Goal: Task Accomplishment & Management: Use online tool/utility

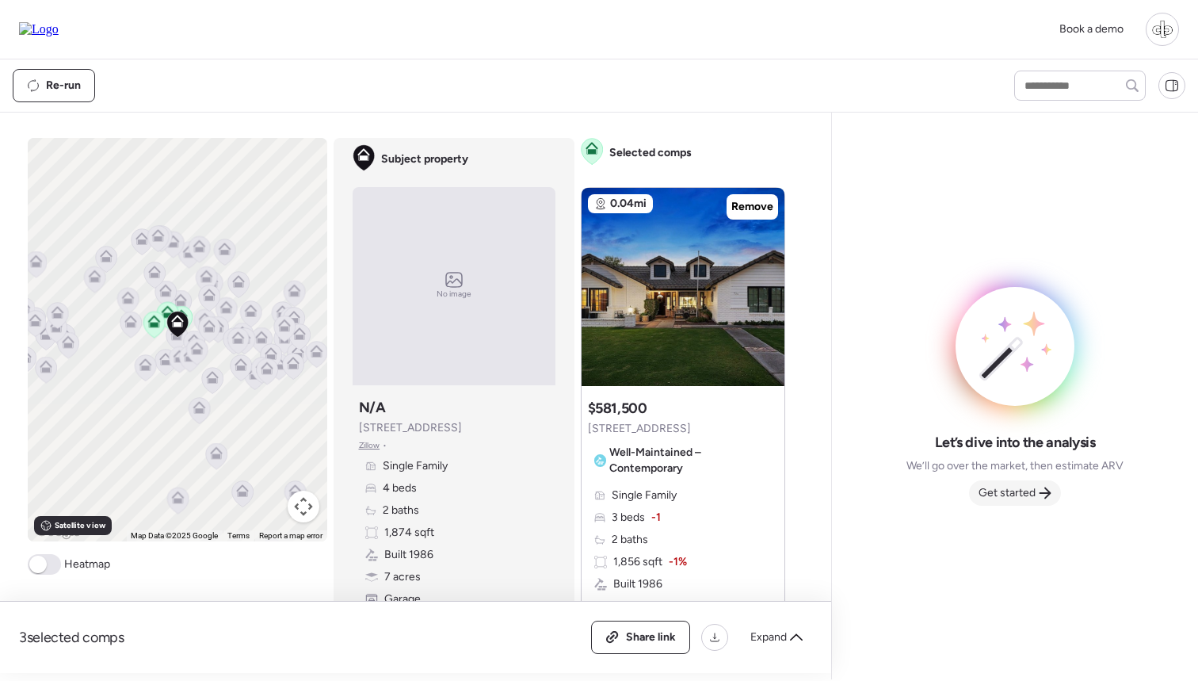
click at [1028, 492] on span "Get started" at bounding box center [1007, 493] width 57 height 16
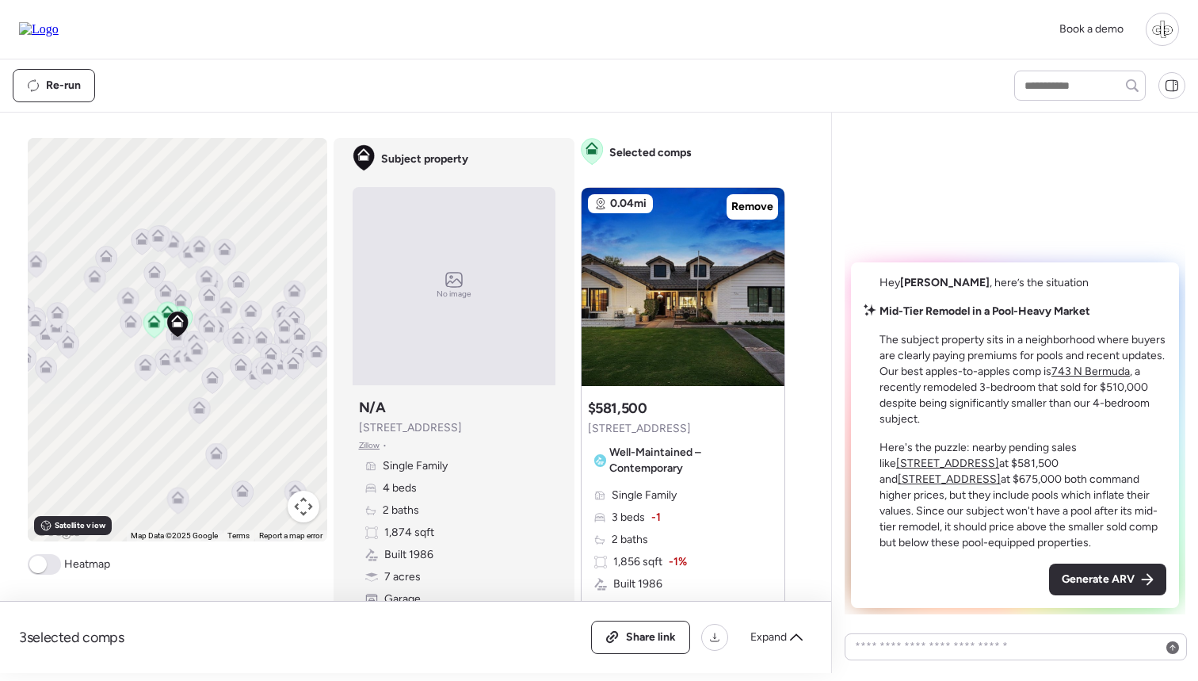
click at [1080, 368] on u "743 N Bermuda" at bounding box center [1091, 371] width 78 height 13
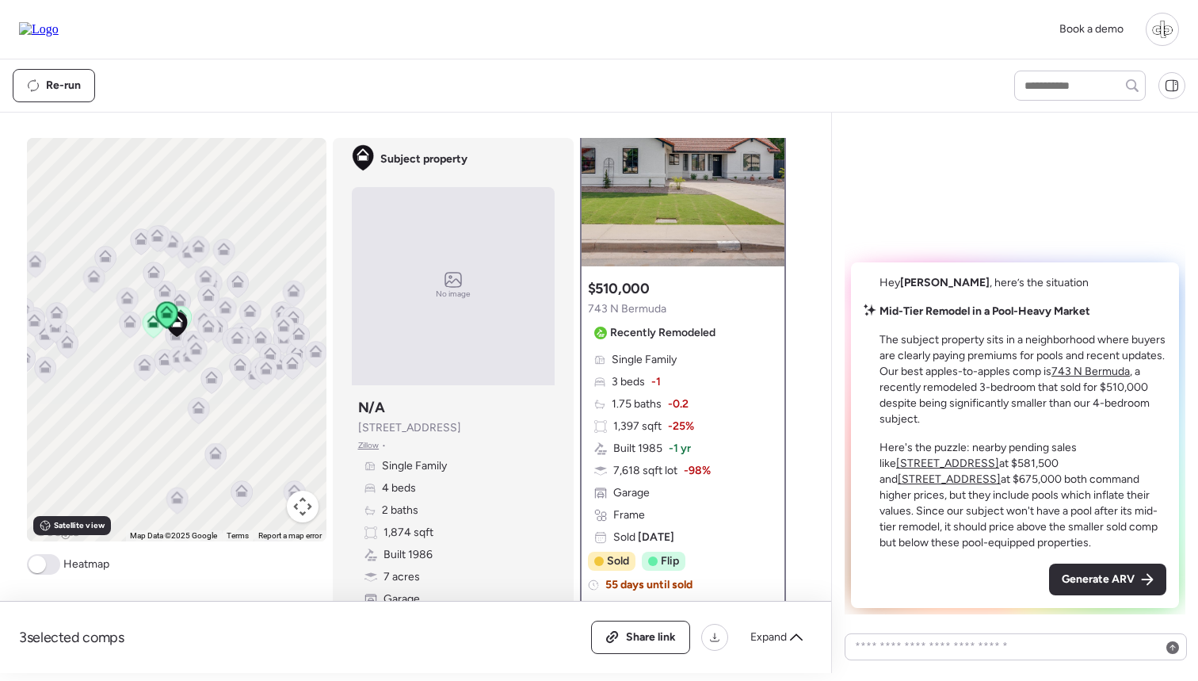
scroll to position [72, 0]
click at [999, 456] on u "[STREET_ADDRESS]" at bounding box center [947, 462] width 103 height 13
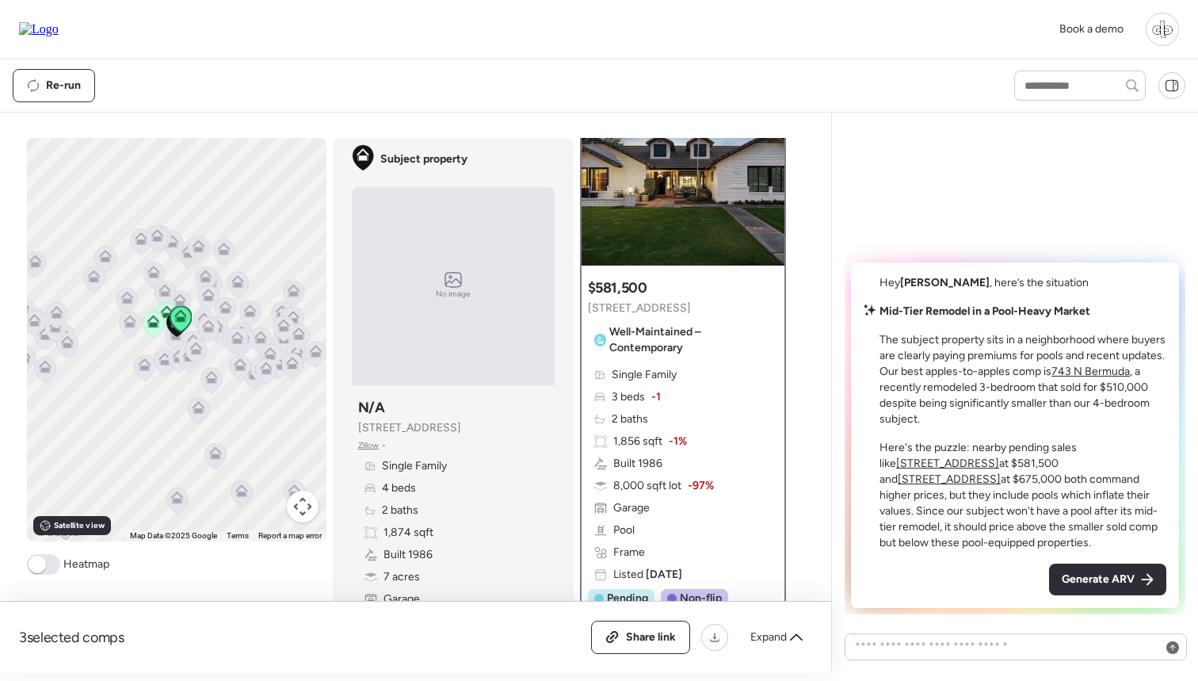
scroll to position [0, 0]
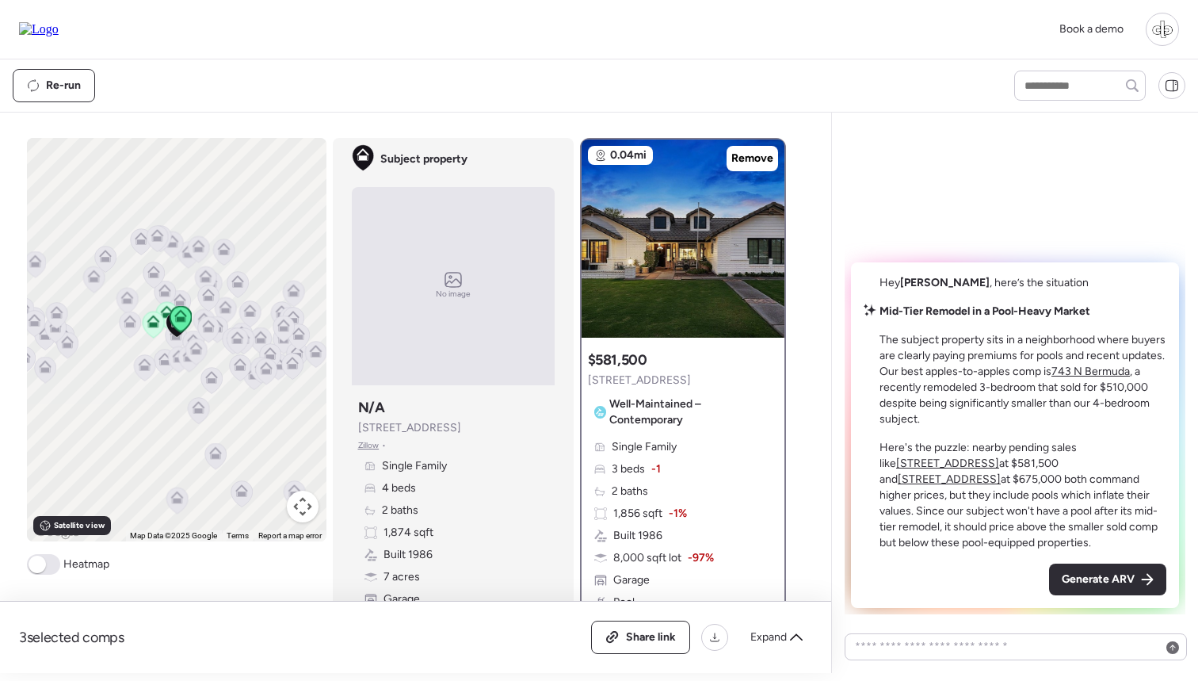
click at [1001, 472] on u "[STREET_ADDRESS]" at bounding box center [949, 478] width 103 height 13
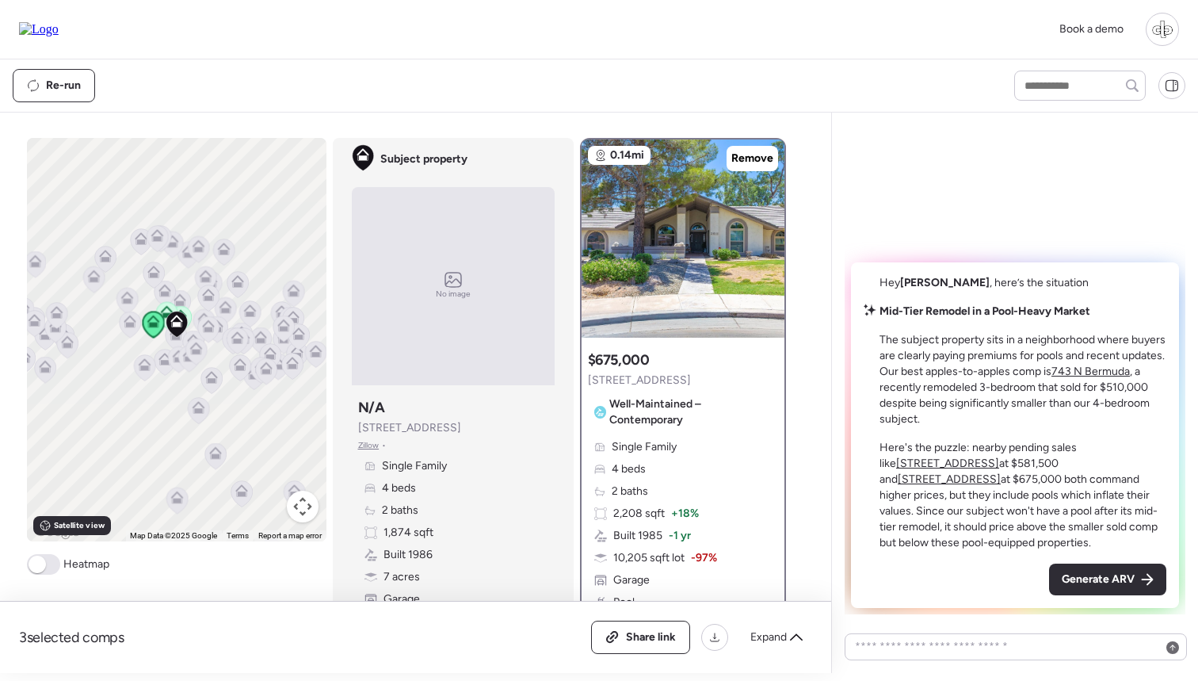
click at [1096, 370] on u "743 N Bermuda" at bounding box center [1091, 371] width 78 height 13
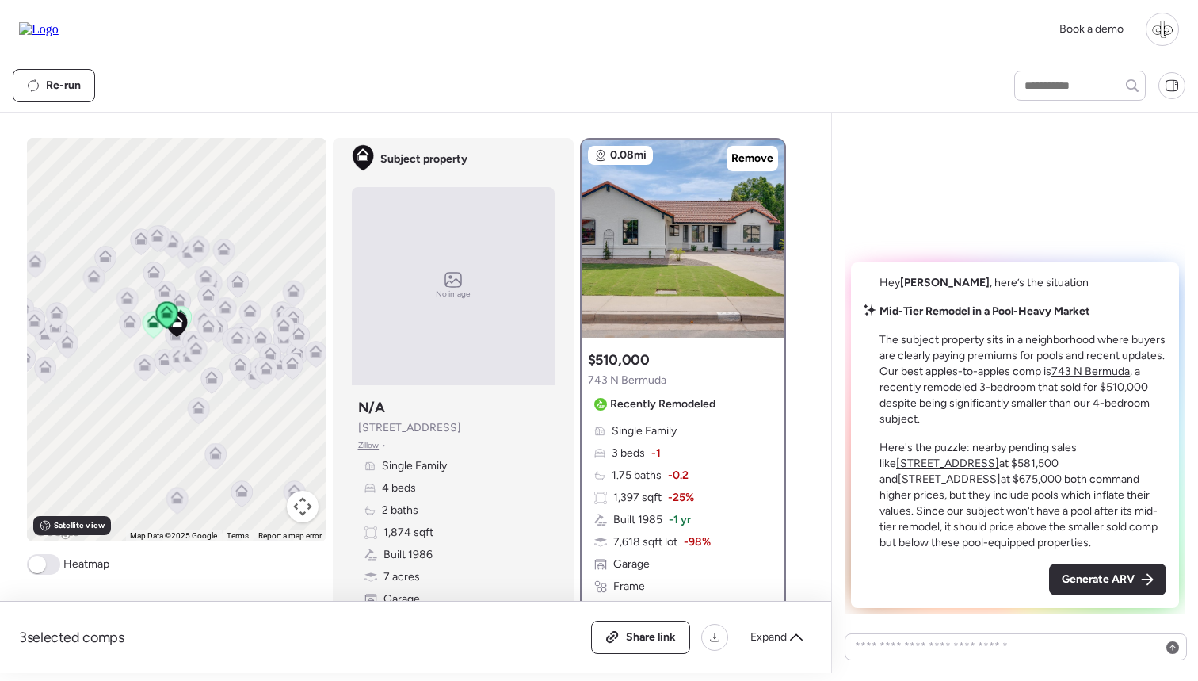
click at [585, 84] on div "Re-run" at bounding box center [499, 85] width 973 height 33
drag, startPoint x: 357, startPoint y: 433, endPoint x: 456, endPoint y: 424, distance: 100.3
click at [456, 424] on div "Subject property N/A 3716 E Dartmouth St Zillow • Single Family 4 beds 2 baths …" at bounding box center [453, 513] width 203 height 244
click at [456, 424] on span "[STREET_ADDRESS]" at bounding box center [409, 428] width 103 height 16
drag, startPoint x: 353, startPoint y: 427, endPoint x: 460, endPoint y: 426, distance: 106.2
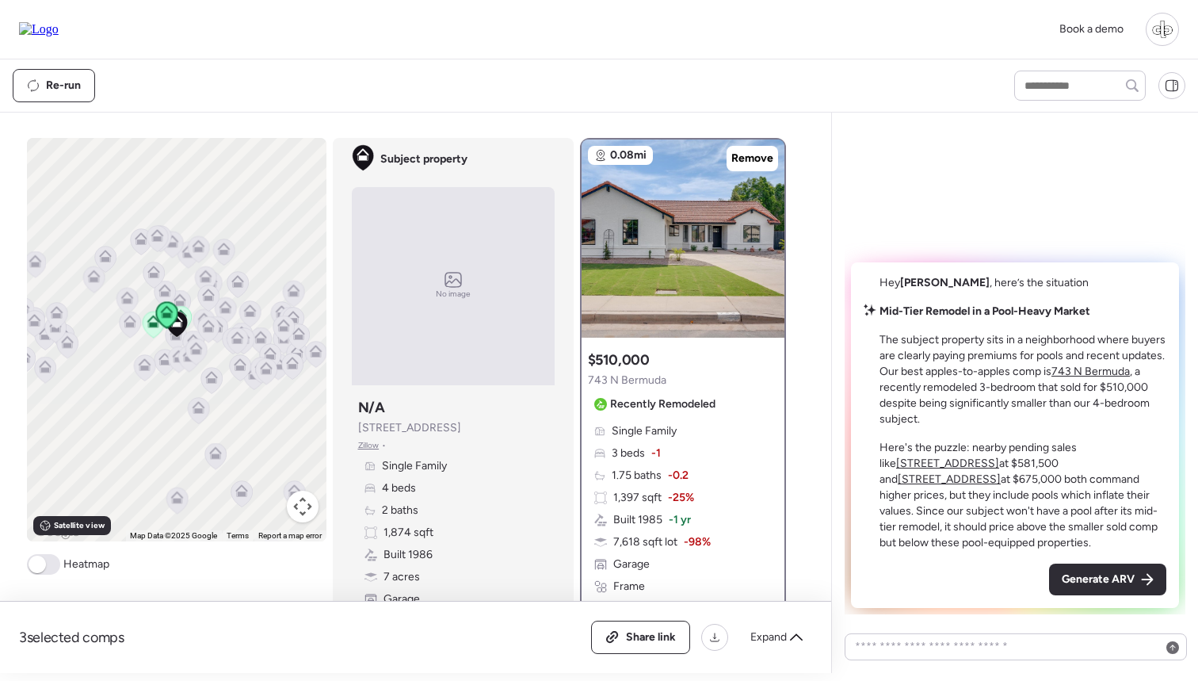
click at [460, 426] on div "Subject property N/A 3716 E Dartmouth St Zillow • Single Family 4 beds 2 baths …" at bounding box center [453, 513] width 203 height 244
click at [460, 426] on span "3716 E Dartmouth St" at bounding box center [409, 428] width 103 height 16
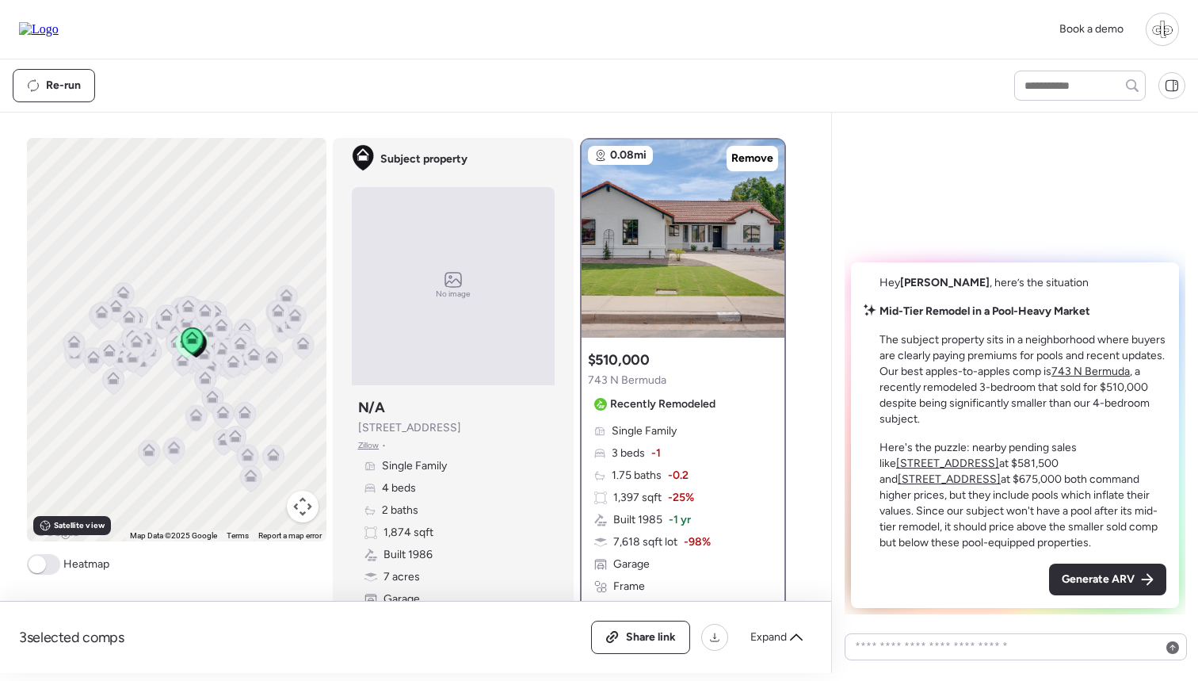
drag, startPoint x: 227, startPoint y: 255, endPoint x: 212, endPoint y: 255, distance: 15.1
click at [212, 255] on div "To activate drag with keyboard, press Alt + Enter. Once in keyboard drag state,…" at bounding box center [177, 339] width 300 height 403
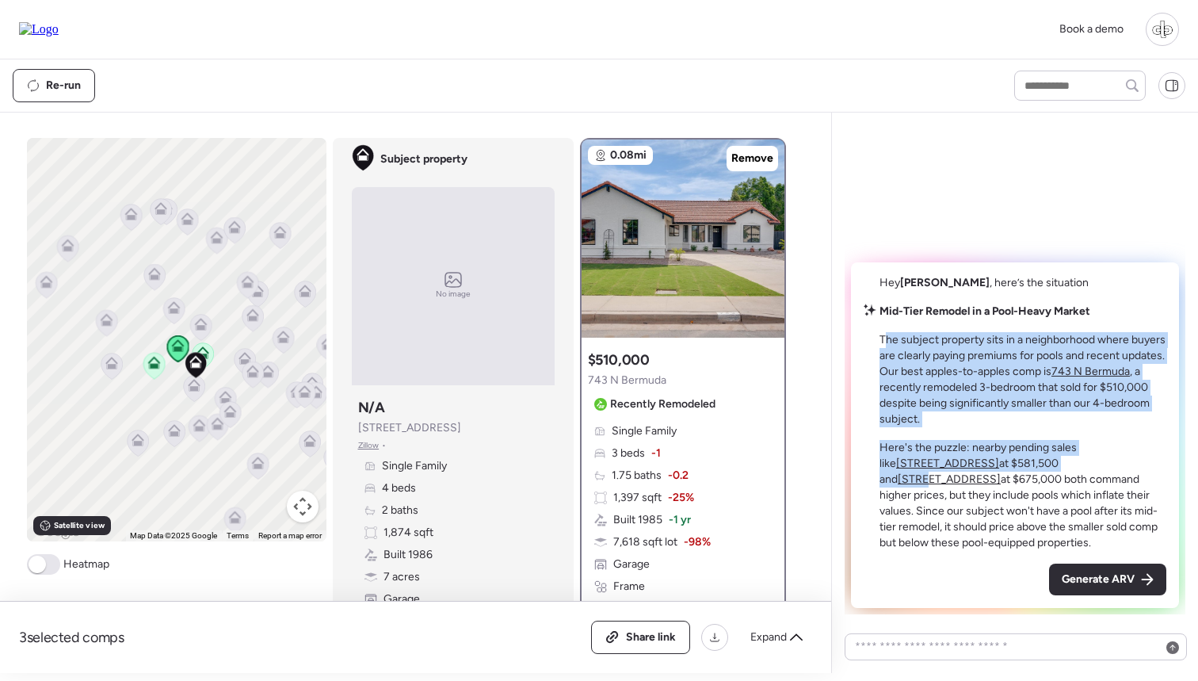
drag, startPoint x: 884, startPoint y: 342, endPoint x: 1004, endPoint y: 460, distance: 169.2
click at [1004, 460] on div "Mid-Tier Remodel in a Pool-Heavy Market The subject property sits in a neighbor…" at bounding box center [1023, 427] width 287 height 247
click at [992, 408] on p "The subject property sits in a neighborhood where buyers are clearly paying pre…" at bounding box center [1023, 379] width 287 height 95
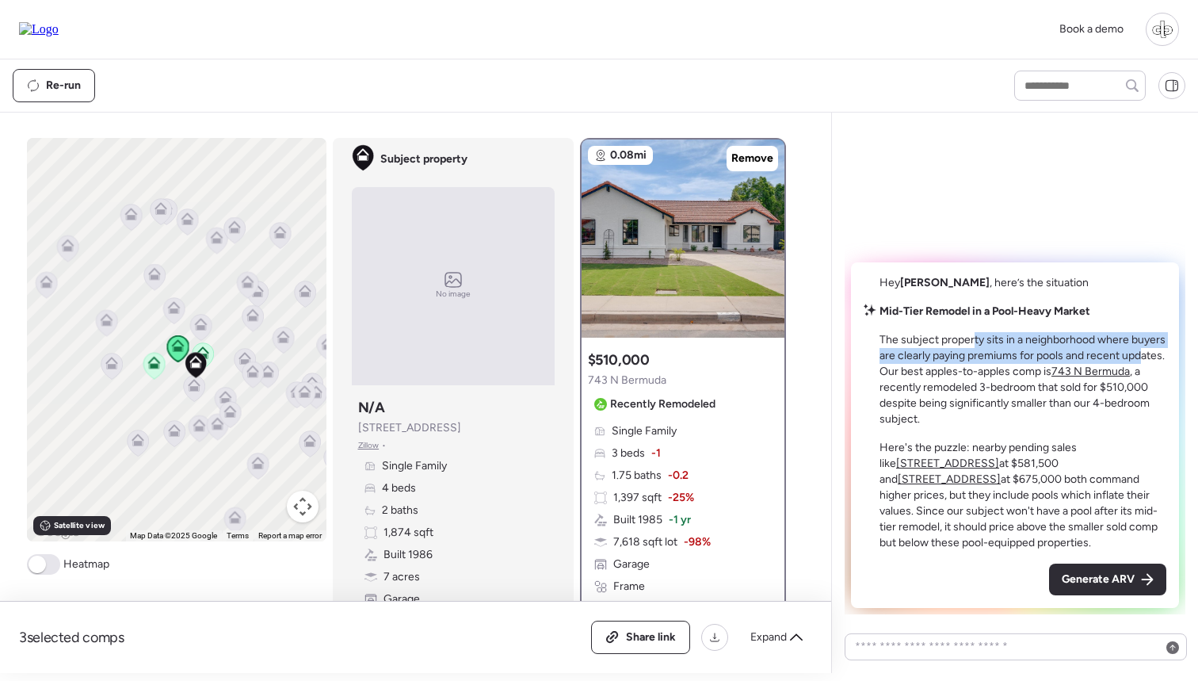
drag, startPoint x: 974, startPoint y: 341, endPoint x: 1141, endPoint y: 357, distance: 168.0
click at [1141, 357] on p "The subject property sits in a neighborhood where buyers are clearly paying pre…" at bounding box center [1023, 379] width 287 height 95
click at [1037, 365] on p "The subject property sits in a neighborhood where buyers are clearly paying pre…" at bounding box center [1023, 379] width 287 height 95
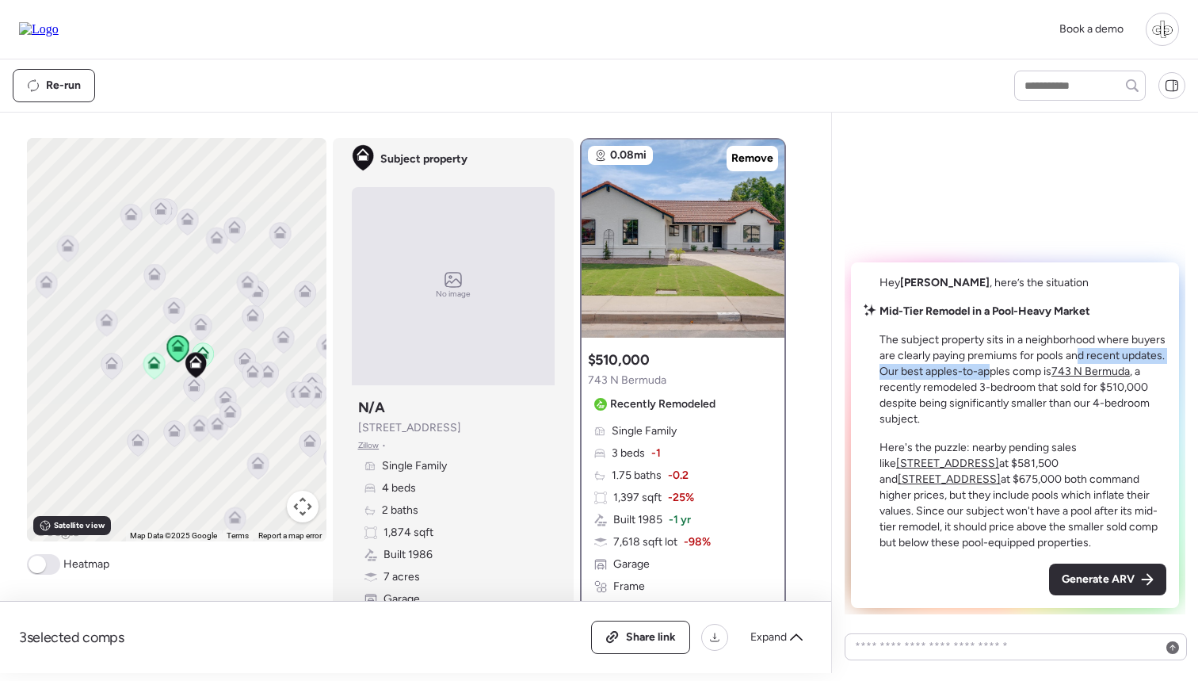
drag, startPoint x: 987, startPoint y: 364, endPoint x: 1079, endPoint y: 356, distance: 92.3
click at [1079, 356] on p "The subject property sits in a neighborhood where buyers are clearly paying pre…" at bounding box center [1023, 379] width 287 height 95
drag, startPoint x: 927, startPoint y: 376, endPoint x: 1028, endPoint y: 377, distance: 100.6
click at [1028, 377] on p "The subject property sits in a neighborhood where buyers are clearly paying pre…" at bounding box center [1023, 379] width 287 height 95
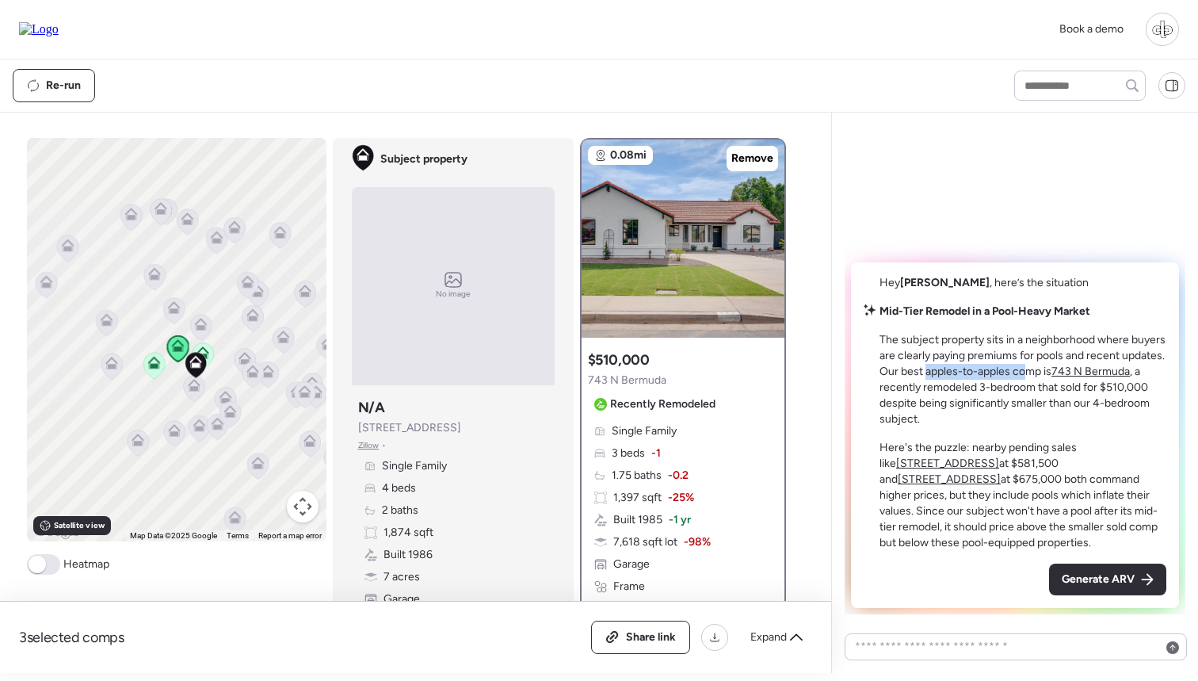
click at [1028, 377] on p "The subject property sits in a neighborhood where buyers are clearly paying pre…" at bounding box center [1023, 379] width 287 height 95
click at [1109, 374] on u "743 N Bermuda" at bounding box center [1091, 371] width 78 height 13
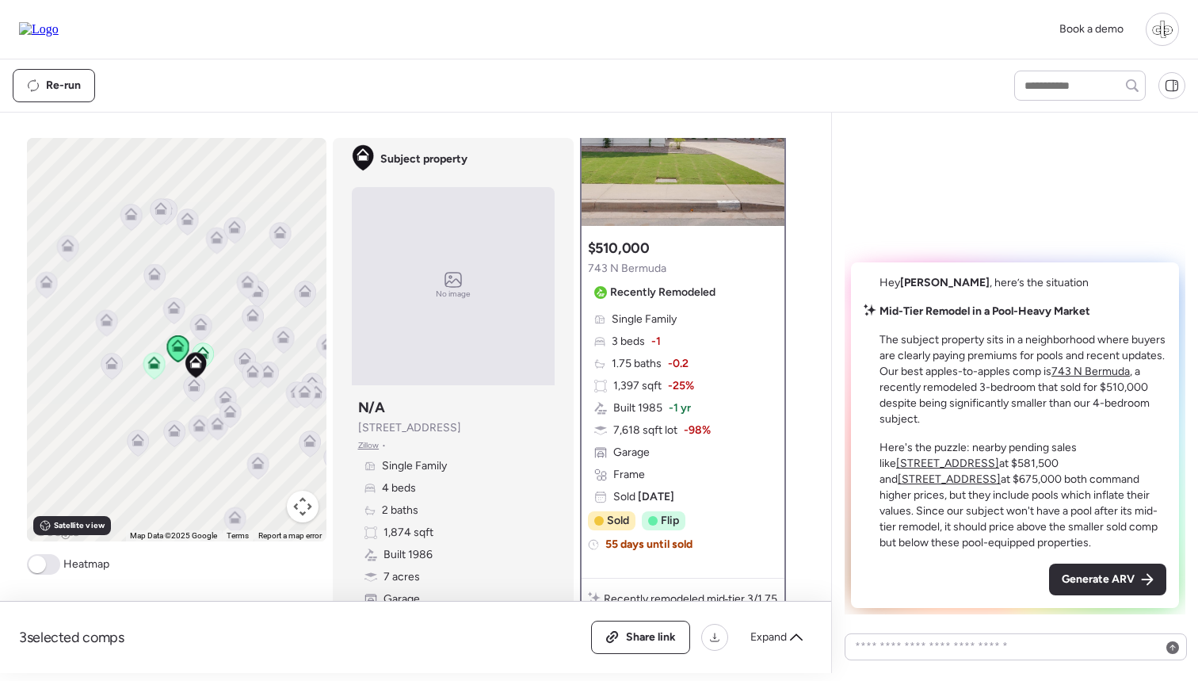
scroll to position [127, 0]
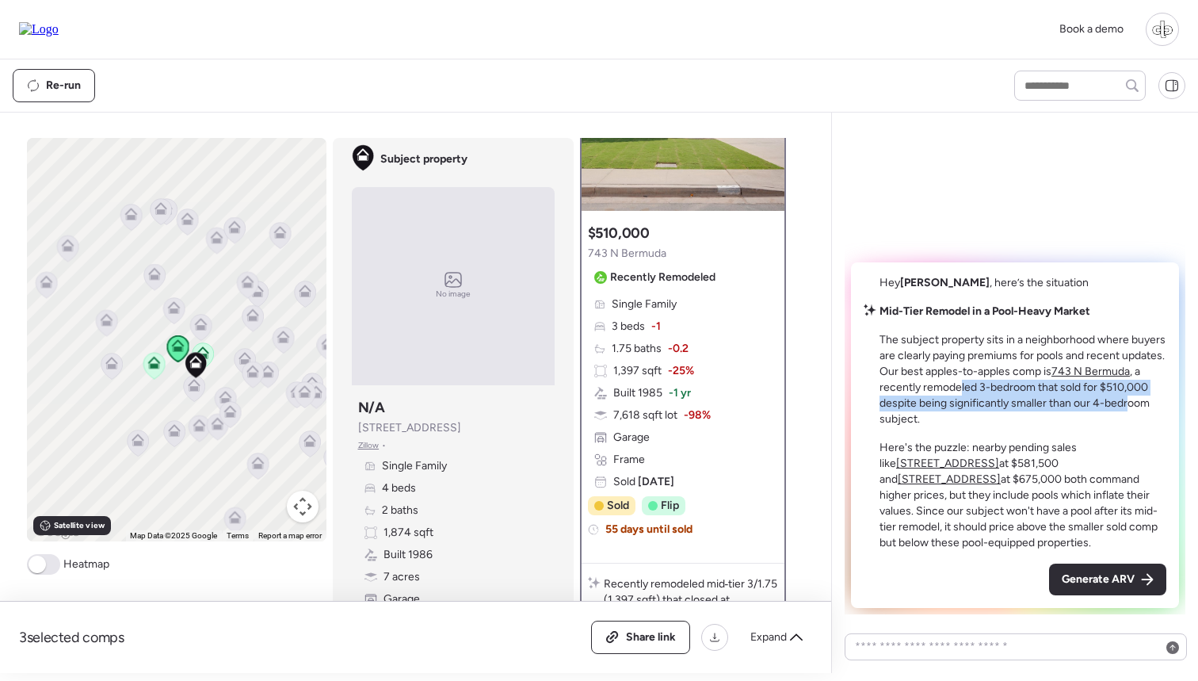
drag, startPoint x: 959, startPoint y: 391, endPoint x: 1129, endPoint y: 397, distance: 170.5
click at [1129, 396] on p "The subject property sits in a neighborhood where buyers are clearly paying pre…" at bounding box center [1023, 379] width 287 height 95
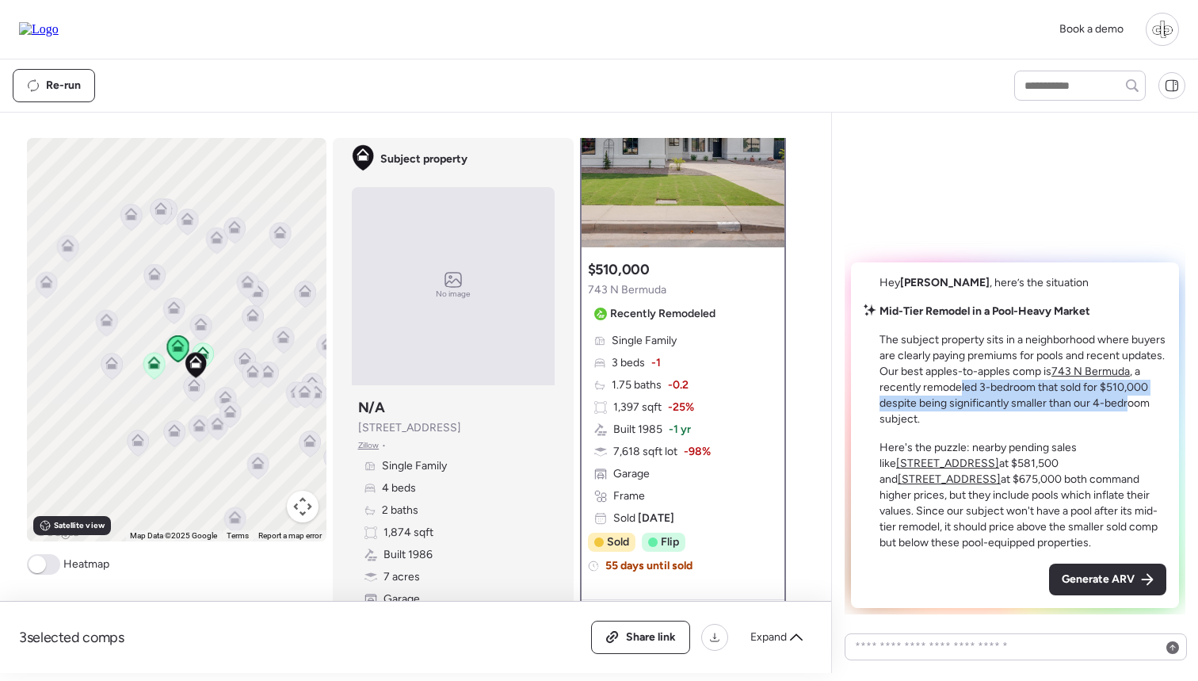
scroll to position [86, 0]
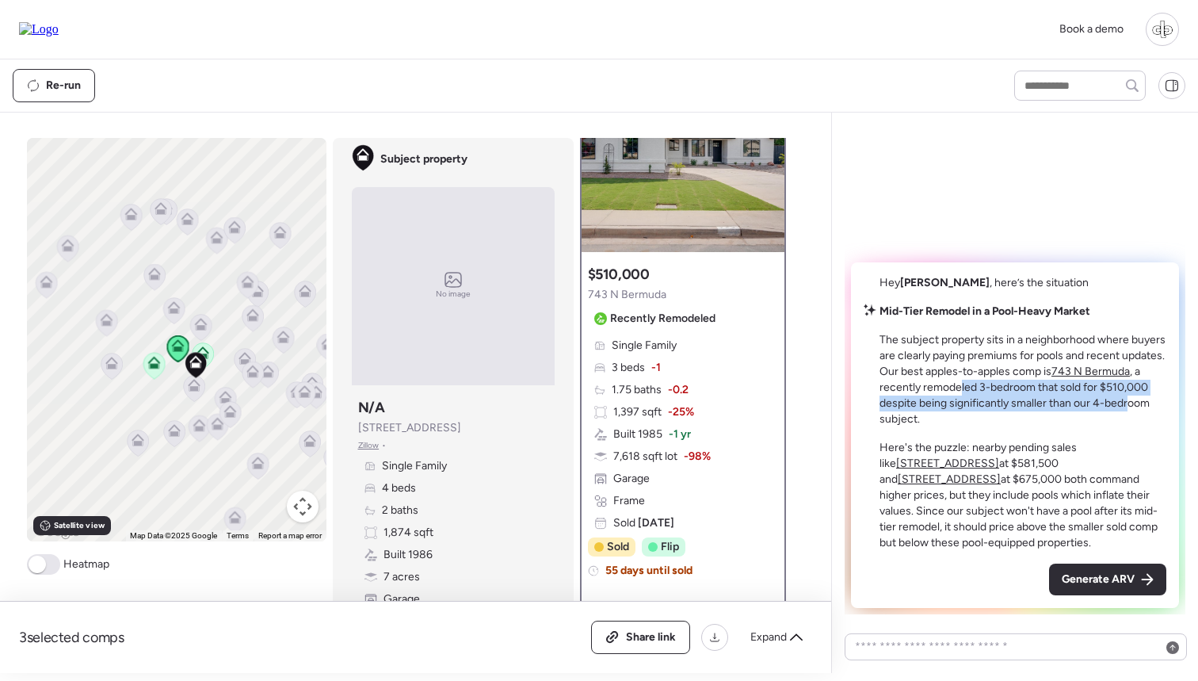
click at [999, 456] on u "734 N 38th St" at bounding box center [947, 462] width 103 height 13
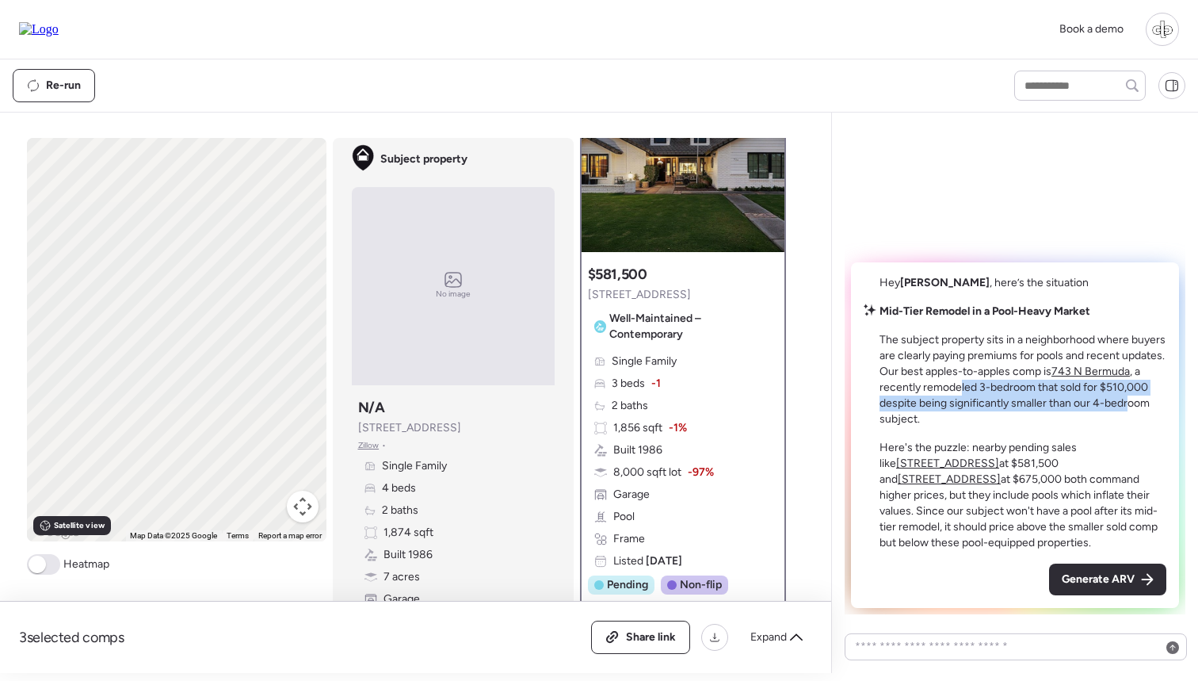
scroll to position [0, 0]
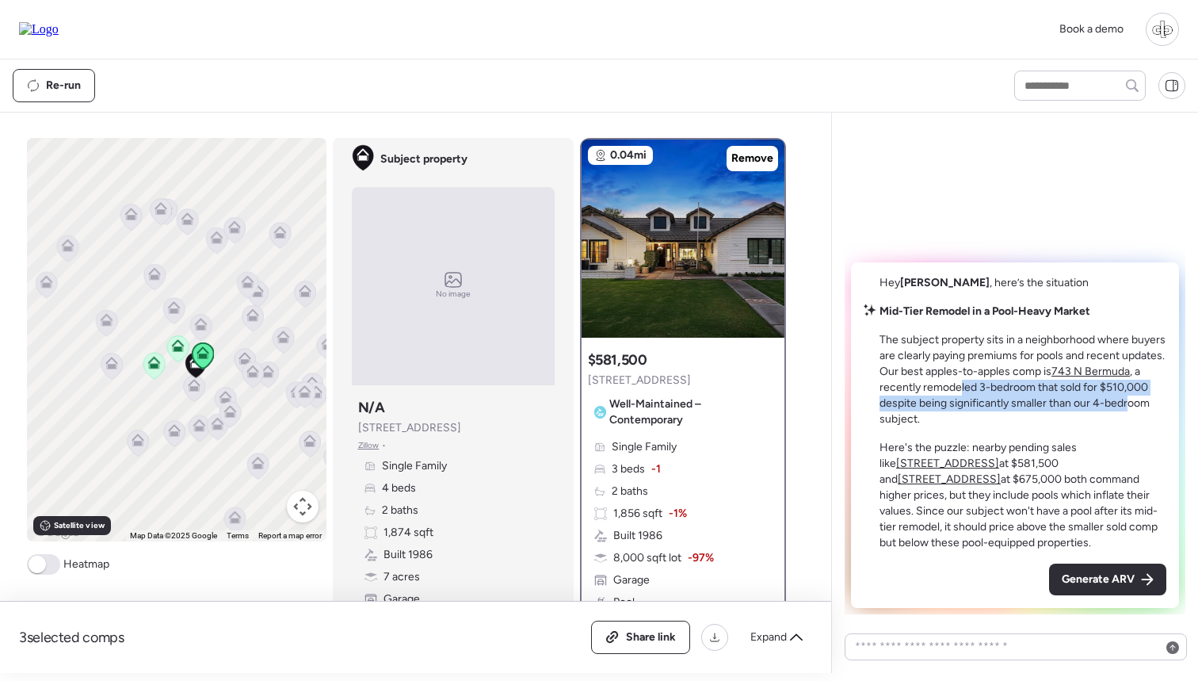
click at [1001, 472] on u "3611 E Dartmouth Cir" at bounding box center [949, 478] width 103 height 13
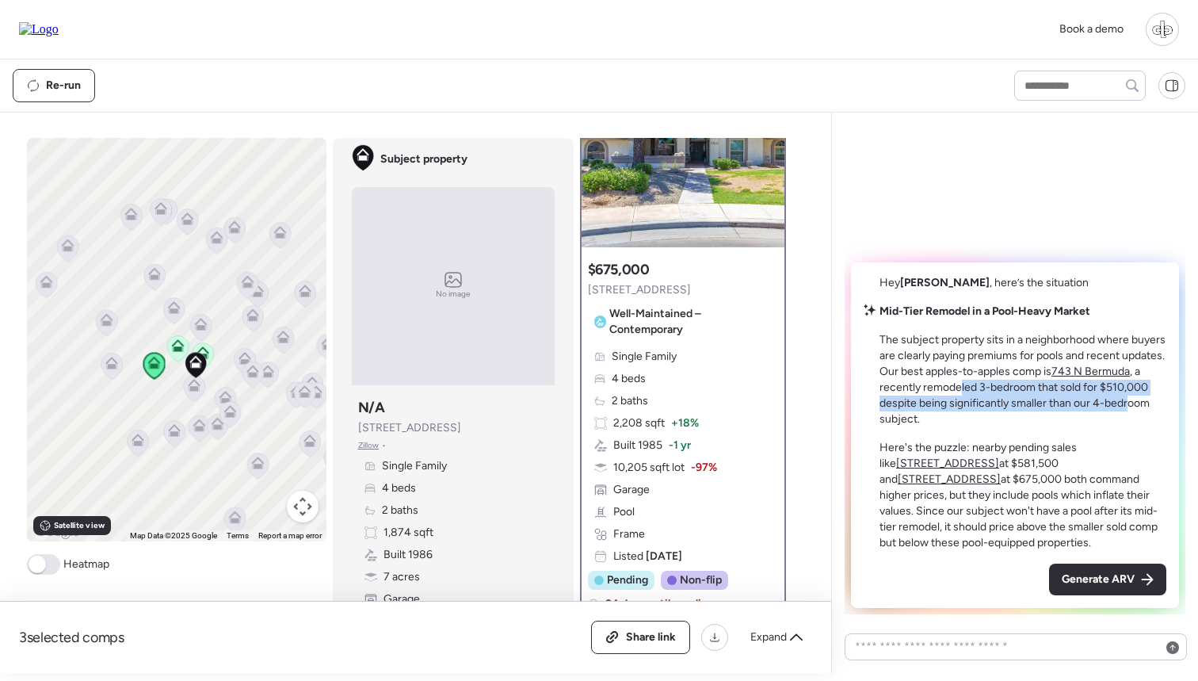
scroll to position [92, 0]
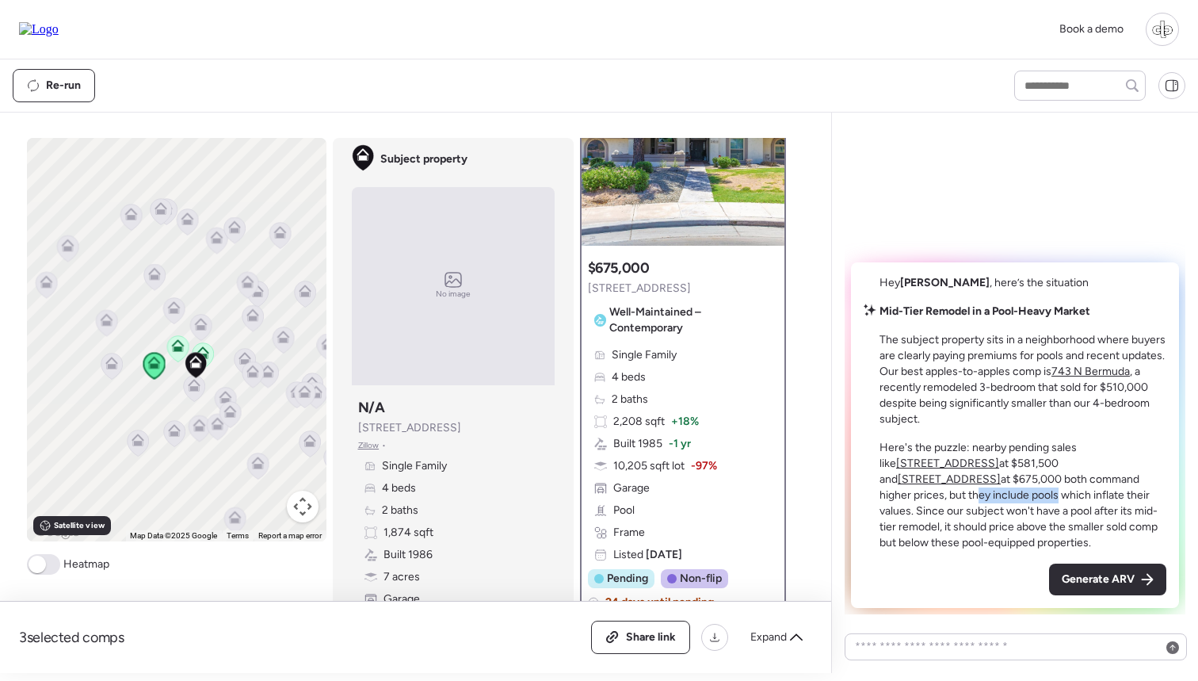
drag, startPoint x: 1053, startPoint y: 479, endPoint x: 1131, endPoint y: 479, distance: 77.7
click at [1132, 480] on p "Here's the puzzle: nearby pending sales like 734 N 38th St at $581,500 and 3611…" at bounding box center [1023, 495] width 287 height 111
click at [1131, 479] on p "Here's the puzzle: nearby pending sales like 734 N 38th St at $581,500 and 3611…" at bounding box center [1023, 495] width 287 height 111
drag, startPoint x: 1007, startPoint y: 494, endPoint x: 1085, endPoint y: 493, distance: 77.7
click at [1085, 493] on p "Here's the puzzle: nearby pending sales like 734 N 38th St at $581,500 and 3611…" at bounding box center [1023, 495] width 287 height 111
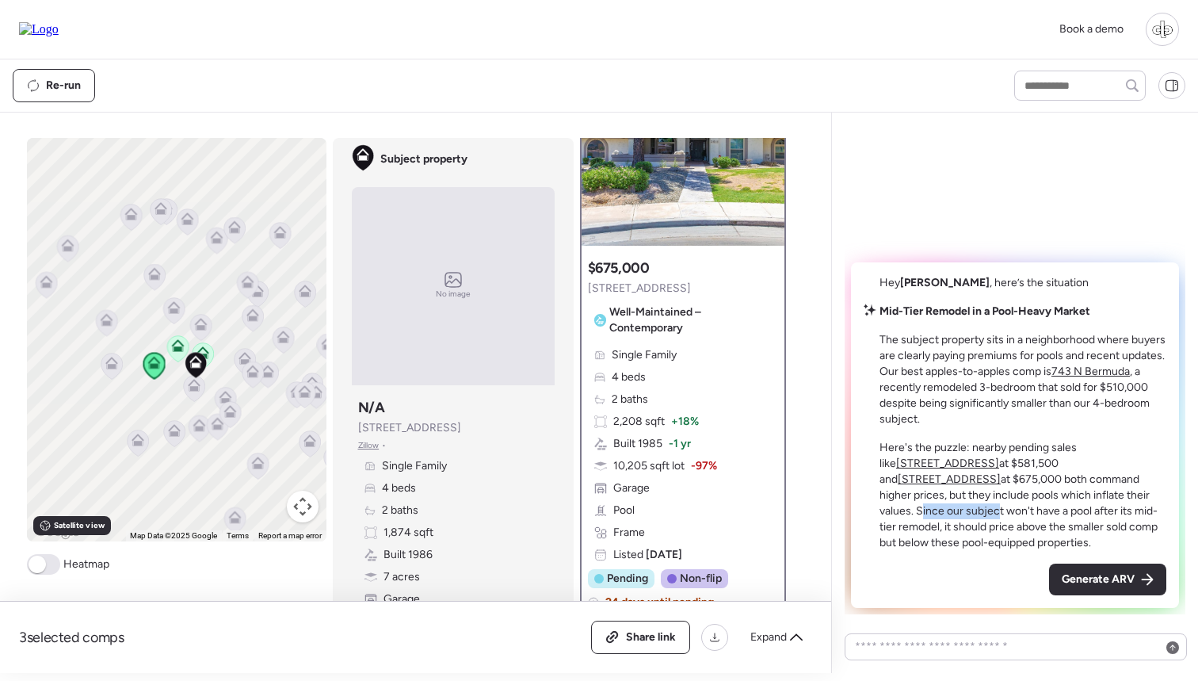
click at [1085, 493] on p "Here's the puzzle: nearby pending sales like 734 N 38th St at $581,500 and 3611…" at bounding box center [1023, 495] width 287 height 111
click at [178, 343] on icon at bounding box center [177, 345] width 13 height 13
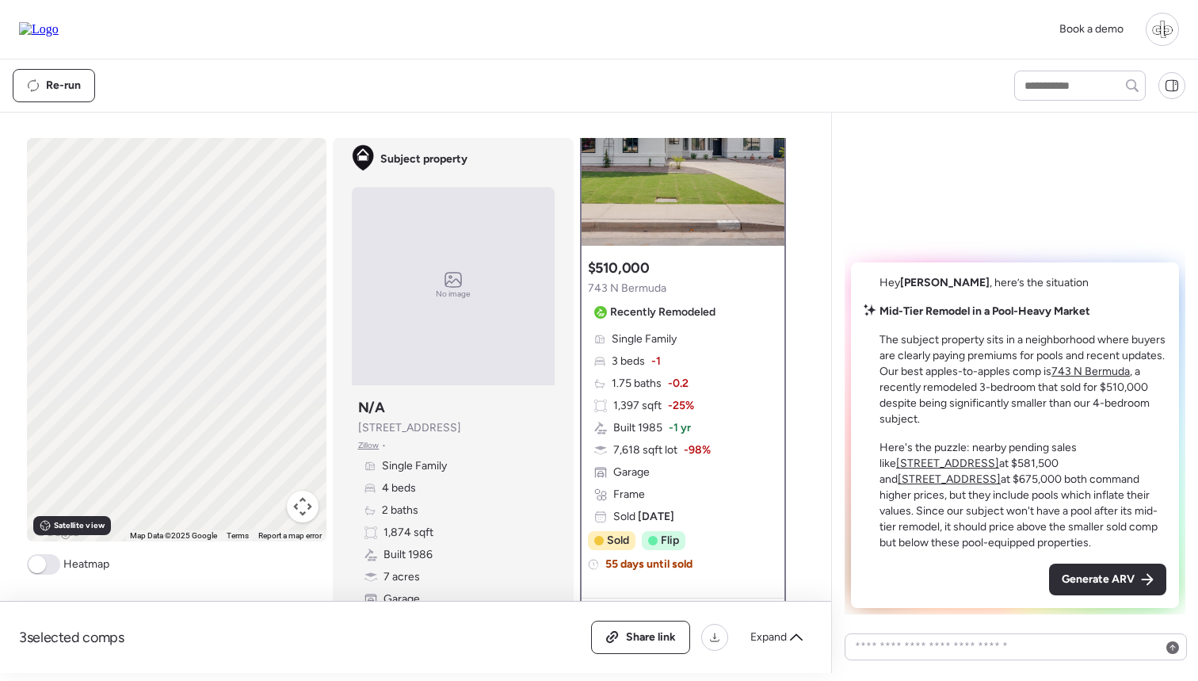
scroll to position [0, 0]
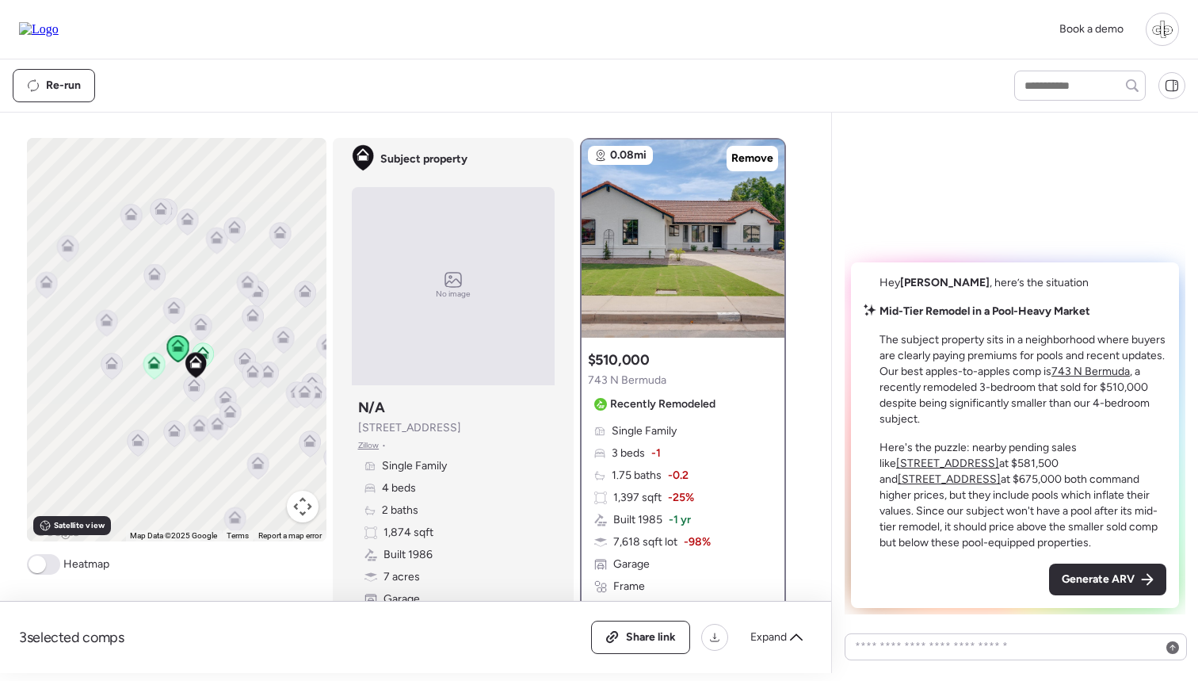
drag, startPoint x: 361, startPoint y: 430, endPoint x: 458, endPoint y: 427, distance: 96.7
click at [458, 427] on span "3716 E Dartmouth St" at bounding box center [409, 428] width 103 height 16
click at [458, 426] on span "[STREET_ADDRESS]" at bounding box center [409, 428] width 103 height 16
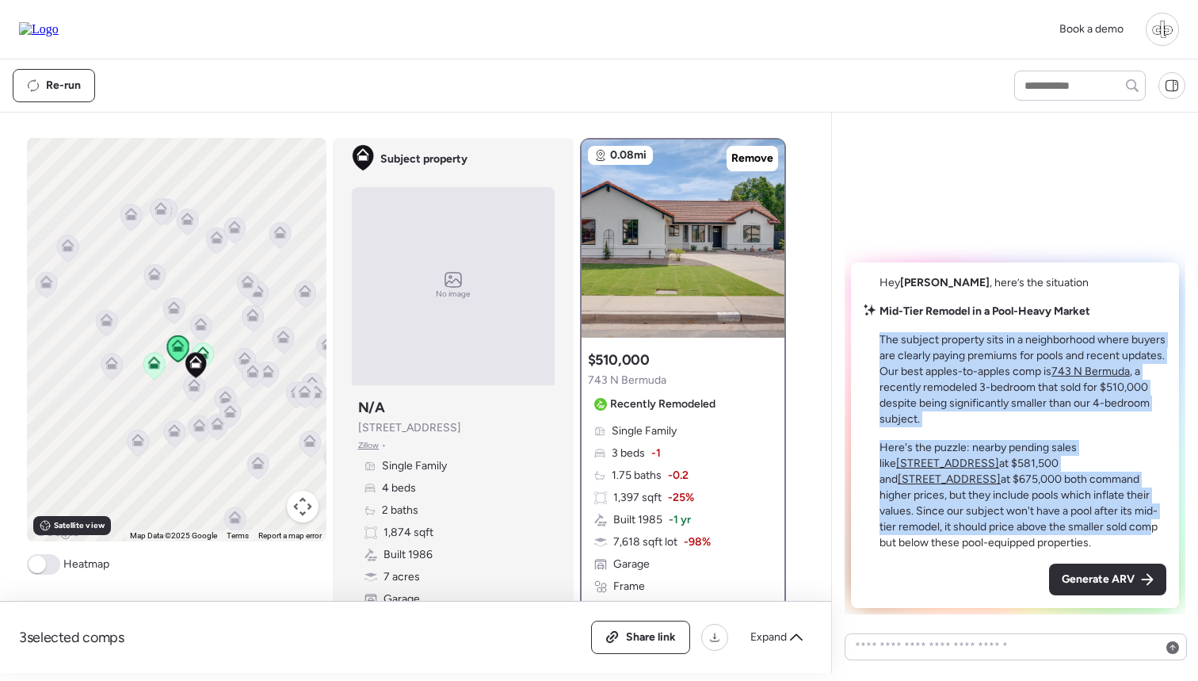
drag, startPoint x: 882, startPoint y: 338, endPoint x: 955, endPoint y: 522, distance: 197.8
click at [955, 522] on div "Mid-Tier Remodel in a Pool-Heavy Market The subject property sits in a neighbor…" at bounding box center [1023, 427] width 287 height 247
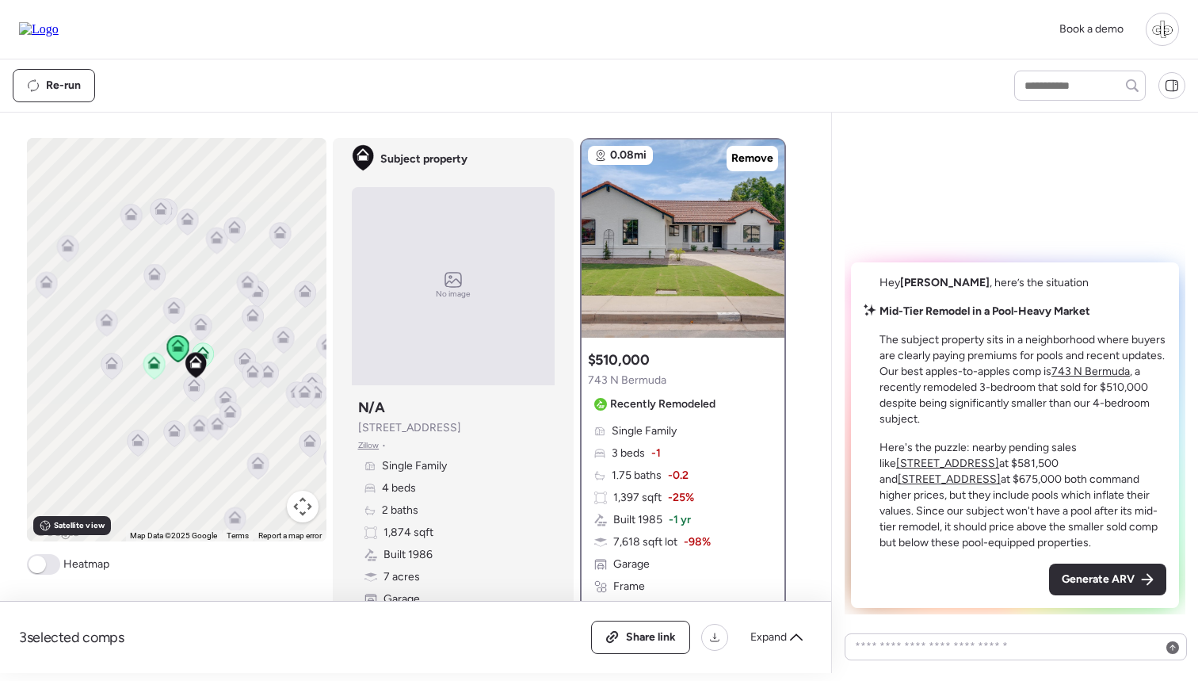
click at [954, 537] on p "Here's the puzzle: nearby pending sales like [STREET_ADDRESS] at $581,500 and […" at bounding box center [1023, 495] width 287 height 111
click at [1094, 369] on u "743 N Bermuda" at bounding box center [1091, 371] width 78 height 13
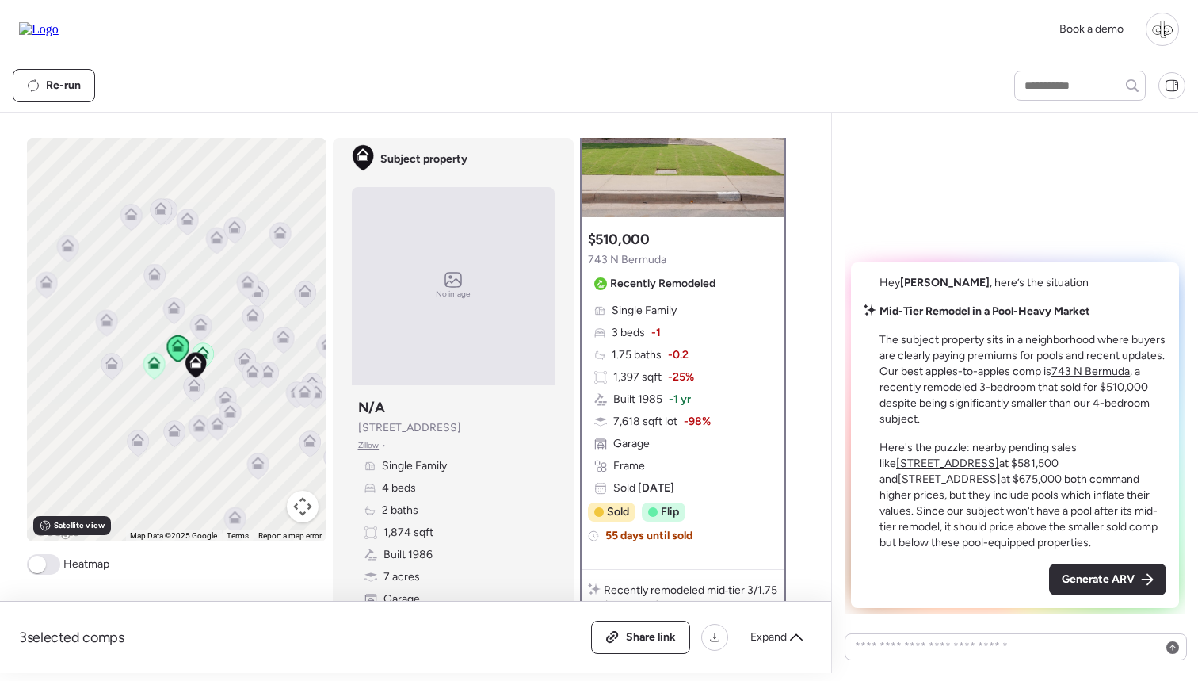
click at [999, 456] on u "[STREET_ADDRESS]" at bounding box center [947, 462] width 103 height 13
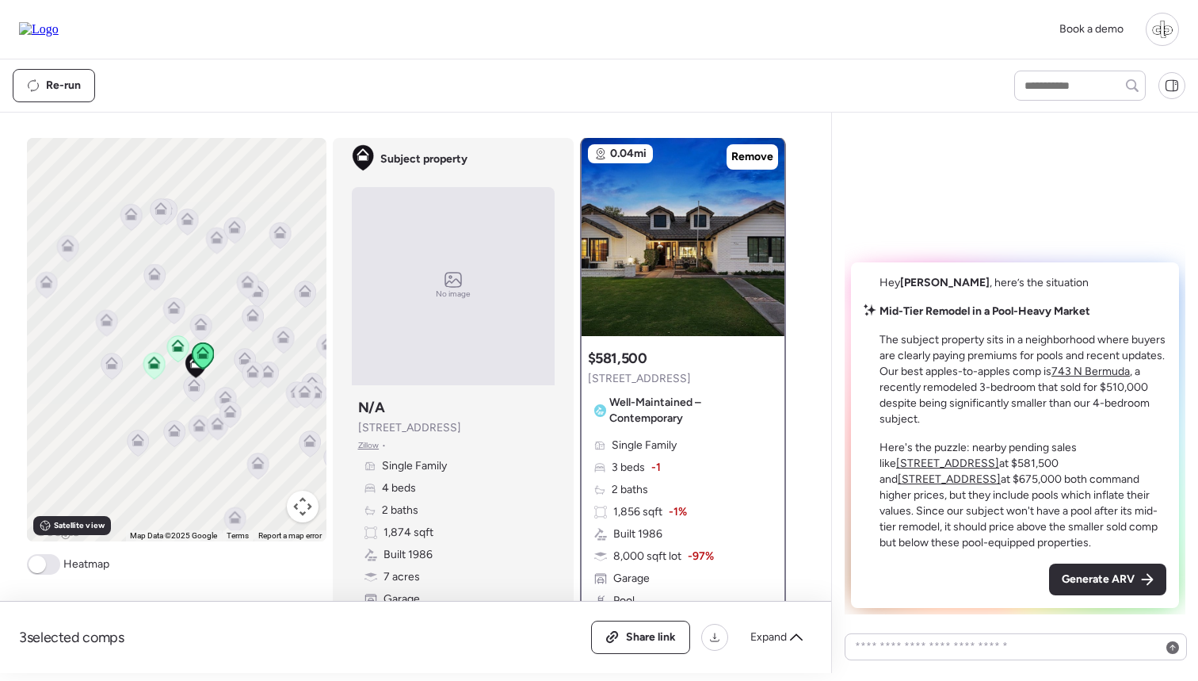
scroll to position [0, 0]
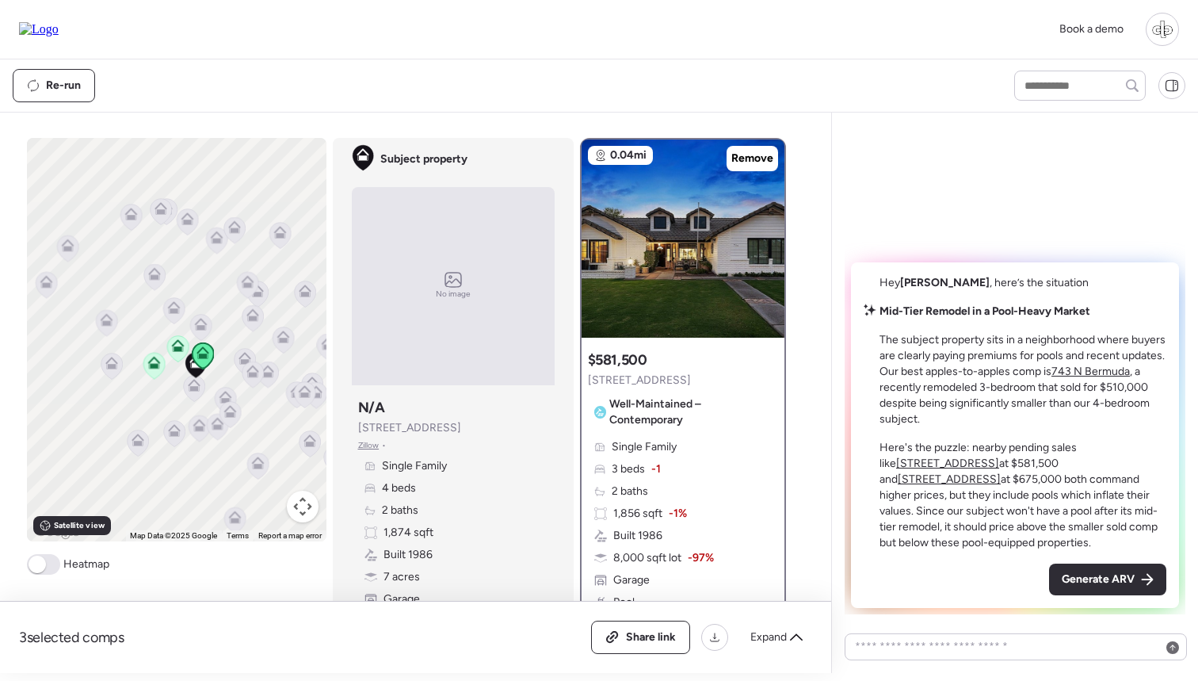
click at [1038, 472] on p "Here's the puzzle: nearby pending sales like [STREET_ADDRESS] at $581,500 and […" at bounding box center [1023, 495] width 287 height 111
click at [1001, 472] on u "[STREET_ADDRESS]" at bounding box center [949, 478] width 103 height 13
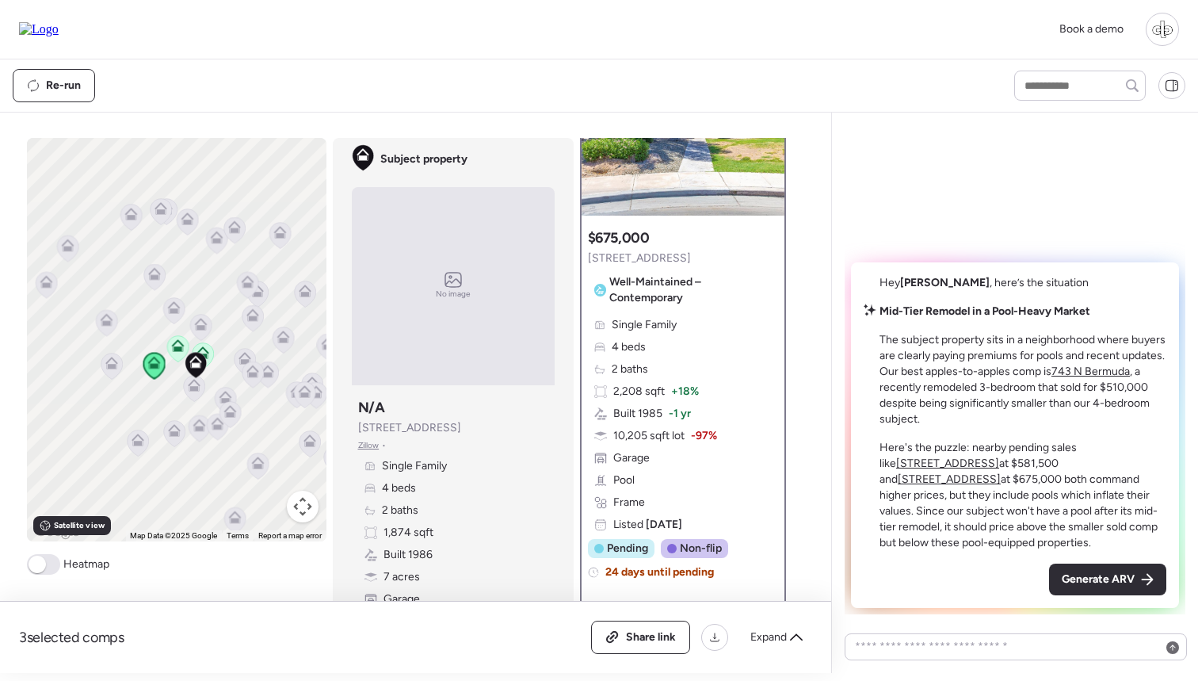
scroll to position [135, 0]
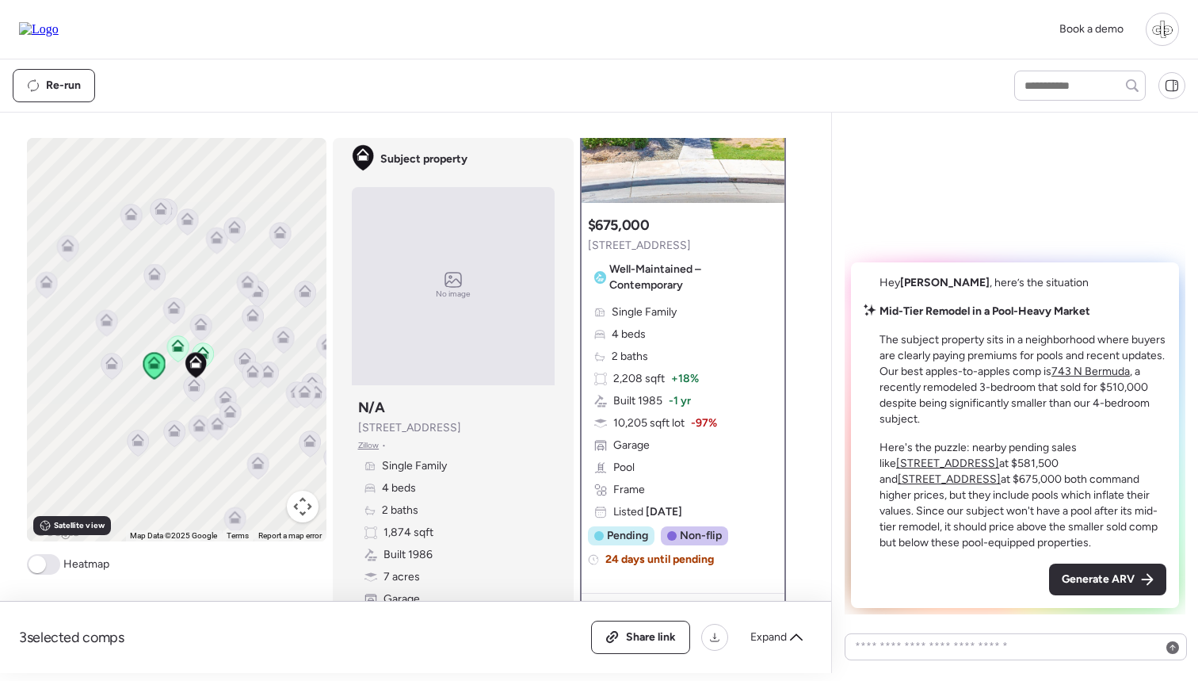
click at [1110, 371] on u "743 N Bermuda" at bounding box center [1091, 371] width 78 height 13
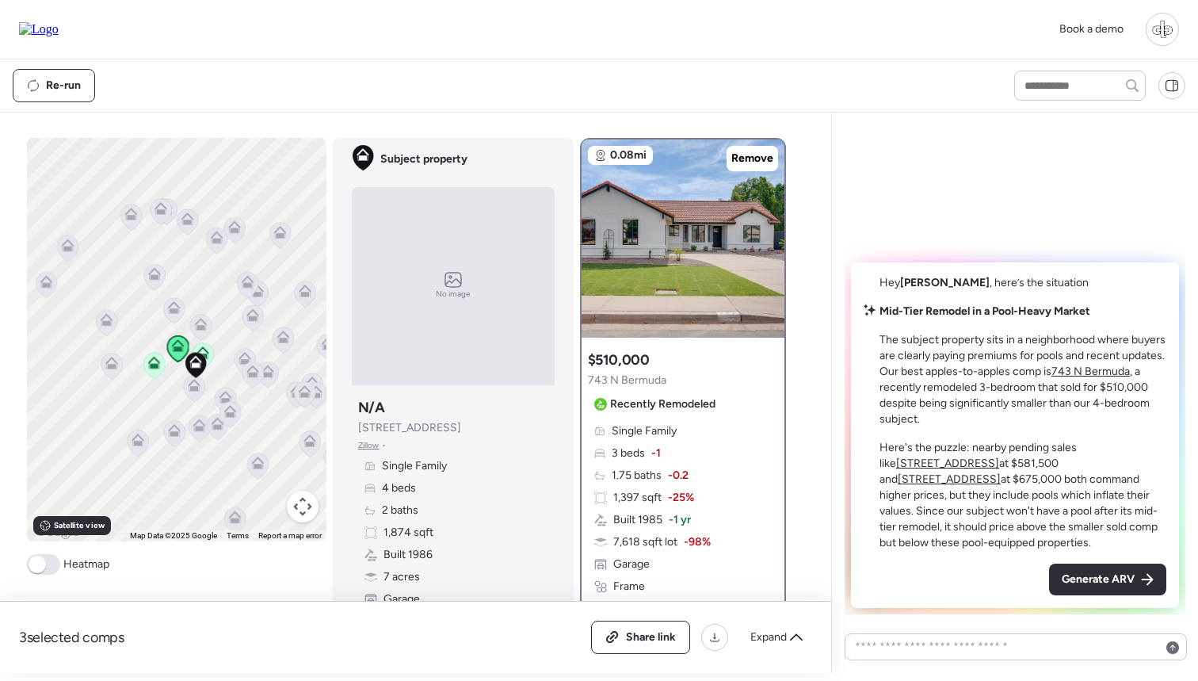
scroll to position [0, 0]
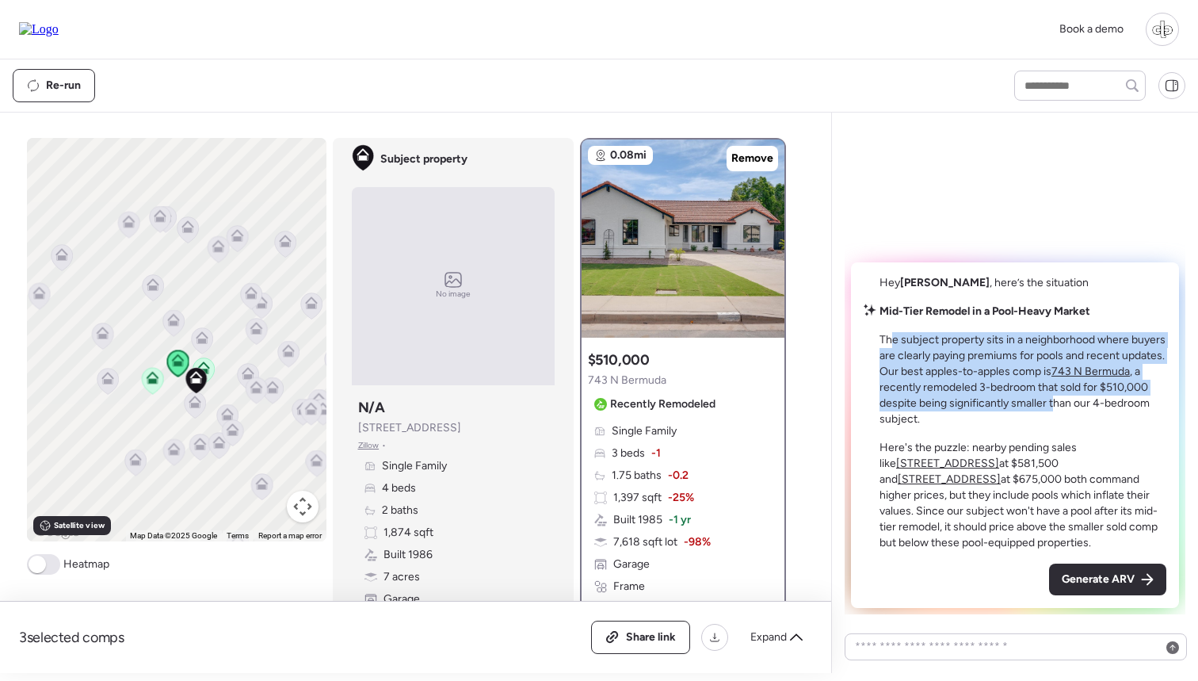
drag, startPoint x: 893, startPoint y: 334, endPoint x: 1051, endPoint y: 404, distance: 172.4
click at [1054, 403] on p "The subject property sits in a neighborhood where buyers are clearly paying pre…" at bounding box center [1023, 379] width 287 height 95
click at [1051, 404] on p "The subject property sits in a neighborhood where buyers are clearly paying pre…" at bounding box center [1023, 379] width 287 height 95
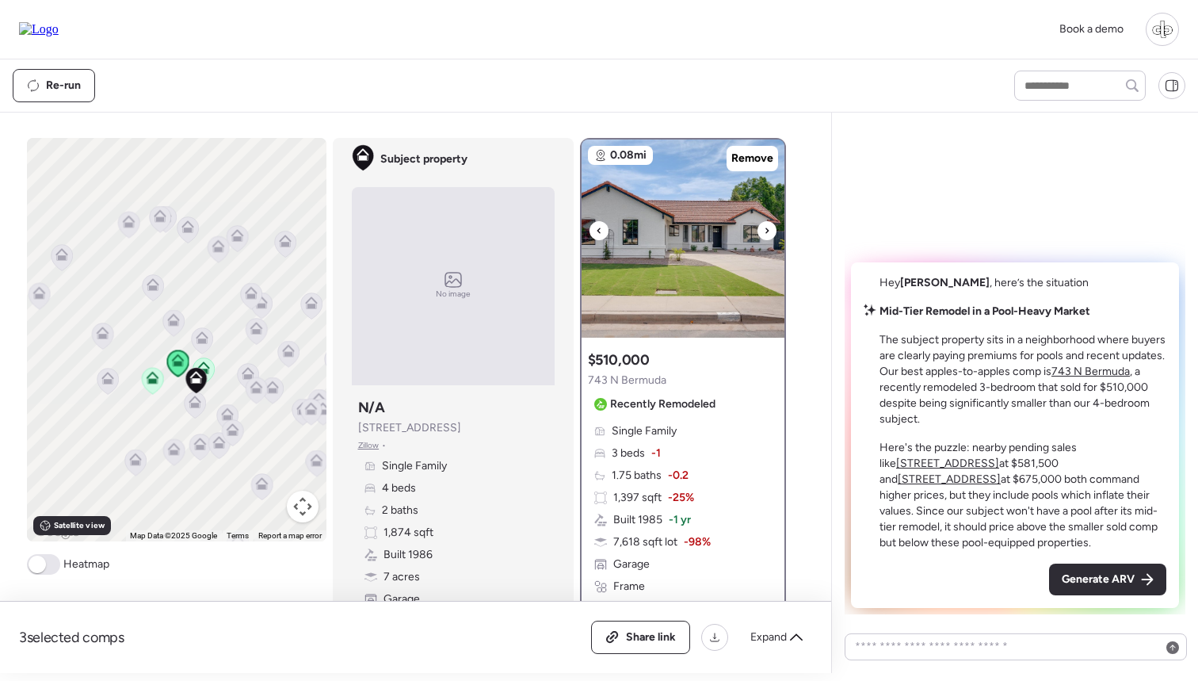
click at [647, 201] on img at bounding box center [683, 238] width 203 height 198
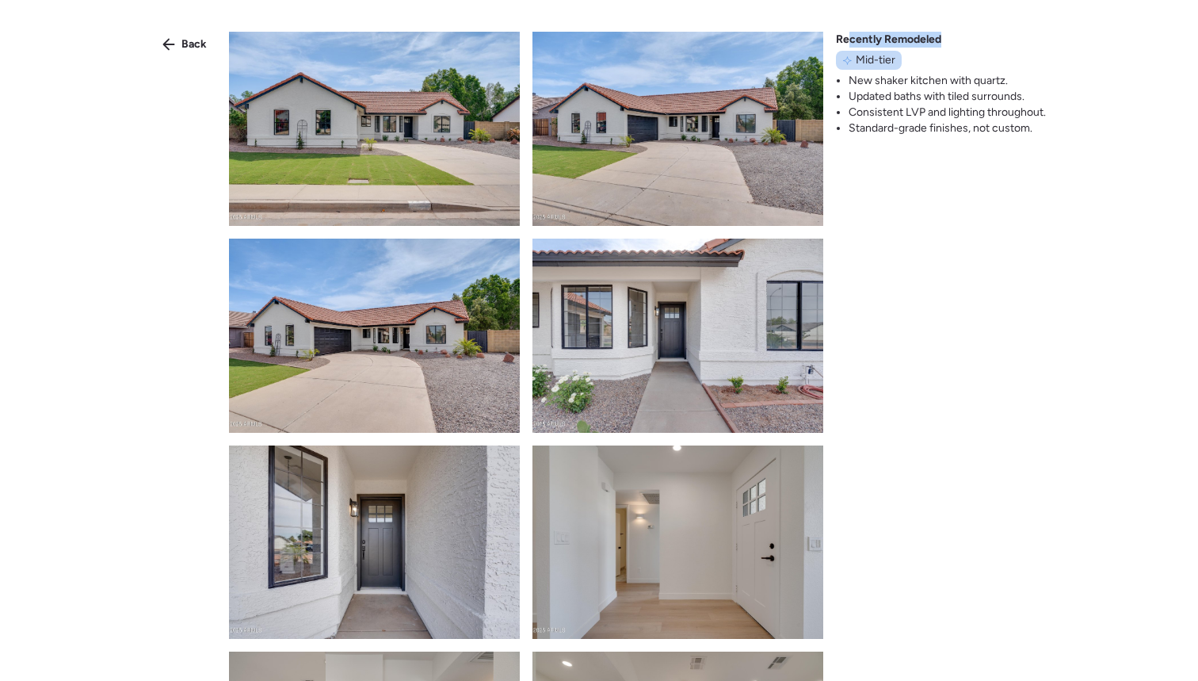
drag, startPoint x: 845, startPoint y: 36, endPoint x: 939, endPoint y: 34, distance: 94.3
click at [940, 34] on span "Recently Remodeled" at bounding box center [888, 40] width 105 height 16
click at [939, 34] on span "Recently Remodeled" at bounding box center [888, 40] width 105 height 16
drag, startPoint x: 856, startPoint y: 60, endPoint x: 897, endPoint y: 61, distance: 41.2
click at [897, 61] on div "Mid-tier" at bounding box center [869, 60] width 66 height 19
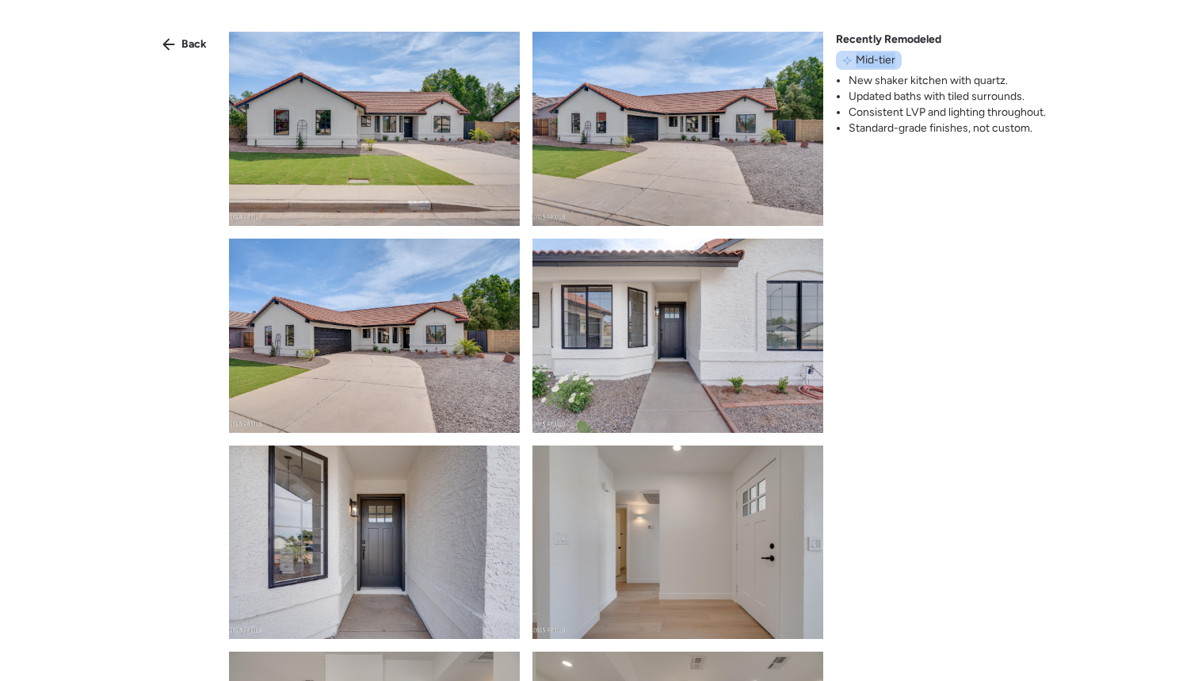
click at [896, 61] on div "Mid-tier" at bounding box center [869, 60] width 66 height 19
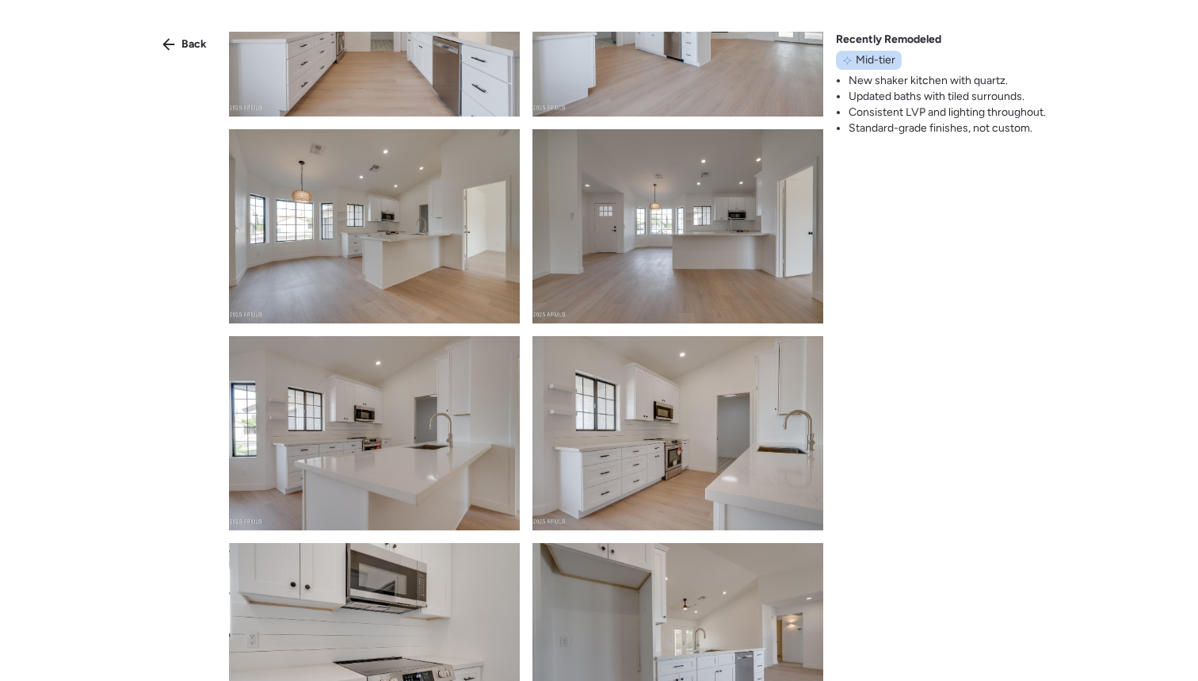
scroll to position [1394, 0]
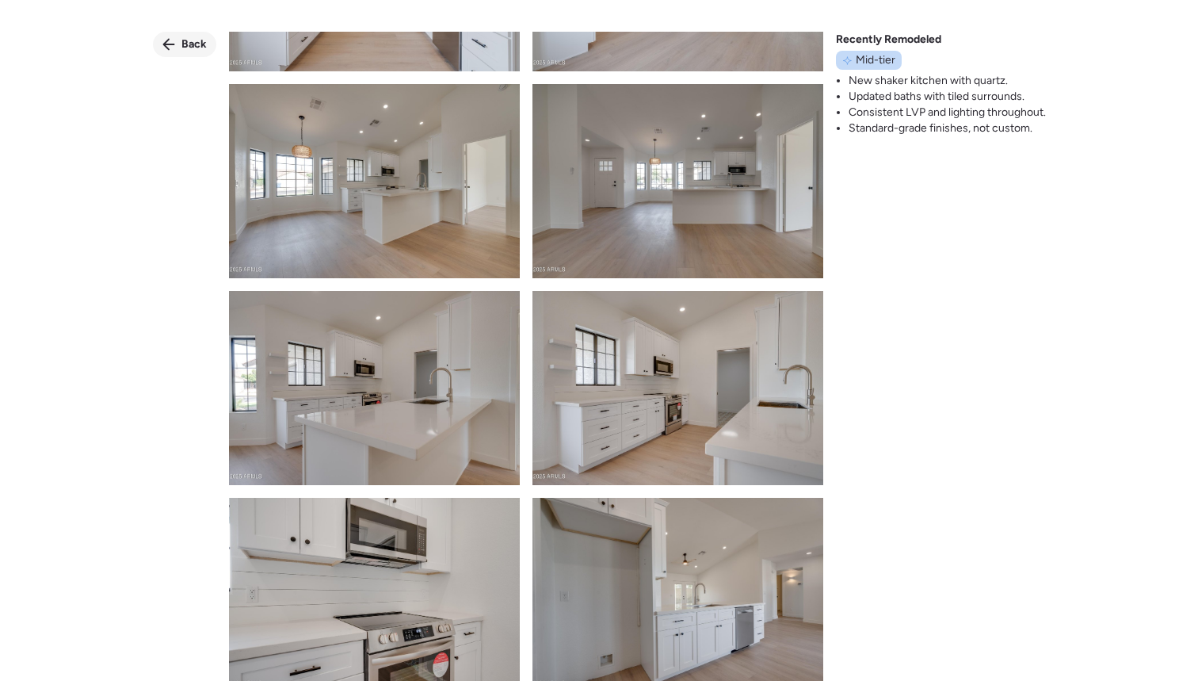
click at [187, 43] on span "Back" at bounding box center [193, 44] width 25 height 16
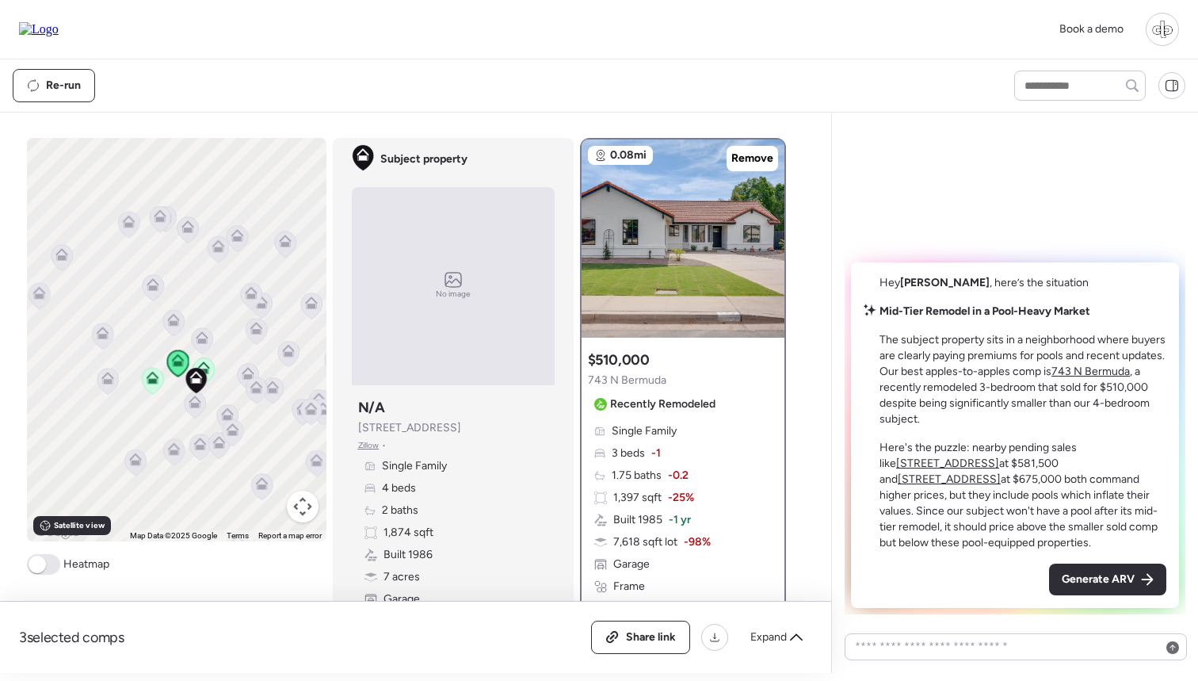
drag, startPoint x: 358, startPoint y: 431, endPoint x: 461, endPoint y: 433, distance: 103.0
click at [461, 433] on div "Subject property N/A [STREET_ADDRESS] • Single Family 4 beds 2 baths 1,874 sqft…" at bounding box center [453, 513] width 203 height 244
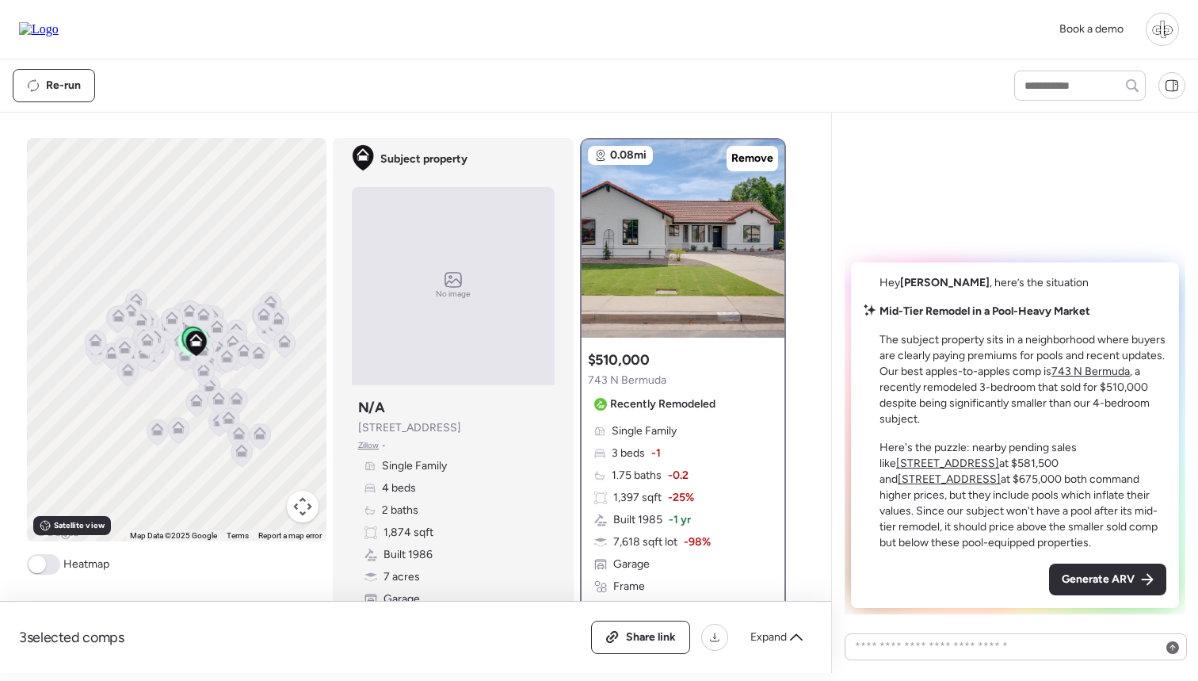
drag, startPoint x: 285, startPoint y: 376, endPoint x: 258, endPoint y: 376, distance: 27.7
click at [258, 376] on div "To navigate, press the arrow keys. To activate drag with keyboard, press Alt + …" at bounding box center [177, 339] width 300 height 403
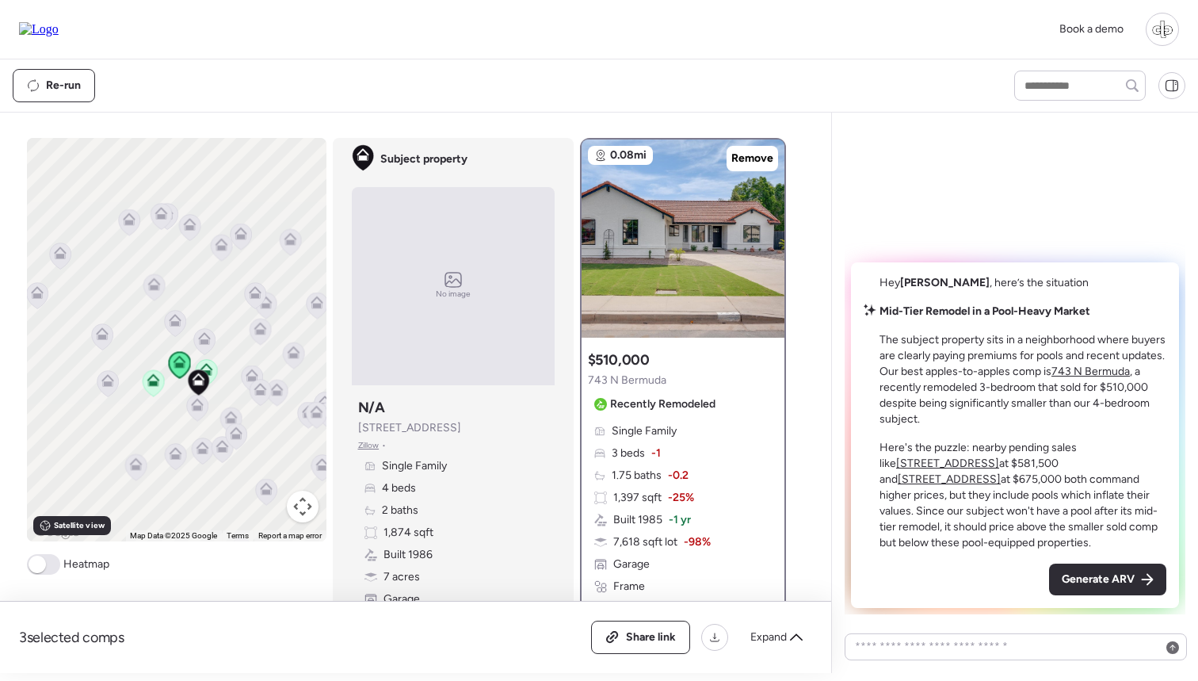
drag, startPoint x: 207, startPoint y: 311, endPoint x: 207, endPoint y: 292, distance: 19.8
click at [207, 292] on div "To navigate, press the arrow keys. To activate drag with keyboard, press Alt + …" at bounding box center [177, 339] width 300 height 403
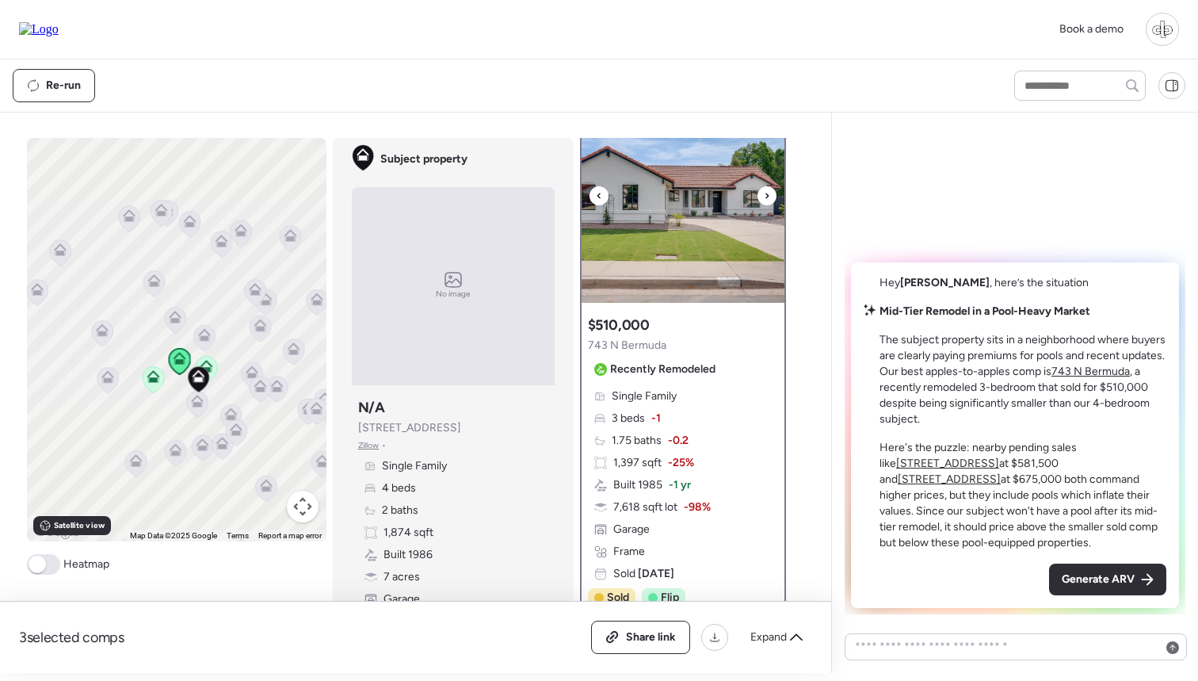
click at [703, 216] on img at bounding box center [683, 204] width 203 height 198
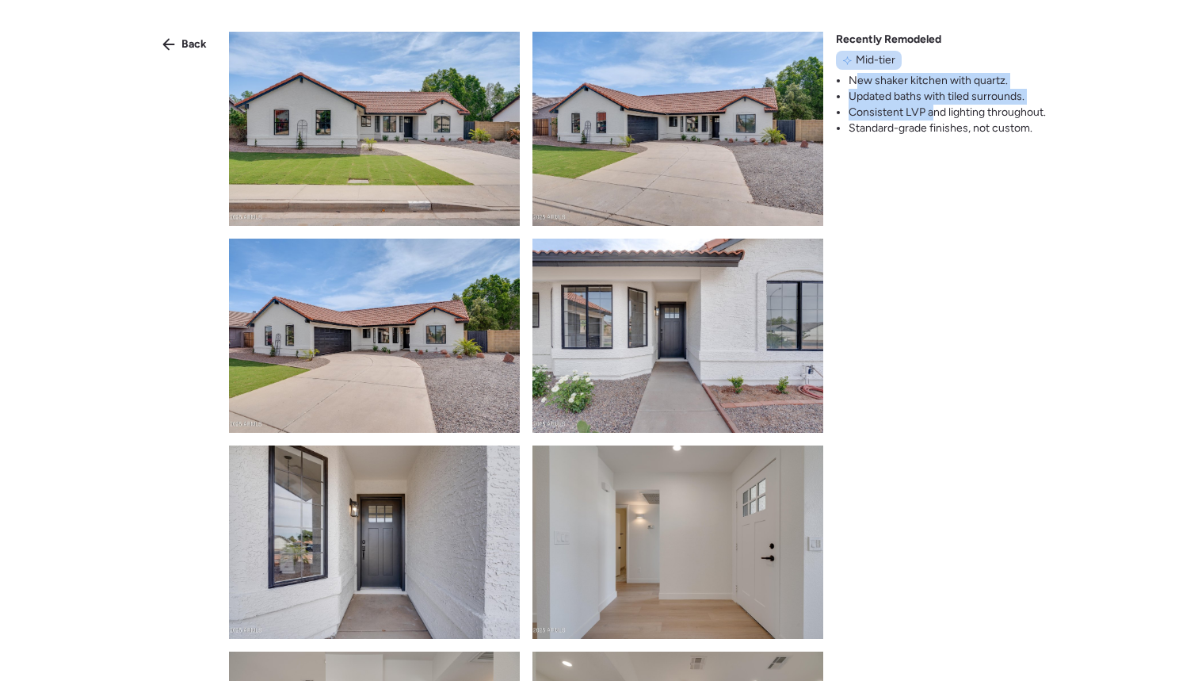
drag, startPoint x: 853, startPoint y: 77, endPoint x: 930, endPoint y: 112, distance: 85.1
click at [930, 112] on ul "New shaker kitchen with quartz. Updated baths with tiled surrounds. Consistent …" at bounding box center [941, 104] width 210 height 63
click at [930, 112] on li "Consistent LVP and lighting throughout." at bounding box center [947, 113] width 197 height 16
click at [185, 44] on span "Back" at bounding box center [193, 44] width 25 height 16
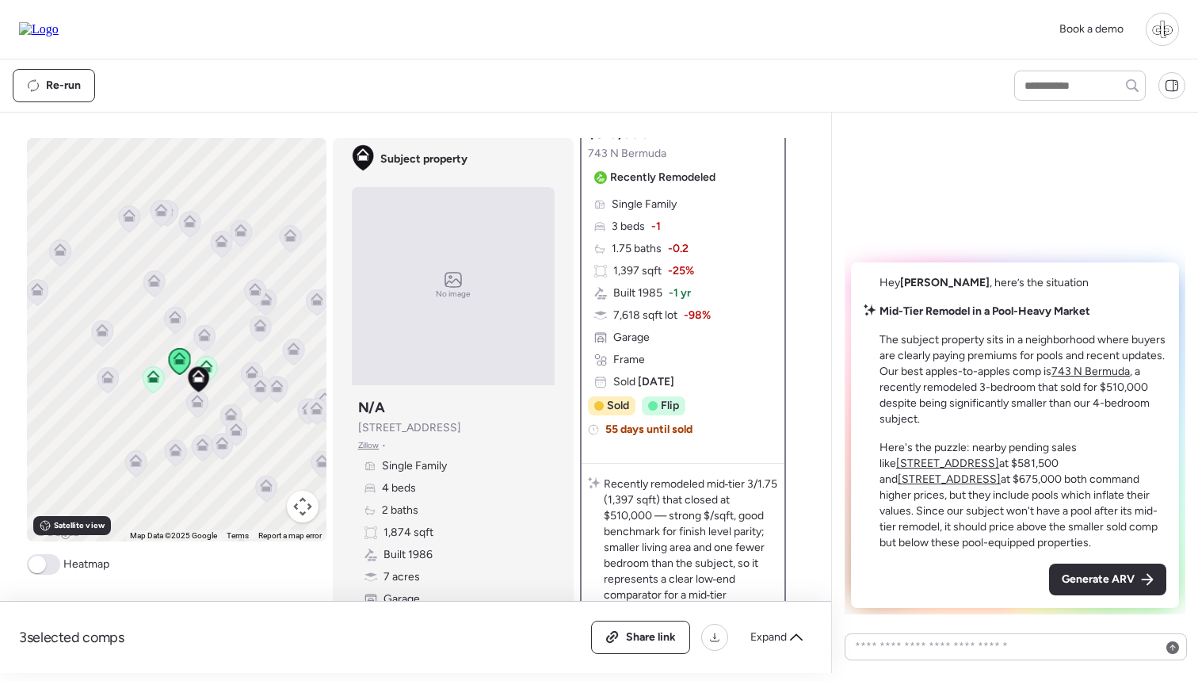
scroll to position [227, 0]
click at [72, 529] on span "Satellite view" at bounding box center [79, 525] width 51 height 13
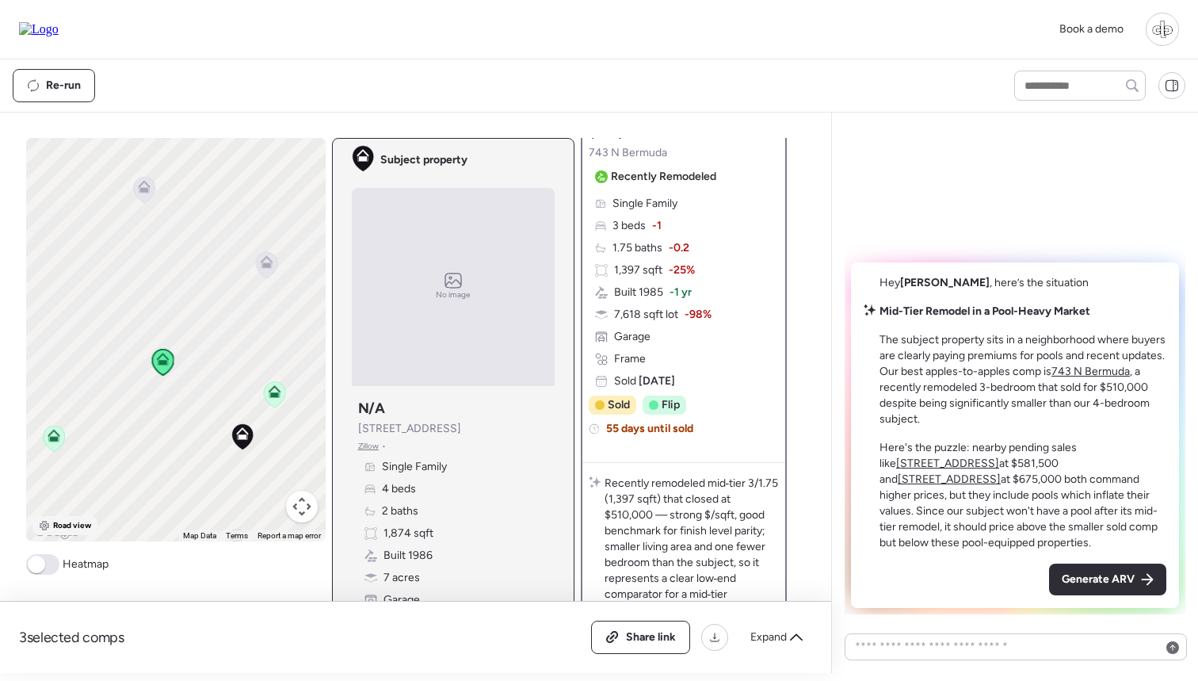
click at [75, 526] on span "Road view" at bounding box center [72, 525] width 39 height 13
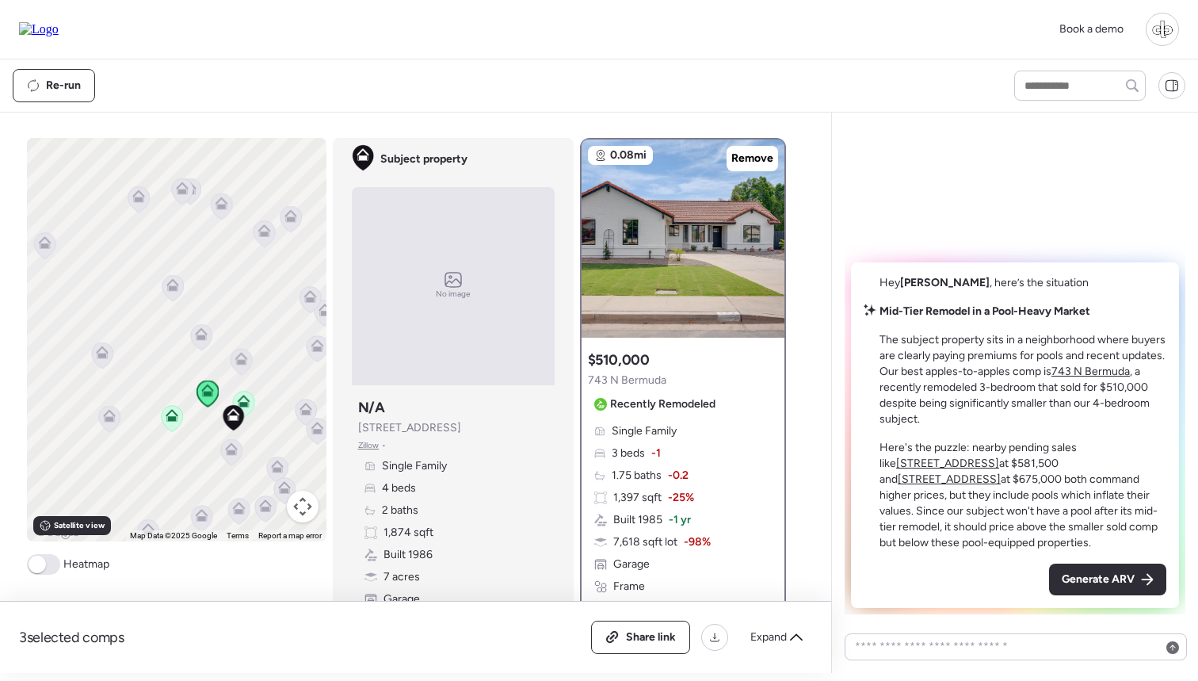
scroll to position [0, 0]
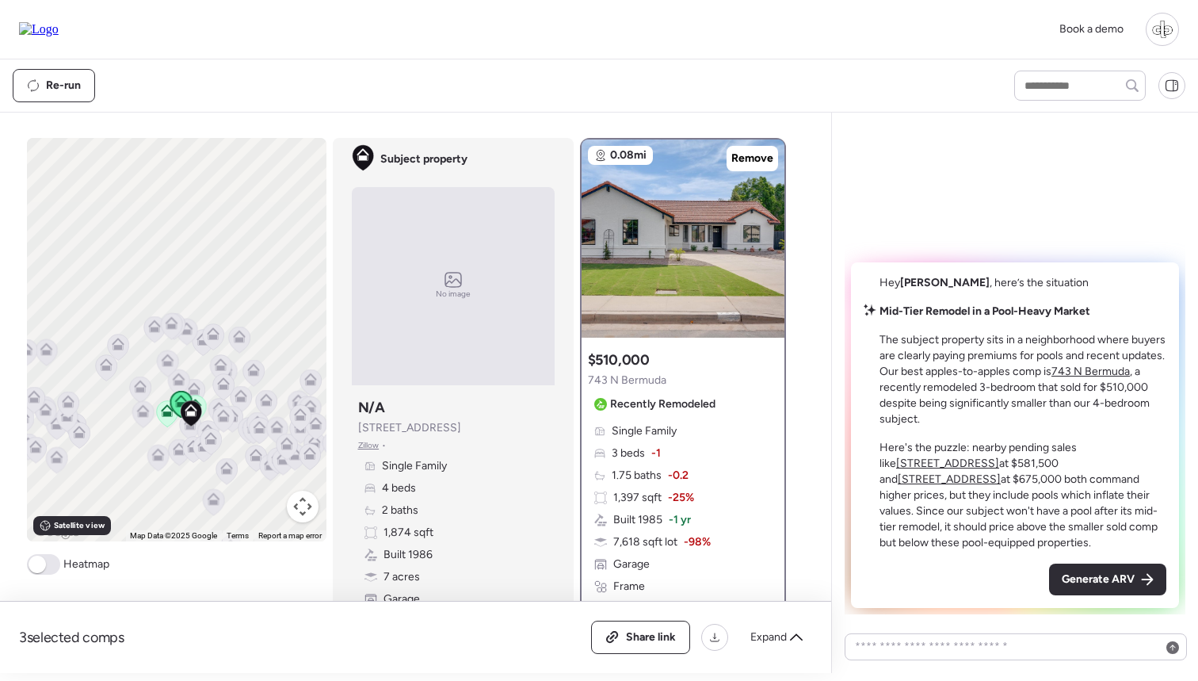
drag, startPoint x: 361, startPoint y: 428, endPoint x: 452, endPoint y: 430, distance: 91.9
click at [452, 430] on span "[STREET_ADDRESS]" at bounding box center [409, 428] width 103 height 16
drag, startPoint x: 214, startPoint y: 288, endPoint x: 214, endPoint y: 215, distance: 73.7
click at [214, 215] on div "To navigate, press the arrow keys. To activate drag with keyboard, press Alt + …" at bounding box center [177, 339] width 300 height 403
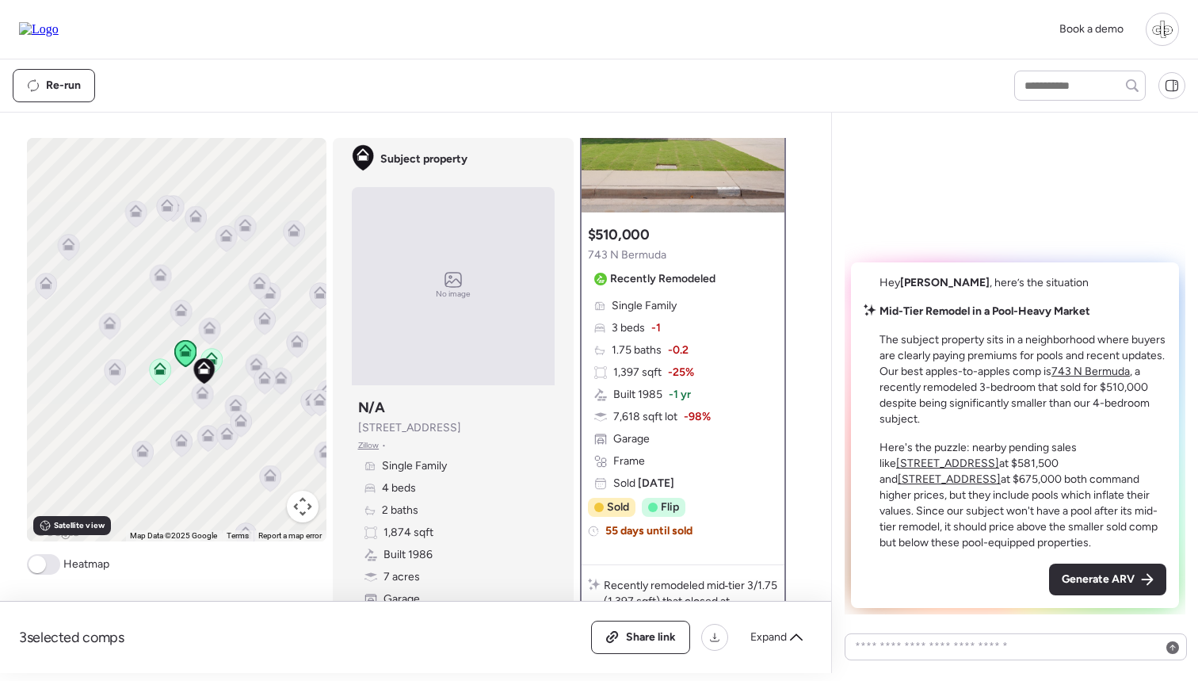
scroll to position [116, 0]
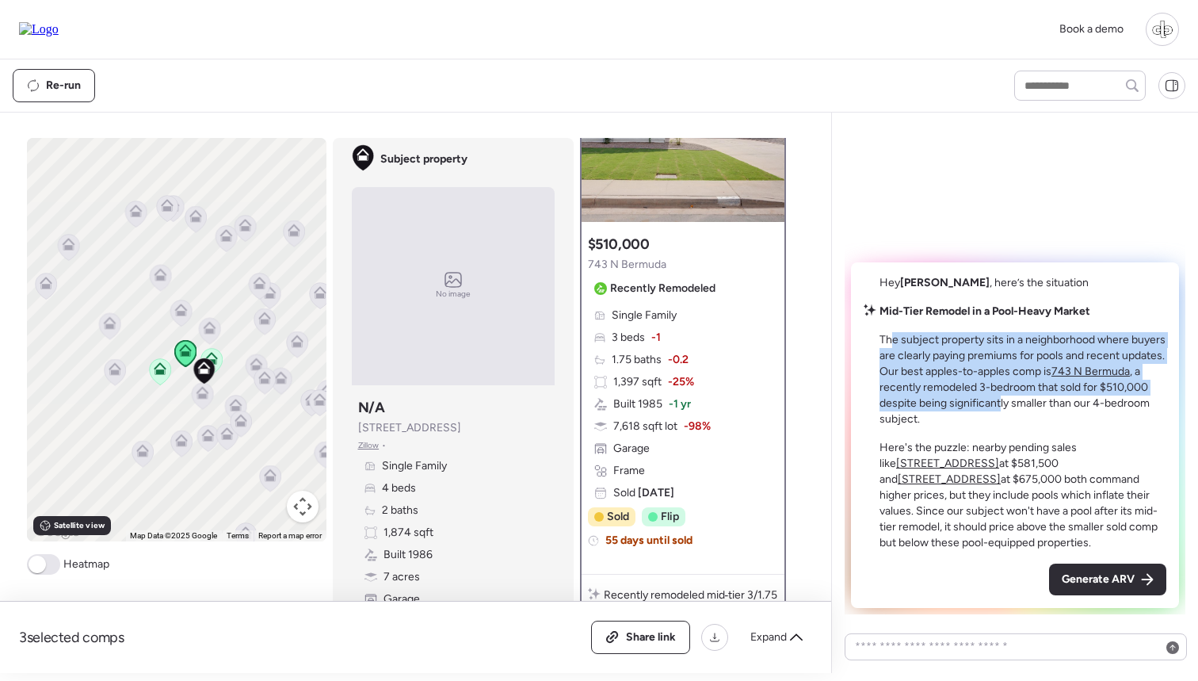
drag, startPoint x: 893, startPoint y: 341, endPoint x: 1002, endPoint y: 398, distance: 123.4
click at [1002, 398] on p "The subject property sits in a neighborhood where buyers are clearly paying pre…" at bounding box center [1023, 379] width 287 height 95
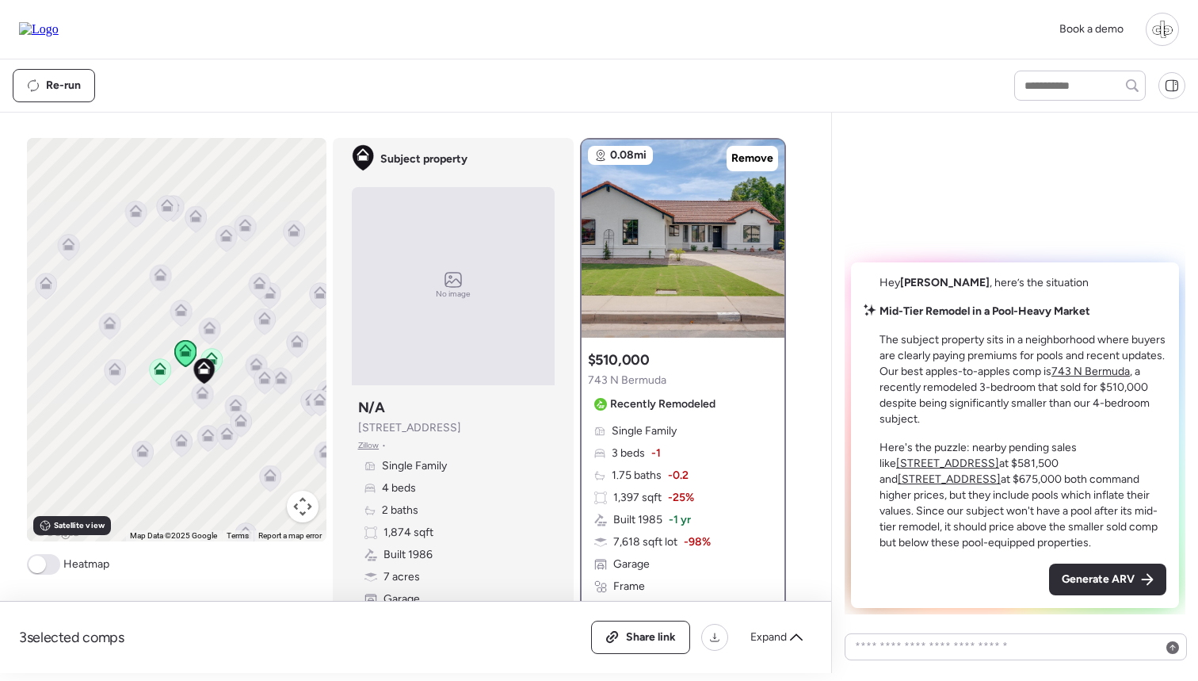
scroll to position [0, 0]
click at [647, 173] on img at bounding box center [683, 238] width 203 height 198
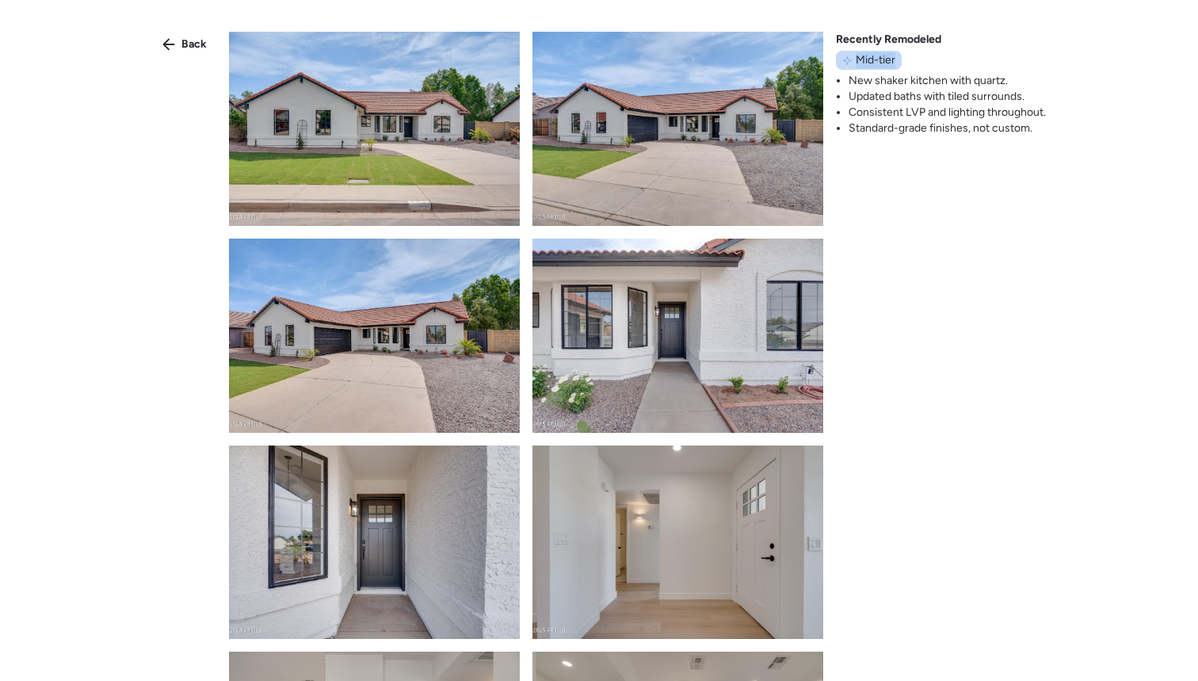
drag, startPoint x: 851, startPoint y: 55, endPoint x: 904, endPoint y: 59, distance: 53.2
click at [904, 59] on div "Recently Remodeled Mid-tier New shaker kitchen with quartz. Updated baths with …" at bounding box center [941, 84] width 210 height 105
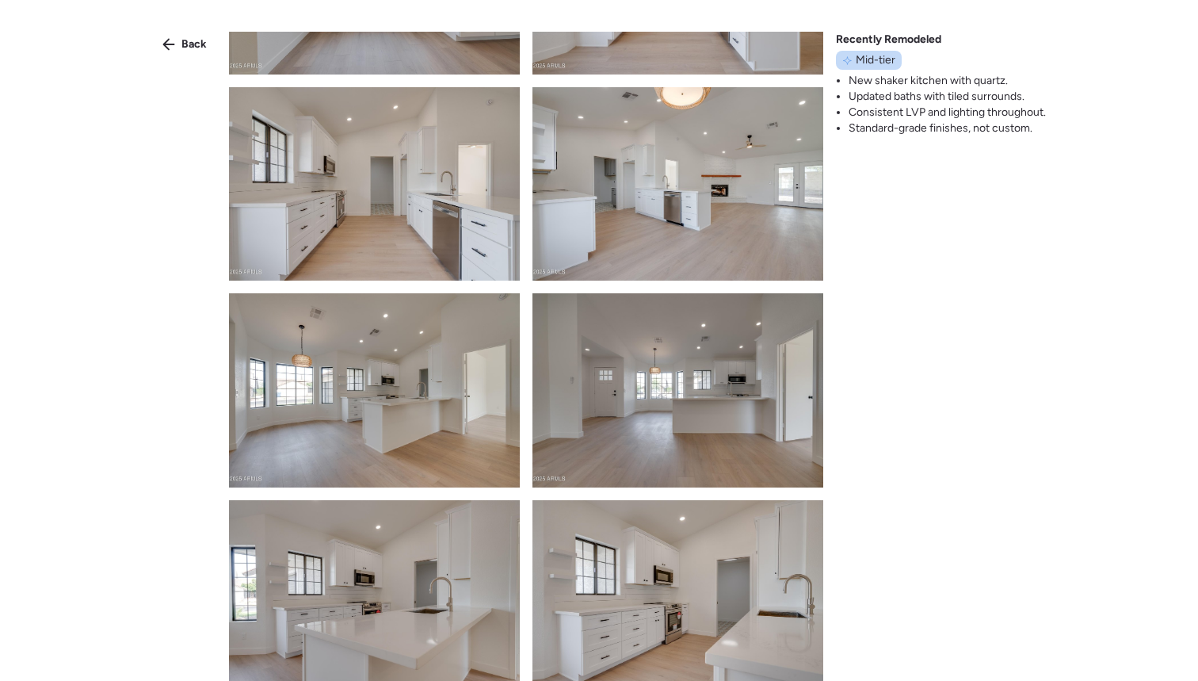
scroll to position [1136, 0]
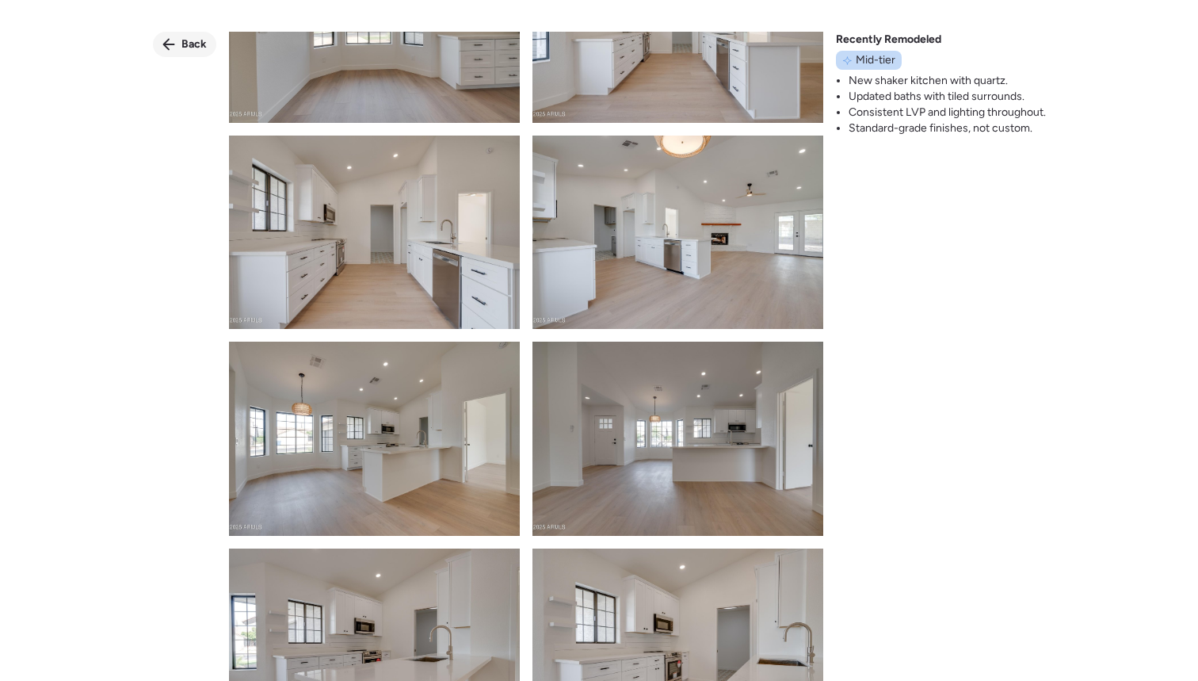
click at [179, 40] on div "Back" at bounding box center [184, 44] width 63 height 25
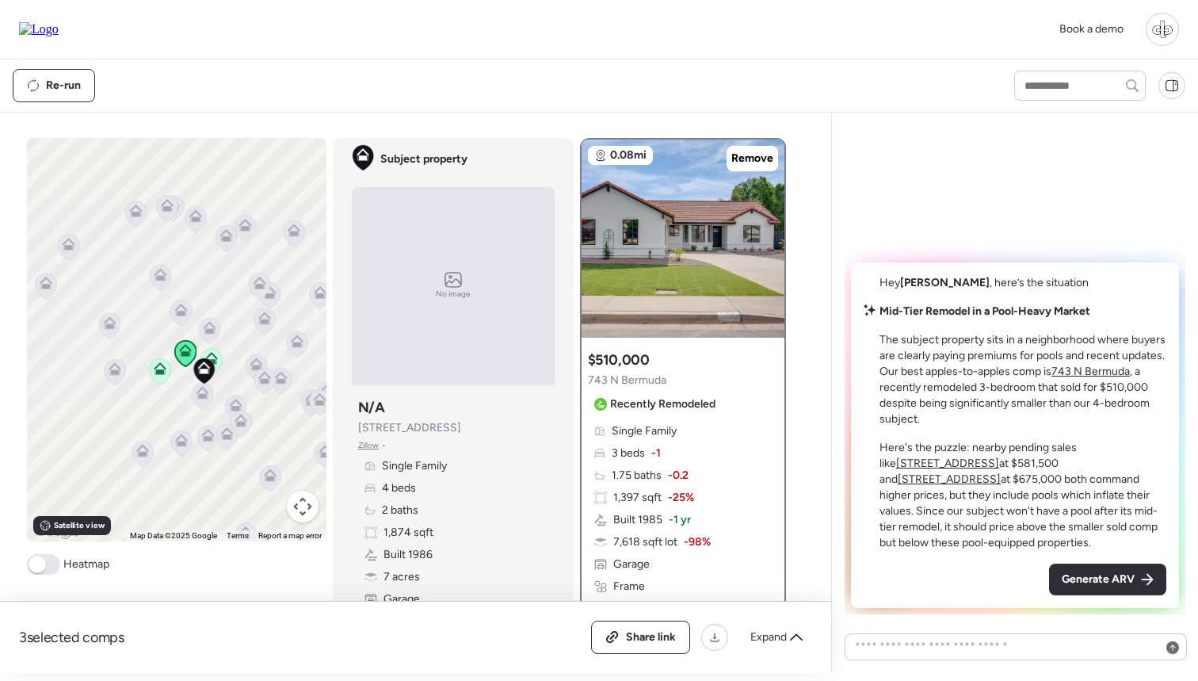
scroll to position [0, 0]
drag, startPoint x: 376, startPoint y: 430, endPoint x: 467, endPoint y: 431, distance: 91.1
click at [467, 431] on div "Subject property N/A [STREET_ADDRESS] • Single Family 4 beds 2 baths 1,874 sqft…" at bounding box center [453, 513] width 203 height 244
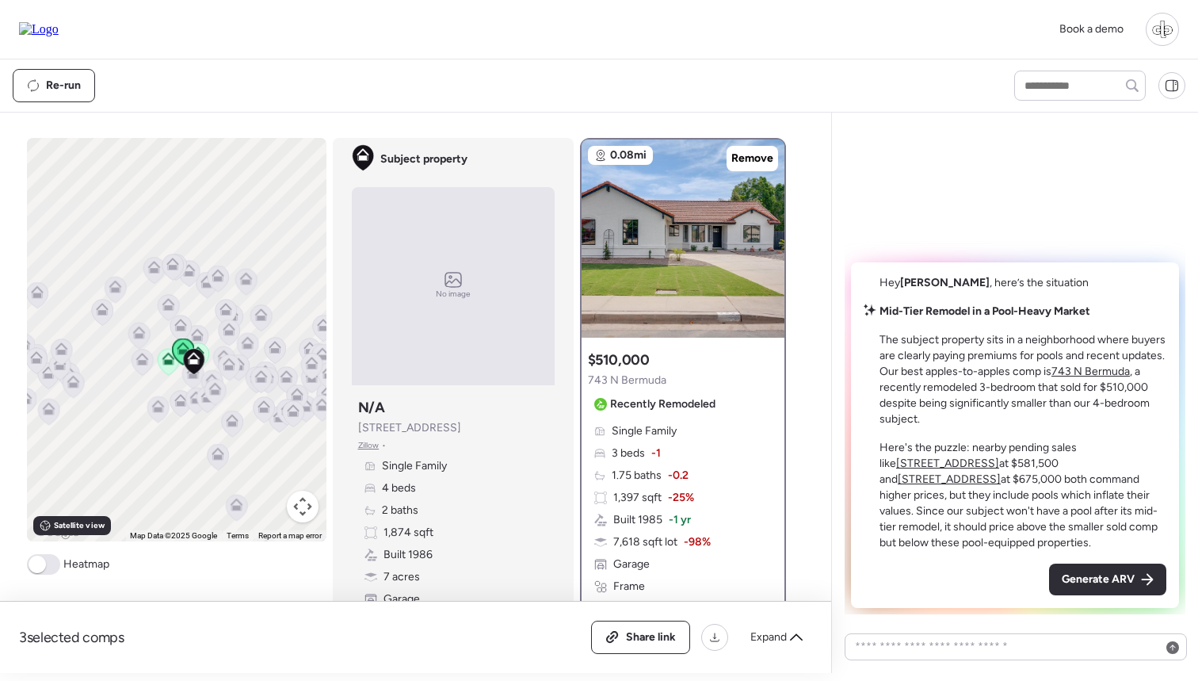
drag, startPoint x: 240, startPoint y: 243, endPoint x: 223, endPoint y: 243, distance: 16.6
click at [223, 243] on div "To navigate, press the arrow keys. To activate drag with keyboard, press Alt + …" at bounding box center [177, 339] width 300 height 403
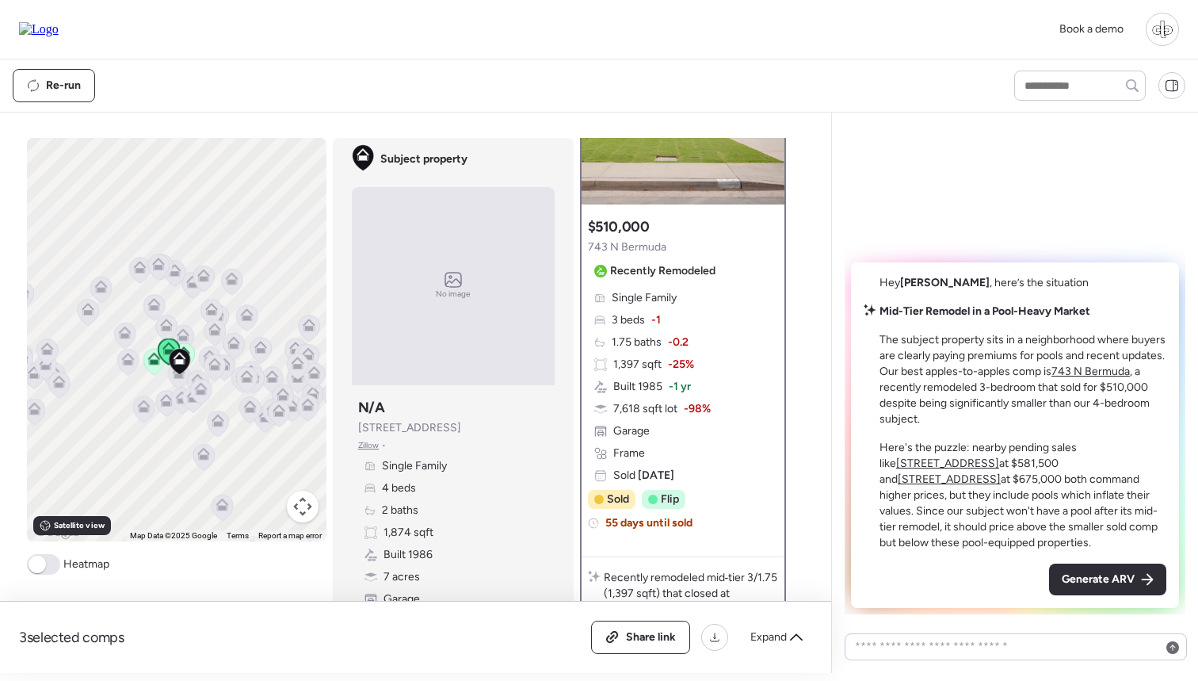
scroll to position [99, 0]
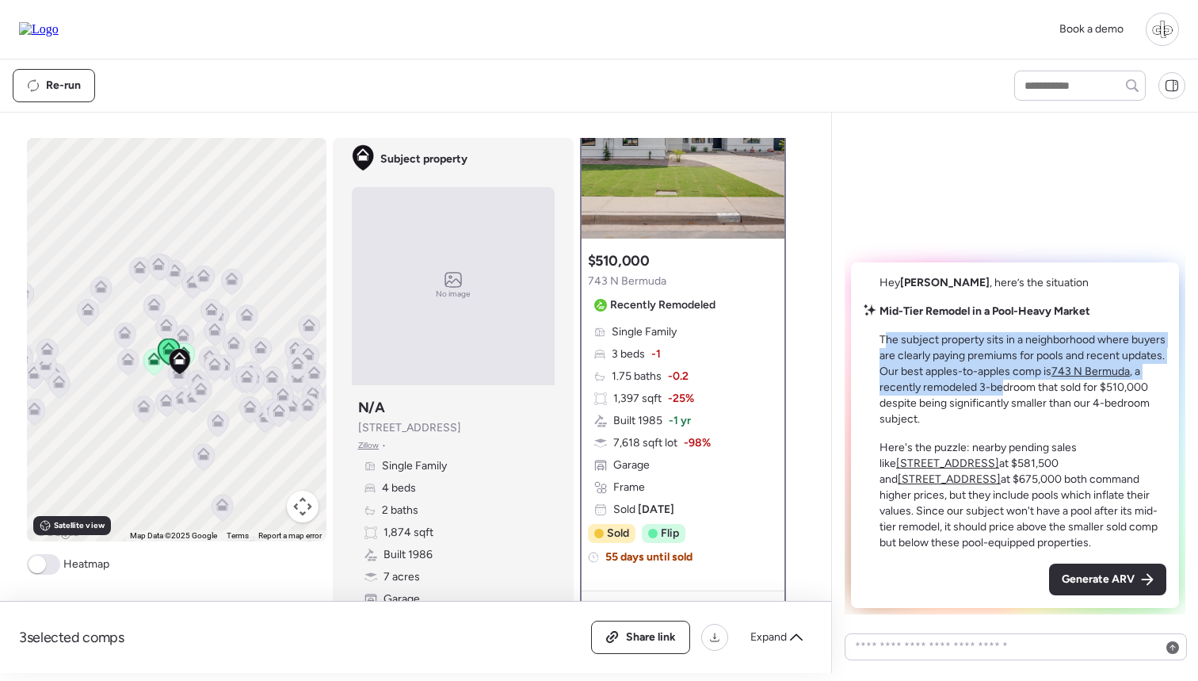
drag, startPoint x: 885, startPoint y: 336, endPoint x: 999, endPoint y: 379, distance: 121.9
click at [999, 379] on p "The subject property sits in a neighborhood where buyers are clearly paying pre…" at bounding box center [1023, 379] width 287 height 95
click at [998, 379] on p "The subject property sits in a neighborhood where buyers are clearly paying pre…" at bounding box center [1023, 379] width 287 height 95
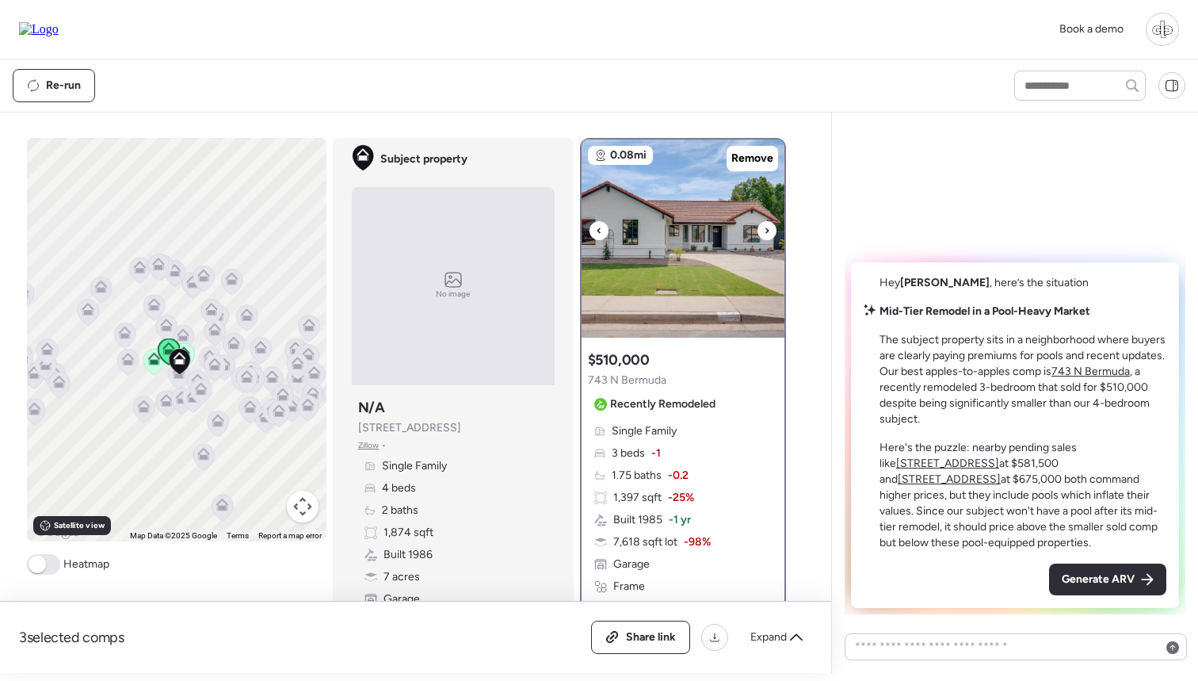
scroll to position [0, 0]
drag, startPoint x: 360, startPoint y: 429, endPoint x: 463, endPoint y: 427, distance: 103.0
click at [463, 427] on div "Subject property N/A [STREET_ADDRESS] • Single Family 4 beds 2 baths 1,874 sqft…" at bounding box center [453, 513] width 203 height 244
drag, startPoint x: 357, startPoint y: 430, endPoint x: 475, endPoint y: 430, distance: 118.9
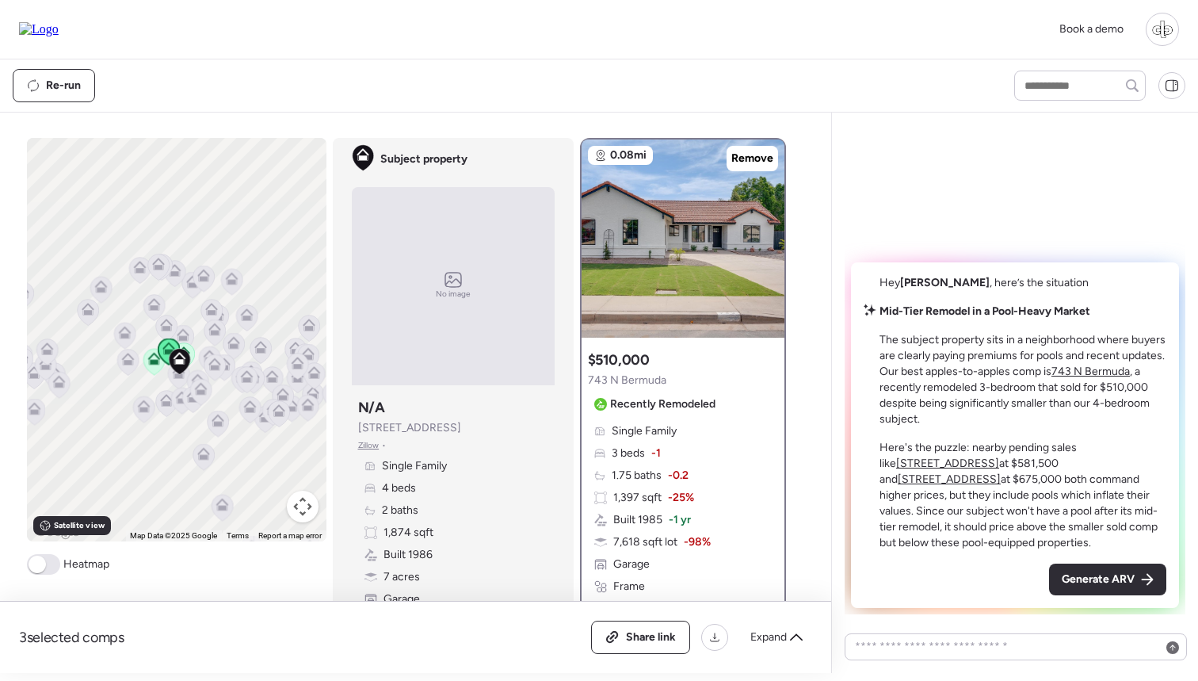
click at [475, 430] on div "Subject property N/A [STREET_ADDRESS] • Single Family 4 beds 2 baths 1,874 sqft…" at bounding box center [453, 513] width 203 height 244
drag, startPoint x: 357, startPoint y: 427, endPoint x: 469, endPoint y: 426, distance: 112.5
click at [471, 426] on div "Subject property N/A [STREET_ADDRESS] • Single Family 4 beds 2 baths 1,874 sqft…" at bounding box center [453, 513] width 203 height 244
click at [469, 426] on div "Subject property N/A [STREET_ADDRESS] • Single Family 4 beds 2 baths 1,874 sqft…" at bounding box center [453, 513] width 203 height 244
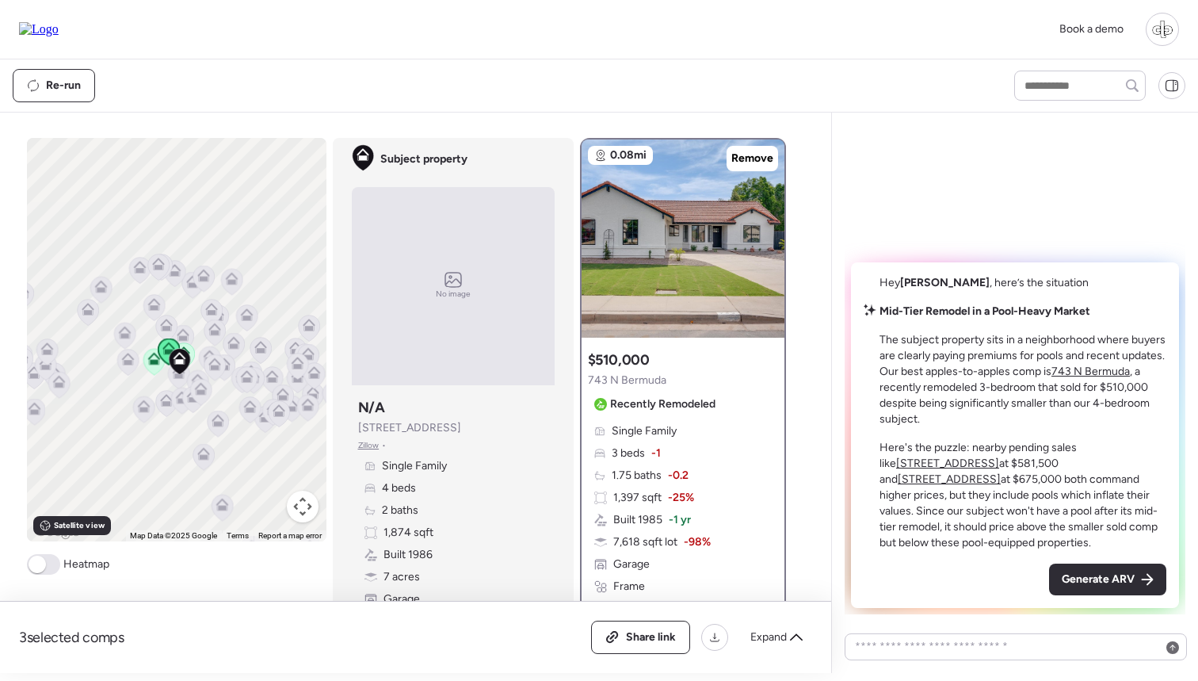
drag, startPoint x: 359, startPoint y: 427, endPoint x: 463, endPoint y: 425, distance: 103.8
click at [464, 425] on div "Subject property N/A [STREET_ADDRESS] • Single Family 4 beds 2 baths 1,874 sqft…" at bounding box center [453, 513] width 203 height 244
click at [463, 425] on div "Subject property N/A [STREET_ADDRESS] • Single Family 4 beds 2 baths 1,874 sqft…" at bounding box center [453, 513] width 203 height 244
drag, startPoint x: 196, startPoint y: 309, endPoint x: 175, endPoint y: 304, distance: 21.3
click at [175, 304] on div "To navigate, press the arrow keys. To activate drag with keyboard, press Alt + …" at bounding box center [177, 339] width 300 height 403
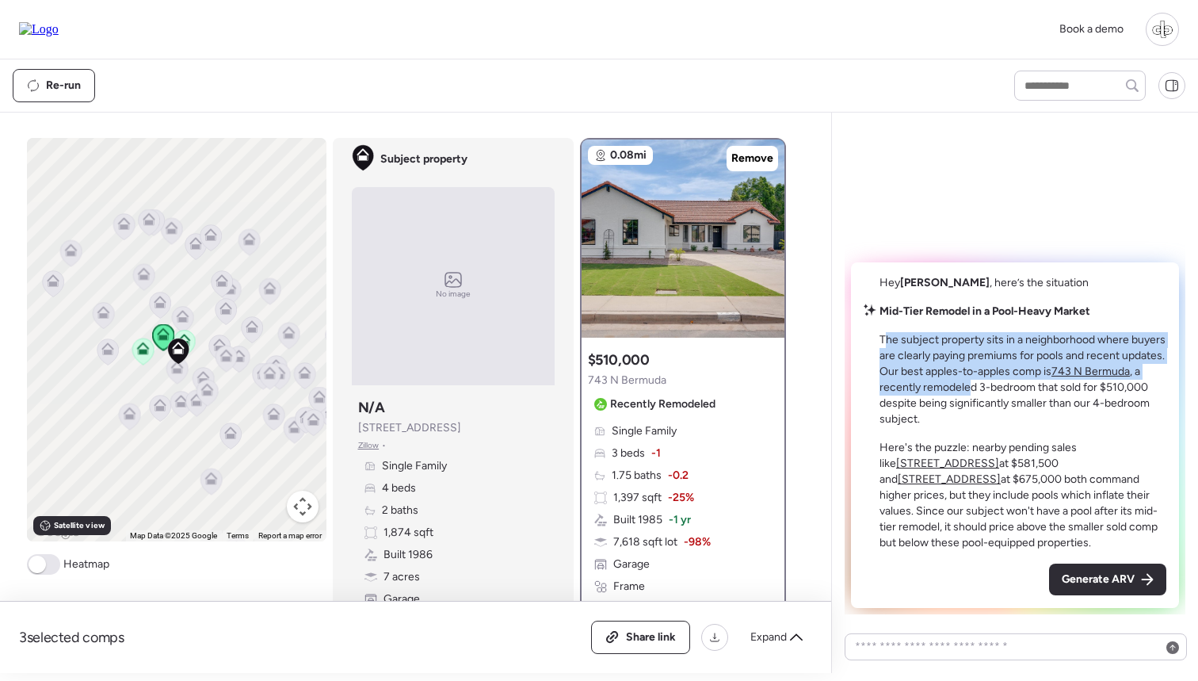
drag, startPoint x: 885, startPoint y: 342, endPoint x: 971, endPoint y: 391, distance: 98.7
click at [971, 391] on p "The subject property sits in a neighborhood where buyers are clearly paying pre…" at bounding box center [1023, 379] width 287 height 95
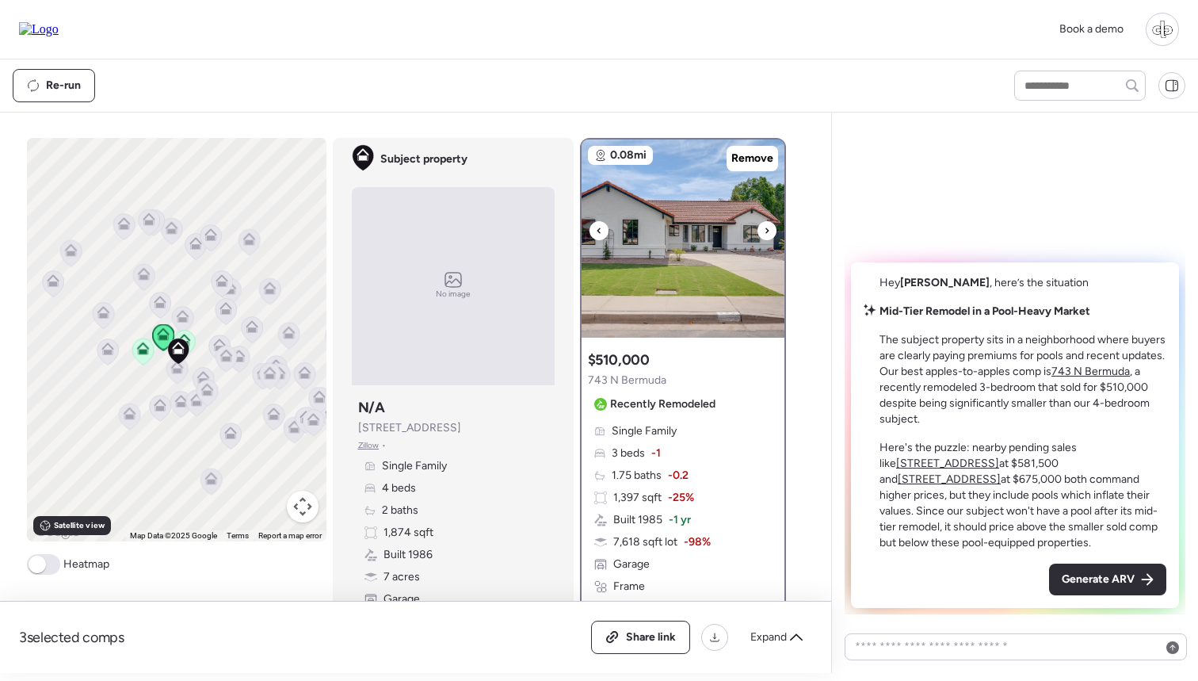
click at [665, 263] on img at bounding box center [683, 238] width 203 height 198
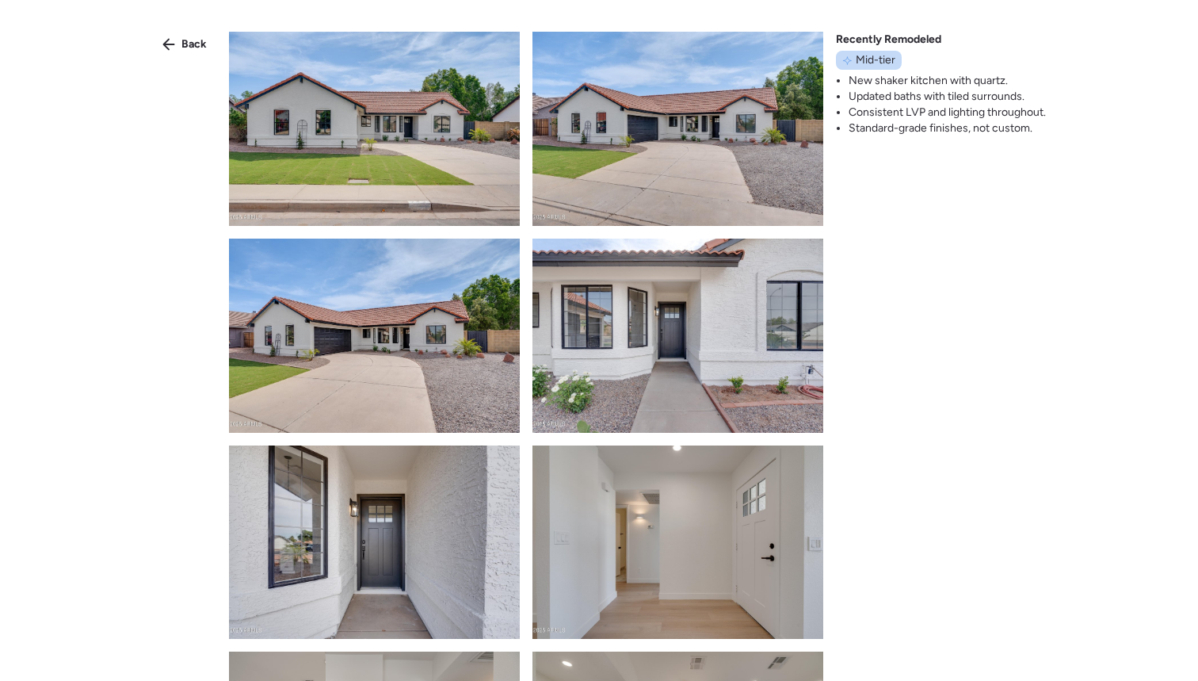
scroll to position [34, 0]
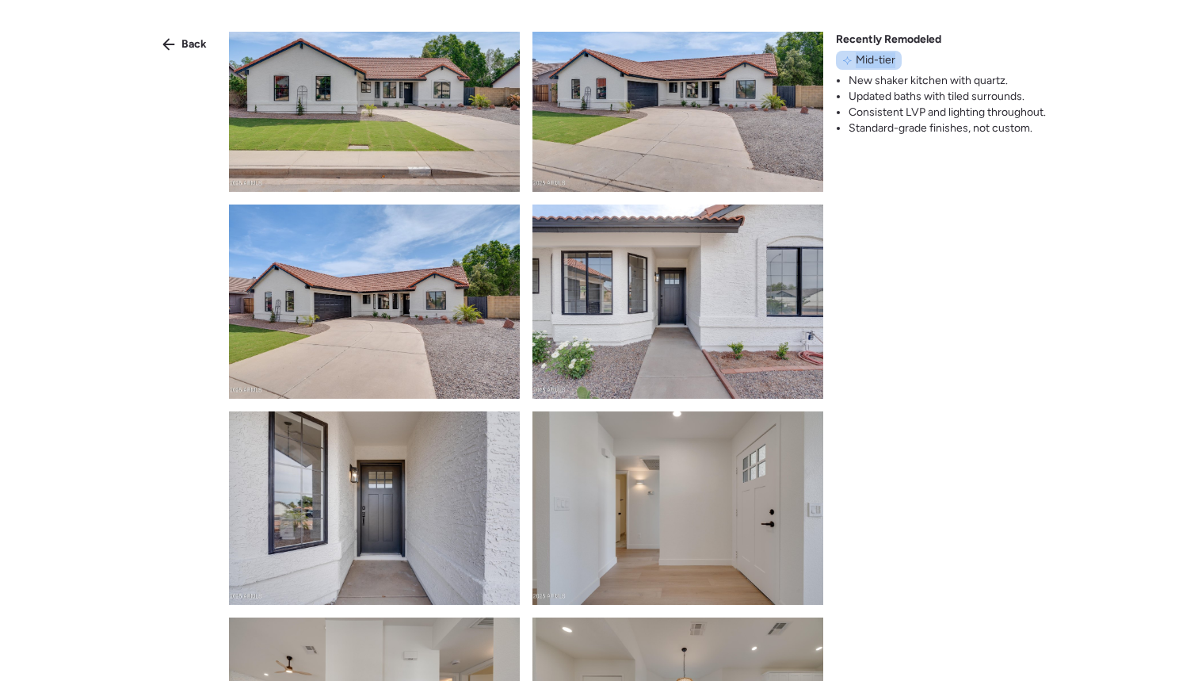
drag, startPoint x: 853, startPoint y: 55, endPoint x: 899, endPoint y: 60, distance: 45.5
click at [899, 60] on div "Mid-tier" at bounding box center [869, 60] width 66 height 19
click at [898, 60] on div "Mid-tier" at bounding box center [869, 60] width 66 height 19
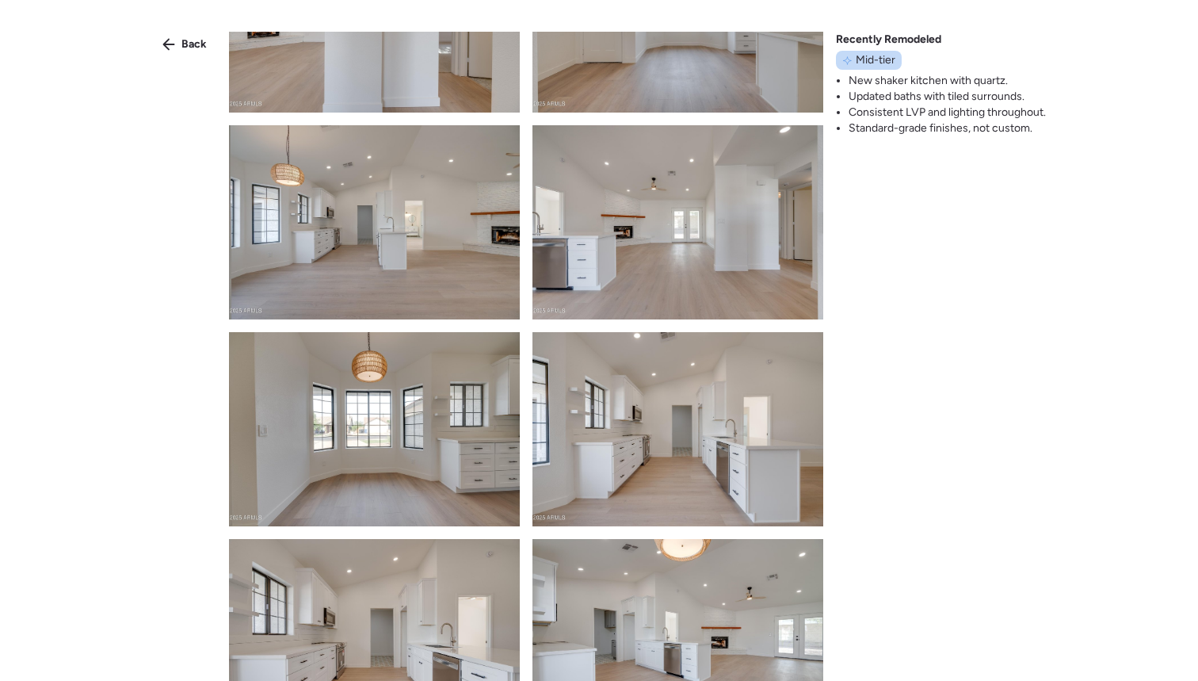
scroll to position [732, 0]
drag, startPoint x: 860, startPoint y: 67, endPoint x: 901, endPoint y: 67, distance: 41.2
click at [901, 67] on div "Recently Remodeled Mid-tier New shaker kitchen with quartz. Updated baths with …" at bounding box center [941, 84] width 210 height 105
click at [185, 47] on span "Back" at bounding box center [193, 44] width 25 height 16
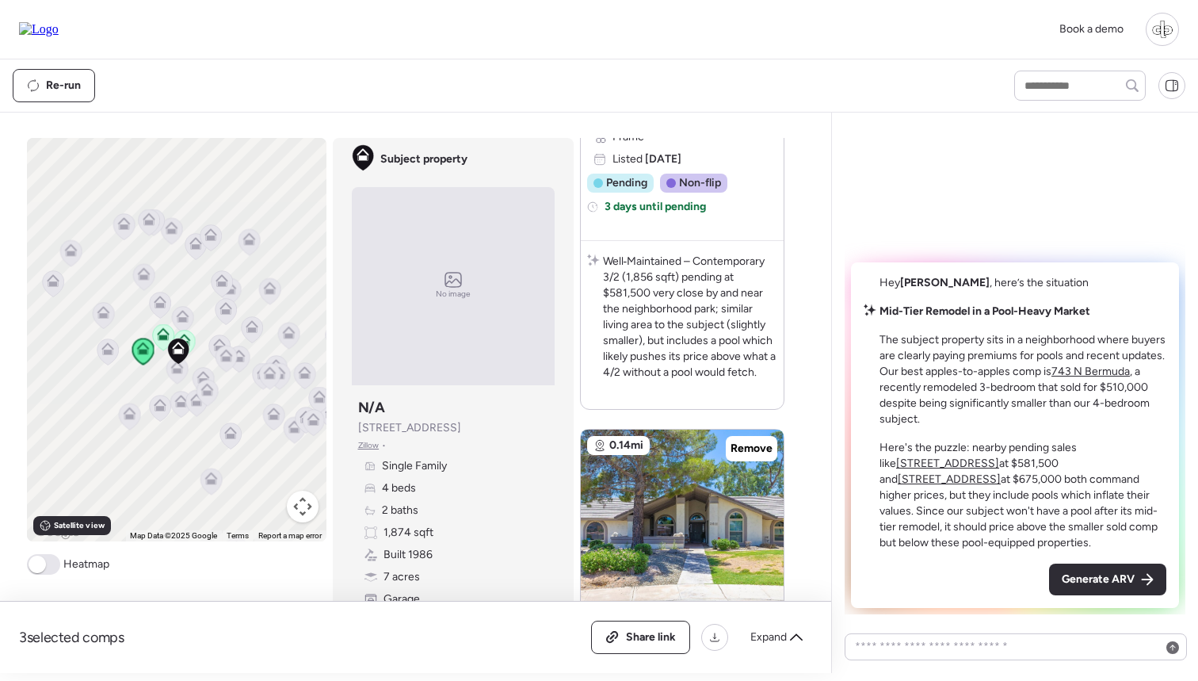
scroll to position [1267, 0]
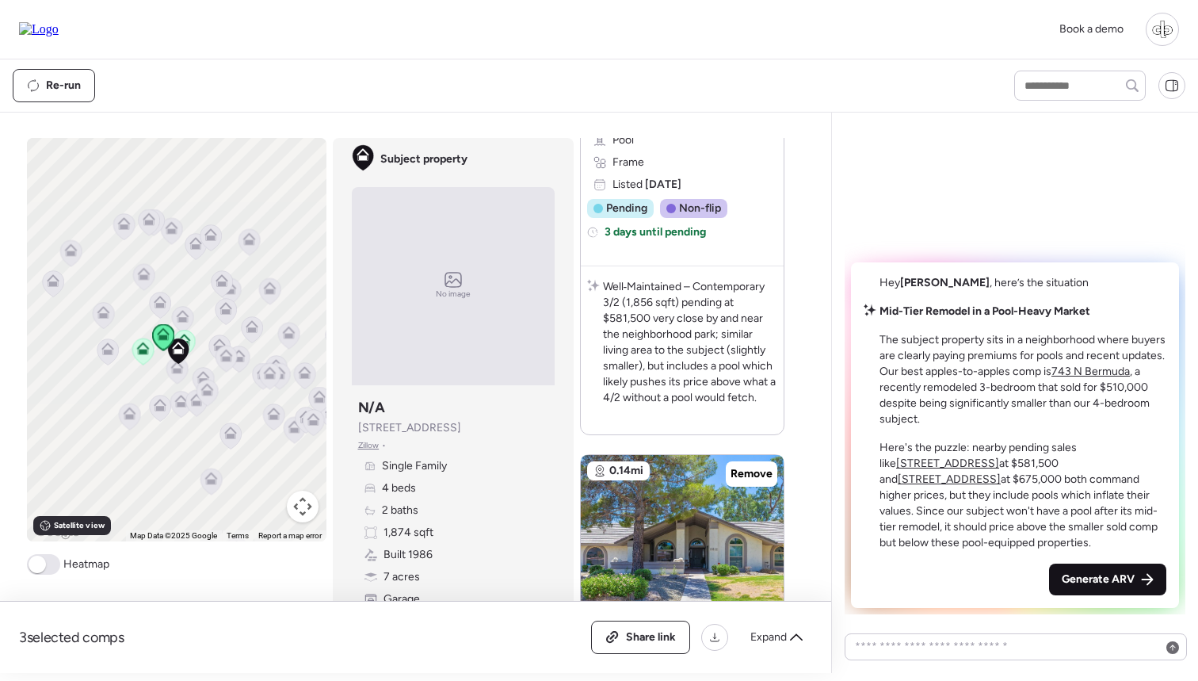
click at [1083, 582] on span "Generate ARV" at bounding box center [1098, 579] width 73 height 16
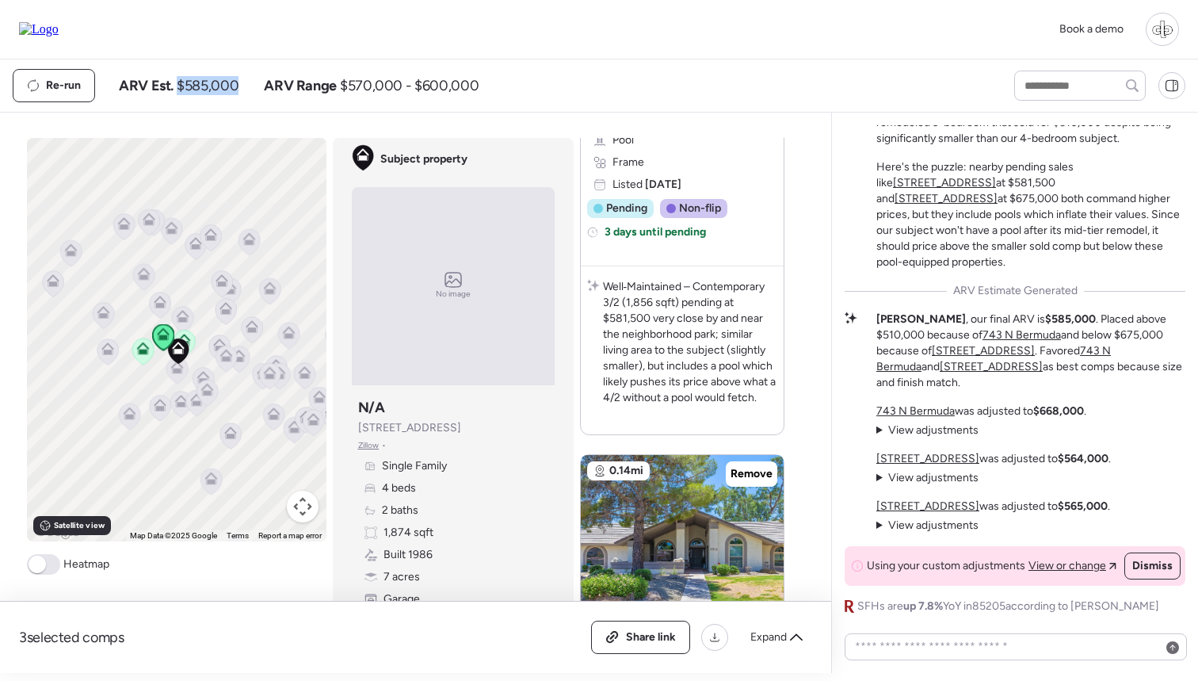
drag, startPoint x: 178, startPoint y: 86, endPoint x: 239, endPoint y: 87, distance: 60.2
click at [241, 87] on div "ARV Est. $585,000 ARV Range $570,000 - $600,000" at bounding box center [299, 85] width 360 height 19
click at [239, 87] on div "ARV Est. $585,000 ARV Range $570,000 - $600,000" at bounding box center [299, 85] width 360 height 19
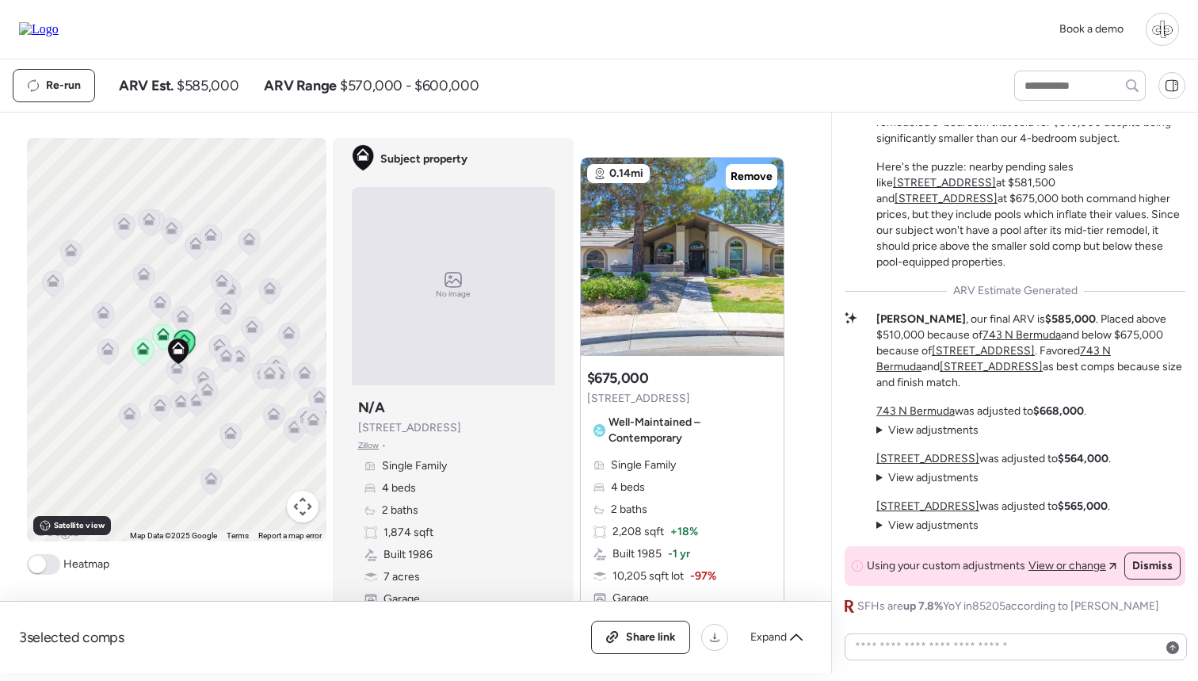
scroll to position [1564, 0]
click at [933, 463] on u "[STREET_ADDRESS]" at bounding box center [927, 458] width 103 height 13
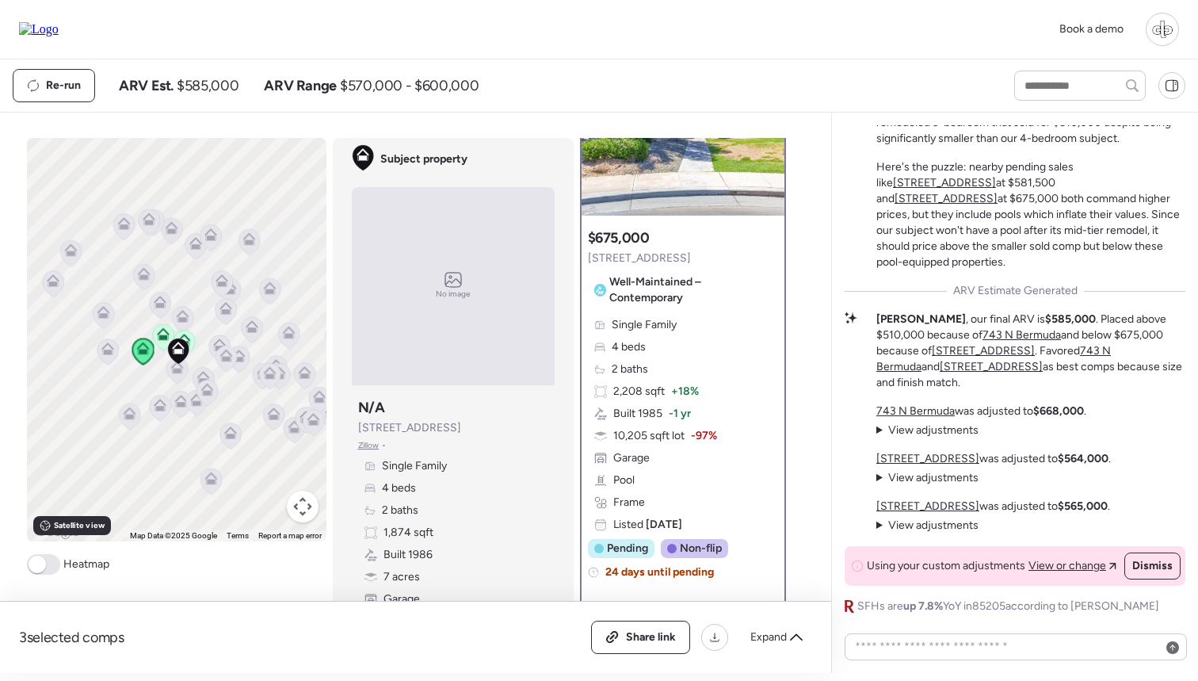
scroll to position [0, 0]
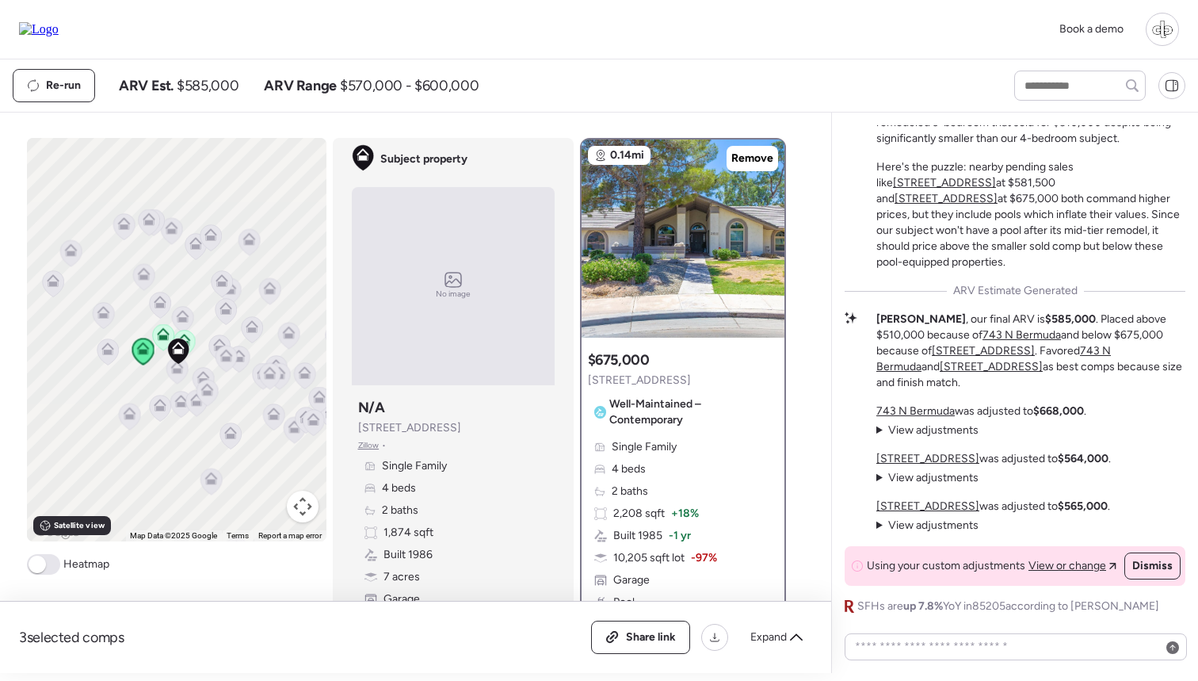
click at [914, 508] on u "[STREET_ADDRESS]" at bounding box center [927, 505] width 103 height 13
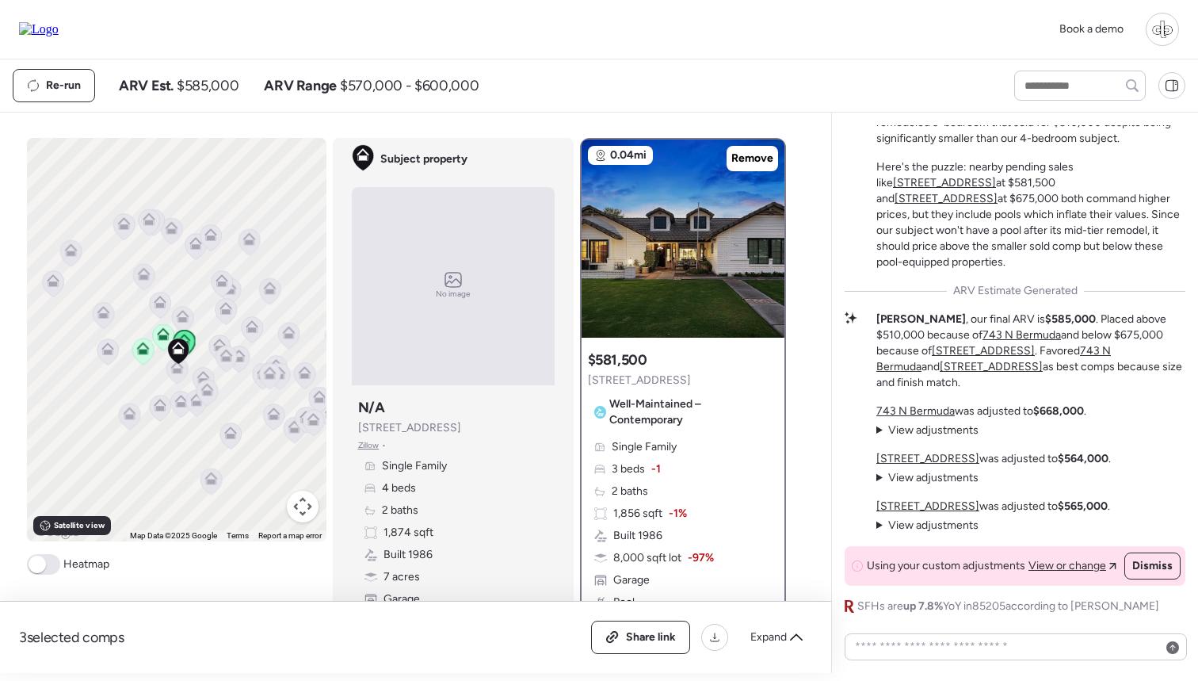
click at [915, 407] on u "743 N Bermuda" at bounding box center [915, 410] width 78 height 13
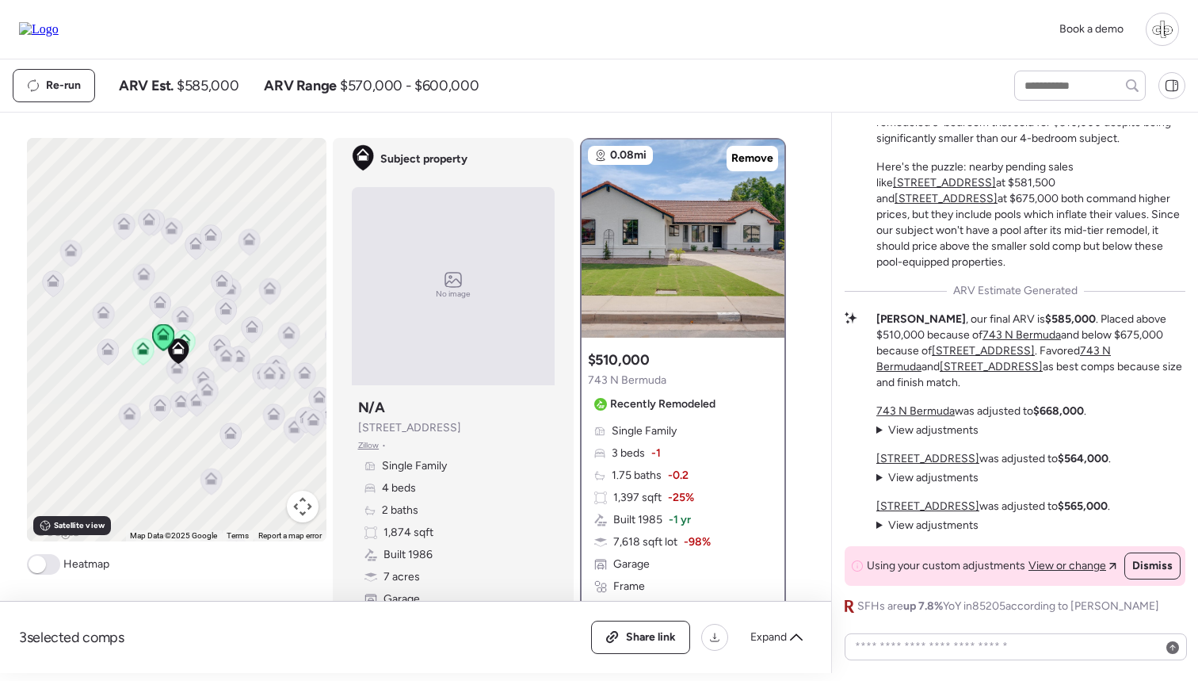
click at [935, 479] on span "View adjustments" at bounding box center [933, 477] width 90 height 13
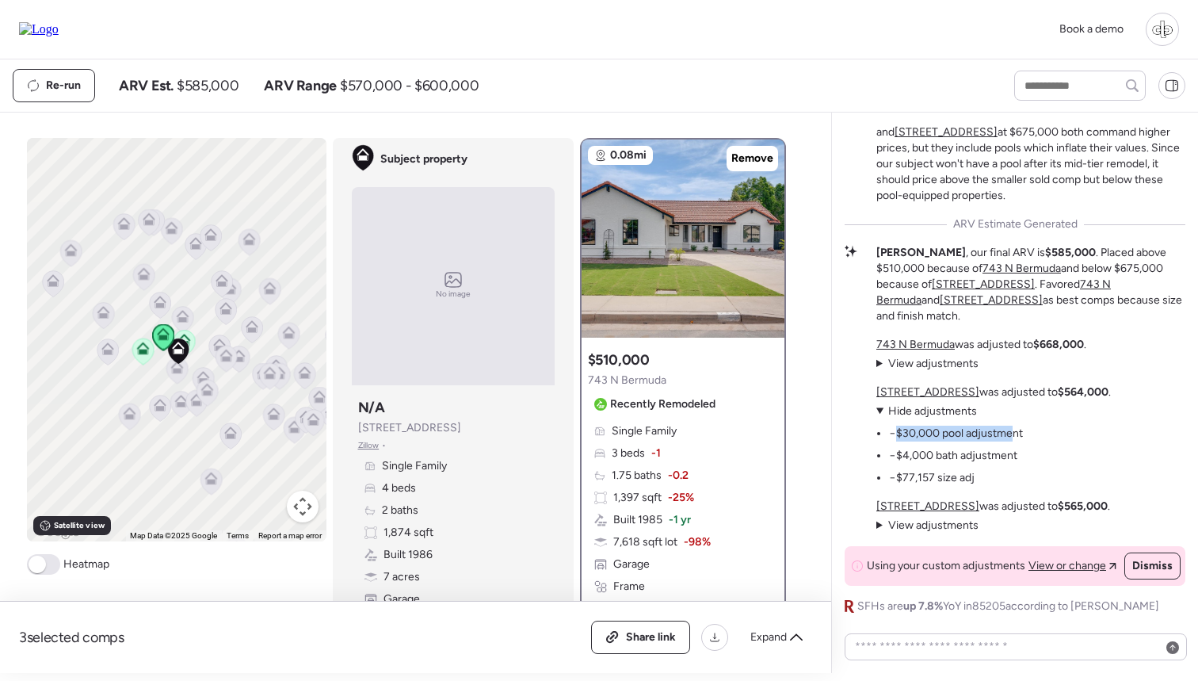
drag, startPoint x: 898, startPoint y: 428, endPoint x: 1006, endPoint y: 436, distance: 108.1
click at [1012, 437] on li "−$30,000 pool adjustment" at bounding box center [956, 434] width 134 height 16
click at [1006, 436] on li "−$30,000 pool adjustment" at bounding box center [956, 434] width 134 height 16
drag, startPoint x: 903, startPoint y: 435, endPoint x: 989, endPoint y: 437, distance: 86.4
click at [989, 437] on li "−$30,000 pool adjustment" at bounding box center [956, 434] width 134 height 16
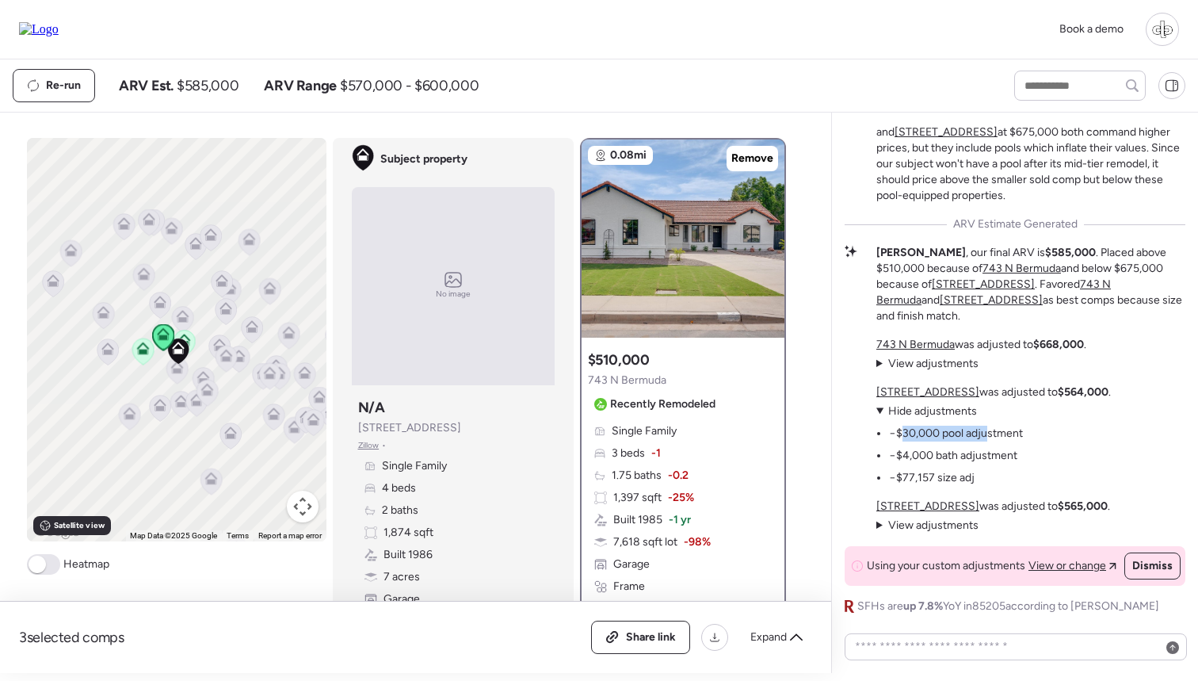
click at [989, 437] on li "−$30,000 pool adjustment" at bounding box center [956, 434] width 134 height 16
drag, startPoint x: 902, startPoint y: 456, endPoint x: 957, endPoint y: 461, distance: 55.0
click at [957, 461] on li "−$4,000 bath adjustment" at bounding box center [953, 456] width 128 height 16
click at [1043, 568] on span "View or change" at bounding box center [1068, 566] width 78 height 16
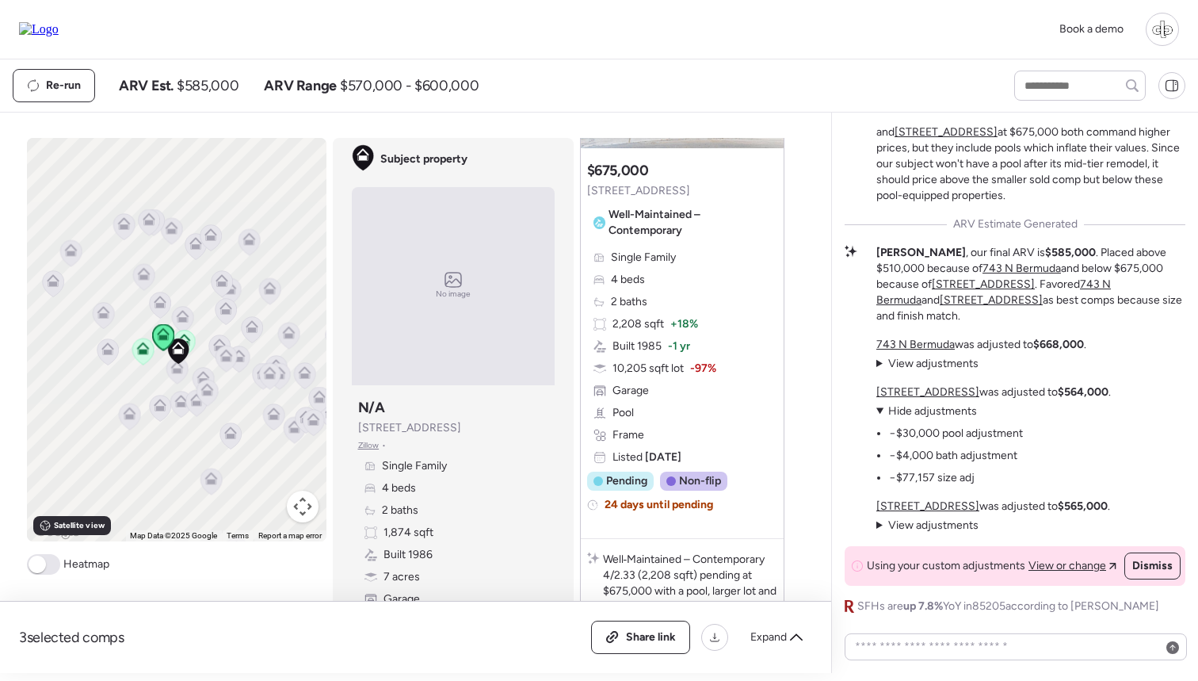
scroll to position [1773, 0]
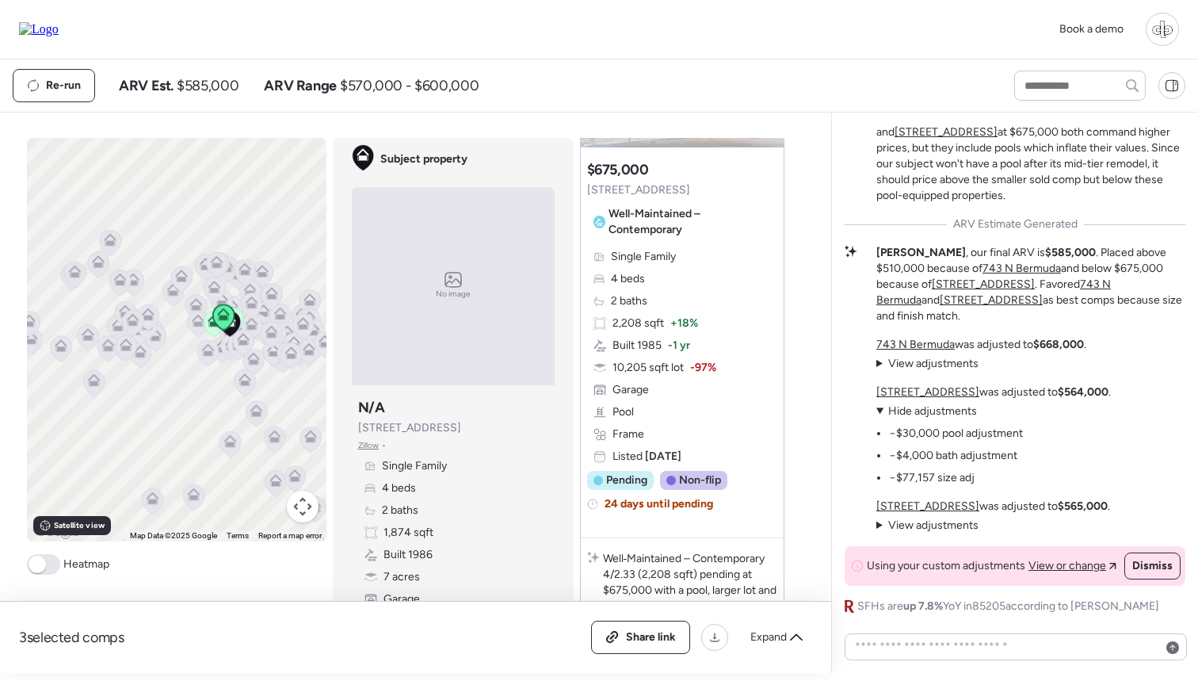
drag, startPoint x: 292, startPoint y: 260, endPoint x: 256, endPoint y: 260, distance: 36.5
click at [256, 260] on div "To navigate, press the arrow keys. To activate drag with keyboard, press Alt + …" at bounding box center [177, 339] width 300 height 403
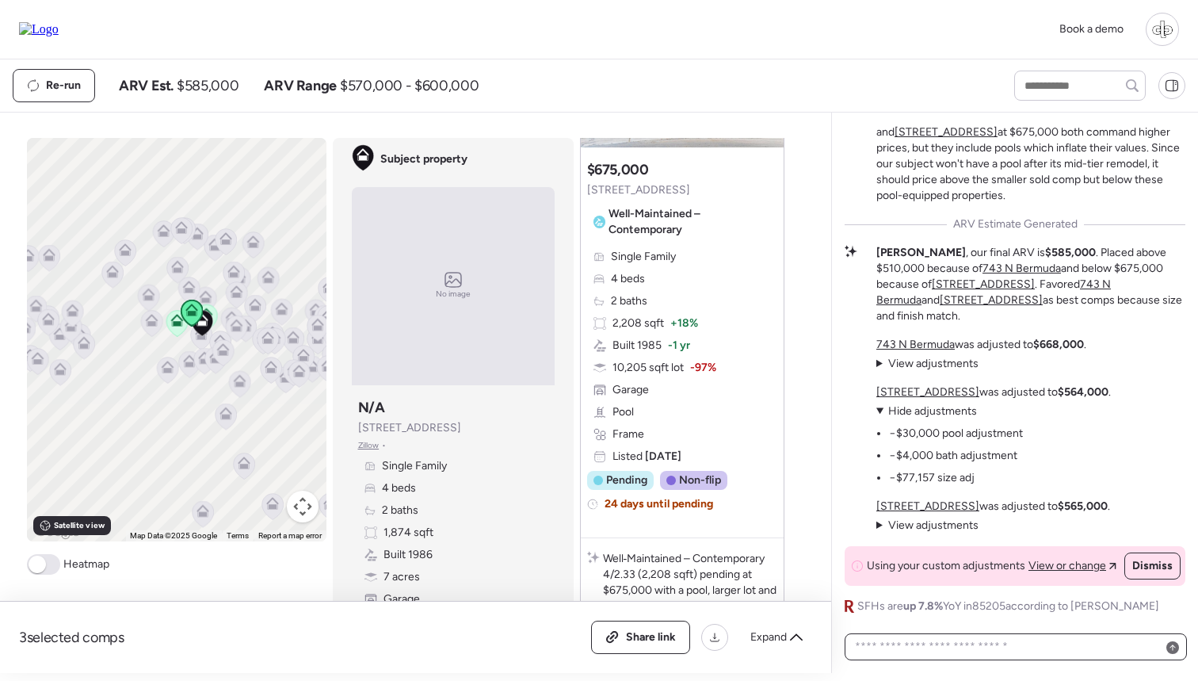
click at [959, 636] on textarea at bounding box center [1016, 647] width 328 height 22
type textarea "**********"
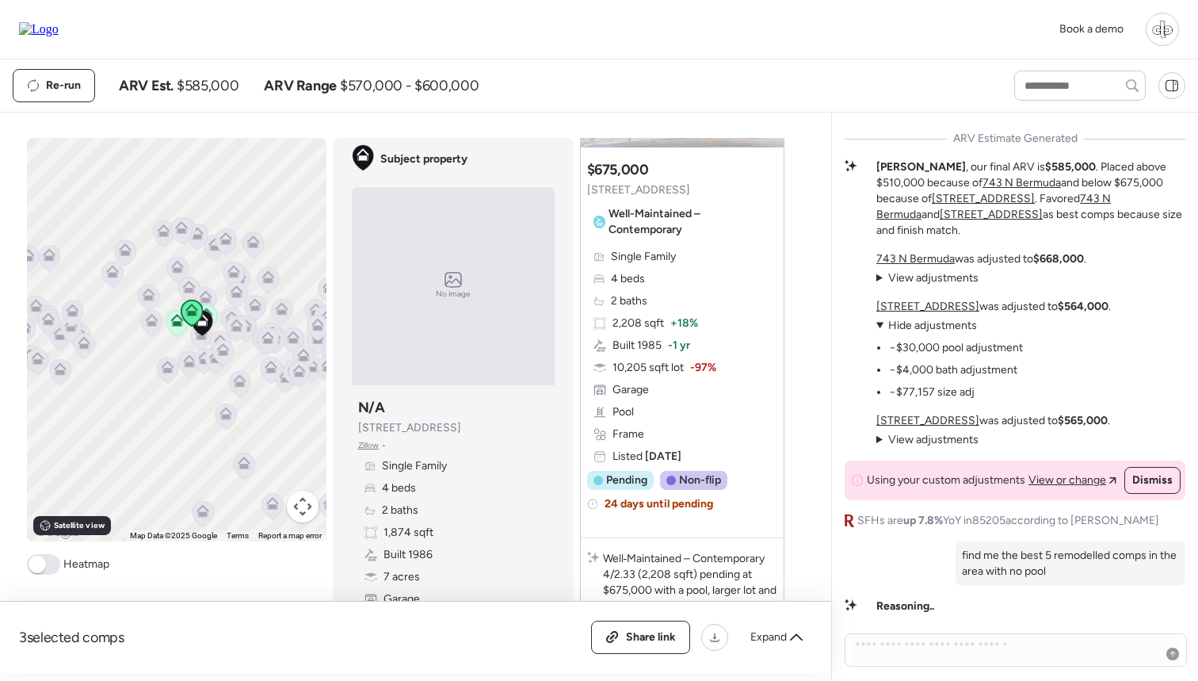
scroll to position [0, 0]
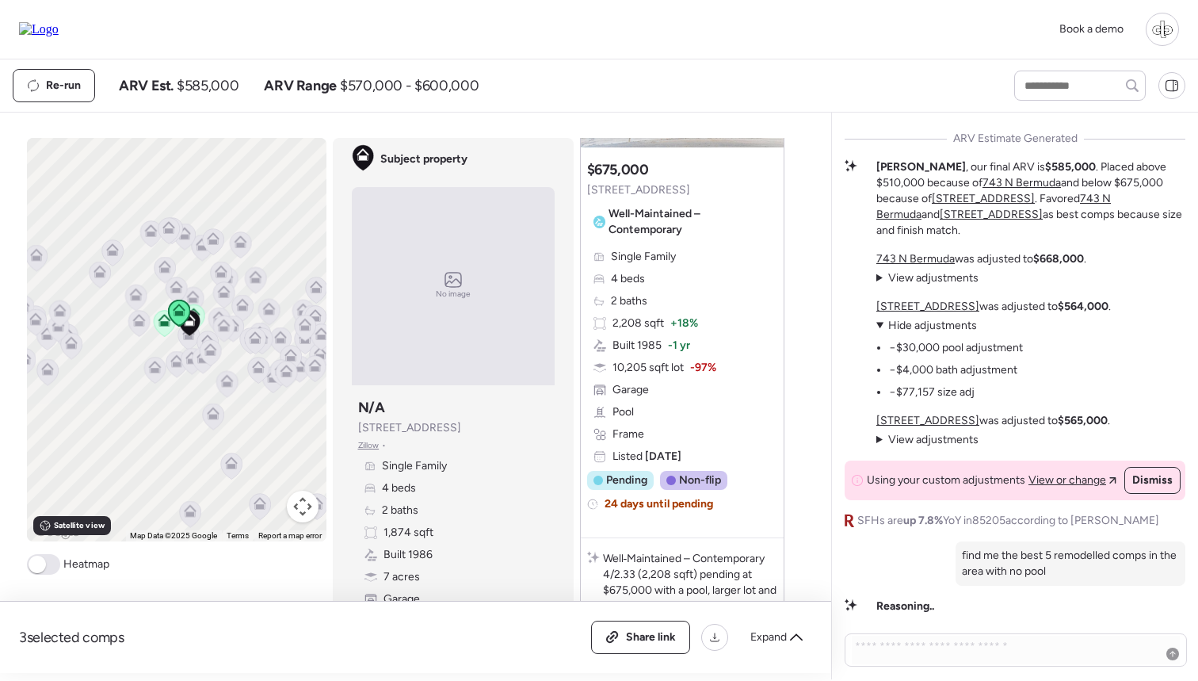
drag, startPoint x: 215, startPoint y: 267, endPoint x: 194, endPoint y: 267, distance: 20.6
click at [194, 267] on div "To navigate, press the arrow keys. To activate drag with keyboard, press Alt + …" at bounding box center [177, 339] width 300 height 403
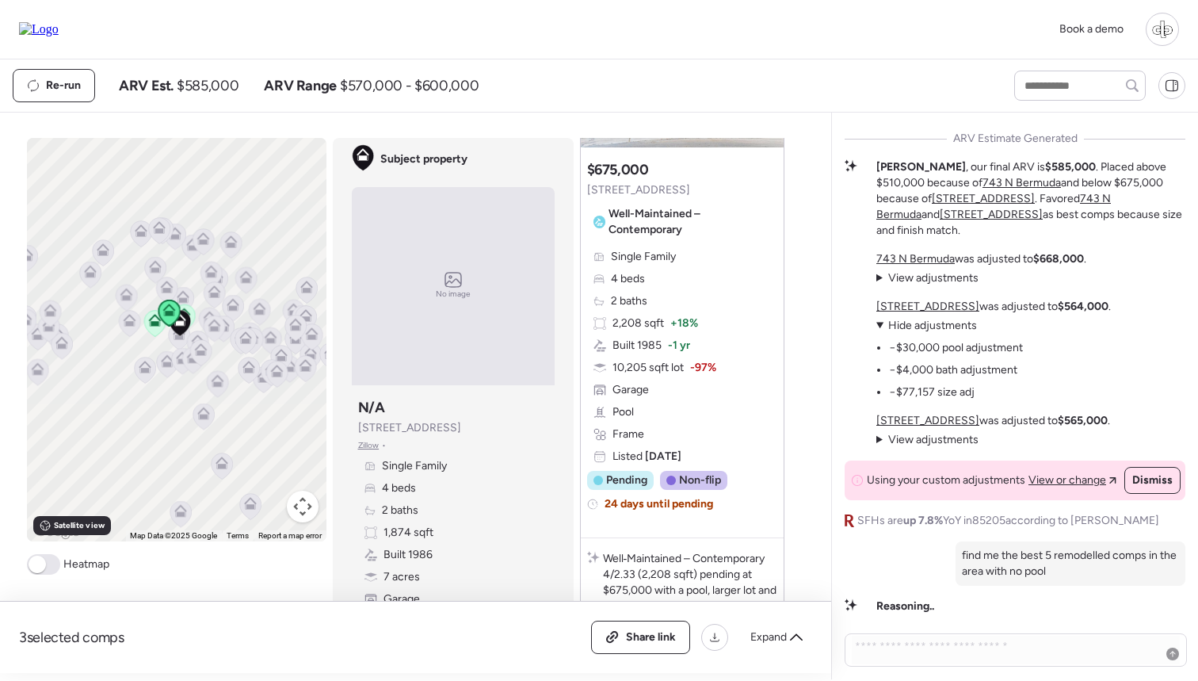
click at [215, 327] on icon at bounding box center [213, 328] width 10 height 5
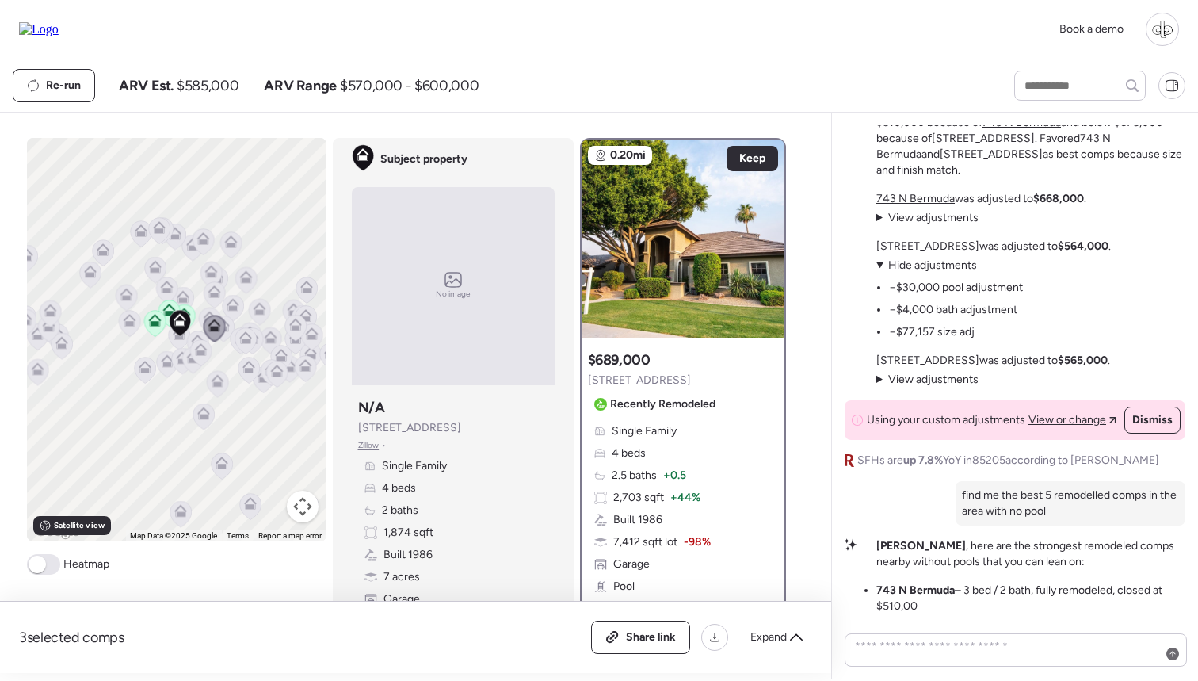
click at [155, 323] on icon at bounding box center [154, 323] width 10 height 5
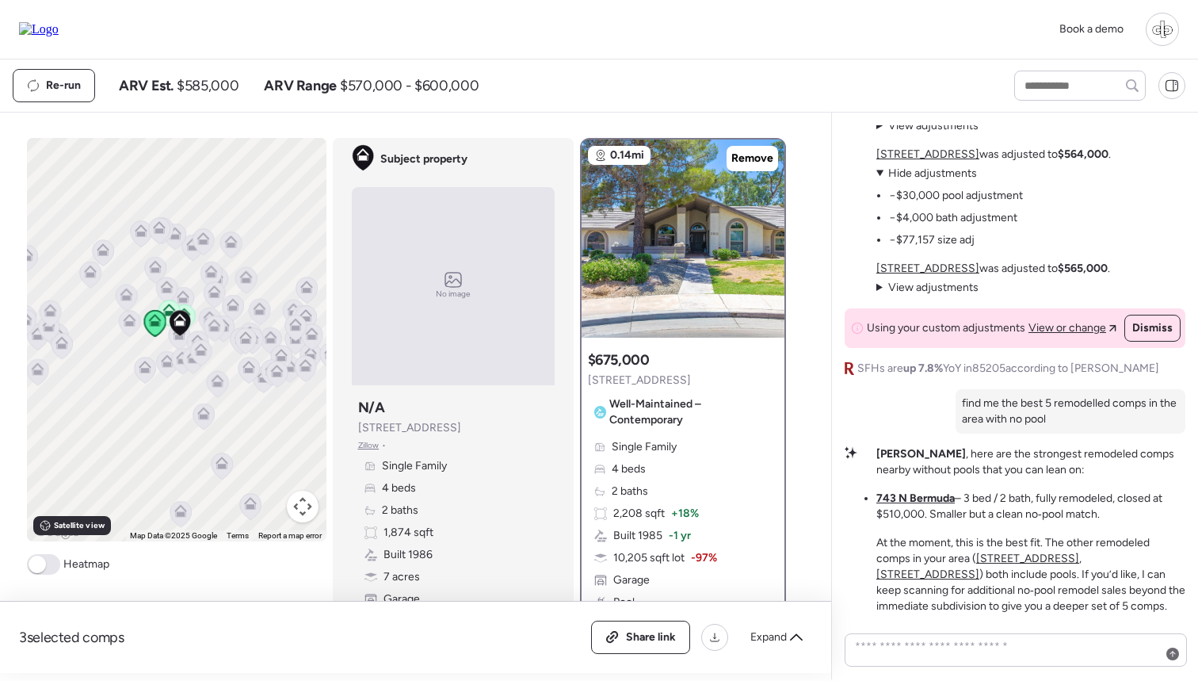
click at [1019, 554] on u "734 N 38th St" at bounding box center [1027, 558] width 103 height 13
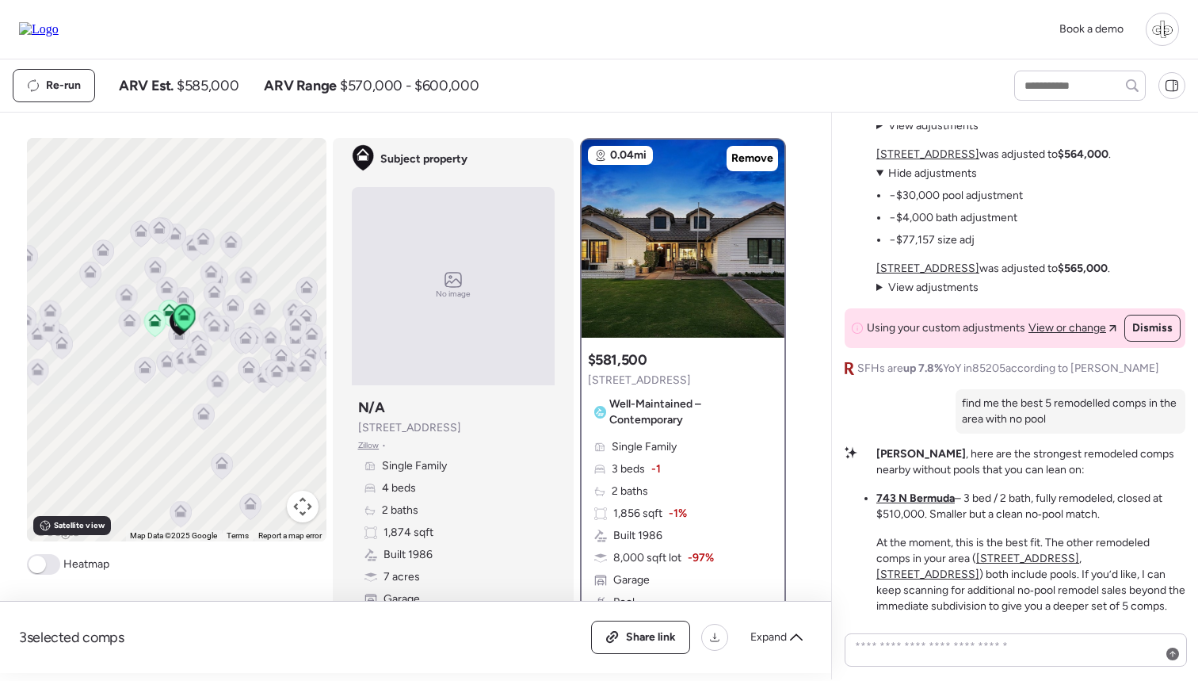
click at [979, 567] on u "3611 E Dartmouth Cir" at bounding box center [927, 573] width 103 height 13
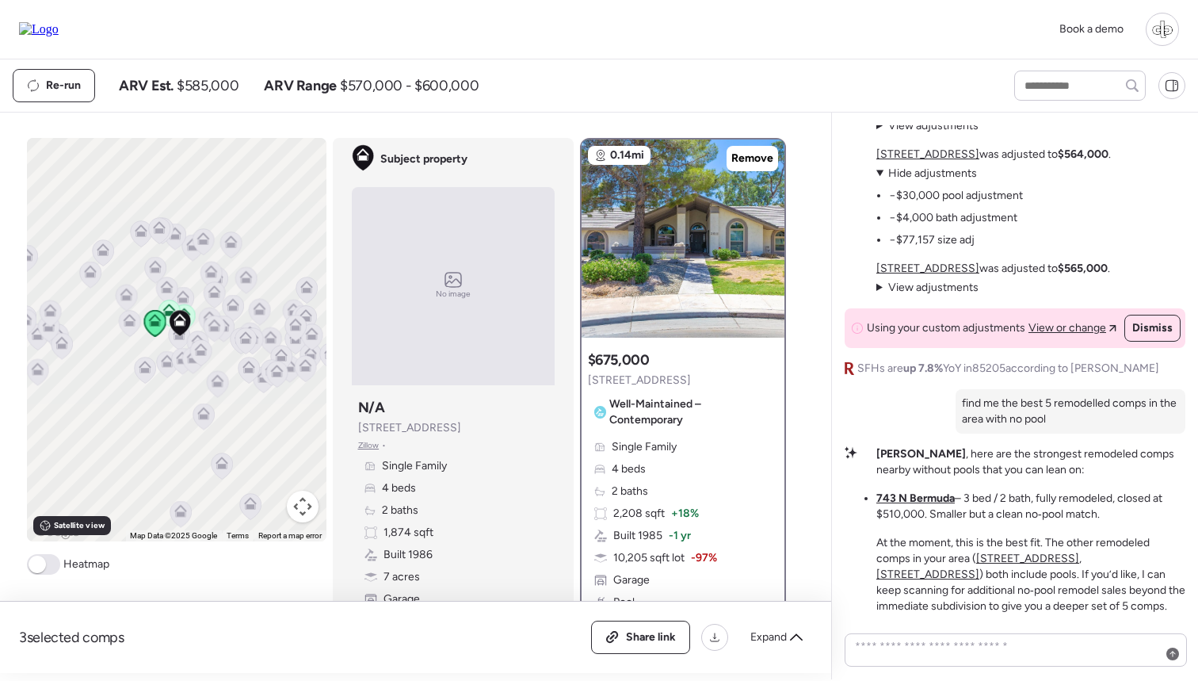
click at [205, 419] on div at bounding box center [204, 417] width 22 height 29
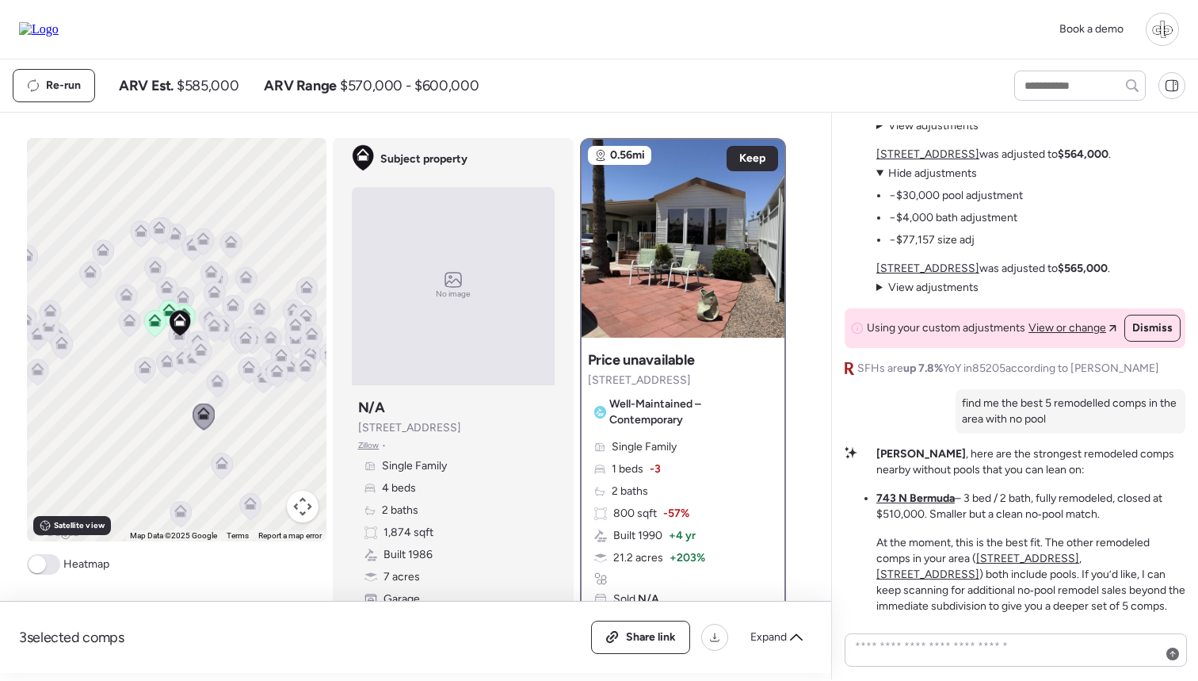
click at [216, 385] on icon at bounding box center [217, 383] width 10 height 5
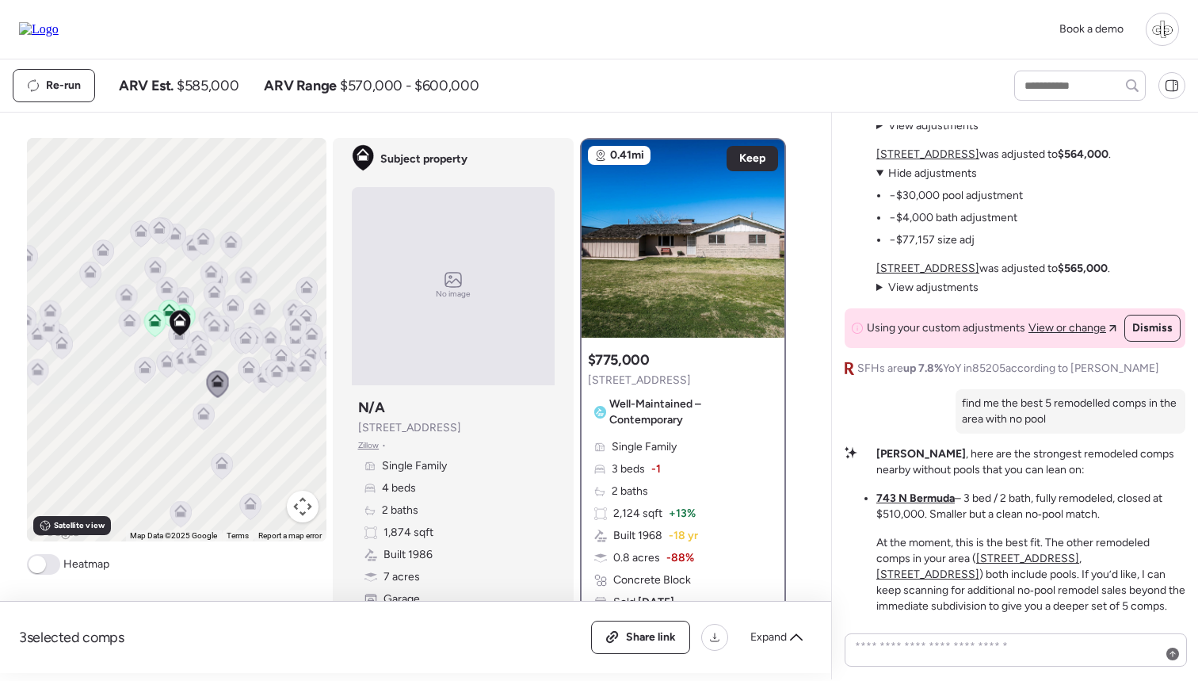
click at [165, 372] on icon at bounding box center [166, 364] width 21 height 26
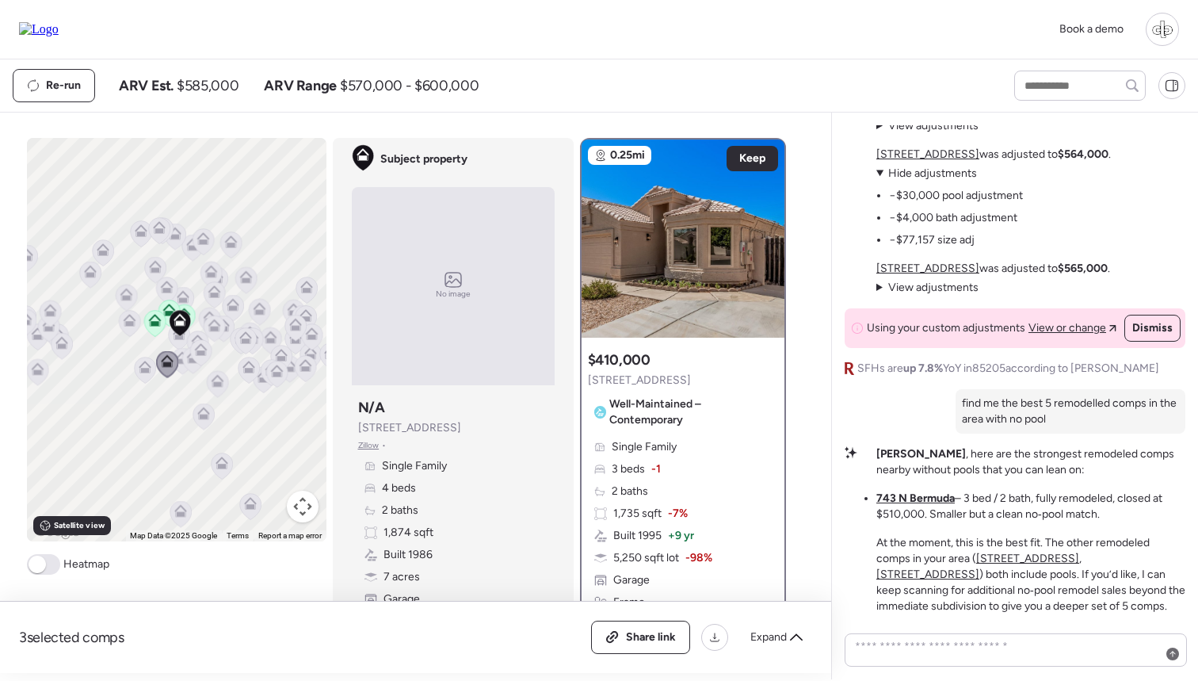
click at [139, 372] on icon at bounding box center [145, 367] width 13 height 13
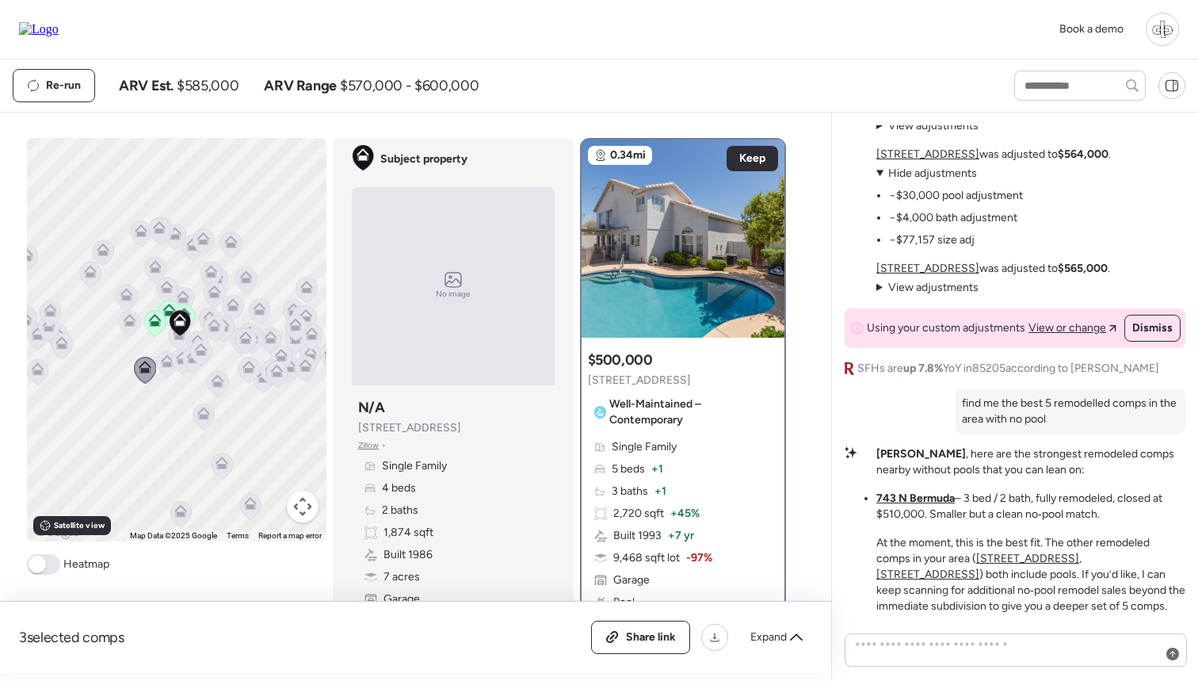
click at [182, 362] on icon at bounding box center [192, 359] width 22 height 27
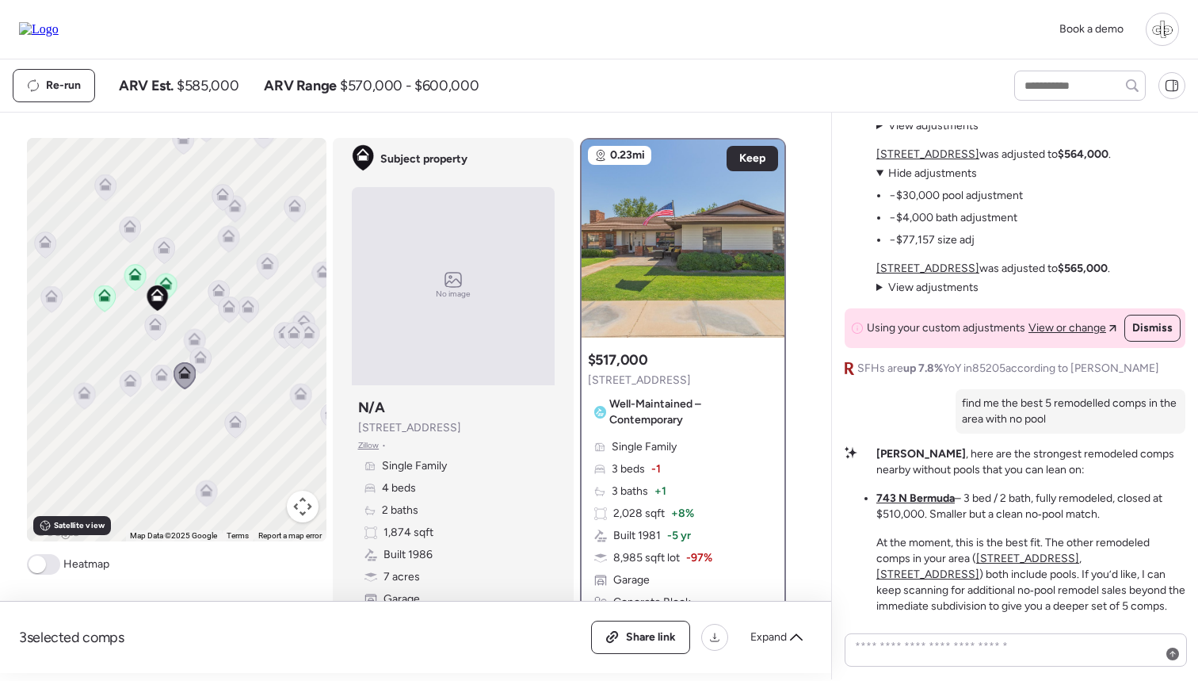
click at [202, 357] on icon at bounding box center [200, 356] width 13 height 13
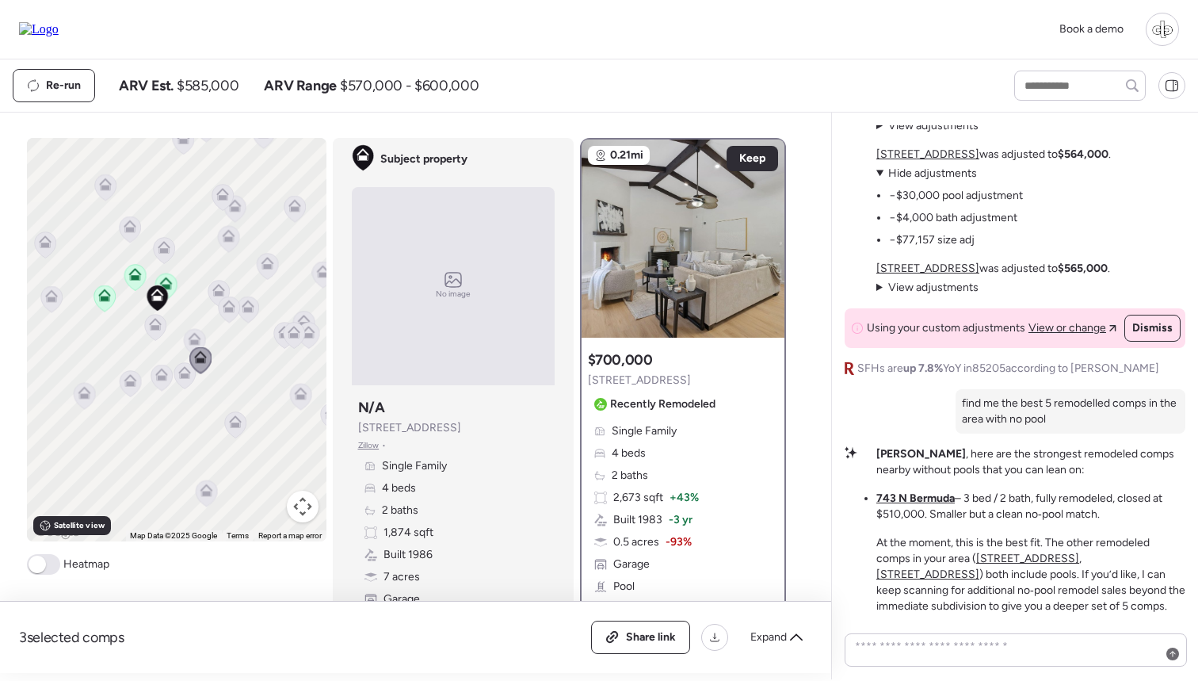
click at [199, 335] on icon at bounding box center [194, 338] width 13 height 13
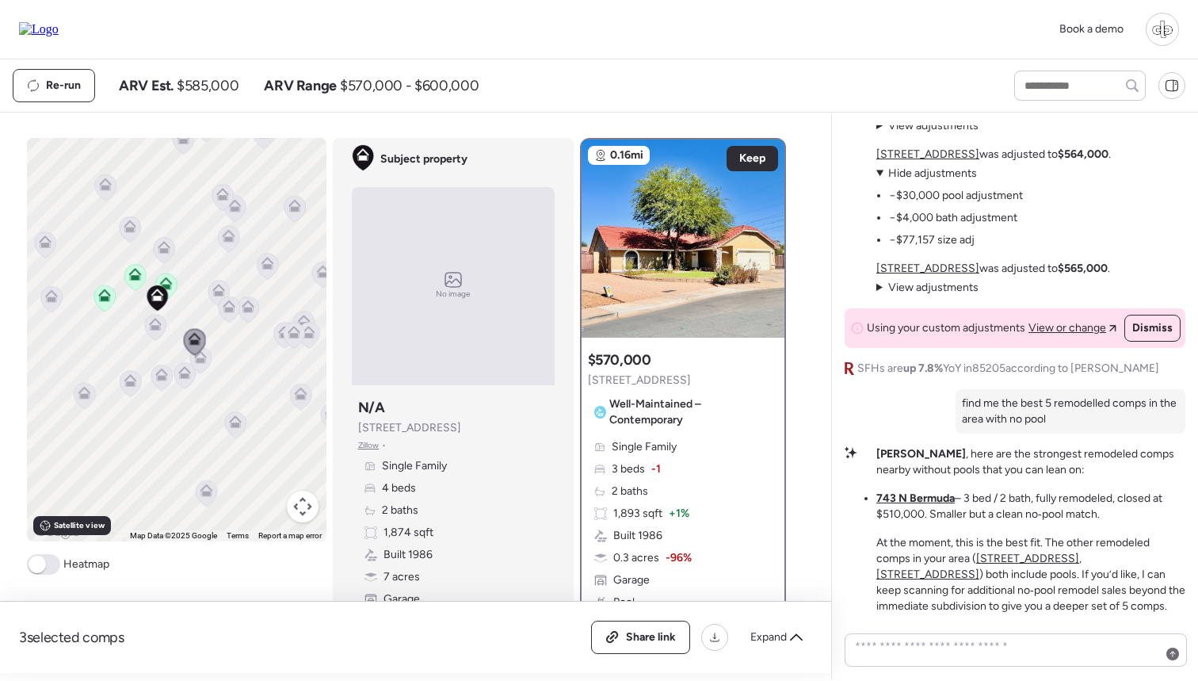
click at [205, 361] on icon at bounding box center [200, 359] width 10 height 5
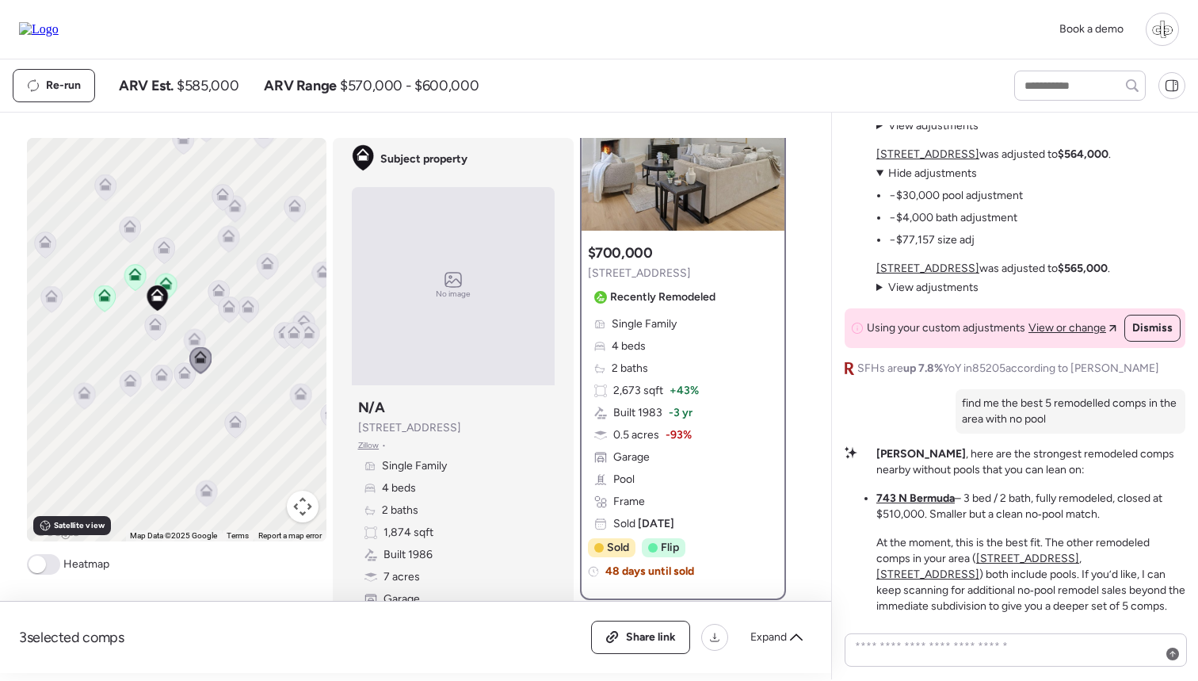
scroll to position [143, 0]
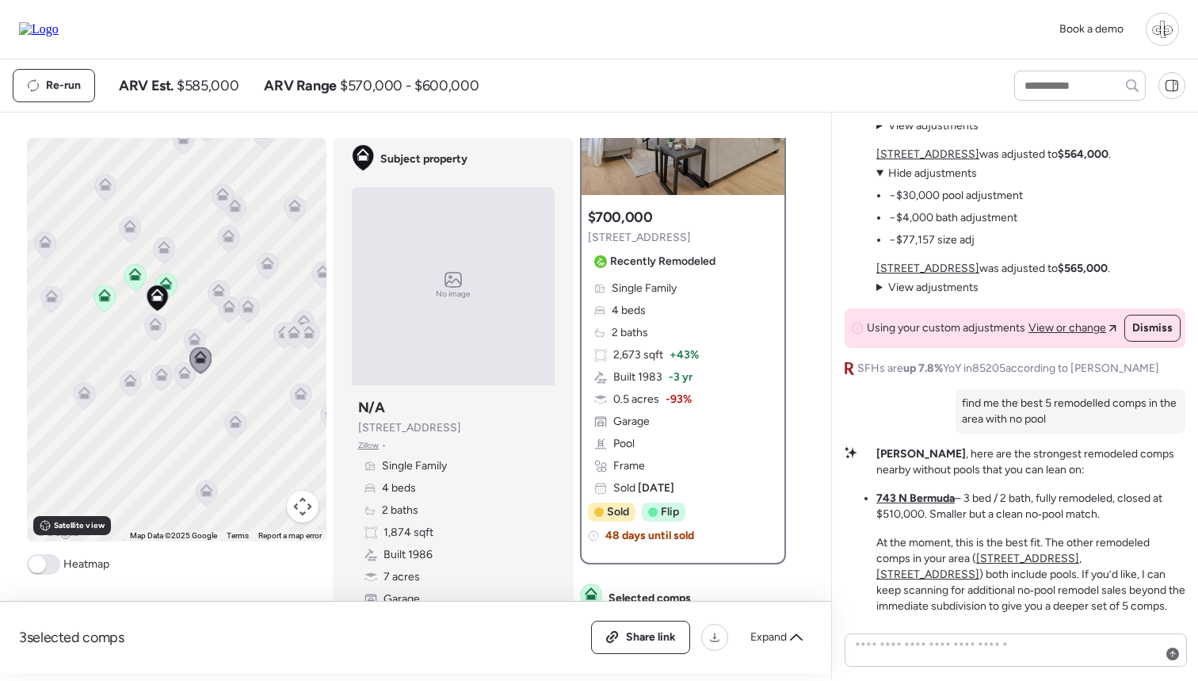
click at [236, 430] on icon at bounding box center [234, 424] width 21 height 26
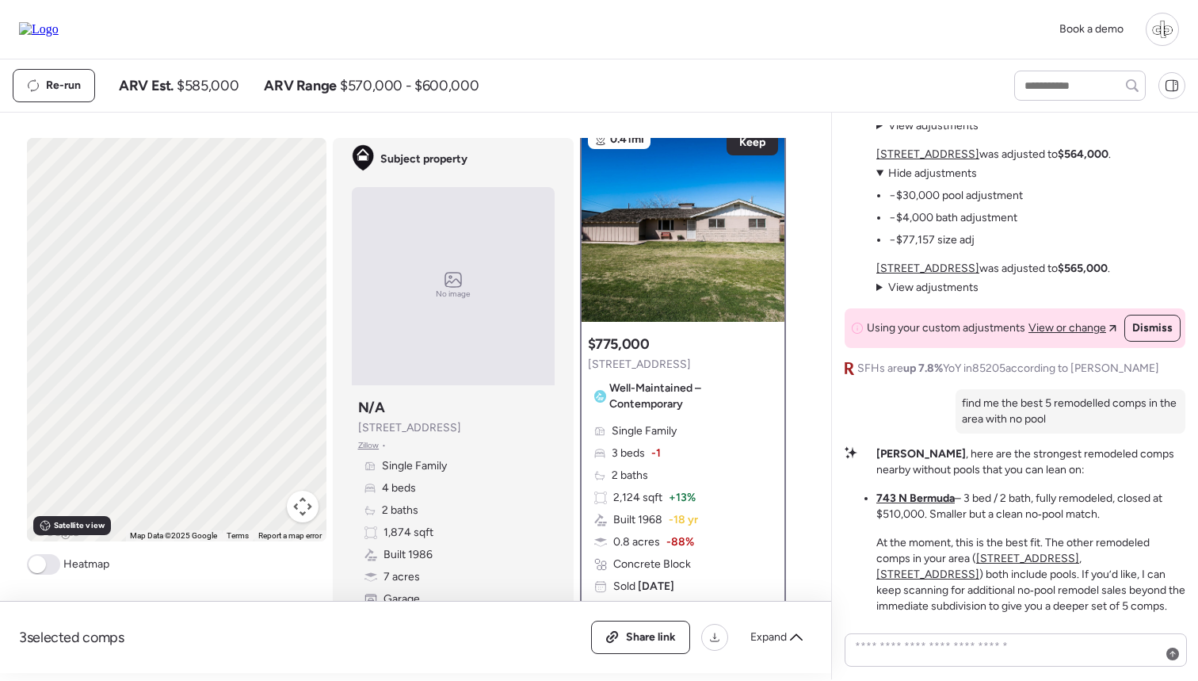
scroll to position [0, 0]
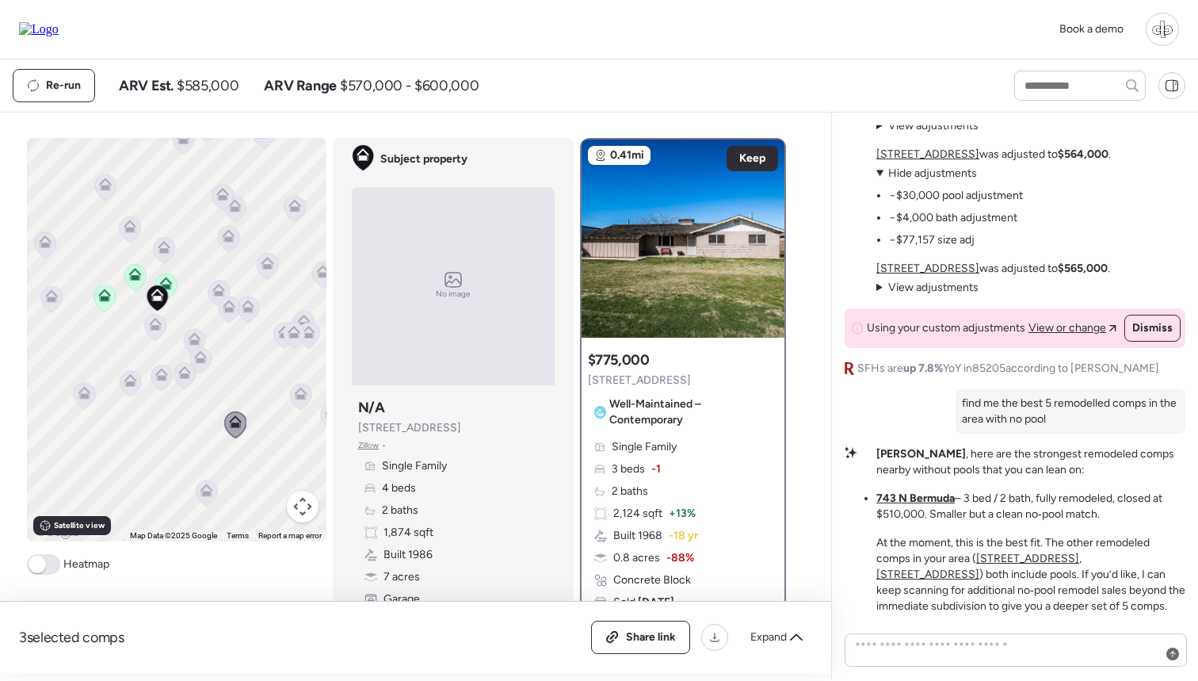
click at [300, 396] on icon at bounding box center [300, 396] width 10 height 5
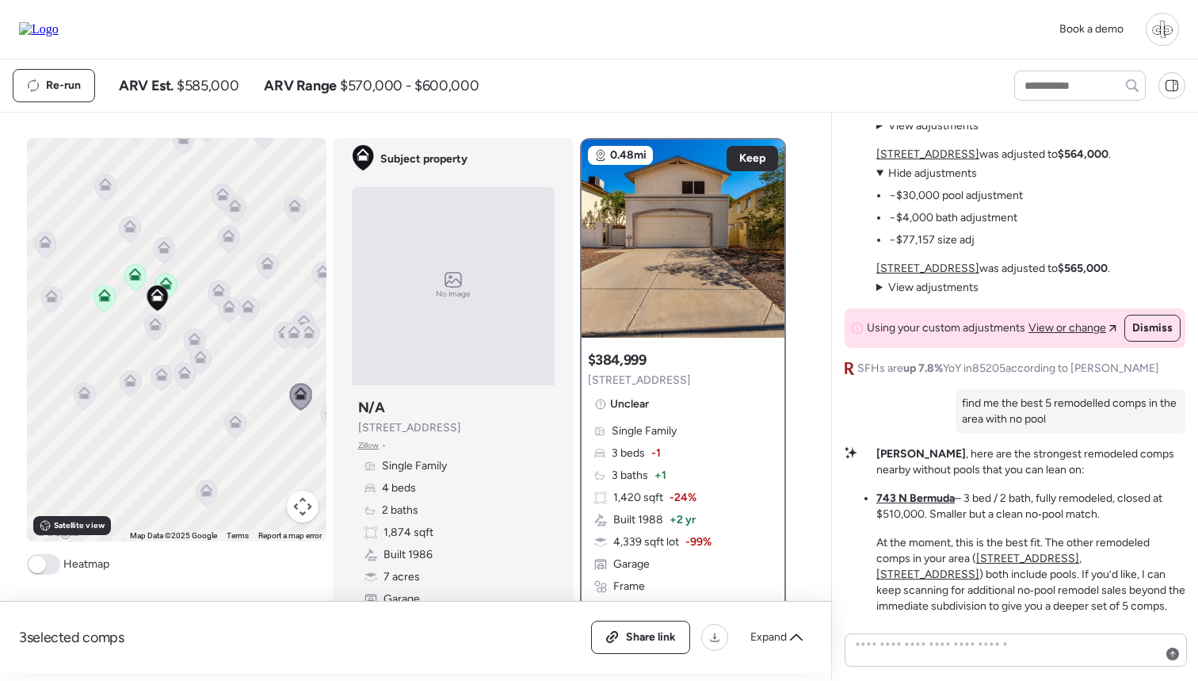
click at [299, 342] on icon at bounding box center [293, 335] width 21 height 26
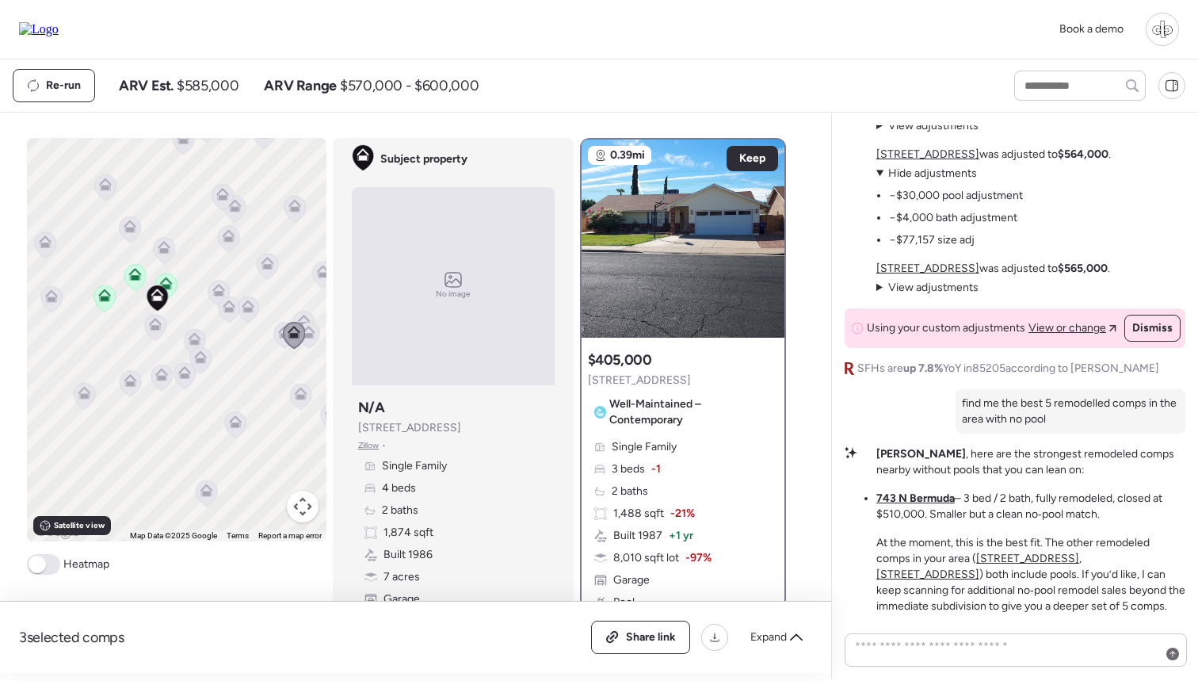
click at [317, 339] on icon at bounding box center [308, 335] width 21 height 26
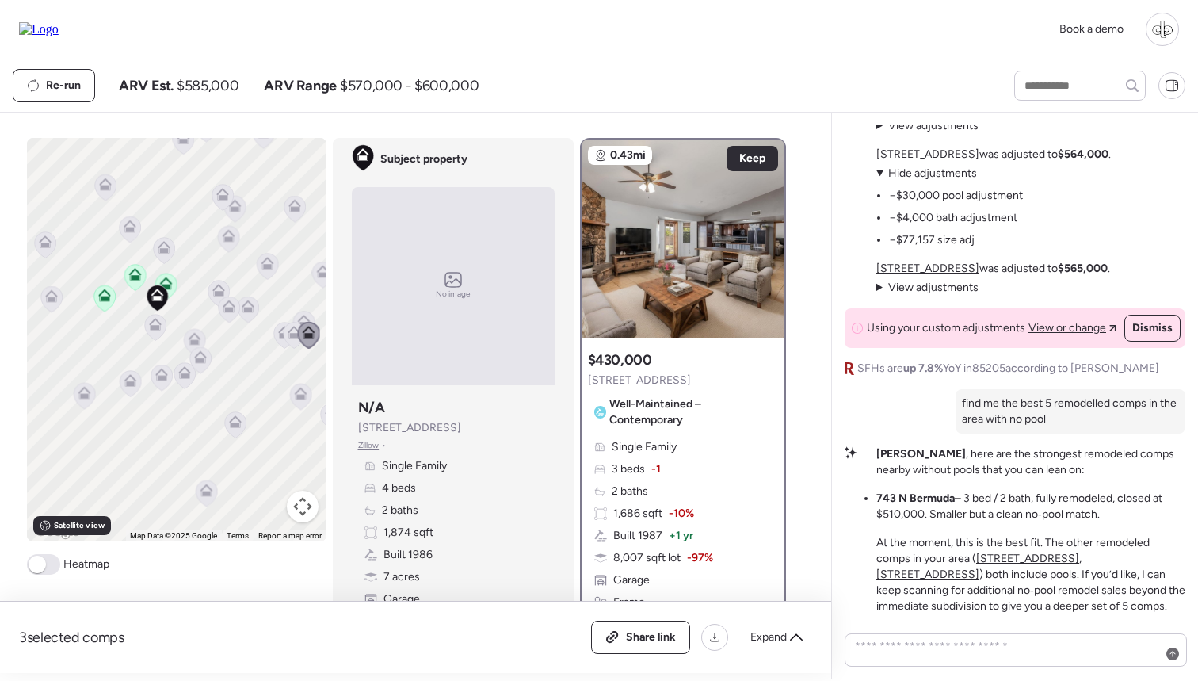
click at [301, 315] on icon at bounding box center [303, 321] width 13 height 13
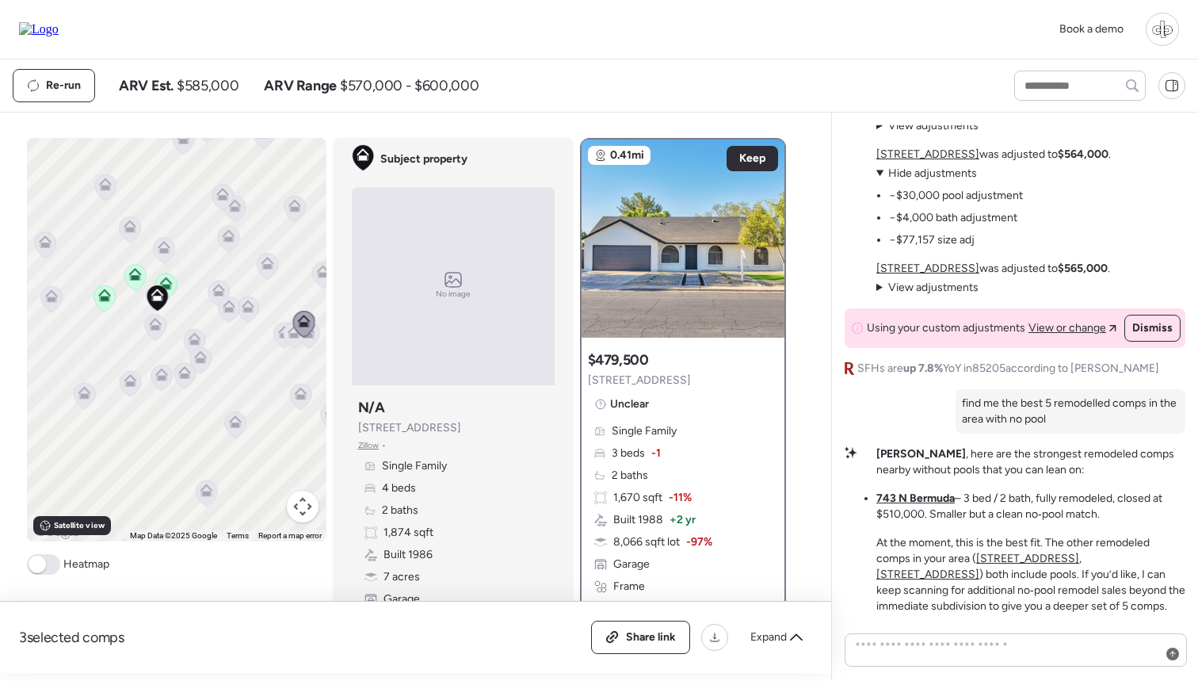
click at [274, 270] on icon at bounding box center [267, 266] width 21 height 26
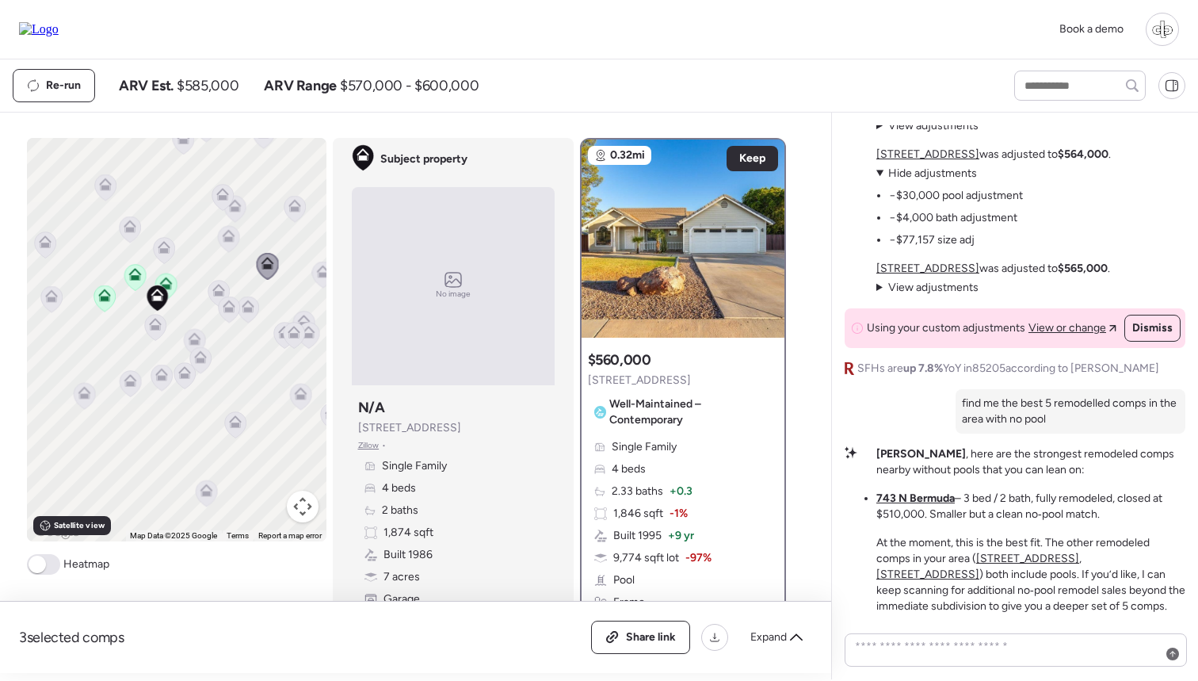
click at [223, 237] on icon at bounding box center [228, 235] width 13 height 13
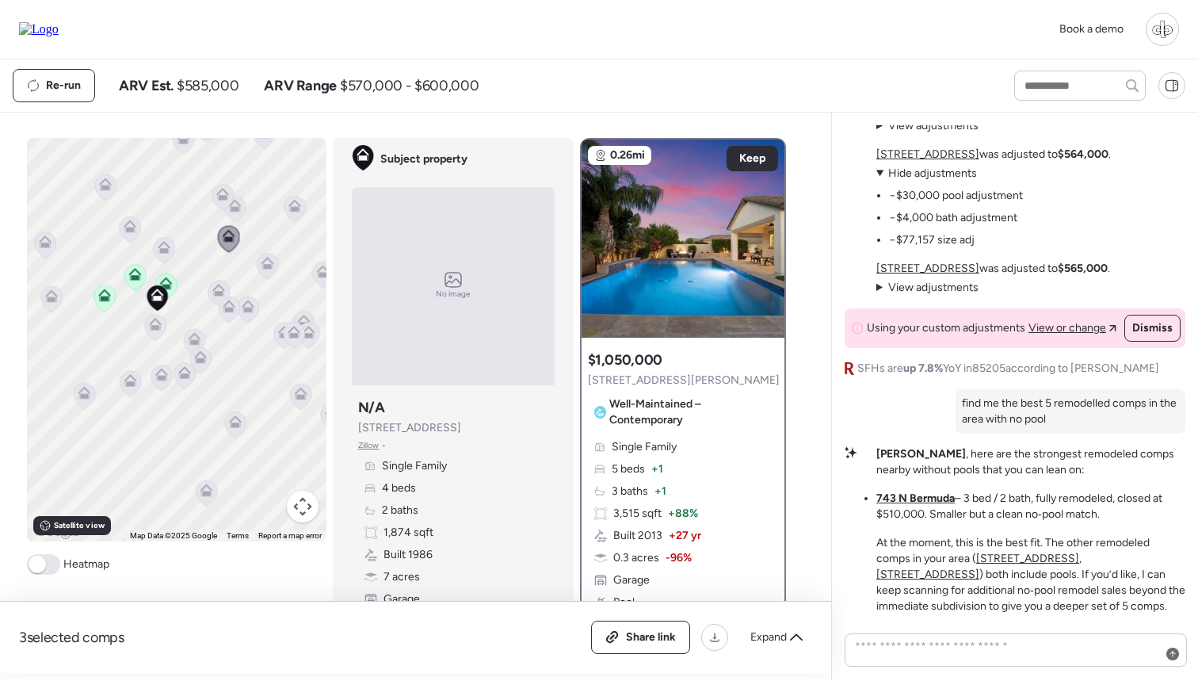
click at [242, 208] on icon at bounding box center [234, 209] width 21 height 26
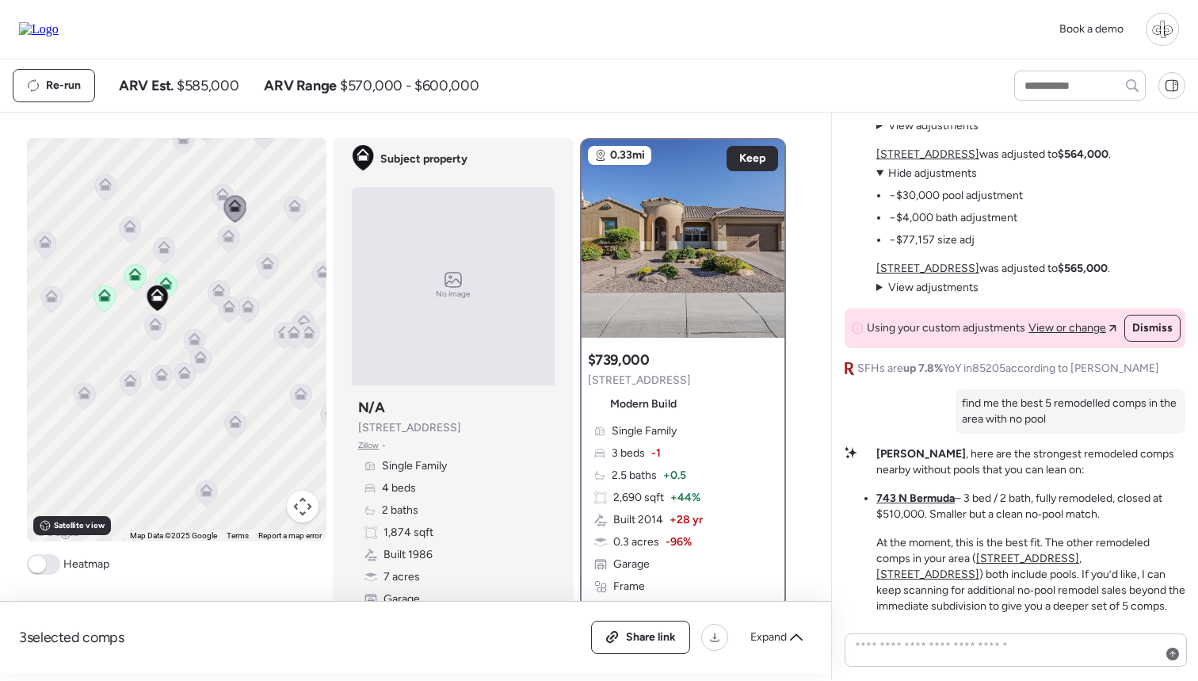
click at [218, 195] on icon at bounding box center [222, 191] width 12 height 7
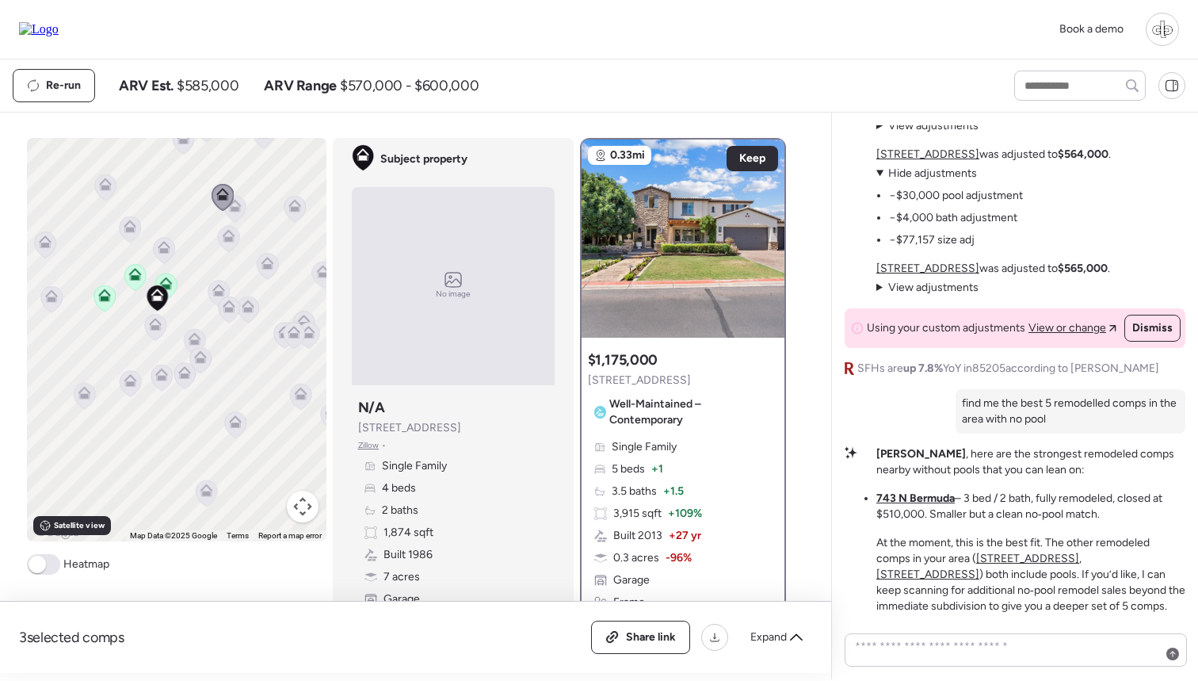
click at [186, 143] on icon at bounding box center [183, 141] width 10 height 5
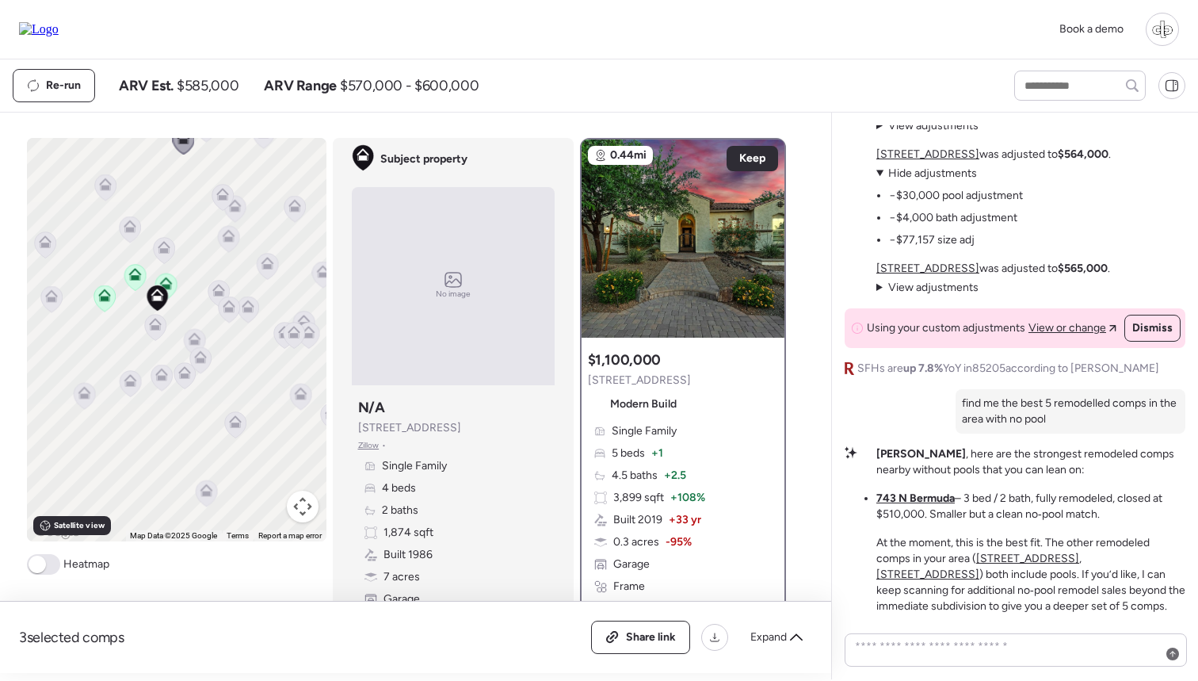
click at [109, 189] on icon at bounding box center [105, 184] width 13 height 13
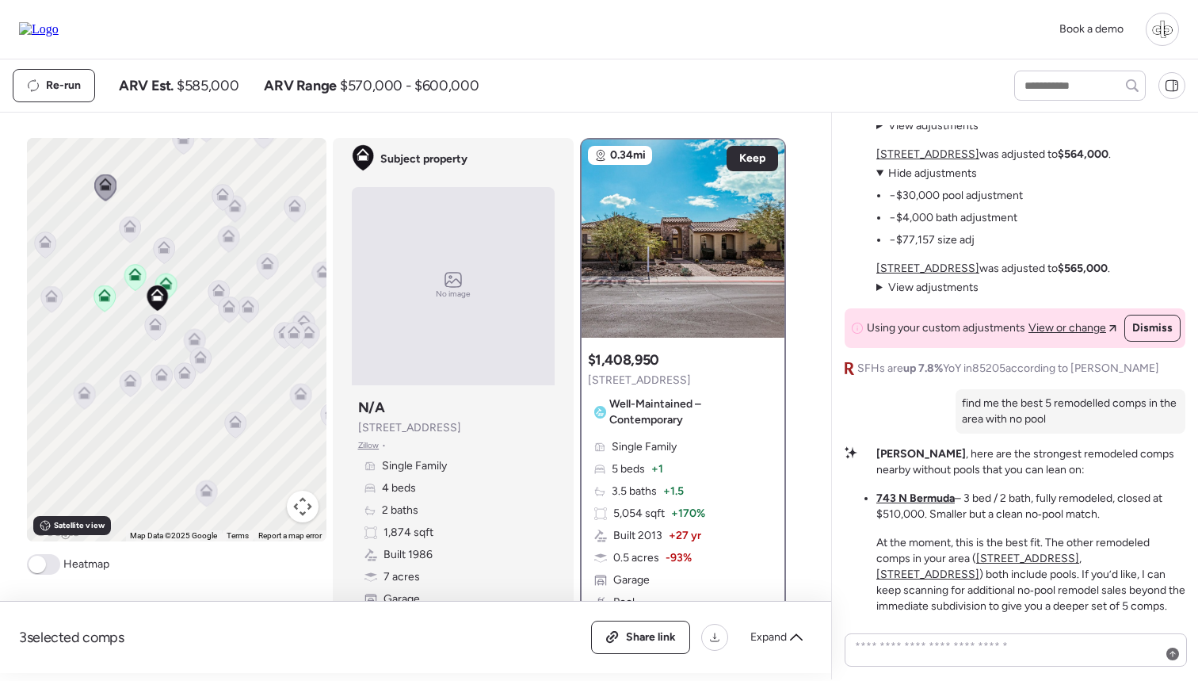
click at [132, 231] on icon at bounding box center [129, 229] width 10 height 5
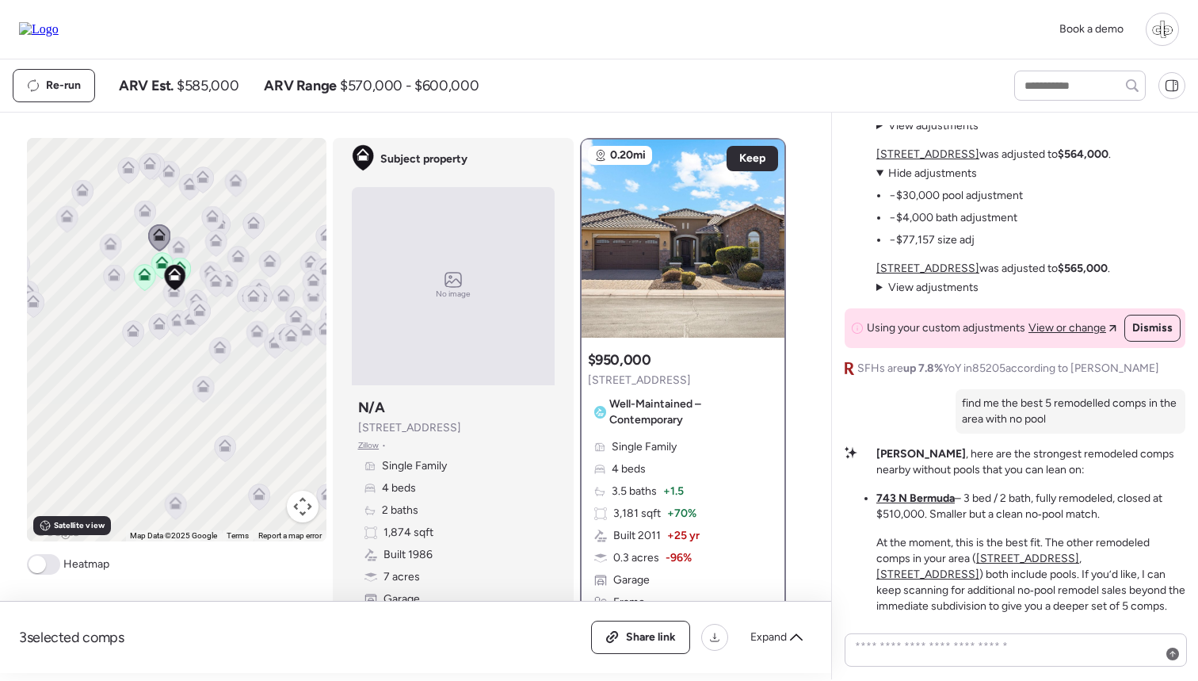
click at [117, 272] on icon at bounding box center [114, 274] width 13 height 13
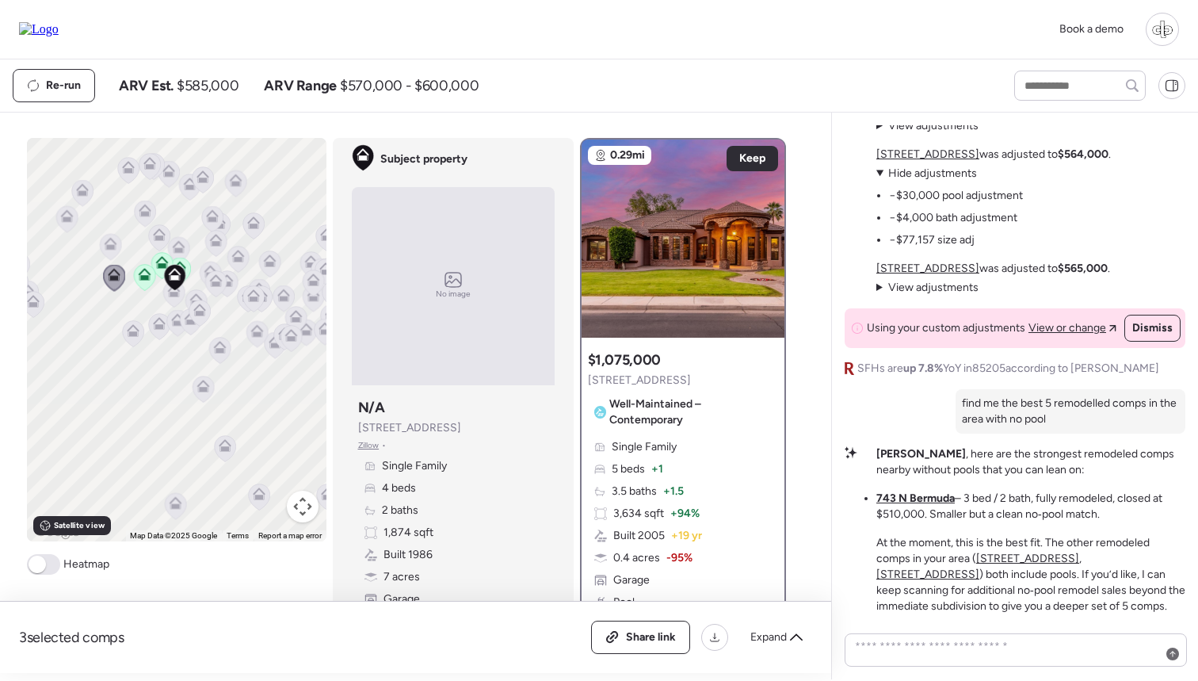
click at [116, 242] on icon at bounding box center [110, 247] width 21 height 26
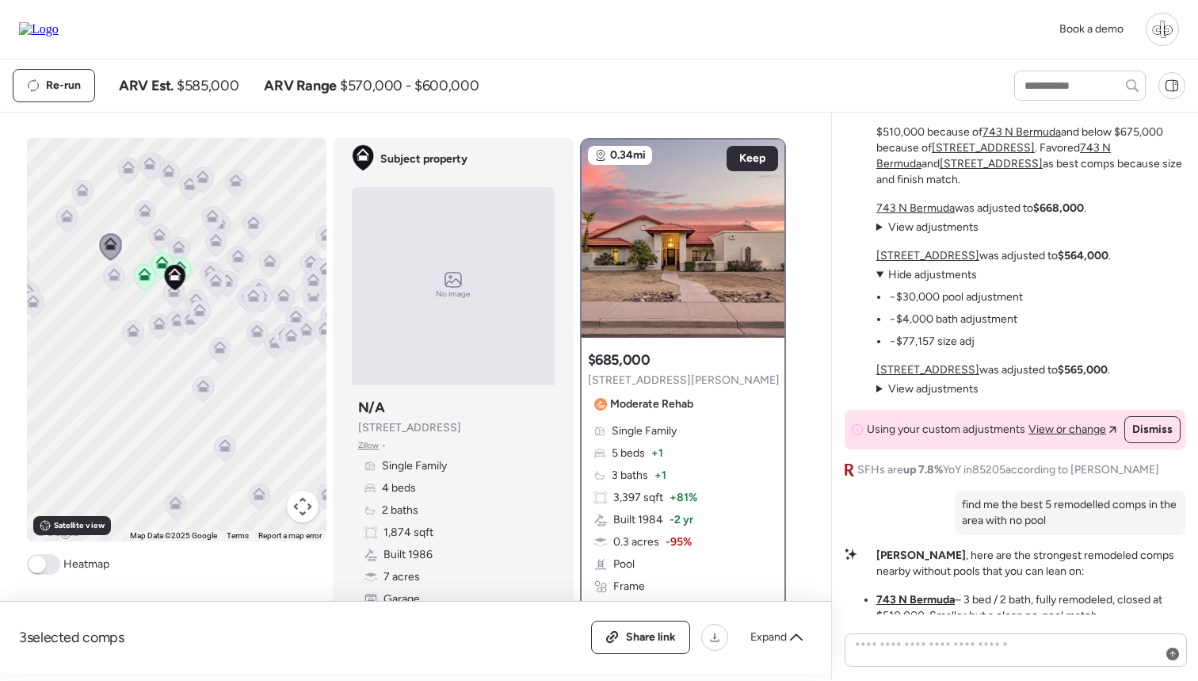
scroll to position [-102, 0]
click at [927, 278] on span "Hide adjustments" at bounding box center [932, 275] width 89 height 13
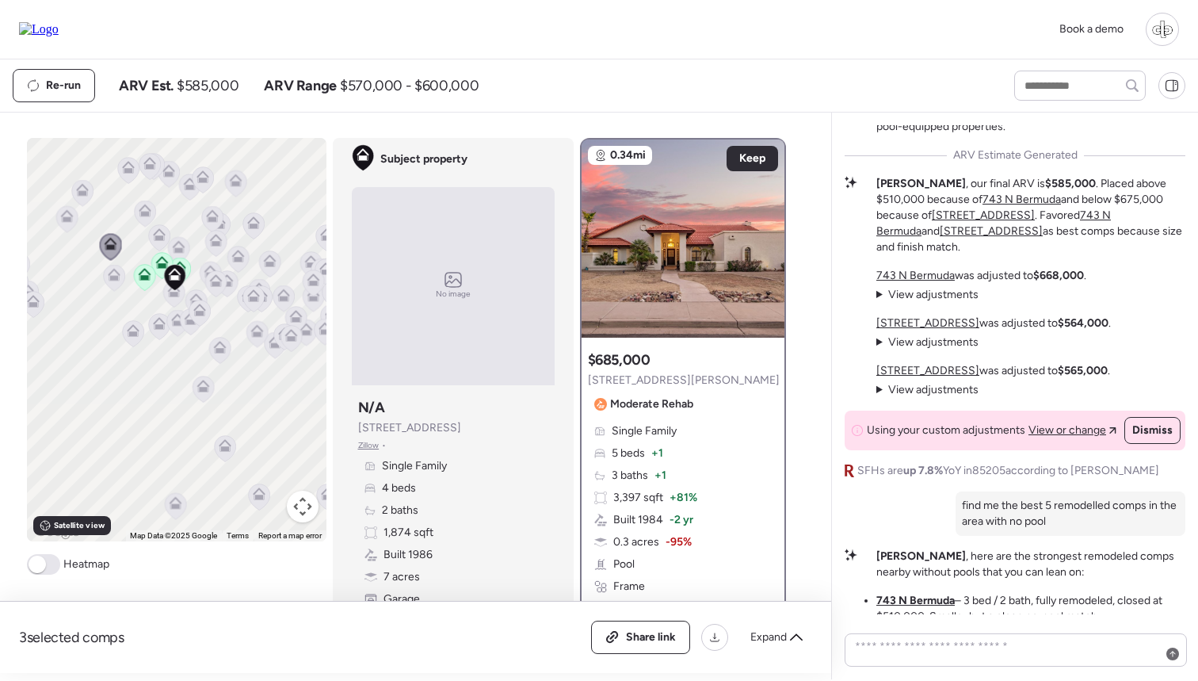
click at [929, 290] on span "View adjustments" at bounding box center [933, 294] width 90 height 13
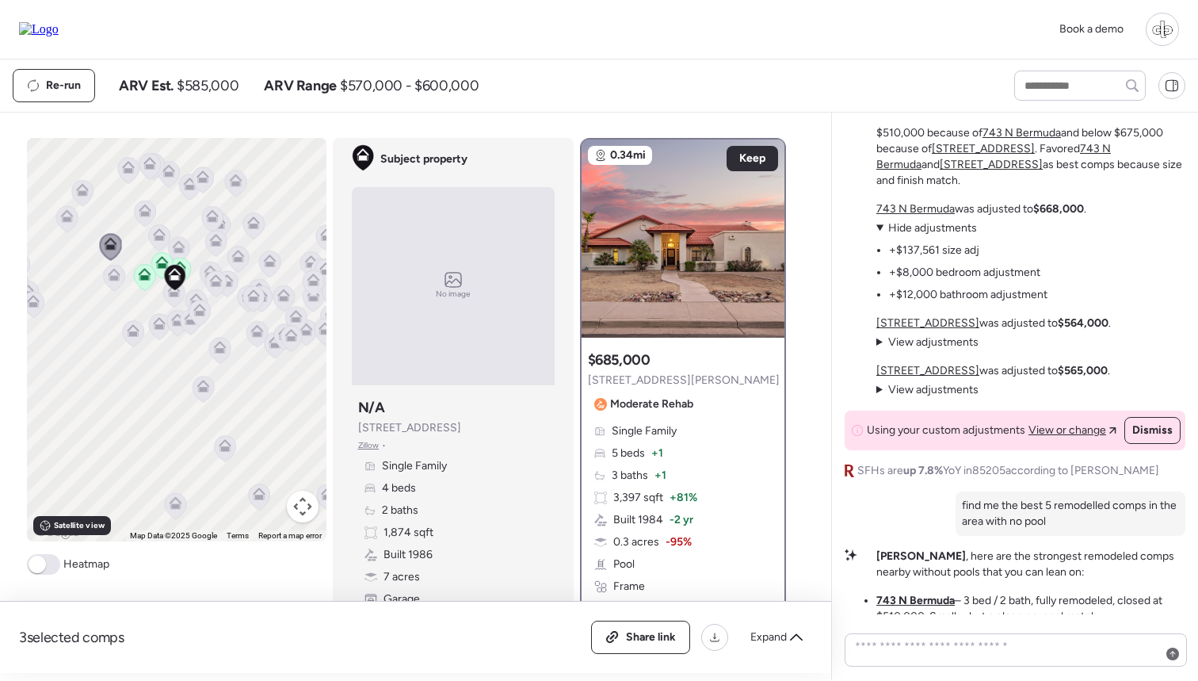
click at [931, 232] on span "Hide adjustments" at bounding box center [932, 227] width 89 height 13
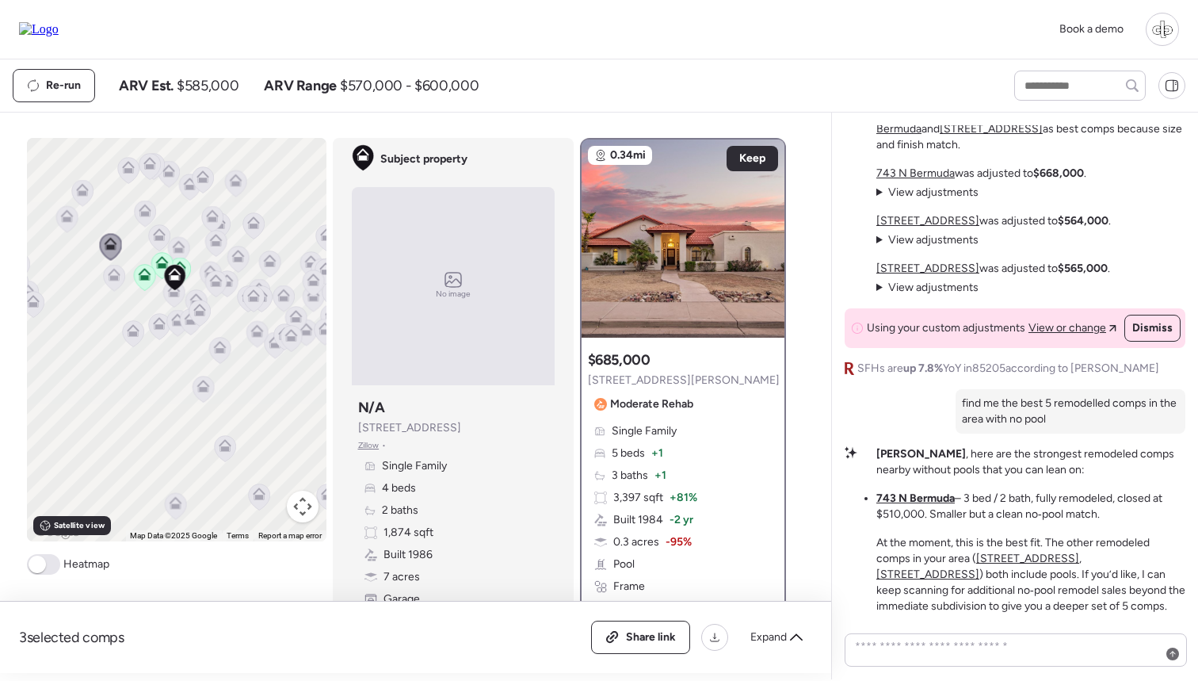
scroll to position [0, 0]
click at [128, 334] on icon at bounding box center [133, 330] width 13 height 13
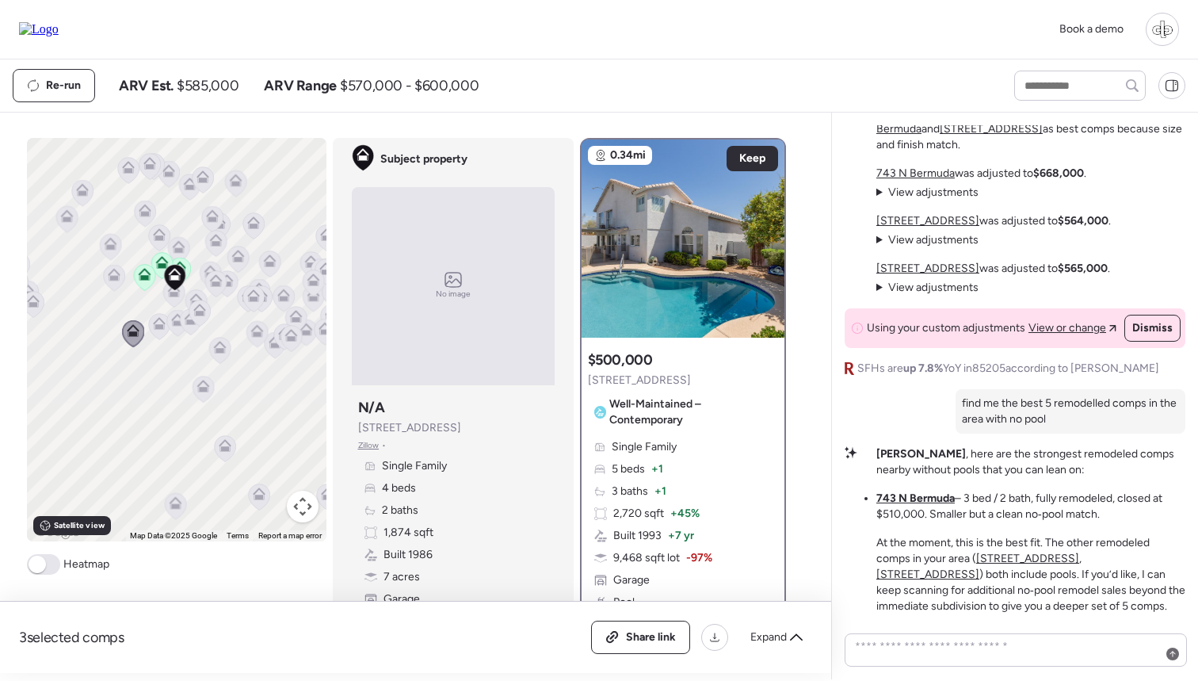
click at [158, 330] on icon at bounding box center [158, 326] width 21 height 26
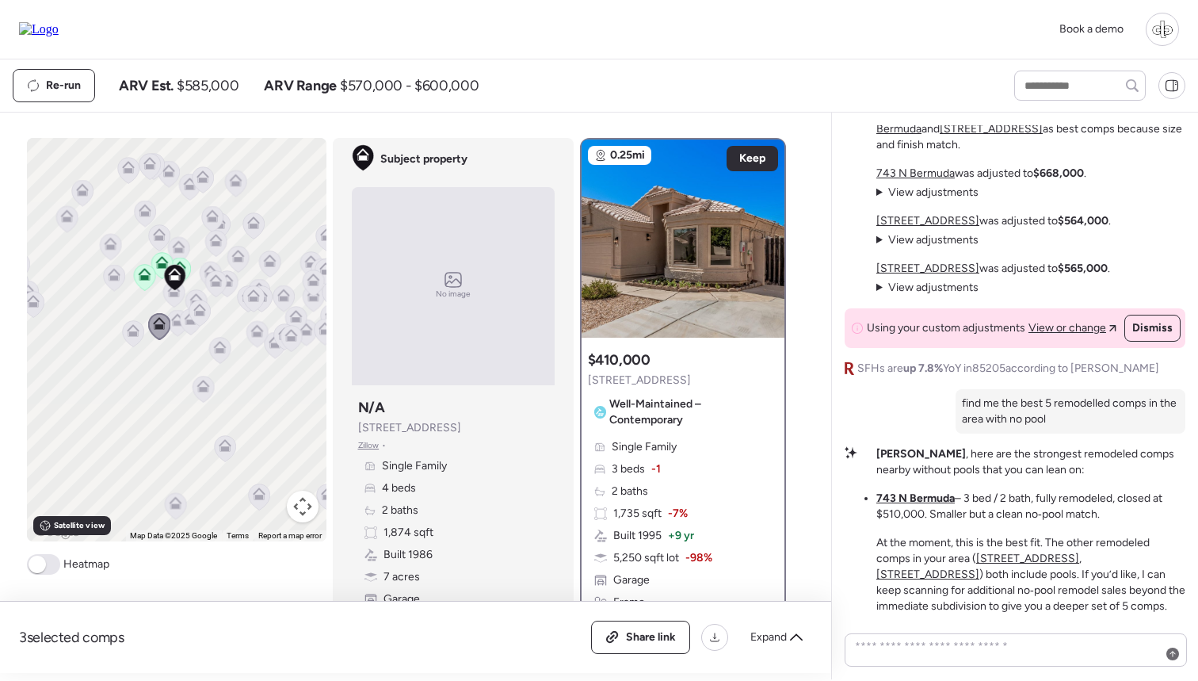
click at [180, 330] on icon at bounding box center [190, 321] width 22 height 27
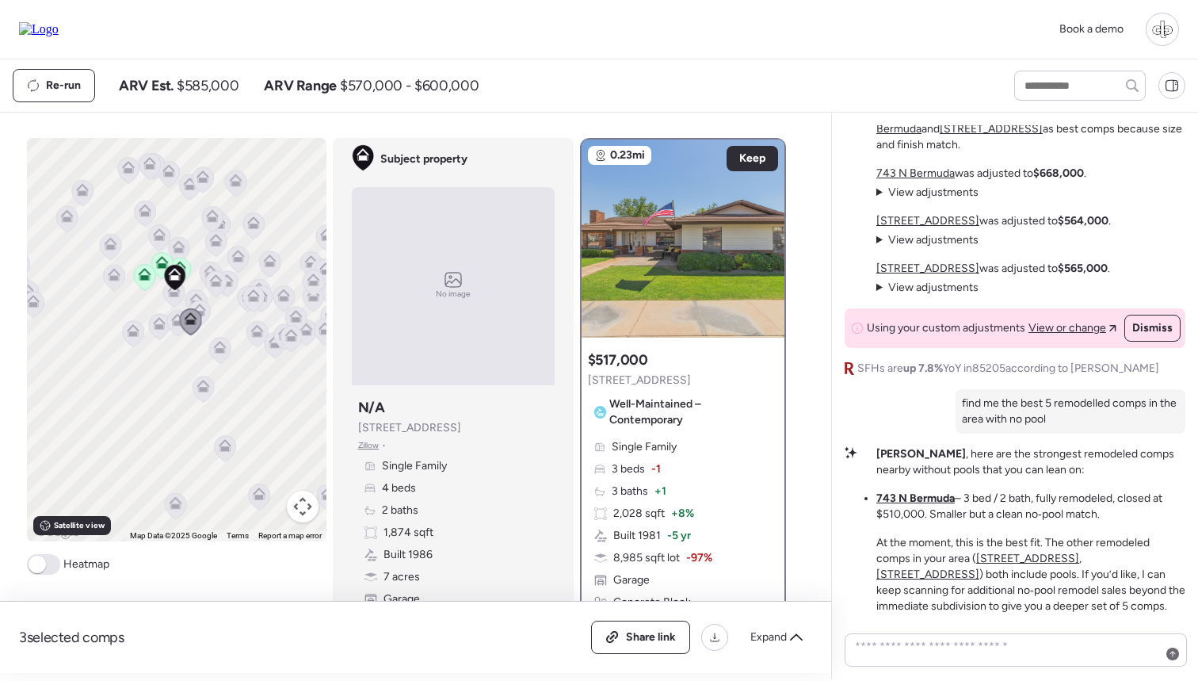
click at [206, 304] on icon at bounding box center [199, 313] width 21 height 26
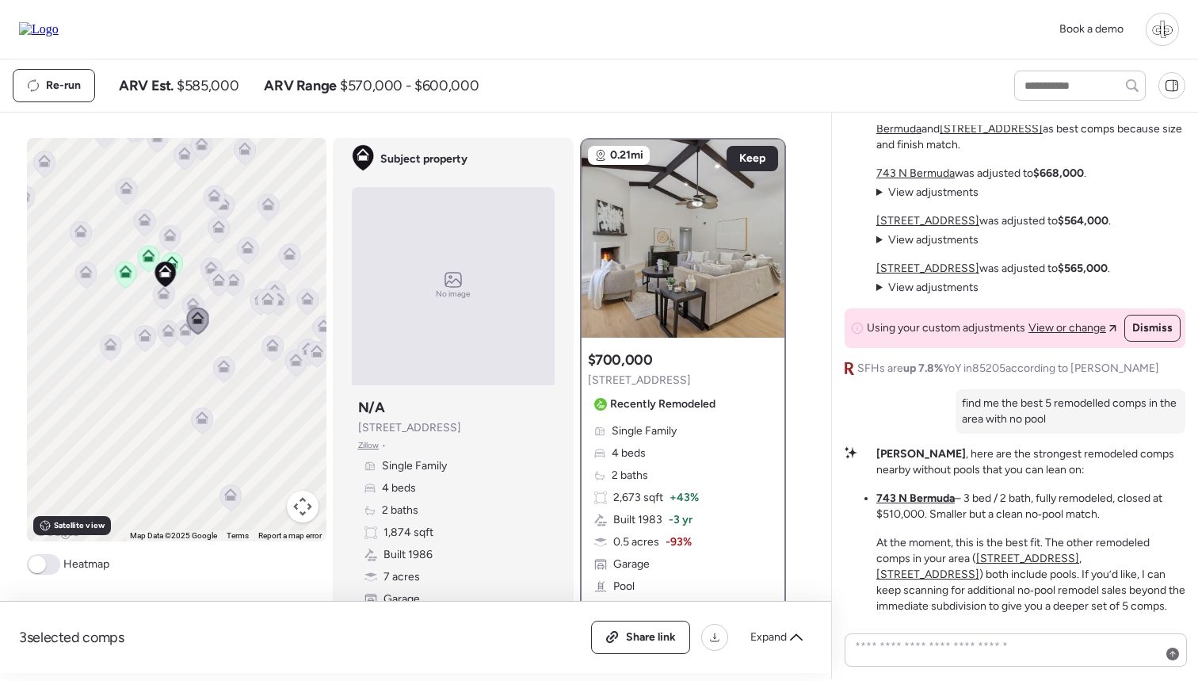
scroll to position [125, 0]
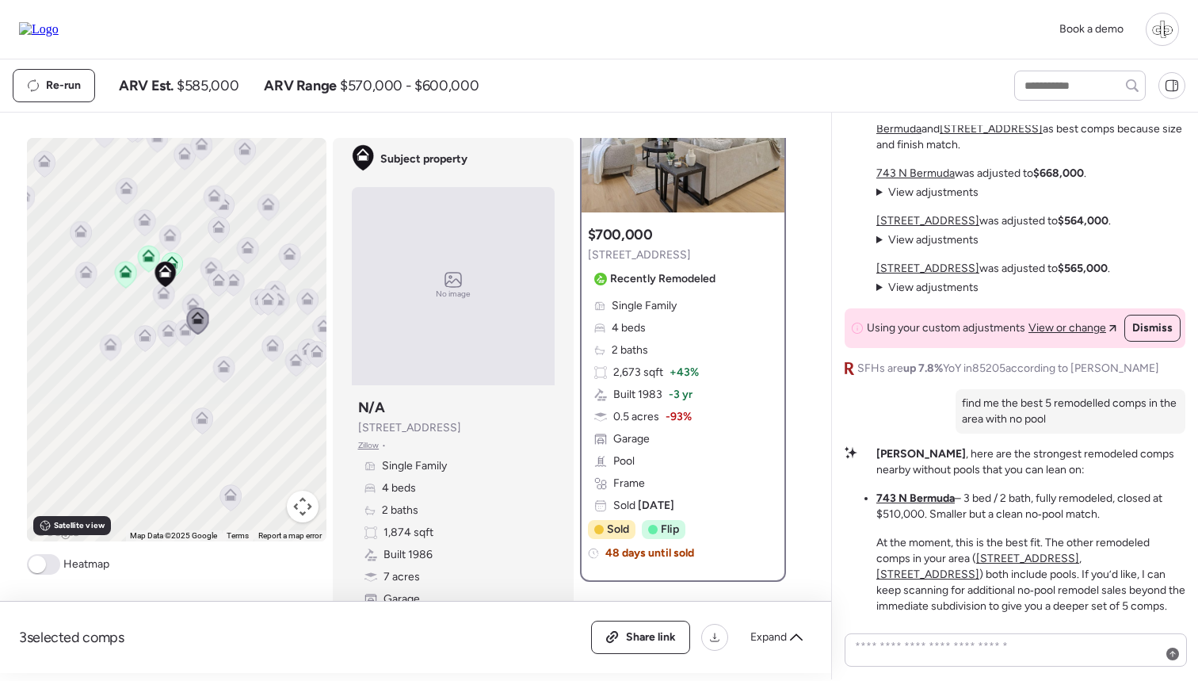
click at [194, 297] on icon at bounding box center [192, 307] width 21 height 26
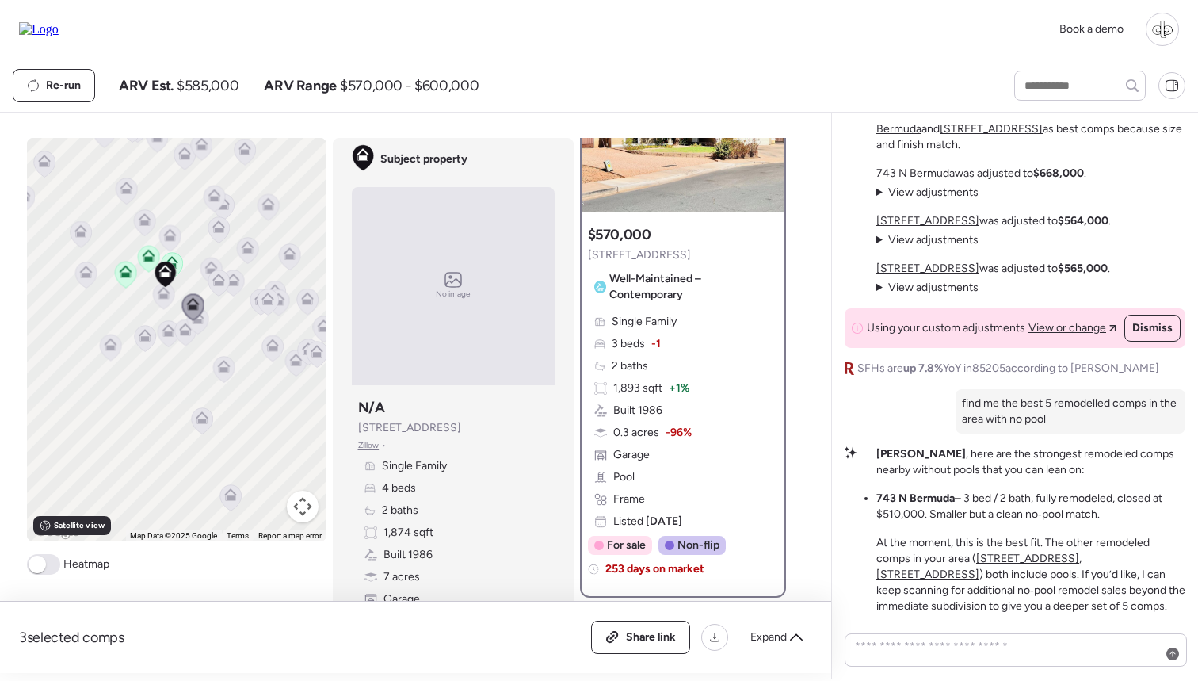
scroll to position [0, 0]
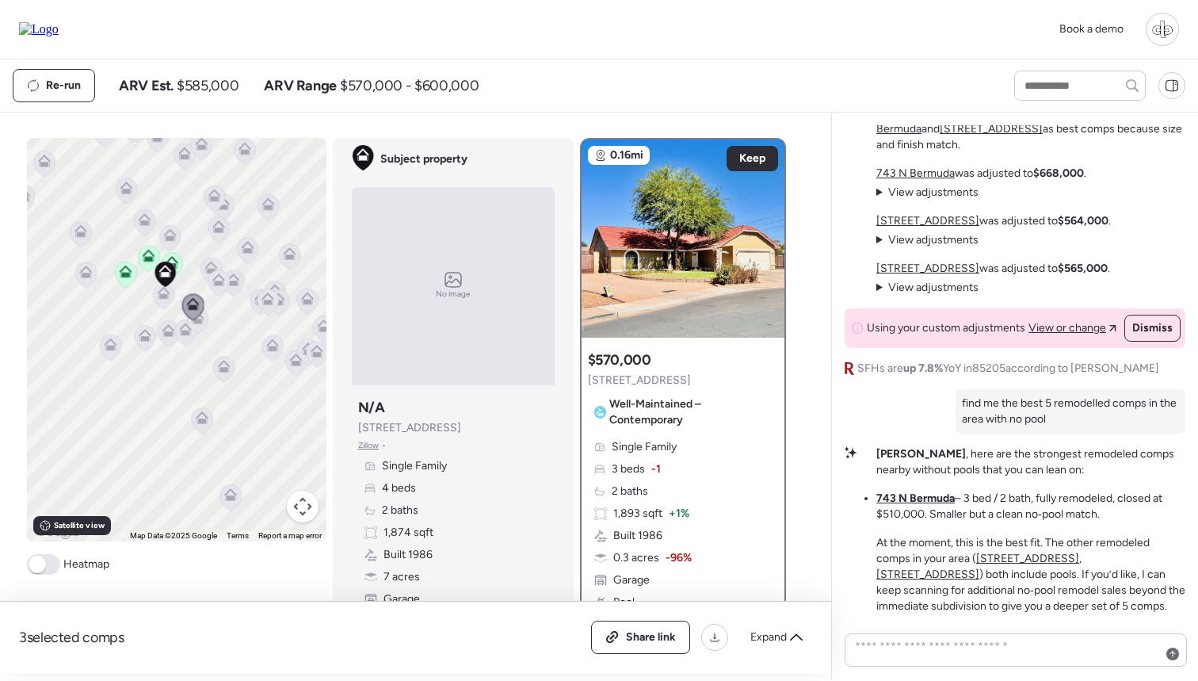
click at [219, 281] on icon at bounding box center [218, 279] width 13 height 13
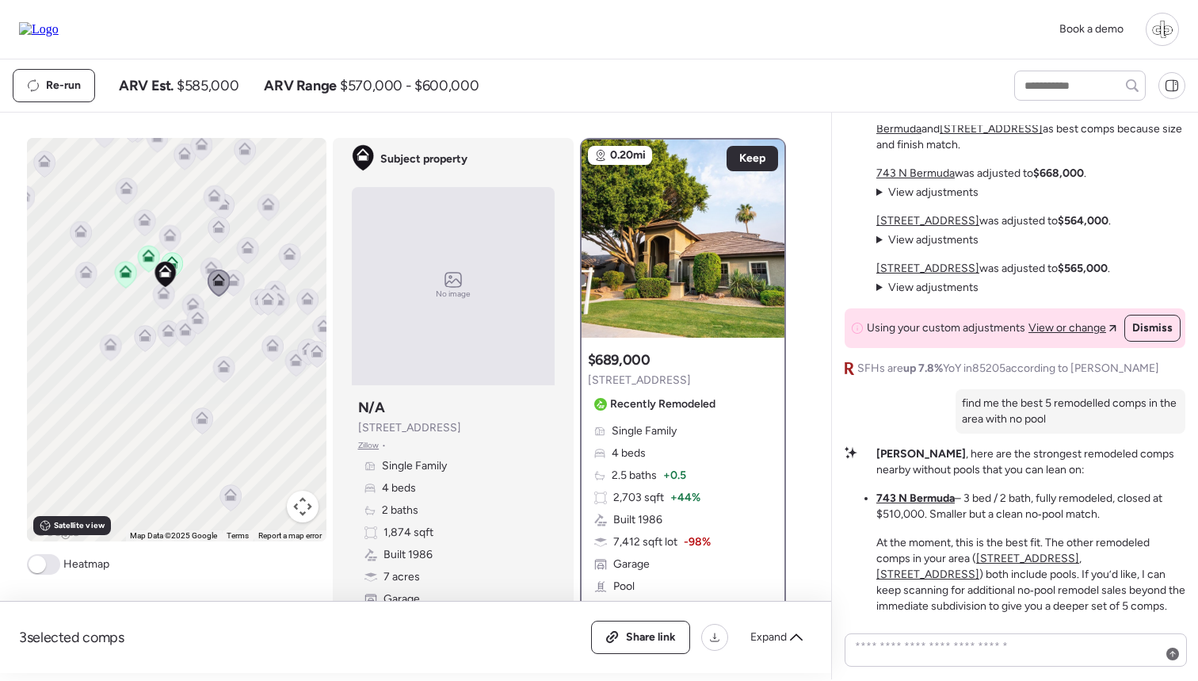
click at [192, 300] on icon at bounding box center [192, 300] width 12 height 7
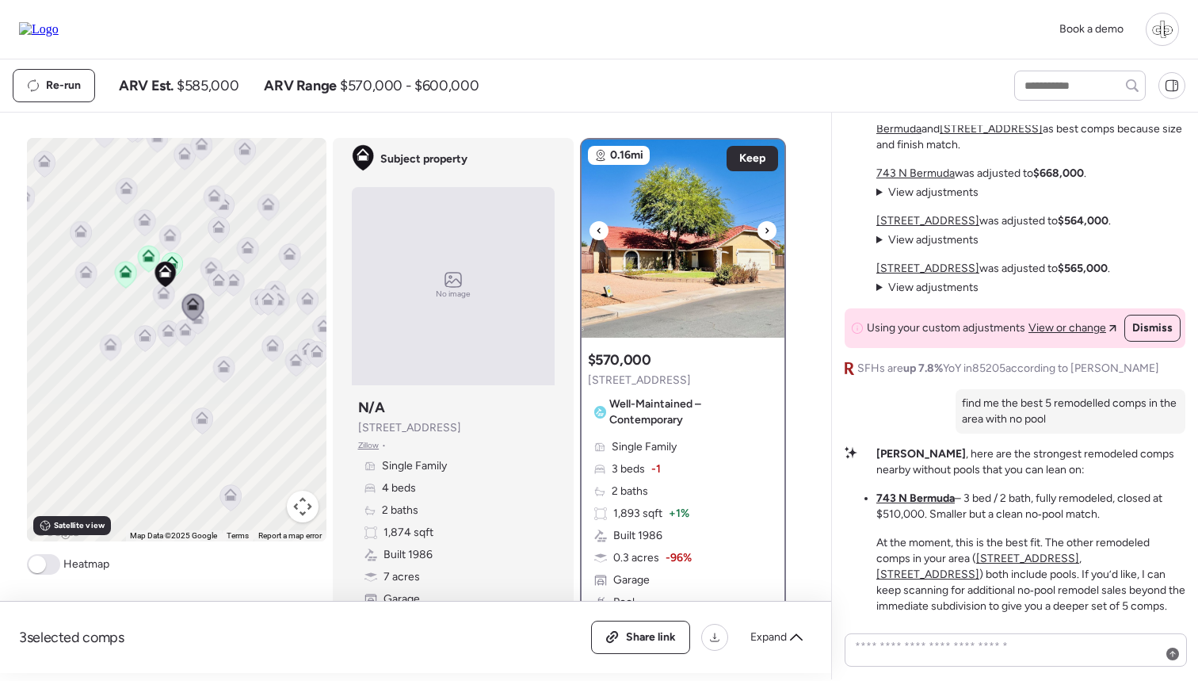
click at [652, 258] on img at bounding box center [683, 238] width 203 height 198
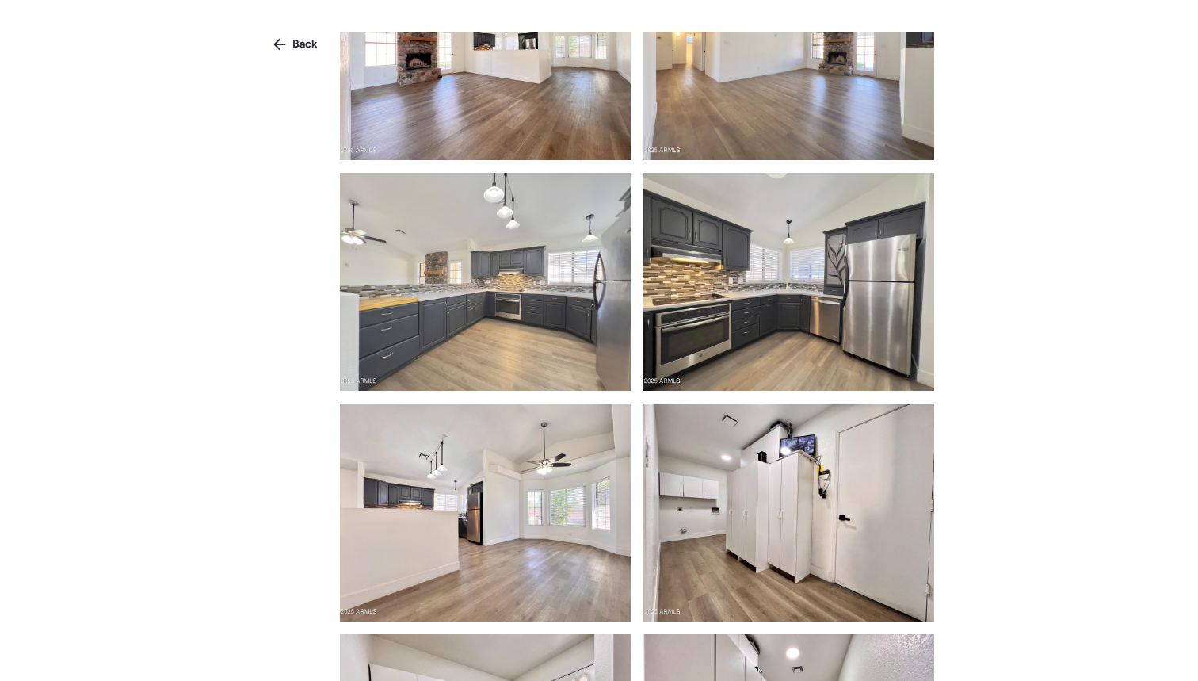
scroll to position [1781, 0]
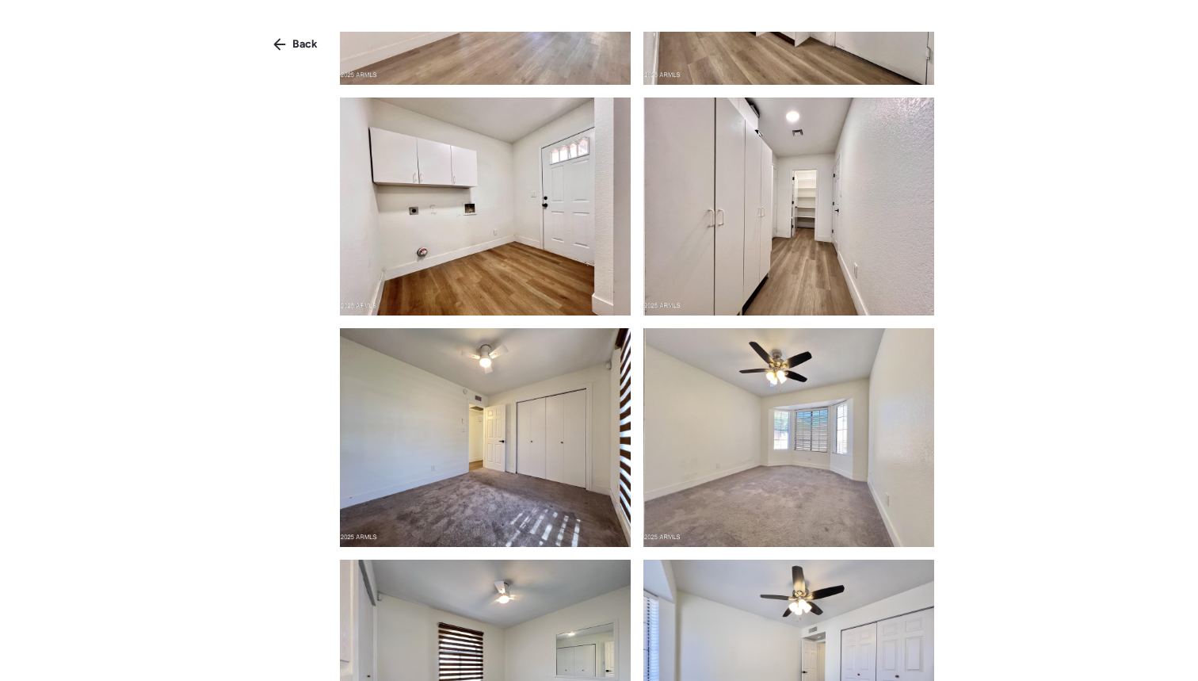
click at [311, 58] on div "Back" at bounding box center [599, 369] width 1198 height 738
click at [297, 43] on span "Back" at bounding box center [304, 44] width 25 height 16
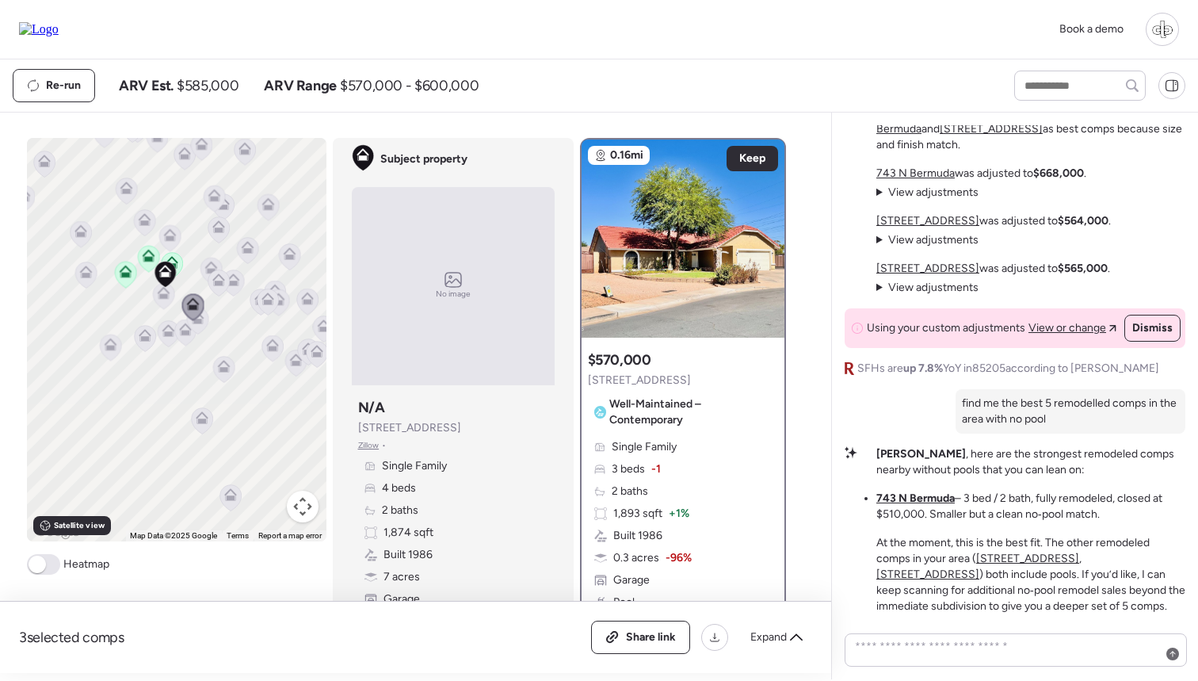
click at [213, 277] on icon at bounding box center [218, 279] width 13 height 13
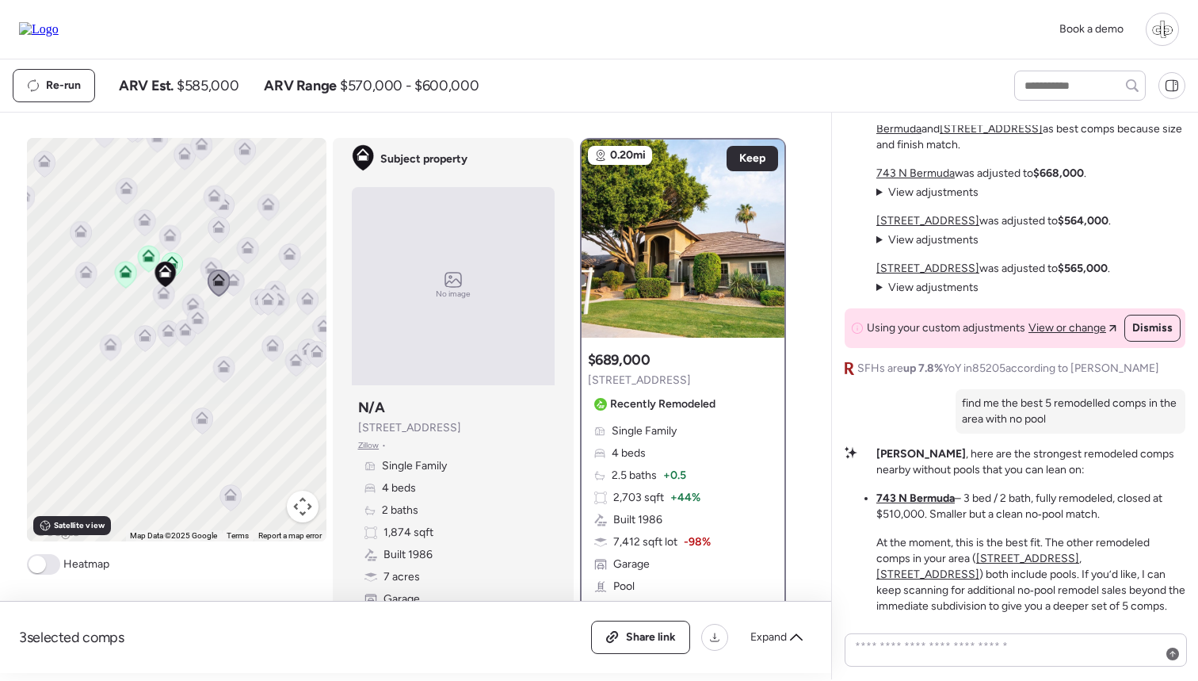
click at [242, 281] on icon at bounding box center [233, 282] width 21 height 26
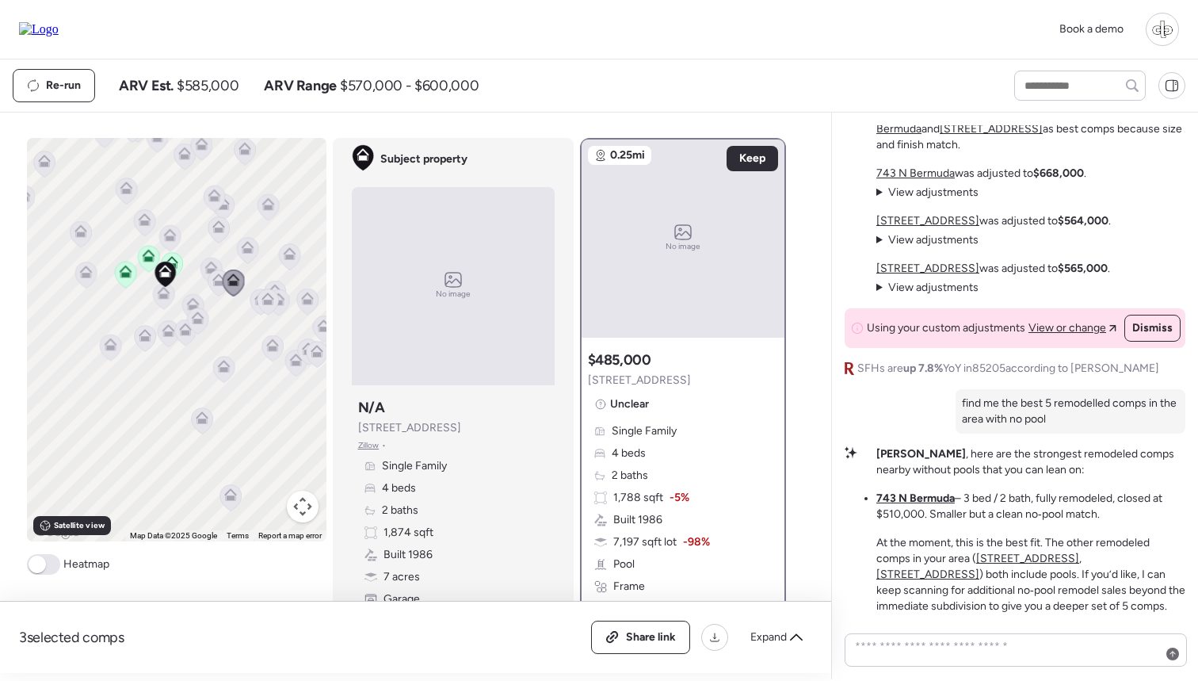
click at [223, 281] on icon at bounding box center [233, 282] width 21 height 26
click at [211, 283] on icon at bounding box center [218, 282] width 21 height 26
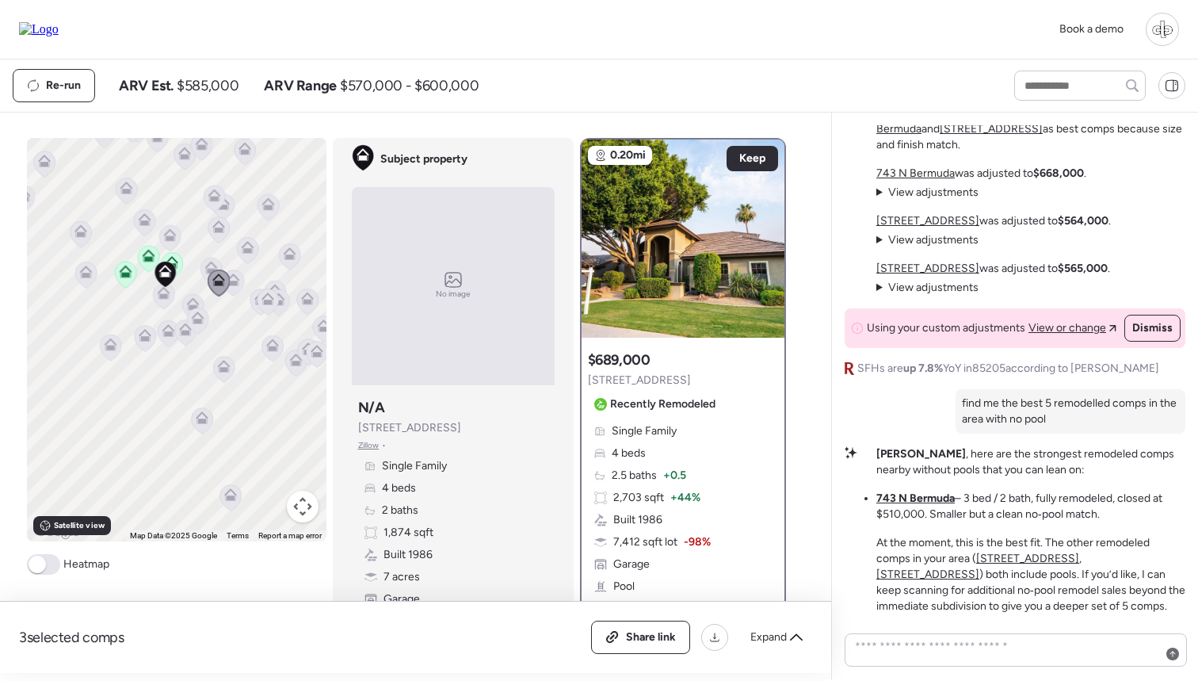
click at [206, 264] on icon at bounding box center [210, 267] width 13 height 13
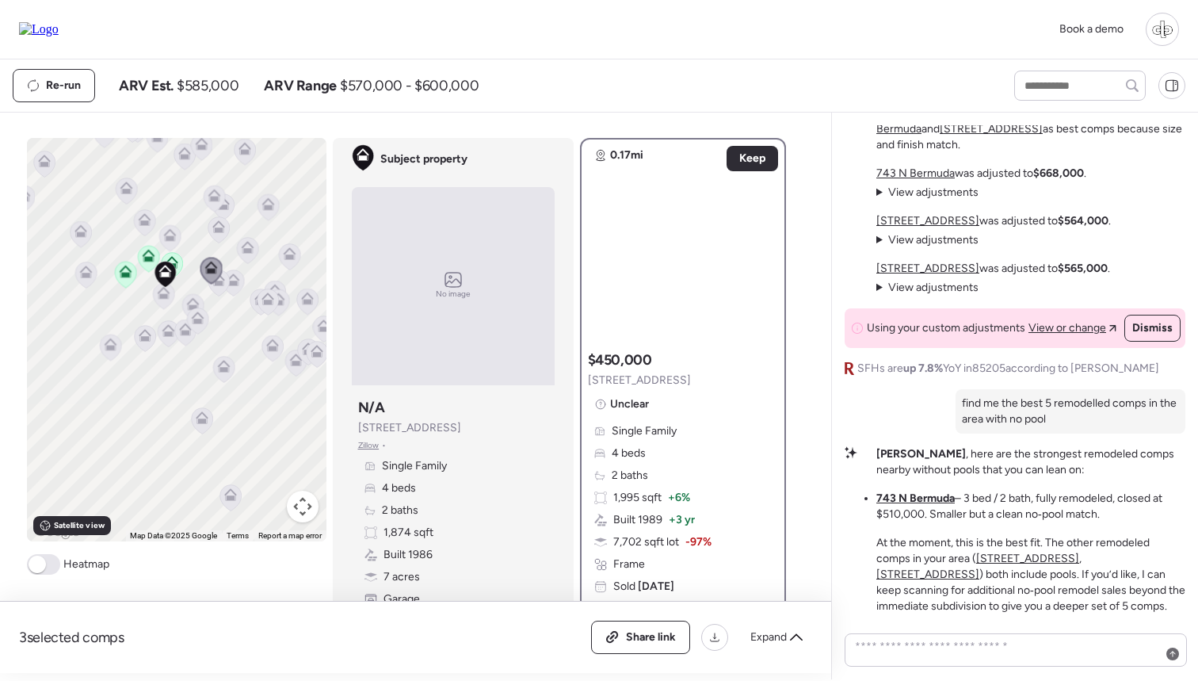
click at [221, 282] on icon at bounding box center [211, 270] width 22 height 27
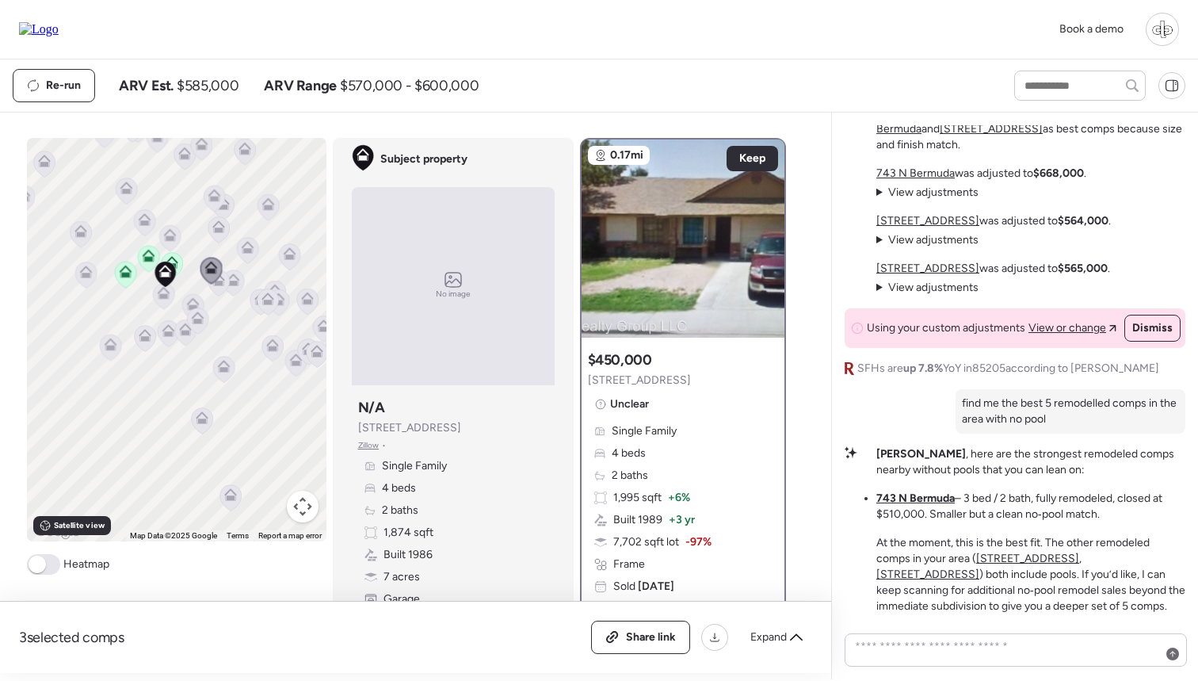
click at [219, 292] on icon at bounding box center [218, 282] width 21 height 26
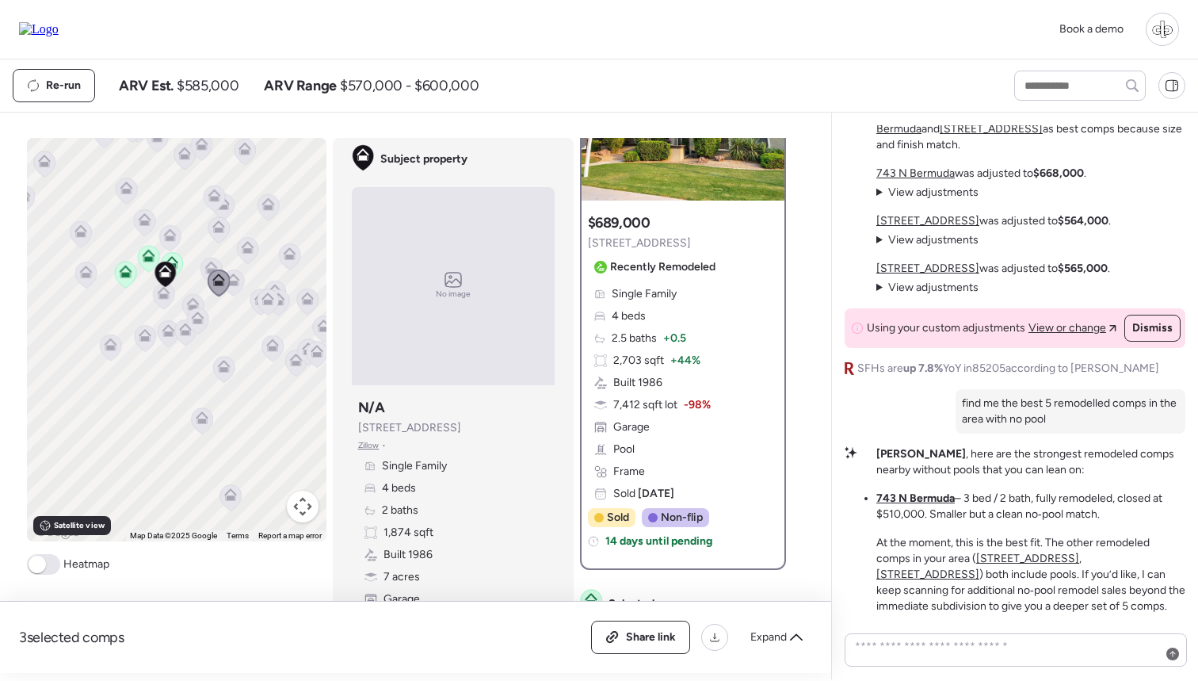
scroll to position [161, 0]
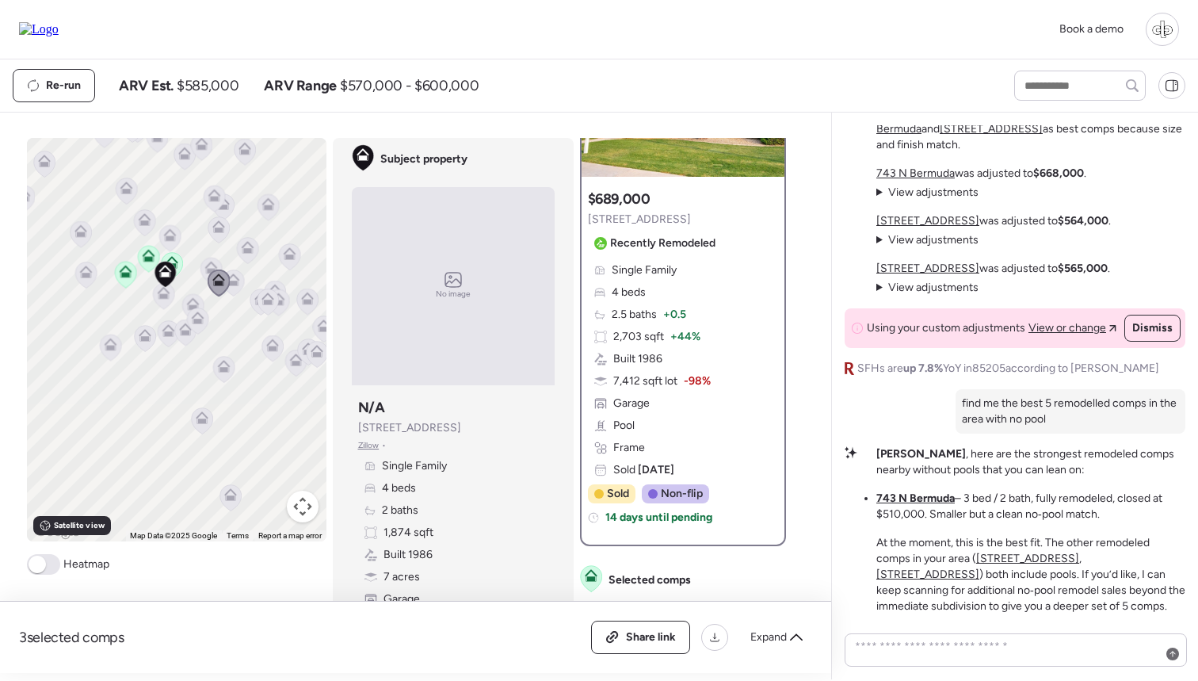
click at [952, 244] on span "View adjustments" at bounding box center [933, 239] width 90 height 13
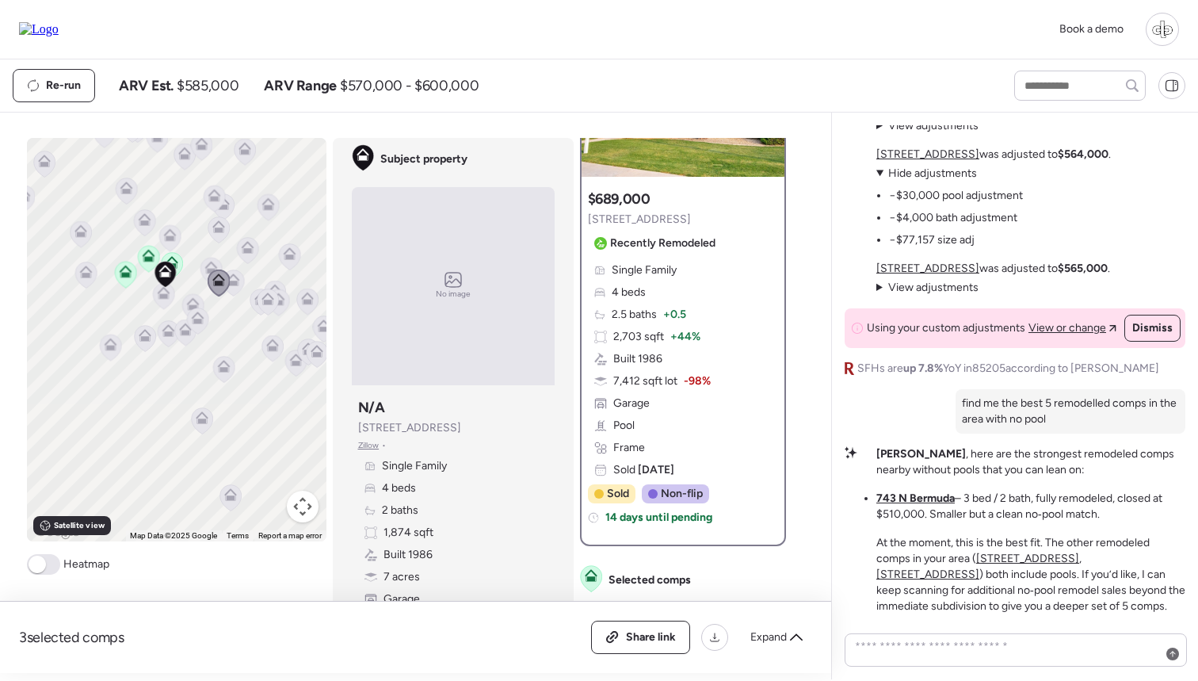
click at [926, 175] on span "Hide adjustments" at bounding box center [932, 172] width 89 height 13
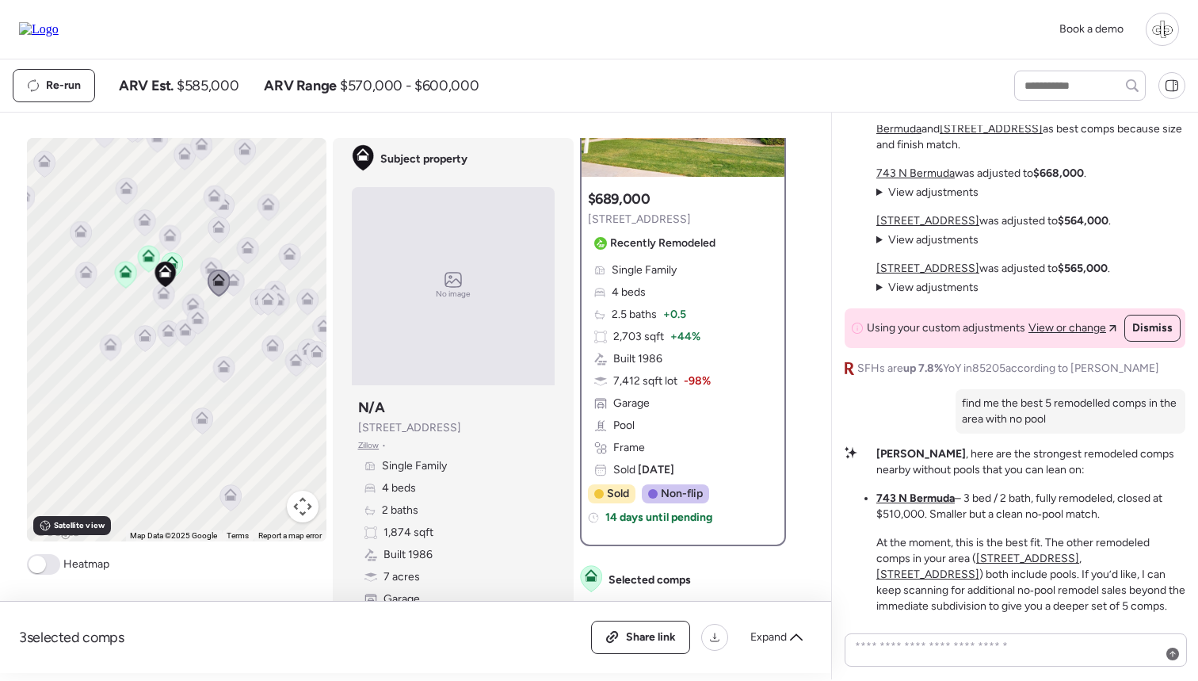
click at [232, 278] on icon at bounding box center [233, 279] width 13 height 13
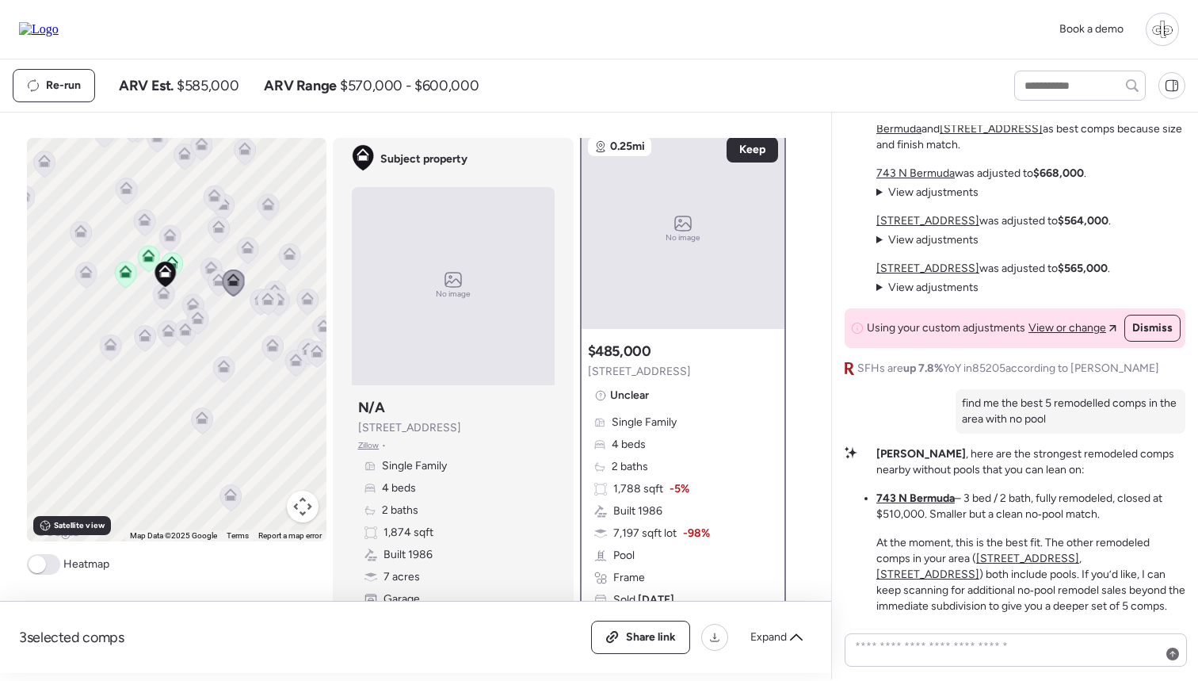
scroll to position [0, 0]
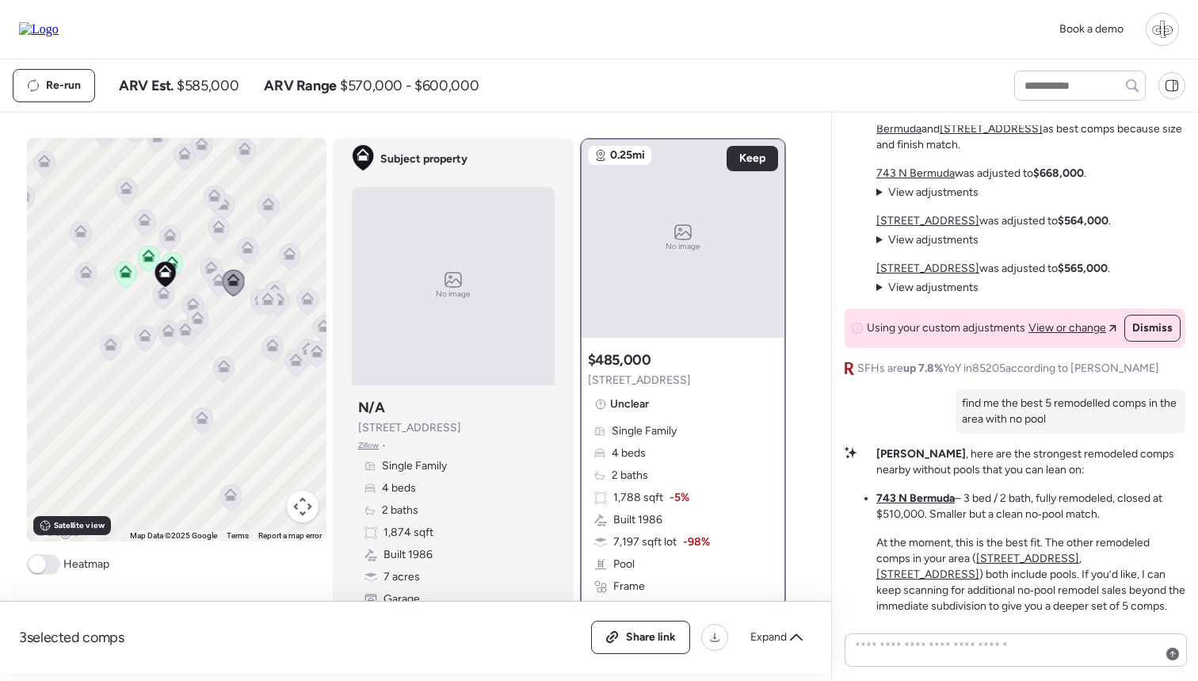
click at [249, 247] on icon at bounding box center [247, 247] width 13 height 13
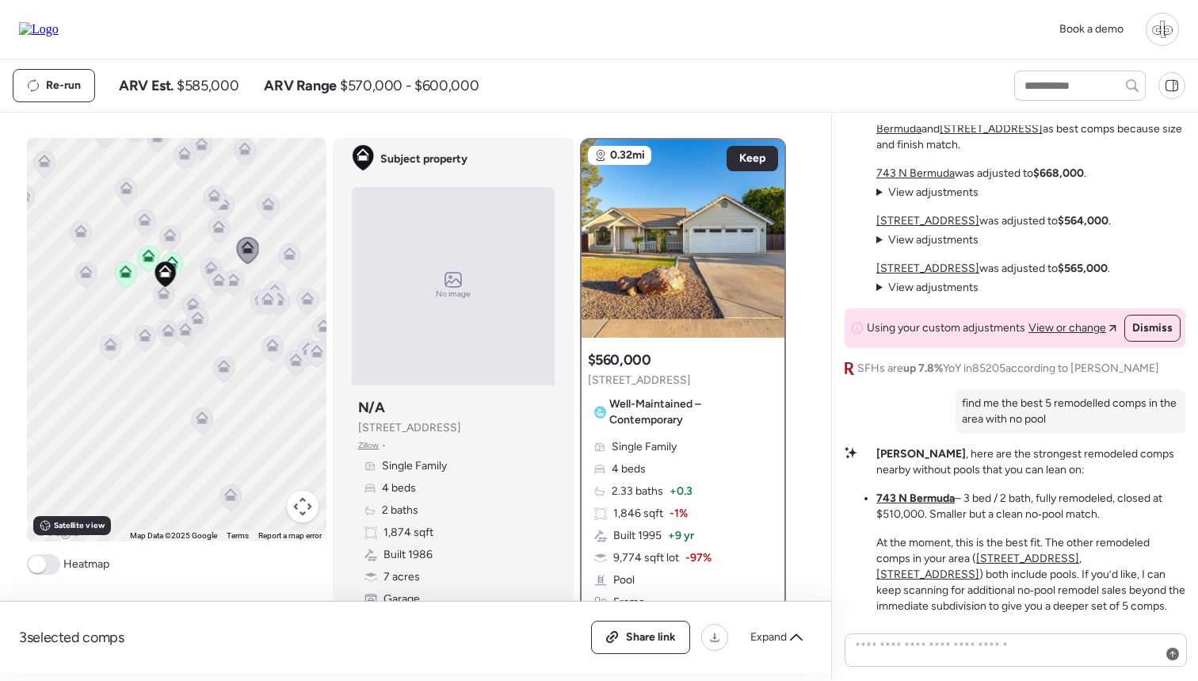
click at [235, 276] on icon at bounding box center [233, 279] width 13 height 13
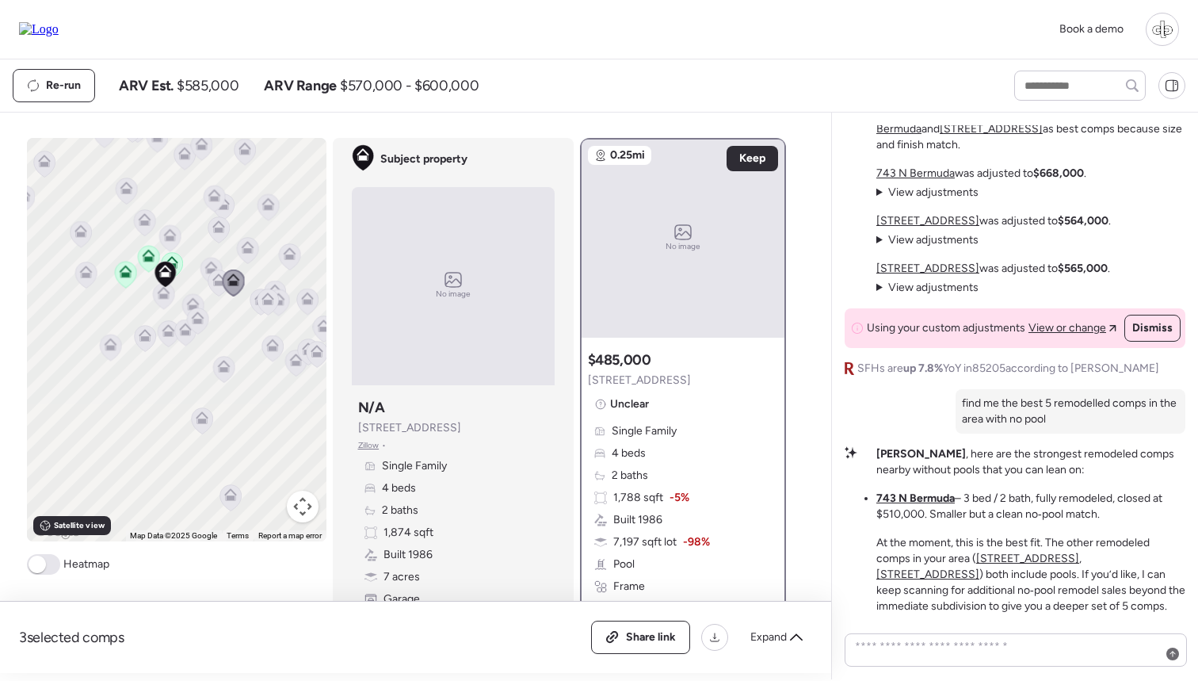
click at [206, 272] on icon at bounding box center [210, 267] width 13 height 13
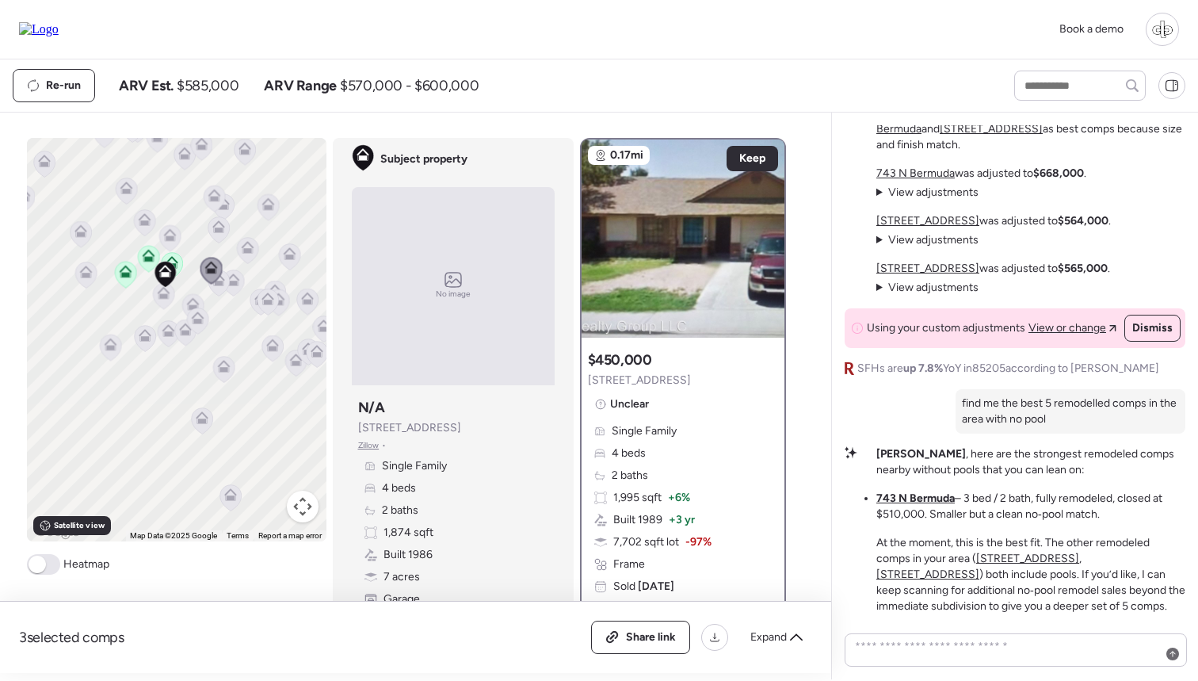
click at [221, 287] on icon at bounding box center [218, 282] width 21 height 26
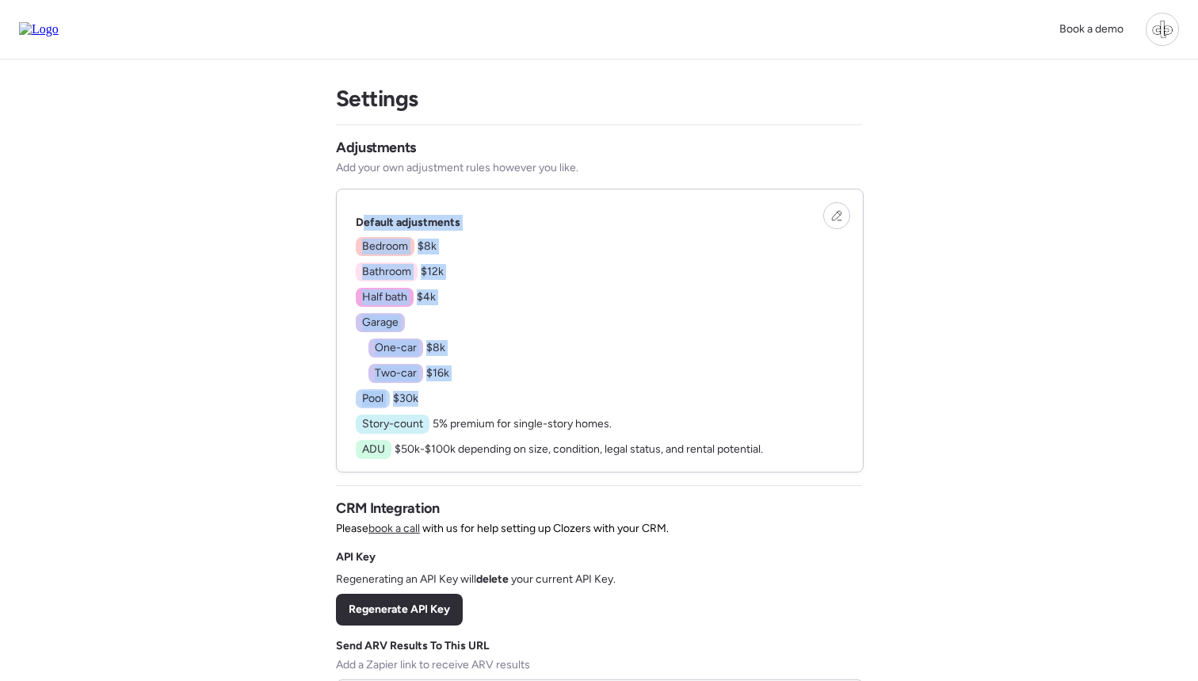
drag, startPoint x: 366, startPoint y: 228, endPoint x: 425, endPoint y: 393, distance: 175.0
click at [425, 393] on div "Default adjustments Bedroom $8k Bathroom $12k Half bath $4k Garage One-car $8k …" at bounding box center [559, 337] width 407 height 244
click at [425, 393] on div "Bedroom $8k Bathroom $12k Half bath $4k Garage One-car $8k Two-car $16k Pool $3…" at bounding box center [559, 348] width 407 height 222
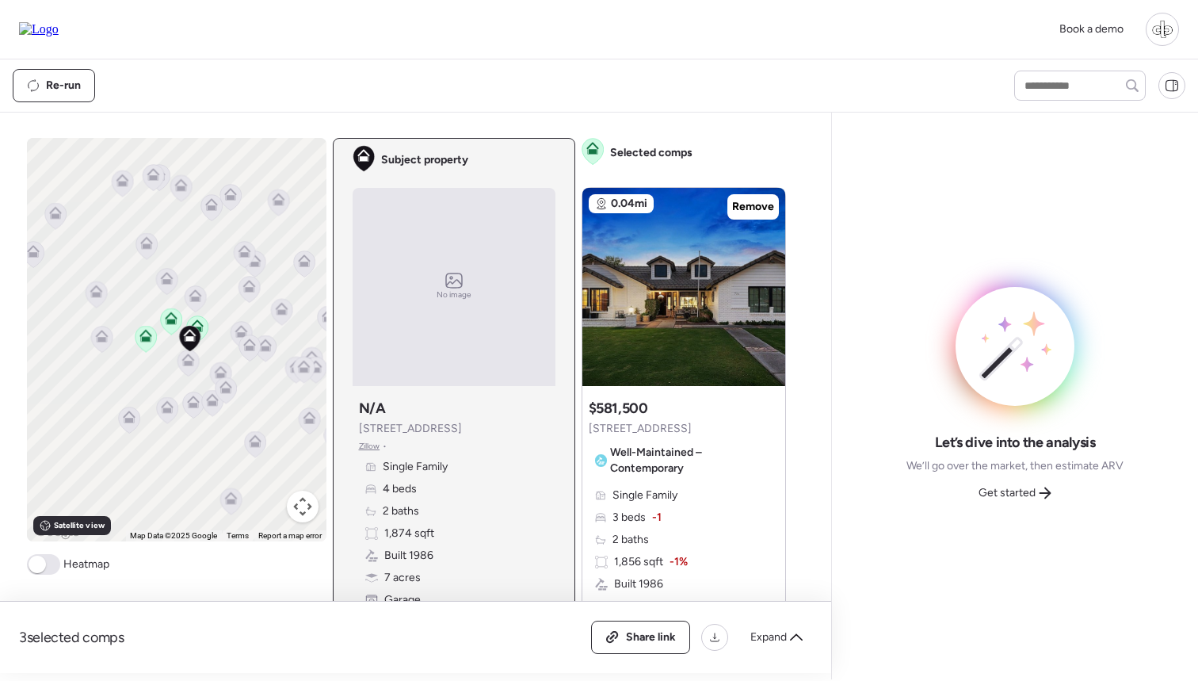
click at [200, 326] on icon at bounding box center [197, 325] width 13 height 13
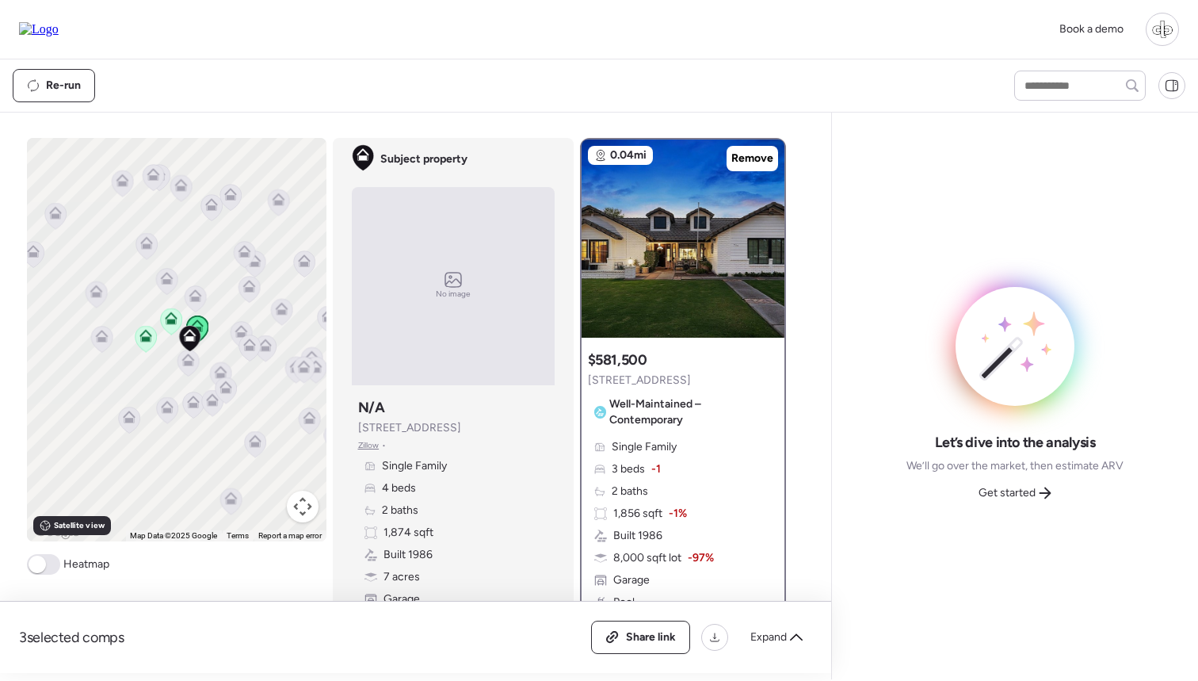
click at [166, 323] on icon at bounding box center [171, 321] width 10 height 5
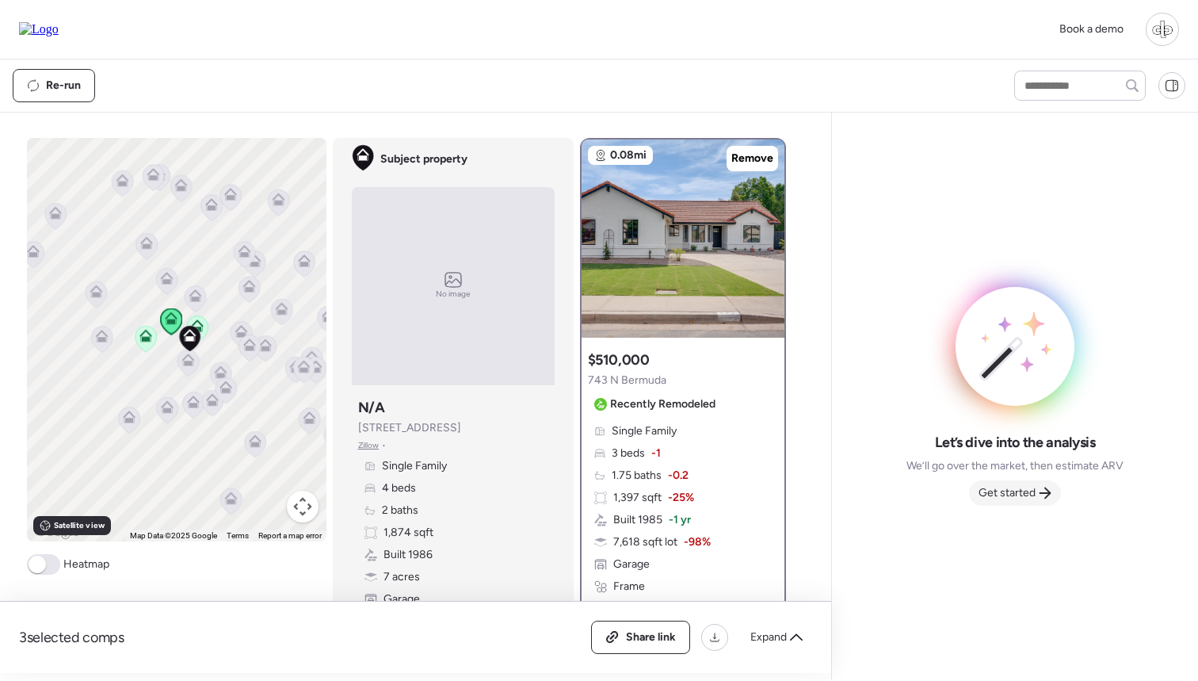
click at [1027, 487] on span "Get started" at bounding box center [1007, 493] width 57 height 16
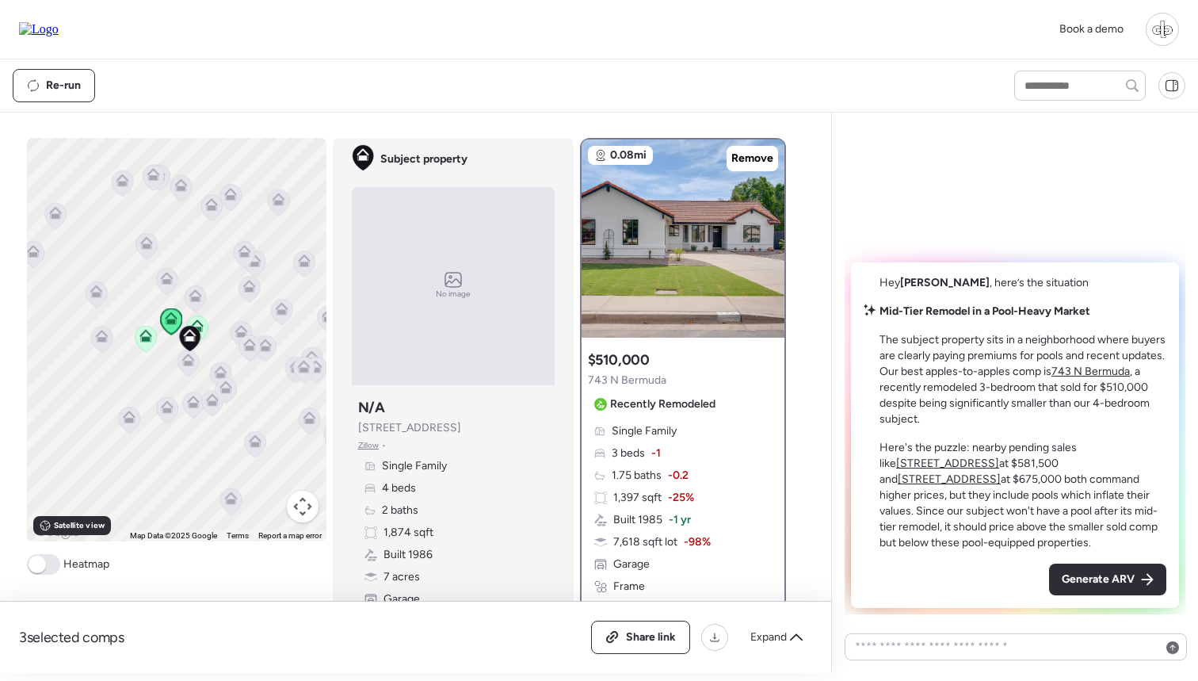
drag, startPoint x: 358, startPoint y: 432, endPoint x: 468, endPoint y: 430, distance: 109.4
click at [468, 430] on div "Subject property N/A 3716 E Dartmouth St Zillow • Single Family 4 beds 2 baths …" at bounding box center [453, 513] width 203 height 244
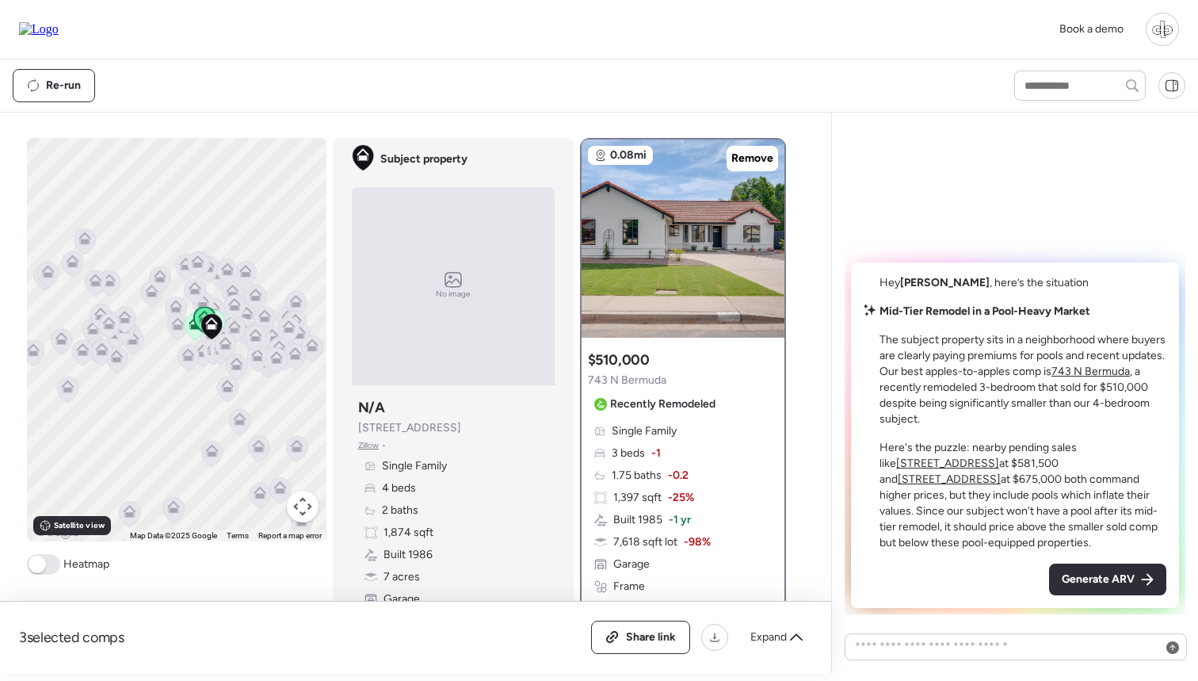
click at [209, 350] on icon at bounding box center [220, 351] width 22 height 27
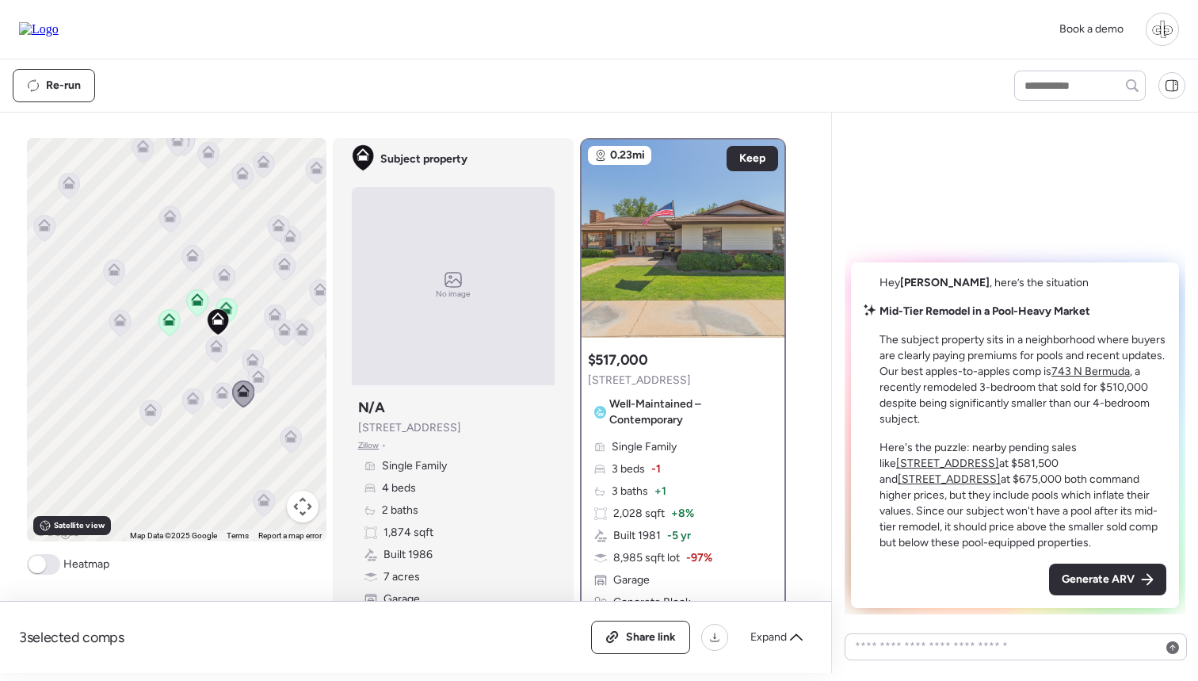
click at [214, 353] on icon at bounding box center [215, 349] width 21 height 26
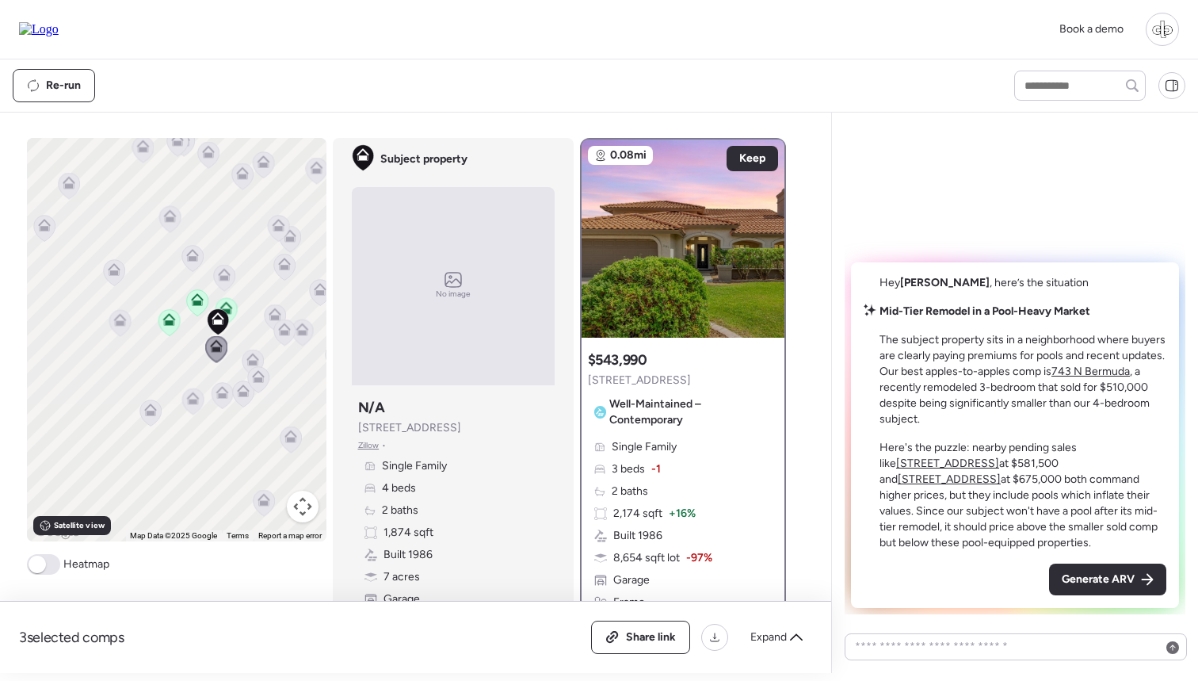
click at [223, 273] on icon at bounding box center [224, 274] width 13 height 13
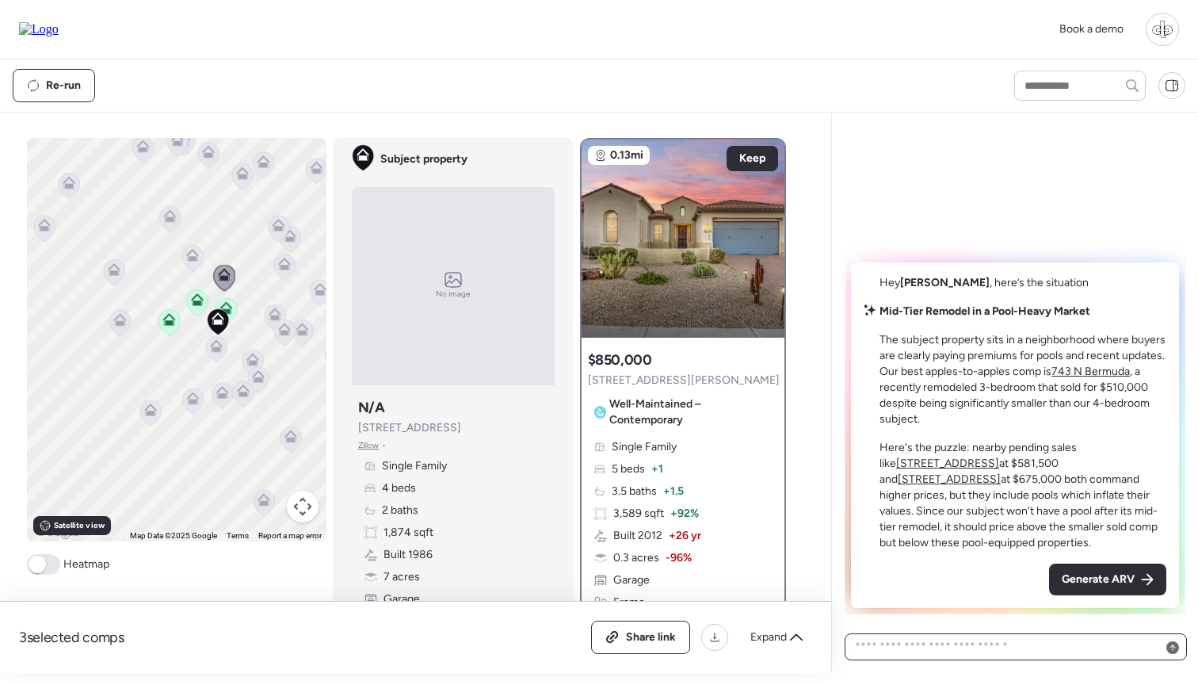
click at [948, 650] on textarea at bounding box center [1016, 647] width 328 height 22
type textarea "**********"
click at [227, 303] on icon at bounding box center [225, 307] width 13 height 13
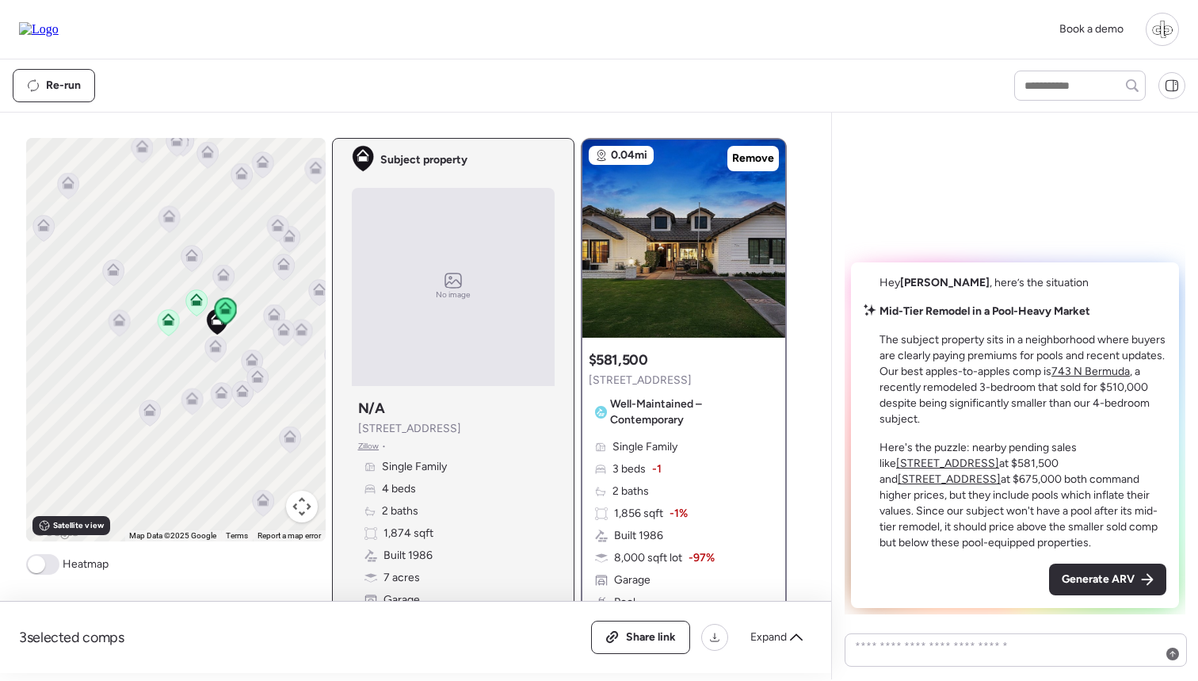
click at [198, 302] on icon at bounding box center [196, 302] width 10 height 5
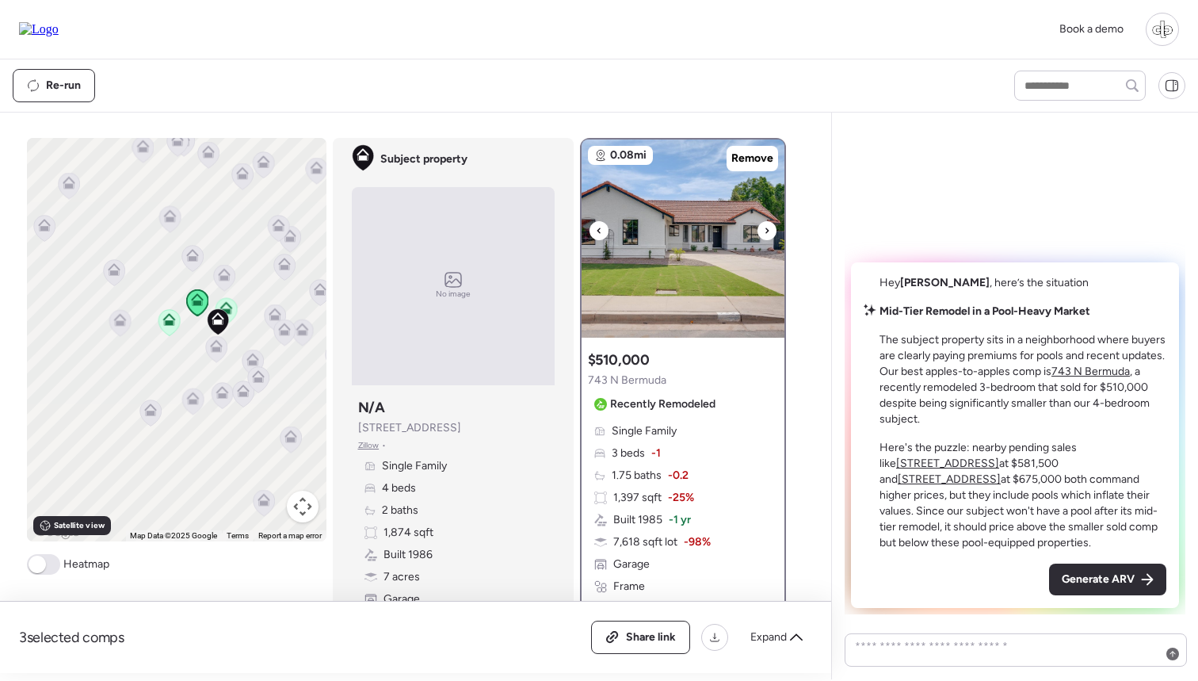
click at [678, 258] on img at bounding box center [683, 238] width 203 height 198
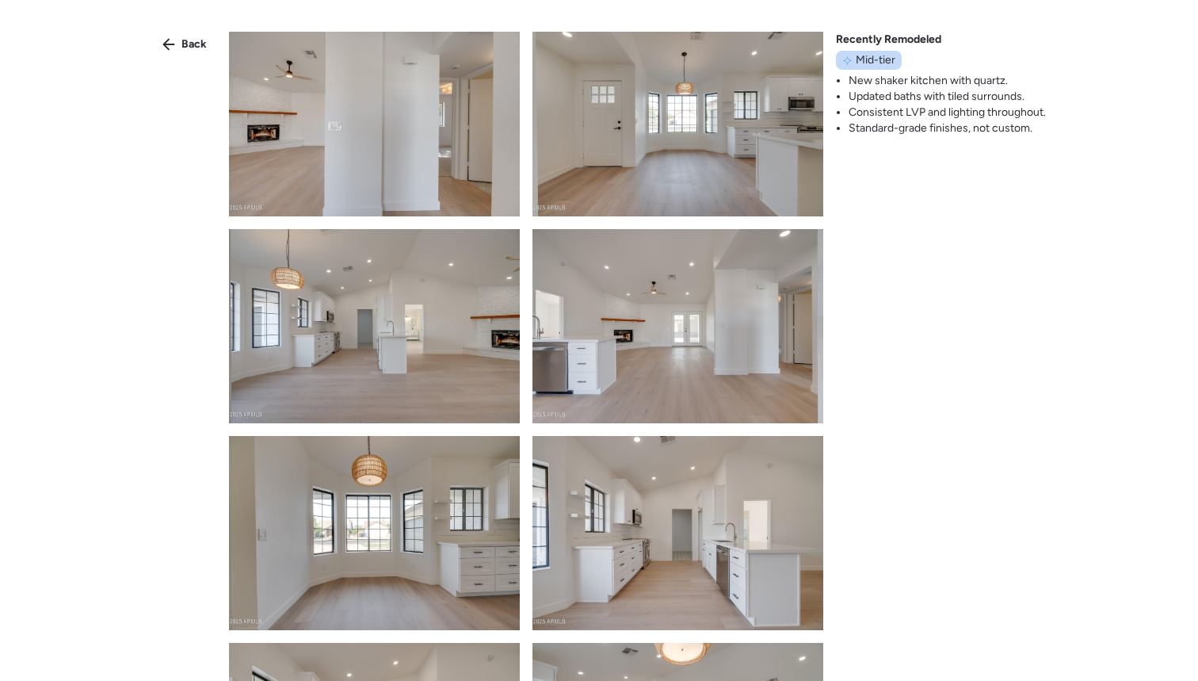
scroll to position [652, 0]
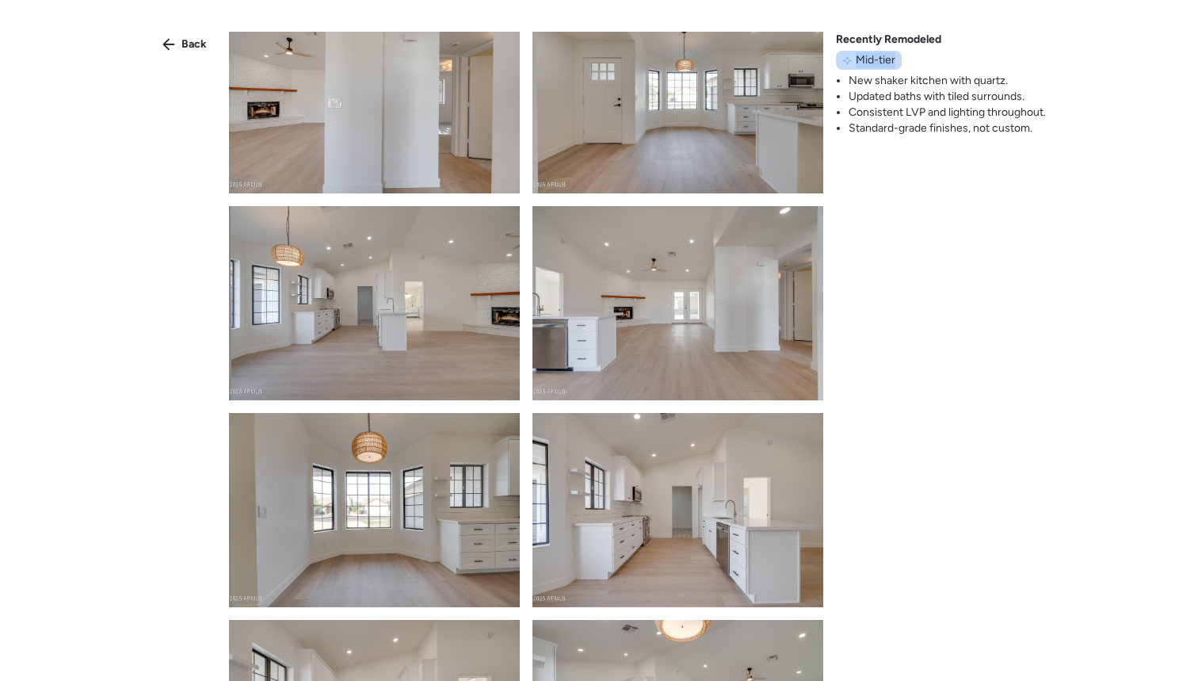
drag, startPoint x: 854, startPoint y: 55, endPoint x: 895, endPoint y: 59, distance: 41.3
click at [895, 59] on div "Mid-tier" at bounding box center [869, 60] width 66 height 19
drag, startPoint x: 876, startPoint y: 93, endPoint x: 912, endPoint y: 127, distance: 49.3
click at [912, 127] on ul "New shaker kitchen with quartz. Updated baths with tiled surrounds. Consistent …" at bounding box center [941, 104] width 210 height 63
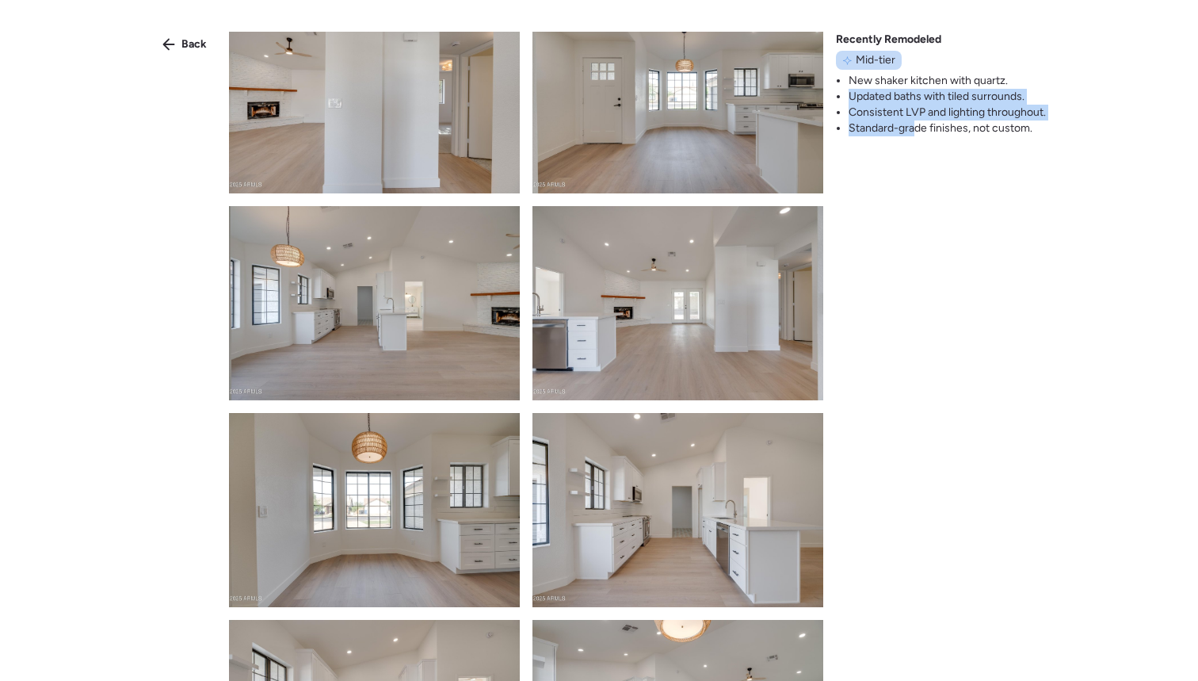
click at [912, 127] on li "Standard-grade finishes, not custom." at bounding box center [947, 128] width 197 height 16
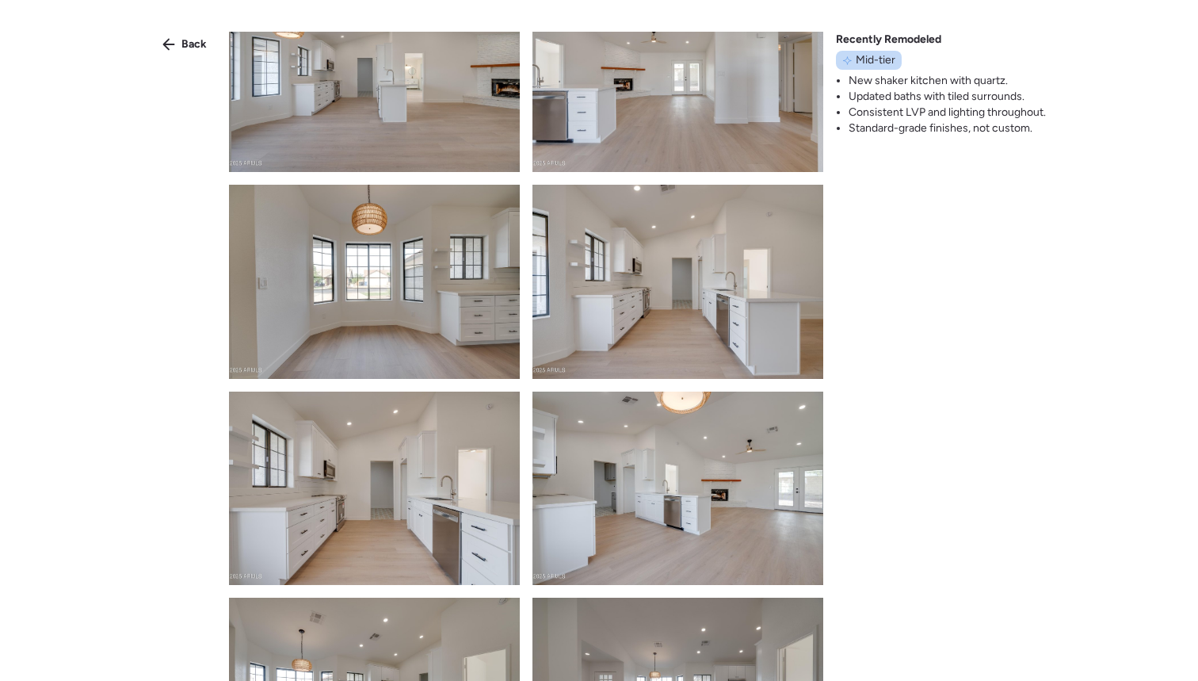
scroll to position [925, 0]
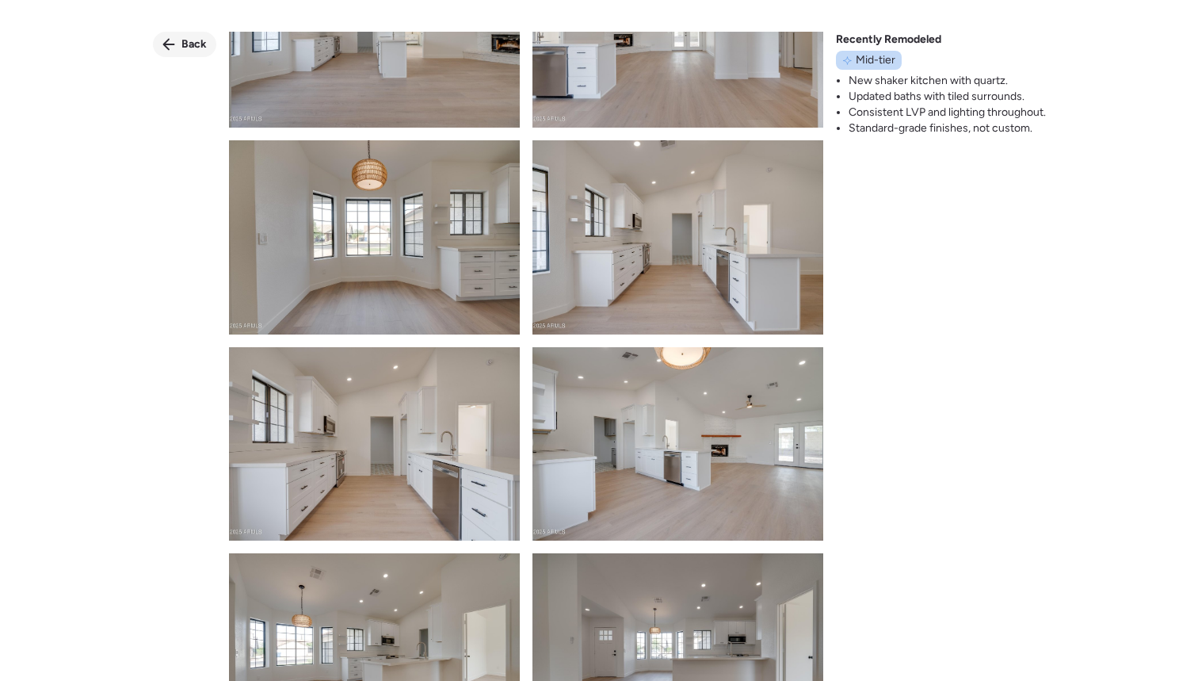
click at [172, 40] on icon at bounding box center [168, 44] width 13 height 13
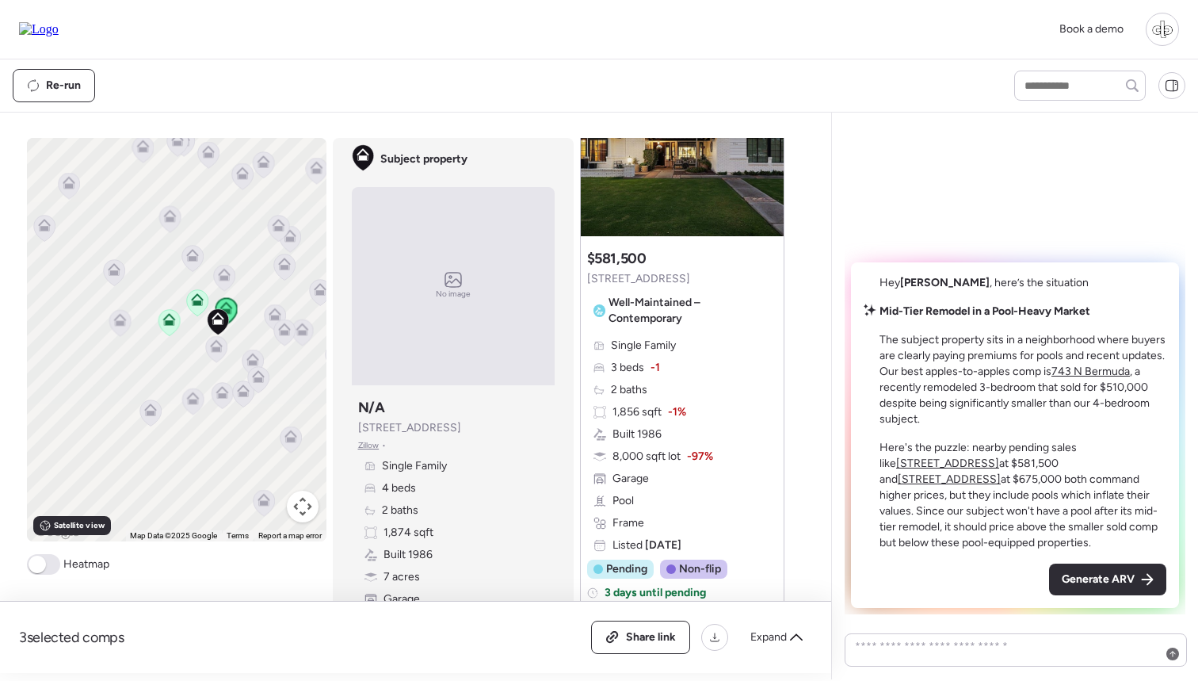
scroll to position [906, 0]
click at [1121, 582] on span "Generate ARV" at bounding box center [1098, 579] width 73 height 16
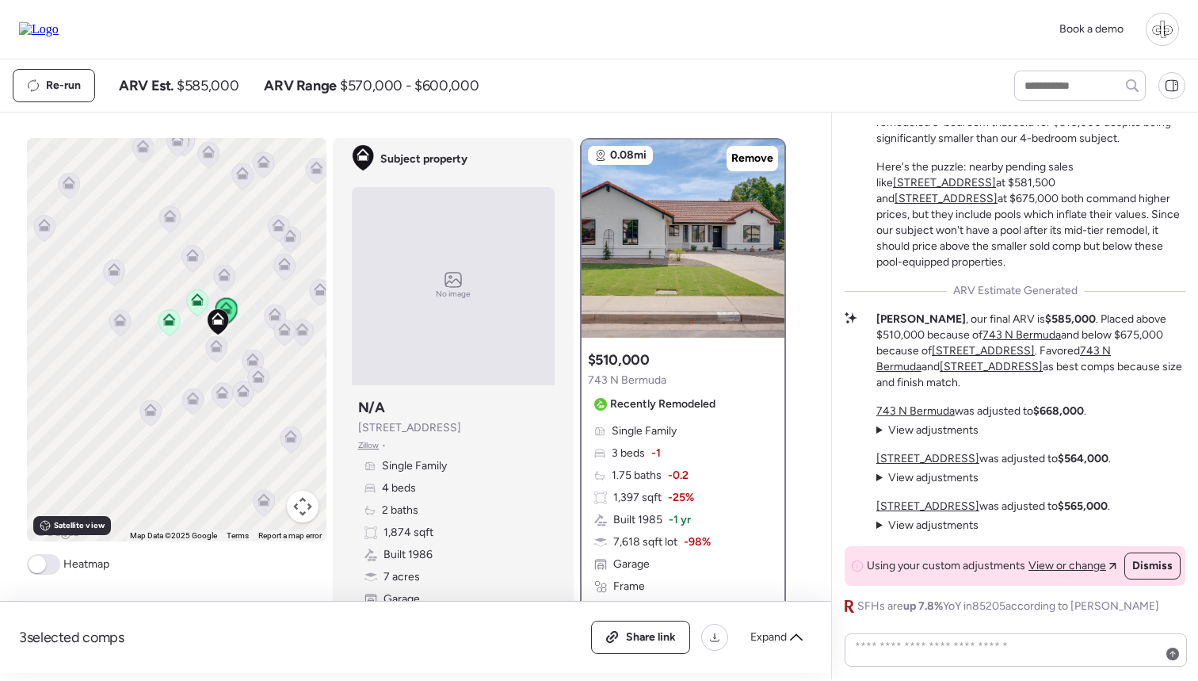
scroll to position [0, 0]
drag, startPoint x: 914, startPoint y: 334, endPoint x: 1040, endPoint y: 336, distance: 126.0
click at [1040, 336] on p "Liam , our final ARV is $585,000 . Placed above $510,000 because of 743 N Bermu…" at bounding box center [1030, 350] width 309 height 79
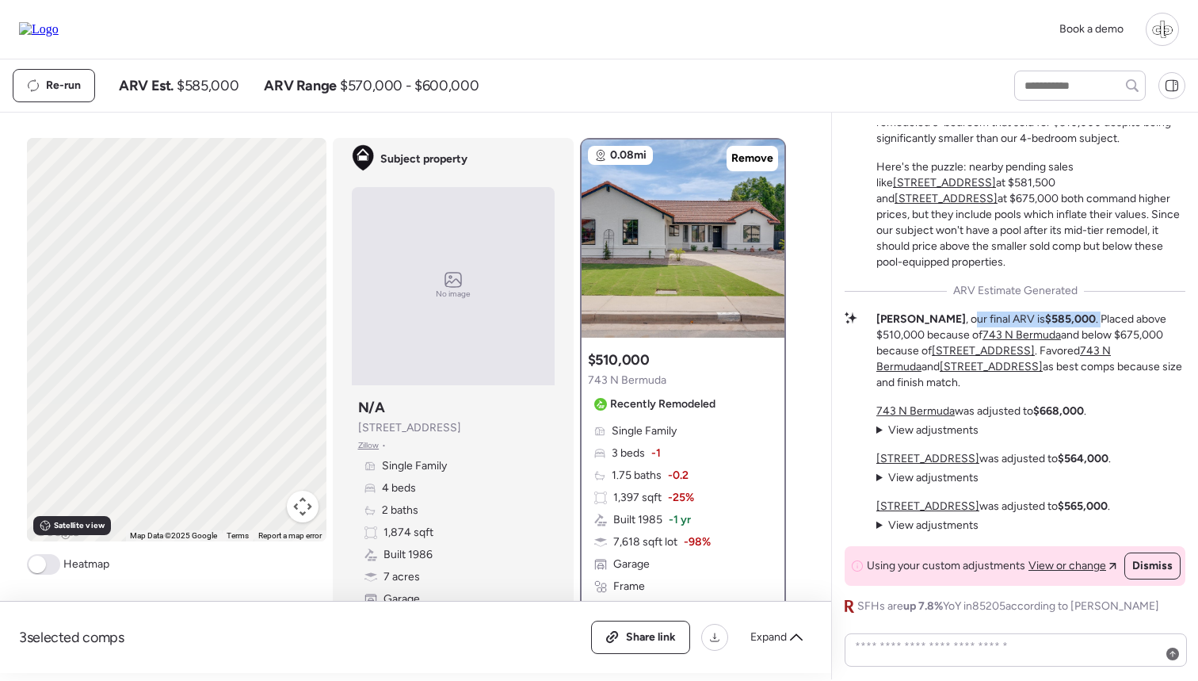
click at [1040, 336] on p "Liam , our final ARV is $585,000 . Placed above $510,000 because of 743 N Bermu…" at bounding box center [1030, 350] width 309 height 79
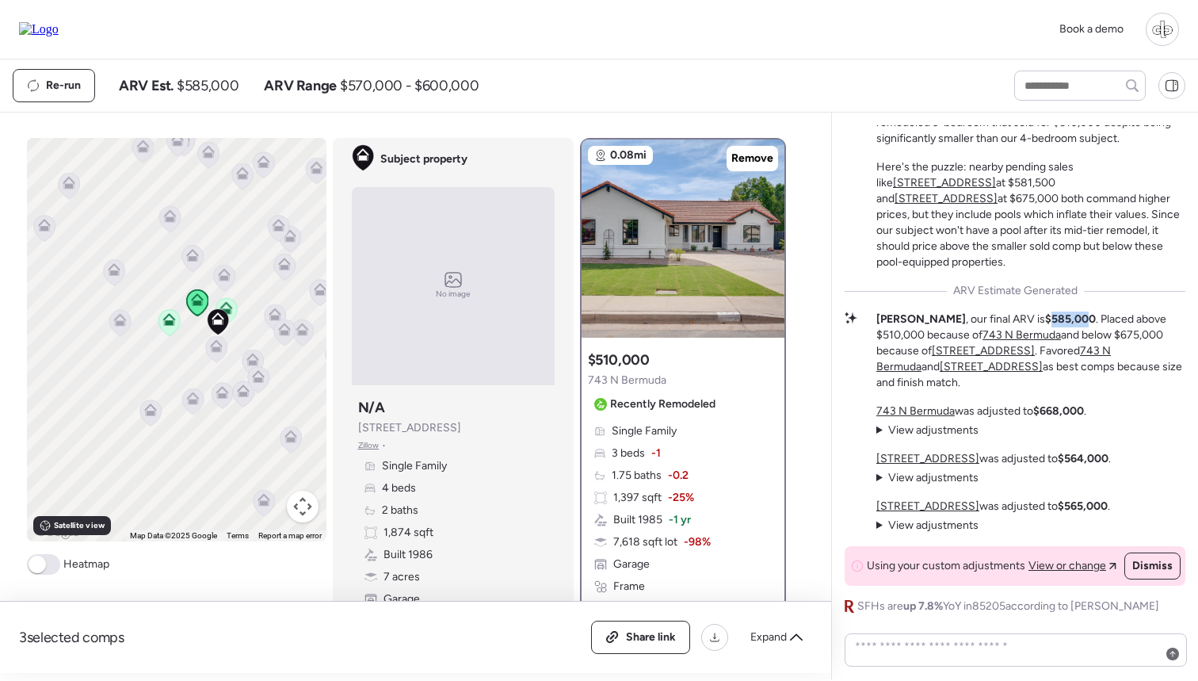
drag, startPoint x: 991, startPoint y: 333, endPoint x: 1025, endPoint y: 334, distance: 34.1
click at [1045, 326] on strong "$585,000" at bounding box center [1070, 318] width 51 height 13
click at [912, 524] on span "View adjustments" at bounding box center [933, 524] width 90 height 13
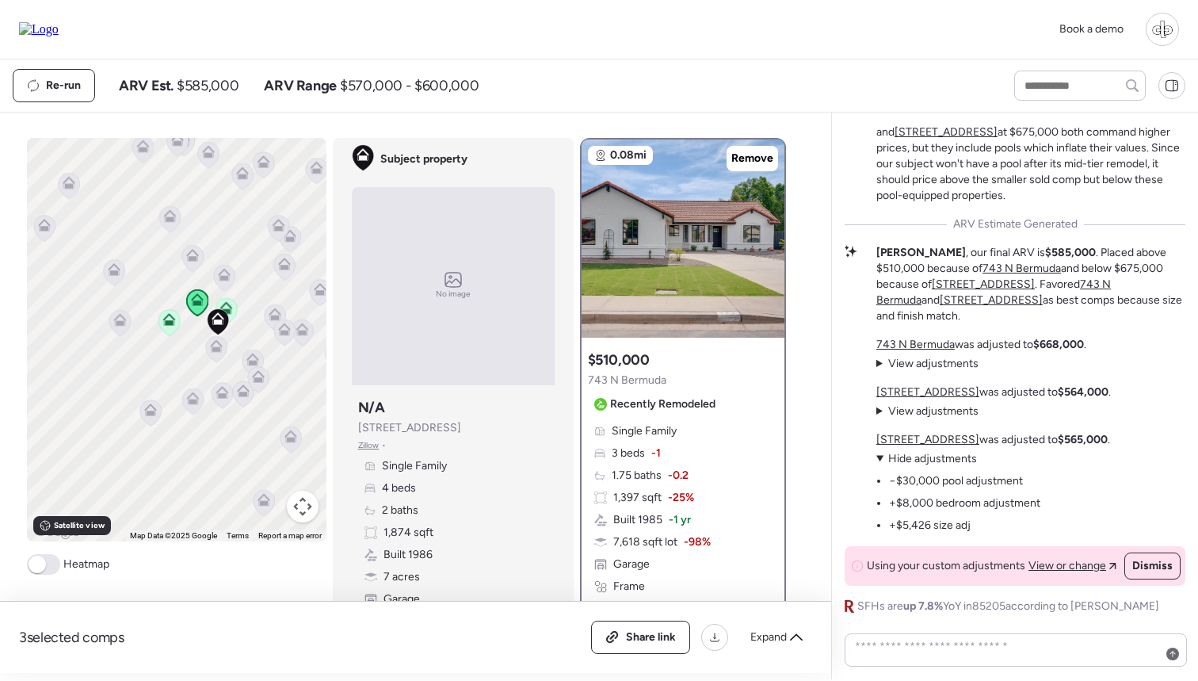
click at [923, 417] on span "View adjustments" at bounding box center [933, 410] width 90 height 13
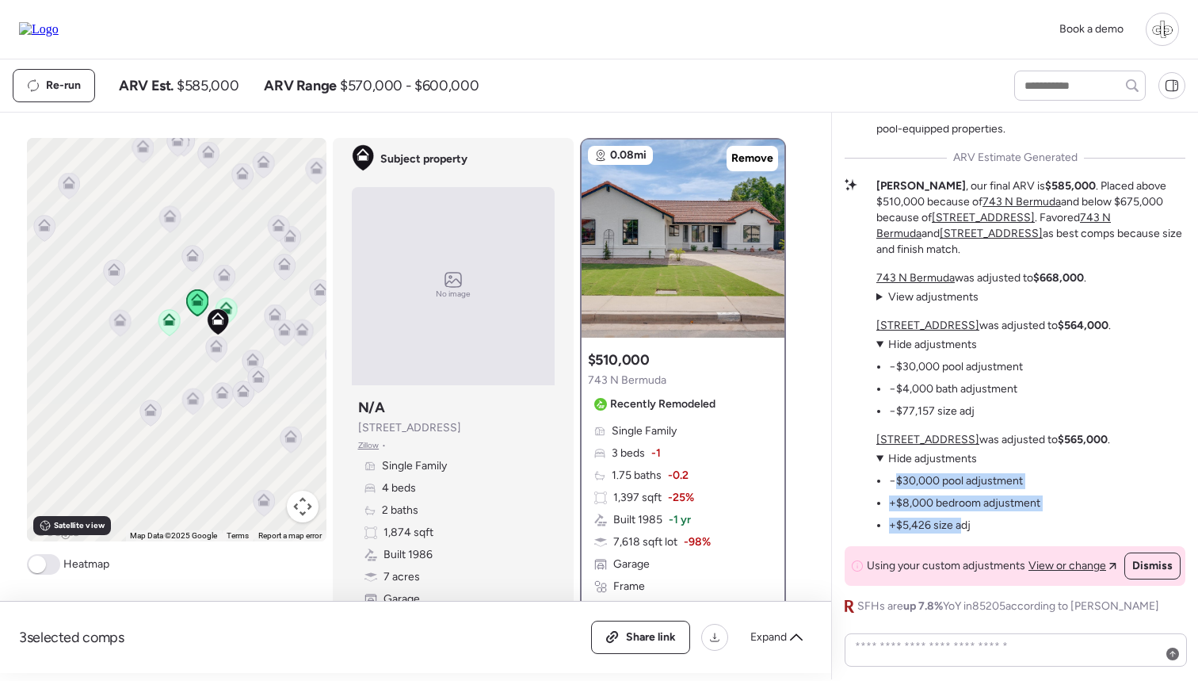
drag, startPoint x: 899, startPoint y: 483, endPoint x: 960, endPoint y: 526, distance: 75.6
click at [960, 526] on ul "−$30,000 pool adjustment +$8,000 bedroom adjustment +$5,426 size adj" at bounding box center [958, 500] width 164 height 67
click at [967, 526] on li "+$5,426 size adj" at bounding box center [930, 525] width 82 height 16
drag, startPoint x: 986, startPoint y: 201, endPoint x: 1032, endPoint y: 208, distance: 46.5
click at [1045, 193] on strong "$585,000" at bounding box center [1070, 185] width 51 height 13
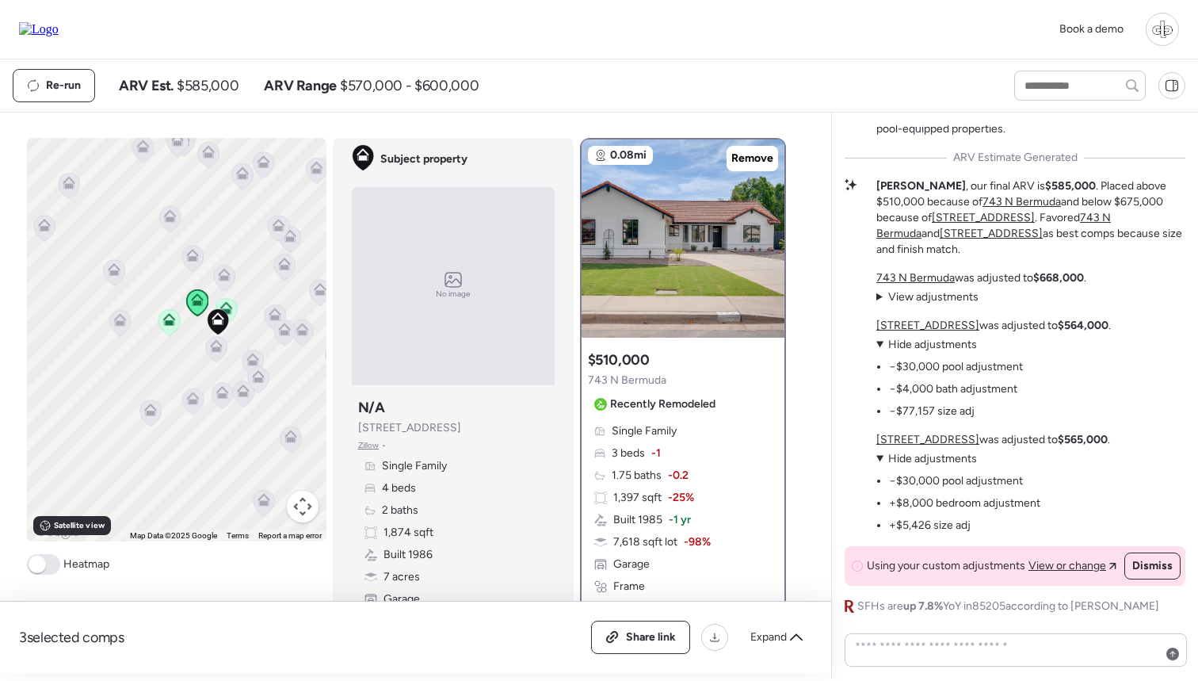
click at [1045, 193] on strong "$585,000" at bounding box center [1070, 185] width 51 height 13
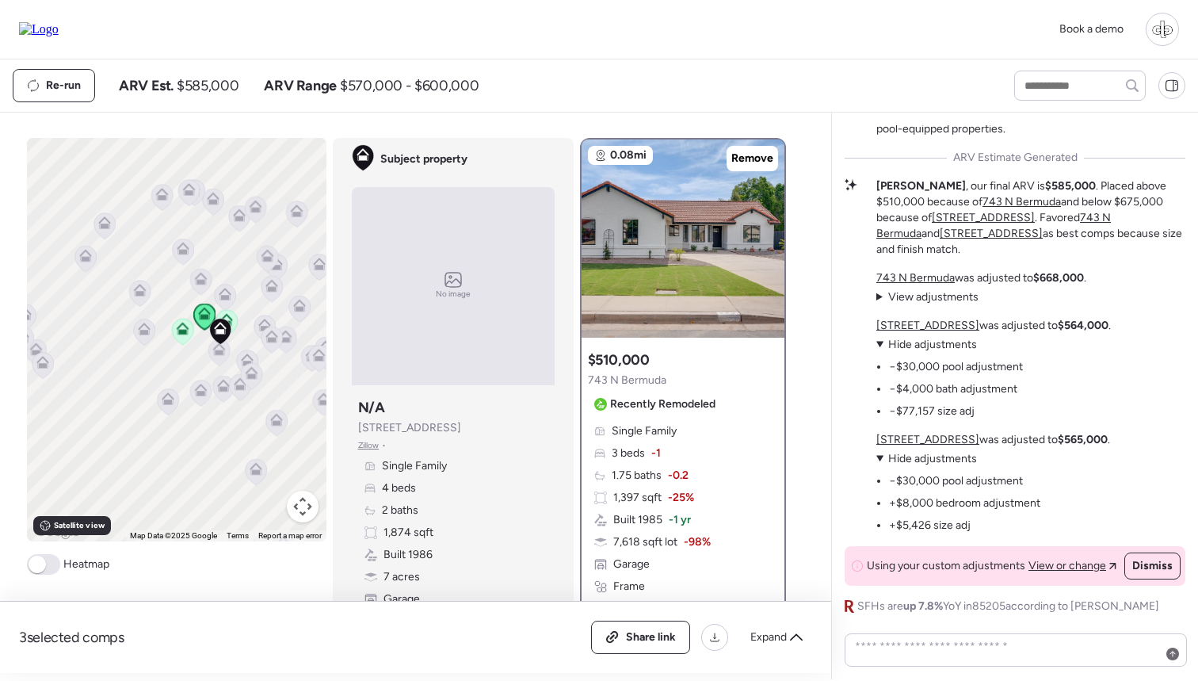
click at [909, 348] on span "Hide adjustments" at bounding box center [932, 344] width 89 height 13
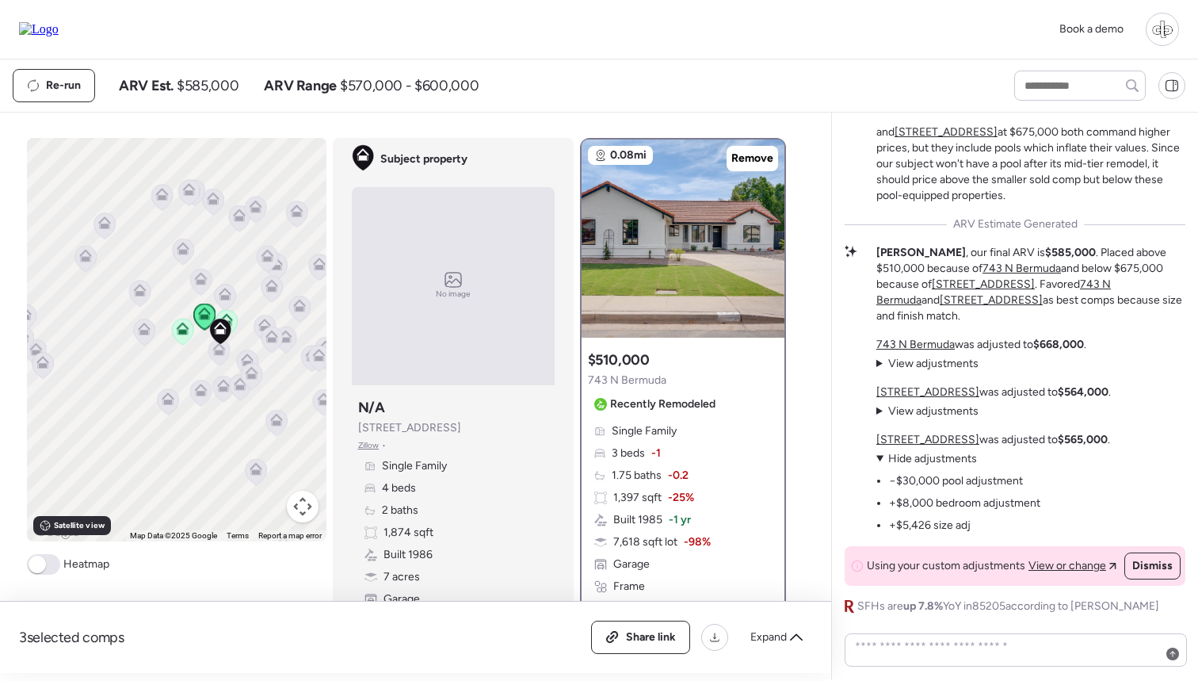
click at [893, 459] on span "Hide adjustments" at bounding box center [932, 458] width 89 height 13
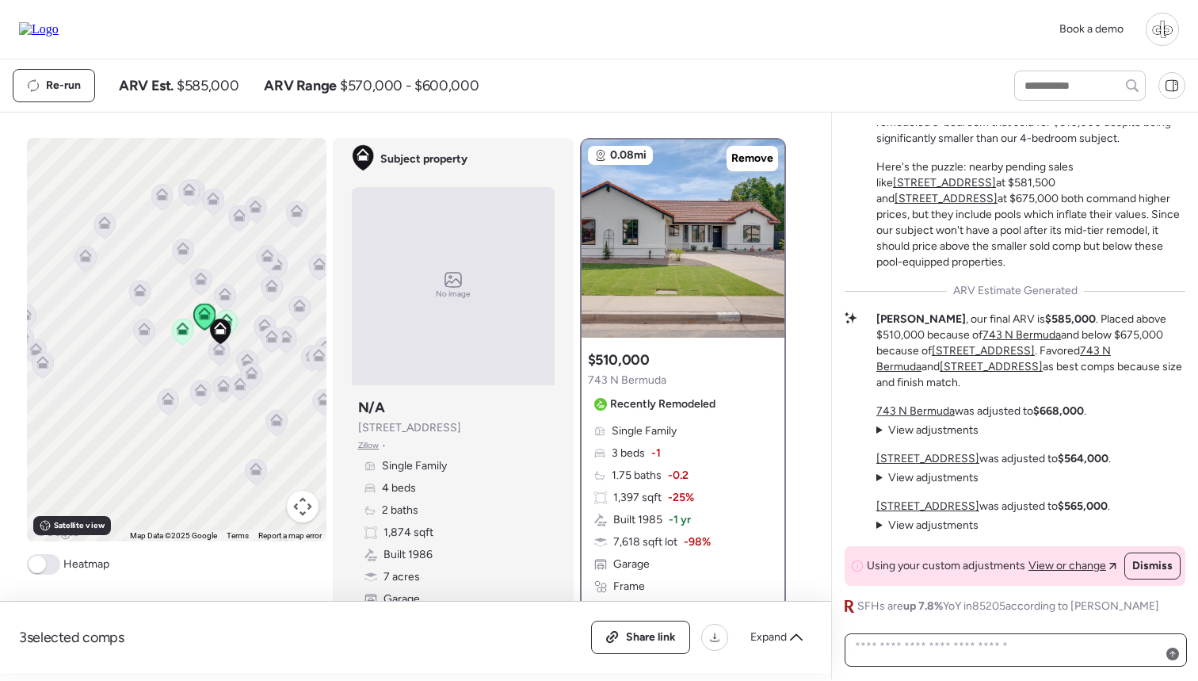
click at [933, 650] on textarea at bounding box center [1016, 650] width 328 height 29
type textarea "**********"
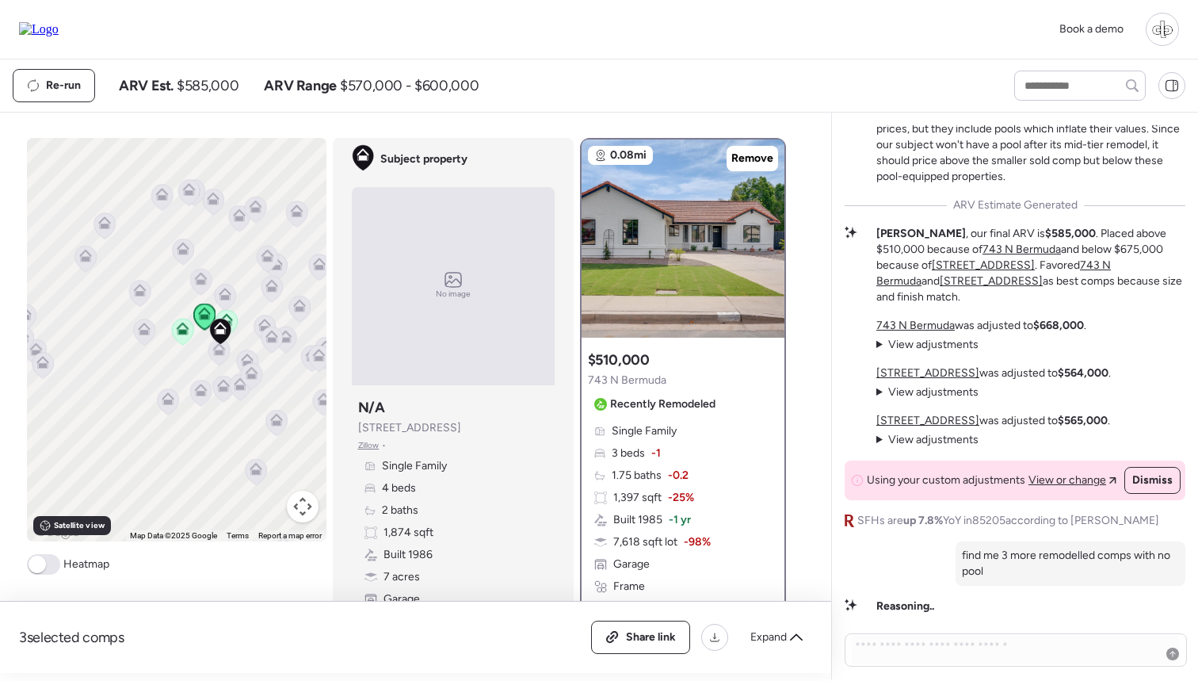
click at [188, 257] on icon at bounding box center [182, 252] width 21 height 26
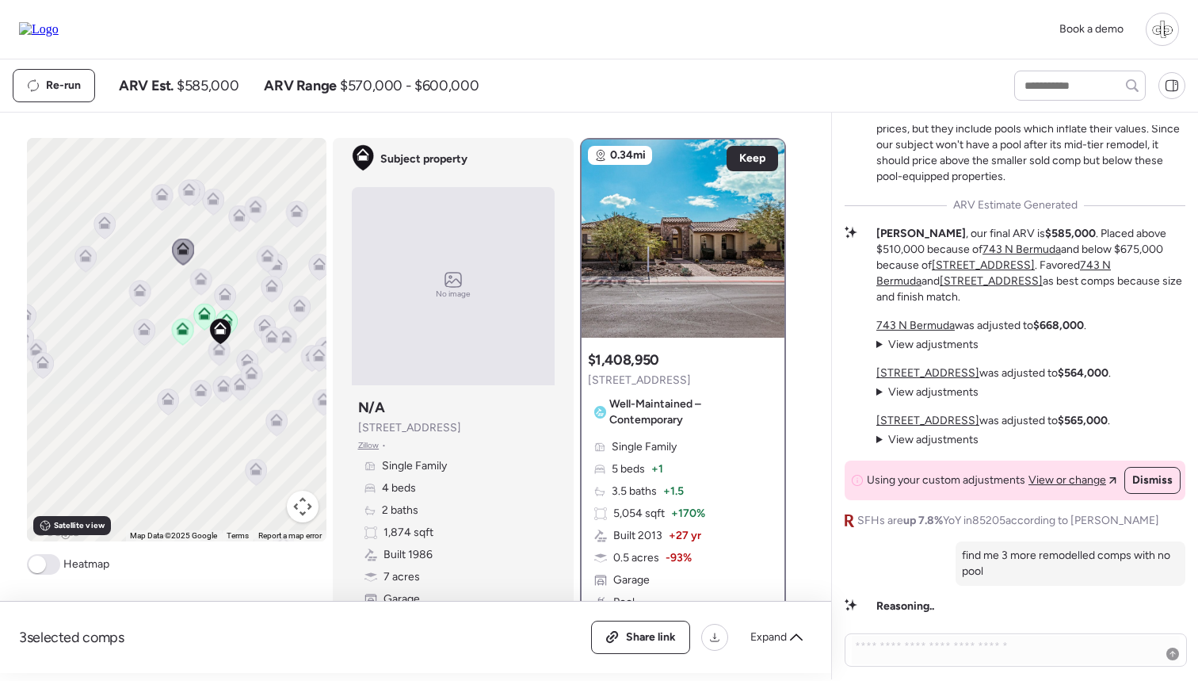
click at [239, 224] on icon at bounding box center [238, 218] width 21 height 26
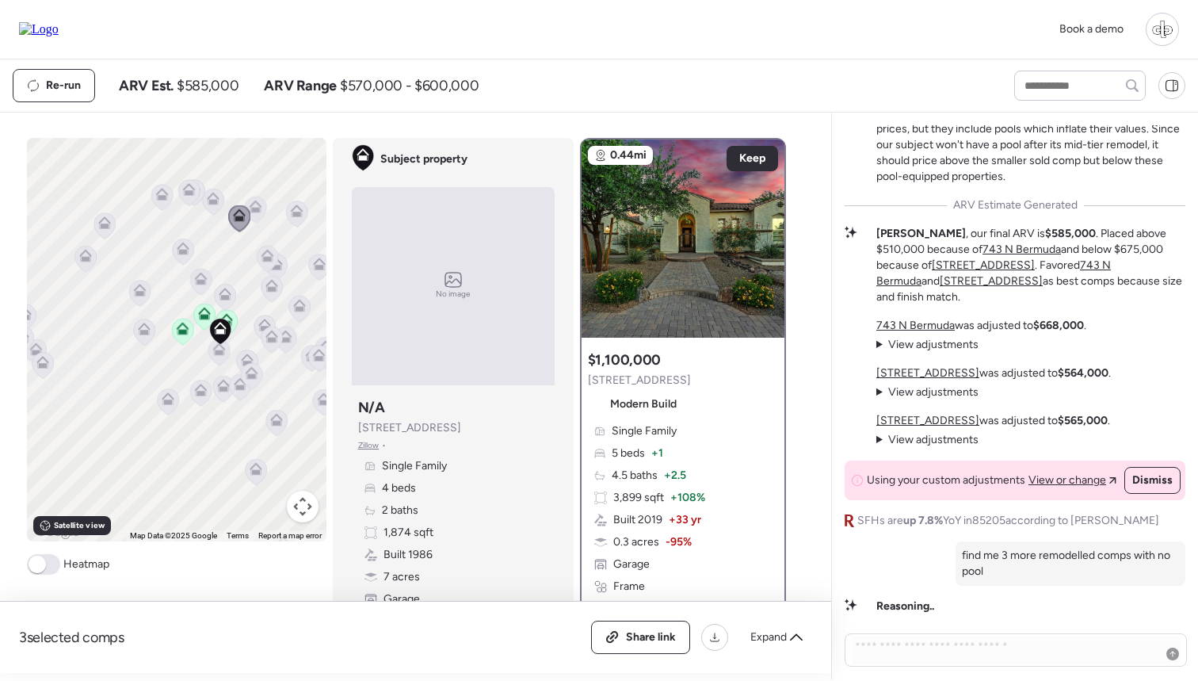
click at [259, 210] on icon at bounding box center [255, 209] width 10 height 5
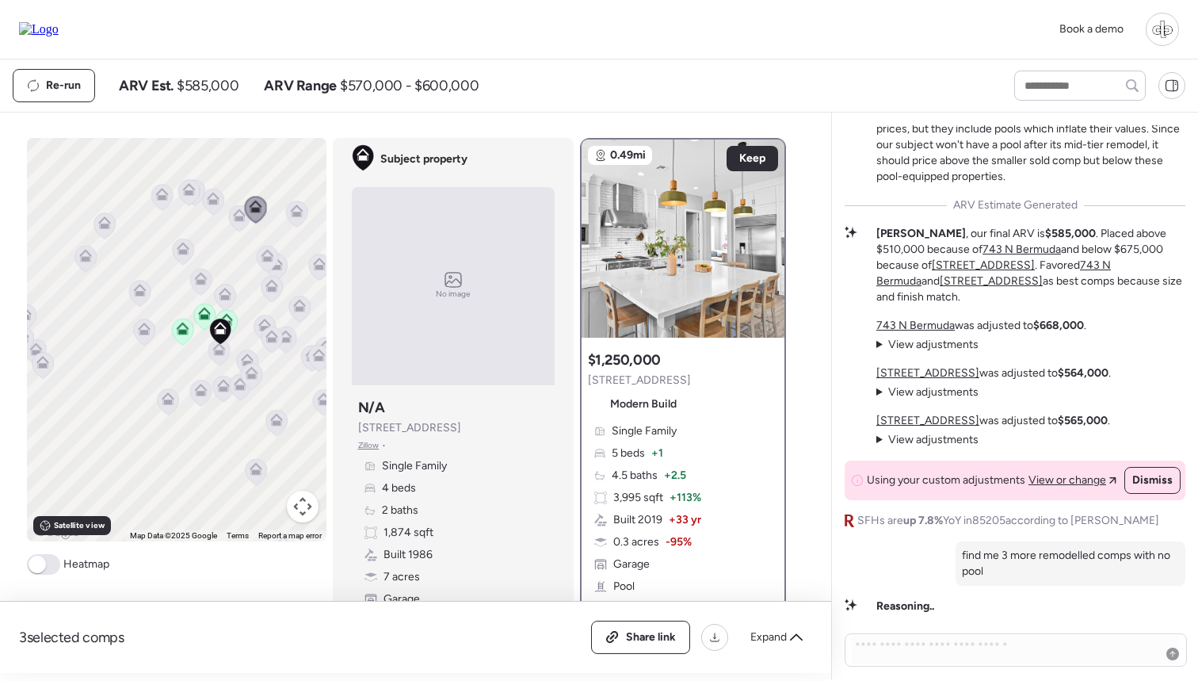
click at [269, 262] on icon at bounding box center [267, 259] width 21 height 26
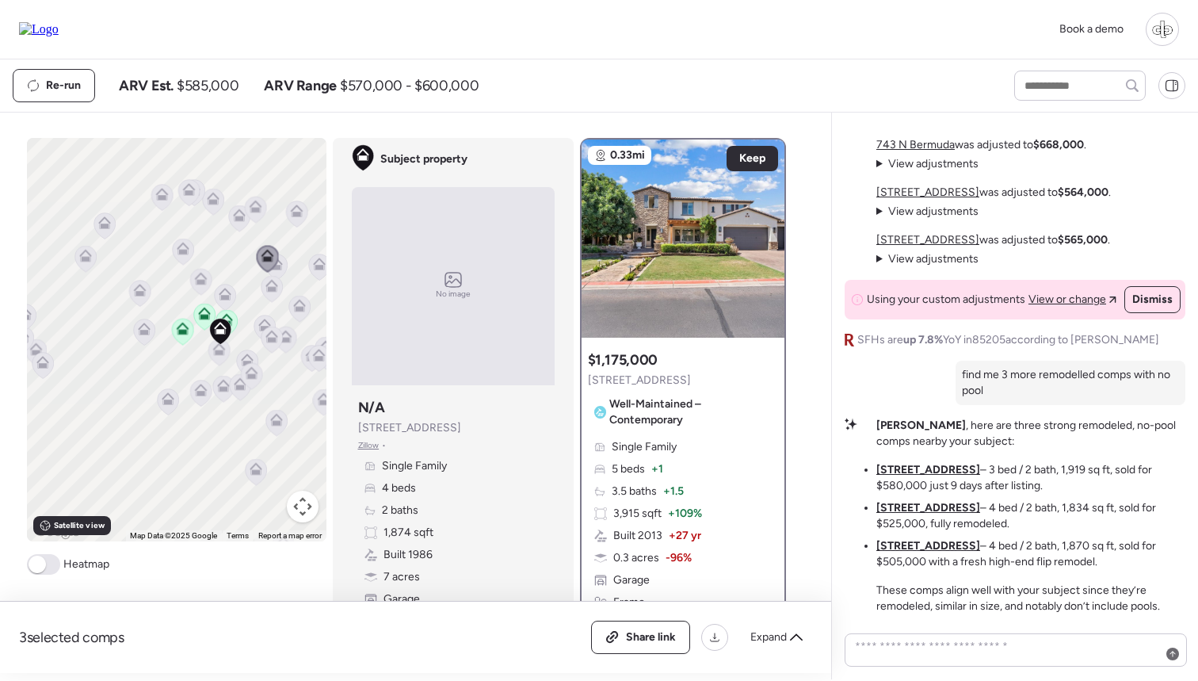
click at [911, 472] on u "4335 E Enrose St" at bounding box center [928, 469] width 104 height 13
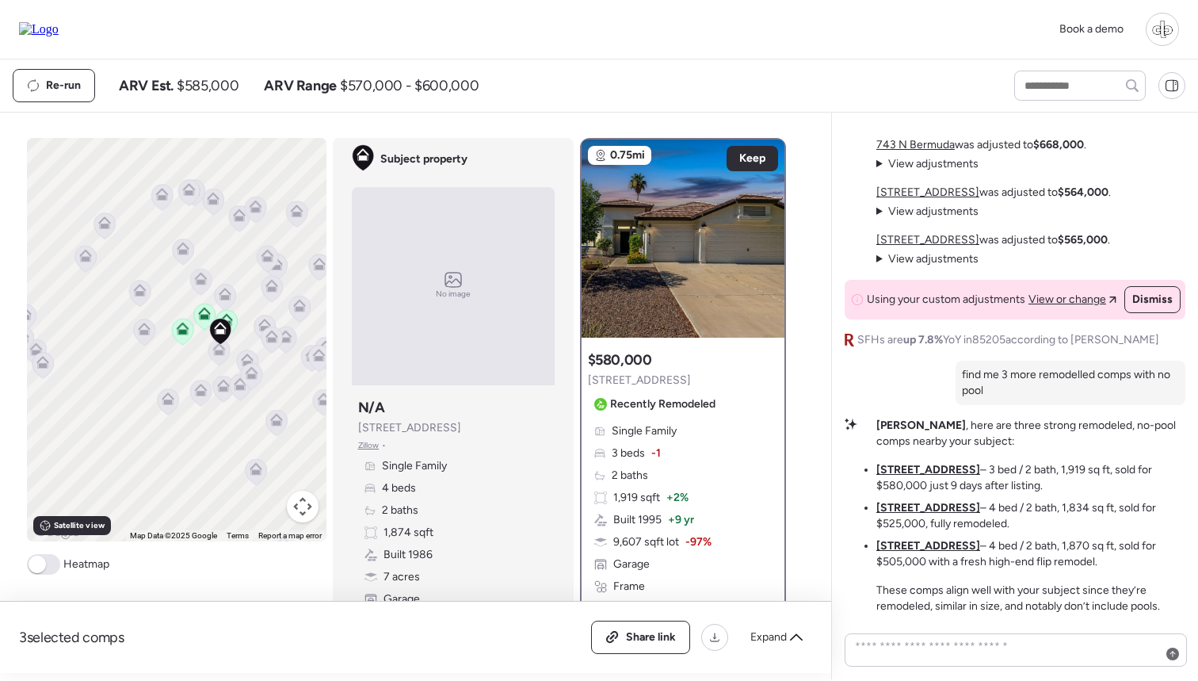
click at [910, 506] on u "2918 E Des Moines St" at bounding box center [928, 507] width 104 height 13
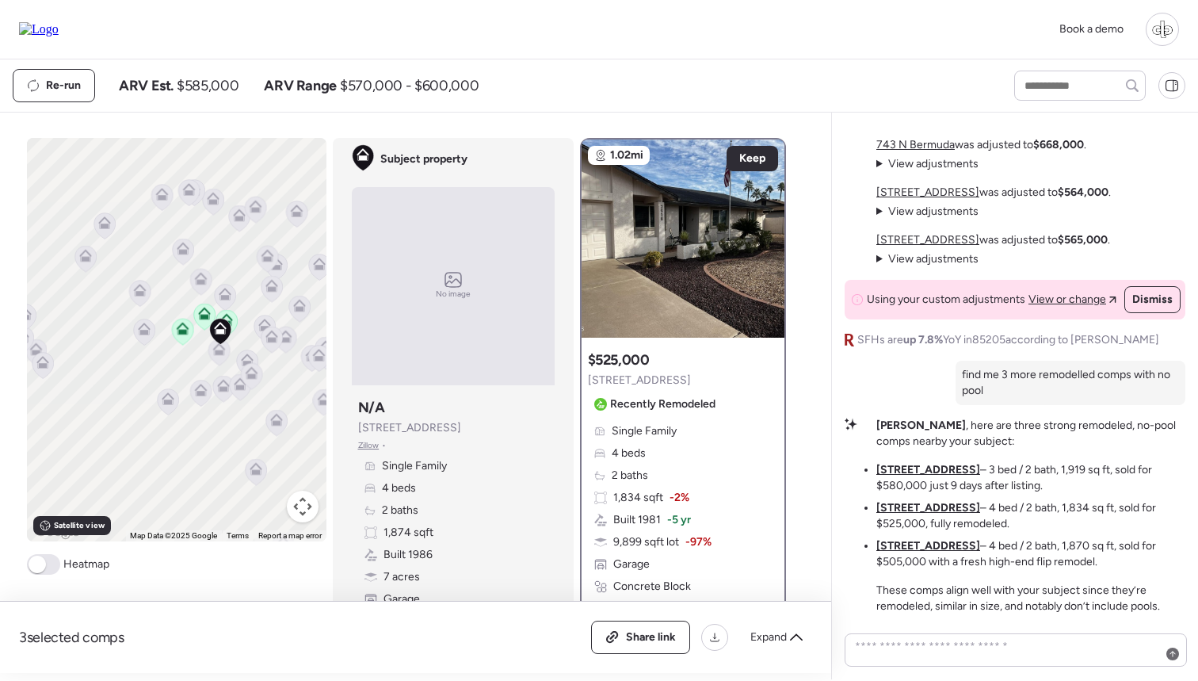
click at [911, 548] on u "4646 E Contessa St" at bounding box center [928, 545] width 104 height 13
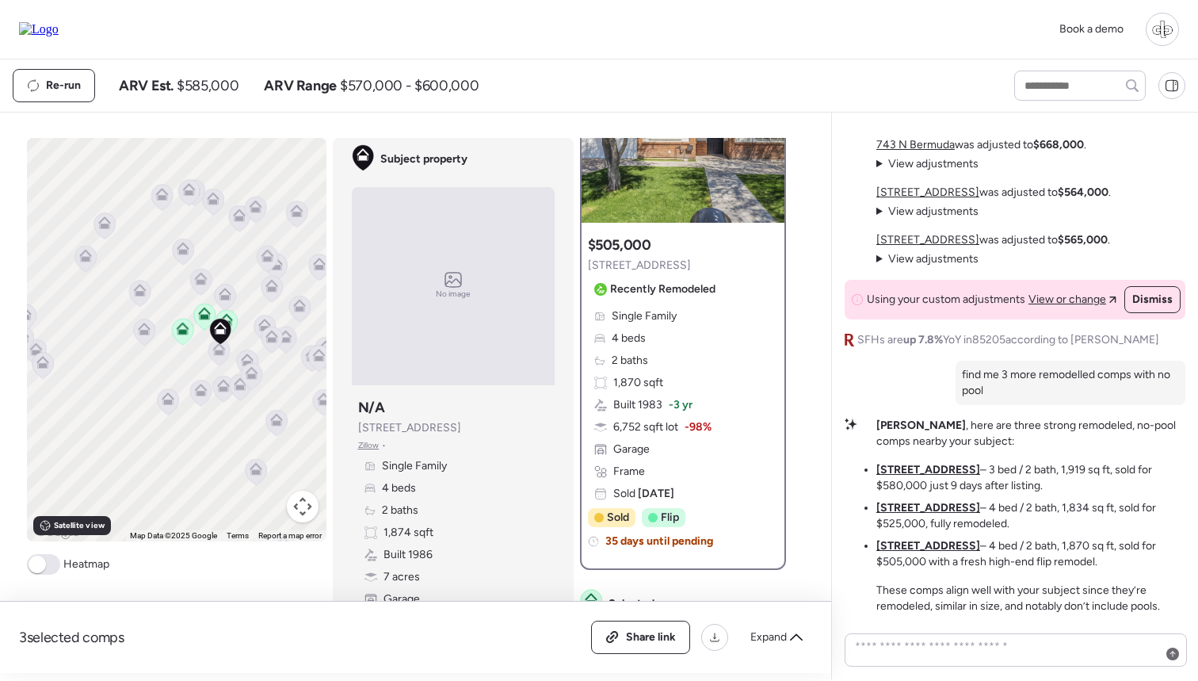
scroll to position [118, 0]
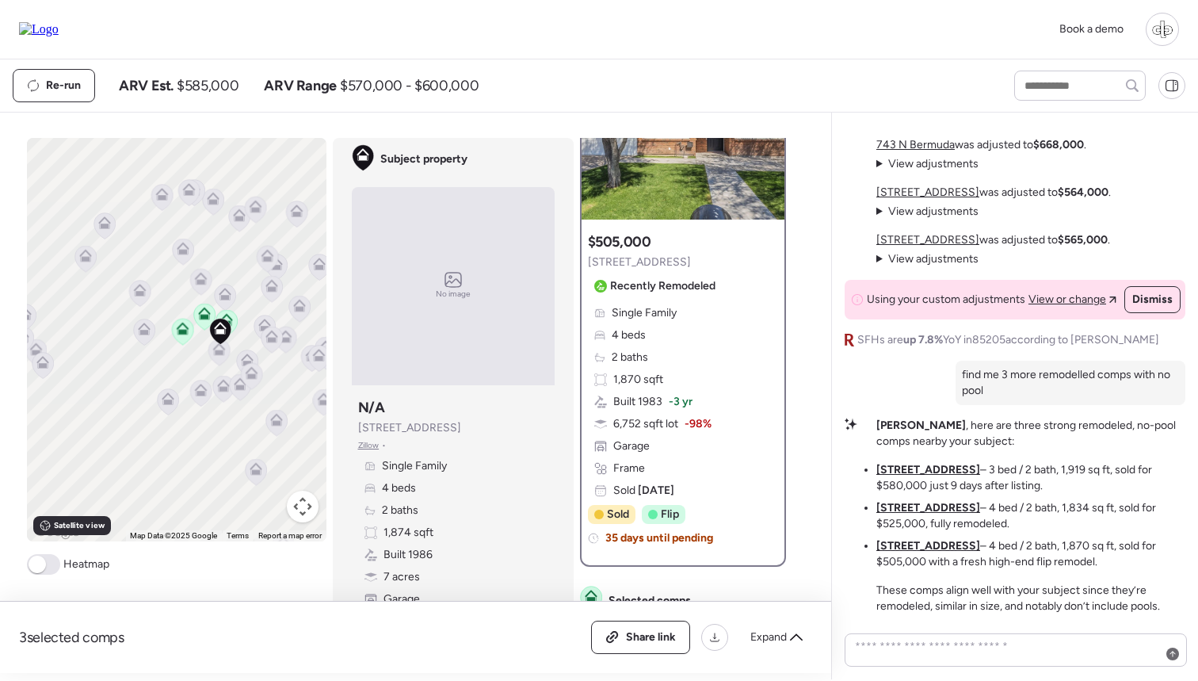
click at [937, 470] on u "4335 E Enrose St" at bounding box center [928, 469] width 104 height 13
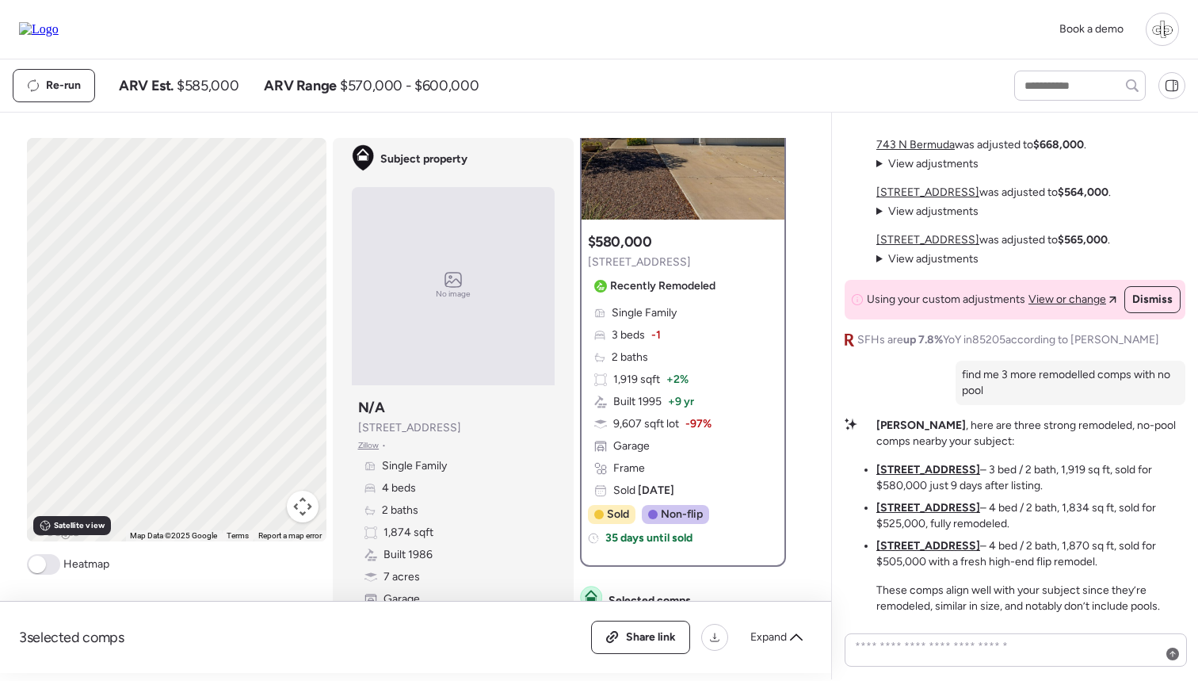
scroll to position [0, 0]
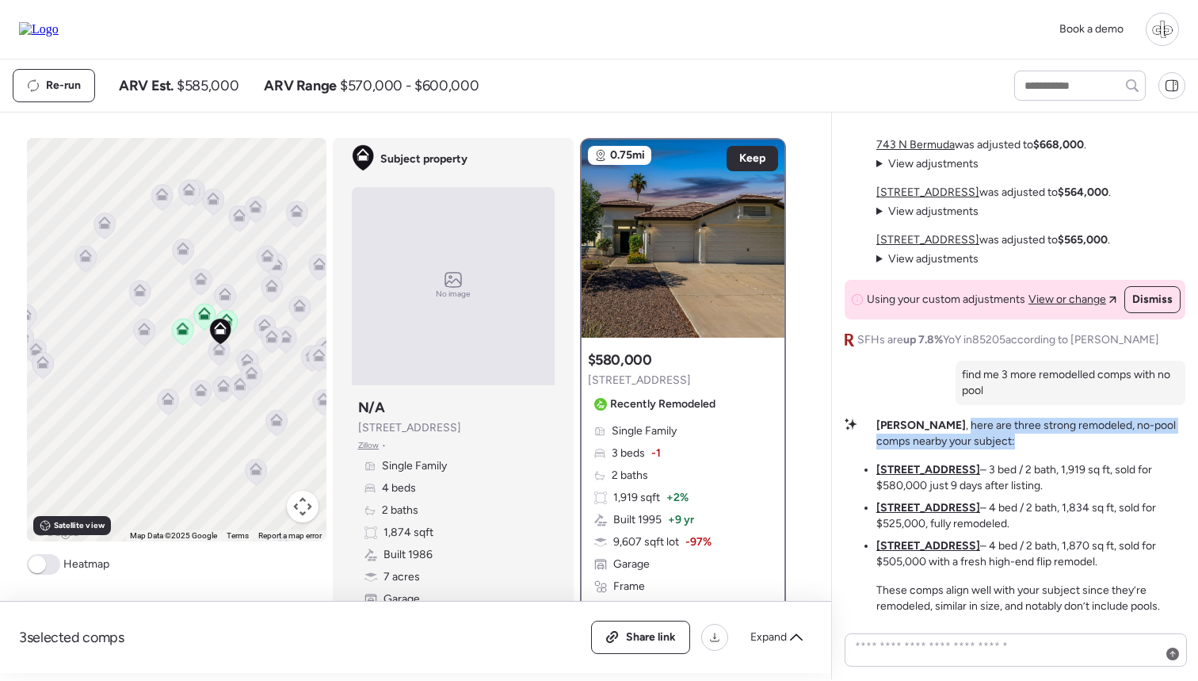
drag, startPoint x: 907, startPoint y: 430, endPoint x: 1056, endPoint y: 433, distance: 149.0
click at [1056, 433] on p "Liam , here are three strong remodeled, no-pool comps nearby your subject:" at bounding box center [1030, 434] width 309 height 32
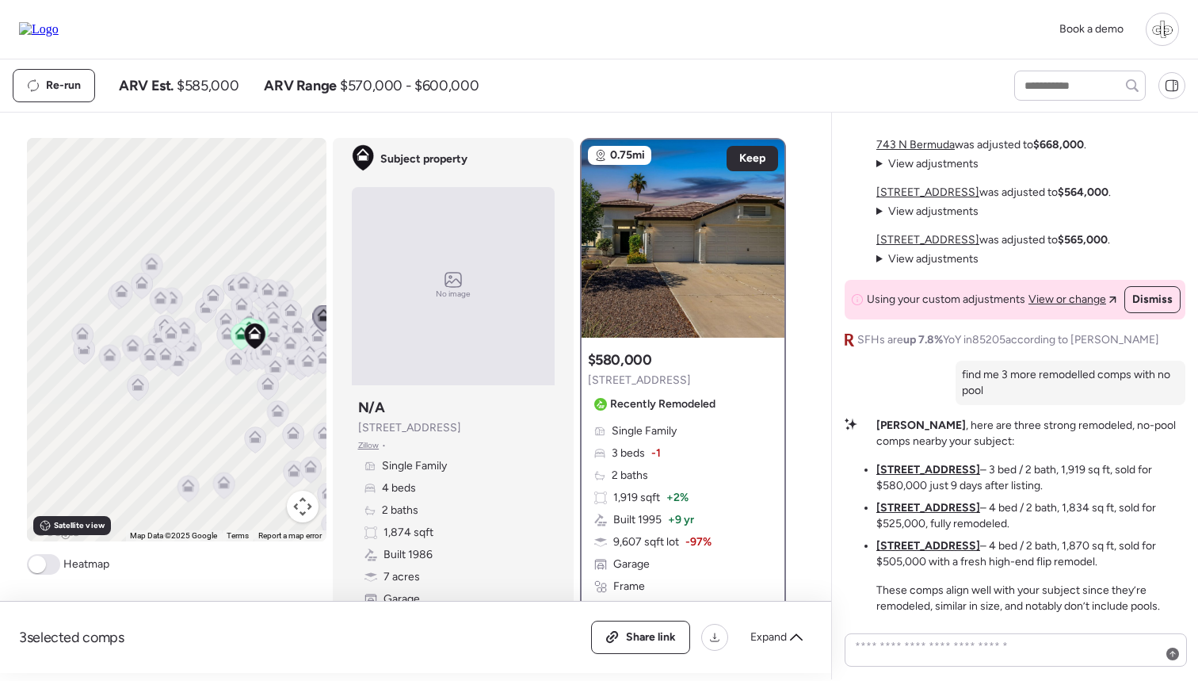
click at [916, 513] on u "2918 E Des Moines St" at bounding box center [928, 507] width 104 height 13
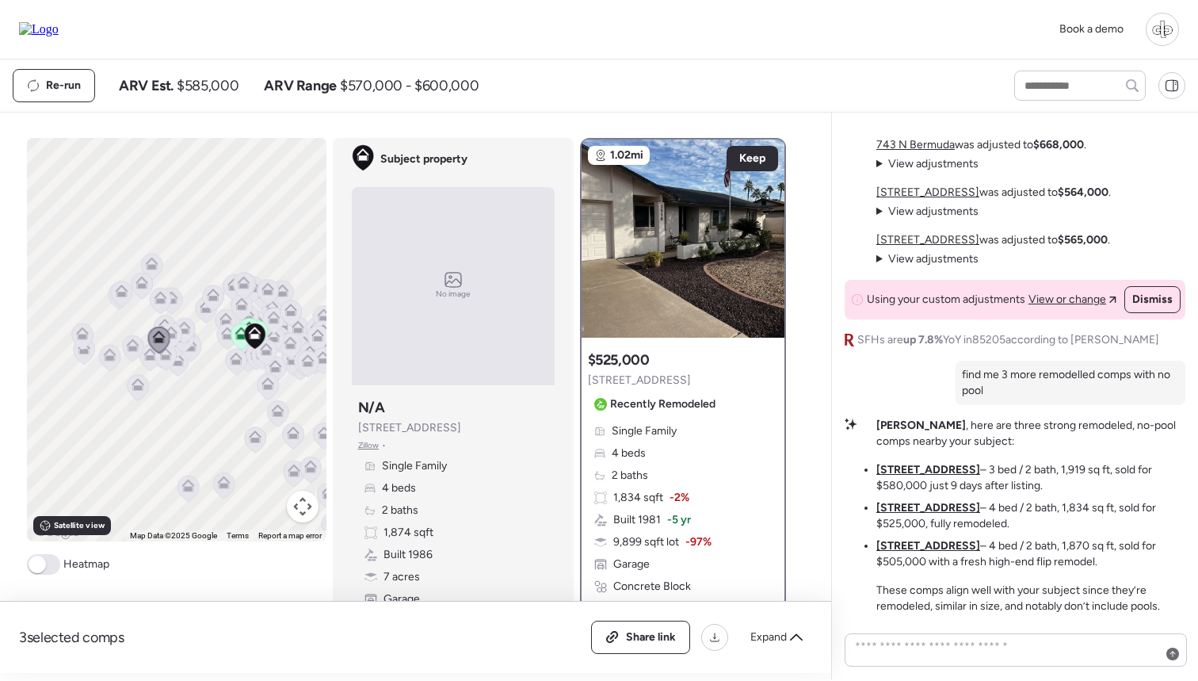
click at [916, 471] on u "4335 E Enrose St" at bounding box center [928, 469] width 104 height 13
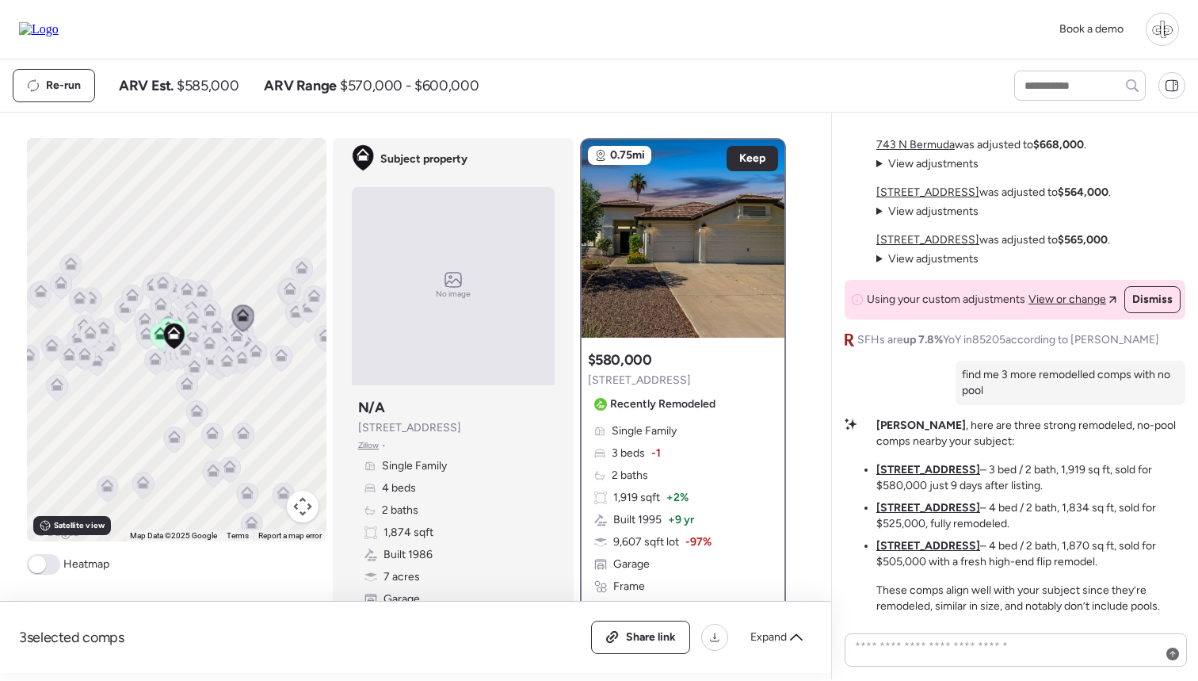
drag, startPoint x: 213, startPoint y: 389, endPoint x: 128, endPoint y: 389, distance: 85.6
click at [128, 389] on div "To navigate, press the arrow keys. To activate drag with keyboard, press Alt + …" at bounding box center [177, 339] width 300 height 403
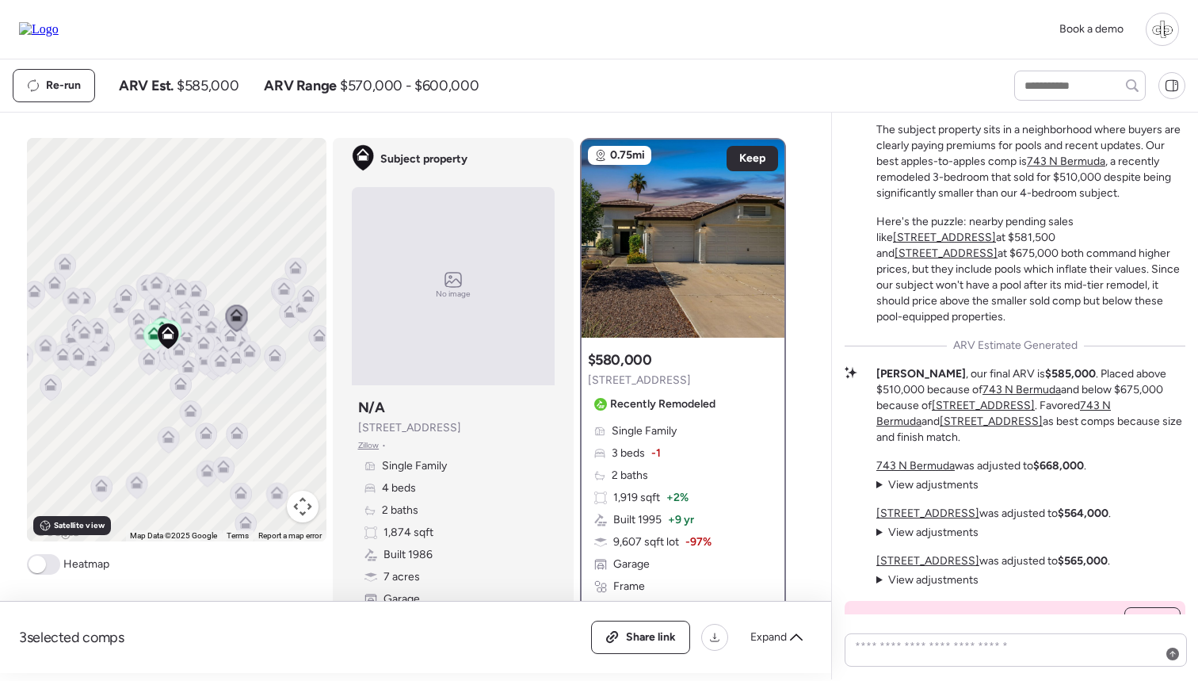
scroll to position [482, 0]
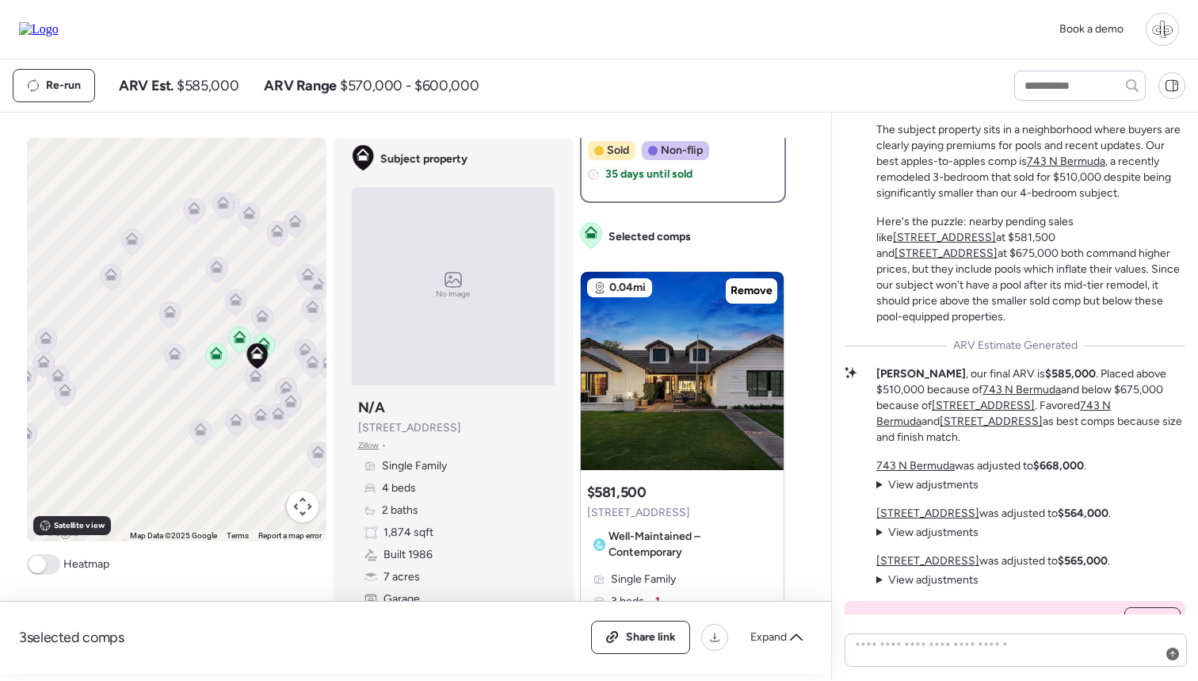
click at [268, 346] on icon at bounding box center [264, 343] width 13 height 13
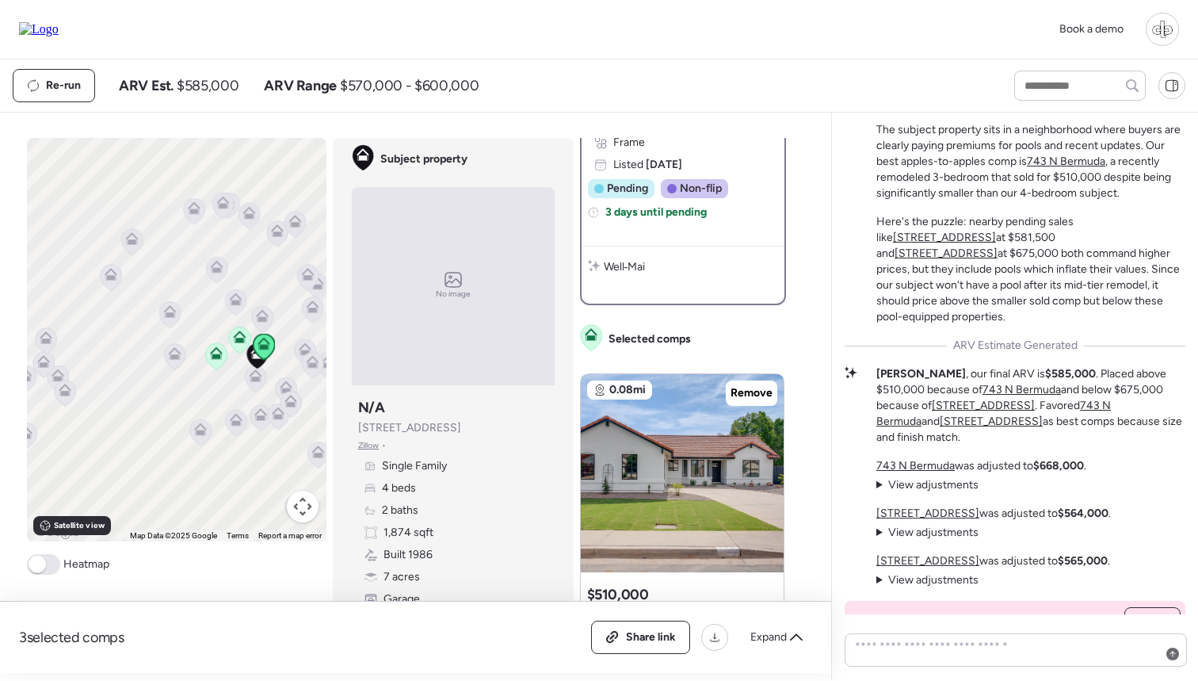
scroll to position [0, 0]
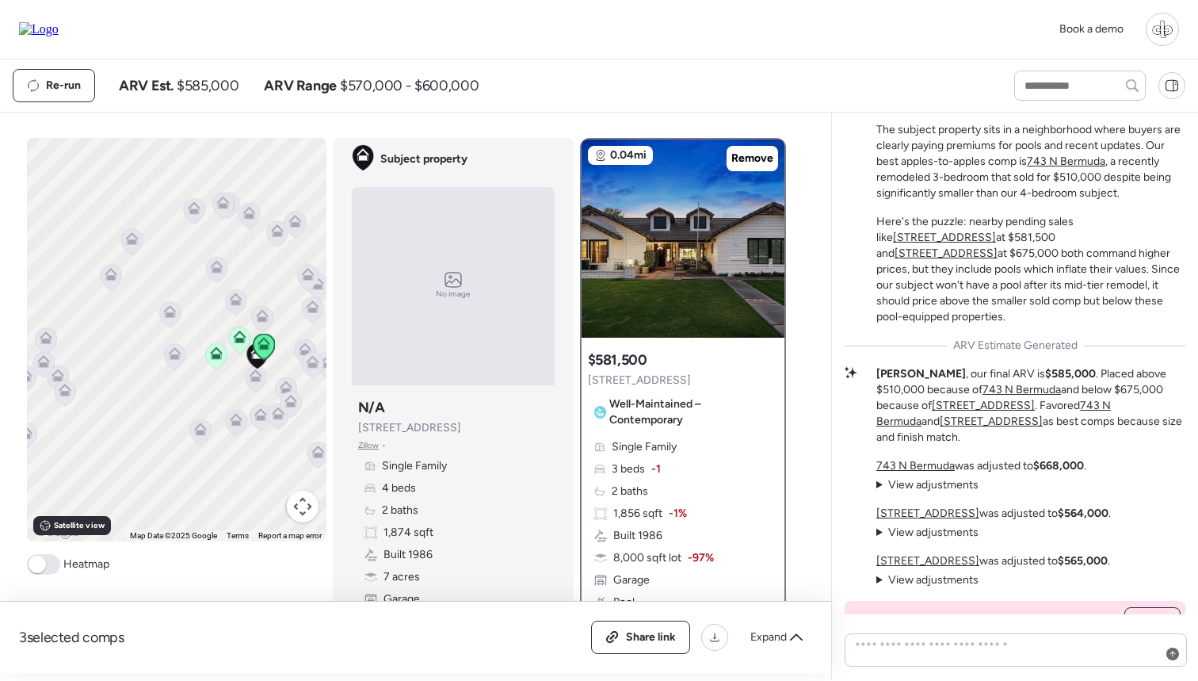
click at [238, 337] on icon at bounding box center [239, 336] width 13 height 13
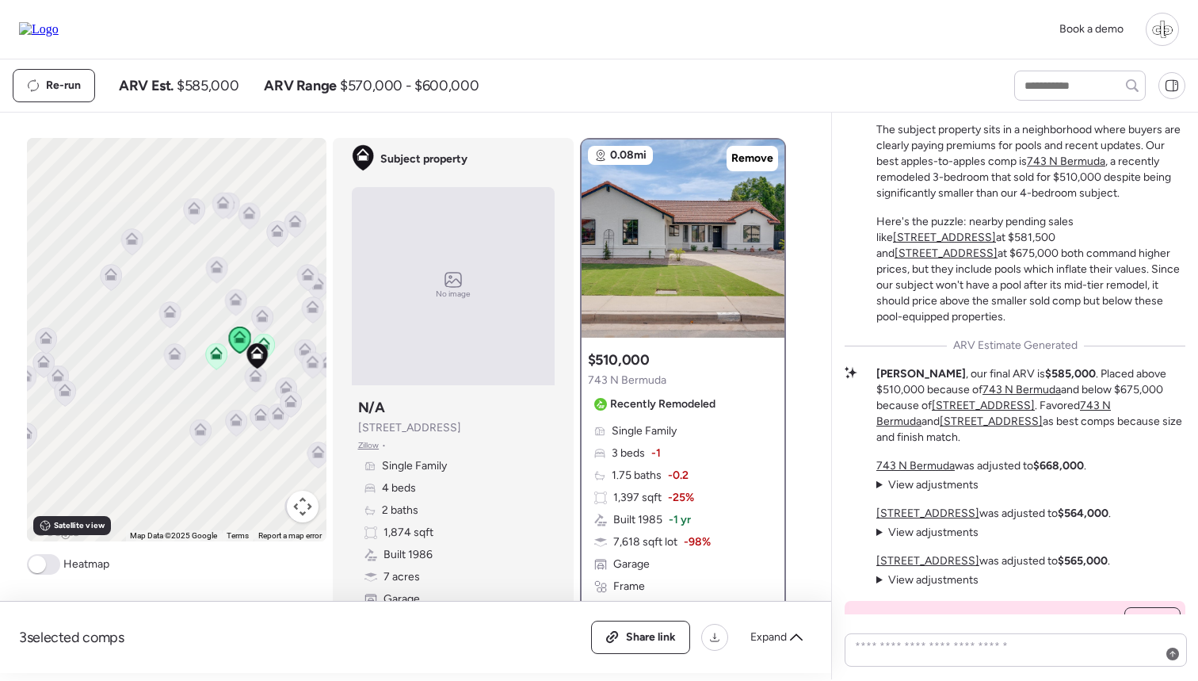
click at [598, 77] on div "Re-run ARV Est. $585,000 ARV Range $570,000 - $600,000" at bounding box center [499, 85] width 973 height 33
click at [594, 92] on div "Re-run ARV Est. $585,000 ARV Range $570,000 - $600,000" at bounding box center [499, 85] width 973 height 33
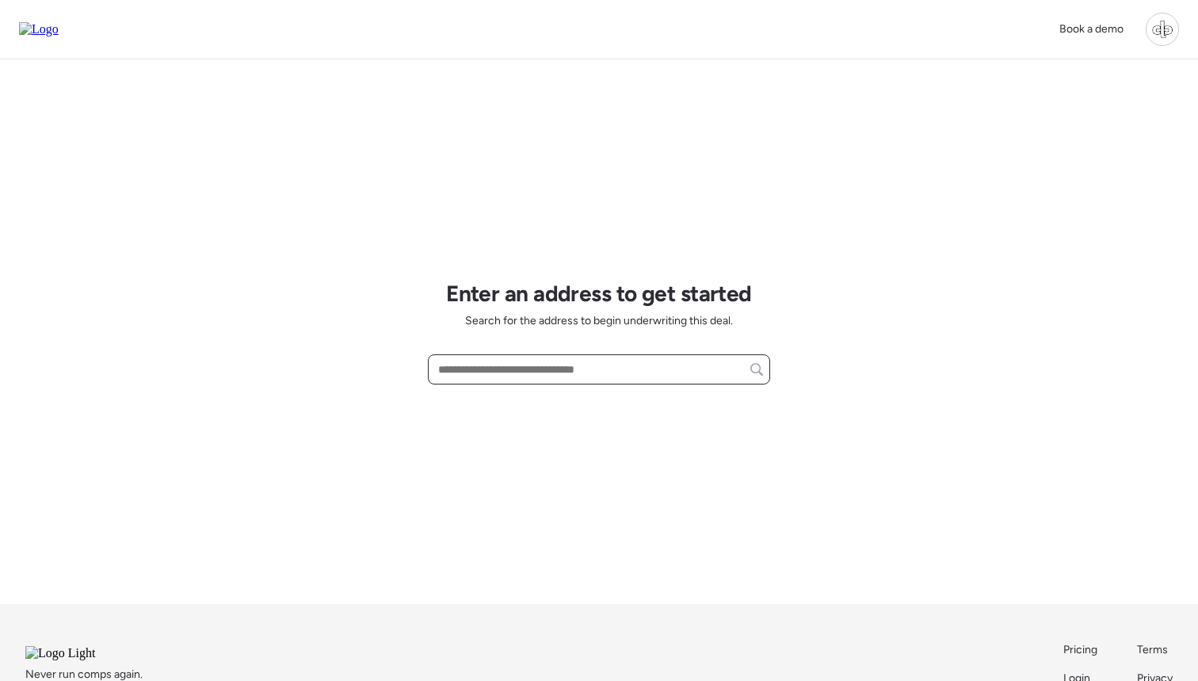
click at [524, 366] on input "text" at bounding box center [599, 369] width 328 height 22
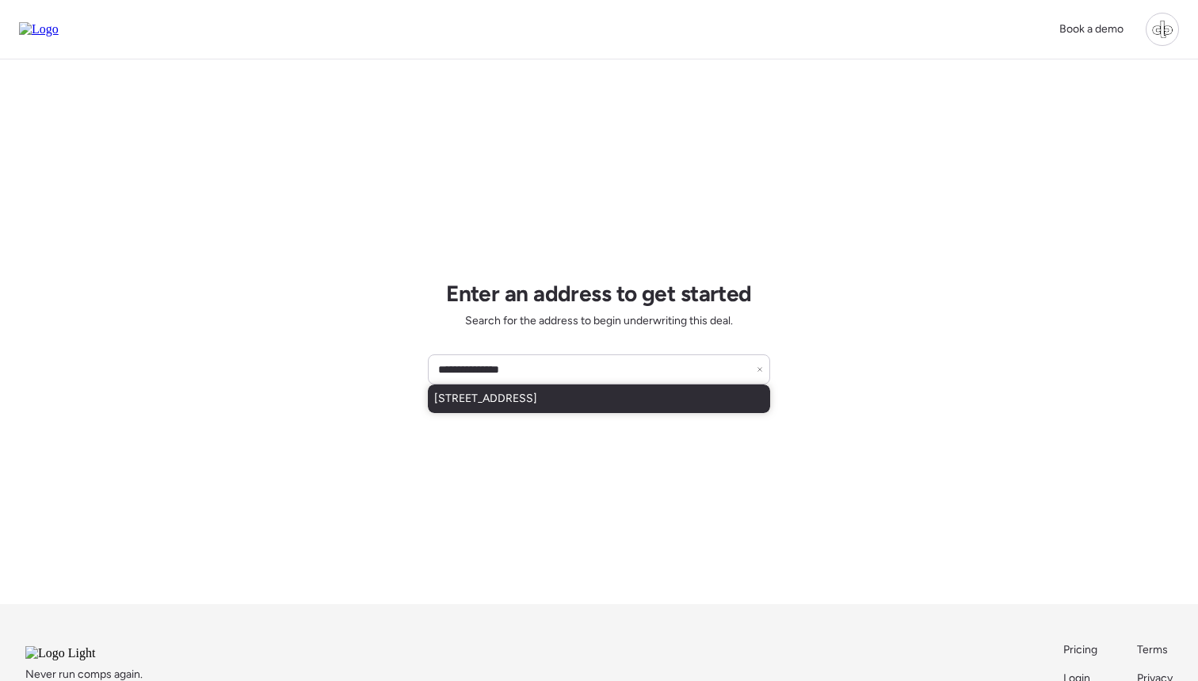
click at [537, 399] on span "[STREET_ADDRESS]" at bounding box center [485, 399] width 103 height 16
type input "**********"
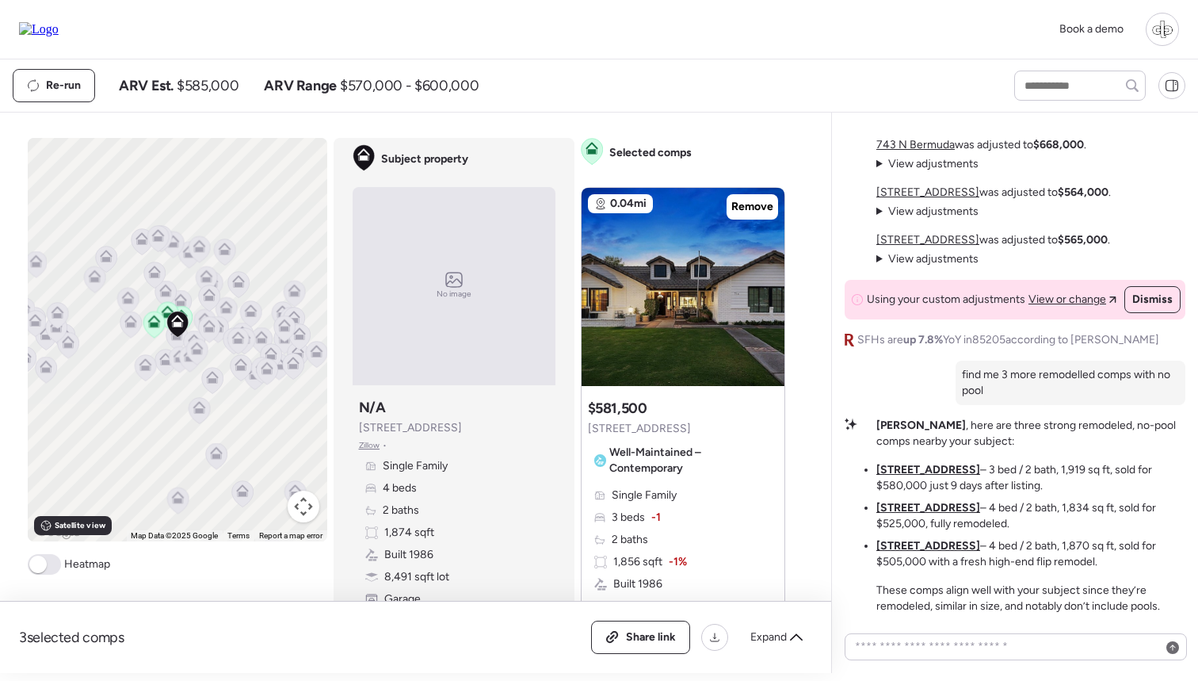
click at [924, 495] on ul "[STREET_ADDRESS] – 3 bed / 2 bath, 1,919 sq ft, sold for $580,000 just 9 days a…" at bounding box center [1030, 516] width 309 height 108
click at [922, 502] on u "[STREET_ADDRESS]" at bounding box center [928, 507] width 104 height 13
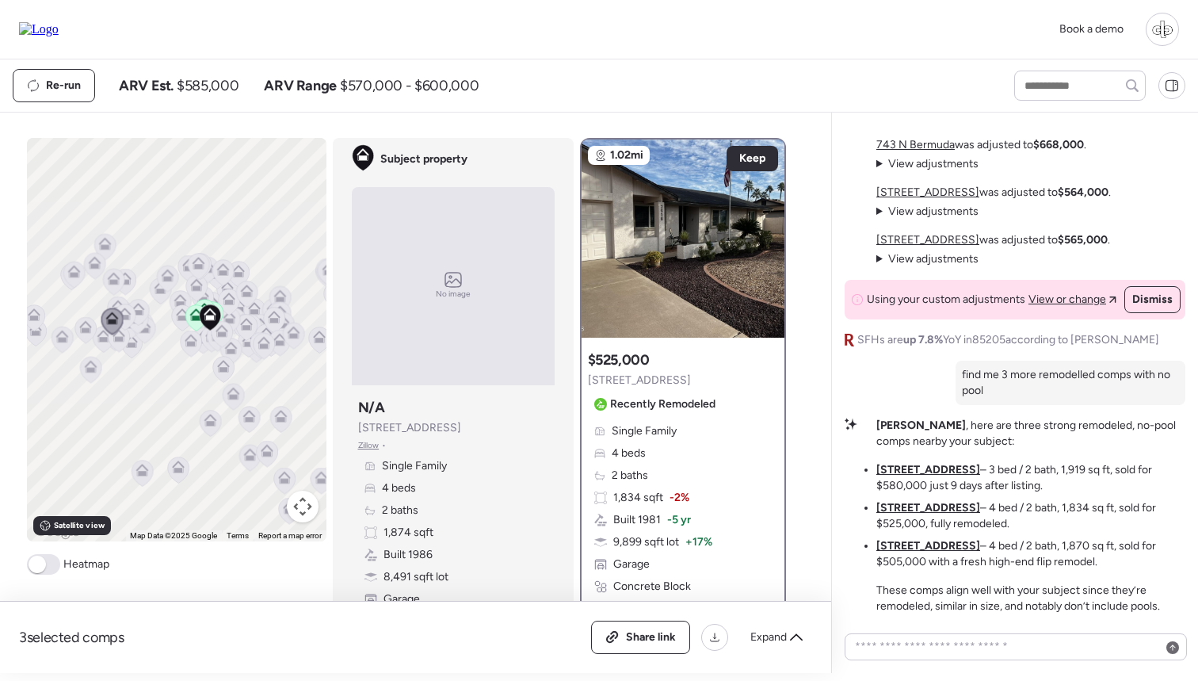
click at [923, 548] on u "[STREET_ADDRESS]" at bounding box center [928, 545] width 104 height 13
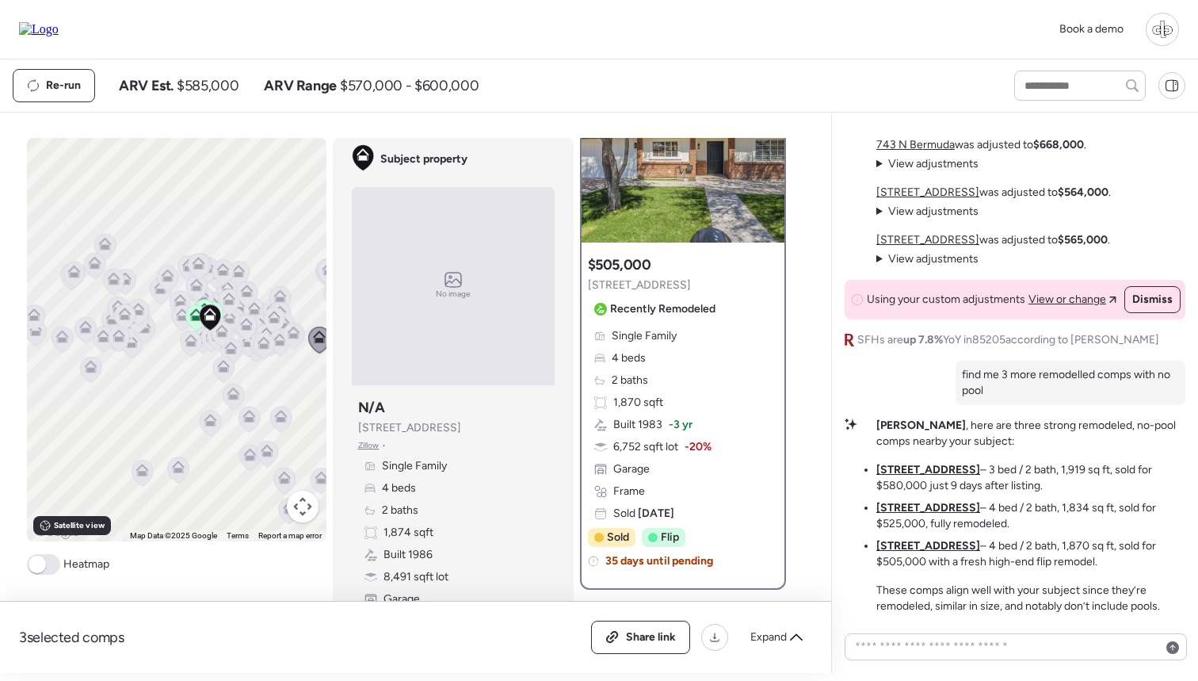
scroll to position [84, 0]
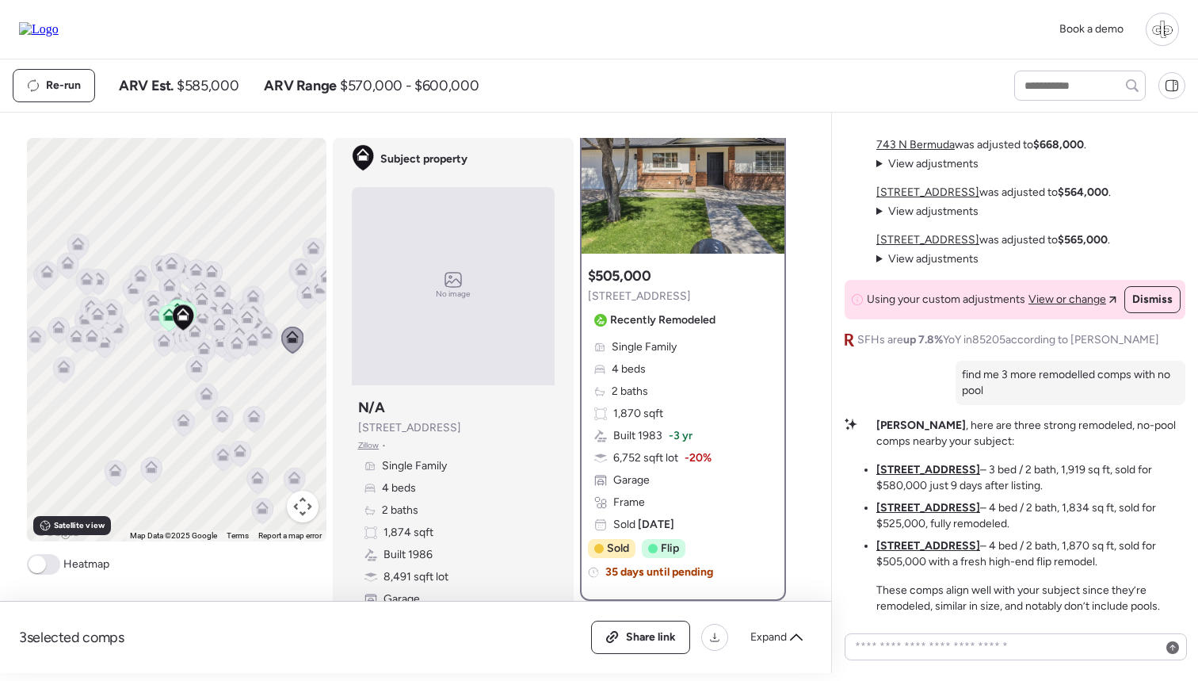
drag, startPoint x: 311, startPoint y: 373, endPoint x: 274, endPoint y: 373, distance: 36.5
click at [274, 373] on div "To activate drag with keyboard, press Alt + Enter. Once in keyboard drag state,…" at bounding box center [177, 339] width 300 height 403
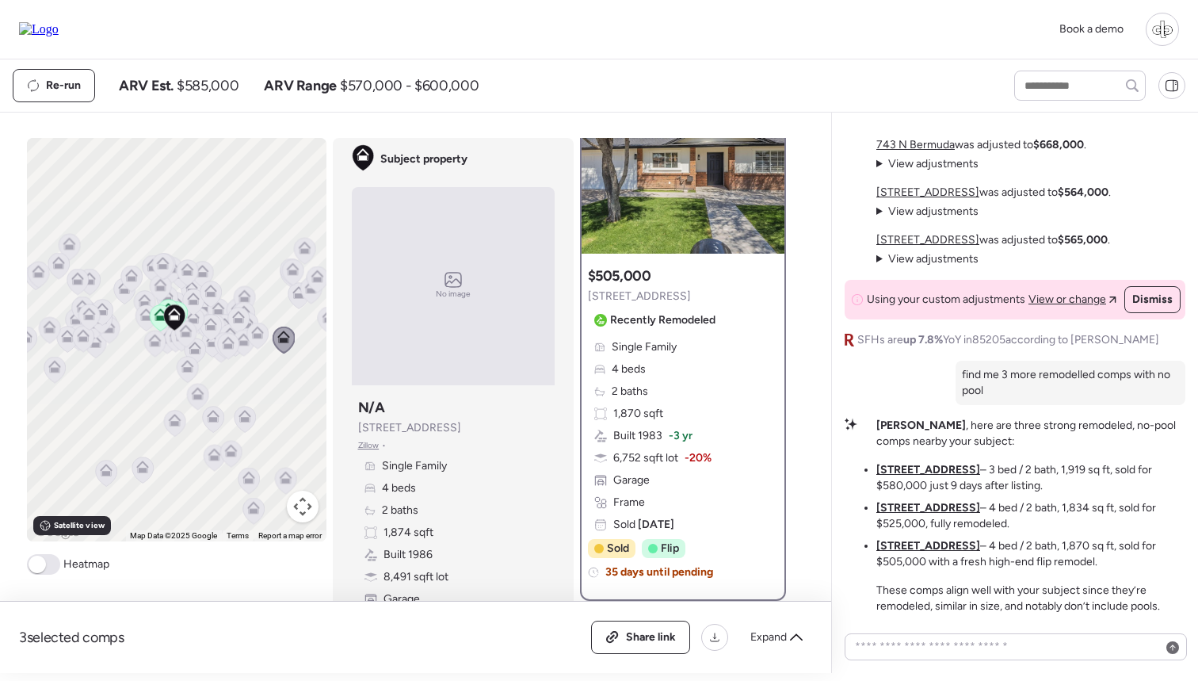
scroll to position [18, 0]
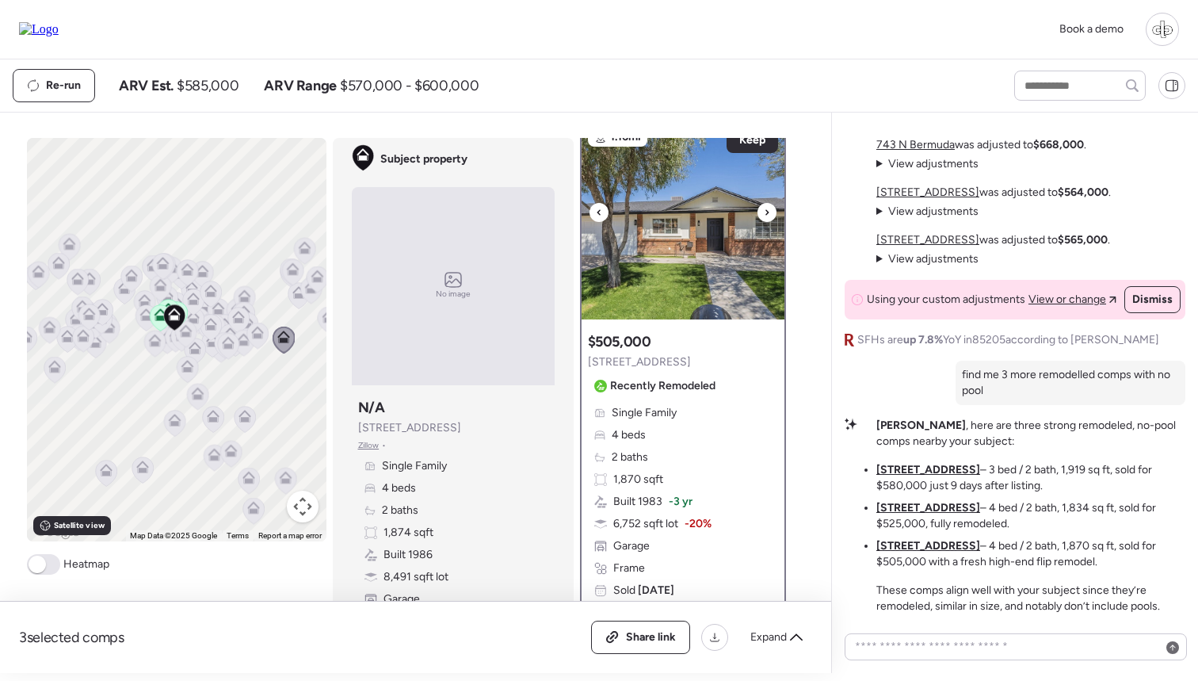
click at [647, 200] on img at bounding box center [683, 220] width 203 height 198
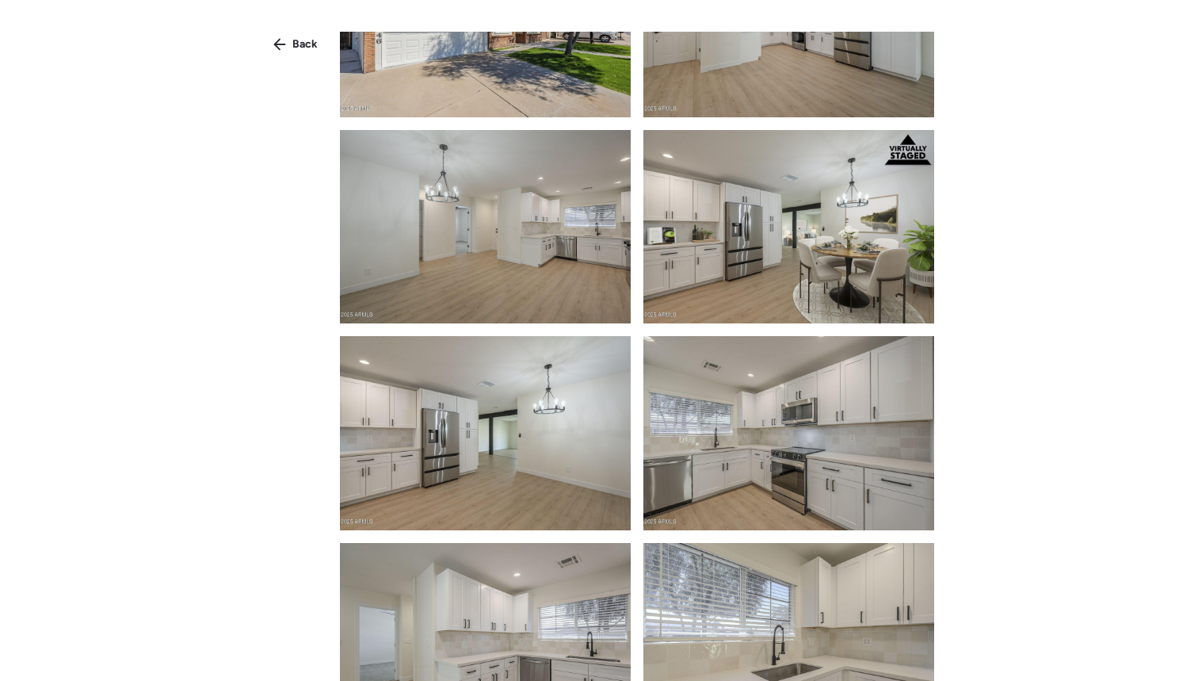
scroll to position [679, 0]
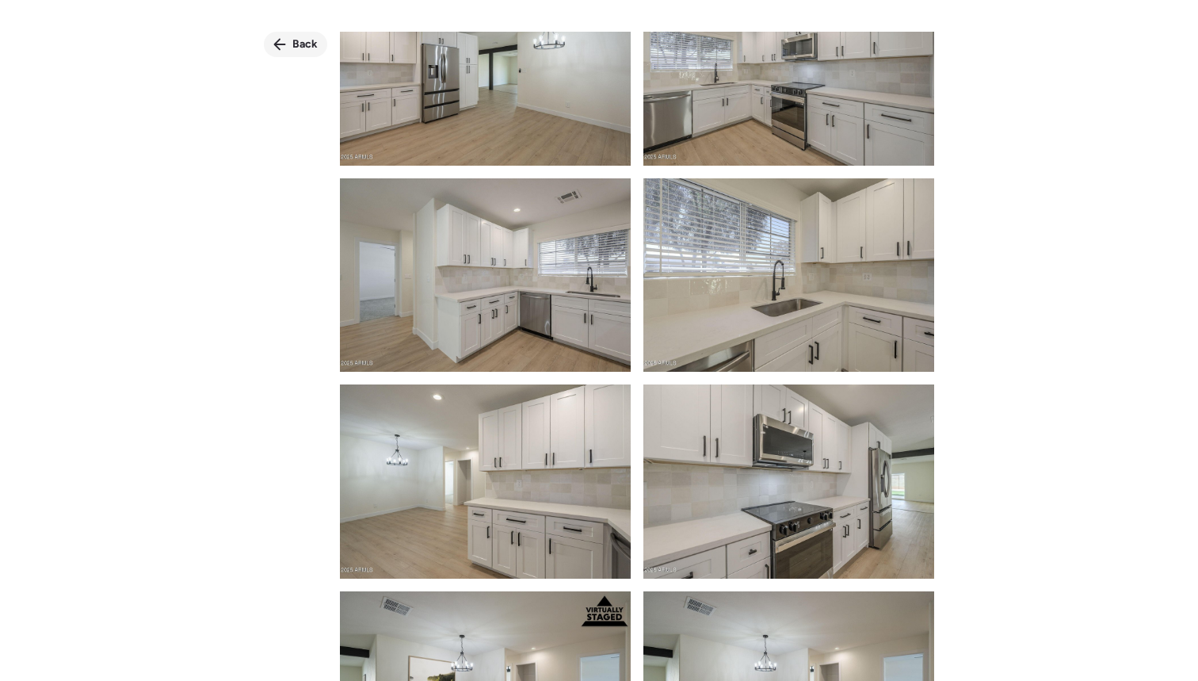
click at [289, 36] on div "Back" at bounding box center [295, 44] width 63 height 25
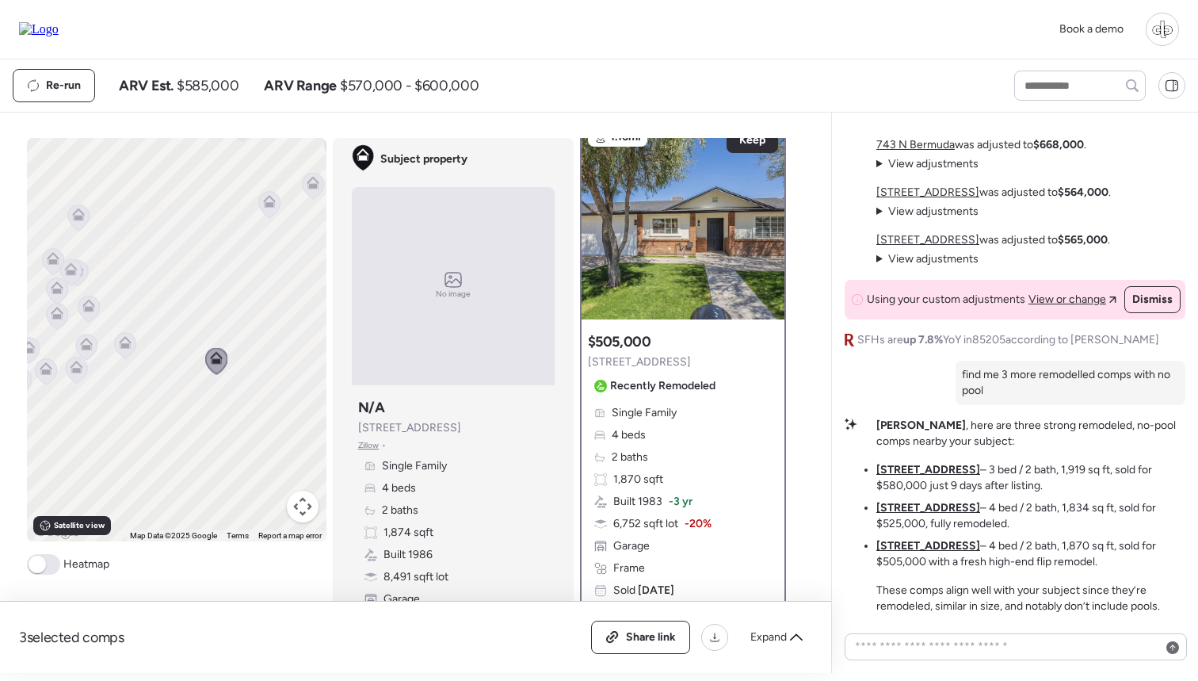
click at [122, 353] on icon at bounding box center [124, 345] width 21 height 26
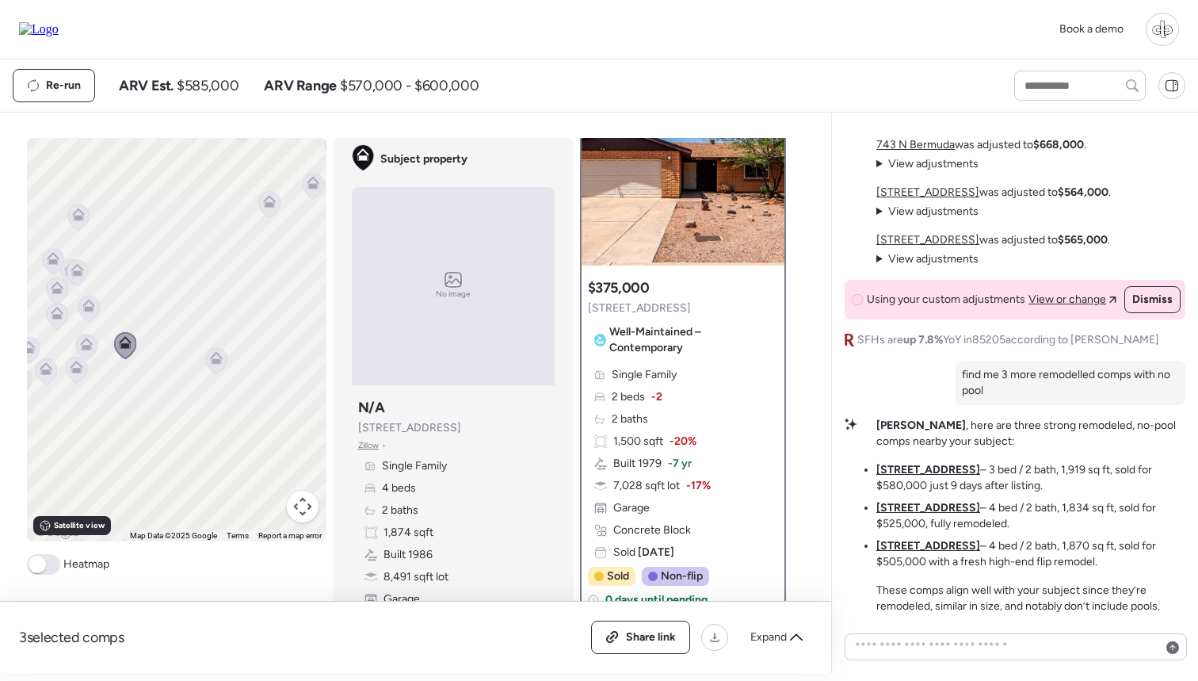
scroll to position [94, 0]
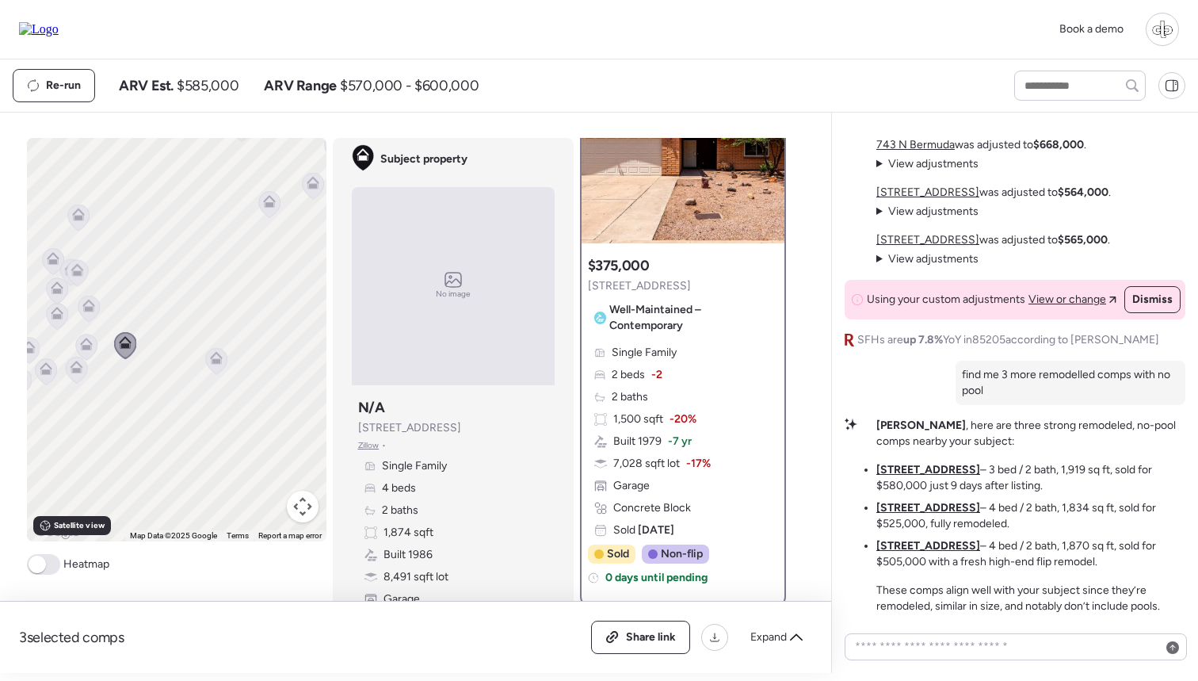
click at [220, 359] on icon at bounding box center [216, 357] width 13 height 13
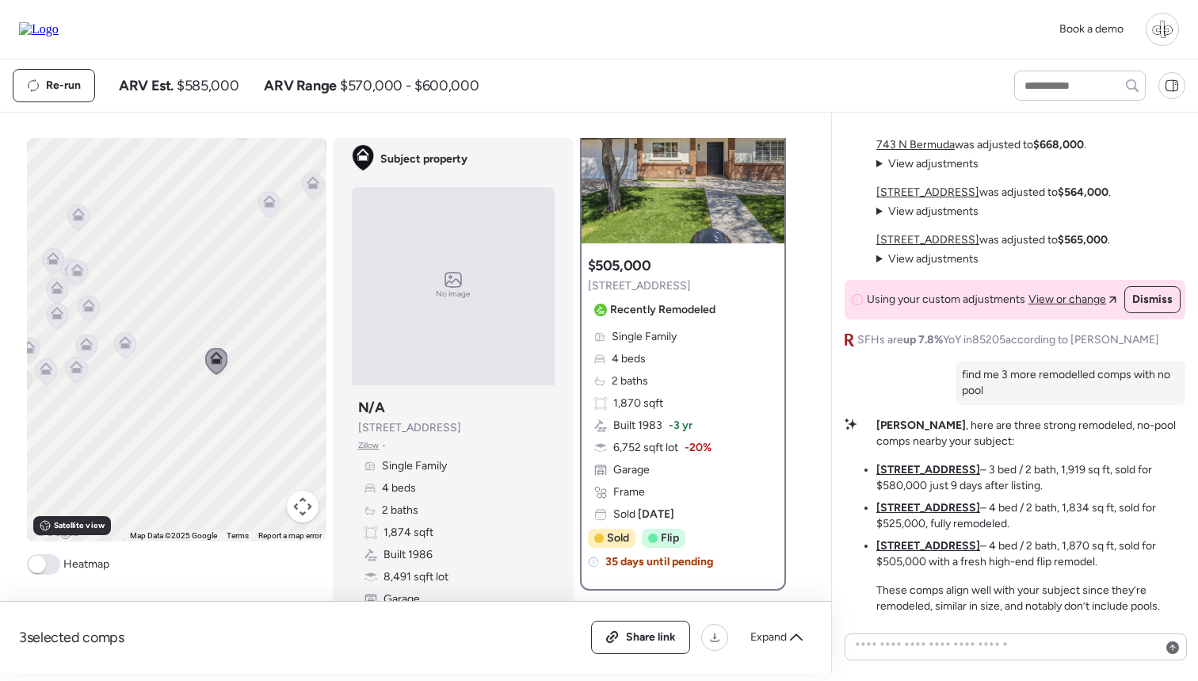
scroll to position [0, 0]
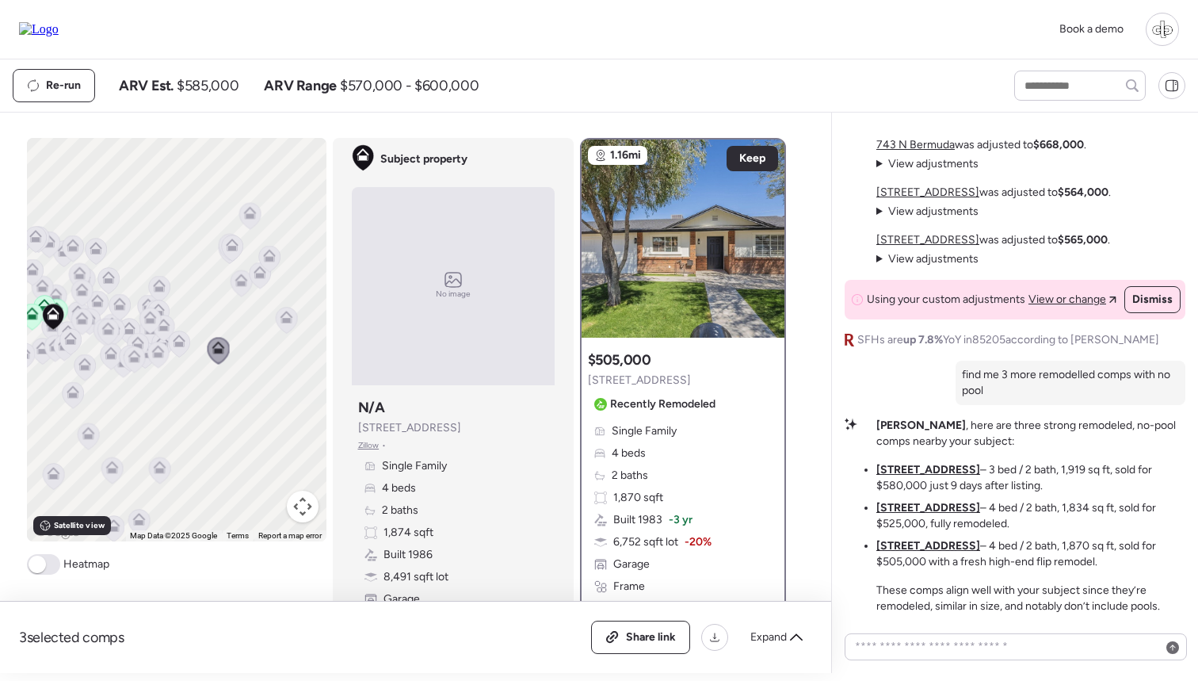
drag, startPoint x: 207, startPoint y: 307, endPoint x: 322, endPoint y: 307, distance: 114.9
click at [322, 307] on div "To navigate, press the arrow keys. To activate drag with keyboard, press Alt + …" at bounding box center [177, 339] width 300 height 403
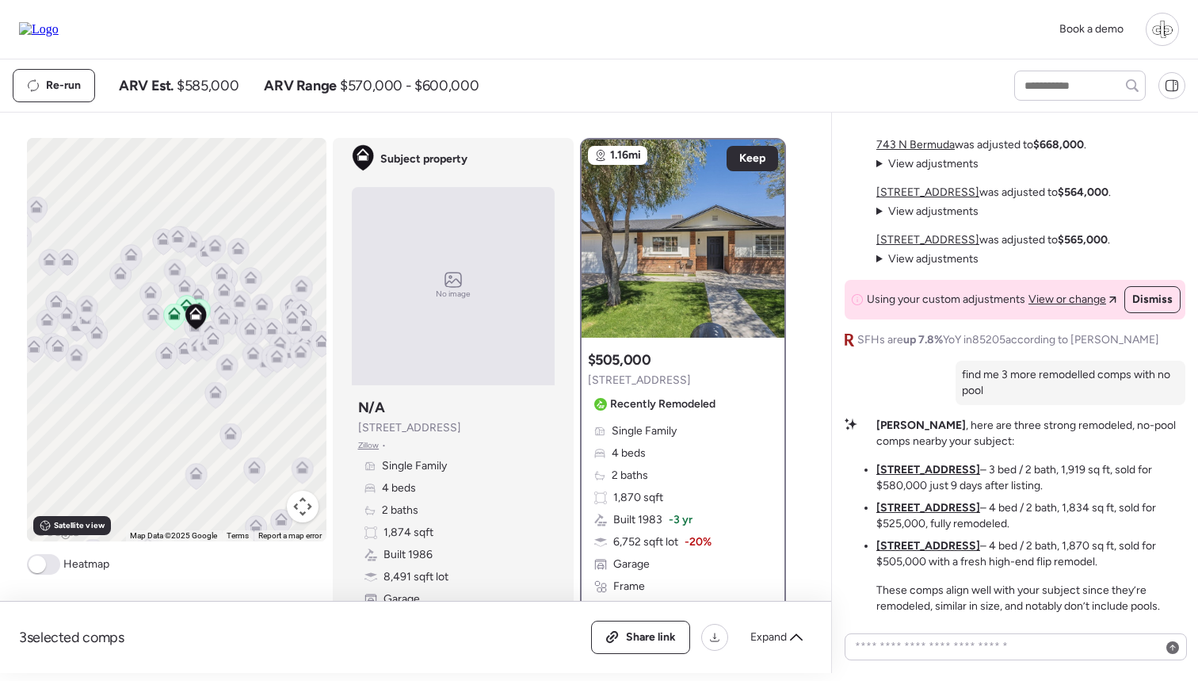
click at [941, 544] on u "4646 E Contessa St" at bounding box center [928, 545] width 104 height 13
click at [927, 506] on u "2918 E Des Moines St" at bounding box center [928, 507] width 104 height 13
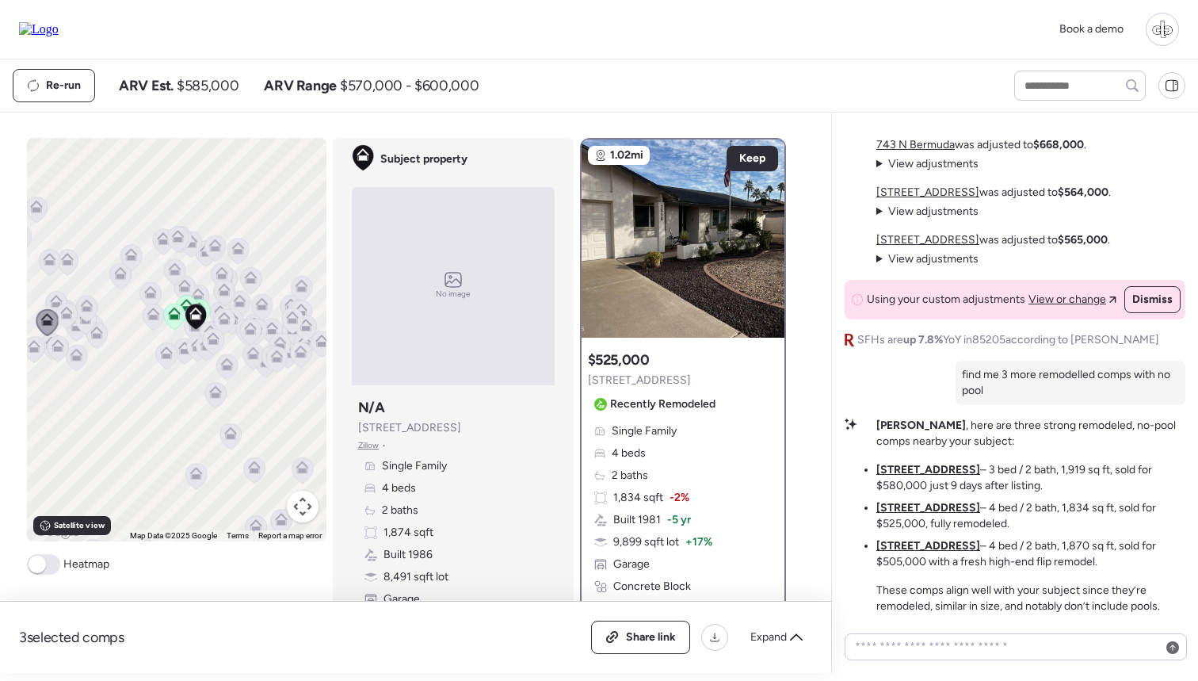
click at [912, 460] on div "Liam , here are three strong remodeled, no-pool comps nearby your subject: 4335…" at bounding box center [1030, 516] width 309 height 197
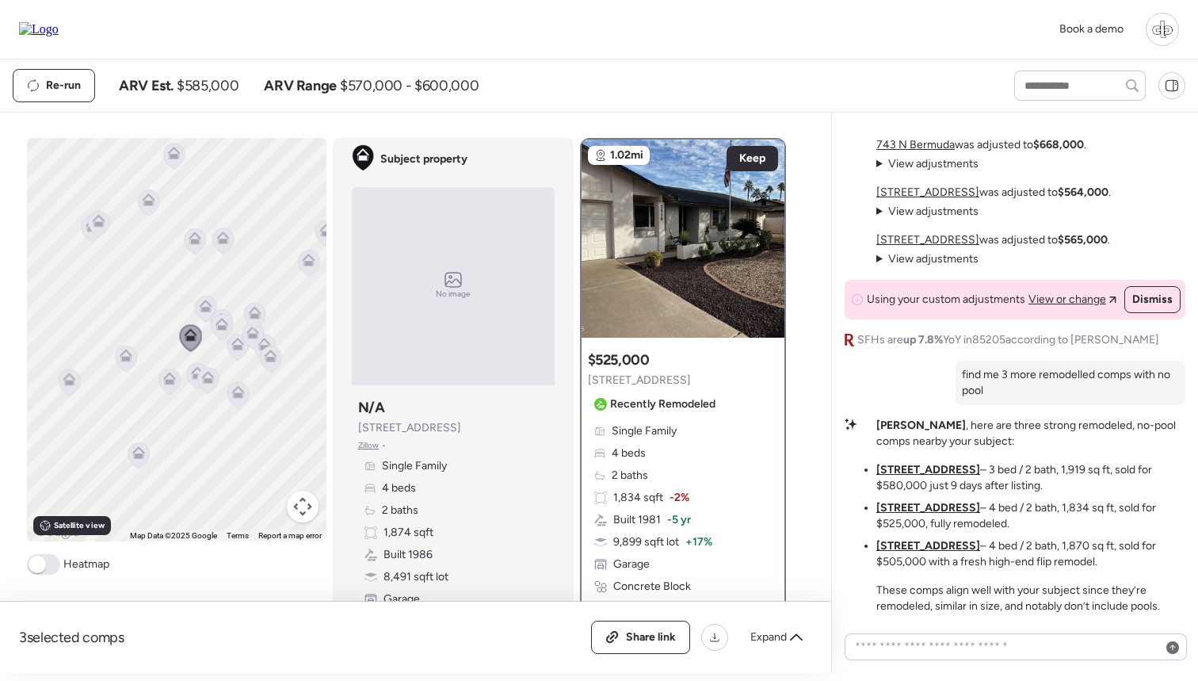
click at [693, 477] on div "Single Family 4 beds 2 baths 1,834 sqft -2% Built 1981 -5 yr 9,899 sqft lot + 1…" at bounding box center [683, 519] width 190 height 193
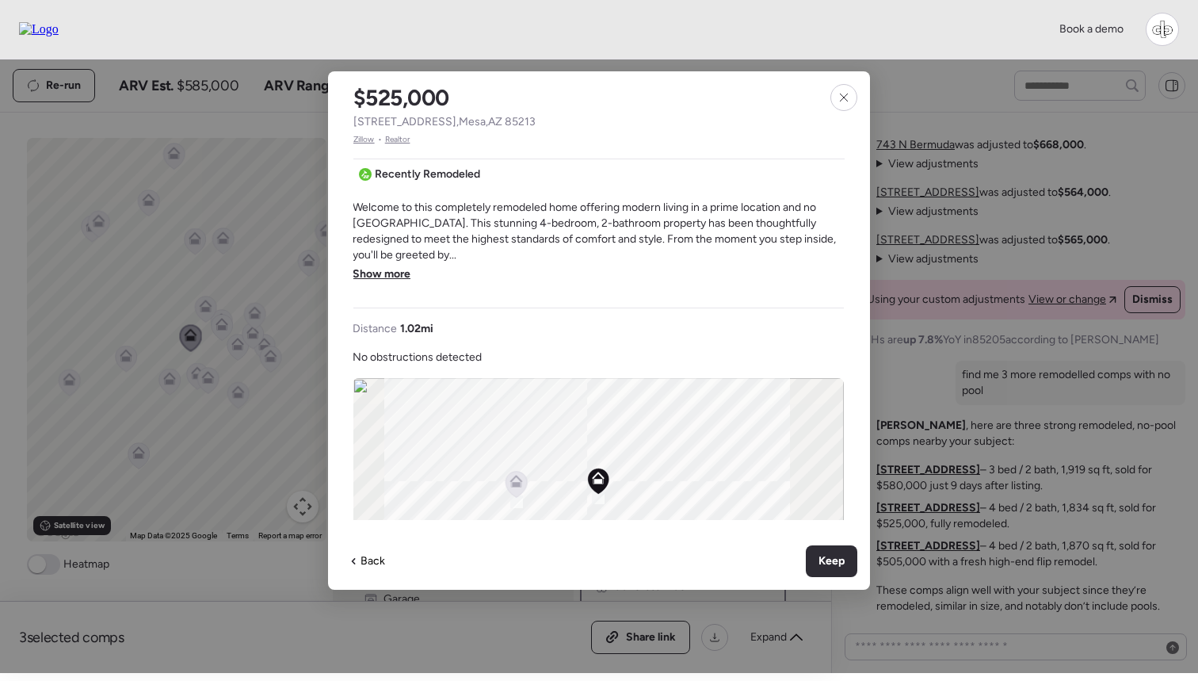
scroll to position [123, 1]
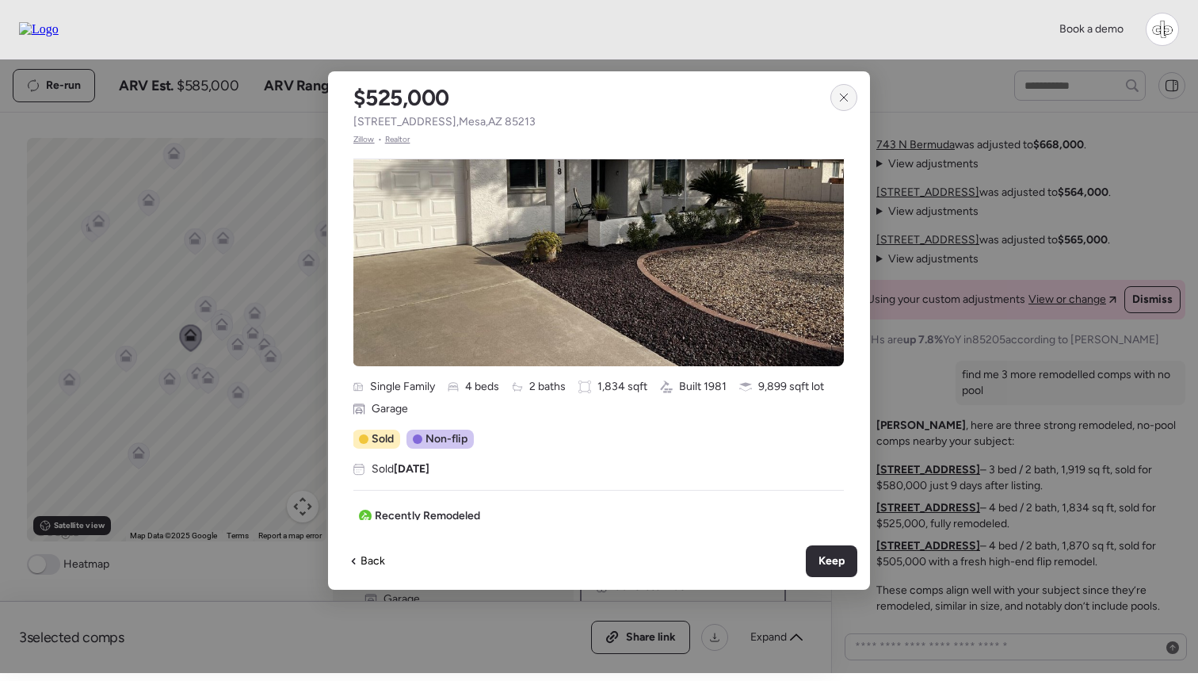
click at [843, 97] on icon at bounding box center [844, 97] width 13 height 13
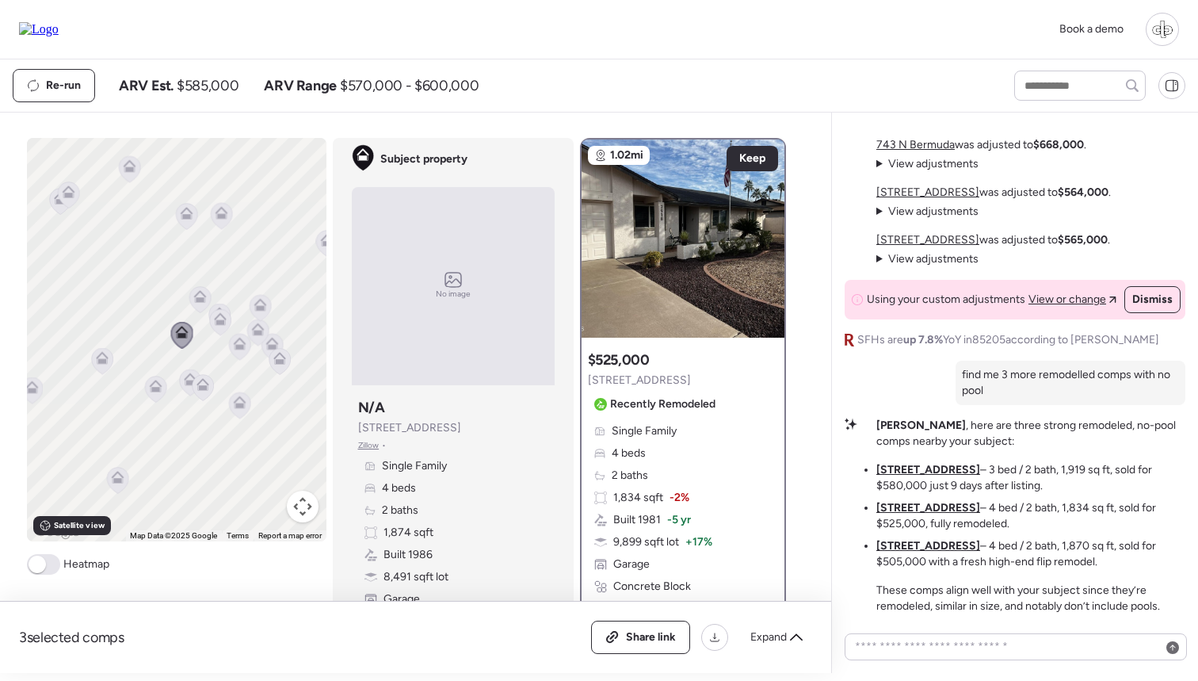
click at [216, 329] on icon at bounding box center [219, 322] width 21 height 26
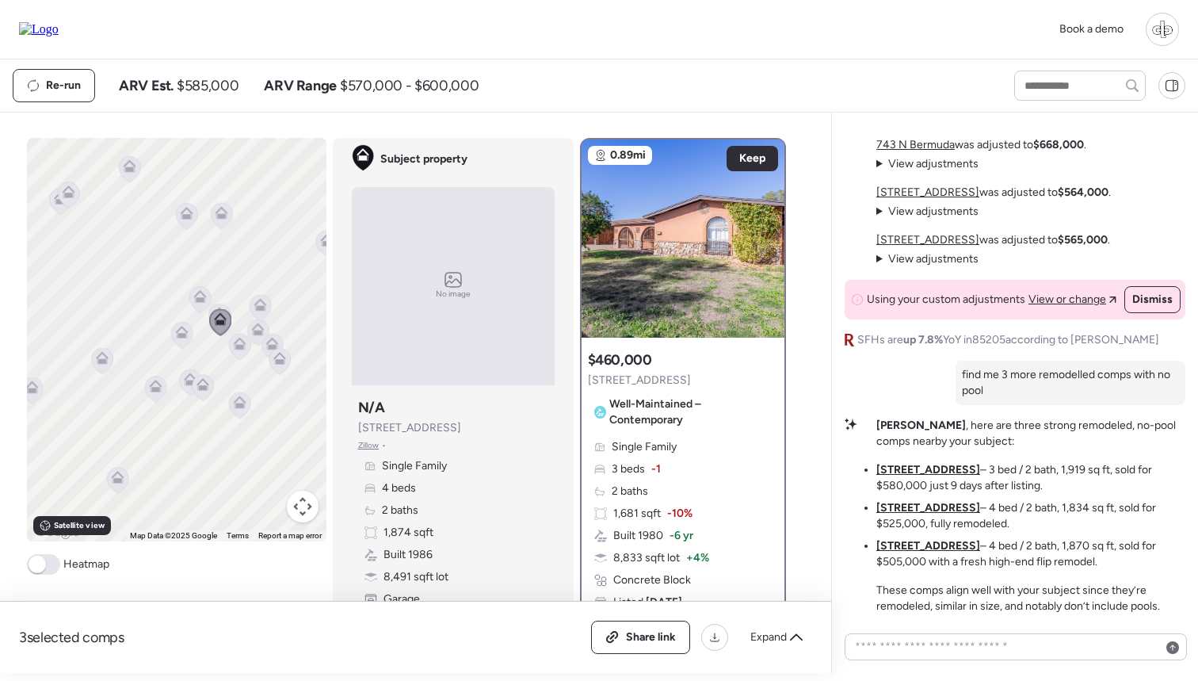
click at [198, 295] on icon at bounding box center [199, 296] width 13 height 13
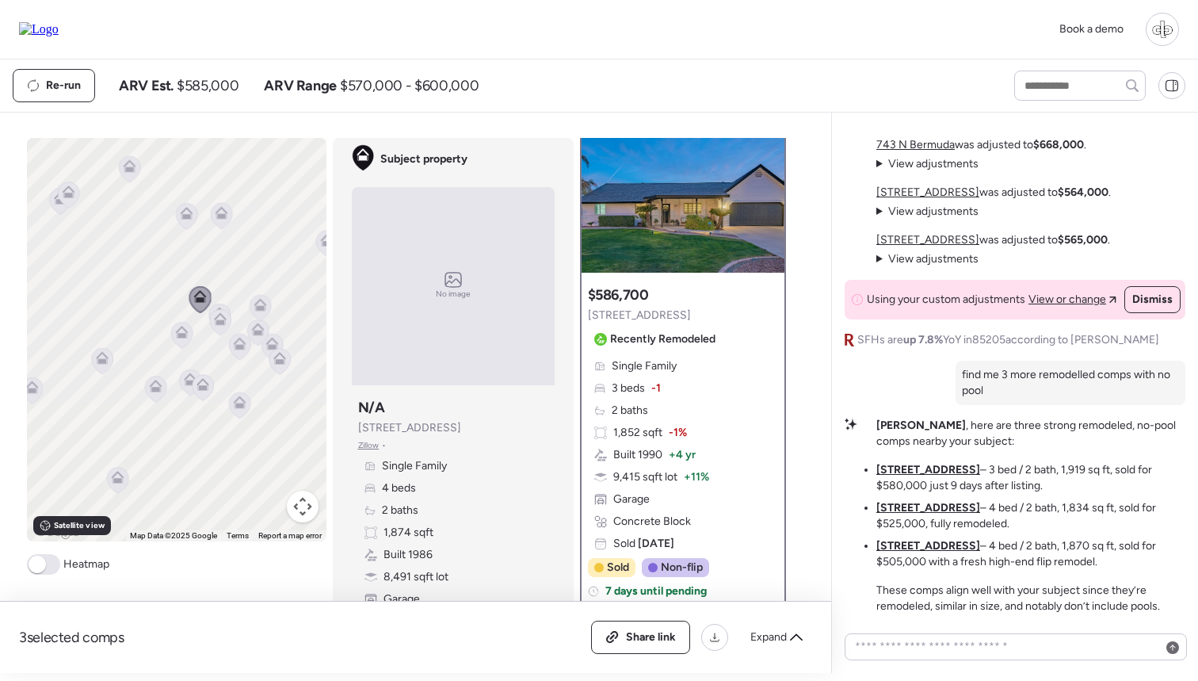
scroll to position [67, 0]
click at [184, 335] on icon at bounding box center [181, 335] width 10 height 5
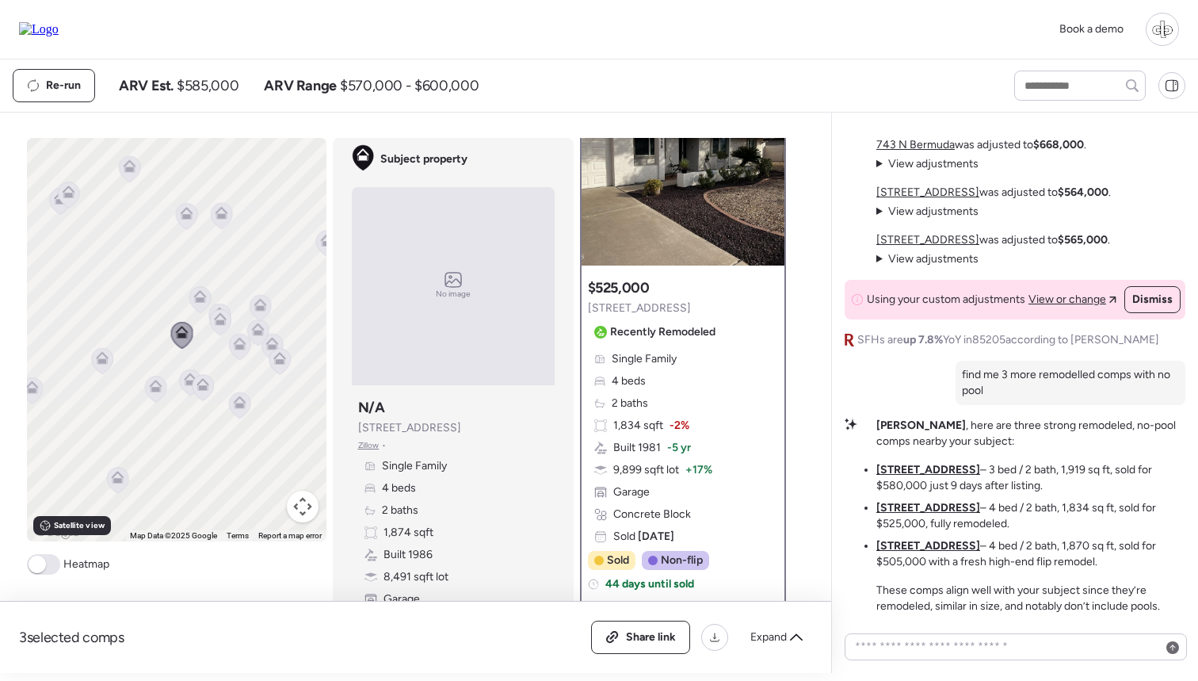
scroll to position [0, 0]
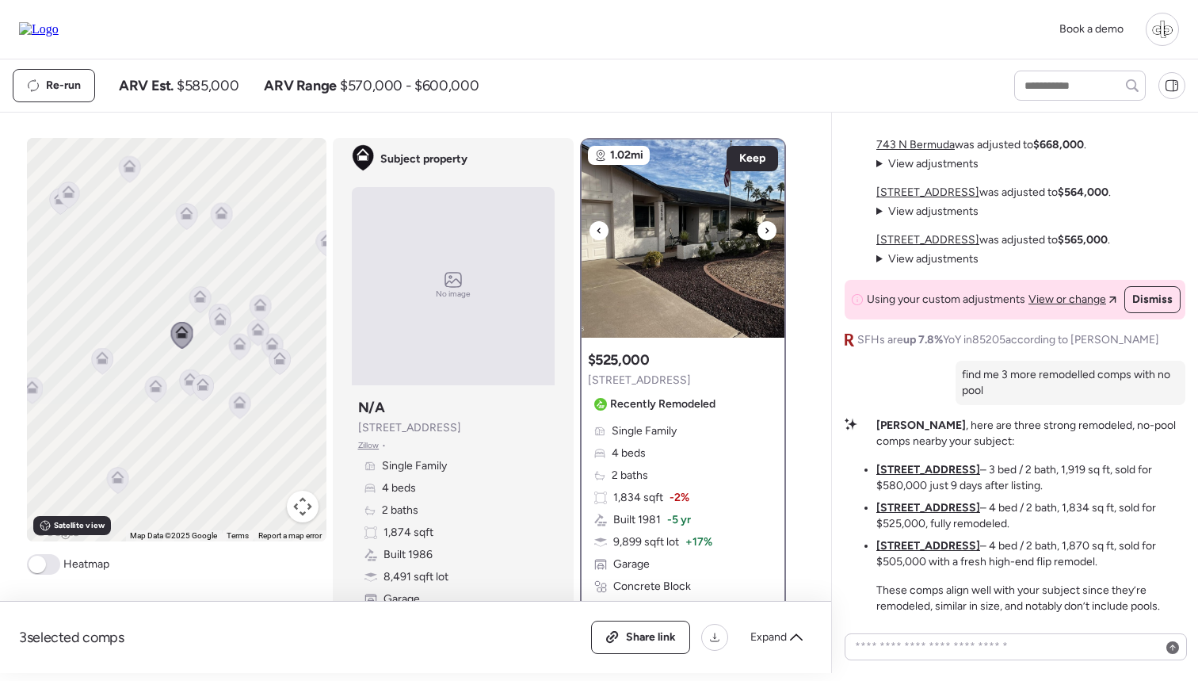
click at [654, 273] on img at bounding box center [683, 238] width 203 height 198
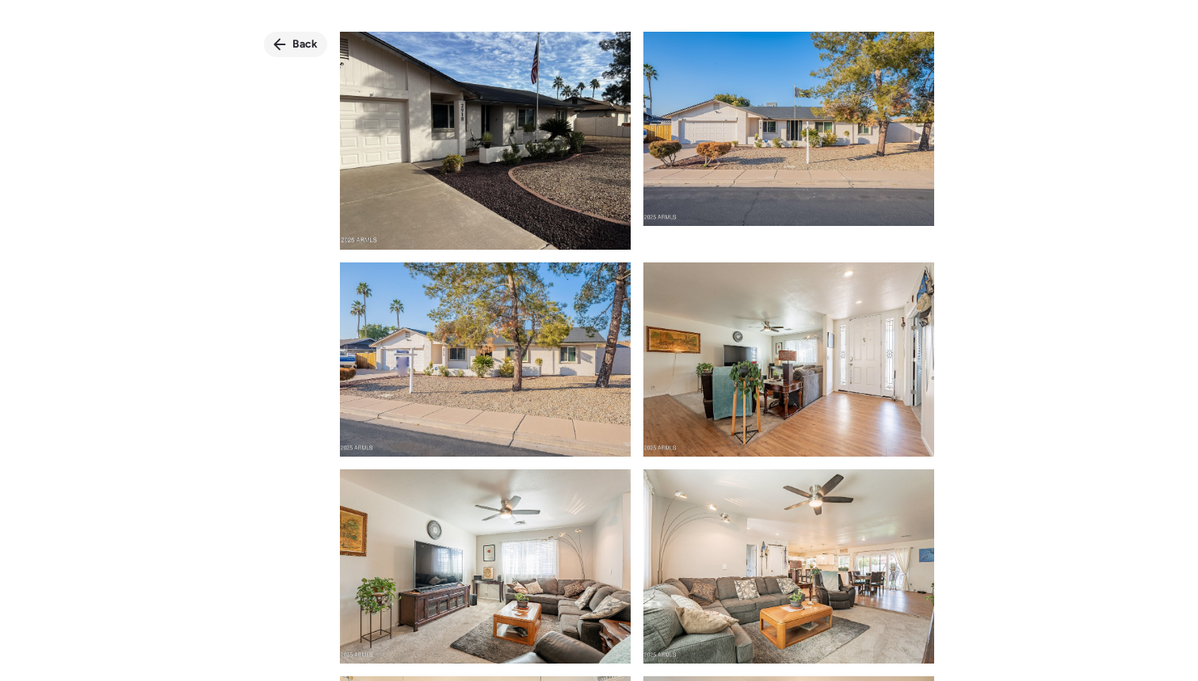
click at [306, 39] on span "Back" at bounding box center [304, 44] width 25 height 16
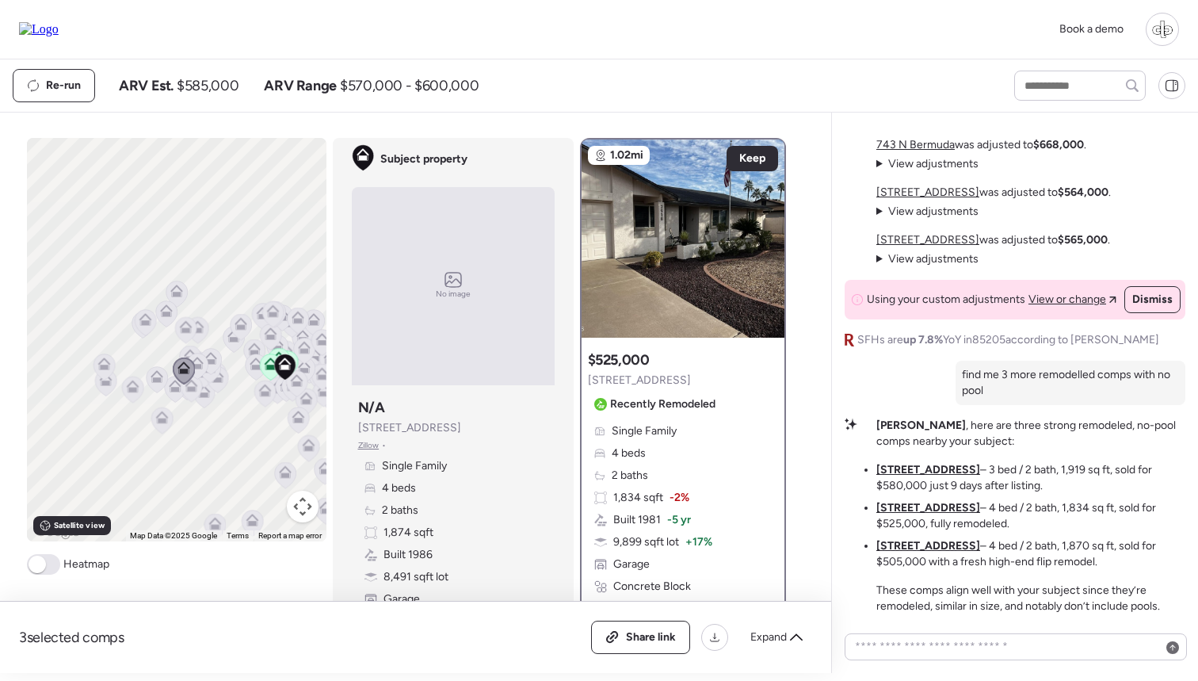
drag, startPoint x: 275, startPoint y: 411, endPoint x: 216, endPoint y: 417, distance: 59.7
click at [216, 417] on div "To navigate, press the arrow keys. To activate drag with keyboard, press Alt + …" at bounding box center [177, 339] width 300 height 403
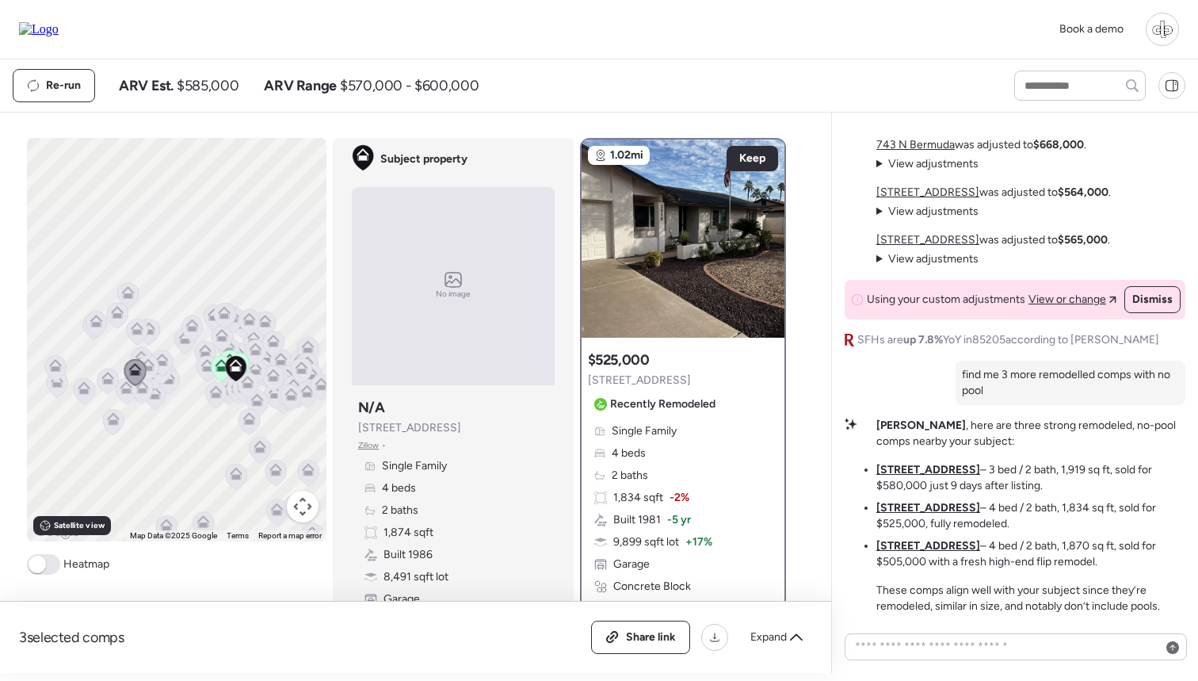
click at [217, 368] on icon at bounding box center [221, 368] width 10 height 5
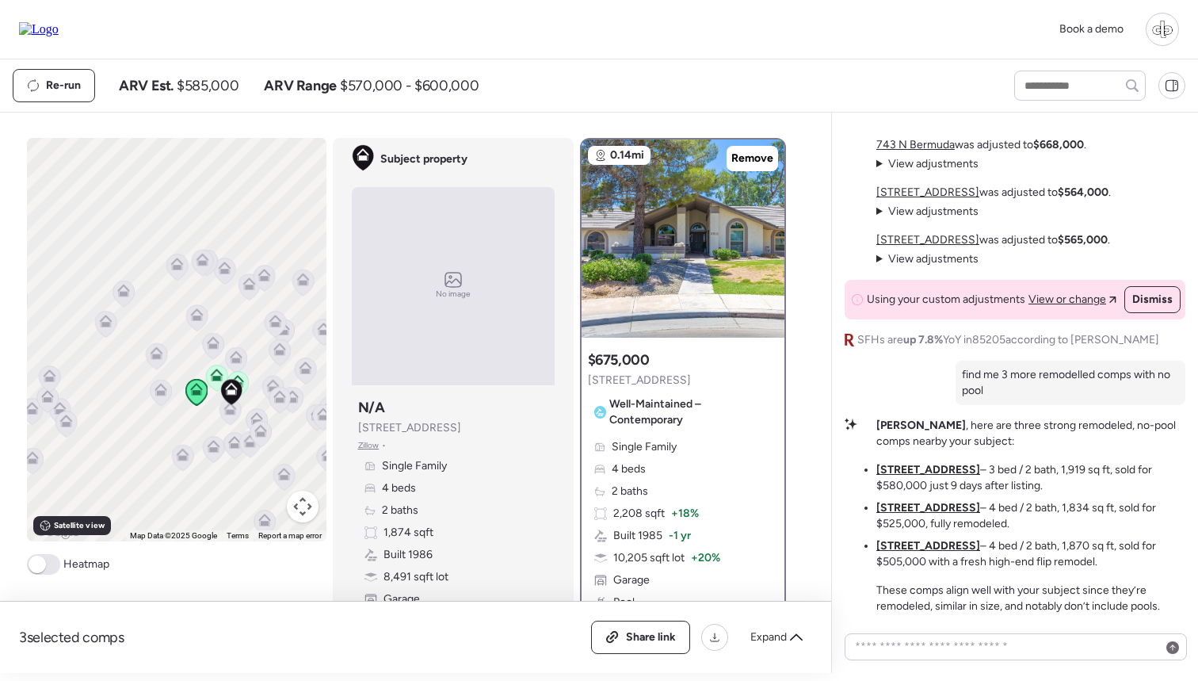
click at [217, 374] on icon at bounding box center [216, 374] width 13 height 13
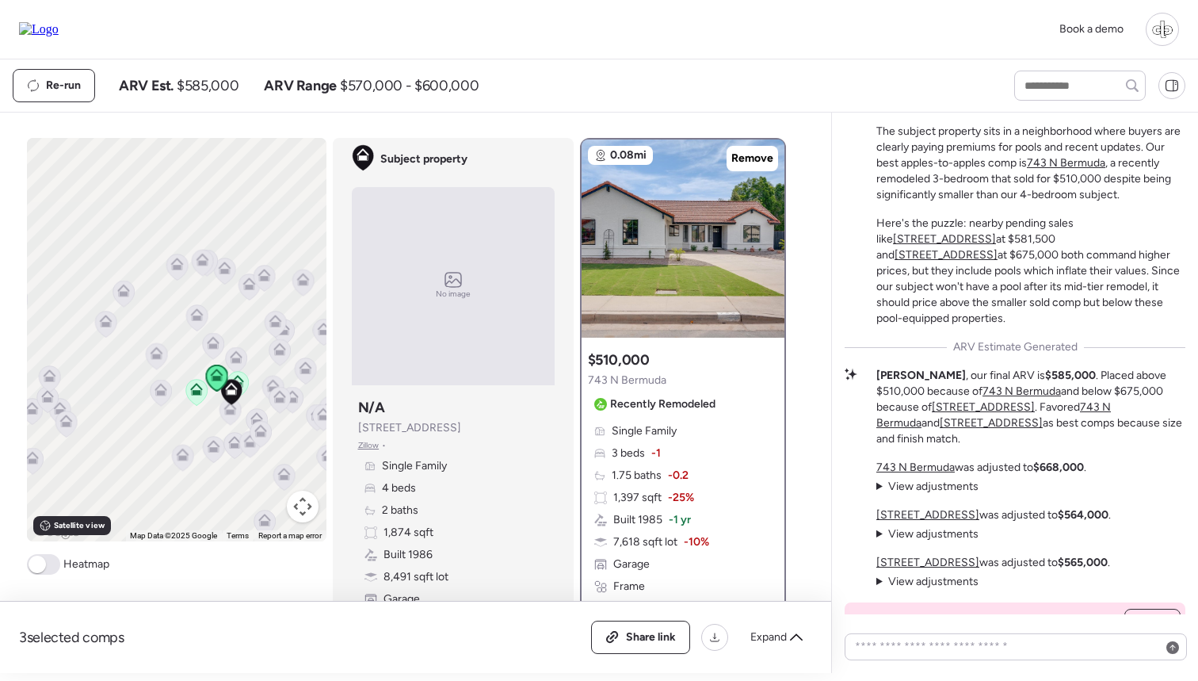
scroll to position [-321, 0]
drag, startPoint x: 365, startPoint y: 429, endPoint x: 463, endPoint y: 427, distance: 98.3
click at [463, 427] on div "Subject property N/A 3716 E Dartmouth St Zillow • Single Family 4 beds 2 baths …" at bounding box center [453, 513] width 203 height 244
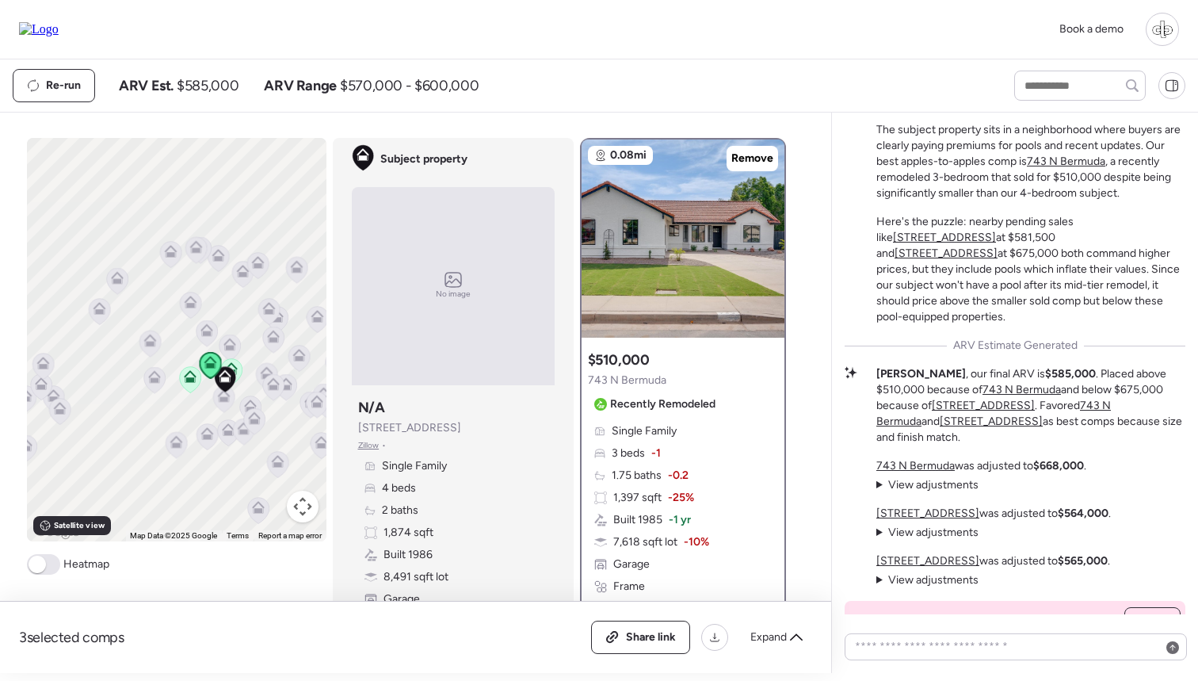
drag, startPoint x: 248, startPoint y: 256, endPoint x: 225, endPoint y: 200, distance: 60.8
click at [225, 200] on div "To navigate, press the arrow keys. To activate drag with keyboard, press Alt + …" at bounding box center [177, 339] width 300 height 403
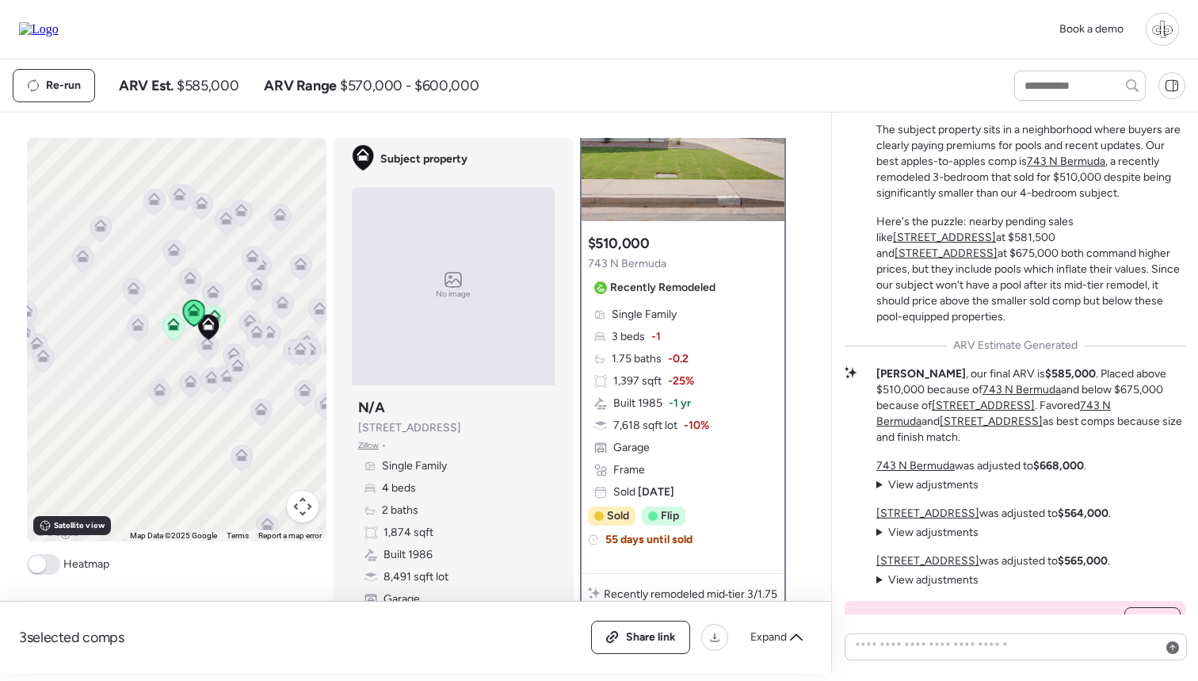
scroll to position [116, 0]
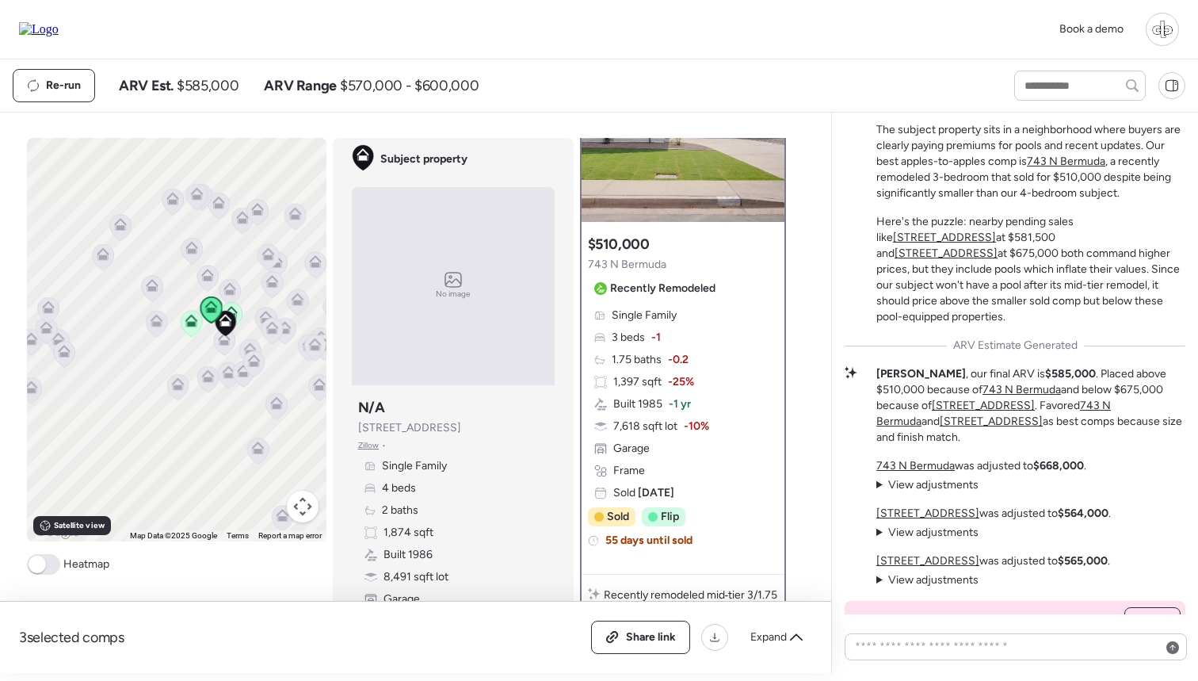
drag, startPoint x: 198, startPoint y: 342, endPoint x: 182, endPoint y: 342, distance: 15.8
click at [181, 342] on div "To navigate, press the arrow keys. To activate drag with keyboard, press Alt + …" at bounding box center [177, 339] width 300 height 403
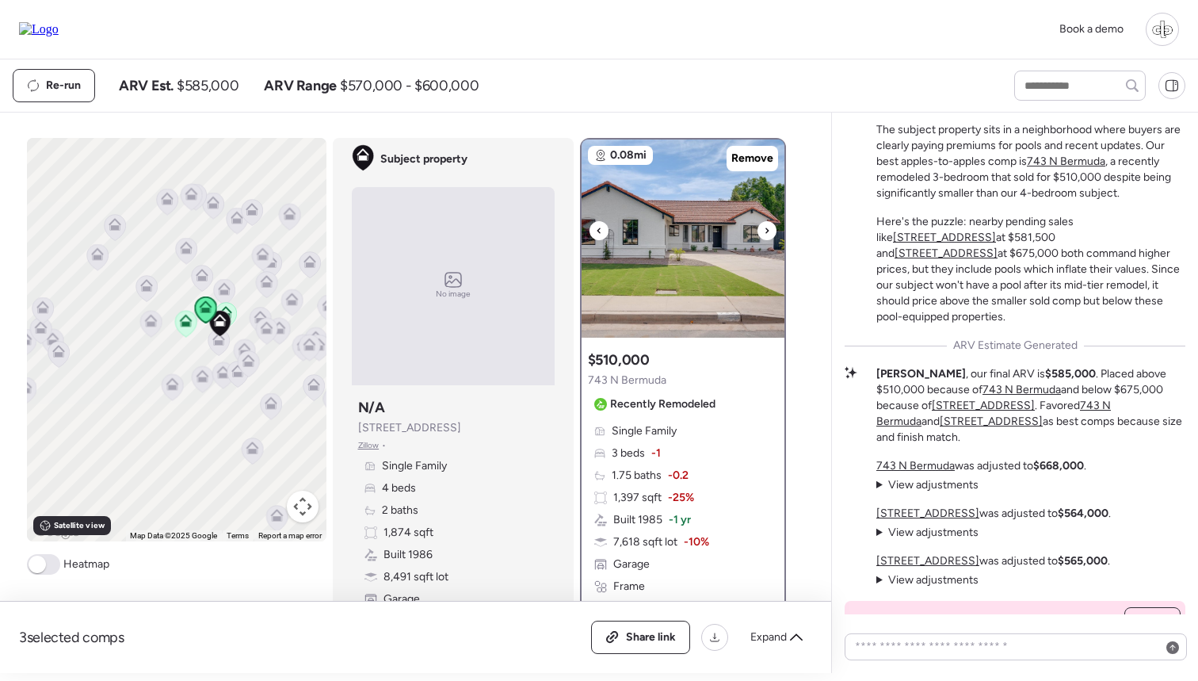
scroll to position [0, 0]
click at [685, 213] on img at bounding box center [683, 238] width 203 height 198
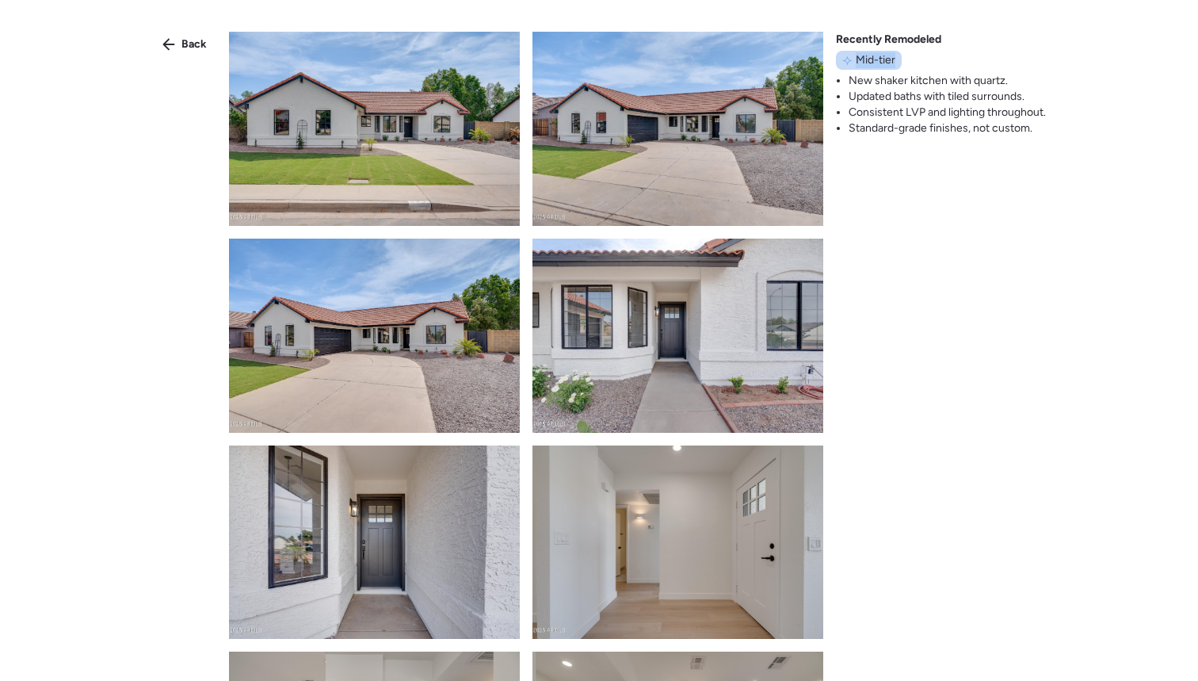
drag, startPoint x: 857, startPoint y: 56, endPoint x: 897, endPoint y: 57, distance: 39.6
click at [897, 57] on div "Mid-tier" at bounding box center [869, 60] width 66 height 19
click at [946, 130] on li "Standard-grade finishes, not custom." at bounding box center [947, 128] width 197 height 16
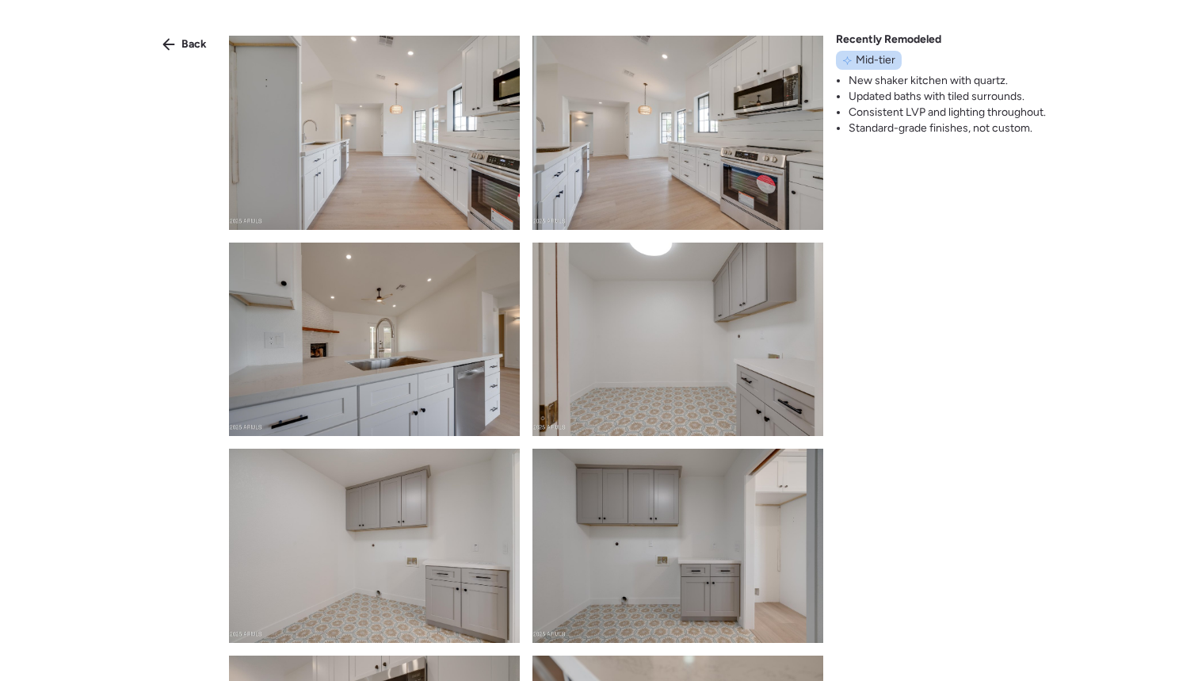
scroll to position [2137, 0]
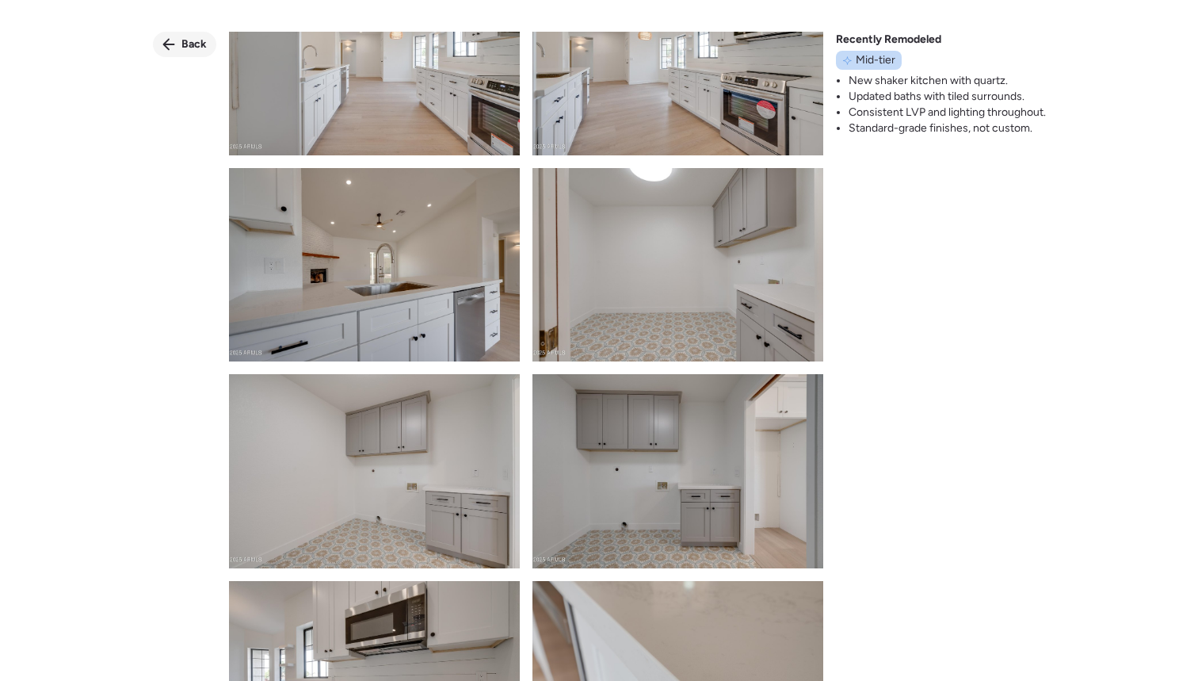
click at [182, 40] on span "Back" at bounding box center [193, 44] width 25 height 16
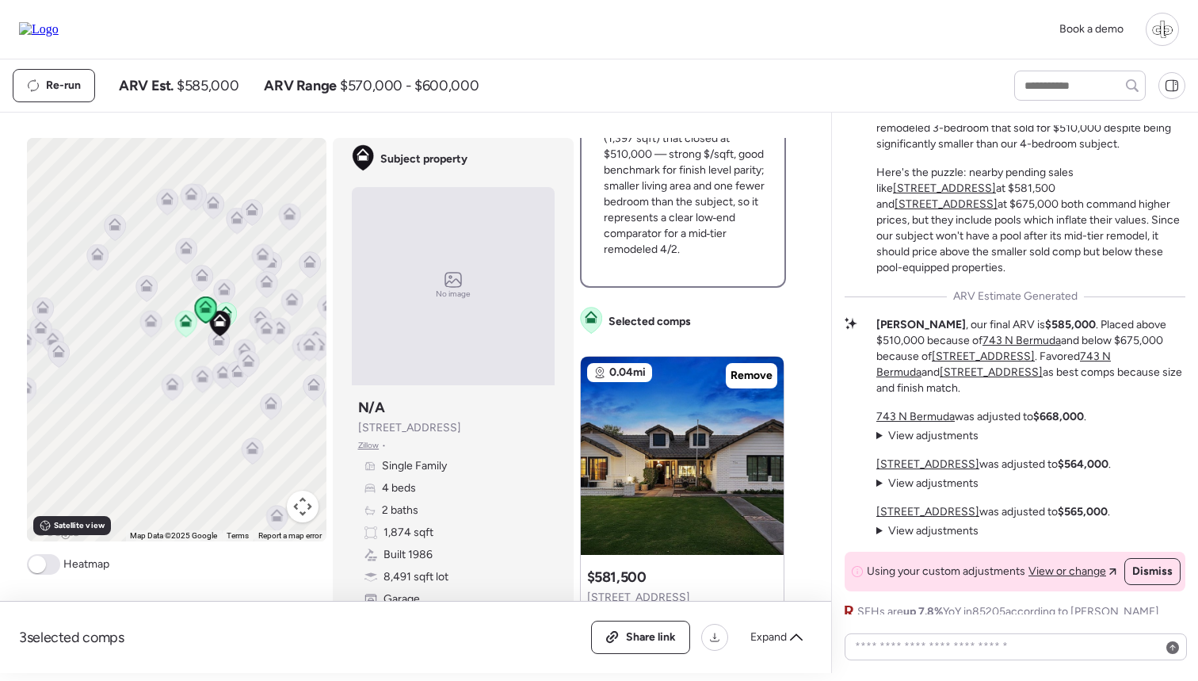
scroll to position [-277, 0]
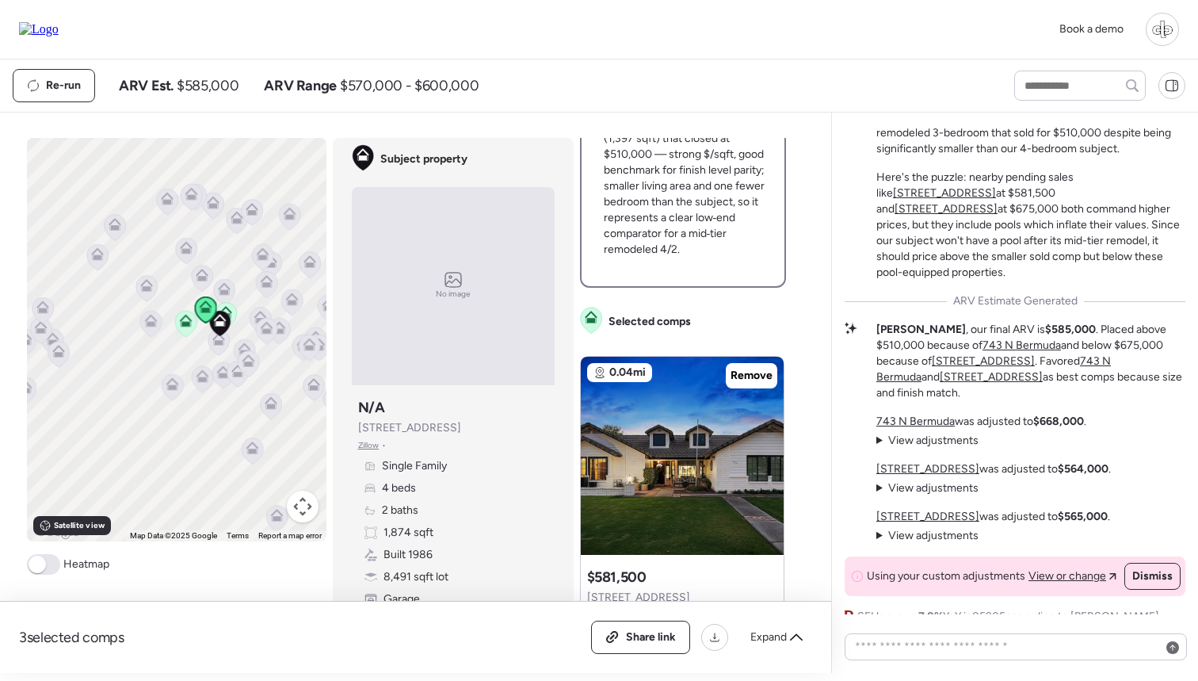
click at [1045, 336] on strong "$585,000" at bounding box center [1070, 329] width 51 height 13
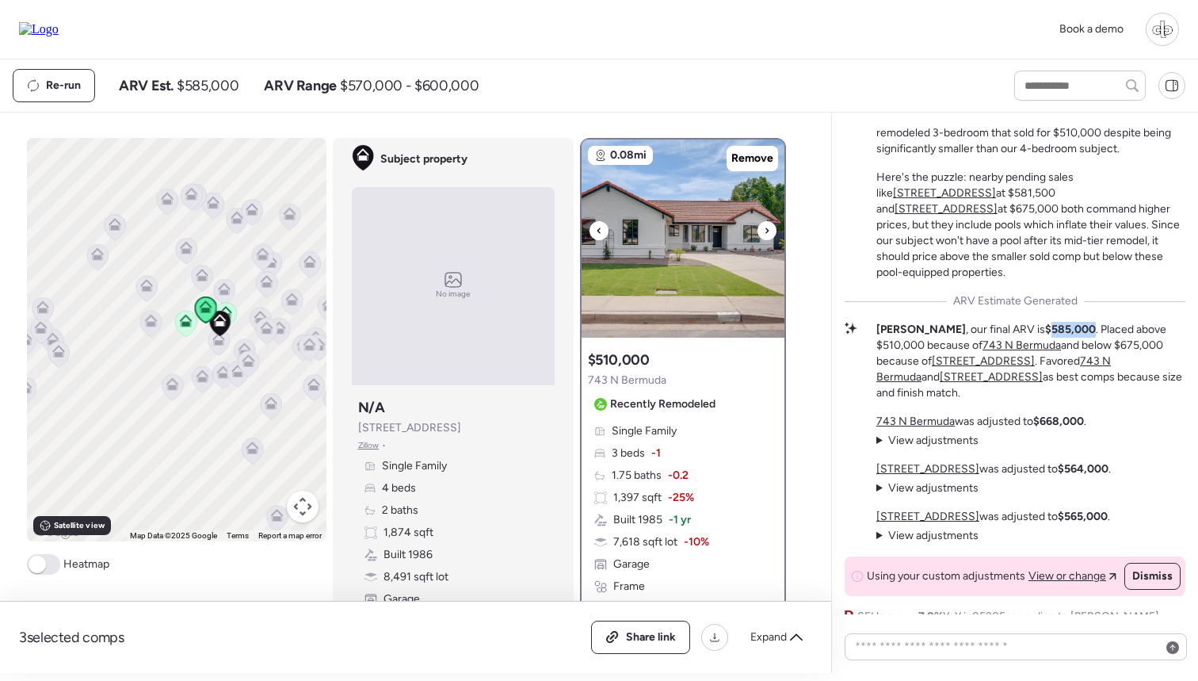
scroll to position [0, 0]
click at [808, 333] on div "3 selected comps All (3) ARV (3) As-is (0) Share link Expand Comps list To navi…" at bounding box center [412, 393] width 825 height 560
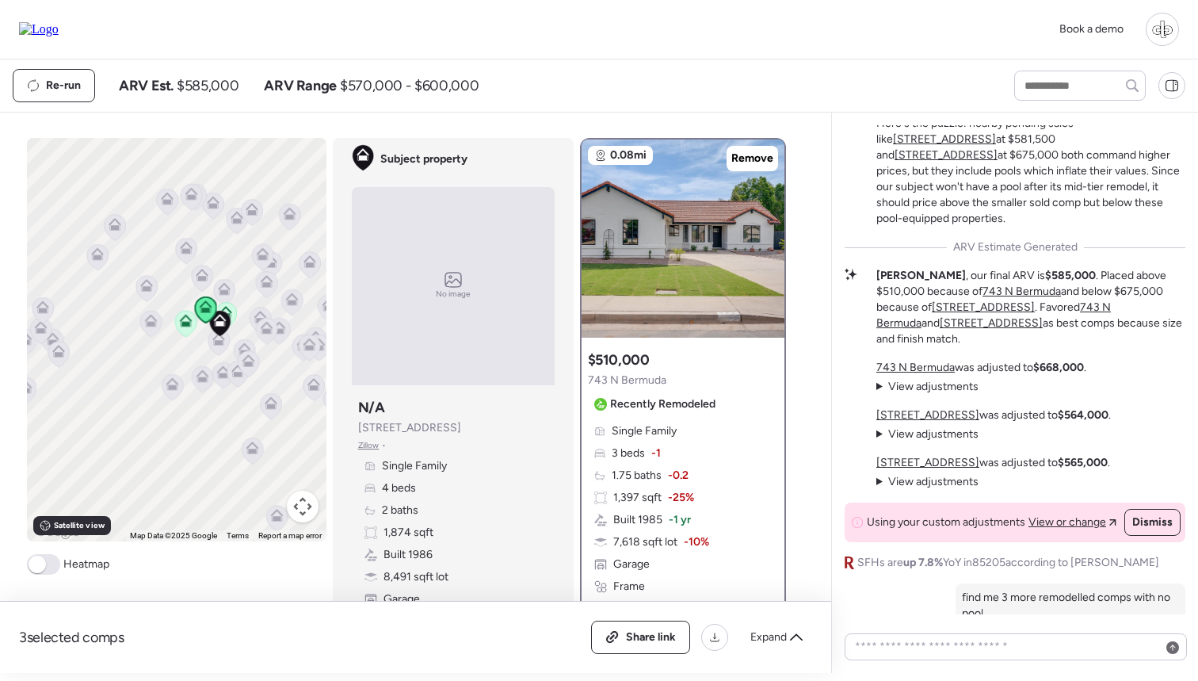
scroll to position [-215, 0]
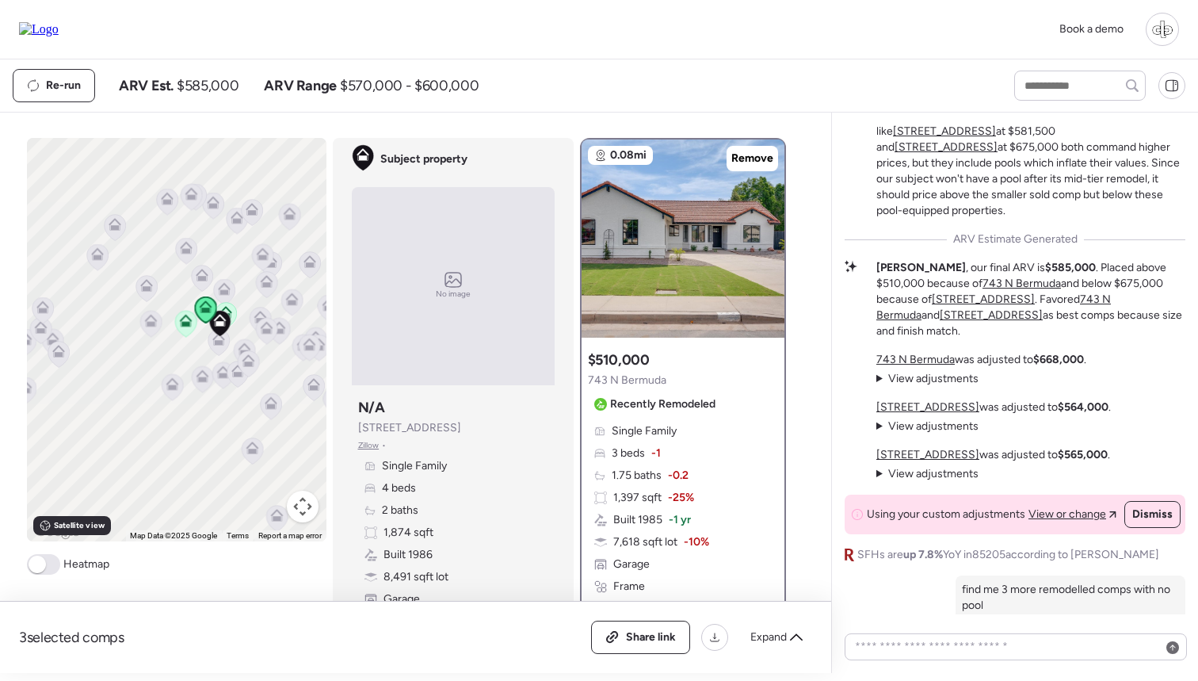
click at [908, 472] on span "View adjustments" at bounding box center [933, 473] width 90 height 13
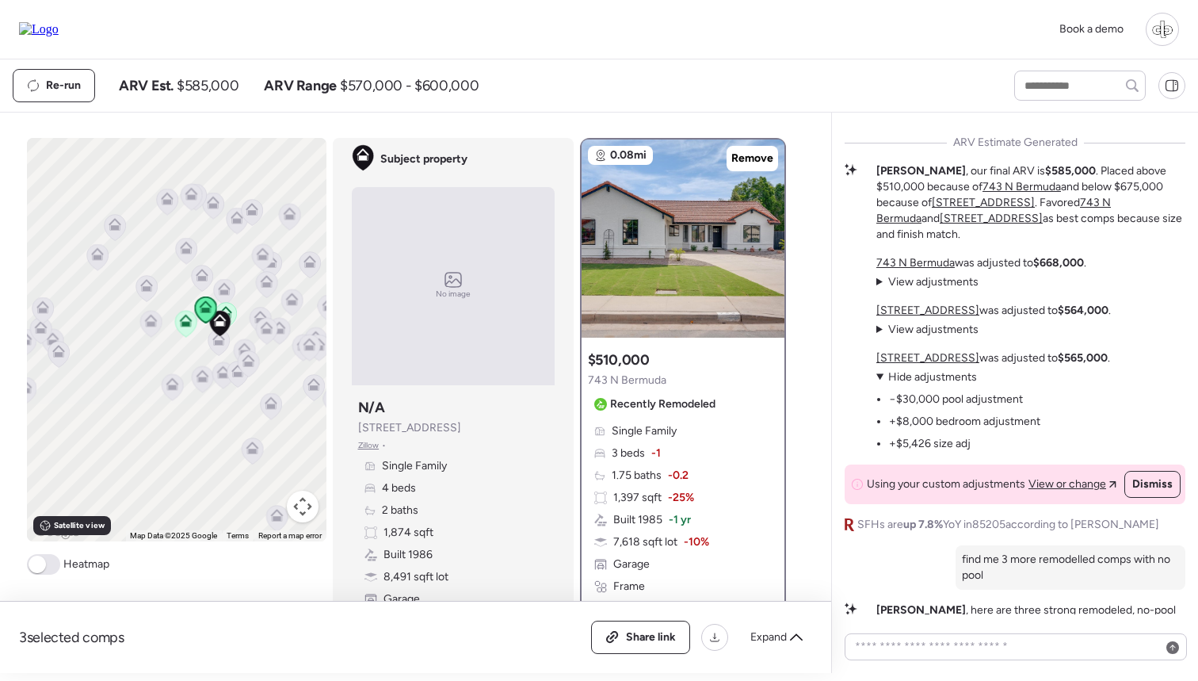
scroll to position [-181, 0]
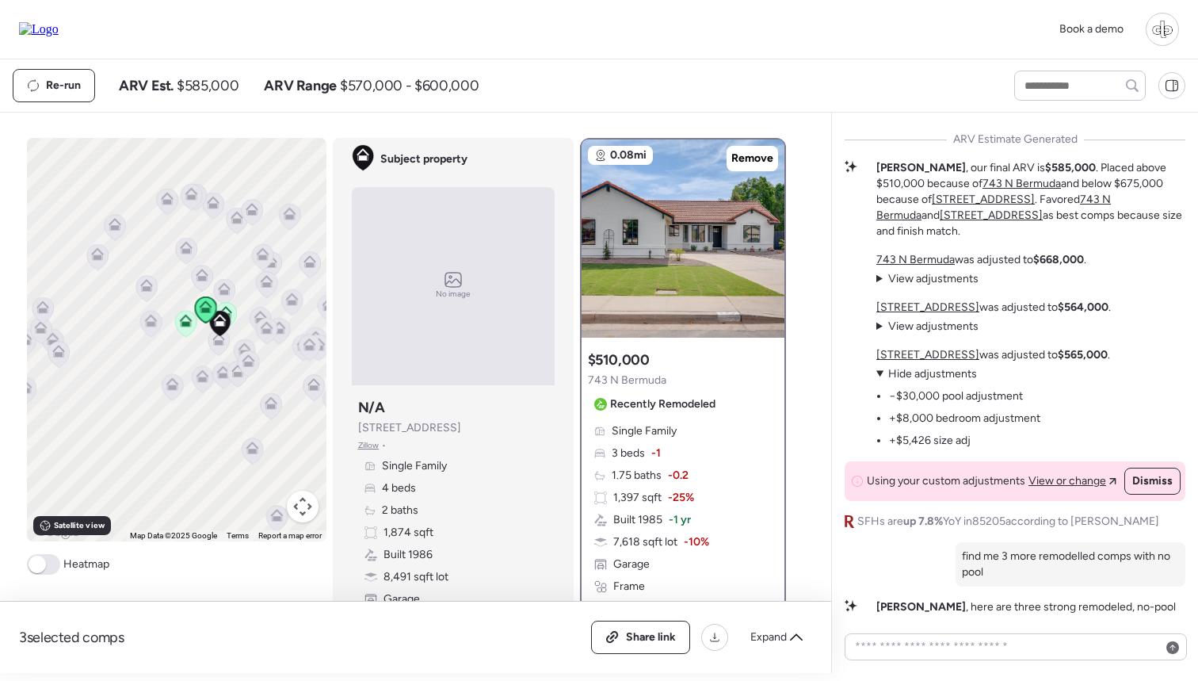
click at [923, 324] on span "View adjustments" at bounding box center [933, 325] width 90 height 13
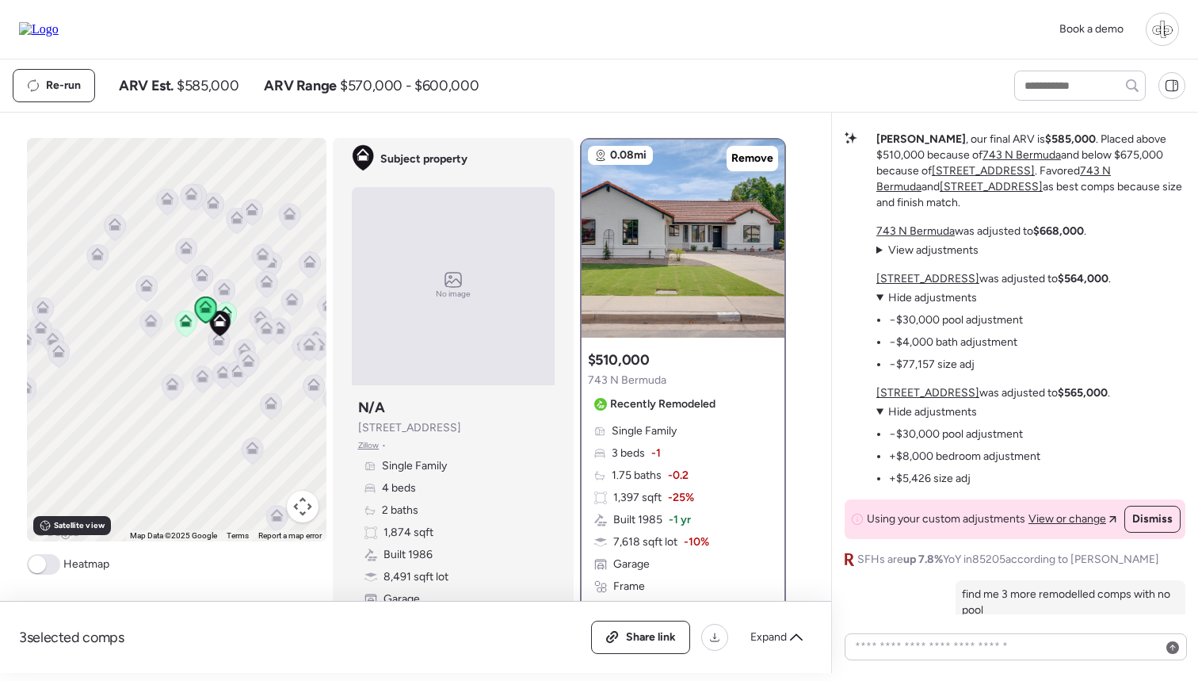
scroll to position [-236, 0]
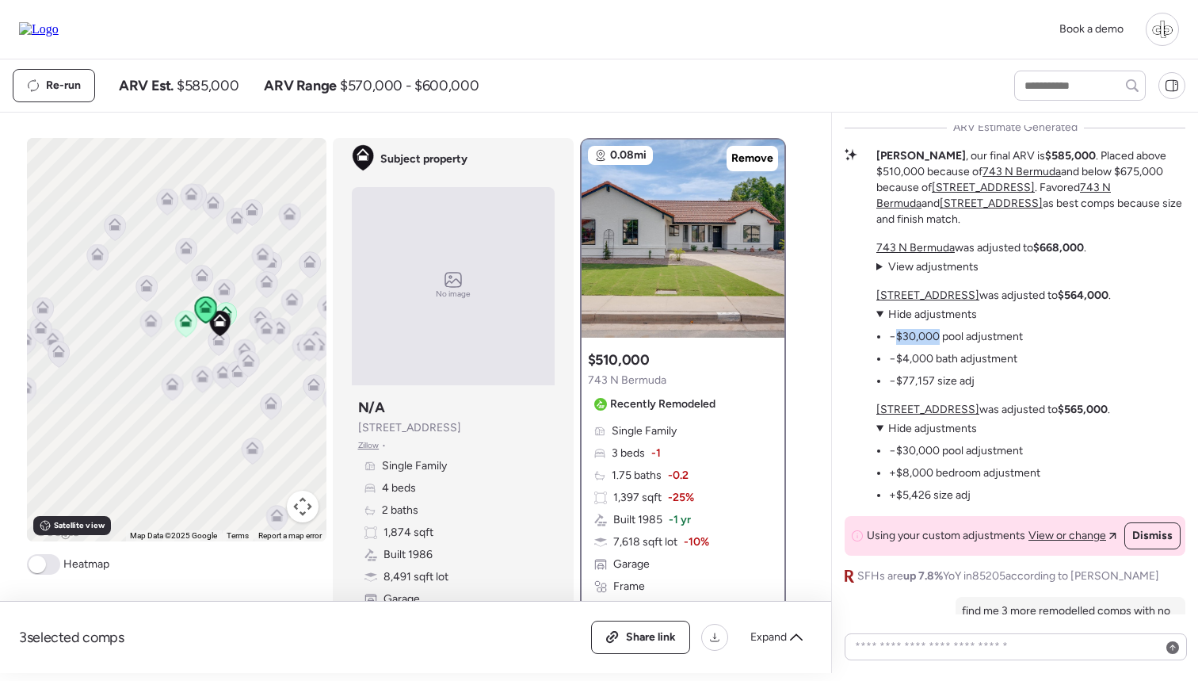
drag, startPoint x: 893, startPoint y: 334, endPoint x: 937, endPoint y: 332, distance: 44.4
click at [937, 332] on li "−$30,000 pool adjustment" at bounding box center [956, 337] width 134 height 16
drag, startPoint x: 900, startPoint y: 475, endPoint x: 955, endPoint y: 471, distance: 54.8
click at [955, 471] on li "+$8,000 bedroom adjustment" at bounding box center [964, 473] width 151 height 16
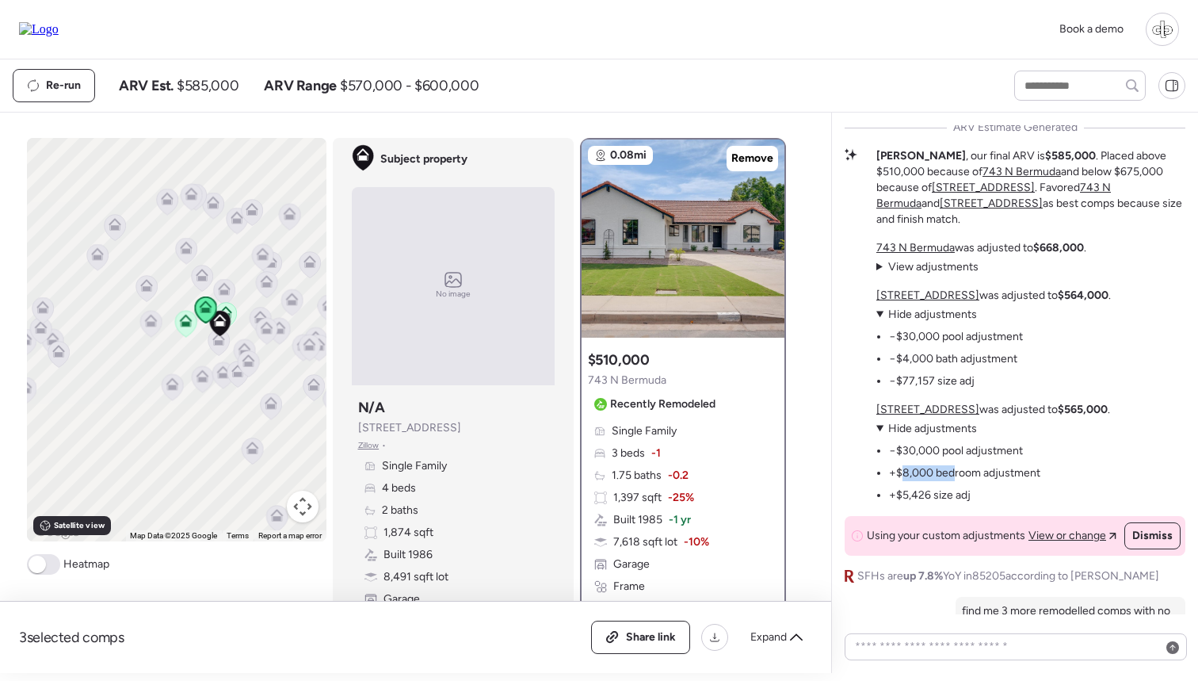
click at [955, 471] on li "+$8,000 bedroom adjustment" at bounding box center [964, 473] width 151 height 16
click at [1045, 162] on strong "$585,000" at bounding box center [1070, 155] width 51 height 13
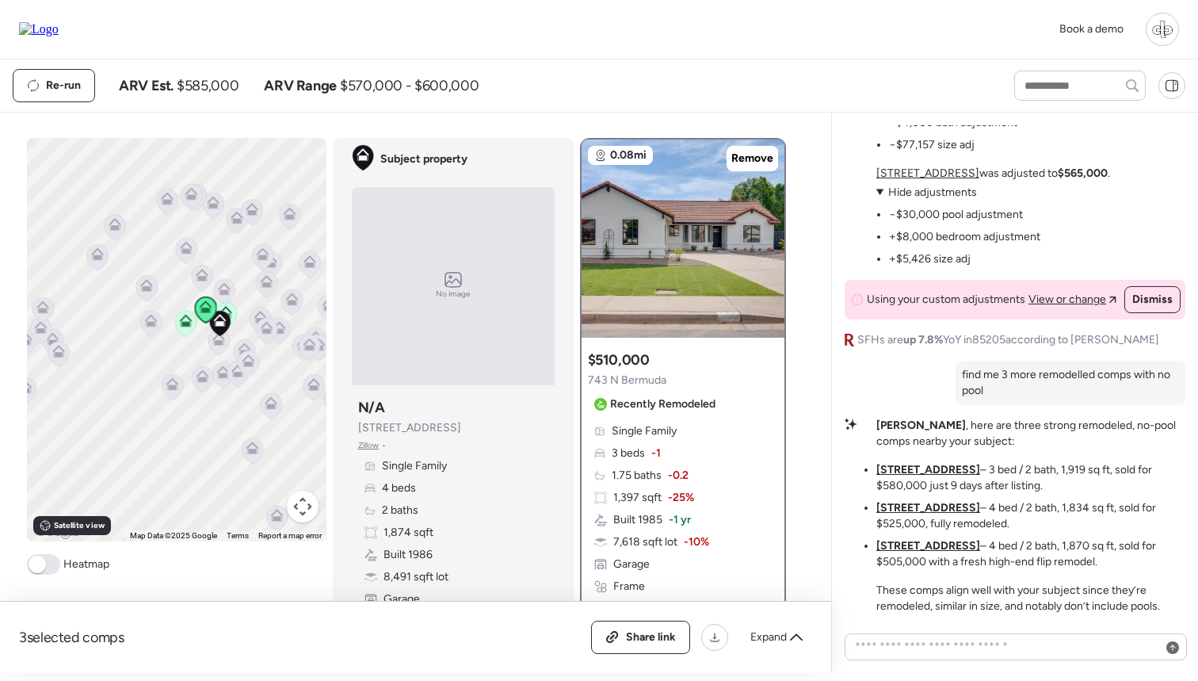
scroll to position [0, 0]
drag, startPoint x: 965, startPoint y: 372, endPoint x: 1019, endPoint y: 388, distance: 56.2
click at [1019, 388] on p "find me 3 more remodelled comps with no pool" at bounding box center [1070, 383] width 217 height 32
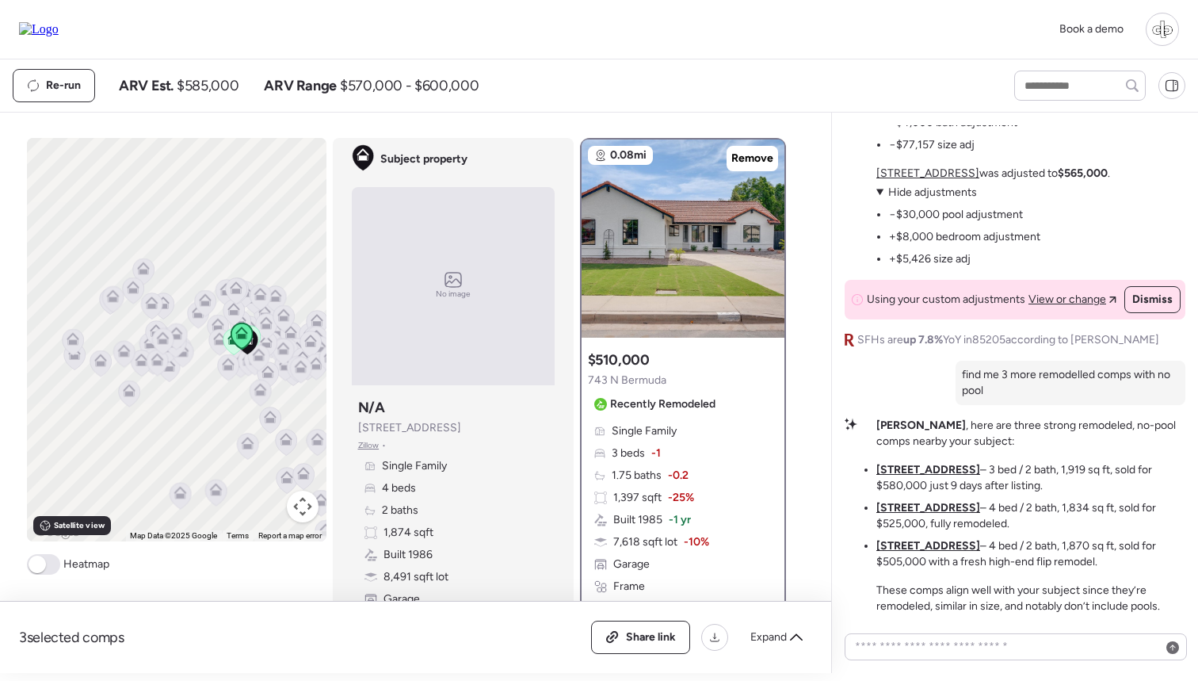
click at [908, 468] on u "[STREET_ADDRESS]" at bounding box center [928, 469] width 104 height 13
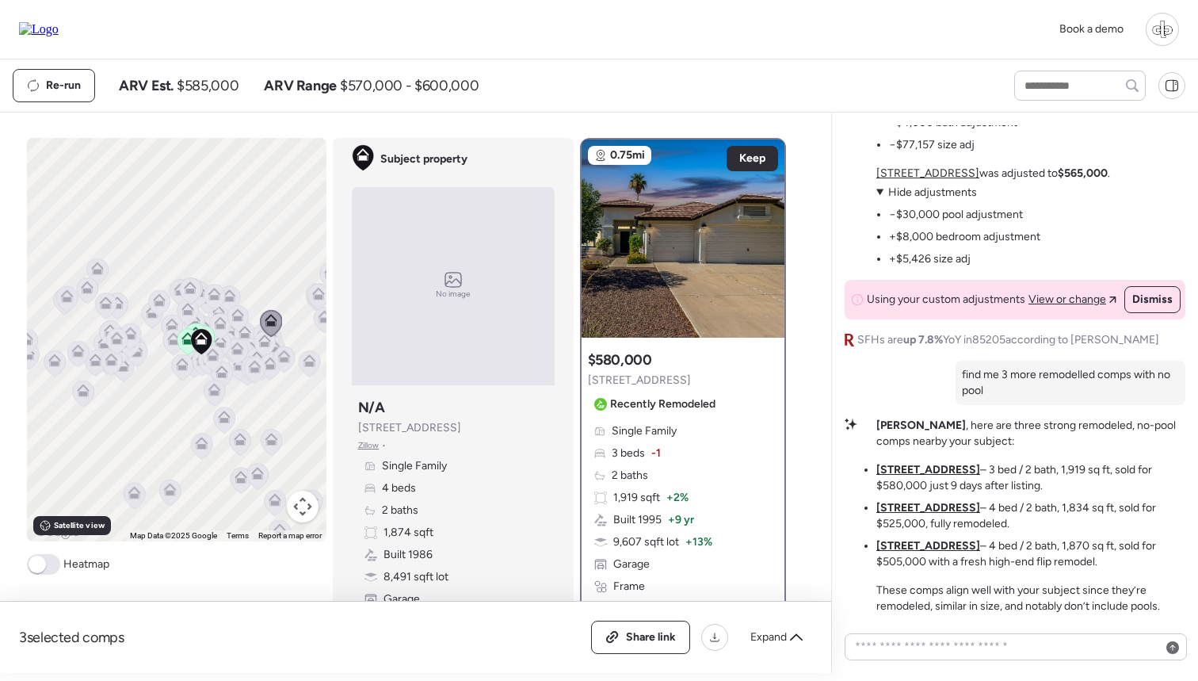
drag, startPoint x: 263, startPoint y: 215, endPoint x: 216, endPoint y: 215, distance: 47.5
click at [216, 215] on div "To navigate, press the arrow keys. To activate drag with keyboard, press Alt + …" at bounding box center [177, 339] width 300 height 403
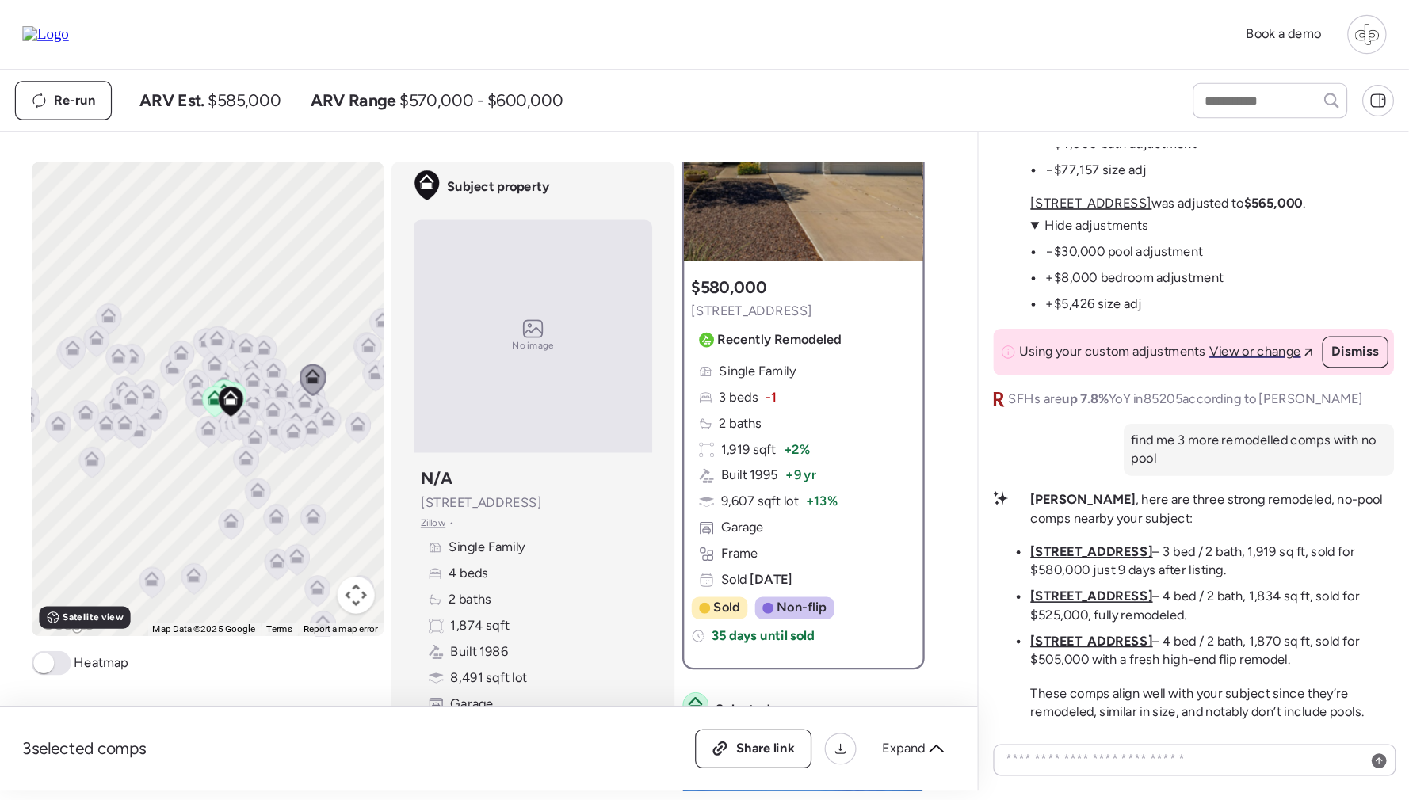
scroll to position [143, 0]
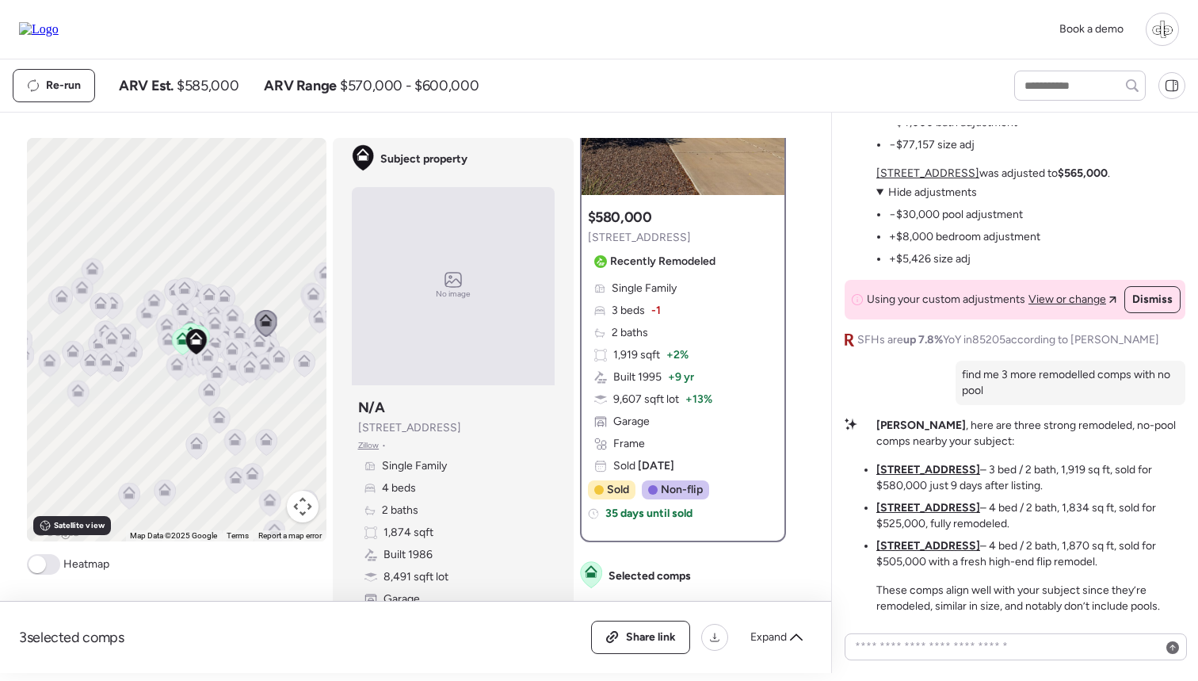
click at [552, 487] on div "Subject property N/A 3716 E Dartmouth St Zillow • Single Family 4 beds 2 baths …" at bounding box center [453, 513] width 203 height 244
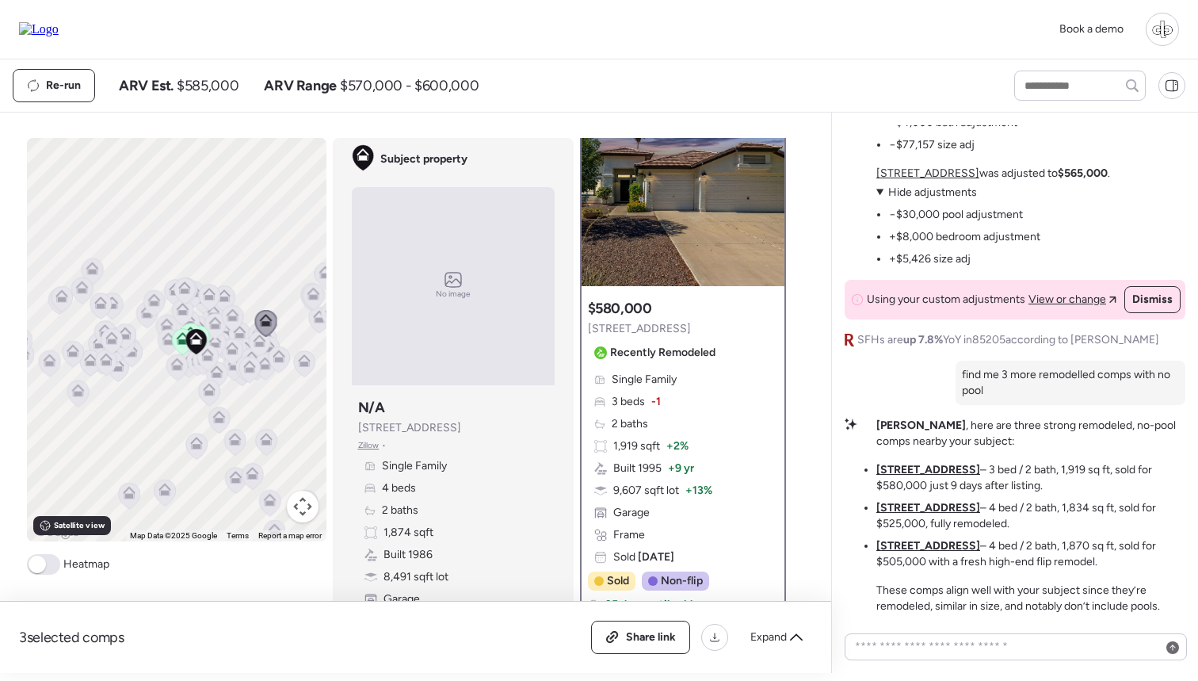
scroll to position [0, 0]
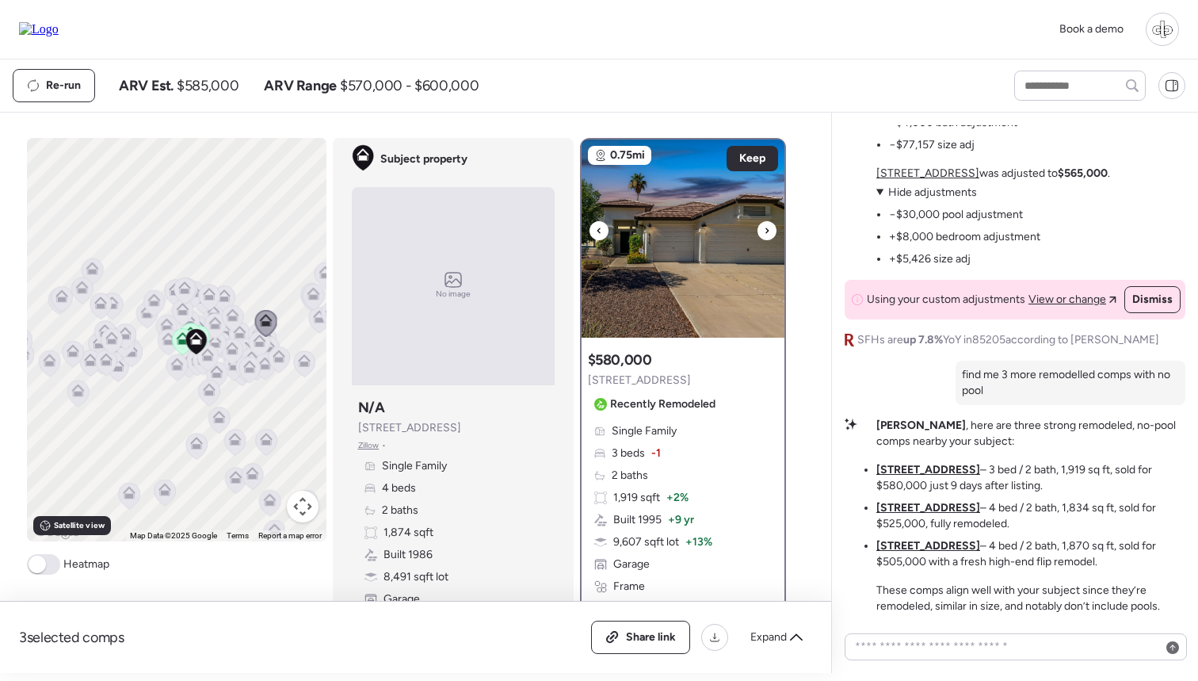
click at [693, 269] on img at bounding box center [683, 238] width 203 height 198
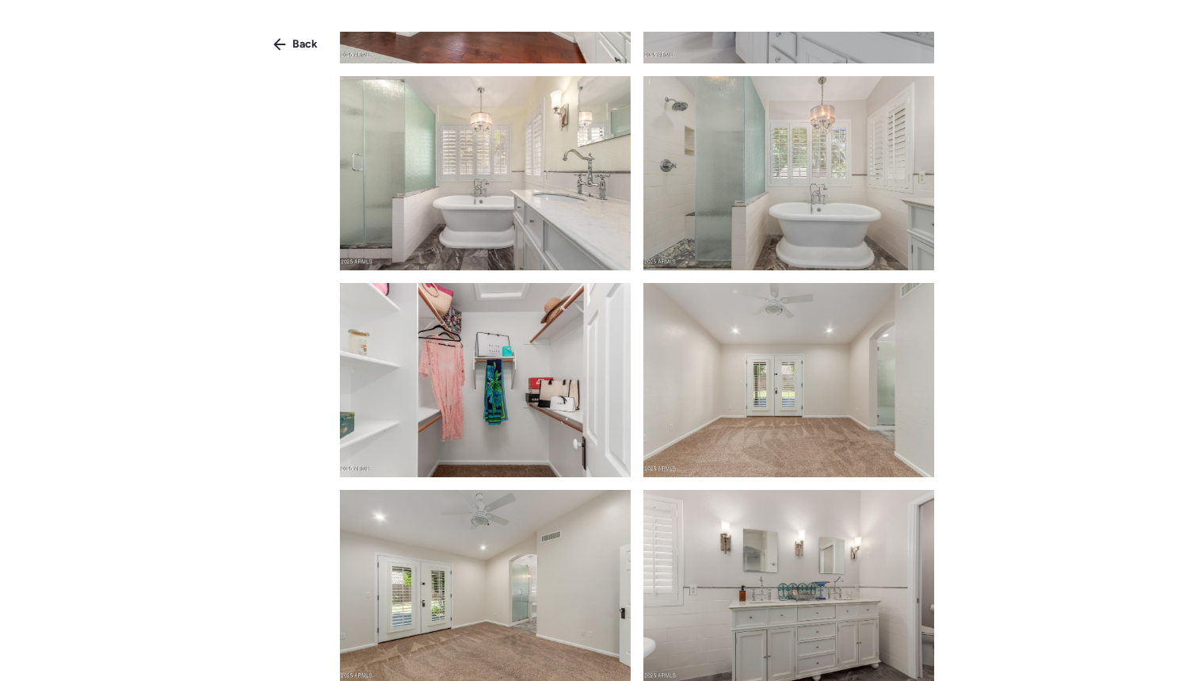
scroll to position [2239, 0]
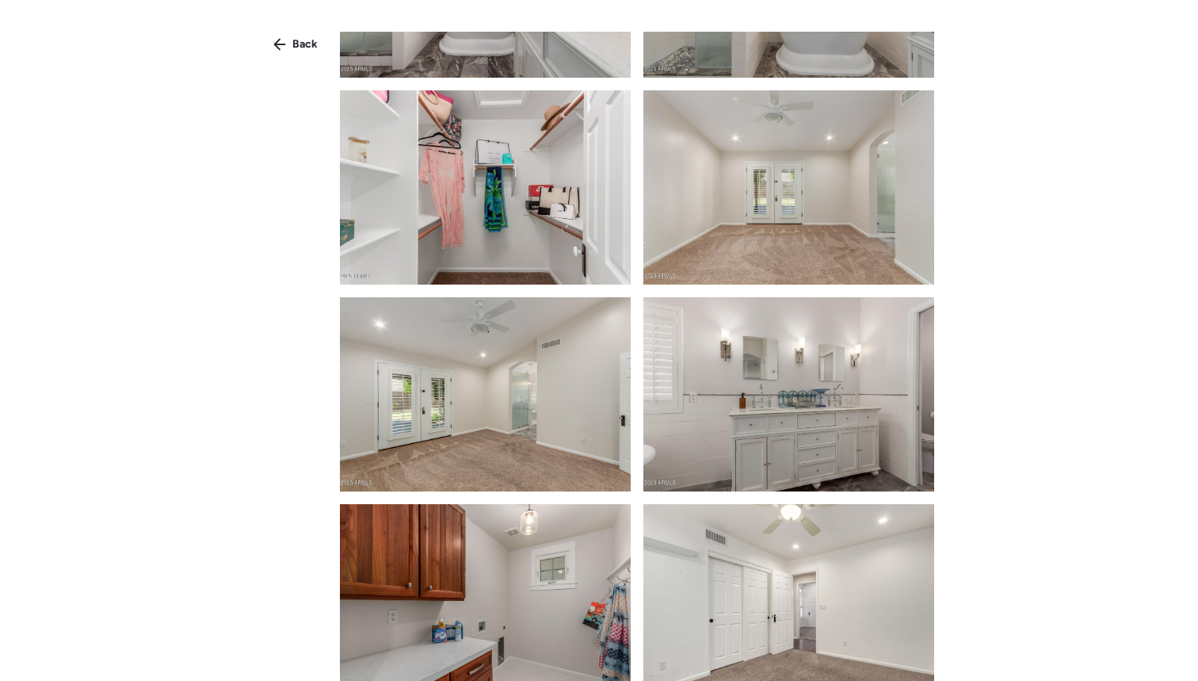
click at [272, 30] on div "Back" at bounding box center [599, 369] width 1198 height 738
click at [286, 42] on icon at bounding box center [279, 44] width 13 height 13
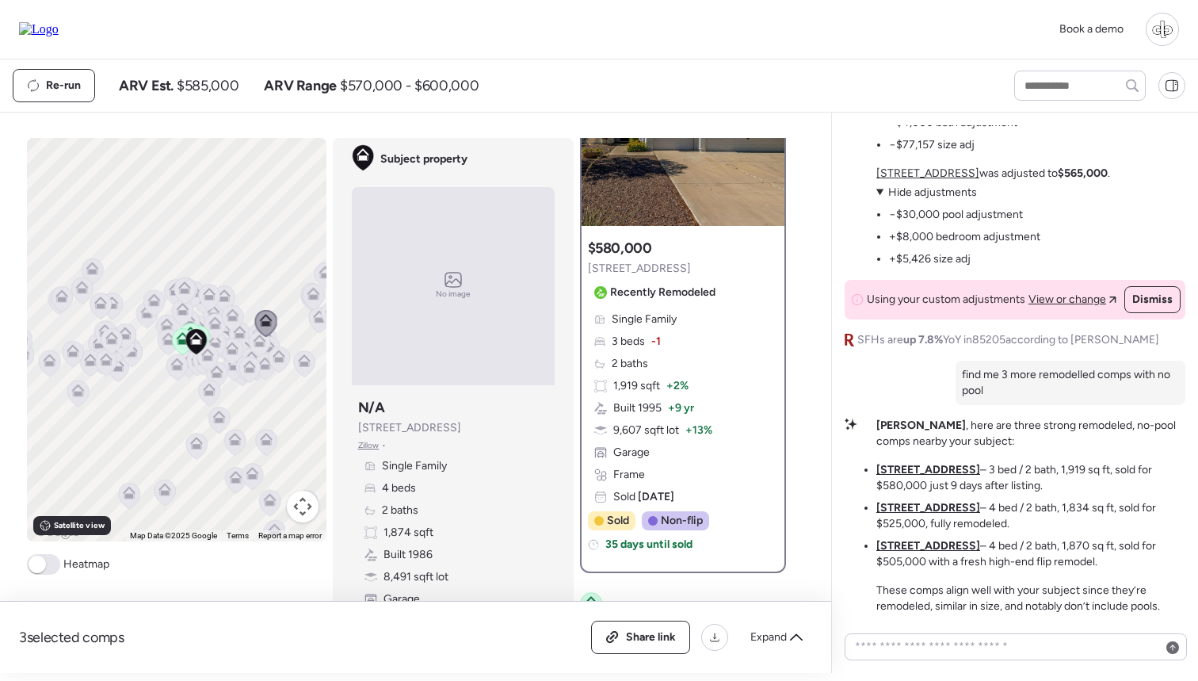
scroll to position [0, 0]
click at [912, 505] on u "[STREET_ADDRESS]" at bounding box center [928, 507] width 104 height 13
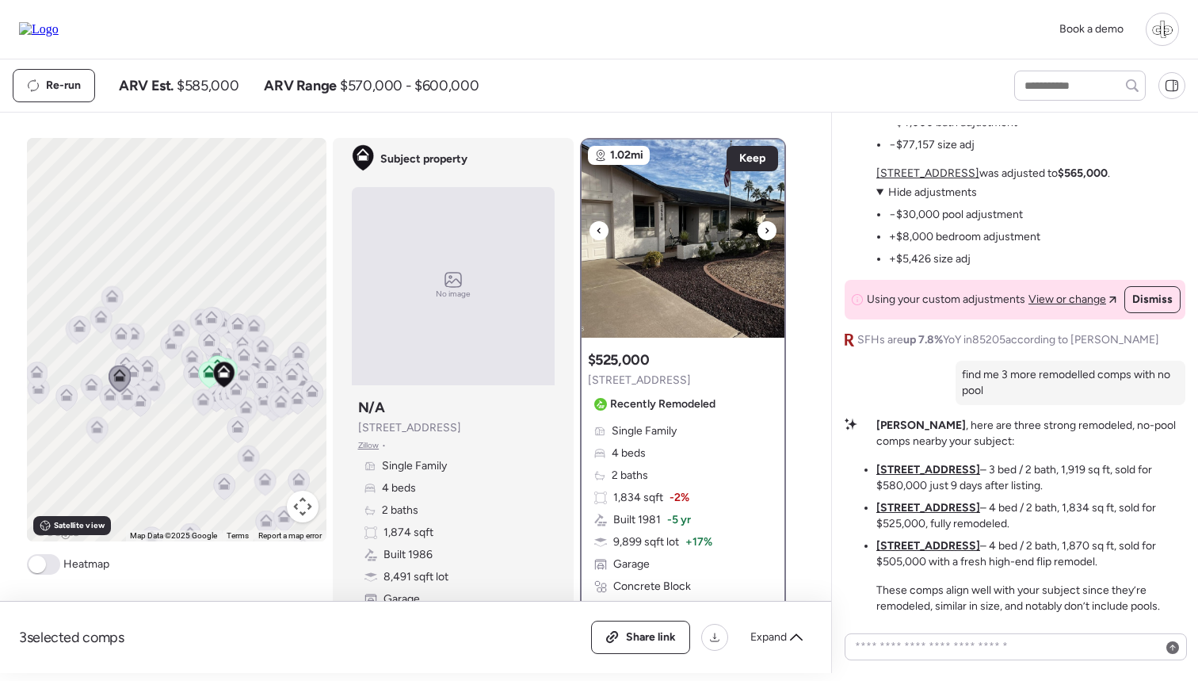
click at [667, 242] on img at bounding box center [683, 238] width 203 height 198
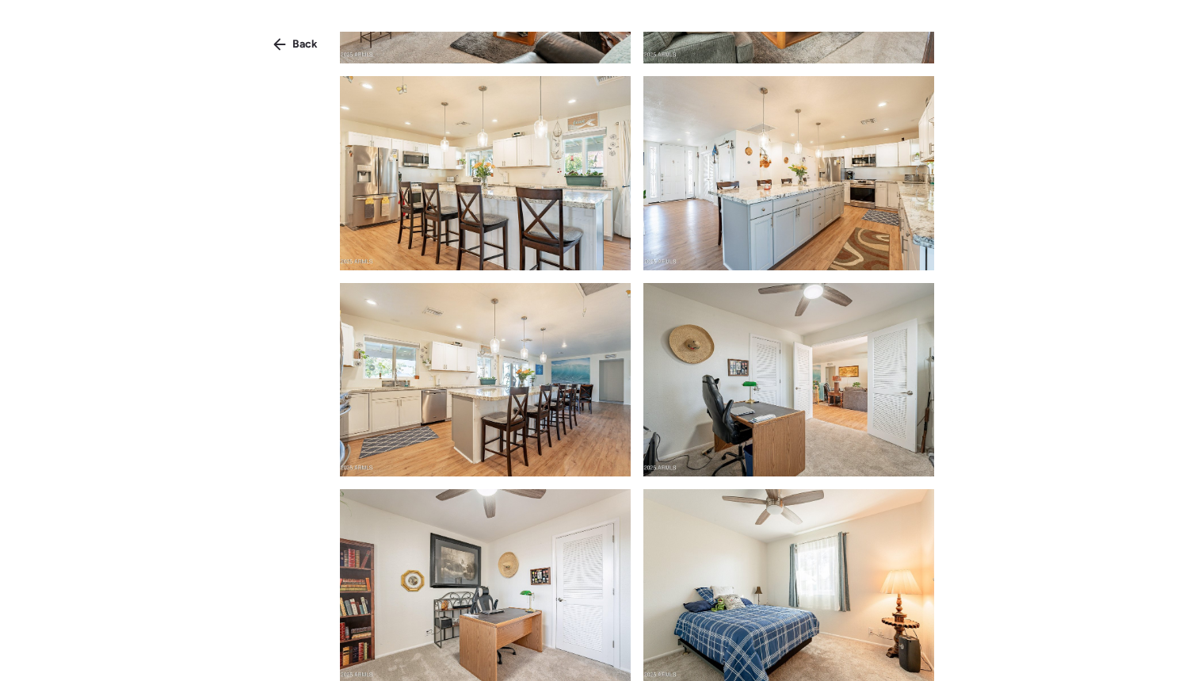
scroll to position [216, 0]
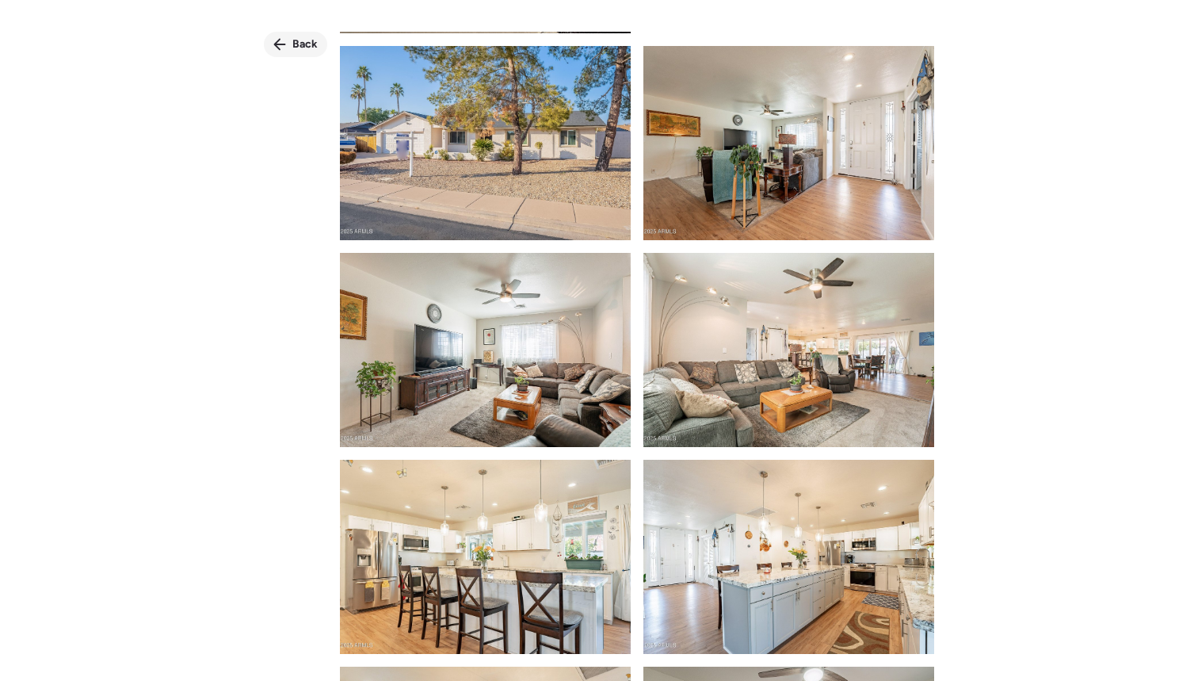
click at [303, 41] on span "Back" at bounding box center [304, 44] width 25 height 16
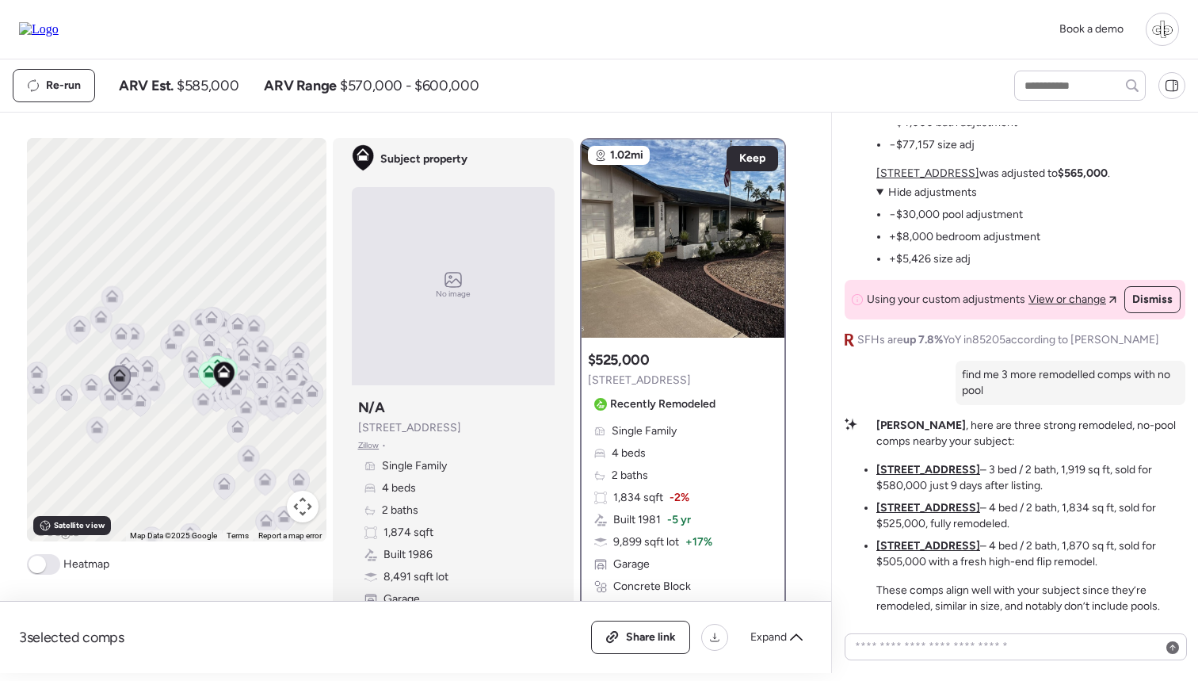
click at [936, 546] on u "[STREET_ADDRESS]" at bounding box center [928, 545] width 104 height 13
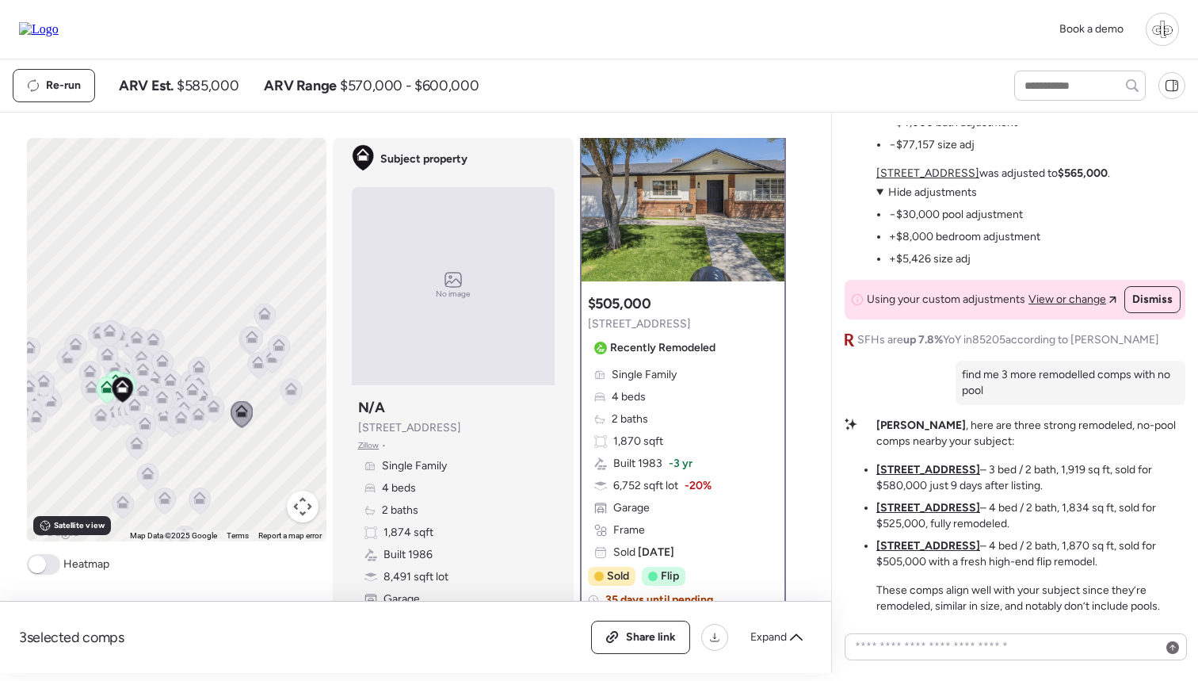
scroll to position [9, 0]
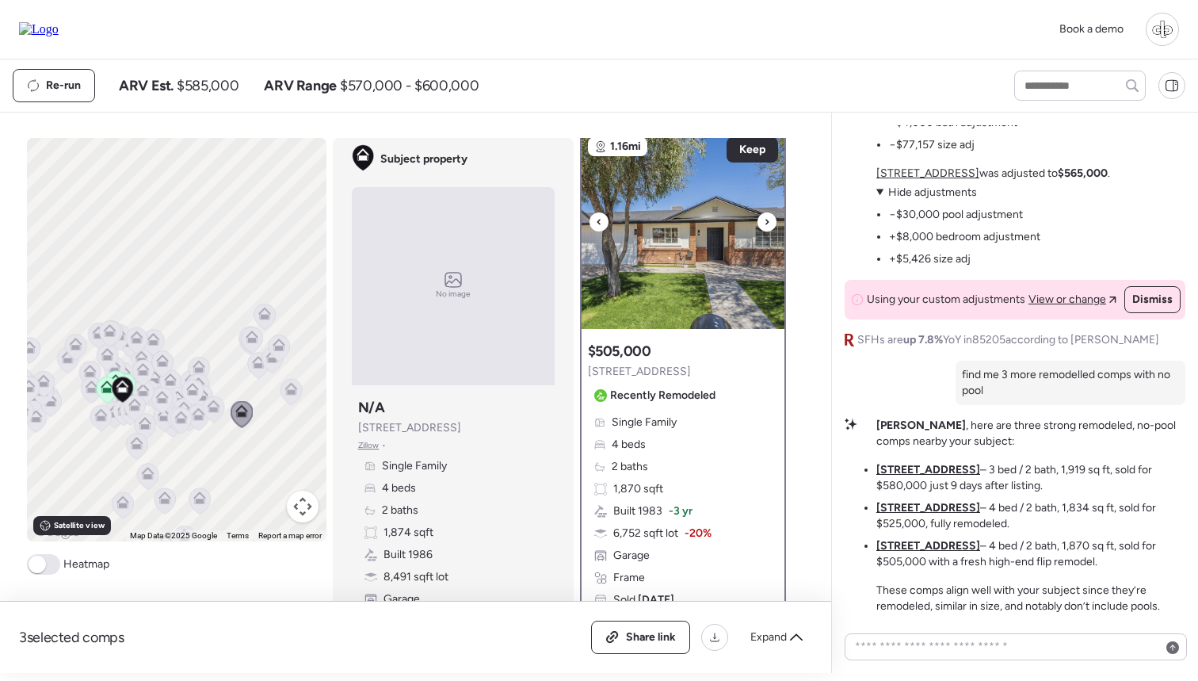
click at [675, 226] on img at bounding box center [683, 230] width 203 height 198
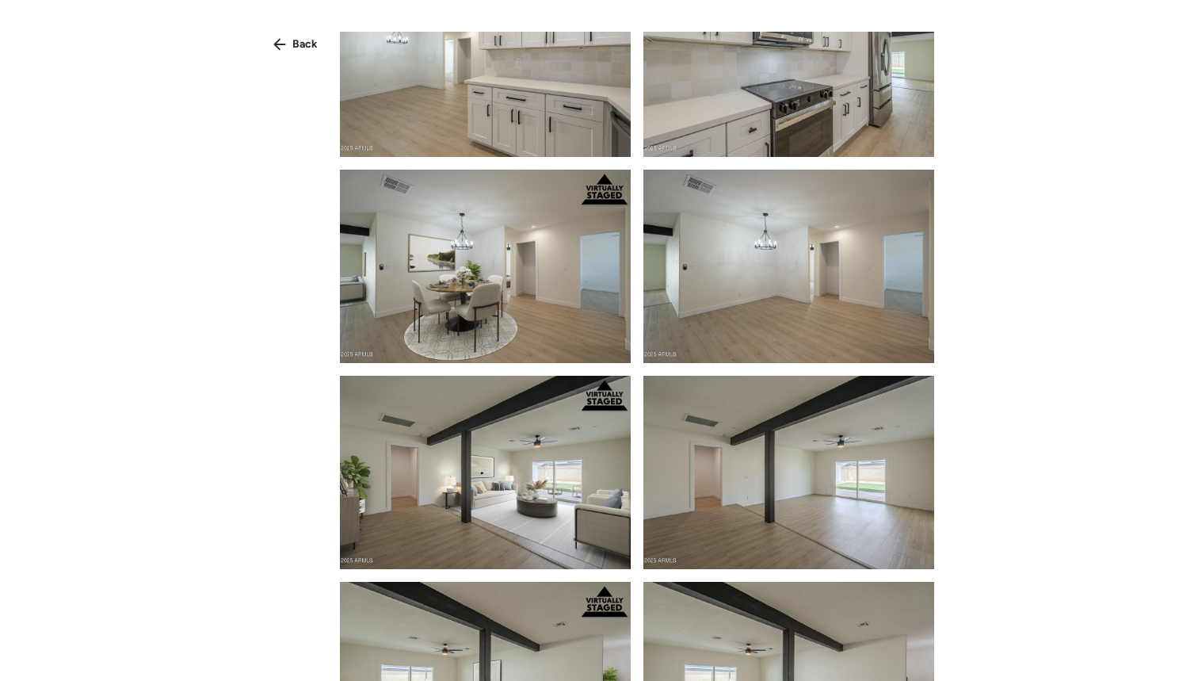
scroll to position [1109, 0]
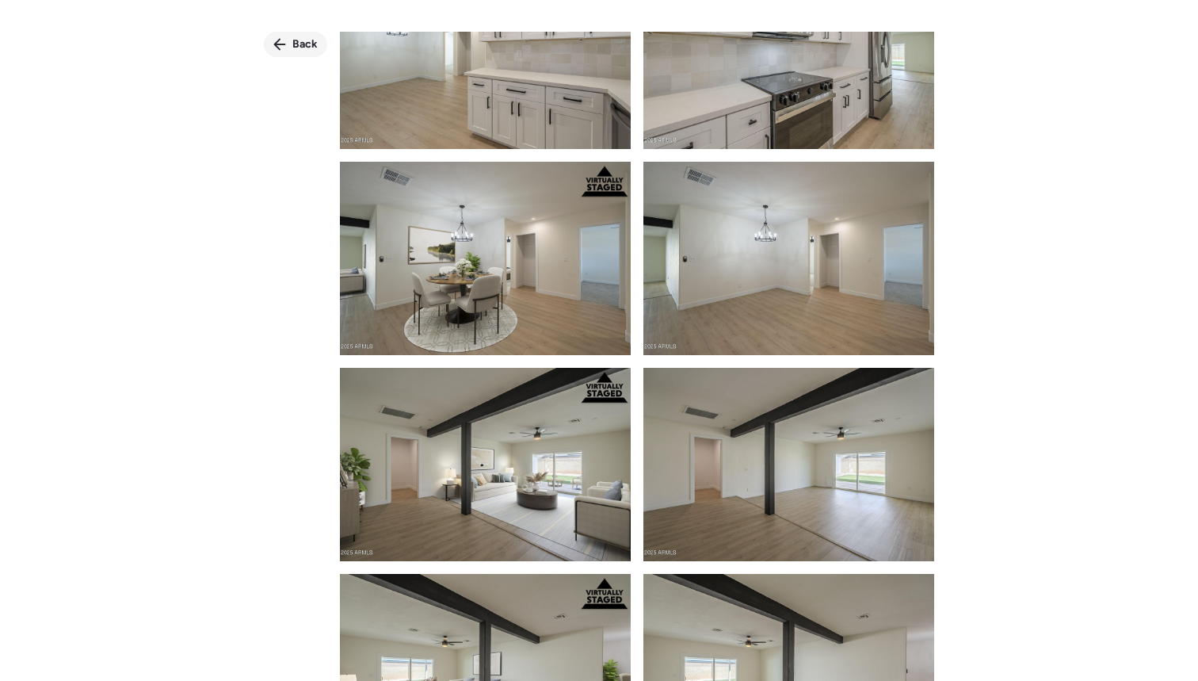
click at [305, 48] on span "Back" at bounding box center [304, 44] width 25 height 16
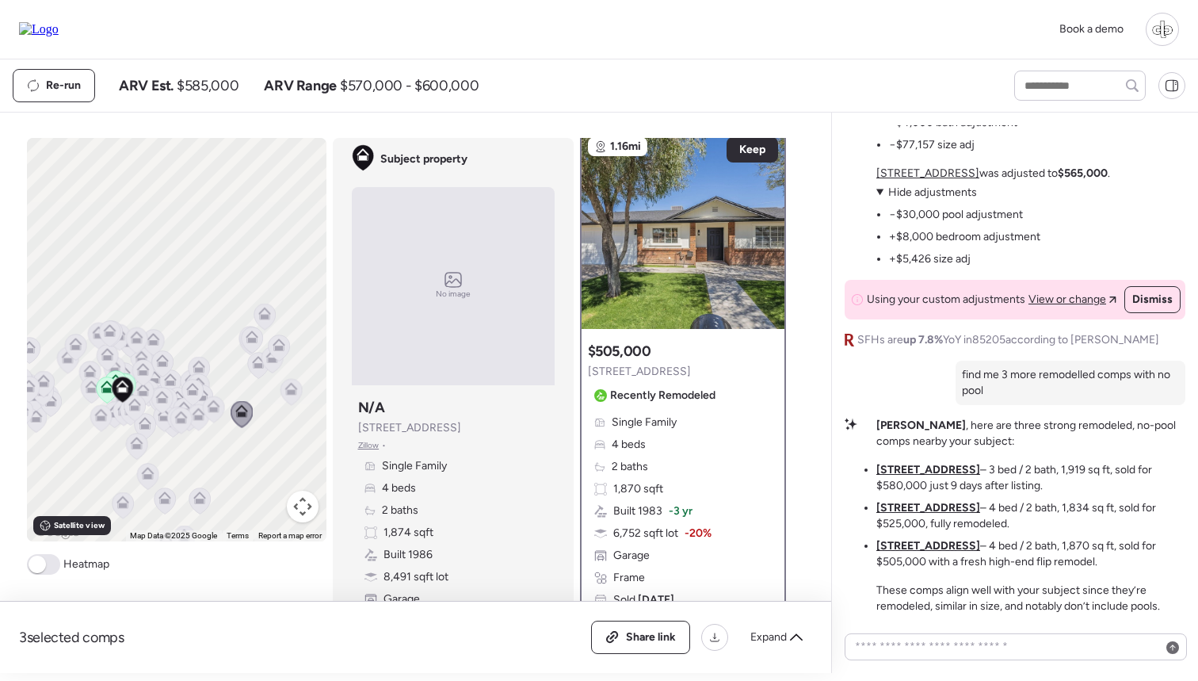
click at [246, 425] on icon at bounding box center [241, 414] width 21 height 26
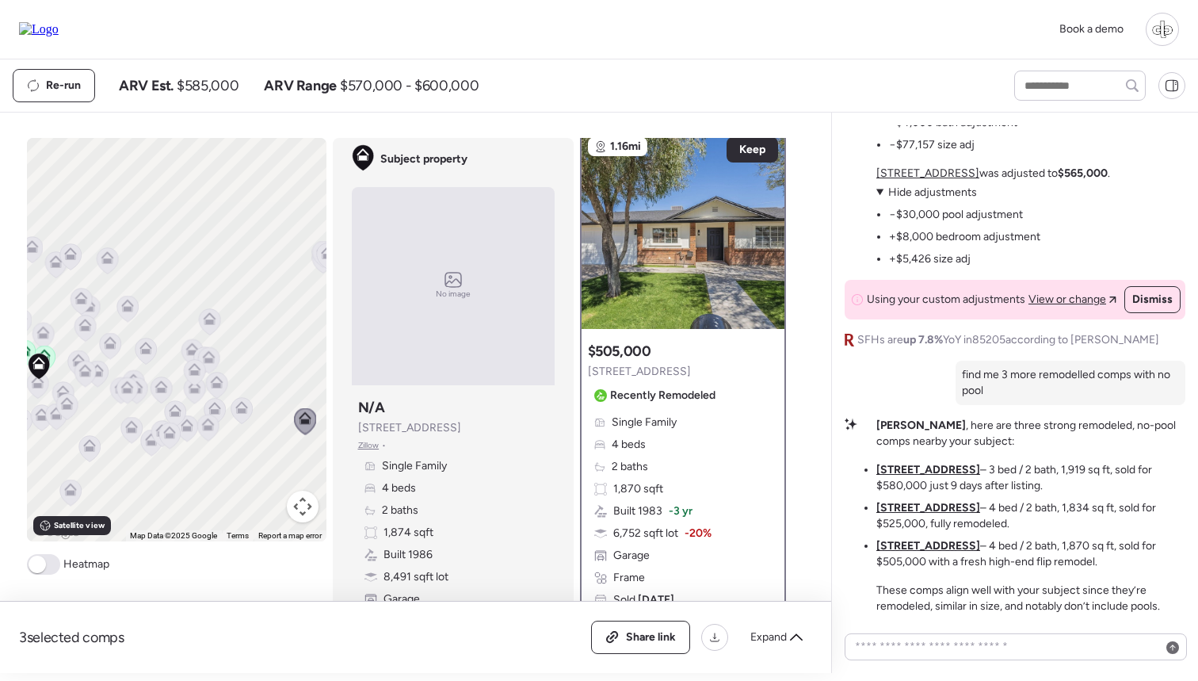
drag, startPoint x: 224, startPoint y: 423, endPoint x: 296, endPoint y: 423, distance: 71.3
click at [296, 423] on div "To activate drag with keyboard, press Alt + Enter. Once in keyboard drag state,…" at bounding box center [177, 339] width 300 height 403
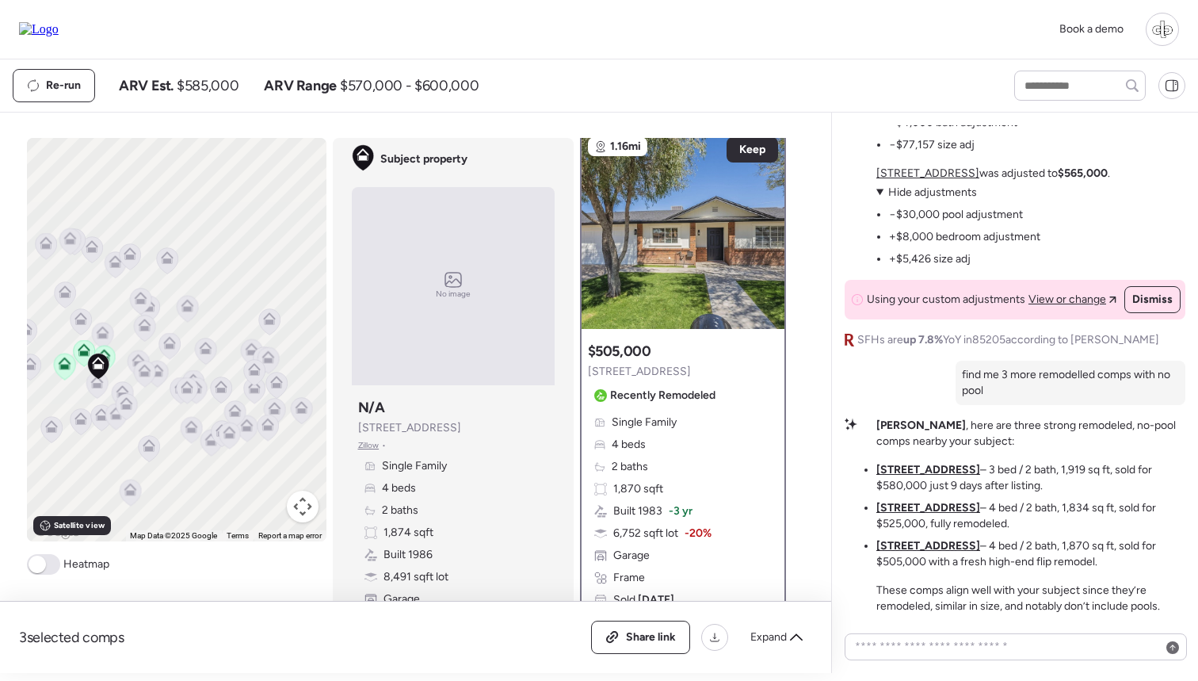
drag, startPoint x: 90, startPoint y: 346, endPoint x: 163, endPoint y: 346, distance: 73.7
click at [163, 346] on div "To activate drag with keyboard, press Alt + Enter. Once in keyboard drag state,…" at bounding box center [177, 339] width 300 height 403
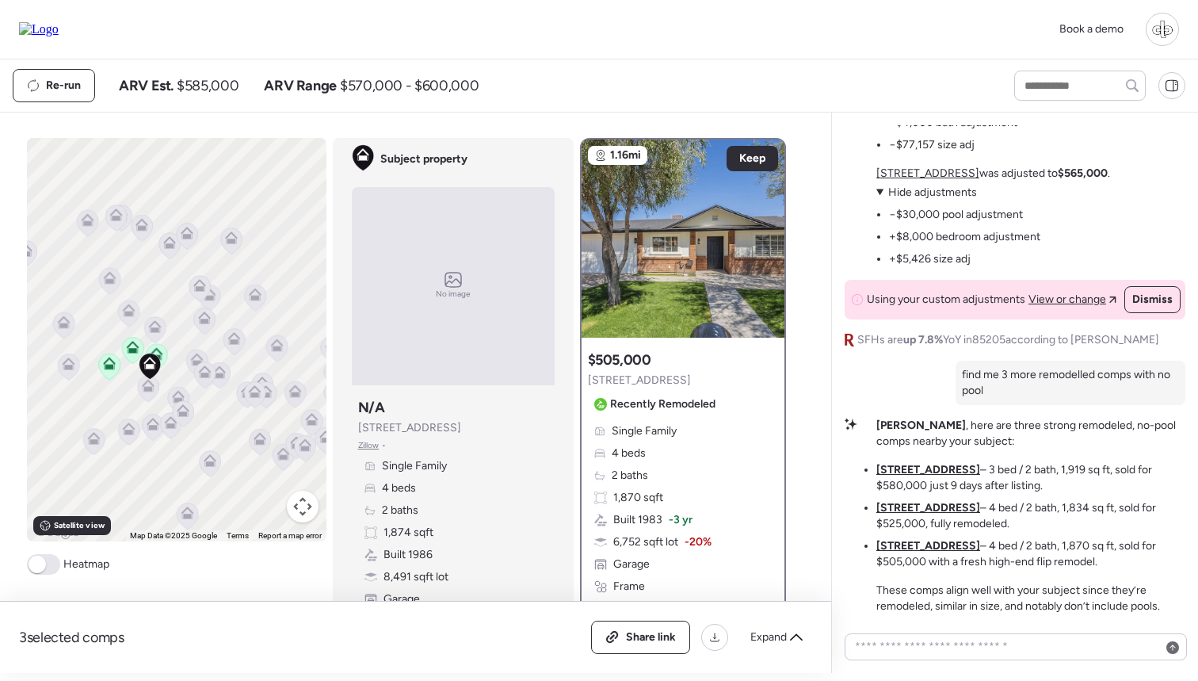
scroll to position [0, 0]
click at [750, 158] on span "Keep" at bounding box center [752, 159] width 26 height 16
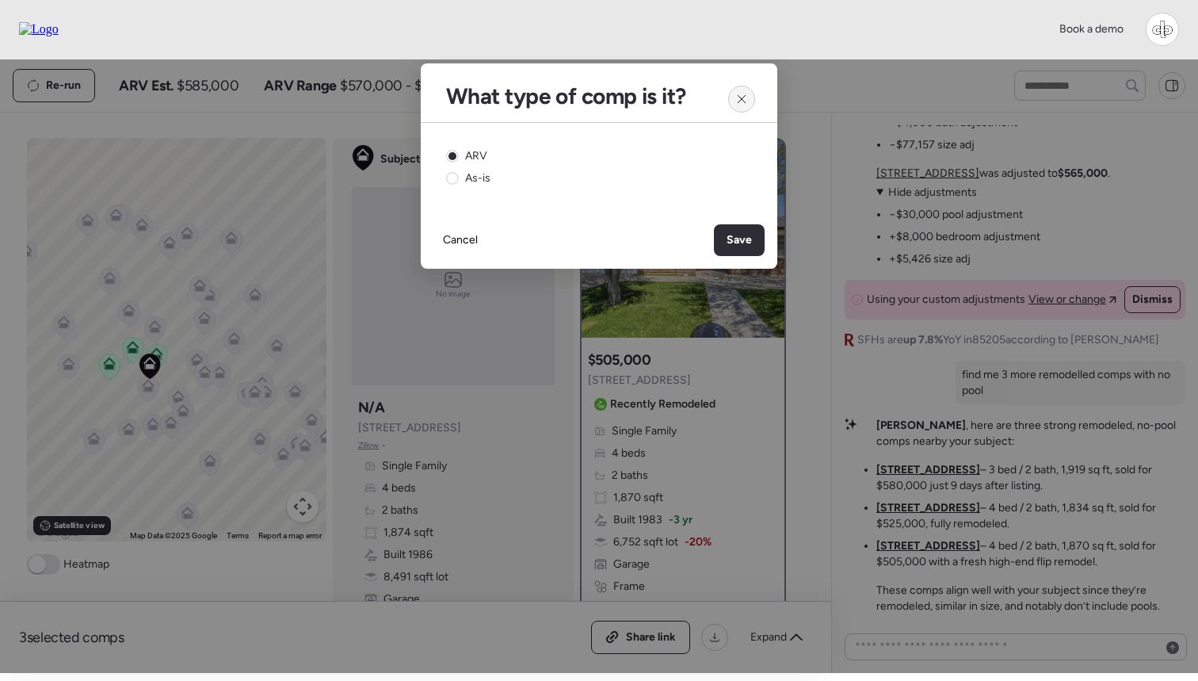
click at [746, 100] on icon at bounding box center [741, 99] width 13 height 13
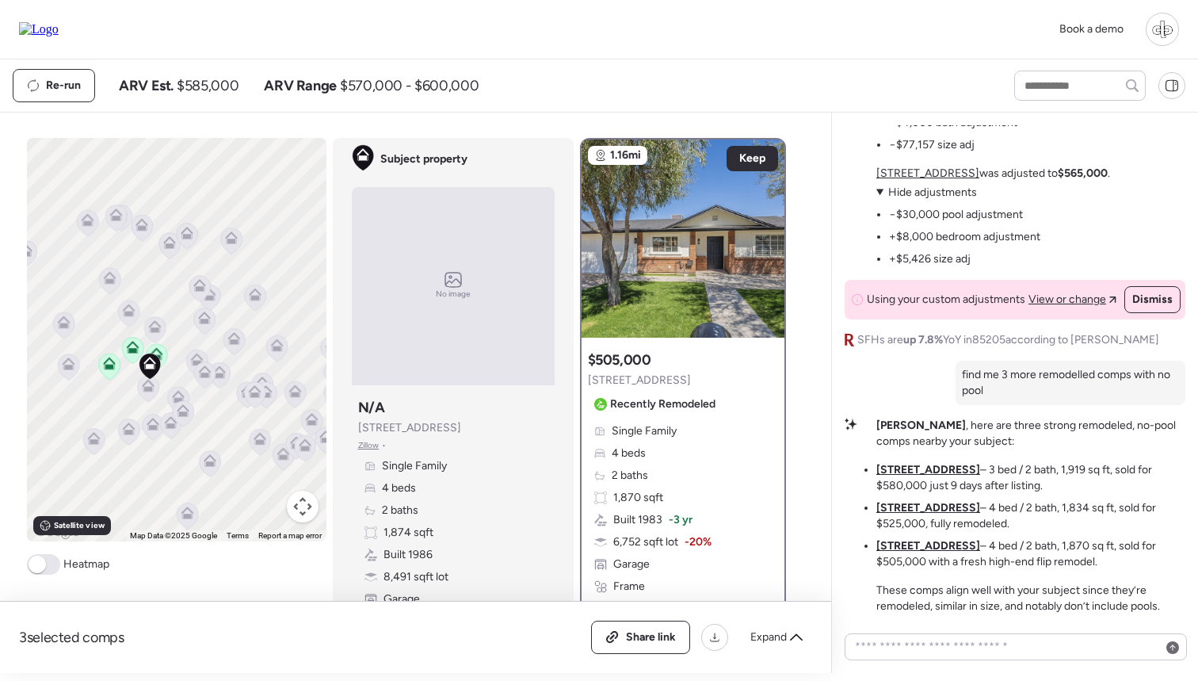
click at [162, 354] on icon at bounding box center [156, 350] width 12 height 7
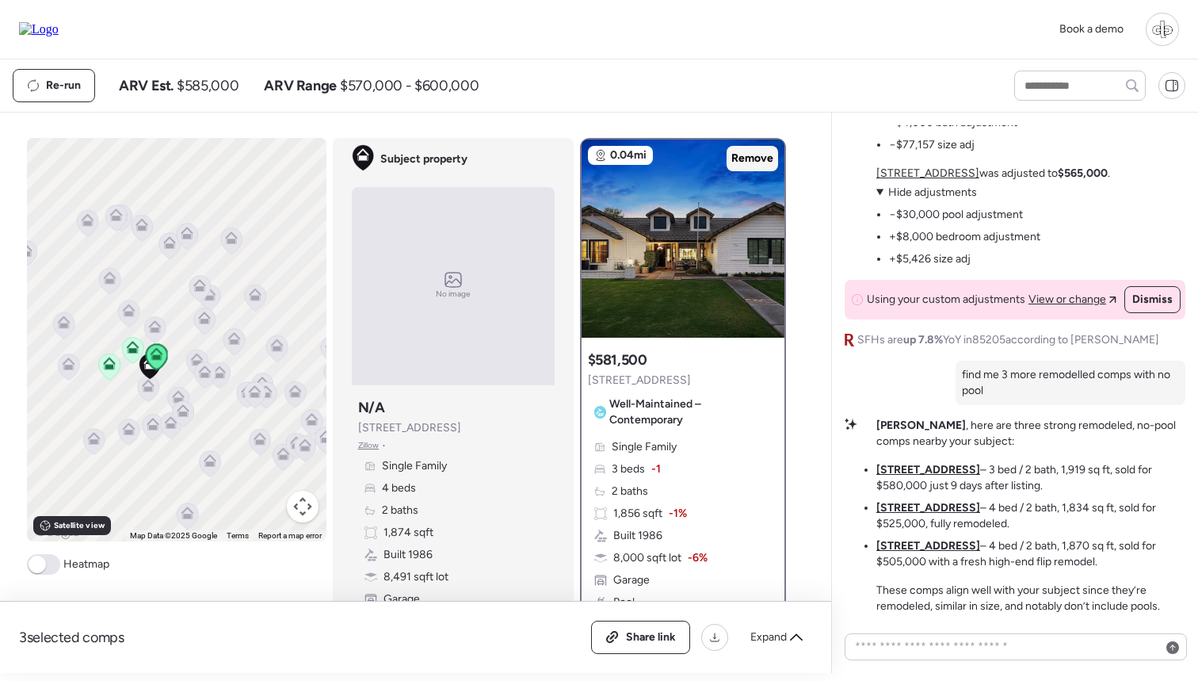
click at [743, 158] on span "Remove" at bounding box center [752, 159] width 42 height 16
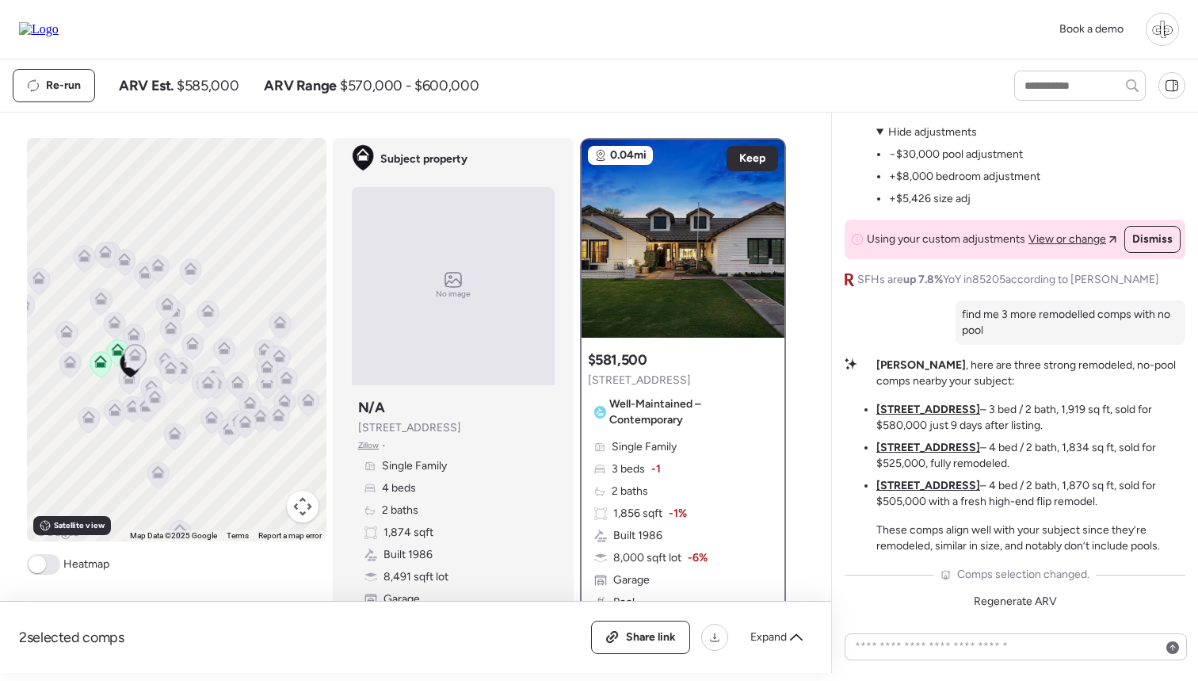
drag, startPoint x: 242, startPoint y: 376, endPoint x: 193, endPoint y: 376, distance: 49.1
click at [193, 340] on div at bounding box center [327, 340] width 300 height 0
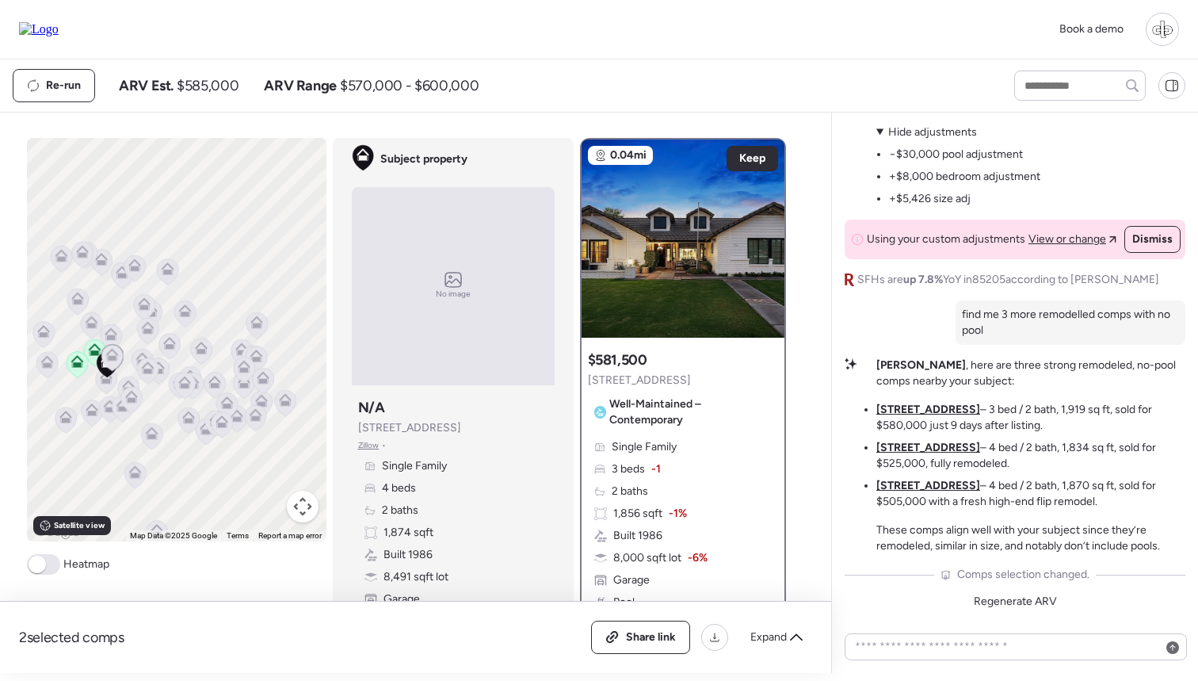
click at [284, 405] on icon at bounding box center [285, 402] width 10 height 5
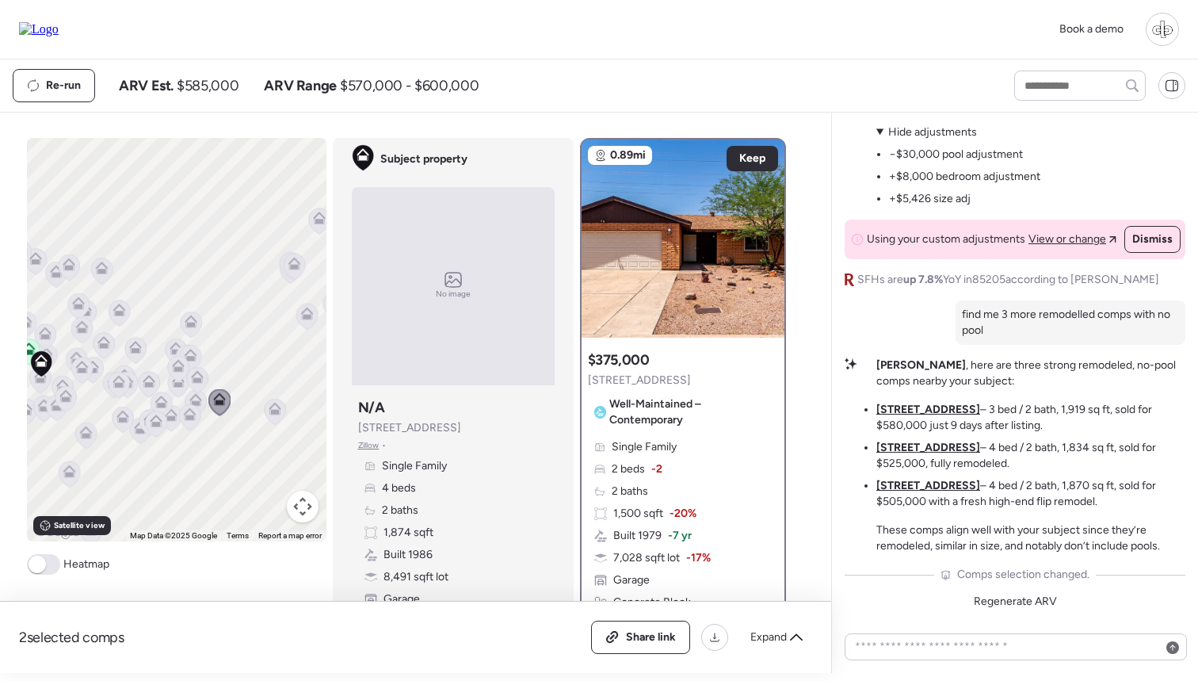
drag, startPoint x: 292, startPoint y: 443, endPoint x: 204, endPoint y: 441, distance: 88.0
click at [204, 441] on div "To navigate, press the arrow keys. To activate drag with keyboard, press Alt + …" at bounding box center [177, 339] width 300 height 403
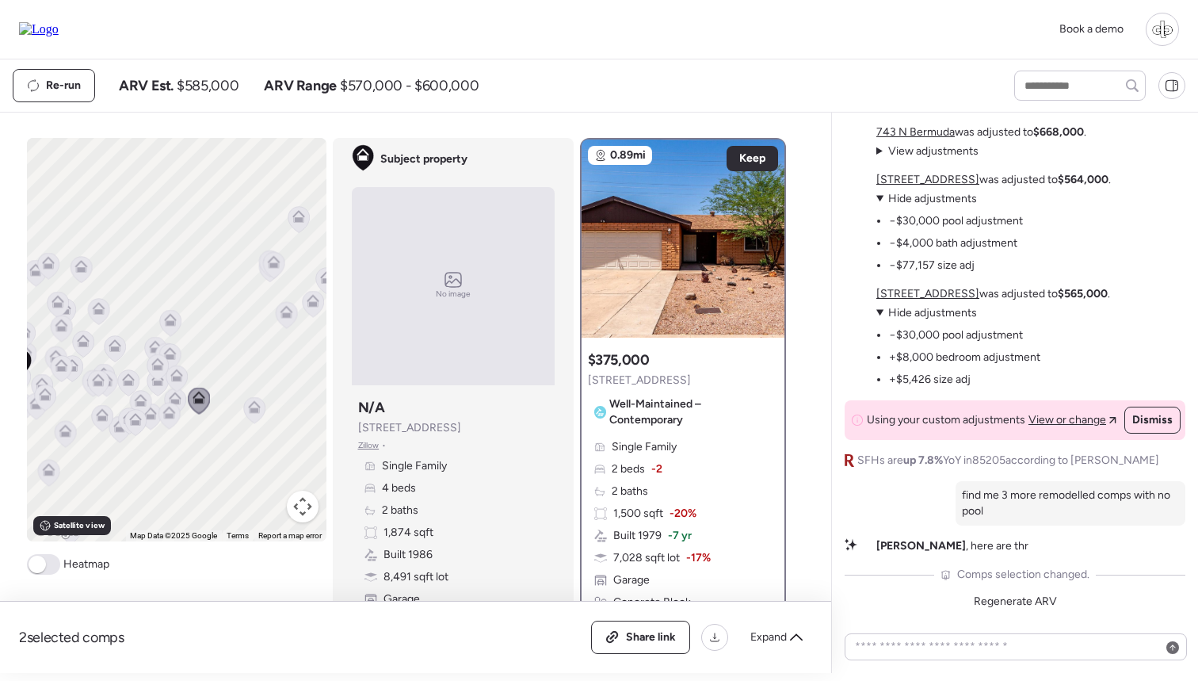
click at [252, 416] on icon at bounding box center [253, 410] width 21 height 26
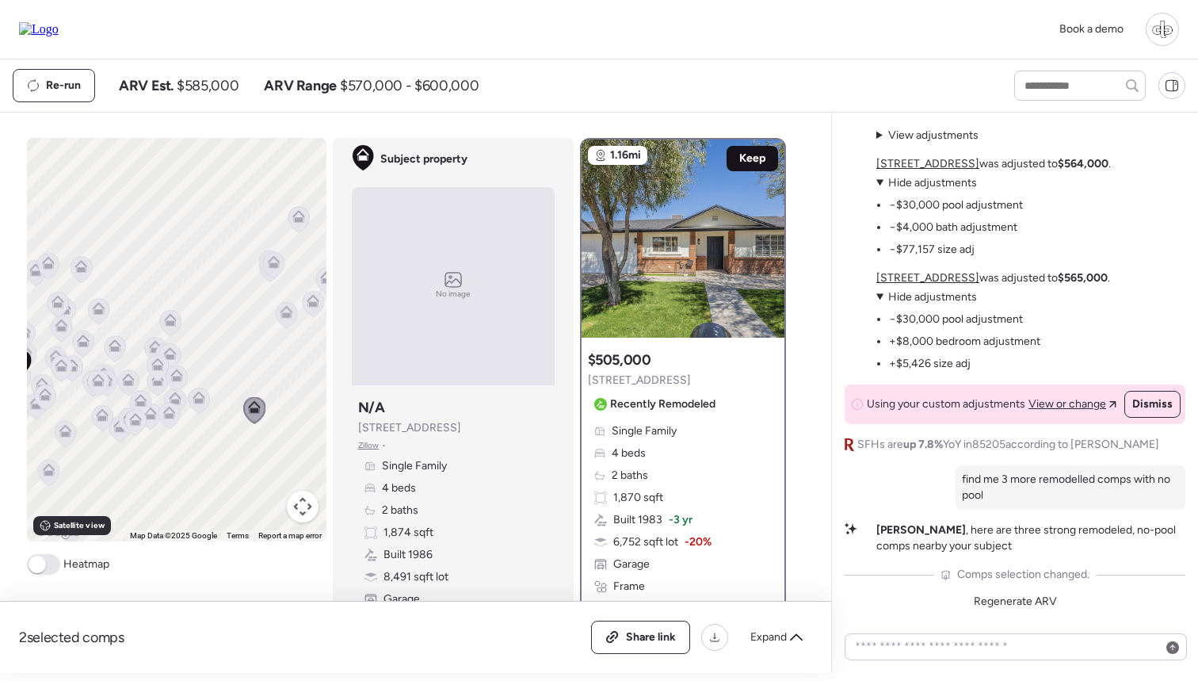
click at [760, 153] on span "Keep" at bounding box center [752, 159] width 26 height 16
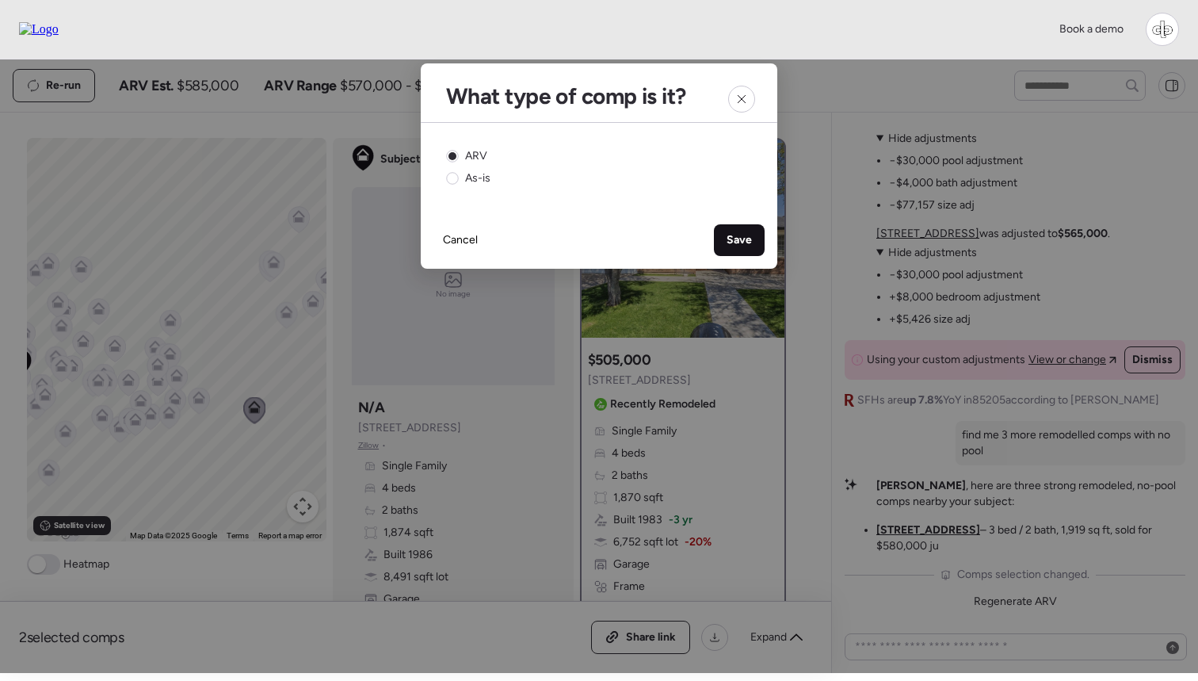
click at [737, 235] on span "Save" at bounding box center [739, 240] width 25 height 16
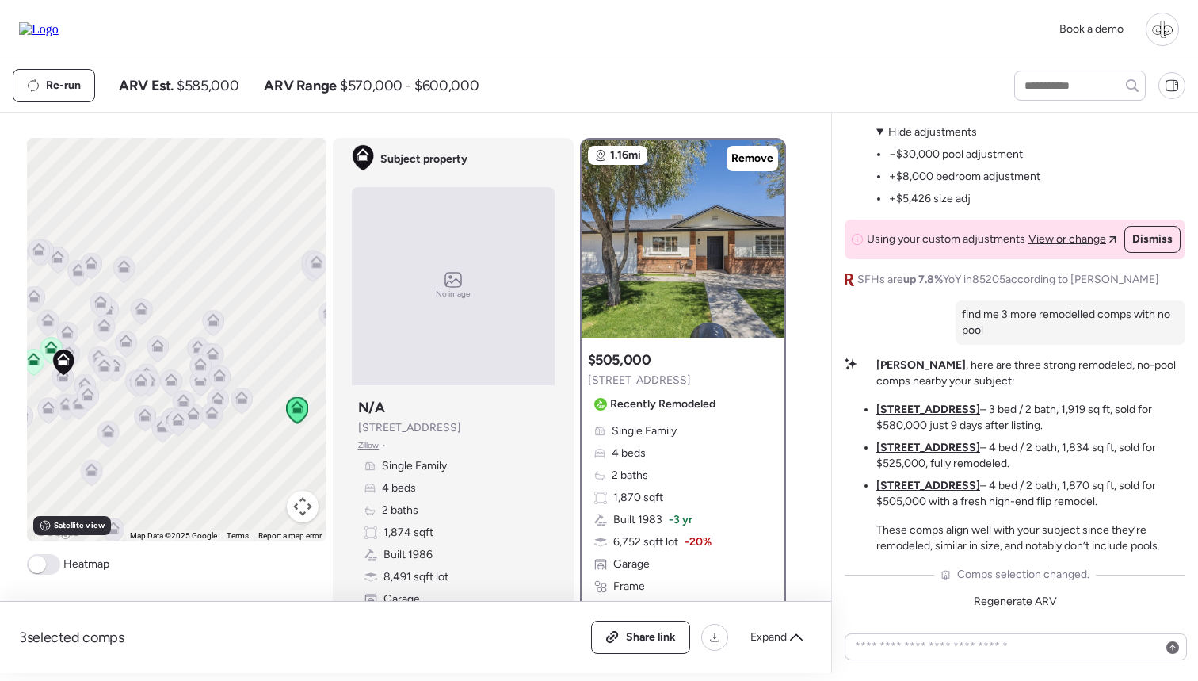
drag, startPoint x: 175, startPoint y: 342, endPoint x: 293, endPoint y: 342, distance: 118.1
click at [292, 342] on div "To navigate, press the arrow keys. To activate drag with keyboard, press Alt + …" at bounding box center [177, 339] width 300 height 403
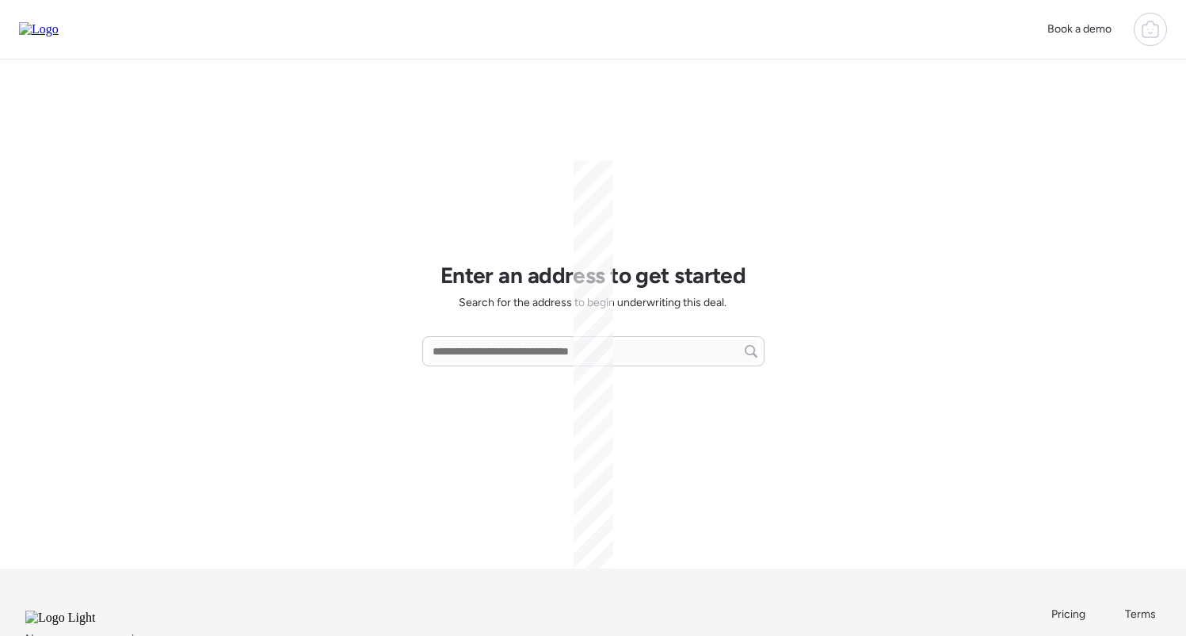
click at [1156, 27] on icon at bounding box center [1150, 29] width 19 height 19
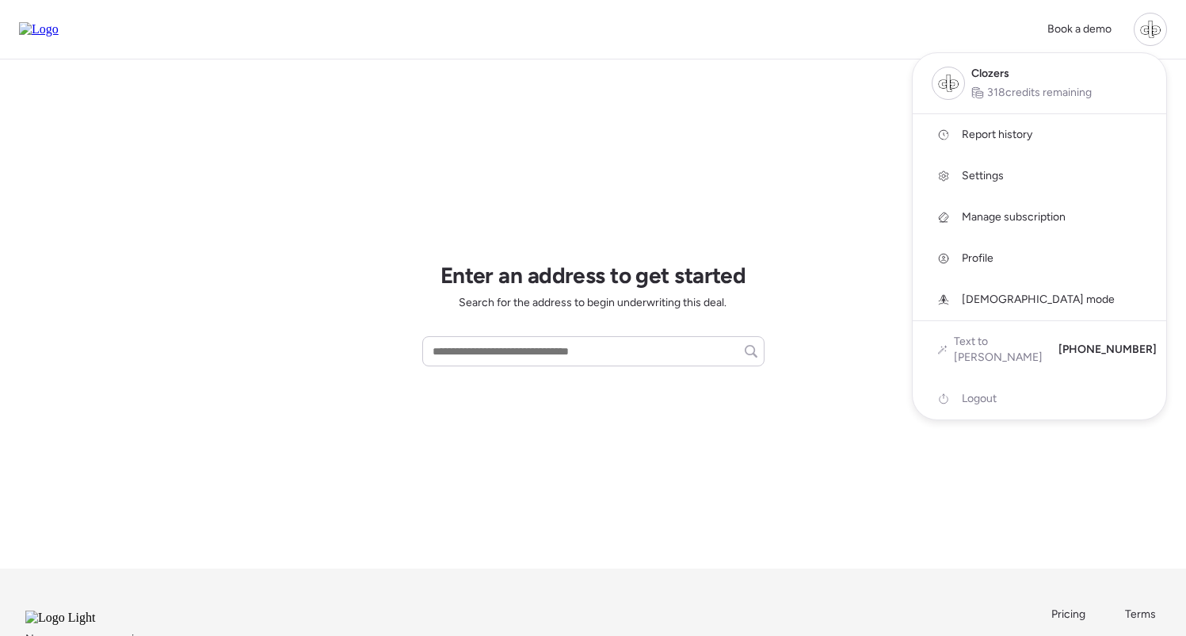
click at [990, 132] on span "Report history" at bounding box center [997, 135] width 71 height 16
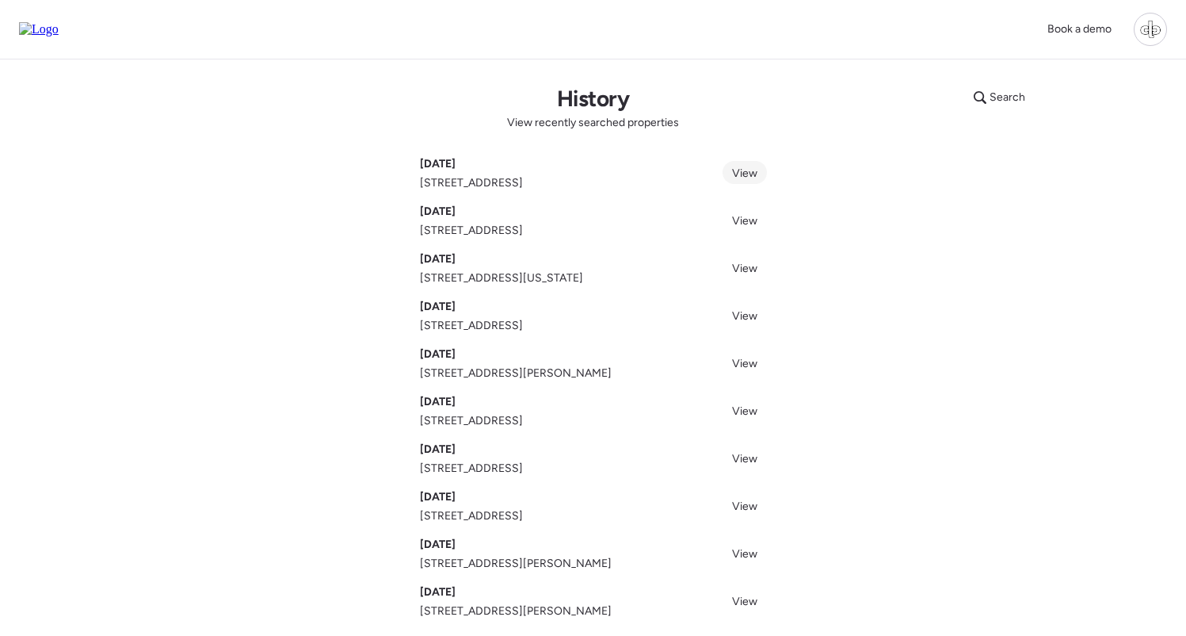
click at [738, 177] on span "View" at bounding box center [744, 172] width 25 height 13
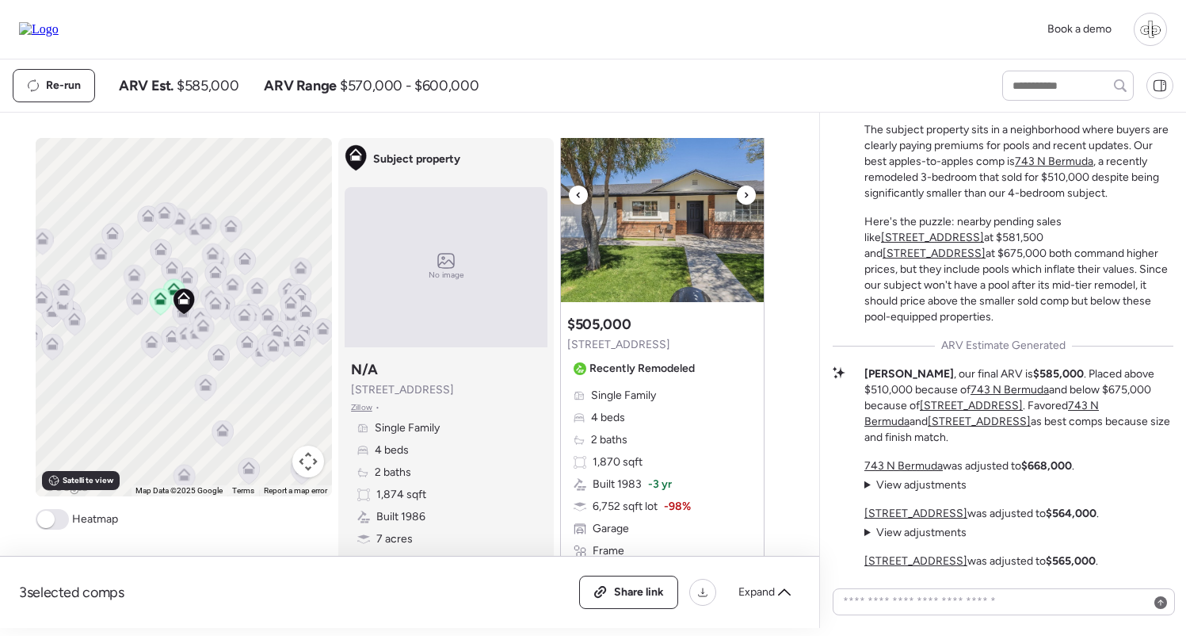
scroll to position [1368, 0]
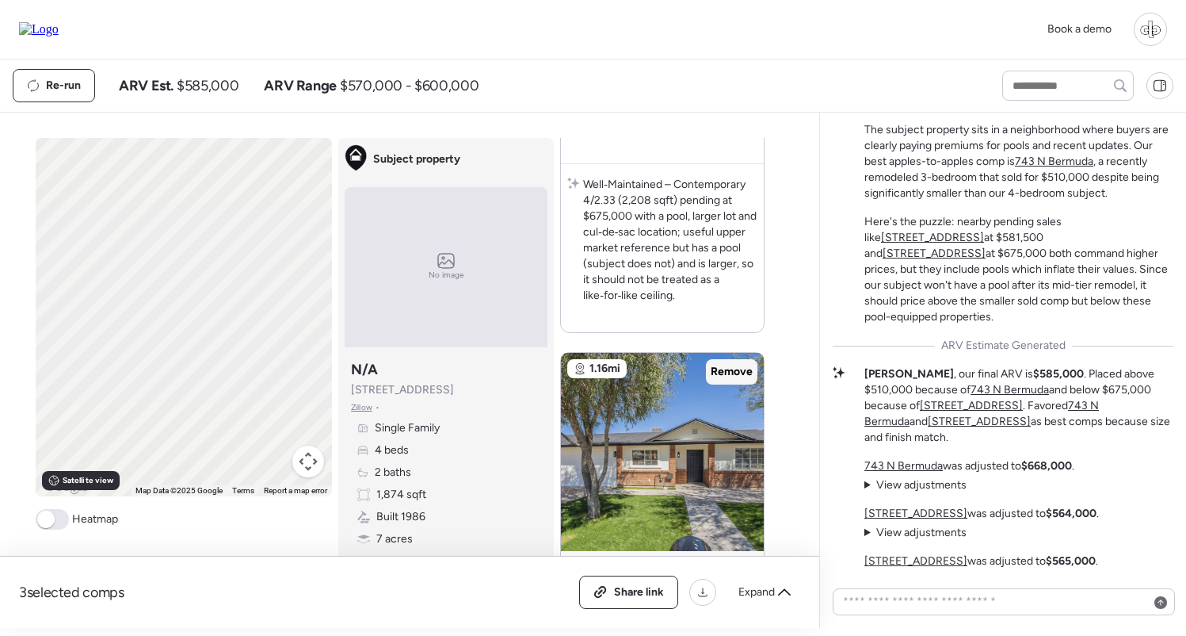
click at [733, 369] on span "Remove" at bounding box center [732, 372] width 42 height 16
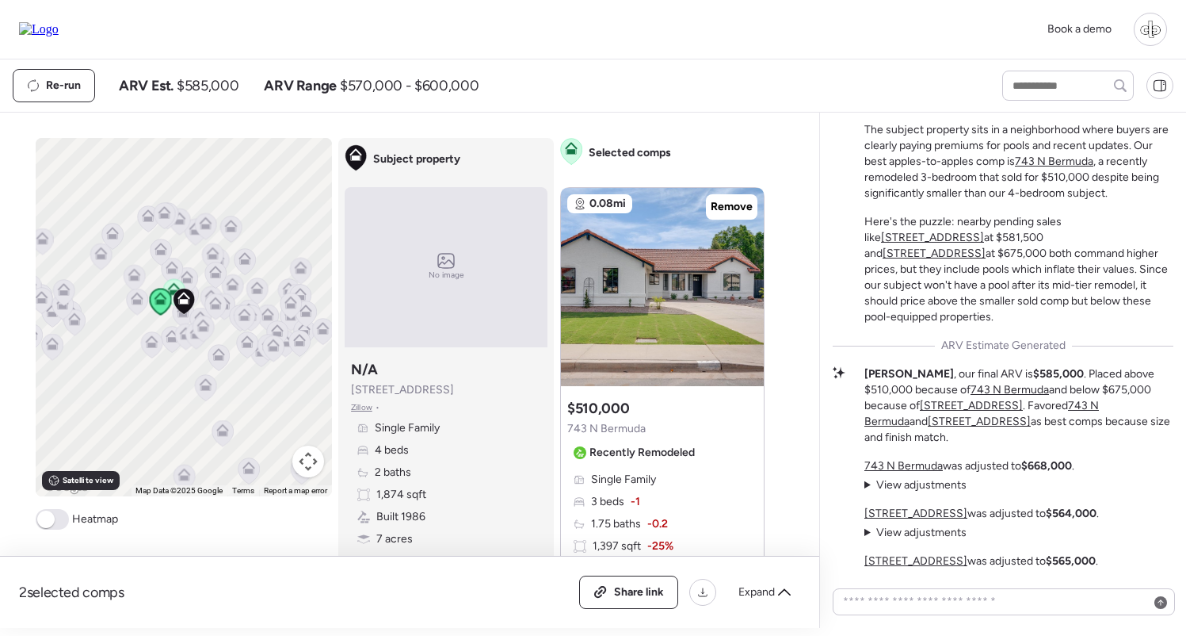
scroll to position [0, 0]
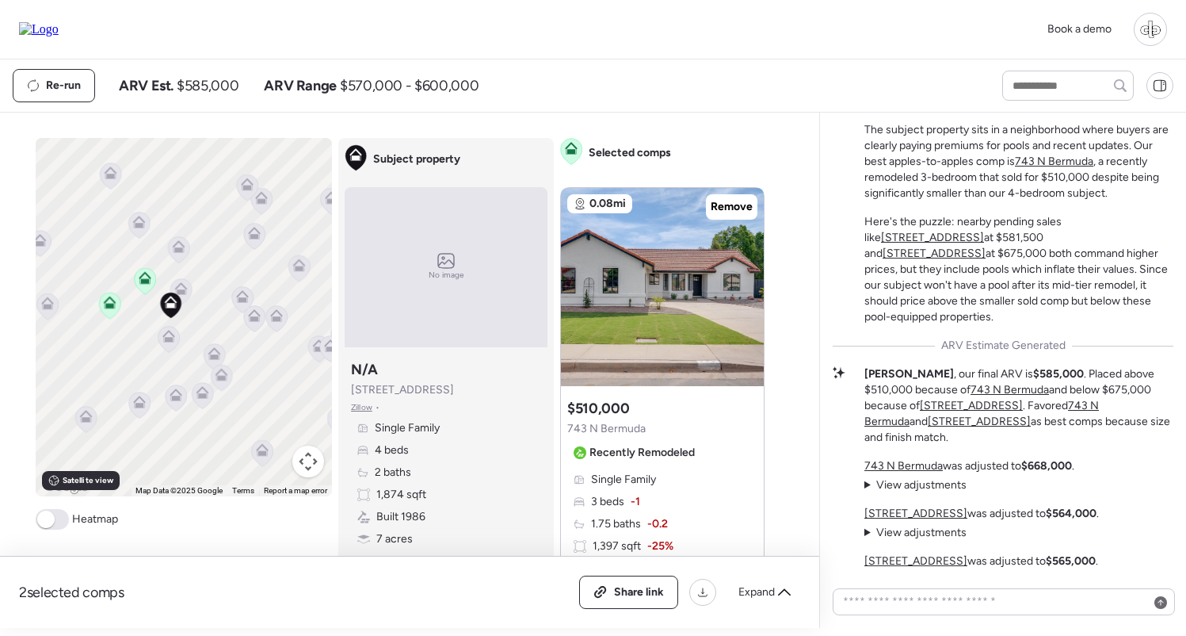
click at [189, 290] on icon at bounding box center [180, 292] width 21 height 26
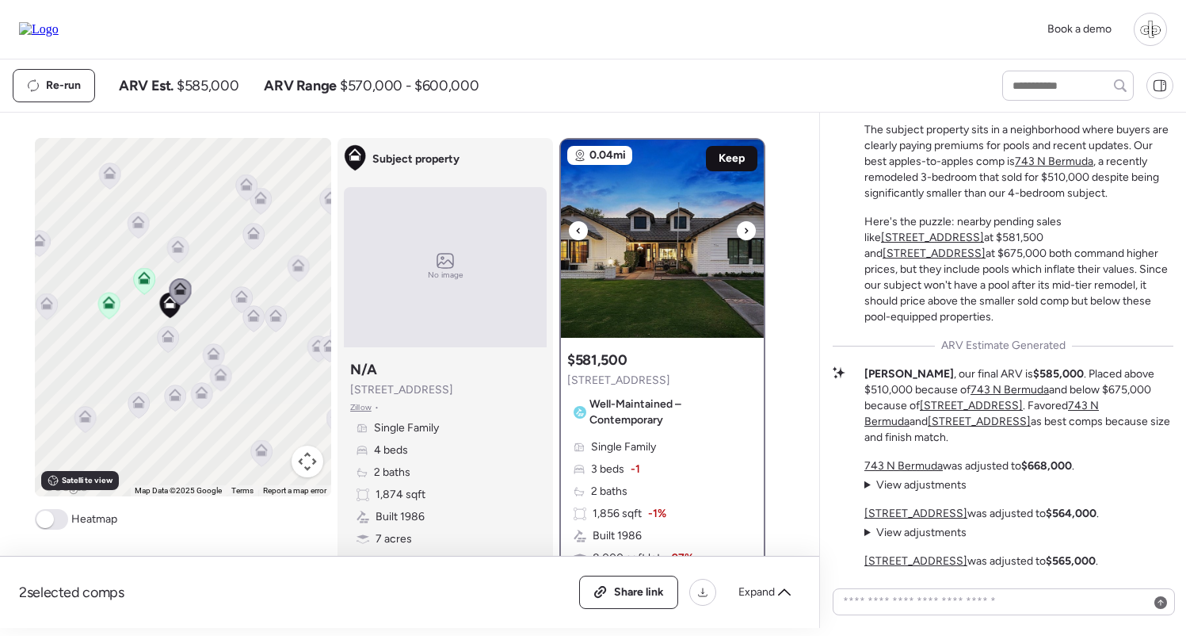
scroll to position [-1, 0]
click at [727, 156] on span "Keep" at bounding box center [732, 159] width 26 height 16
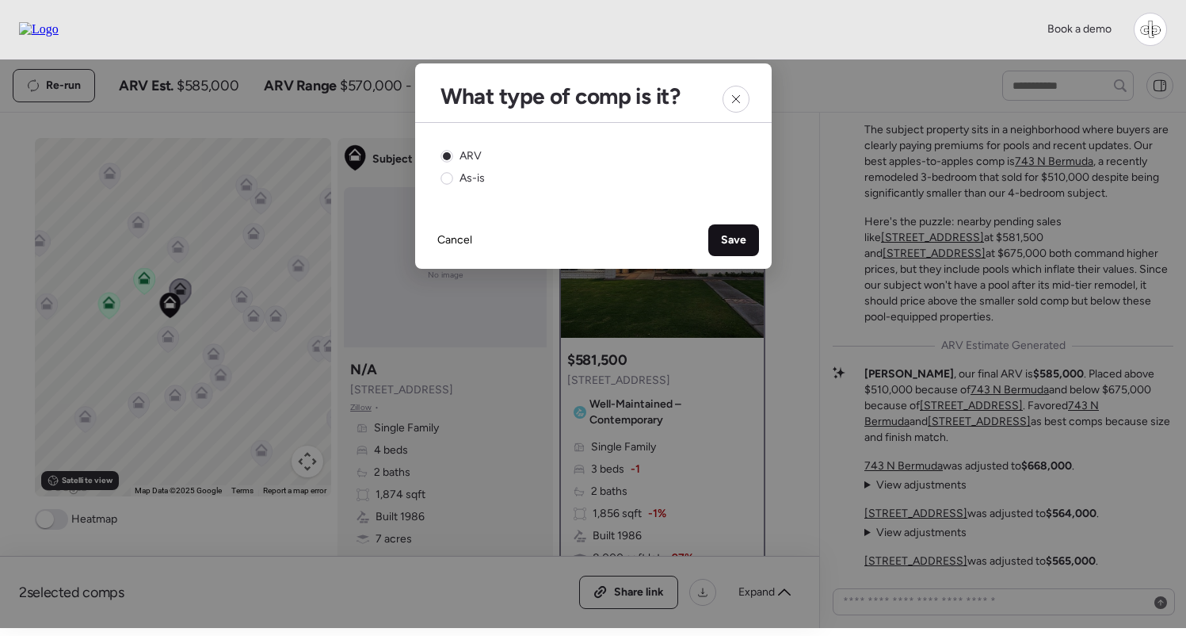
click at [734, 239] on span "Save" at bounding box center [733, 240] width 25 height 16
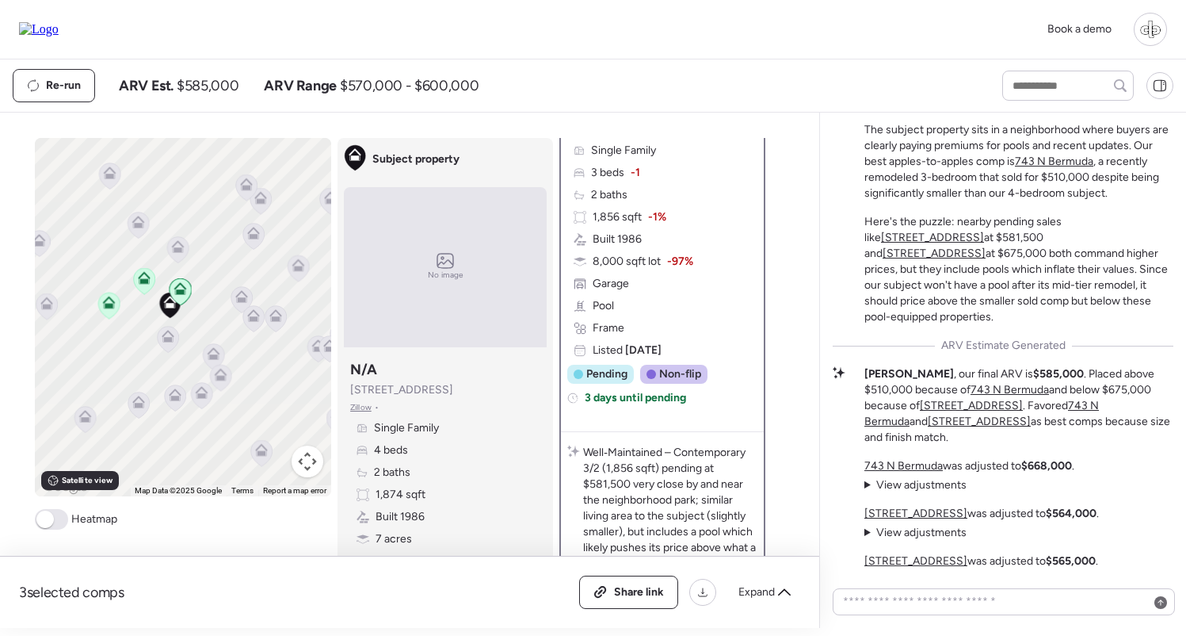
scroll to position [465, 0]
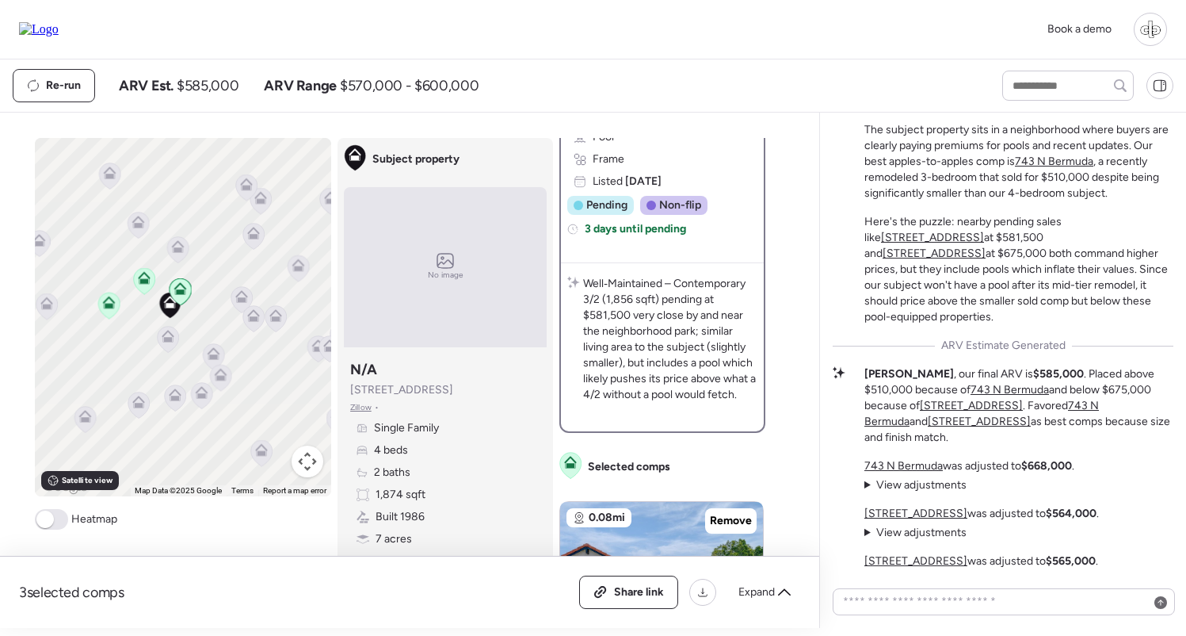
click at [886, 460] on u "743 N Bermuda" at bounding box center [904, 465] width 78 height 13
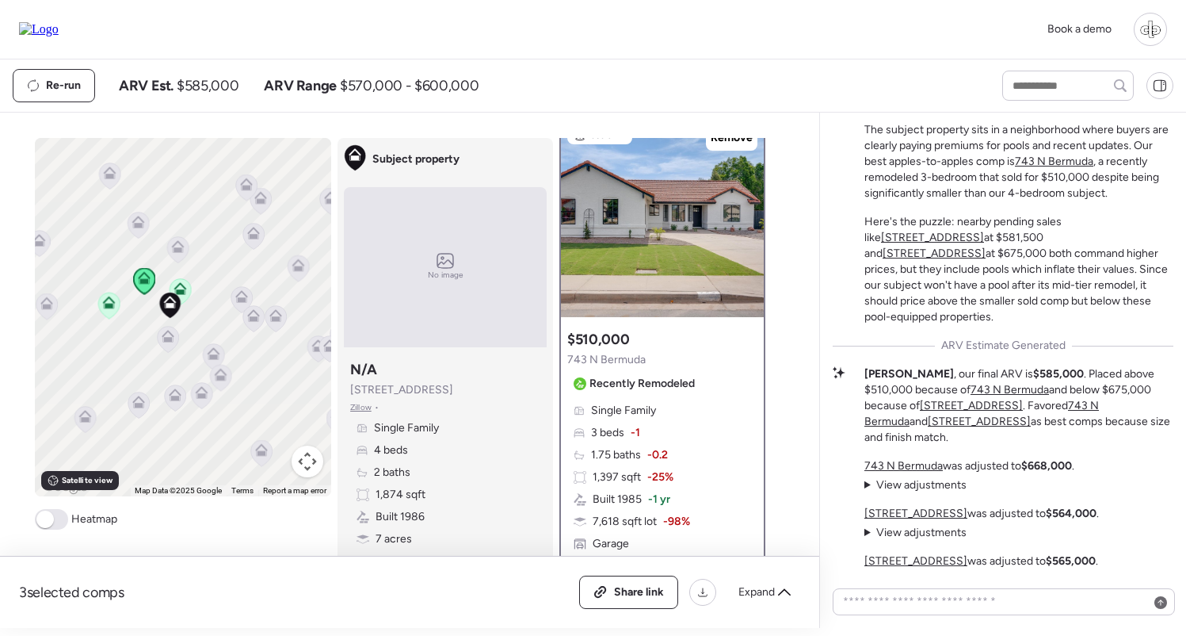
scroll to position [0, 0]
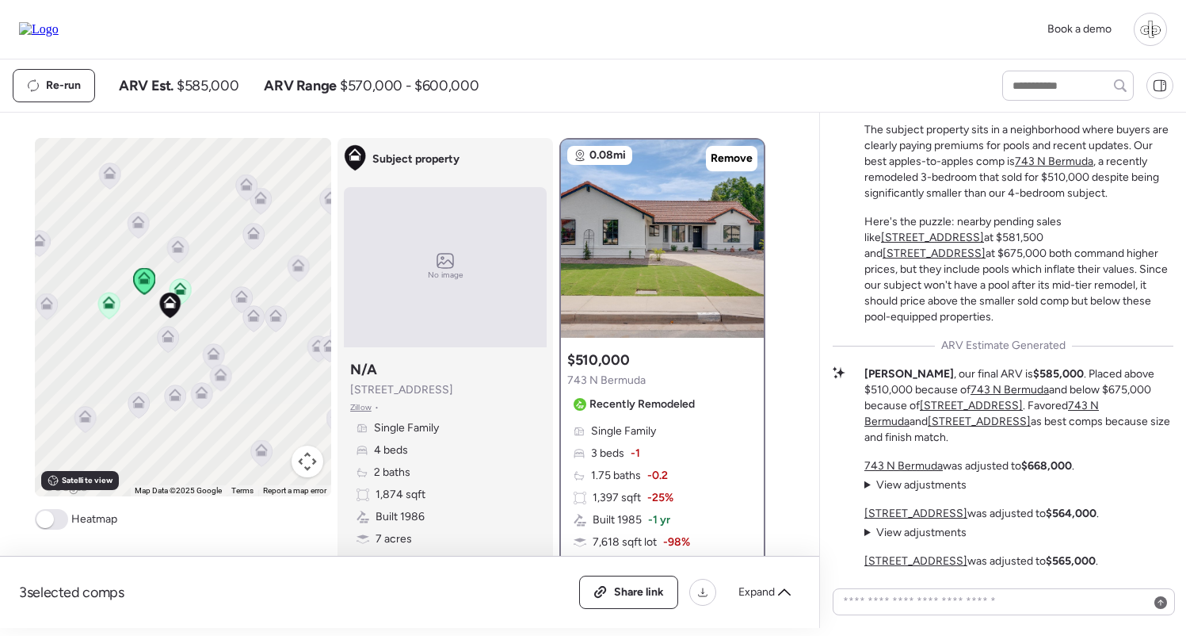
click at [888, 512] on u "[STREET_ADDRESS]" at bounding box center [916, 512] width 103 height 13
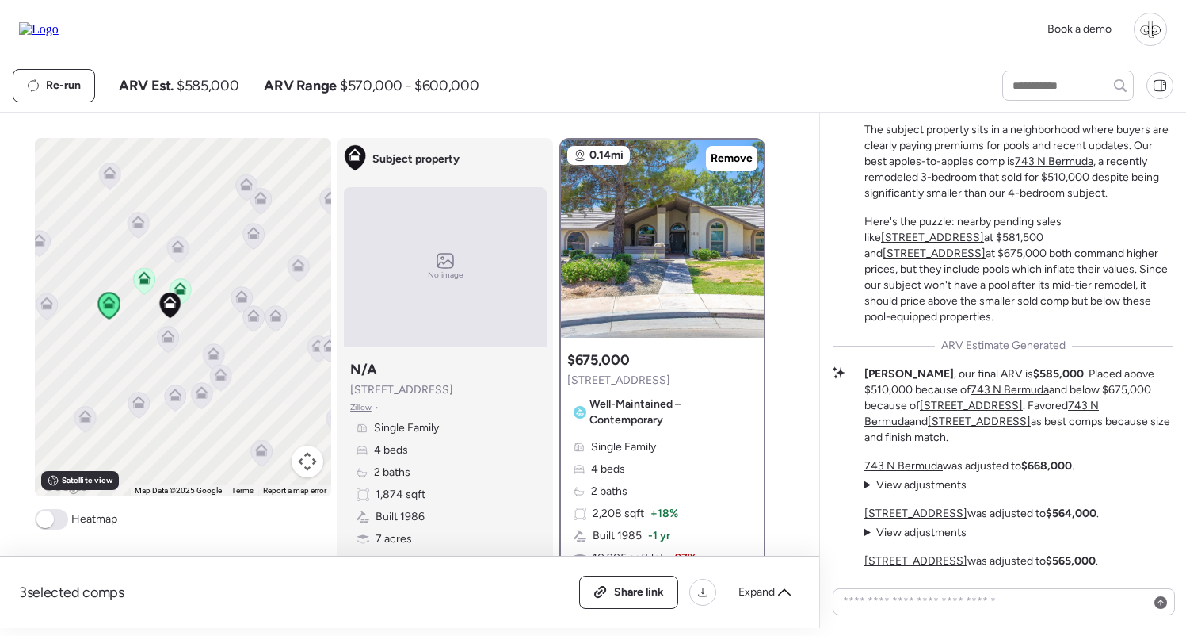
click at [901, 553] on div "743 N Bermuda was adjusted to $668,000 . View adjustments Hide adjustments +$13…" at bounding box center [982, 523] width 235 height 130
click at [901, 559] on u "[STREET_ADDRESS]" at bounding box center [916, 560] width 103 height 13
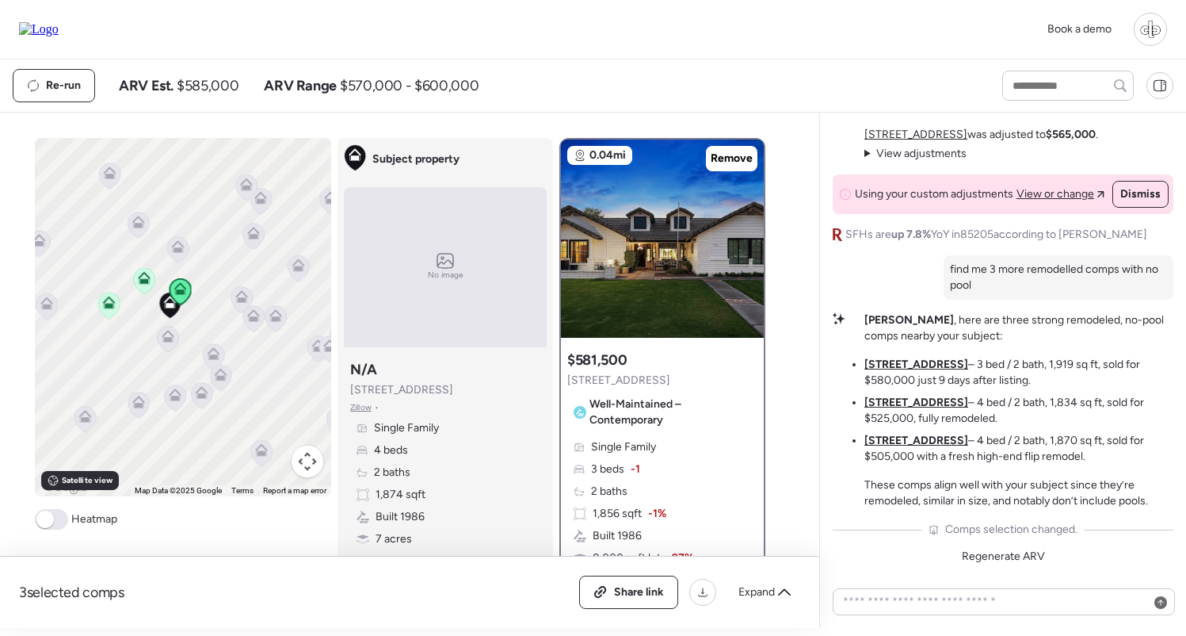
click at [907, 367] on u "[STREET_ADDRESS]" at bounding box center [917, 363] width 104 height 13
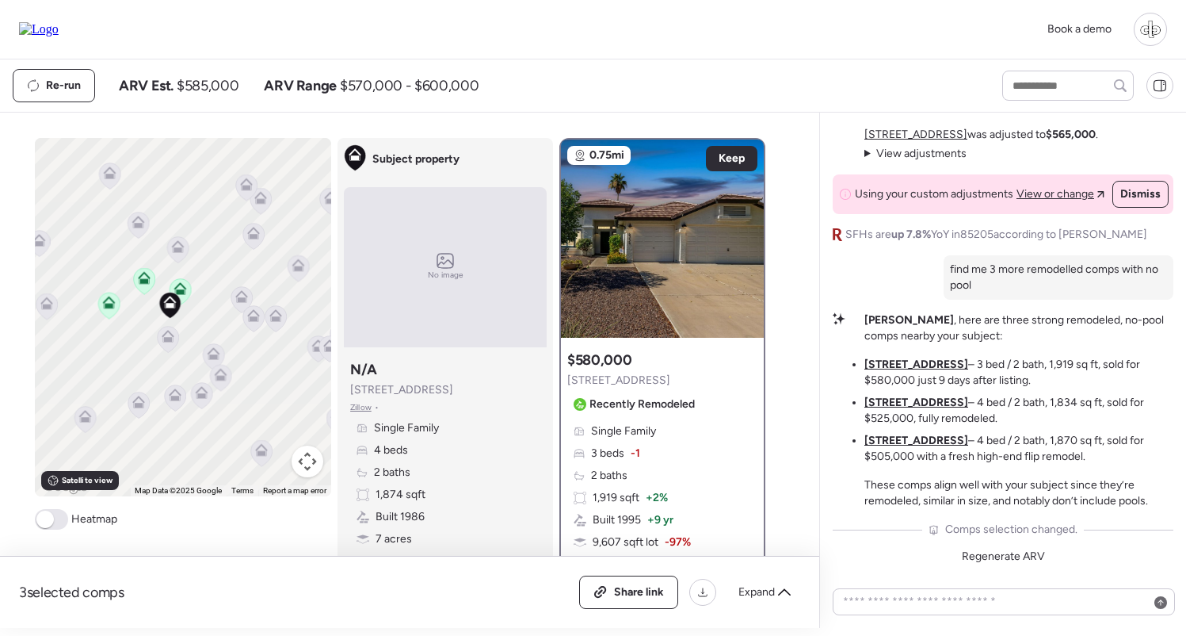
click at [909, 404] on u "[STREET_ADDRESS]" at bounding box center [917, 401] width 104 height 13
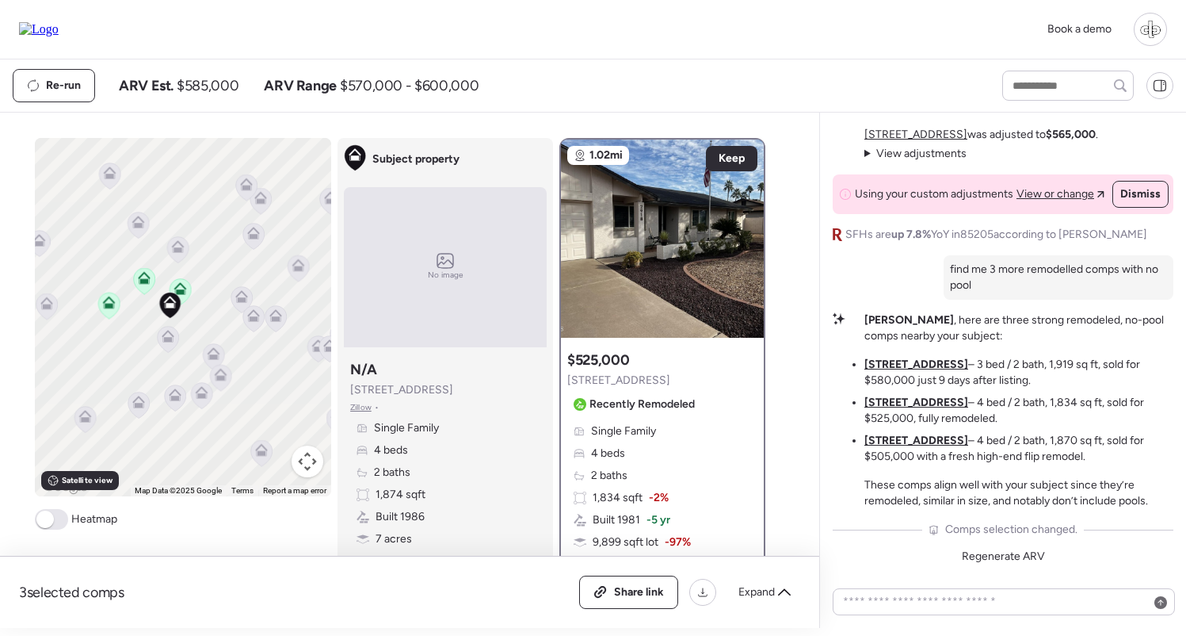
click at [909, 429] on ul "[STREET_ADDRESS] – 3 bed / 2 bath, 1,919 sq ft, sold for $580,000 just 9 days a…" at bounding box center [1019, 411] width 309 height 108
click at [907, 440] on u "[STREET_ADDRESS]" at bounding box center [917, 439] width 104 height 13
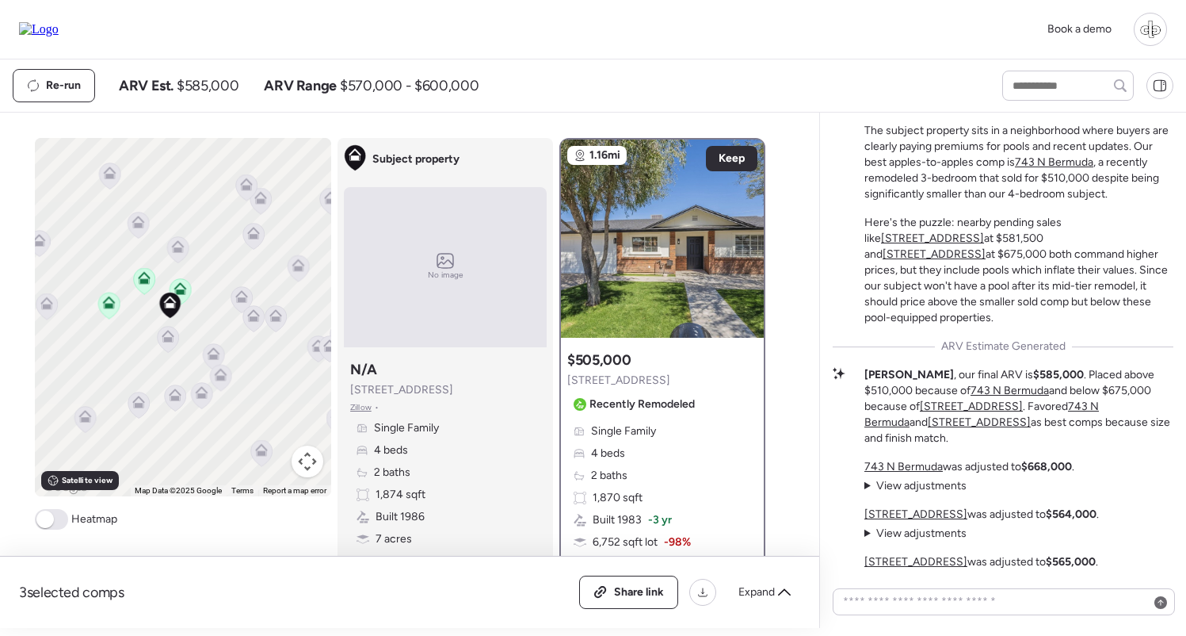
scroll to position [-426, 0]
click at [181, 287] on icon at bounding box center [180, 288] width 13 height 13
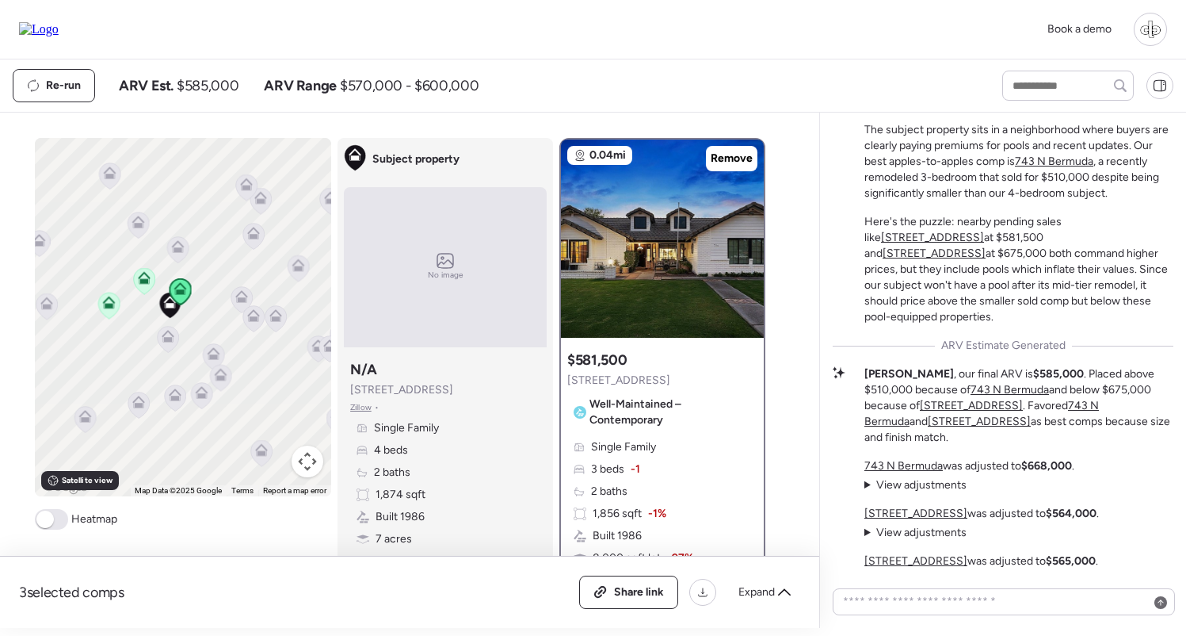
click at [144, 273] on icon at bounding box center [144, 275] width 12 height 7
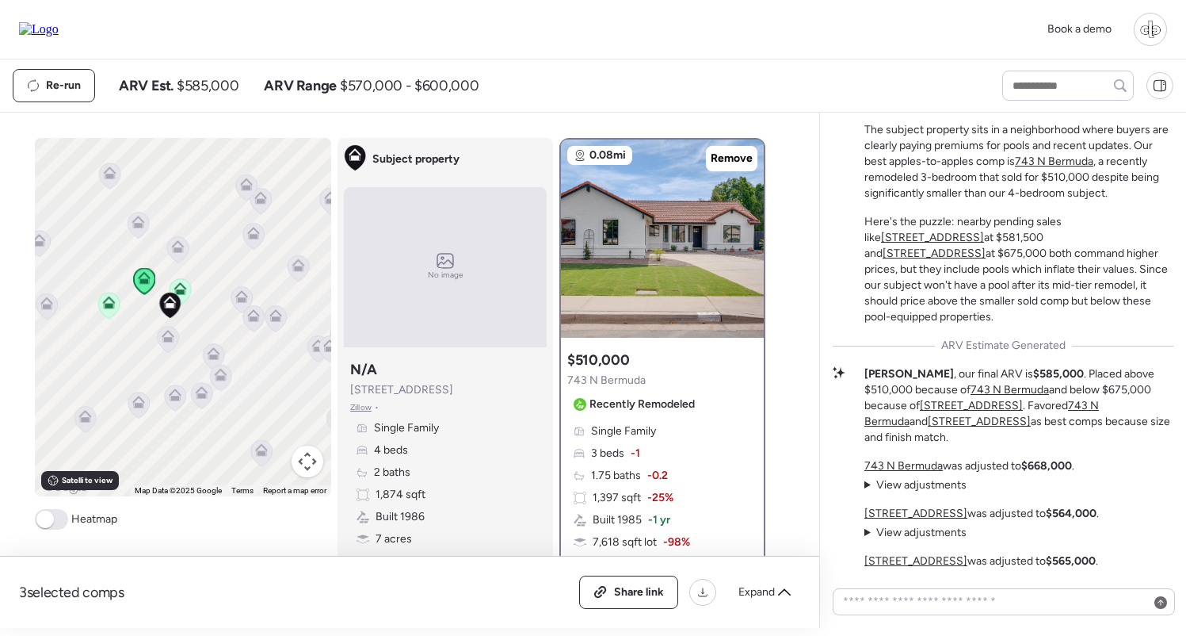
drag, startPoint x: 352, startPoint y: 386, endPoint x: 442, endPoint y: 386, distance: 90.3
click at [442, 386] on span "[STREET_ADDRESS]" at bounding box center [401, 390] width 103 height 16
click at [440, 376] on div "Subject property N/A [STREET_ADDRESS] •" at bounding box center [401, 387] width 103 height 54
drag, startPoint x: 353, startPoint y: 386, endPoint x: 459, endPoint y: 386, distance: 105.4
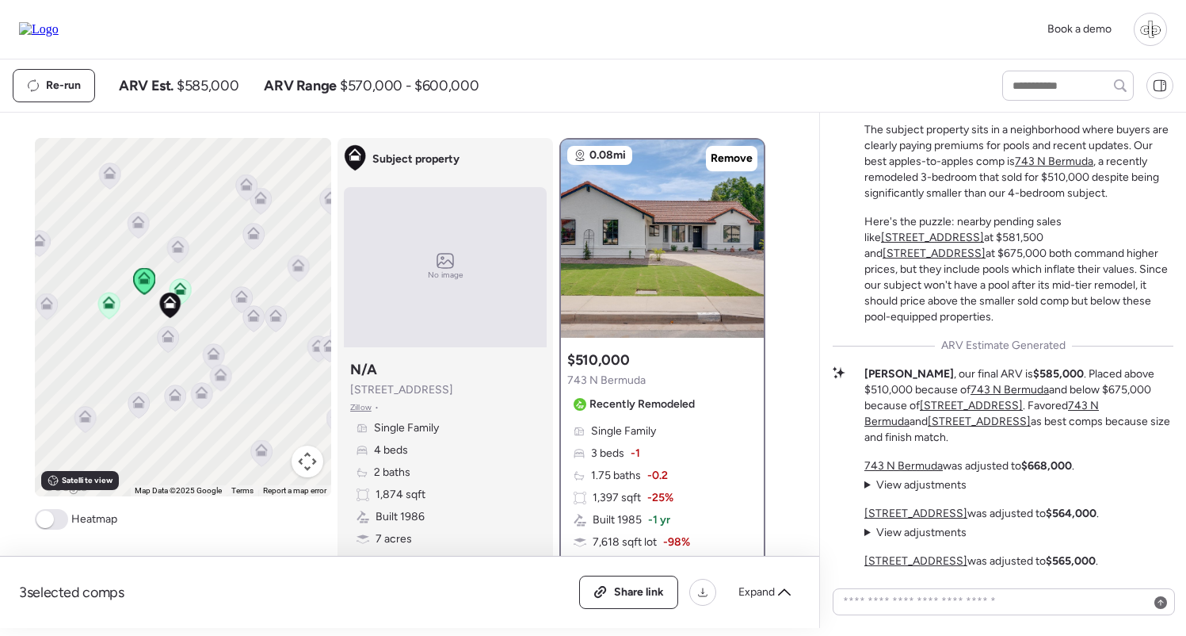
click at [459, 386] on div "Subject property N/A [STREET_ADDRESS] • Single Family 4 beds 2 baths 1,874 sqft…" at bounding box center [445, 475] width 203 height 244
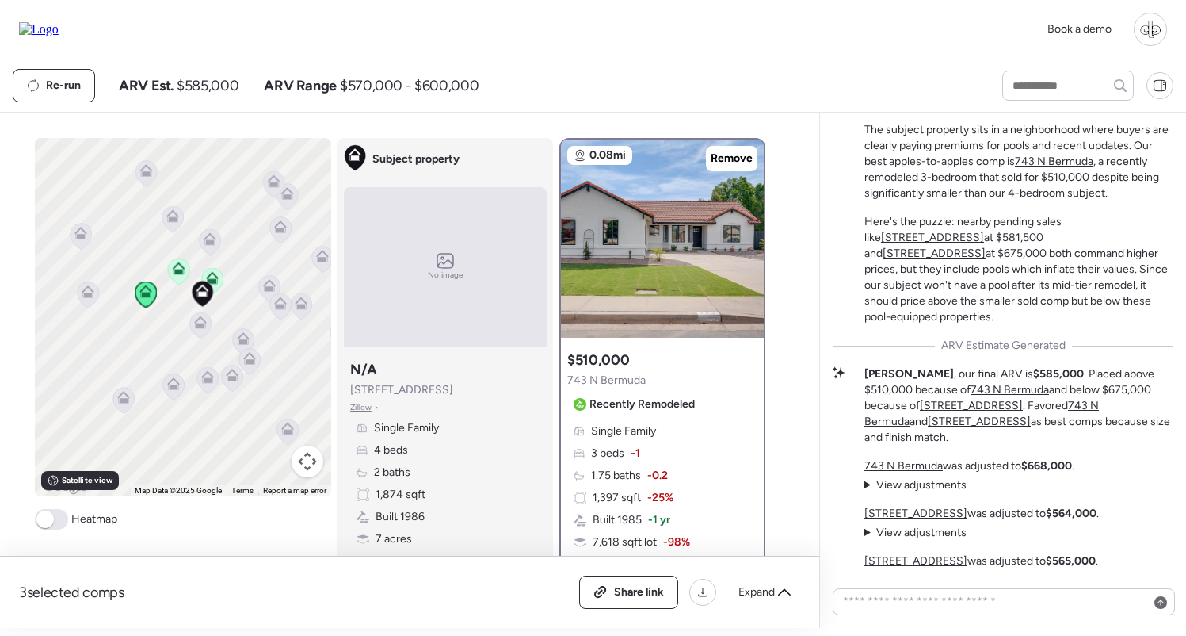
scroll to position [0, 0]
drag, startPoint x: 863, startPoint y: 158, endPoint x: 1059, endPoint y: 327, distance: 258.5
click at [1059, 325] on div "Mid-Tier Remodel in a Pool-Heavy Market The subject property sits in a neighbor…" at bounding box center [1003, 209] width 341 height 231
click at [1059, 325] on p "Here's the puzzle: nearby pending sales like [STREET_ADDRESS] at $581,500 and […" at bounding box center [1019, 269] width 309 height 111
drag, startPoint x: 868, startPoint y: 160, endPoint x: 1088, endPoint y: 334, distance: 280.9
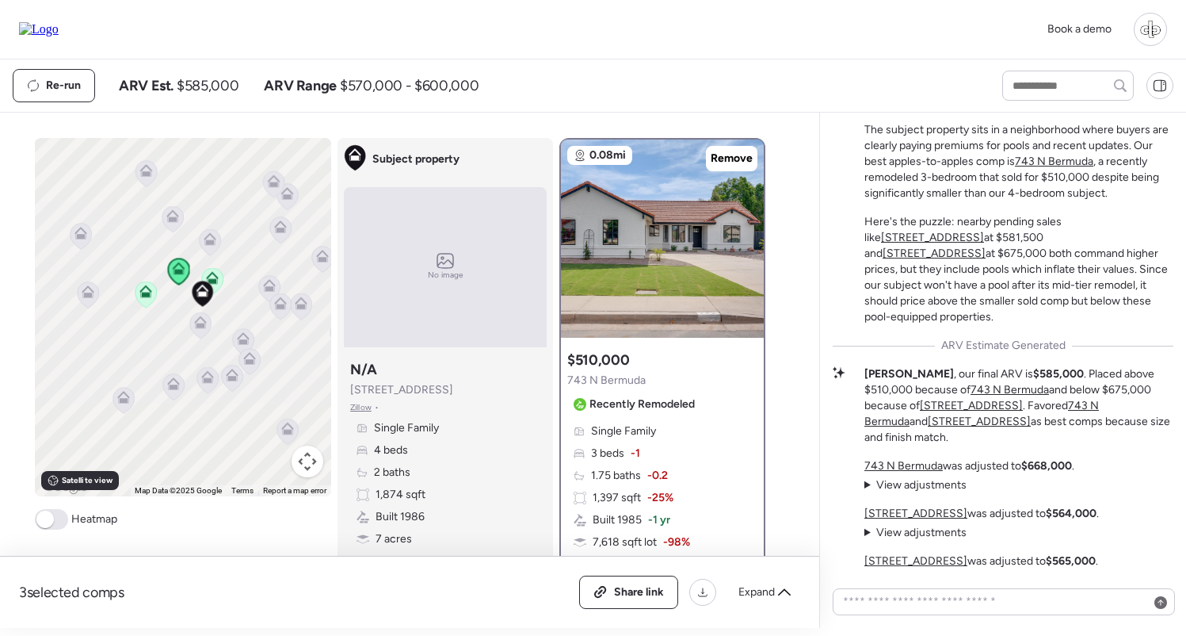
click at [1088, 325] on div "Mid-Tier Remodel in a Pool-Heavy Market The subject property sits in a neighbor…" at bounding box center [1019, 209] width 309 height 231
click at [1088, 325] on p "Here's the puzzle: nearby pending sales like [STREET_ADDRESS] at $581,500 and […" at bounding box center [1019, 269] width 309 height 111
click at [648, 234] on img at bounding box center [662, 238] width 203 height 198
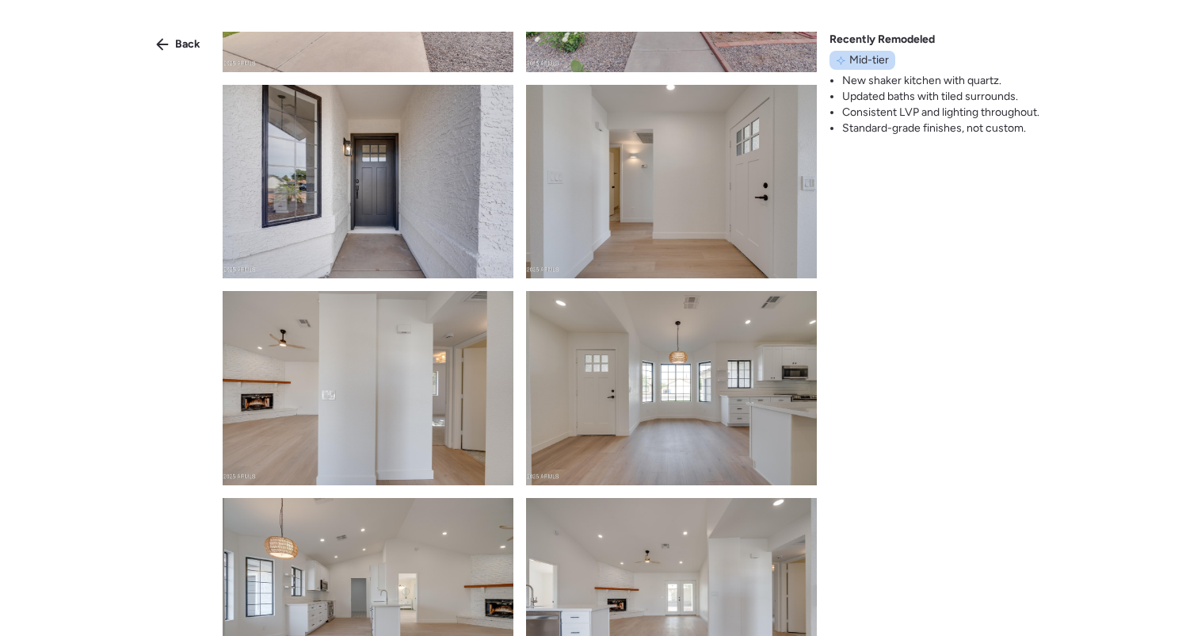
scroll to position [365, 0]
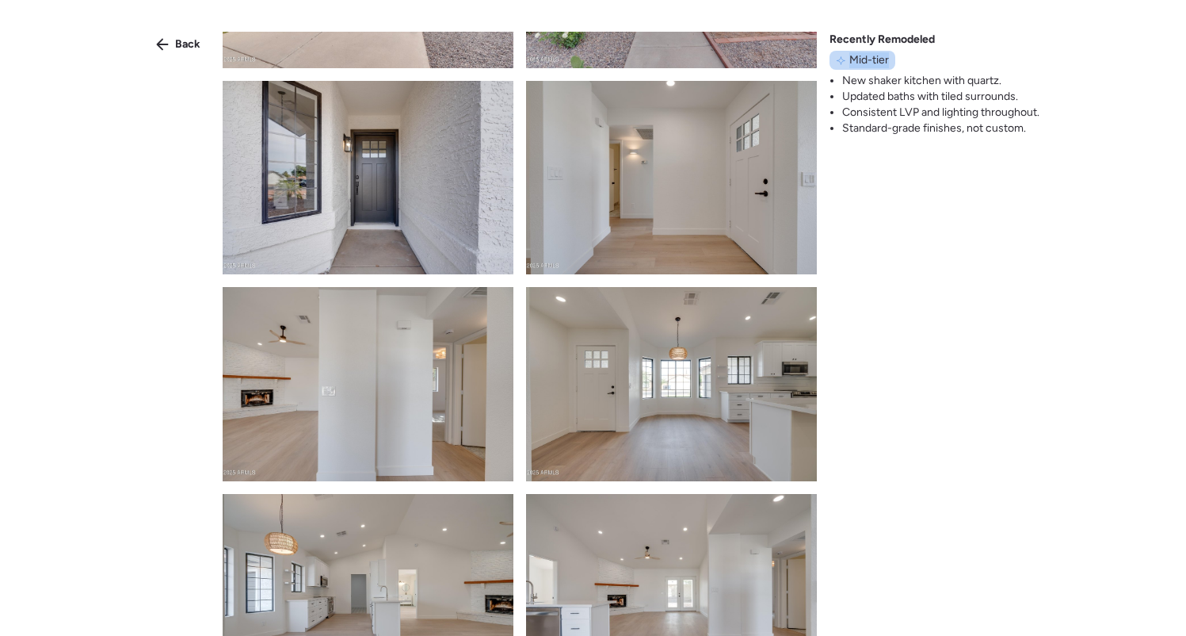
drag, startPoint x: 850, startPoint y: 56, endPoint x: 889, endPoint y: 59, distance: 39.7
click at [891, 59] on div "Mid-tier" at bounding box center [863, 60] width 66 height 19
click at [889, 59] on div "Mid-tier" at bounding box center [863, 60] width 66 height 19
click at [945, 223] on div "Back Recently Remodeled Mid-tier New shaker kitchen with quartz. Updated baths …" at bounding box center [593, 346] width 1186 height 693
drag, startPoint x: 853, startPoint y: 62, endPoint x: 881, endPoint y: 62, distance: 28.5
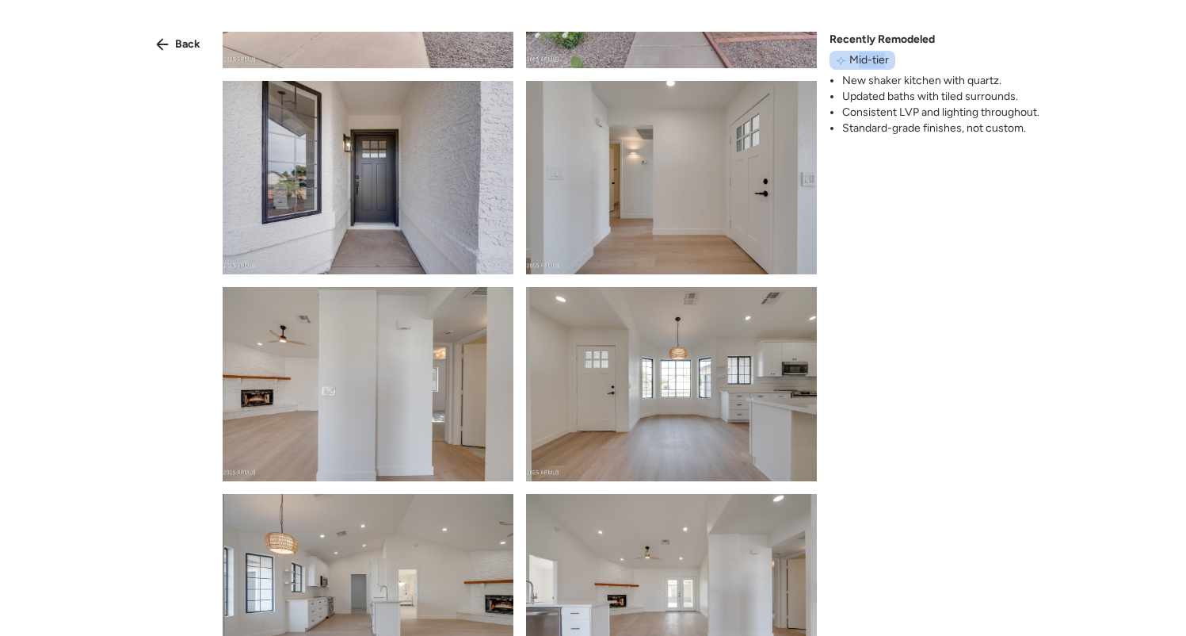
click at [881, 62] on span "Mid-tier" at bounding box center [870, 60] width 40 height 16
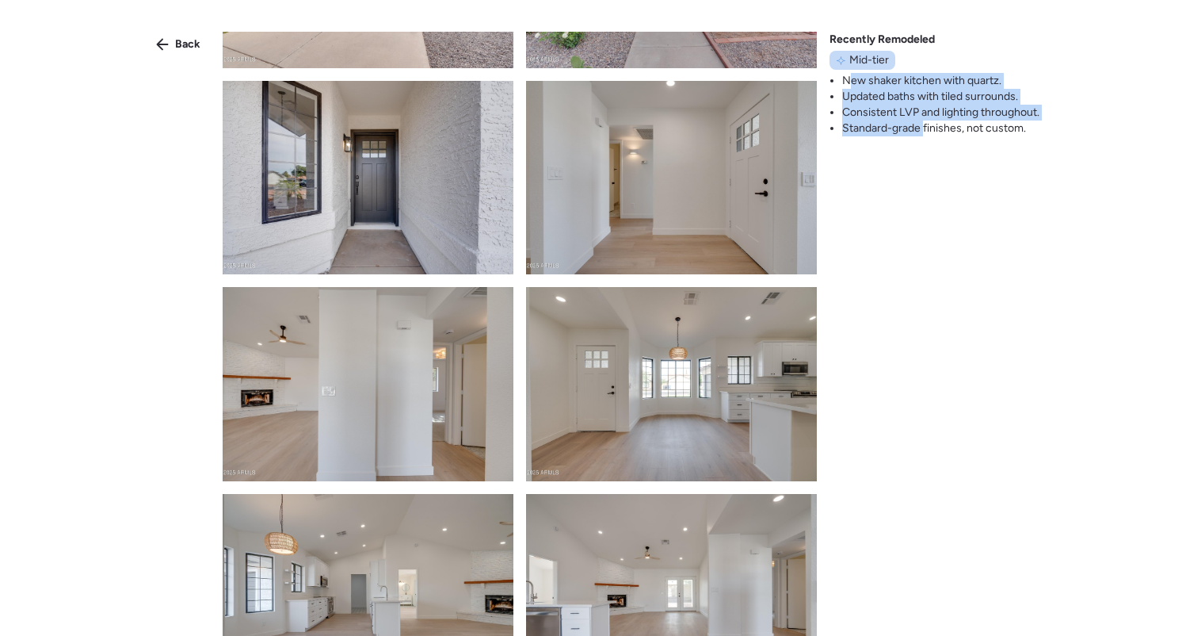
drag, startPoint x: 848, startPoint y: 79, endPoint x: 925, endPoint y: 124, distance: 88.8
click at [924, 123] on ul "New shaker kitchen with quartz. Updated baths with tiled surrounds. Consistent …" at bounding box center [935, 104] width 210 height 63
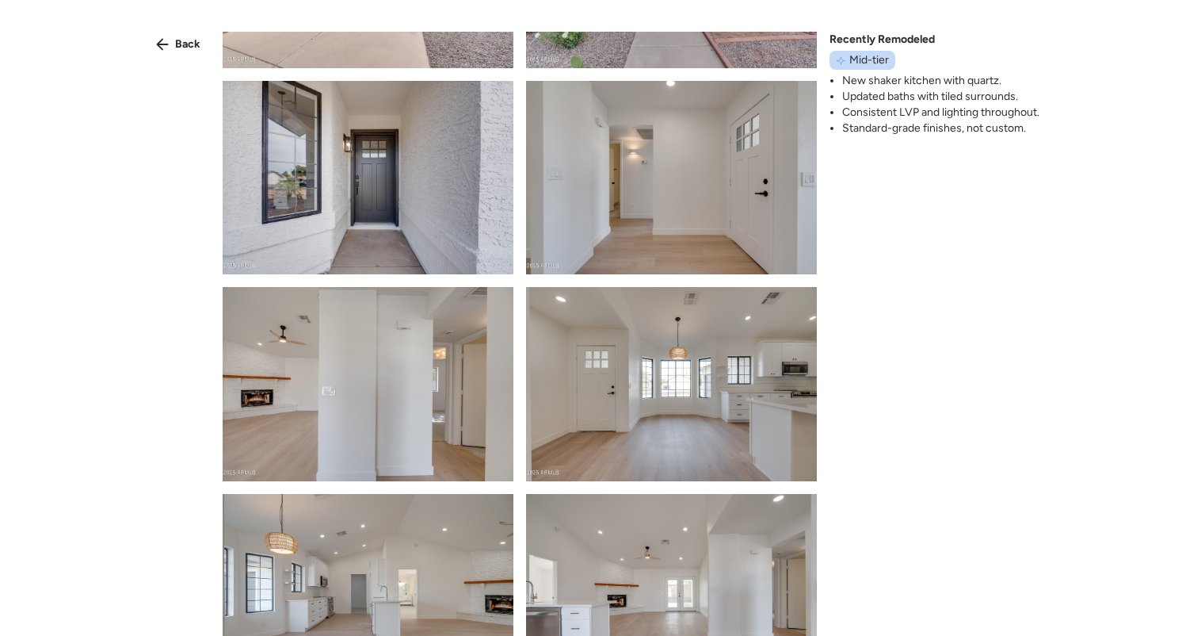
click at [925, 124] on li "Standard-grade finishes, not custom." at bounding box center [940, 128] width 197 height 16
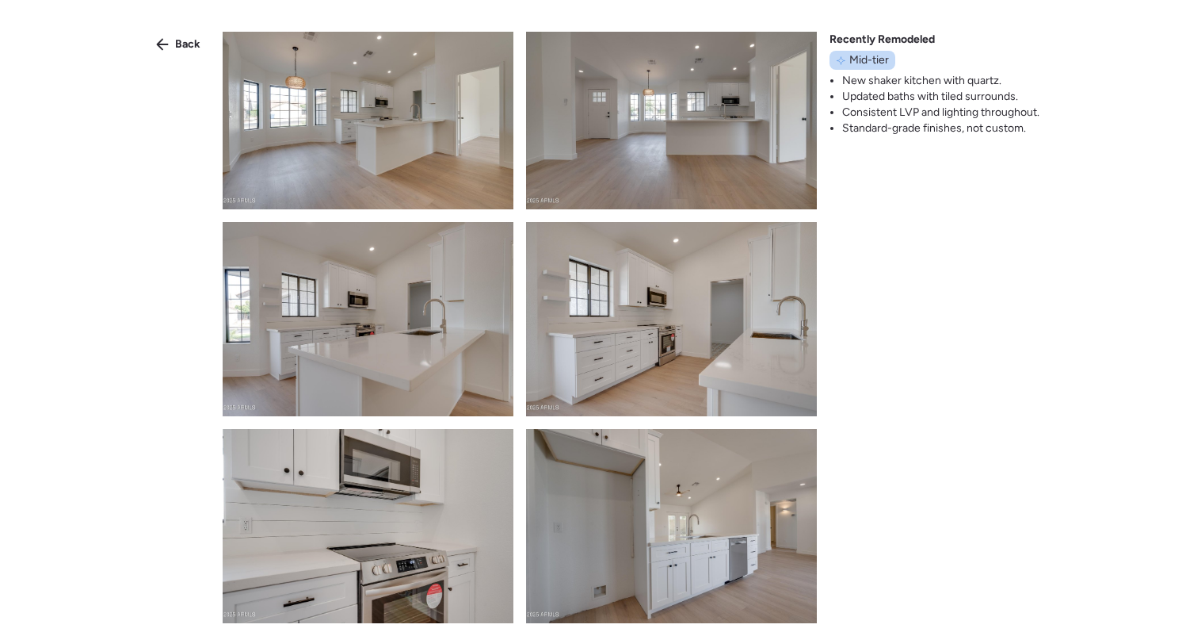
scroll to position [1498, 0]
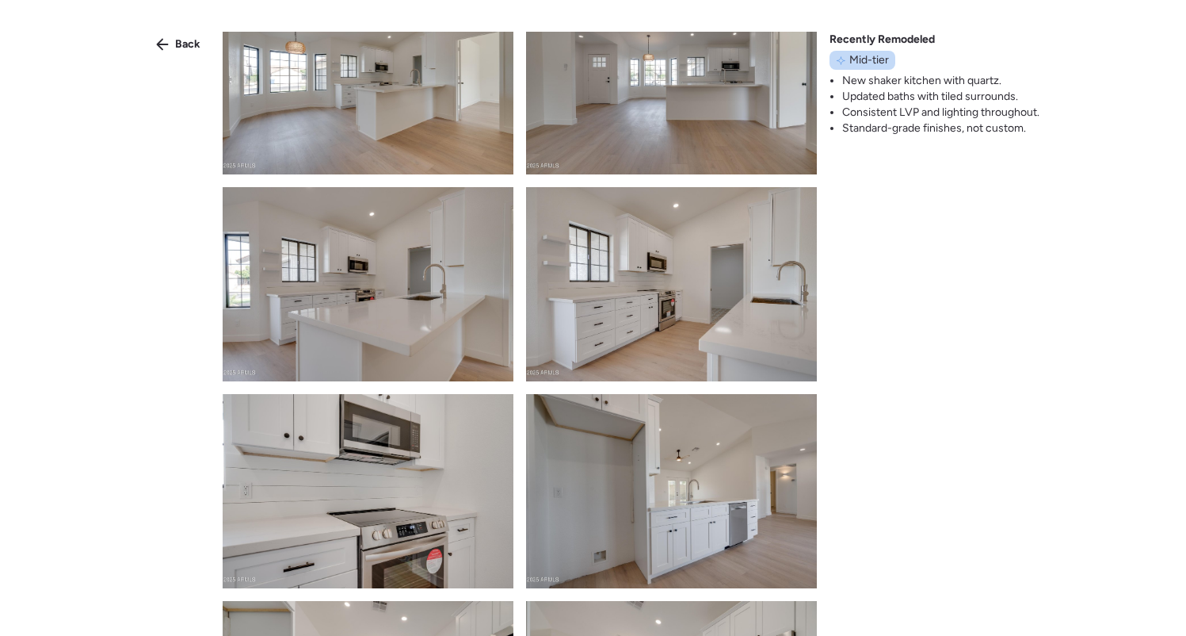
click at [693, 311] on img at bounding box center [671, 284] width 291 height 194
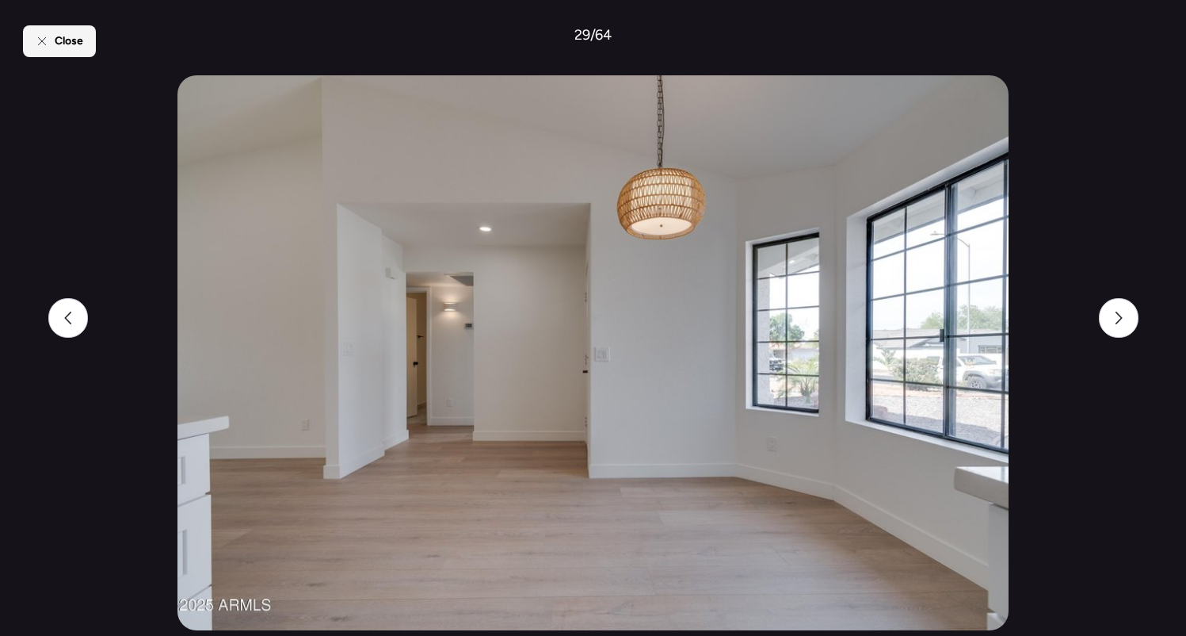
click at [74, 40] on span "Close" at bounding box center [69, 41] width 29 height 16
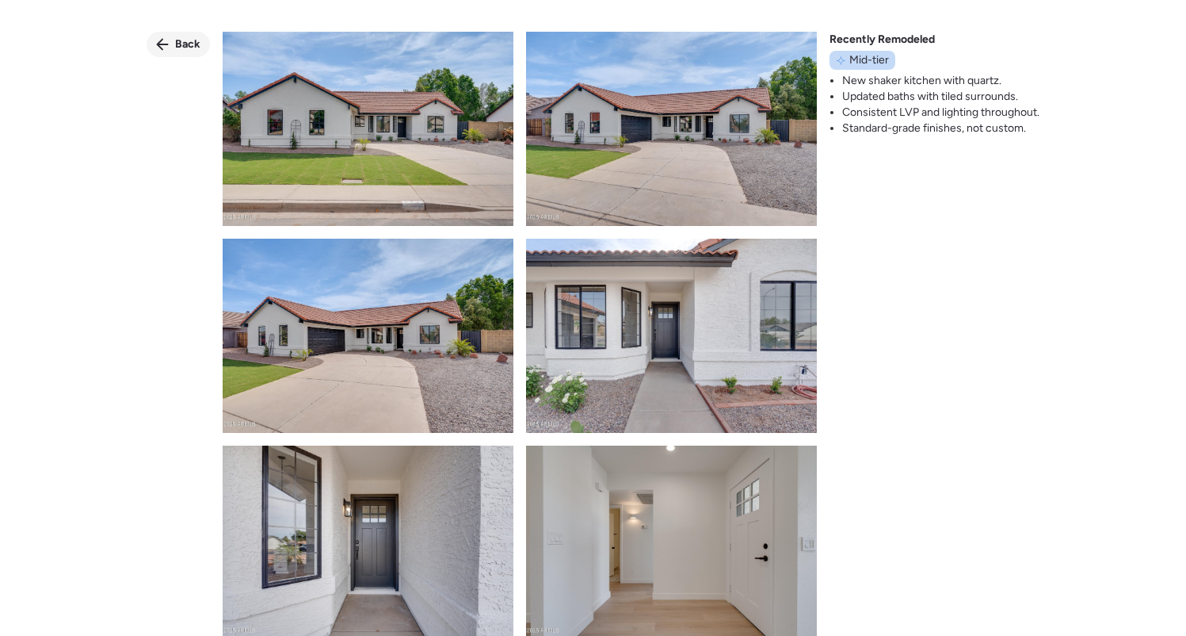
click at [186, 48] on span "Back" at bounding box center [187, 44] width 25 height 16
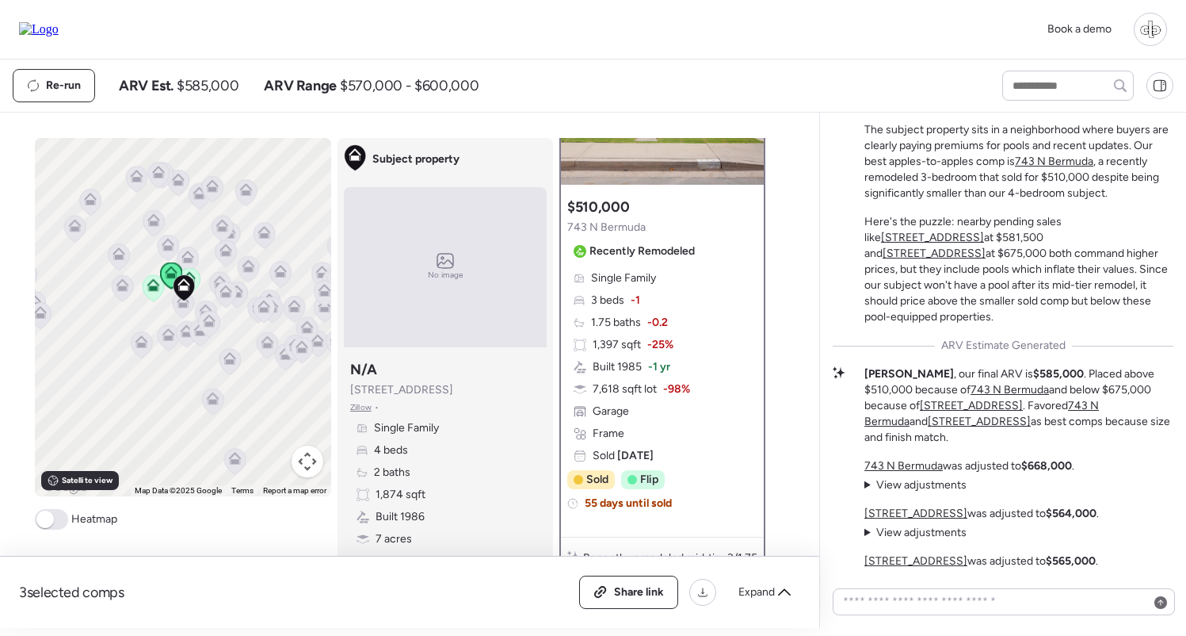
scroll to position [151, 0]
drag, startPoint x: 180, startPoint y: 85, endPoint x: 223, endPoint y: 85, distance: 43.6
click at [223, 85] on span "$585,000" at bounding box center [208, 85] width 62 height 19
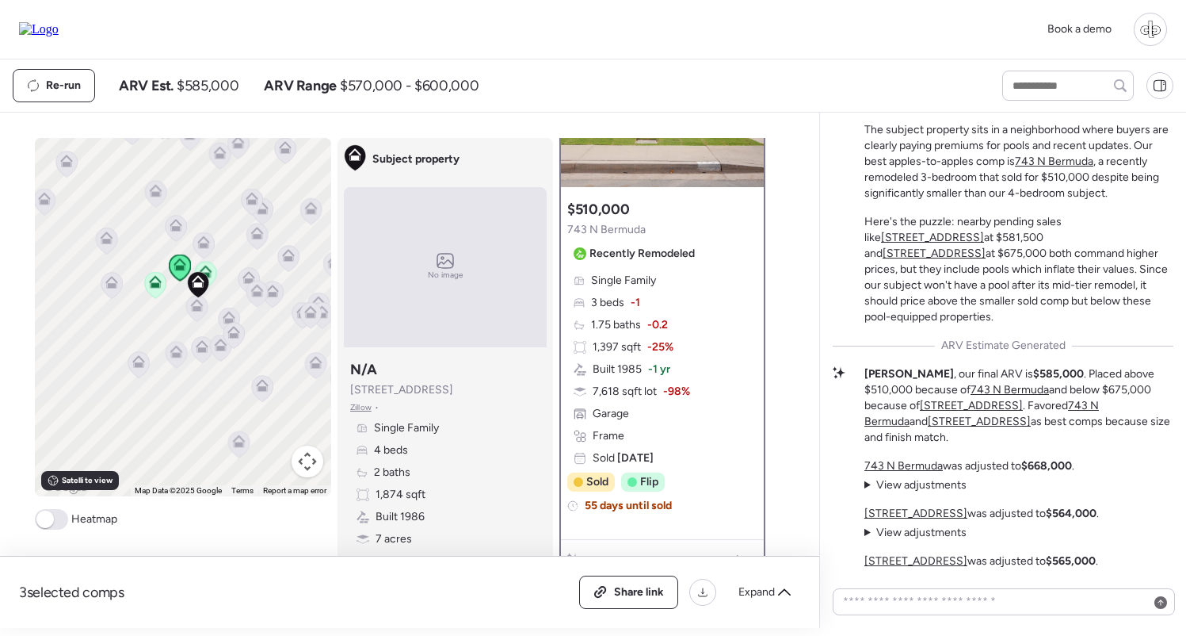
click at [204, 244] on icon at bounding box center [203, 245] width 10 height 5
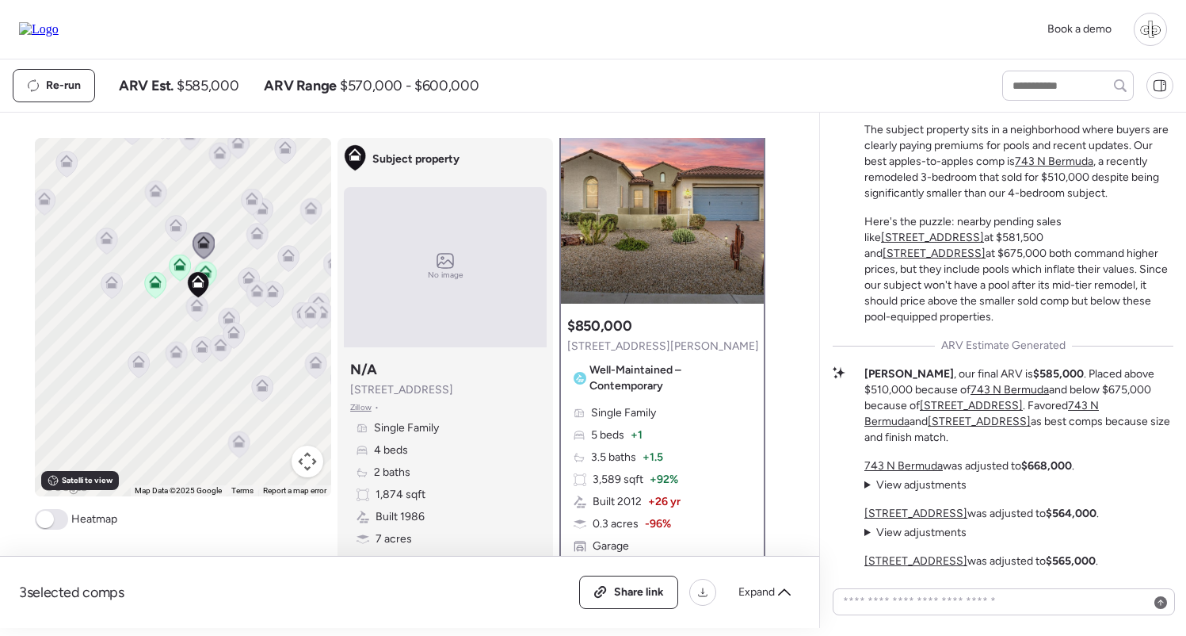
scroll to position [0, 0]
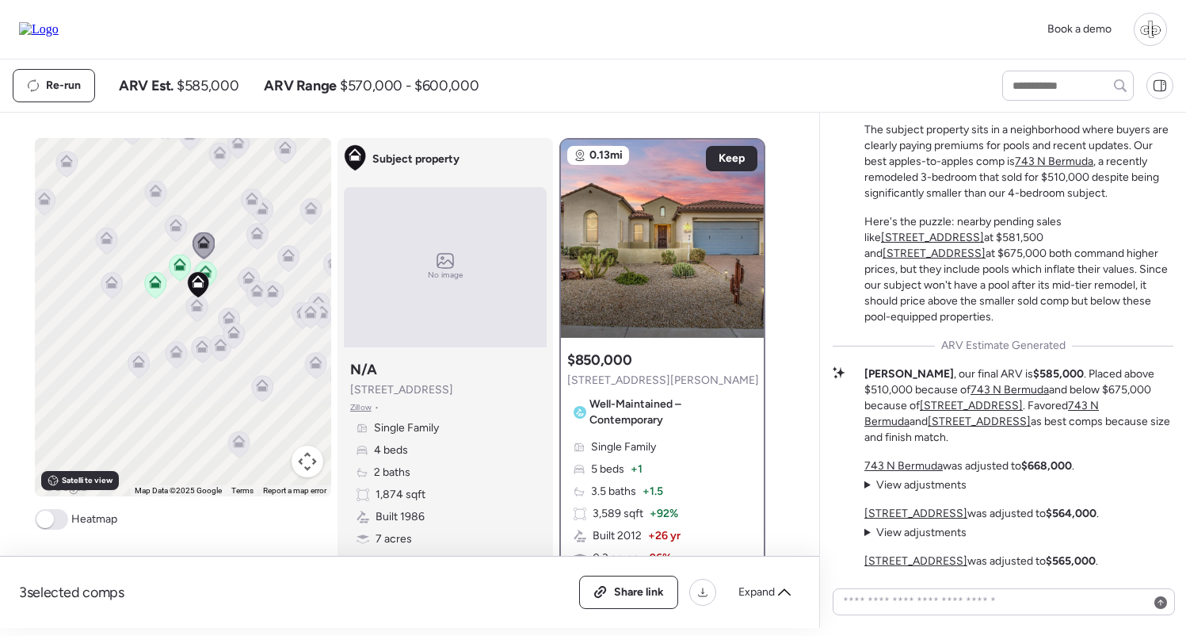
click at [174, 233] on icon at bounding box center [176, 229] width 21 height 26
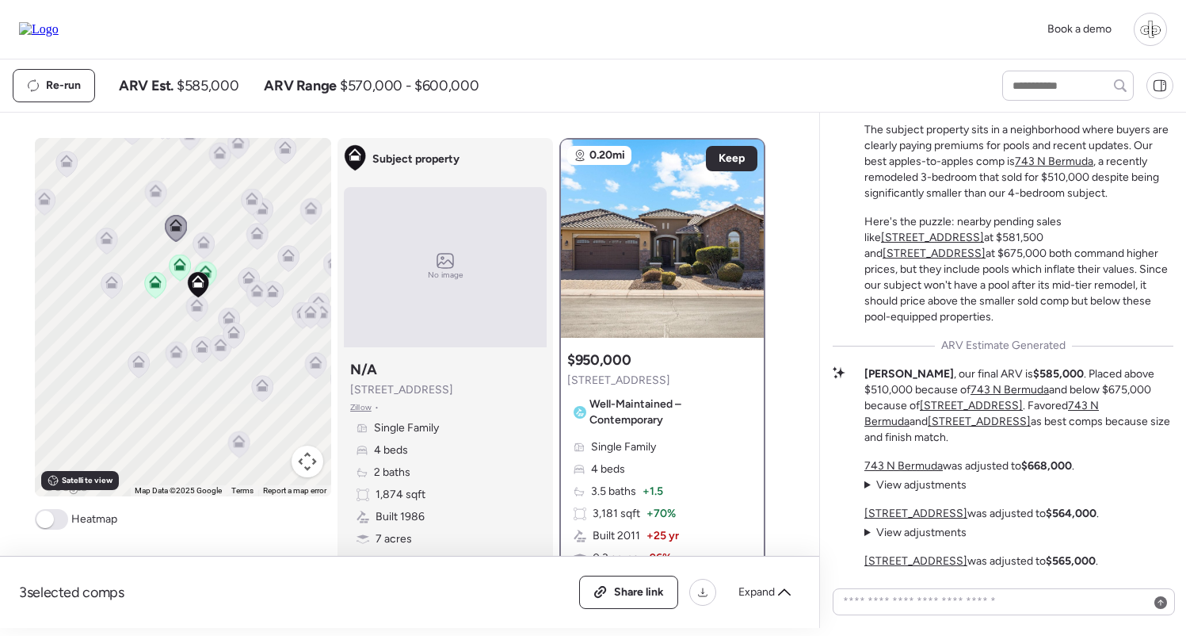
click at [106, 246] on icon at bounding box center [106, 241] width 21 height 26
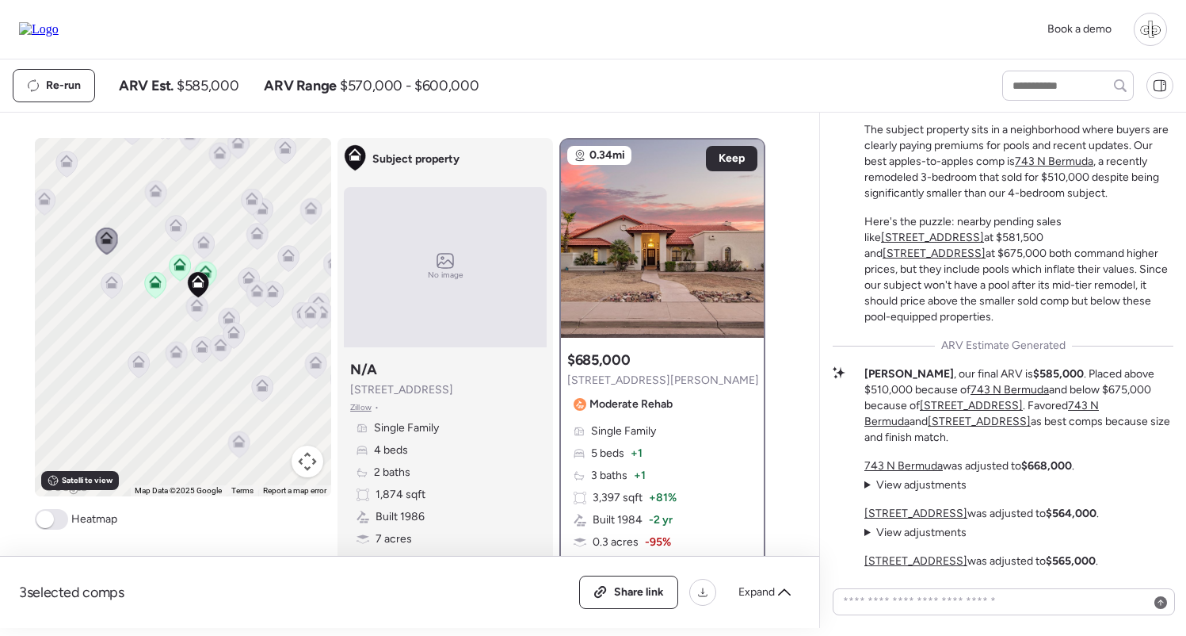
click at [109, 290] on icon at bounding box center [111, 286] width 21 height 26
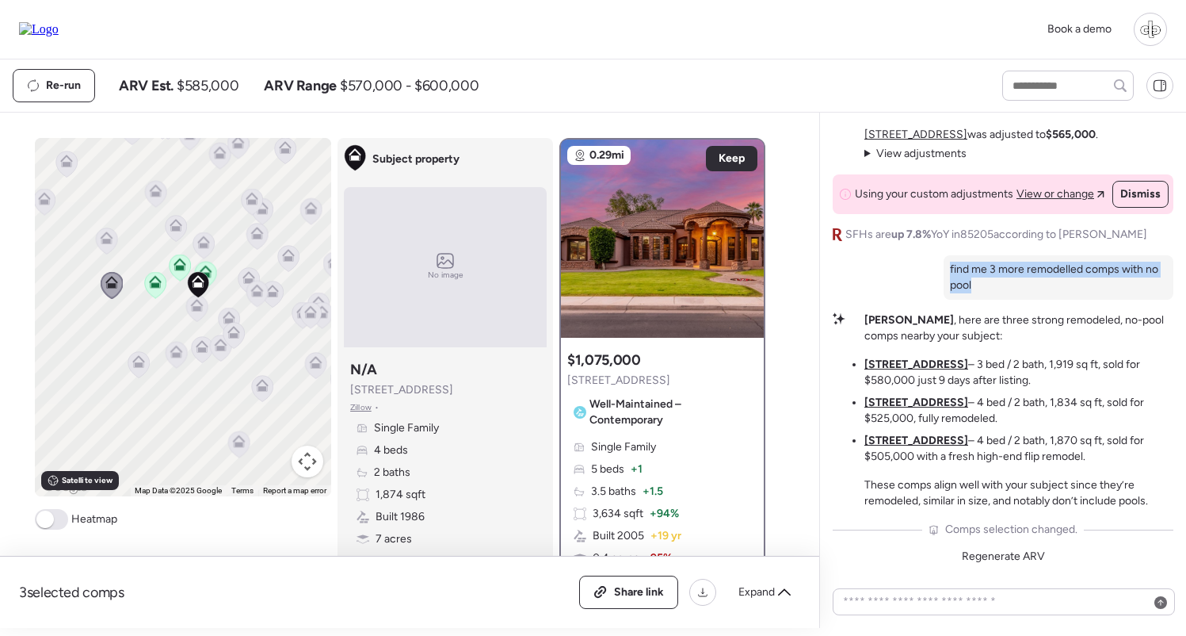
drag, startPoint x: 952, startPoint y: 266, endPoint x: 1006, endPoint y: 283, distance: 56.4
click at [1006, 283] on p "find me 3 more remodelled comps with no pool" at bounding box center [1058, 278] width 217 height 32
click at [1004, 283] on p "find me 3 more remodelled comps with no pool" at bounding box center [1058, 278] width 217 height 32
drag, startPoint x: 991, startPoint y: 284, endPoint x: 944, endPoint y: 256, distance: 55.0
click at [944, 256] on div "Mid-Tier Remodel in a Pool-Heavy Market The subject property sits in a neighbor…" at bounding box center [1003, 118] width 341 height 902
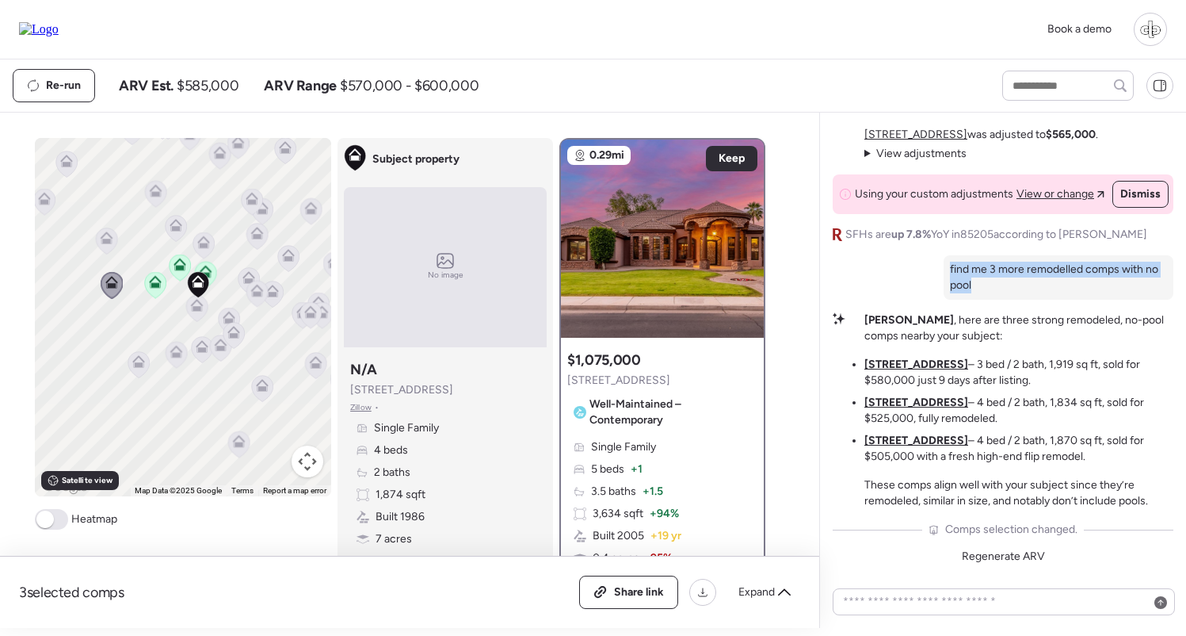
click at [995, 272] on p "find me 3 more remodelled comps with no pool" at bounding box center [1058, 278] width 217 height 32
click at [913, 361] on u "[STREET_ADDRESS]" at bounding box center [917, 363] width 104 height 13
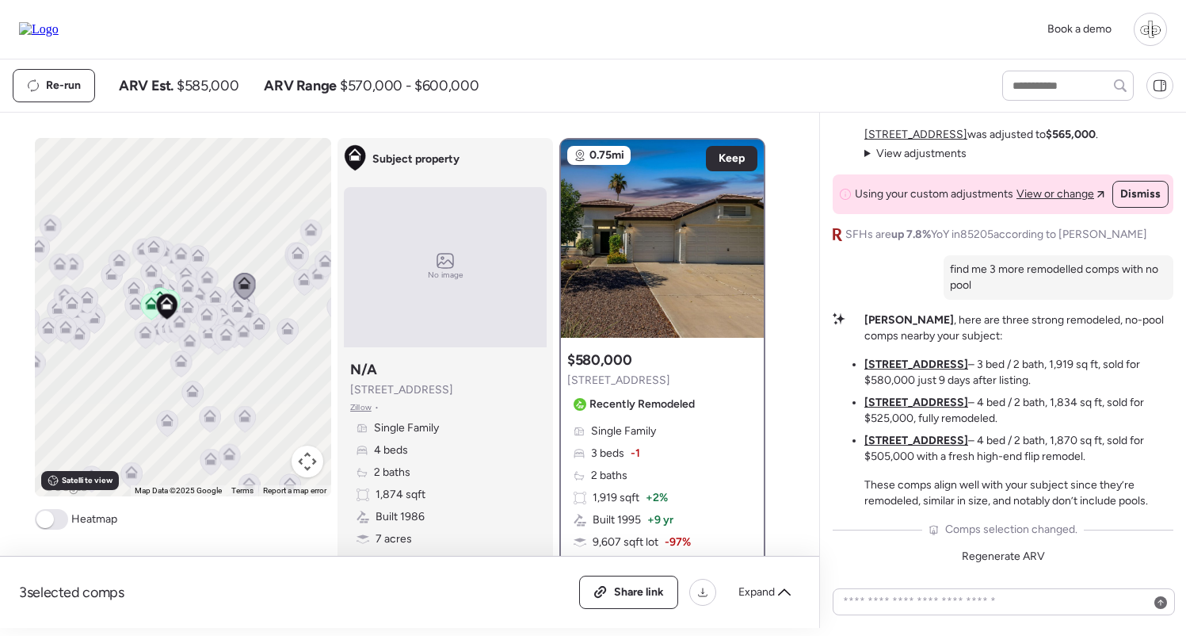
drag, startPoint x: 296, startPoint y: 380, endPoint x: 195, endPoint y: 377, distance: 101.5
click at [194, 380] on div "To navigate, press the arrow keys. To activate drag with keyboard, press Alt + …" at bounding box center [183, 317] width 296 height 358
click at [932, 402] on u "[STREET_ADDRESS]" at bounding box center [917, 401] width 104 height 13
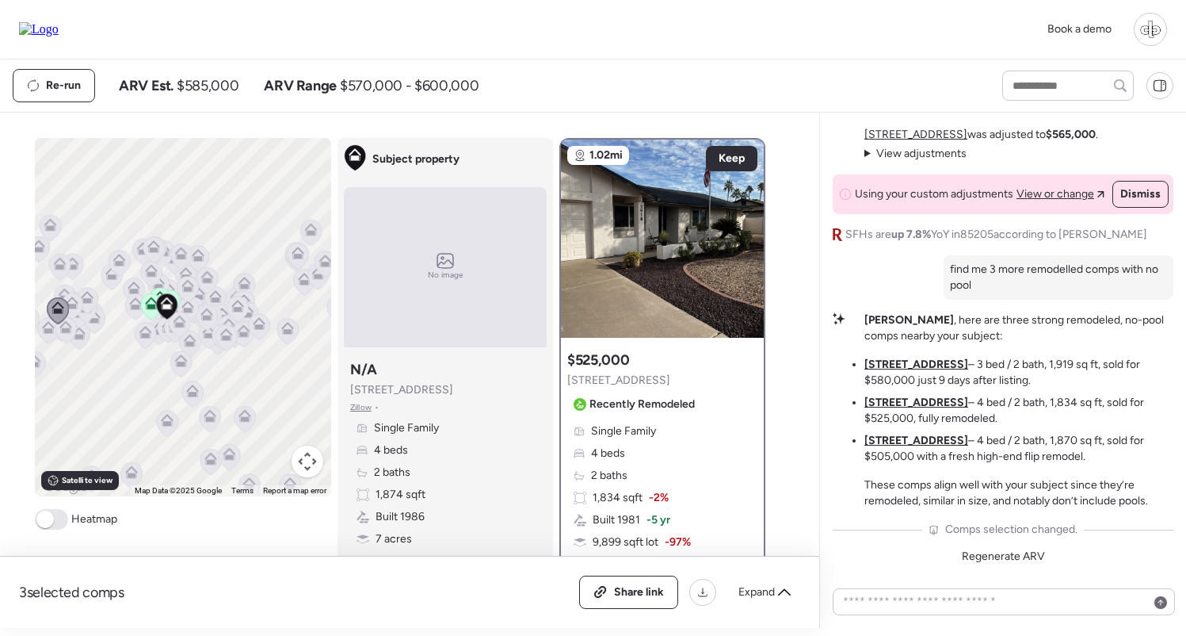
click at [914, 438] on u "[STREET_ADDRESS]" at bounding box center [917, 439] width 104 height 13
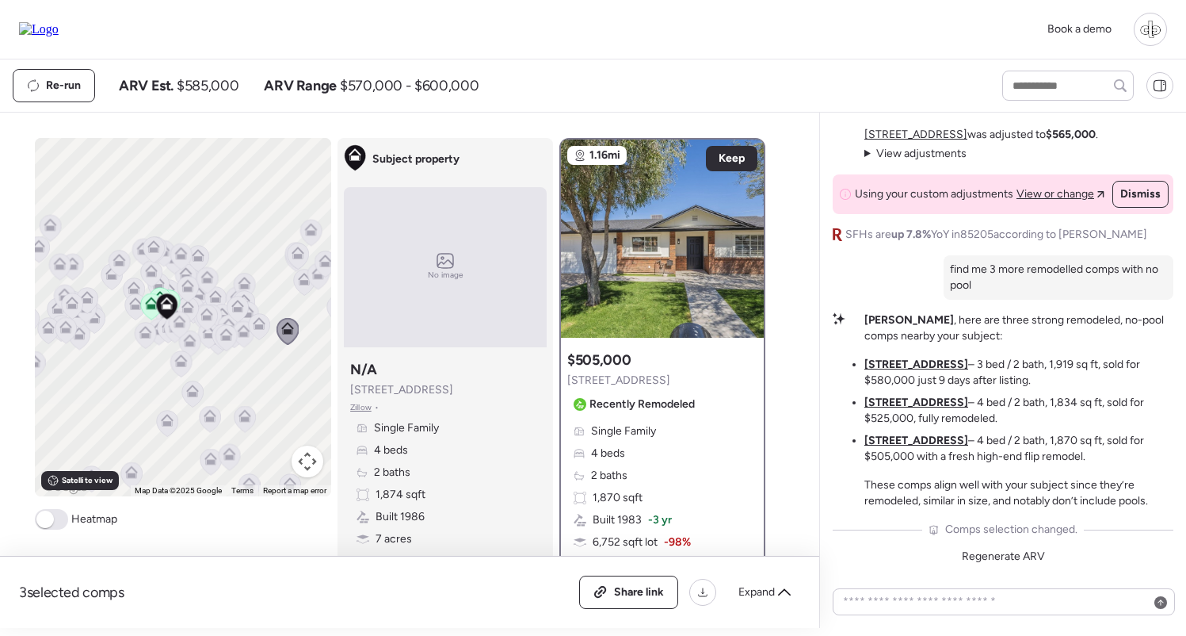
click at [909, 407] on u "[STREET_ADDRESS]" at bounding box center [917, 401] width 104 height 13
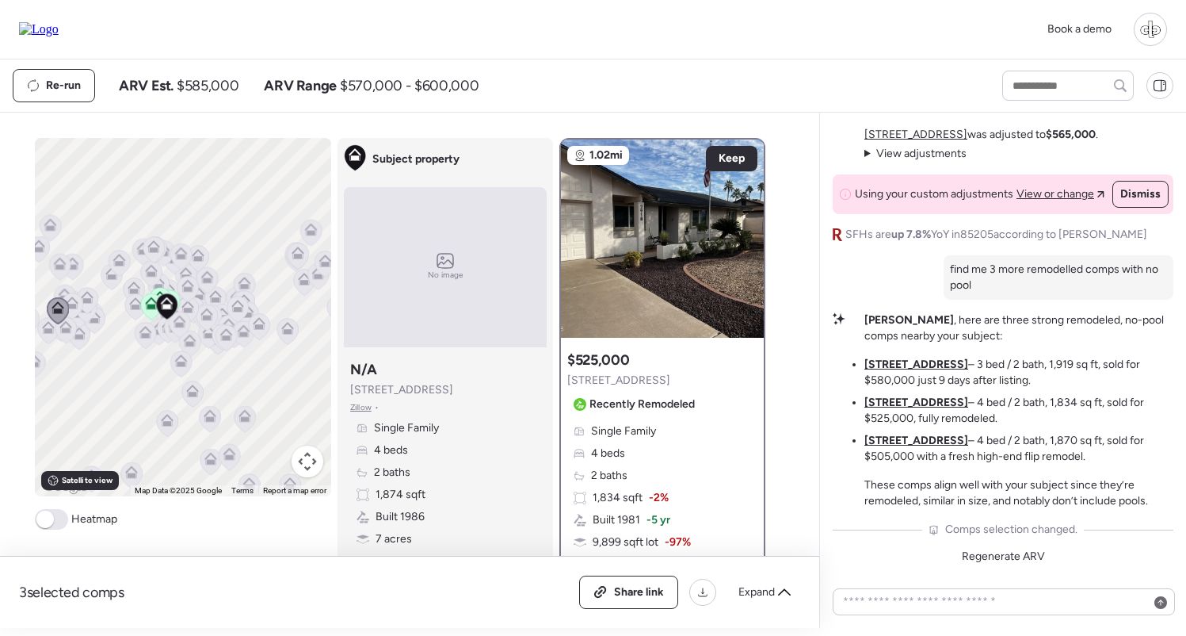
click at [907, 361] on u "[STREET_ADDRESS]" at bounding box center [917, 363] width 104 height 13
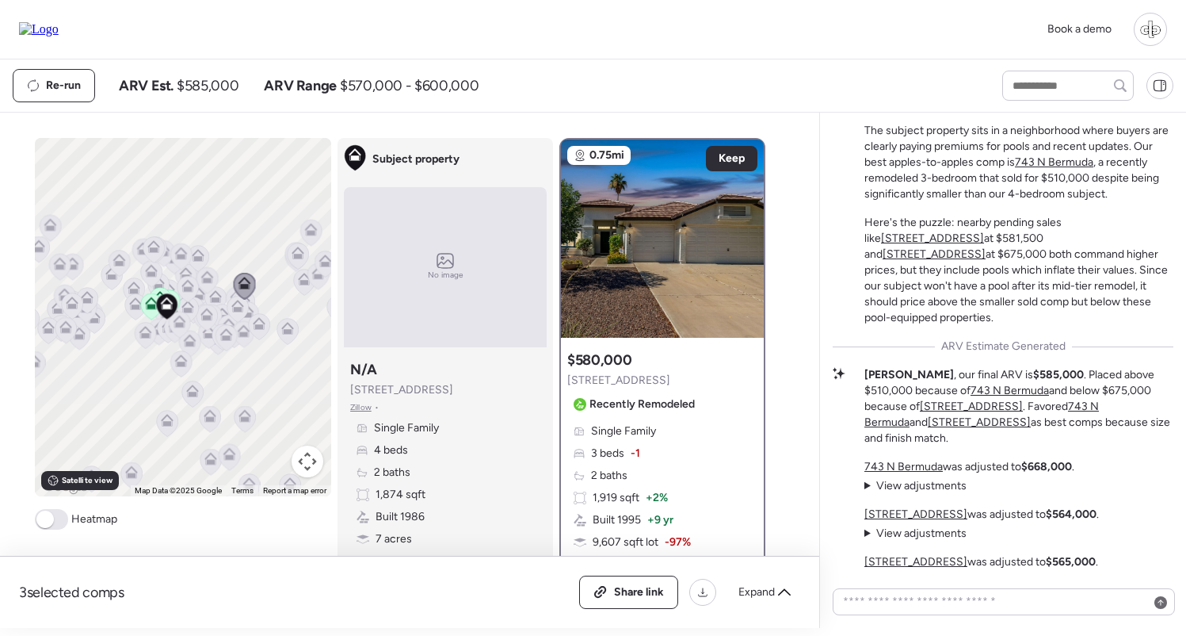
scroll to position [-426, 0]
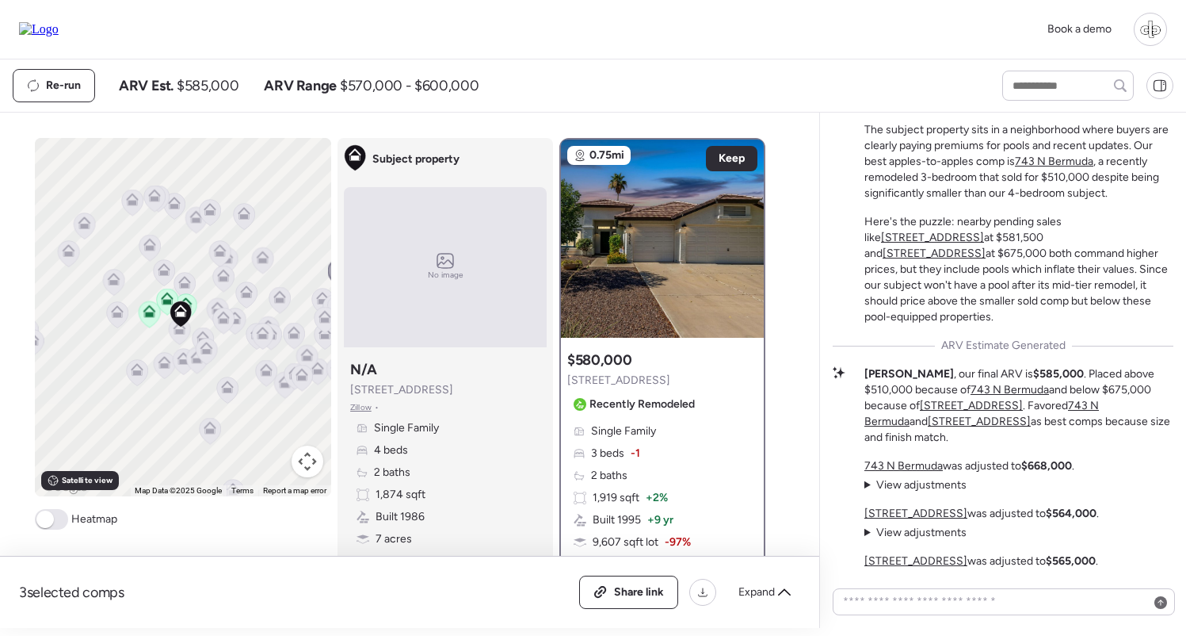
click at [222, 323] on icon at bounding box center [223, 321] width 10 height 5
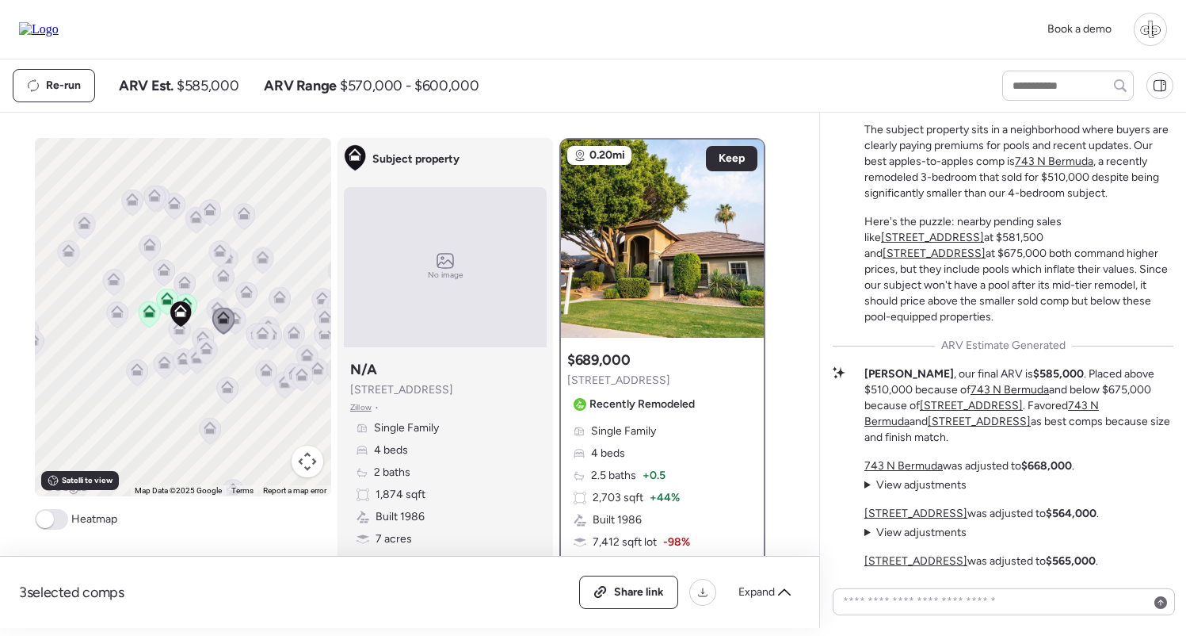
click at [223, 278] on icon at bounding box center [223, 279] width 10 height 5
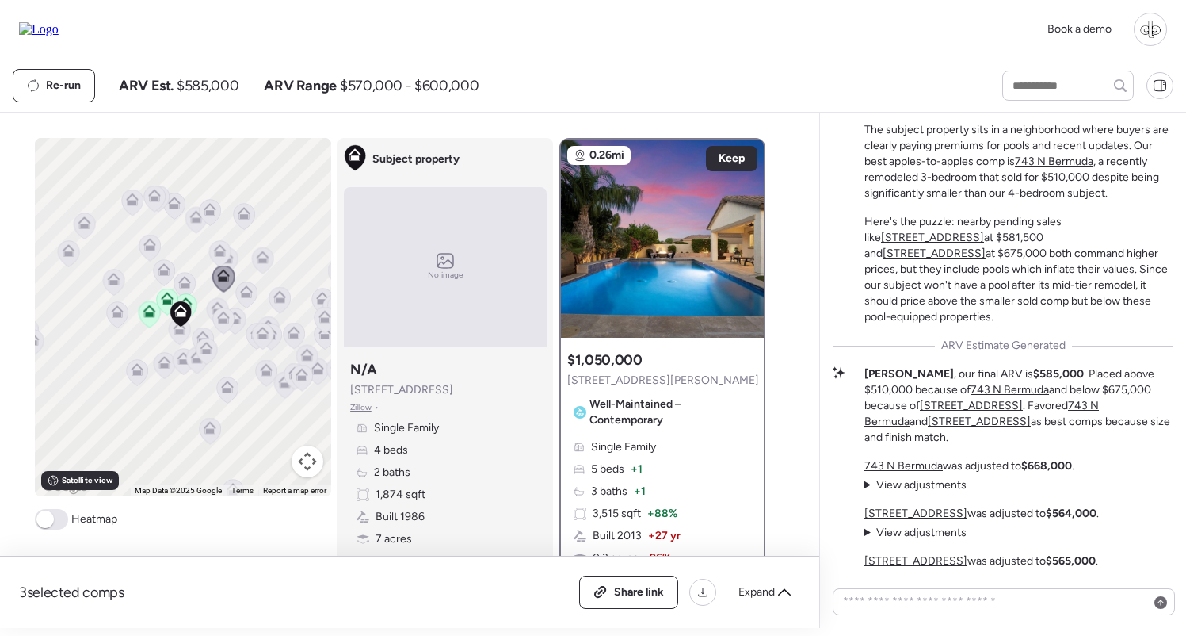
click at [219, 252] on icon at bounding box center [220, 250] width 13 height 13
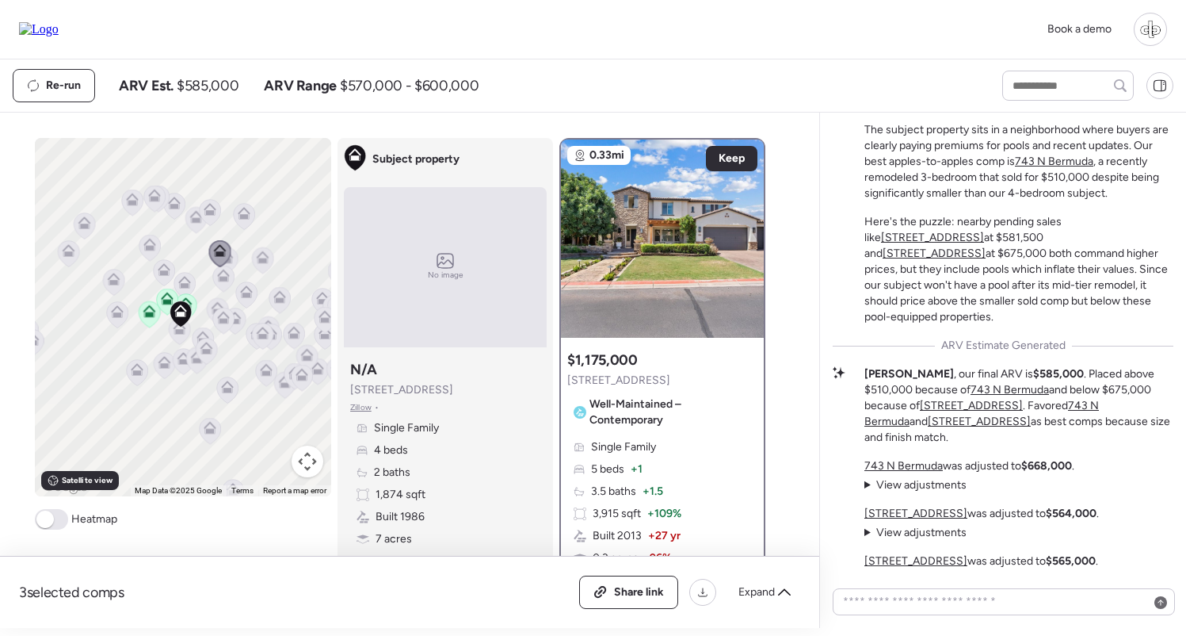
click at [187, 285] on icon at bounding box center [184, 285] width 10 height 5
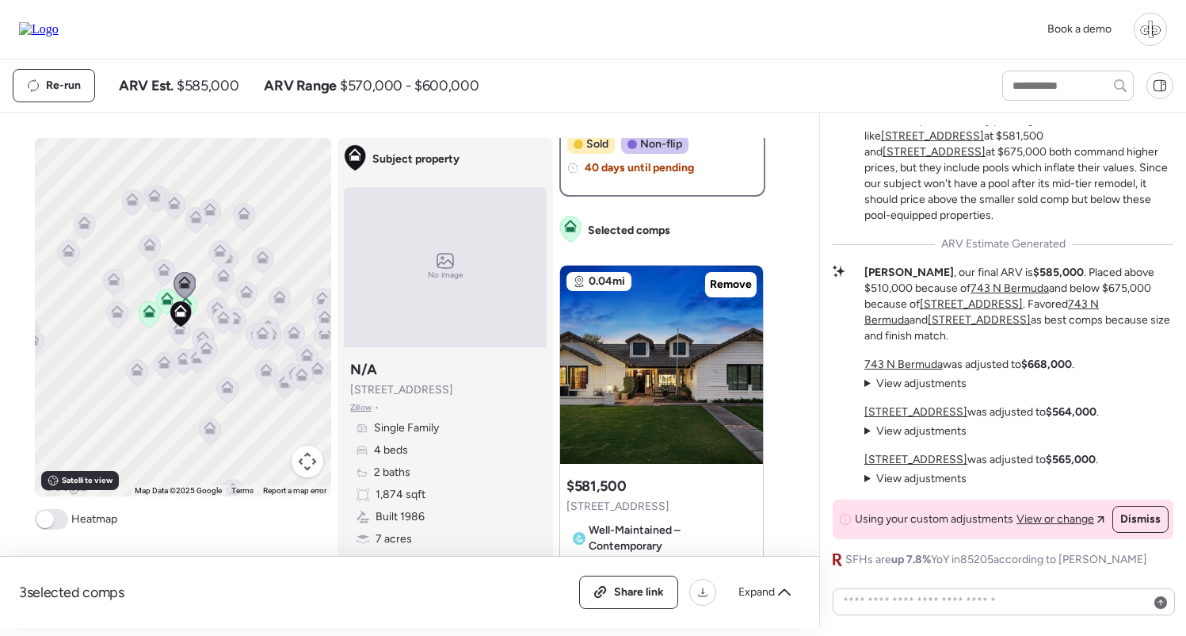
scroll to position [542, 0]
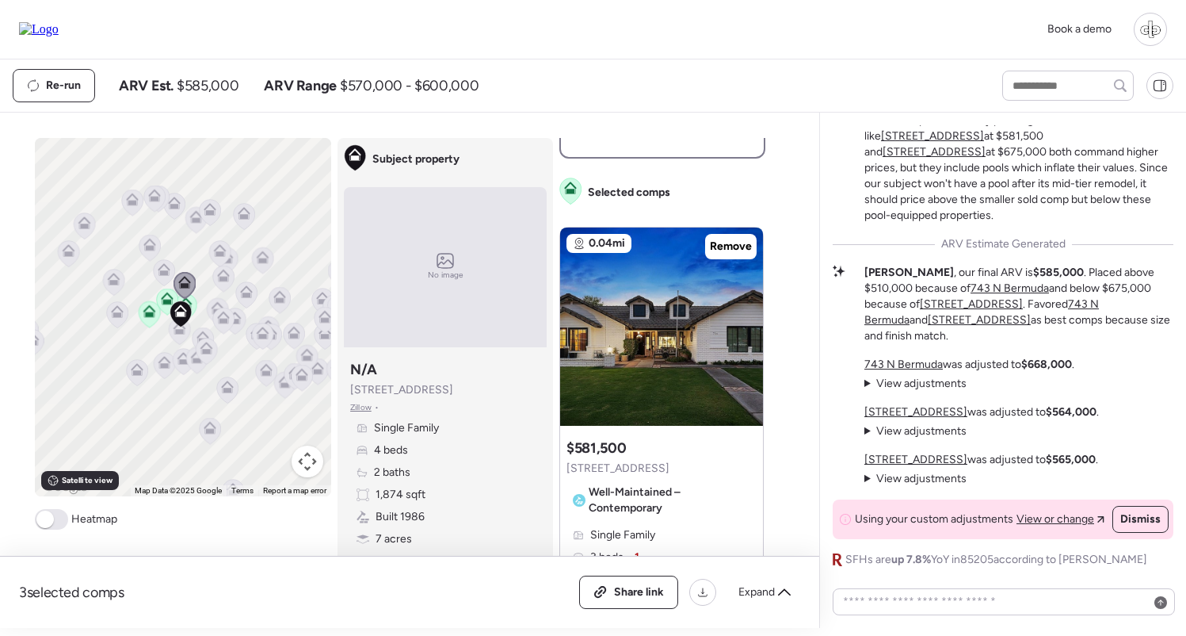
click at [928, 384] on span "View adjustments" at bounding box center [921, 382] width 90 height 13
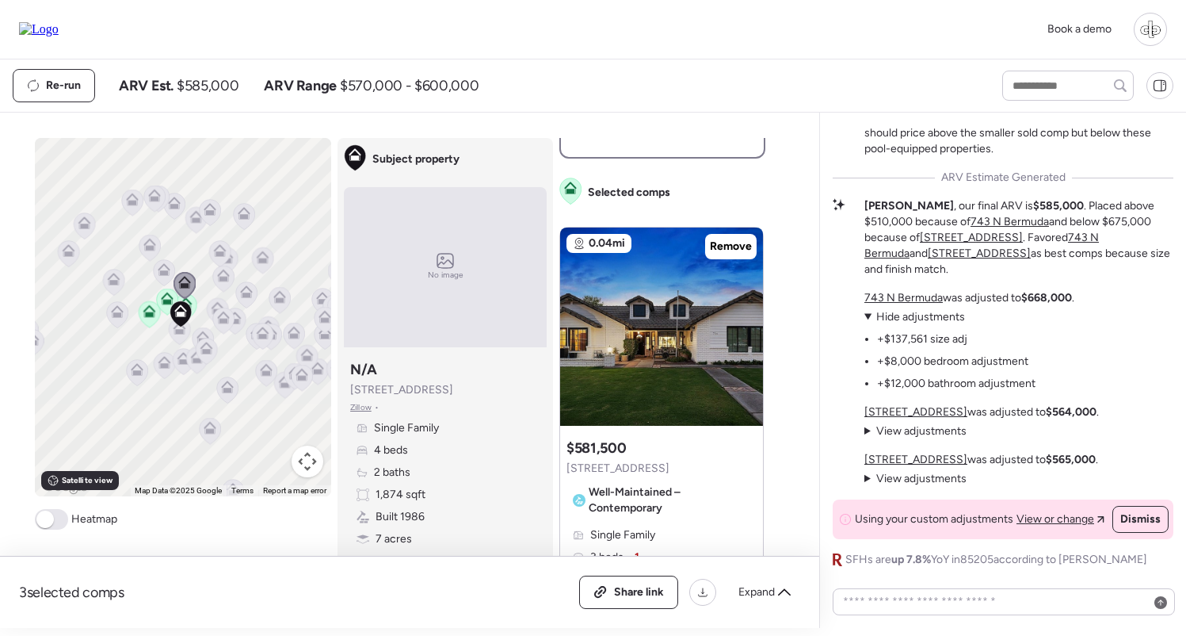
click at [913, 429] on span "View adjustments" at bounding box center [921, 430] width 90 height 13
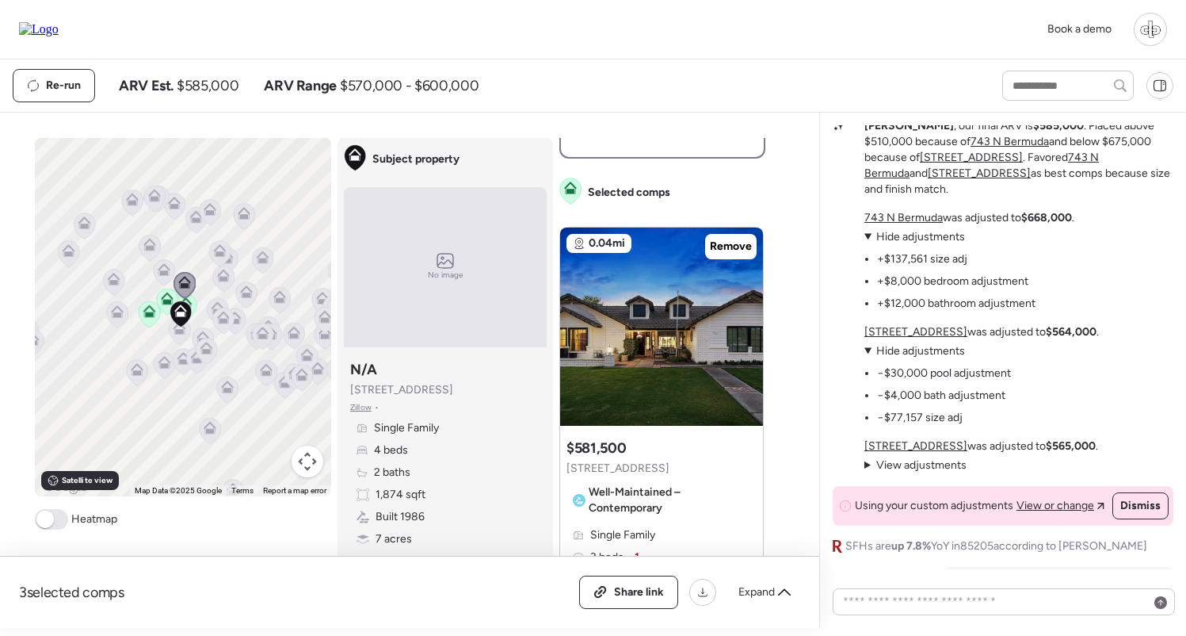
scroll to position [-311, 0]
click at [903, 334] on u "[STREET_ADDRESS]" at bounding box center [916, 330] width 103 height 13
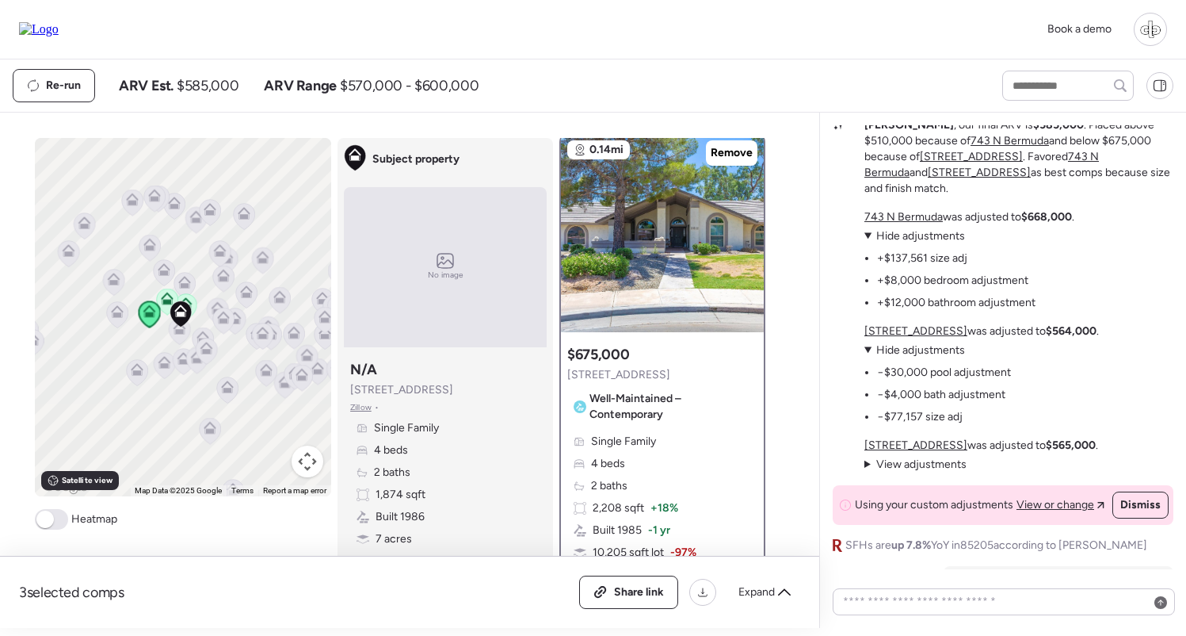
scroll to position [0, 0]
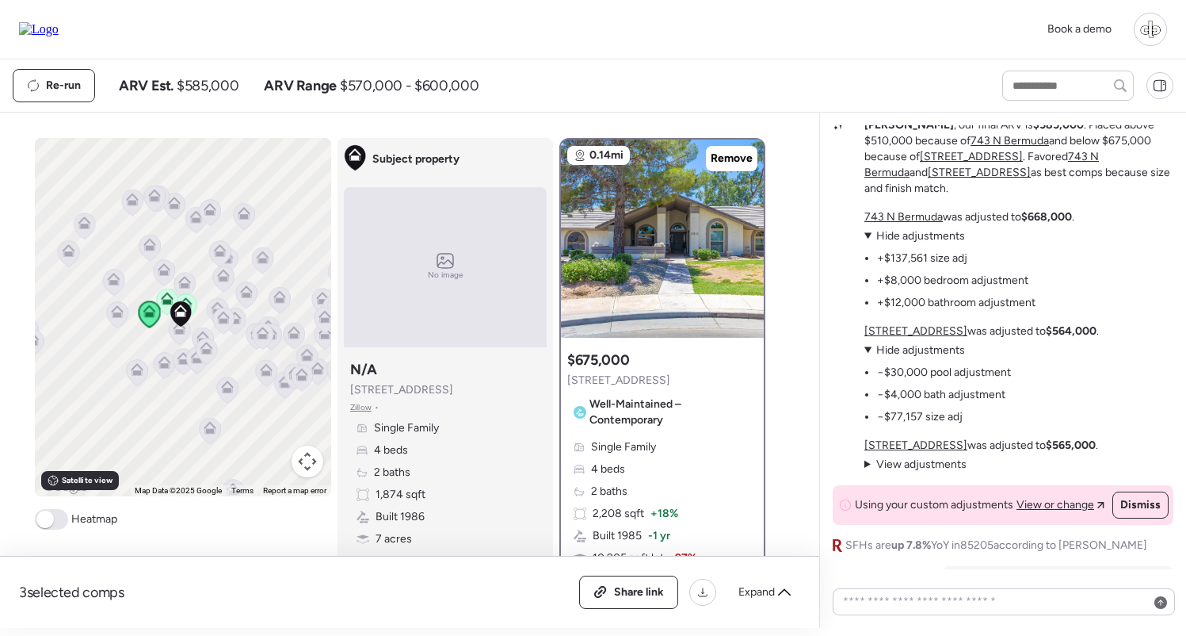
click at [1063, 501] on span "View or change" at bounding box center [1056, 505] width 78 height 16
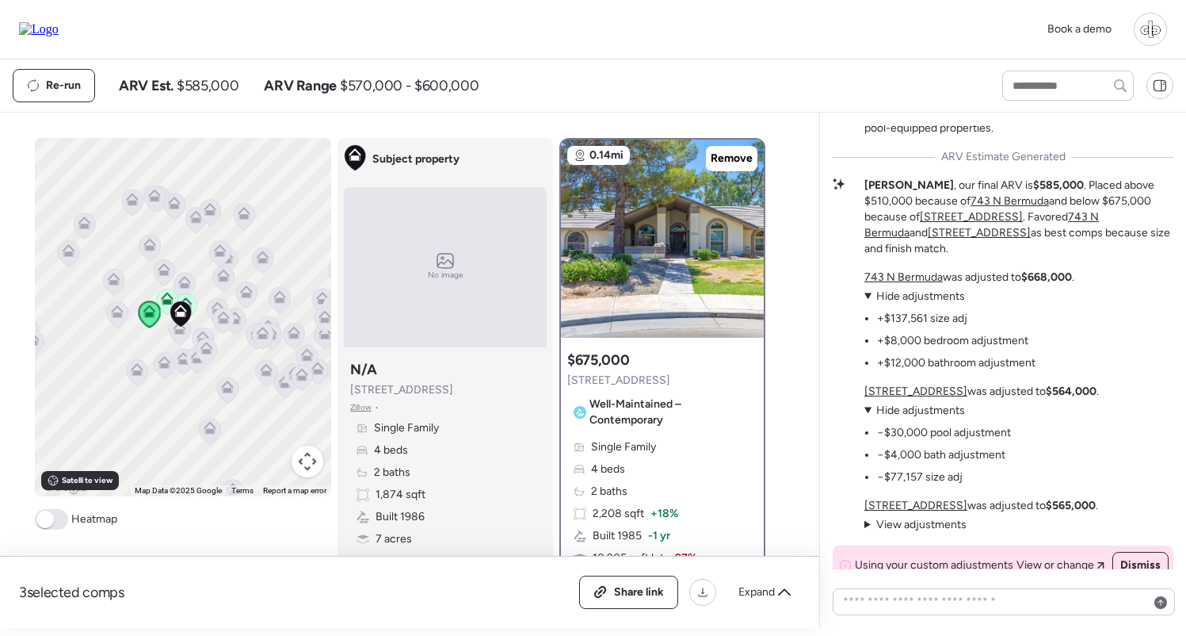
scroll to position [-376, 0]
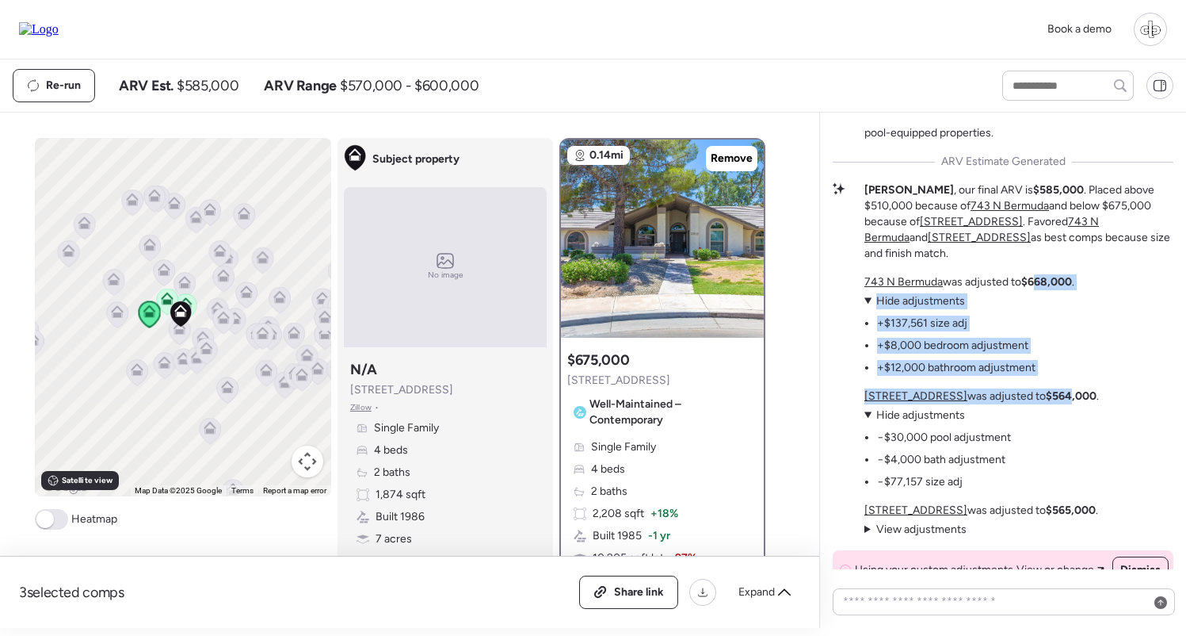
drag, startPoint x: 1041, startPoint y: 275, endPoint x: 1076, endPoint y: 398, distance: 127.7
click at [1076, 398] on div "743 N Bermuda was adjusted to $668,000 . View adjustments Hide adjustments +$13…" at bounding box center [982, 405] width 235 height 263
click at [1076, 398] on strong "$564,000" at bounding box center [1071, 395] width 51 height 13
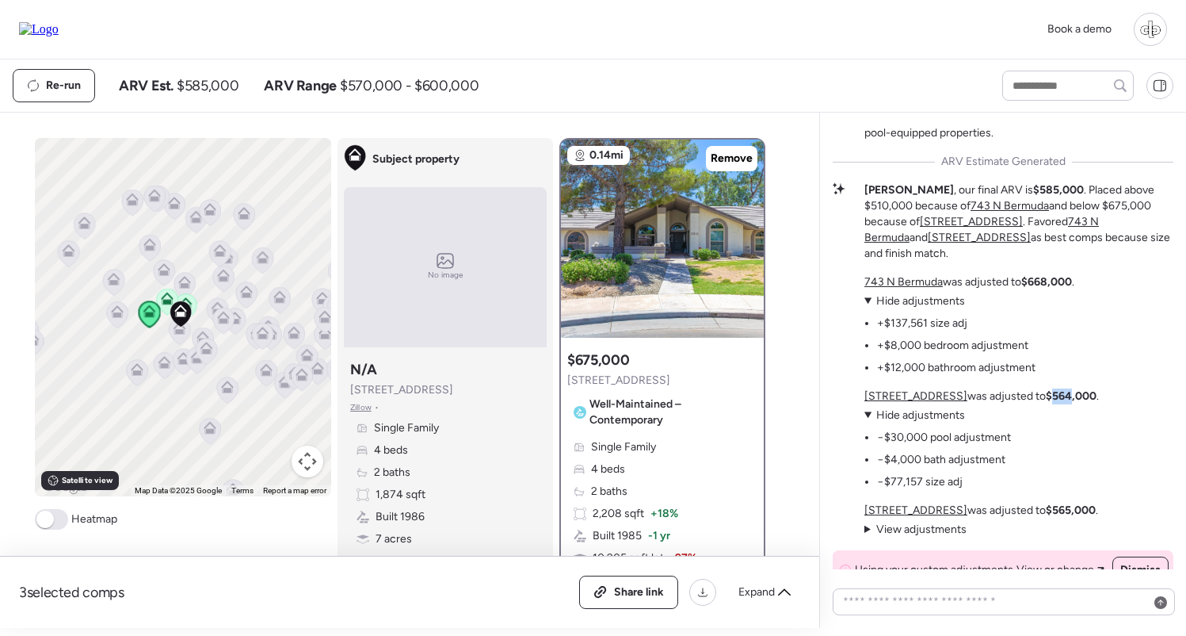
drag, startPoint x: 1057, startPoint y: 398, endPoint x: 1077, endPoint y: 398, distance: 19.8
click at [1077, 398] on strong "$564,000" at bounding box center [1071, 395] width 51 height 13
drag, startPoint x: 123, startPoint y: 84, endPoint x: 232, endPoint y: 86, distance: 109.4
click at [233, 86] on div "ARV Est. $585,000" at bounding box center [179, 85] width 120 height 19
click at [232, 86] on span "$585,000" at bounding box center [208, 85] width 62 height 19
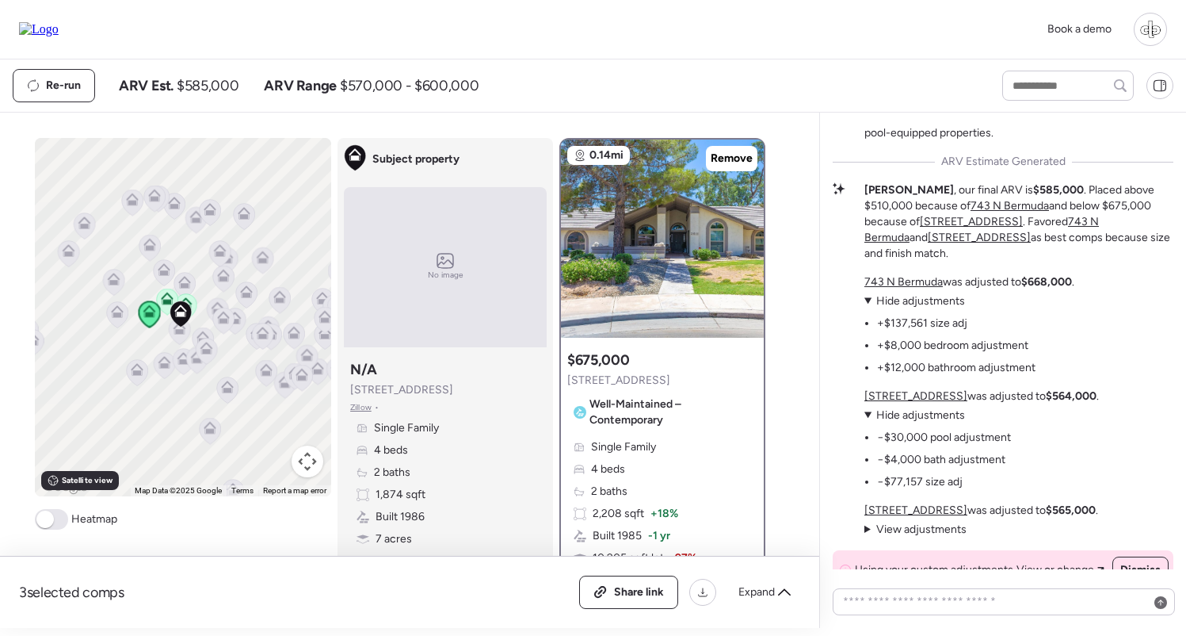
click at [204, 88] on span "$585,000" at bounding box center [208, 85] width 62 height 19
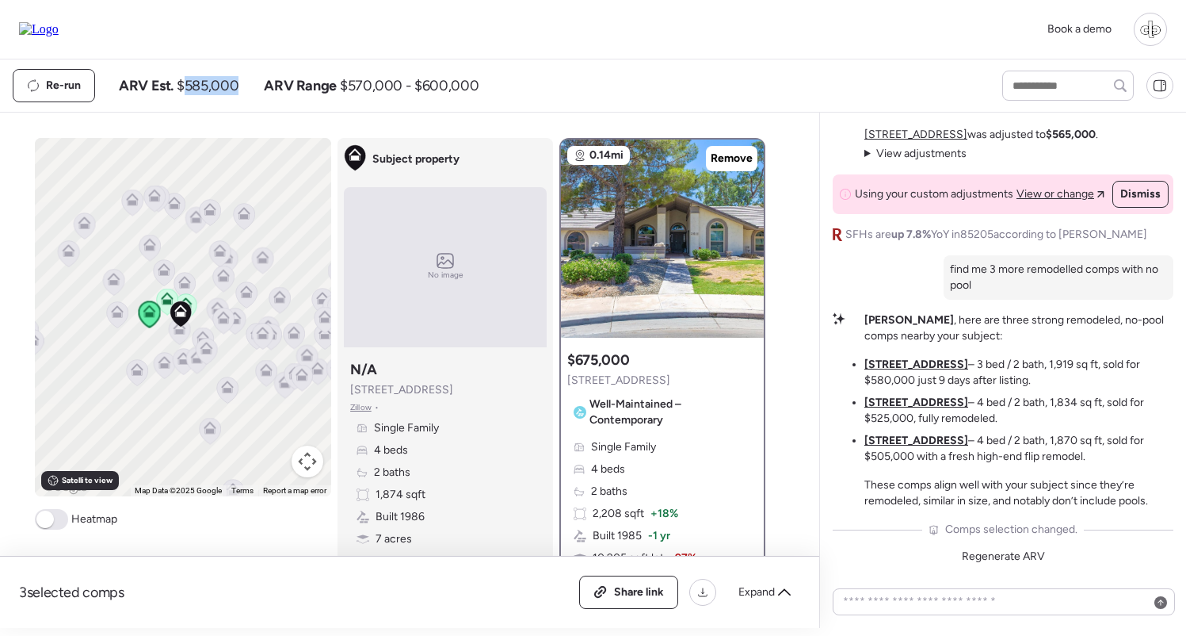
scroll to position [0, 0]
click at [731, 163] on span "Remove" at bounding box center [732, 159] width 42 height 16
click at [220, 275] on icon at bounding box center [223, 272] width 12 height 7
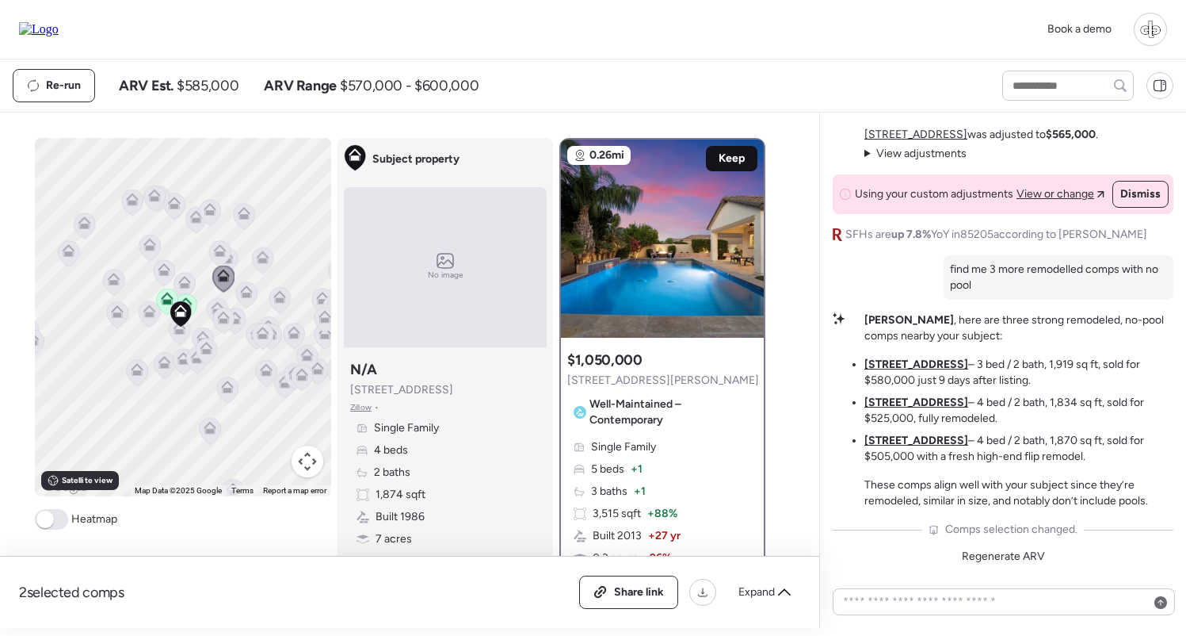
click at [719, 154] on span "Keep" at bounding box center [732, 159] width 26 height 16
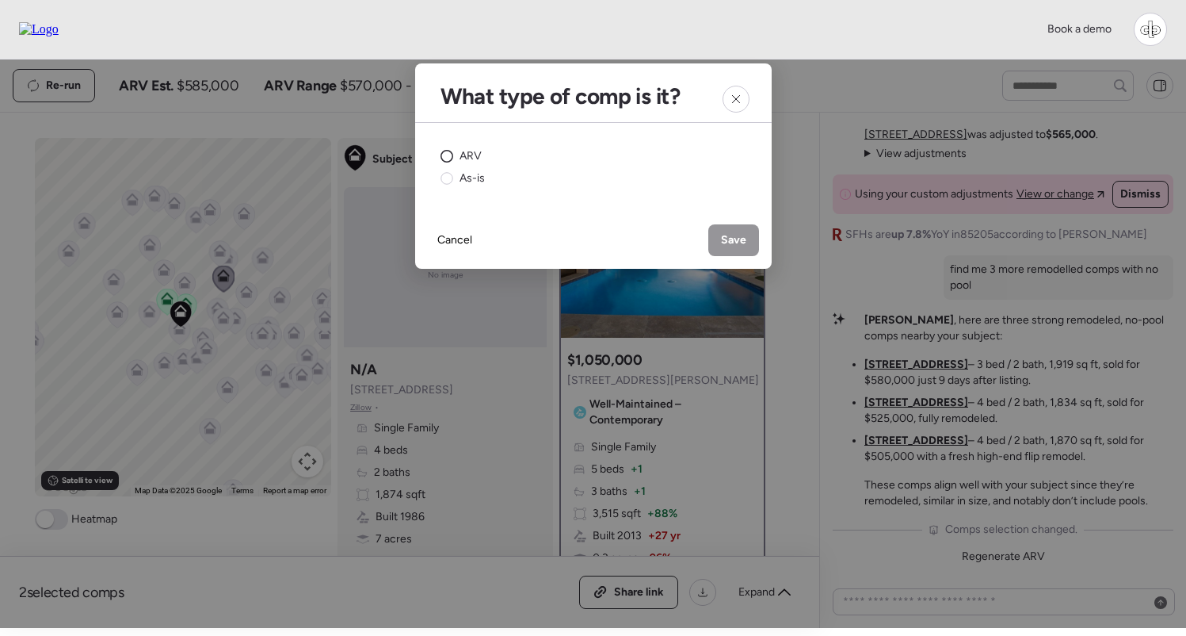
click at [467, 149] on span "ARV" at bounding box center [471, 156] width 22 height 16
click at [736, 239] on span "Save" at bounding box center [733, 240] width 25 height 16
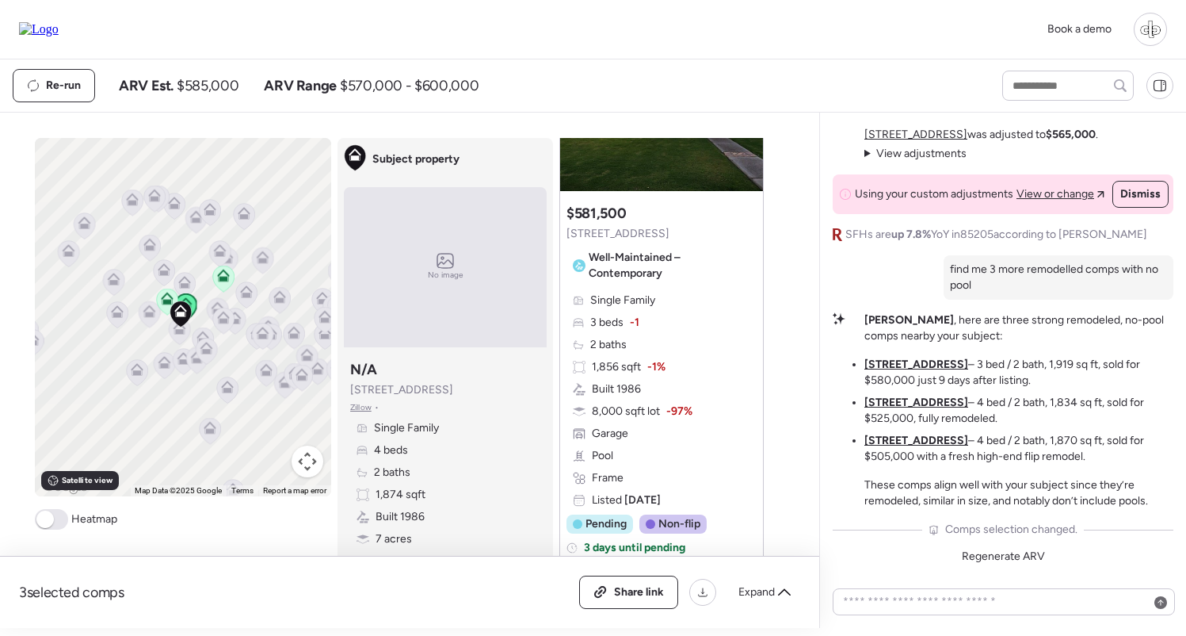
scroll to position [830, 0]
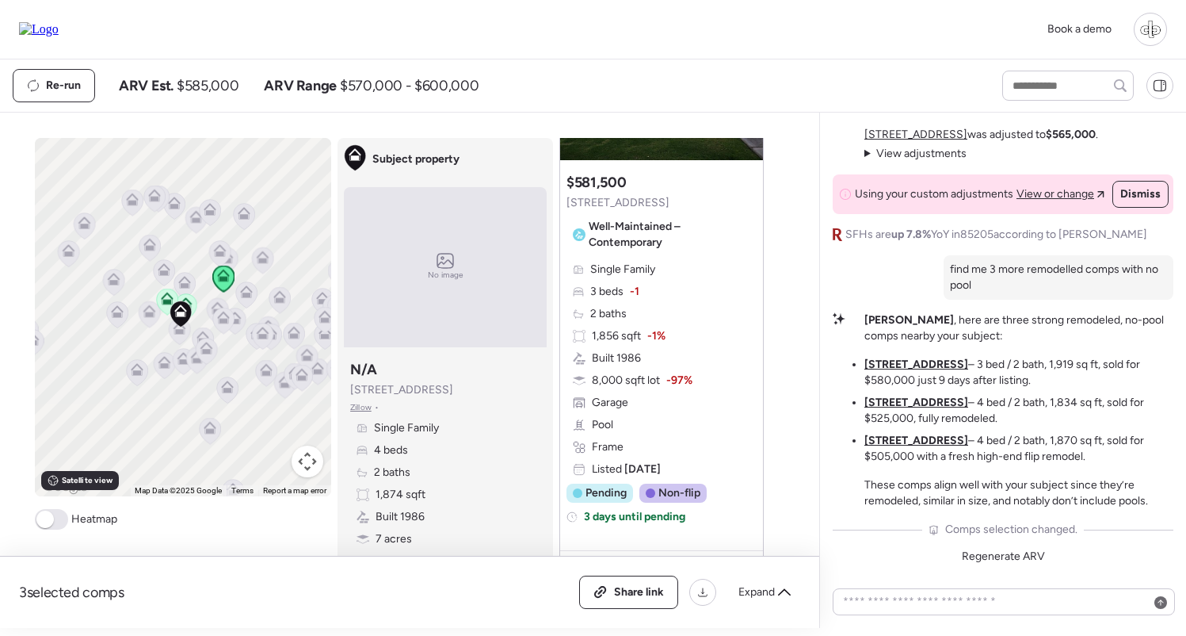
drag, startPoint x: 353, startPoint y: 392, endPoint x: 445, endPoint y: 388, distance: 91.2
click at [444, 388] on span "3716 E Dartmouth St" at bounding box center [401, 390] width 103 height 16
click at [452, 389] on span "3716 E Dartmouth St" at bounding box center [401, 390] width 103 height 16
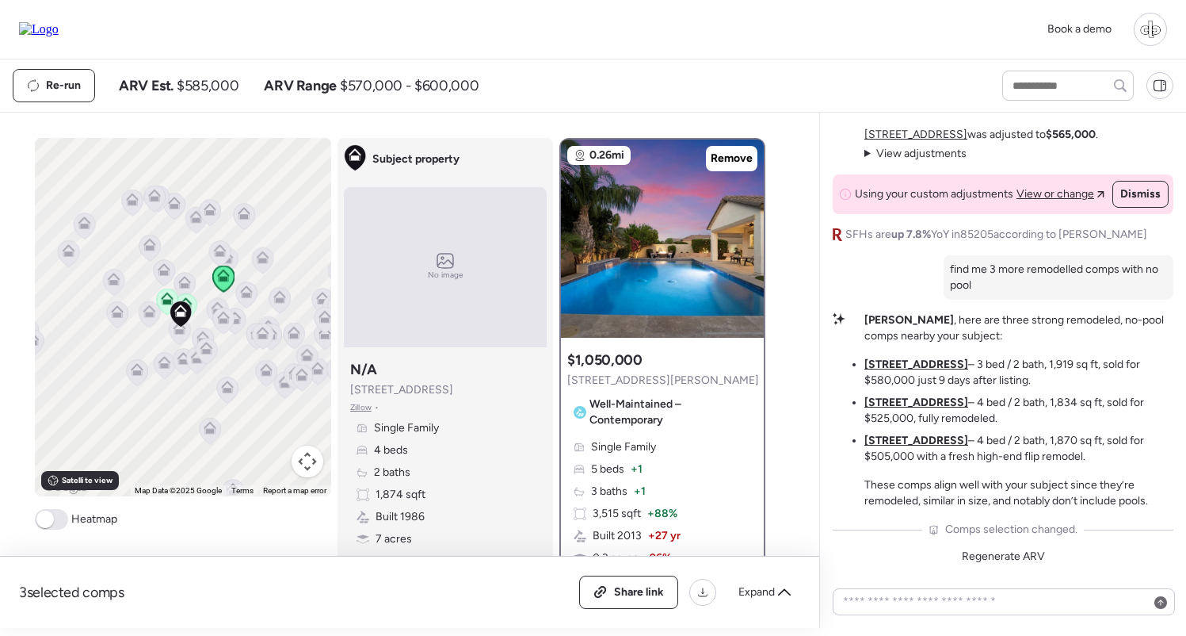
scroll to position [0, 0]
click at [71, 77] on div "Re-run" at bounding box center [53, 86] width 81 height 32
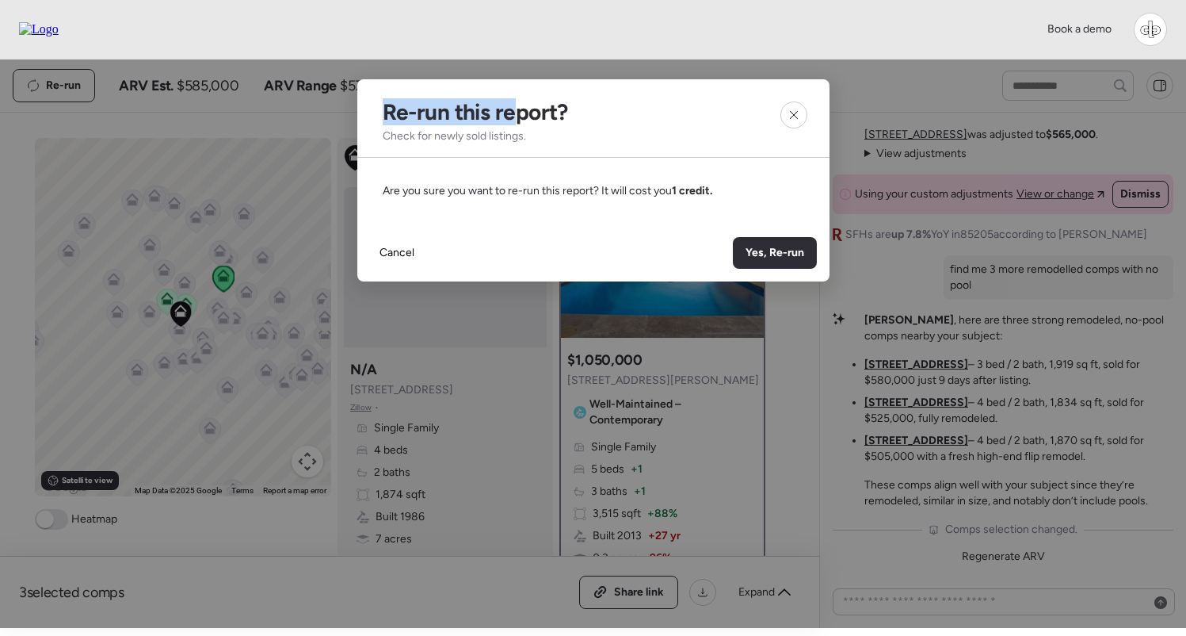
drag, startPoint x: 384, startPoint y: 108, endPoint x: 520, endPoint y: 108, distance: 136.3
click at [520, 108] on h2 "Re-run this report?" at bounding box center [475, 111] width 185 height 27
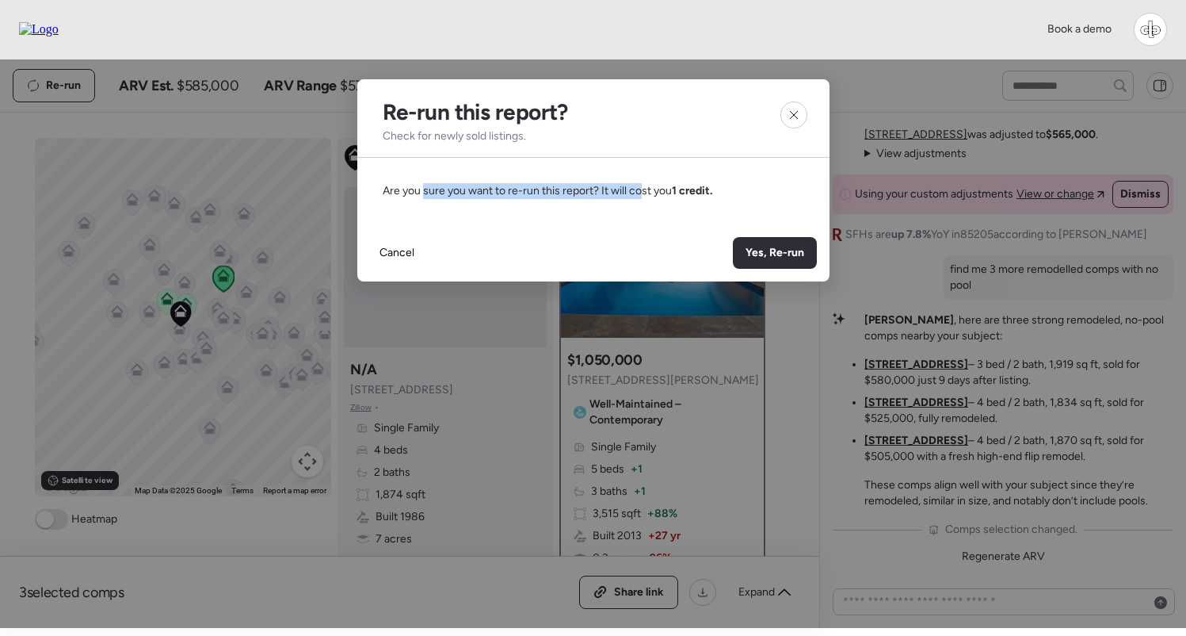
drag, startPoint x: 425, startPoint y: 189, endPoint x: 641, endPoint y: 189, distance: 216.3
click at [641, 189] on span "Are you sure you want to re-run this report? It will cost you 1 credit." at bounding box center [548, 190] width 330 height 13
click at [640, 189] on span "Are you sure you want to re-run this report? It will cost you 1 credit." at bounding box center [548, 190] width 330 height 13
drag, startPoint x: 665, startPoint y: 189, endPoint x: 711, endPoint y: 189, distance: 46.0
click at [711, 189] on span "Are you sure you want to re-run this report? It will cost you 1 credit." at bounding box center [548, 190] width 330 height 13
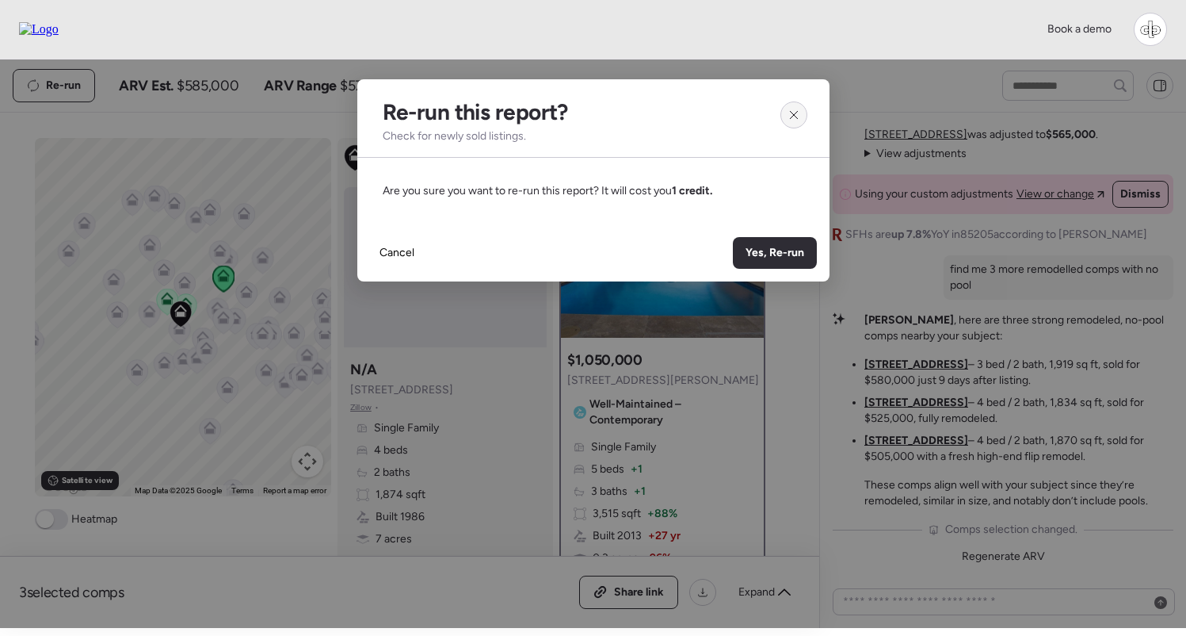
click at [789, 113] on icon at bounding box center [794, 115] width 13 height 13
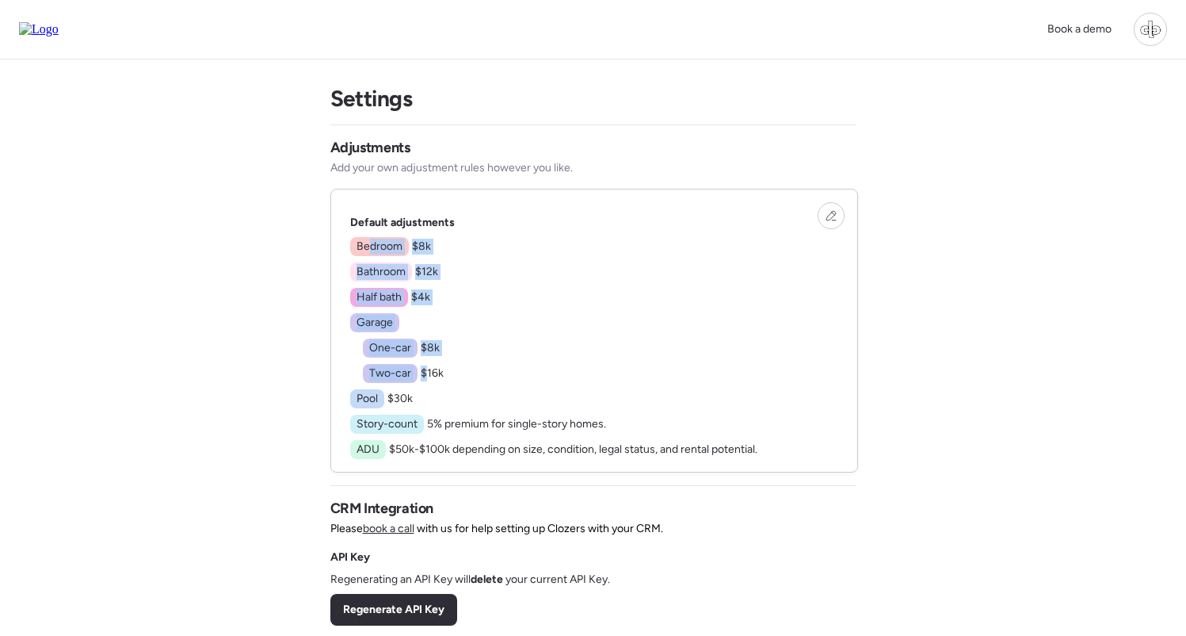
drag, startPoint x: 366, startPoint y: 249, endPoint x: 428, endPoint y: 371, distance: 136.8
click at [428, 371] on div "Bedroom $8k Bathroom $12k Half bath $4k Garage One-car $8k Two-car $16k Pool $3…" at bounding box center [553, 348] width 407 height 222
click at [428, 371] on span "$16k" at bounding box center [432, 372] width 23 height 13
drag, startPoint x: 358, startPoint y: 243, endPoint x: 388, endPoint y: 243, distance: 29.3
click at [387, 243] on span "Bedroom" at bounding box center [380, 247] width 46 height 16
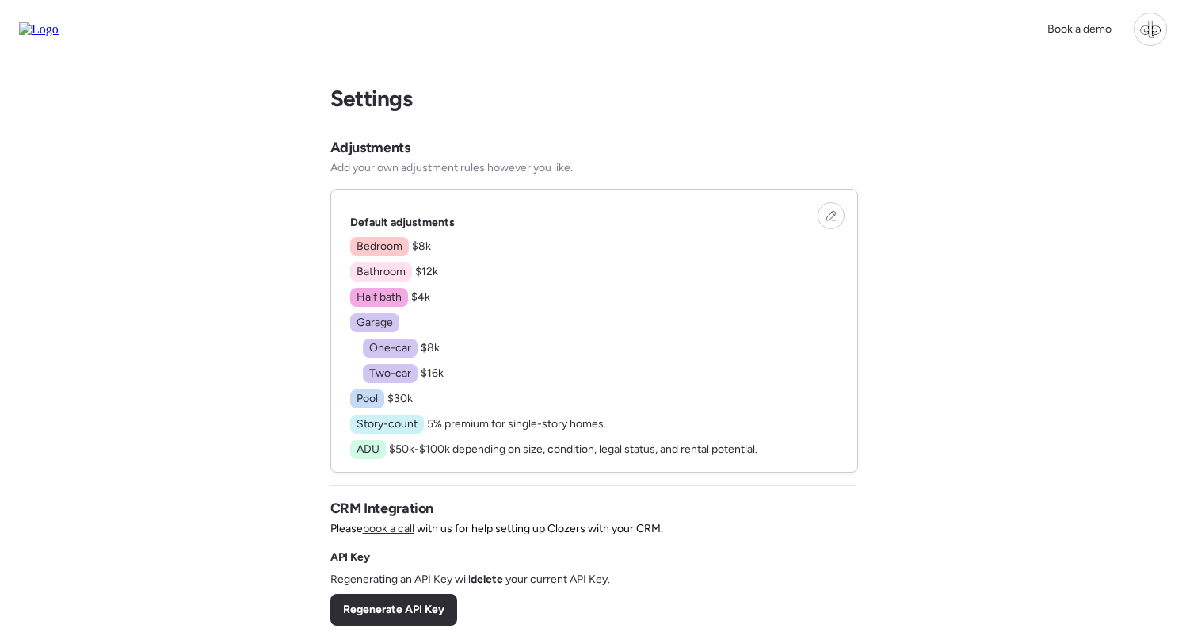
click at [414, 243] on span "$8k" at bounding box center [421, 245] width 19 height 13
click at [370, 269] on span "Bathroom" at bounding box center [381, 272] width 49 height 16
click at [427, 269] on span "$12k" at bounding box center [426, 271] width 23 height 13
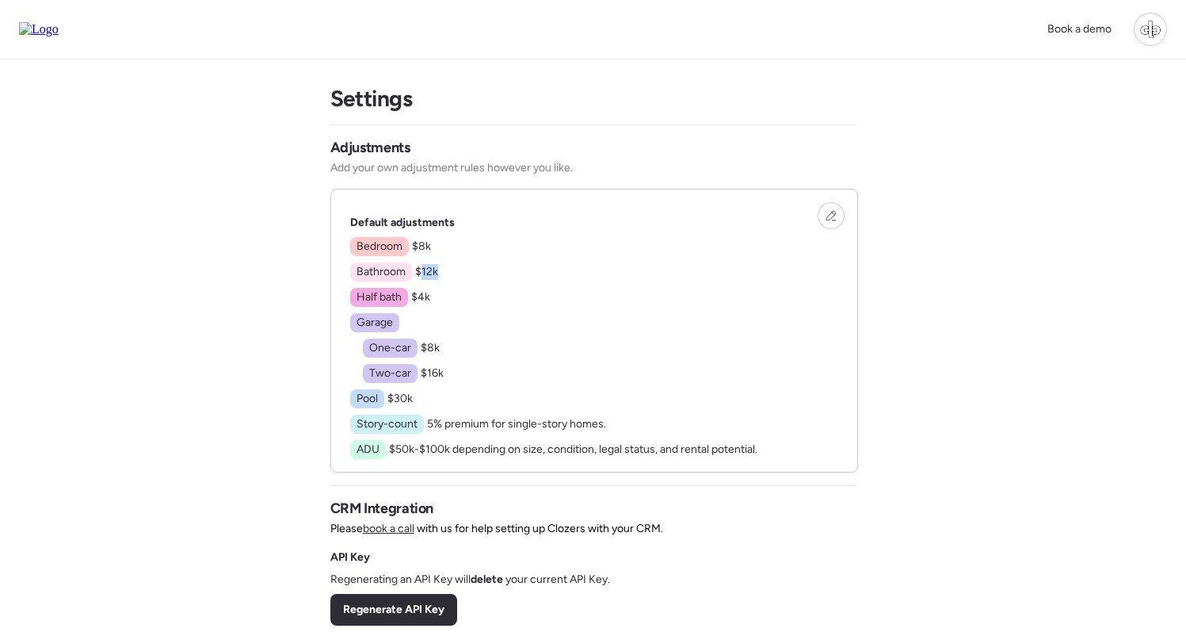
click at [427, 269] on span "$12k" at bounding box center [426, 271] width 23 height 13
click at [831, 206] on div at bounding box center [831, 215] width 27 height 27
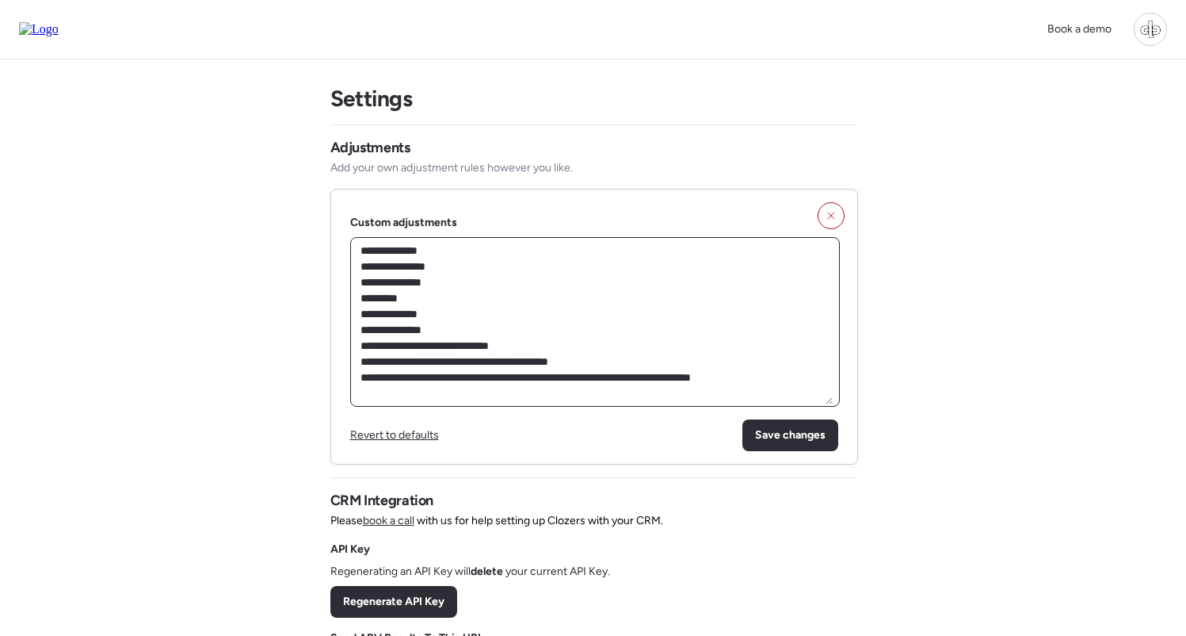
drag, startPoint x: 383, startPoint y: 275, endPoint x: 494, endPoint y: 392, distance: 161.4
click at [494, 392] on textarea "**********" at bounding box center [594, 321] width 475 height 165
drag, startPoint x: 712, startPoint y: 353, endPoint x: 515, endPoint y: 283, distance: 208.8
click at [515, 283] on textarea "**********" at bounding box center [594, 321] width 475 height 165
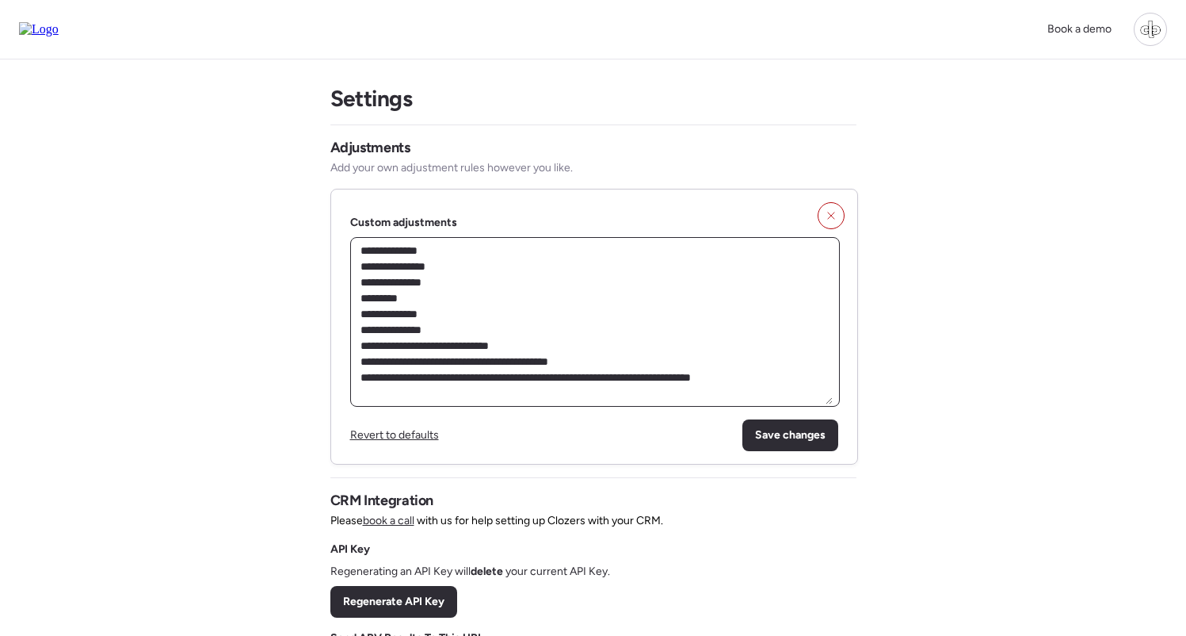
click at [515, 283] on textarea "**********" at bounding box center [594, 321] width 475 height 165
drag, startPoint x: 367, startPoint y: 265, endPoint x: 435, endPoint y: 317, distance: 85.9
click at [435, 316] on textarea "**********" at bounding box center [594, 321] width 475 height 165
drag, startPoint x: 581, startPoint y: 378, endPoint x: 363, endPoint y: 246, distance: 254.6
click at [363, 246] on textarea "**********" at bounding box center [594, 321] width 475 height 165
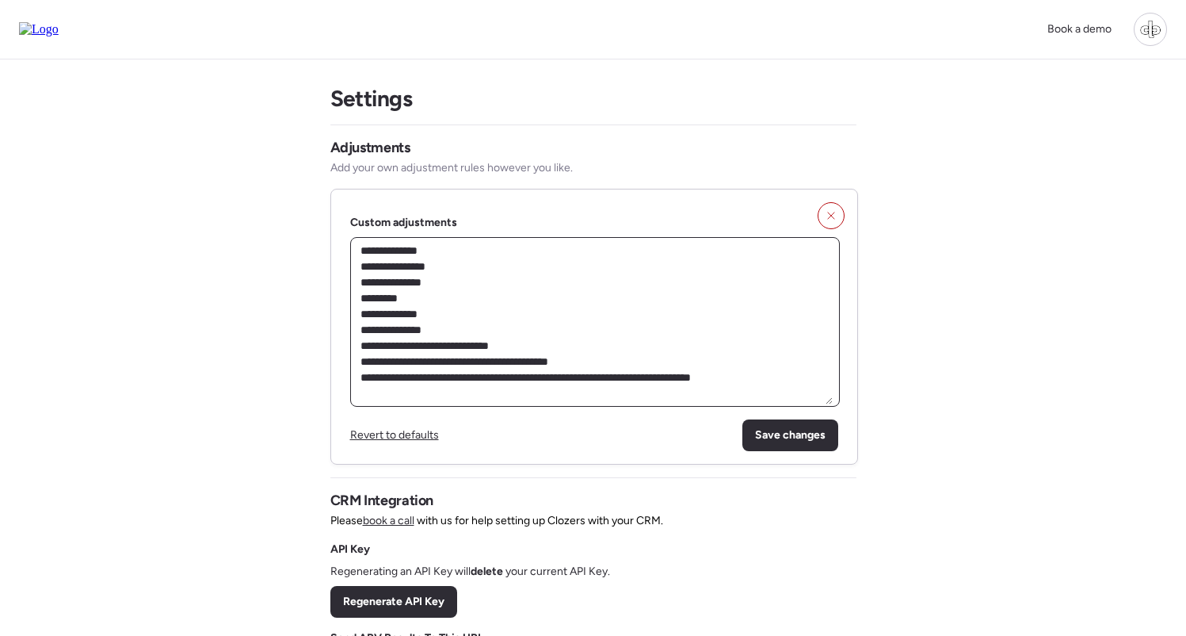
click at [472, 293] on textarea "**********" at bounding box center [594, 321] width 475 height 165
drag, startPoint x: 379, startPoint y: 250, endPoint x: 470, endPoint y: 365, distance: 146.7
click at [470, 365] on textarea "**********" at bounding box center [594, 321] width 475 height 165
drag, startPoint x: 430, startPoint y: 268, endPoint x: 506, endPoint y: 347, distance: 109.9
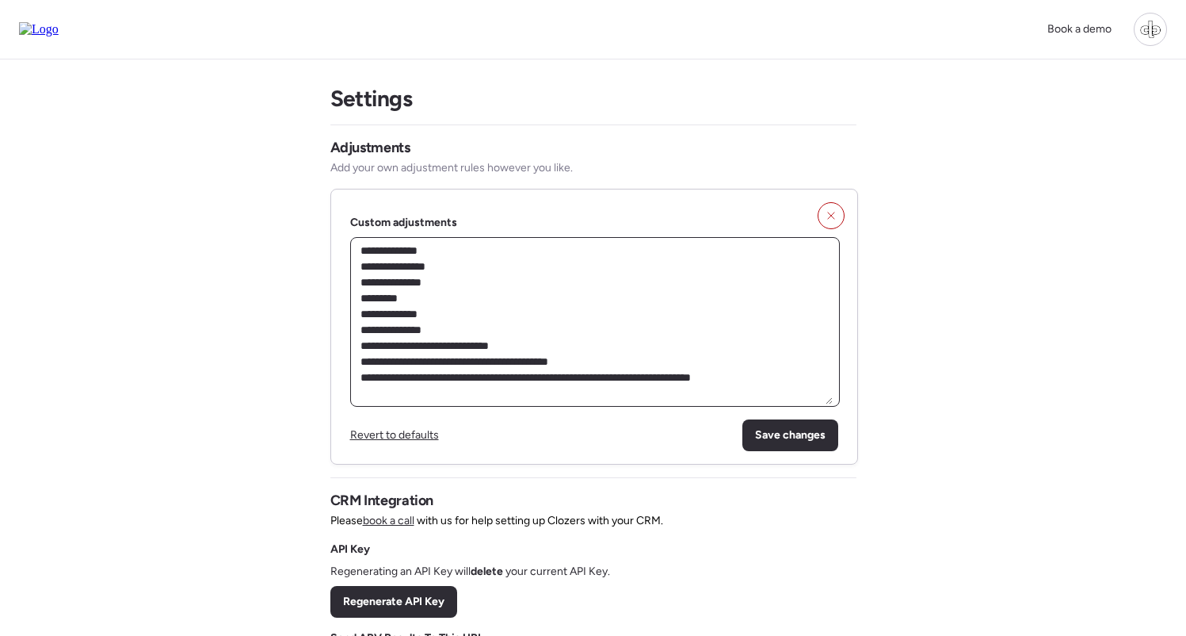
click at [506, 347] on textarea "**********" at bounding box center [594, 321] width 475 height 165
click at [830, 208] on div at bounding box center [831, 215] width 27 height 27
